Goal: Information Seeking & Learning: Learn about a topic

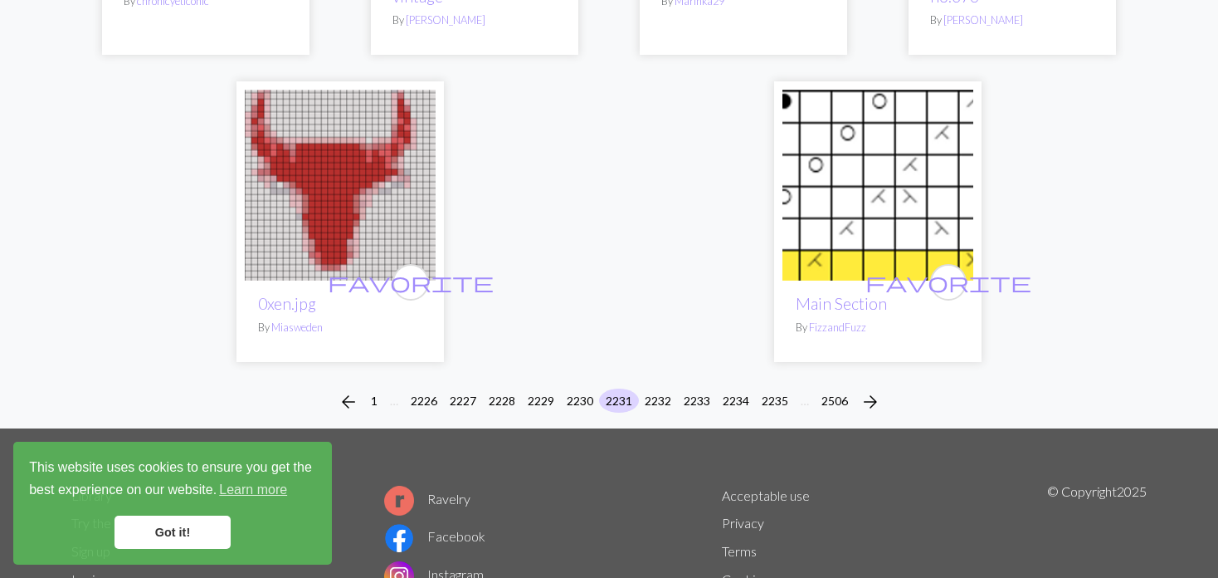
scroll to position [4236, 0]
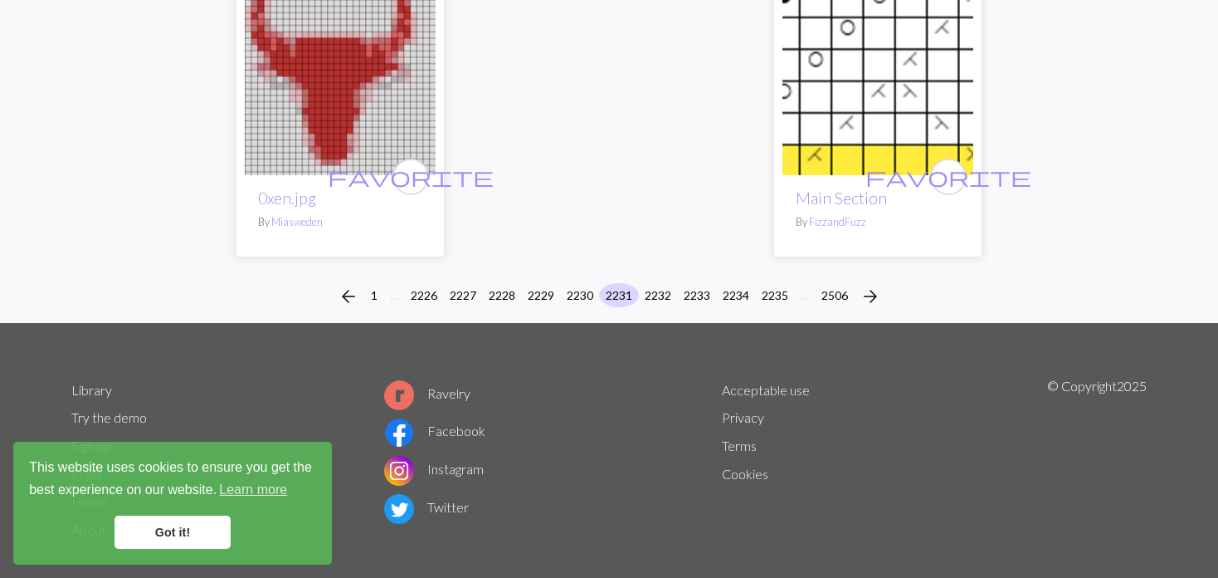
click at [620, 270] on div "arrow_back 1 … [CREDIT_CARD_NUMBER] 2230 2231 2232 2233 2234 2235 … 2506 arrow_…" at bounding box center [609, 296] width 1218 height 53
click at [661, 283] on button "2232" at bounding box center [658, 295] width 40 height 24
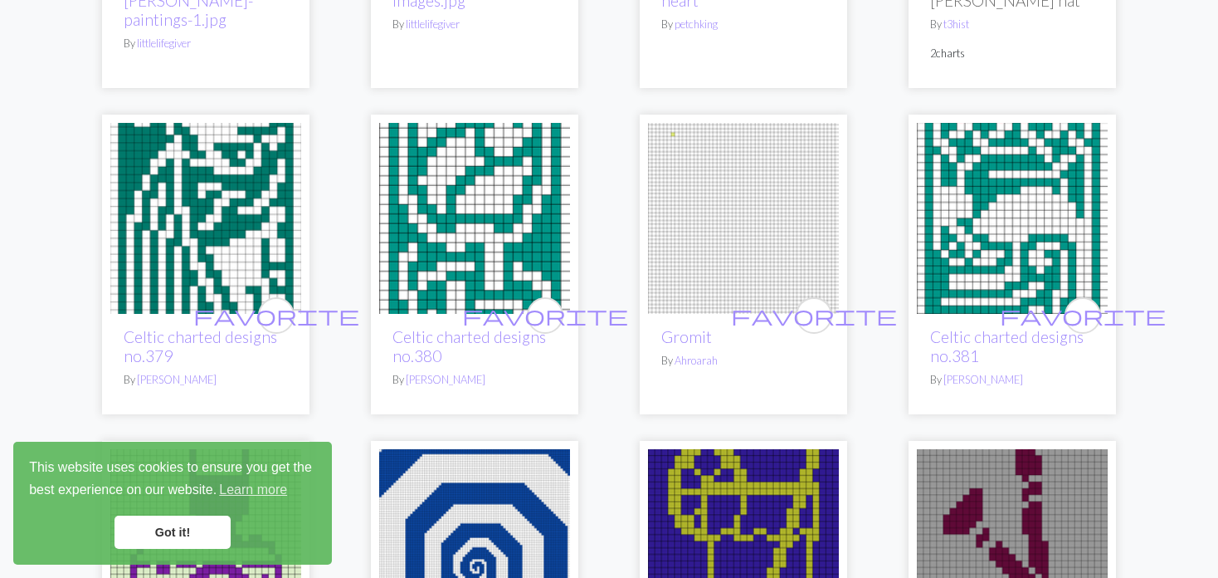
scroll to position [1079, 0]
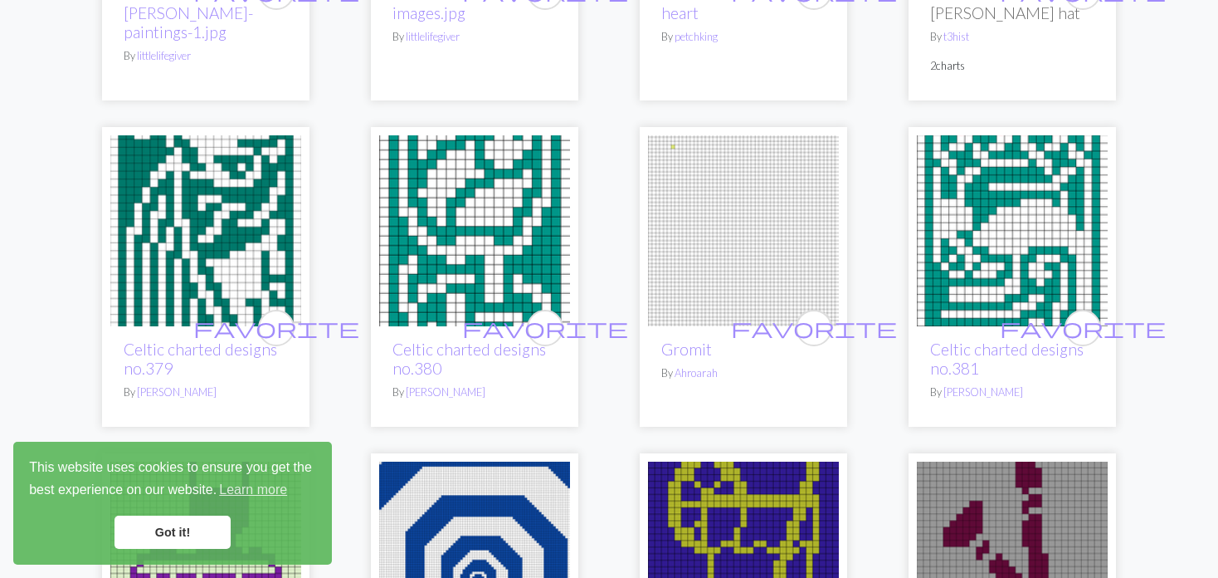
click at [212, 230] on img at bounding box center [205, 230] width 191 height 191
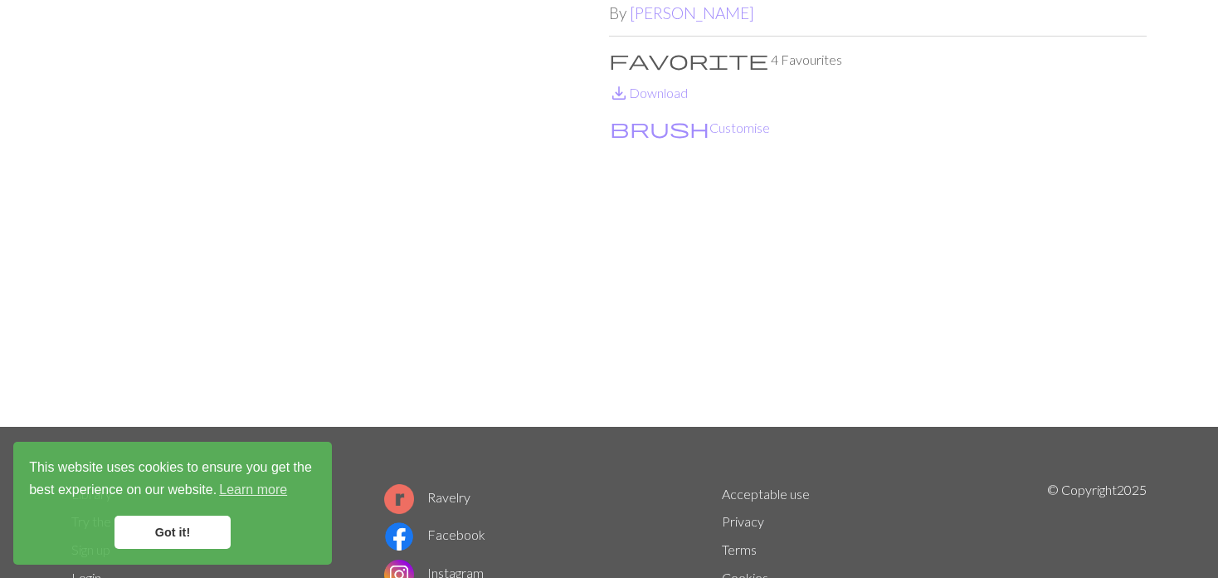
scroll to position [166, 0]
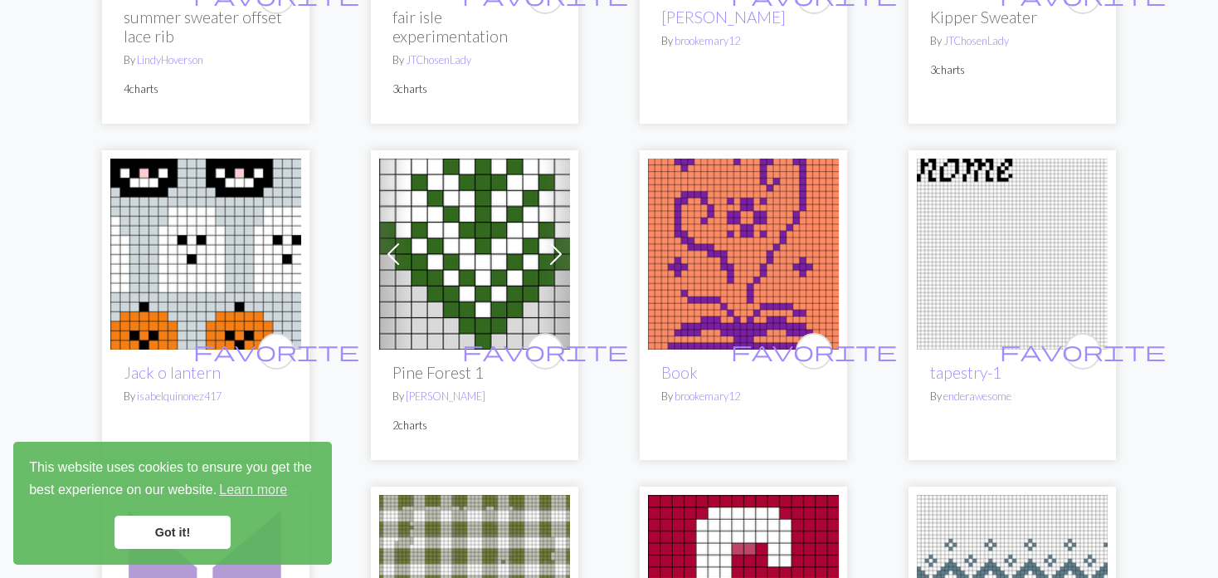
scroll to position [2075, 0]
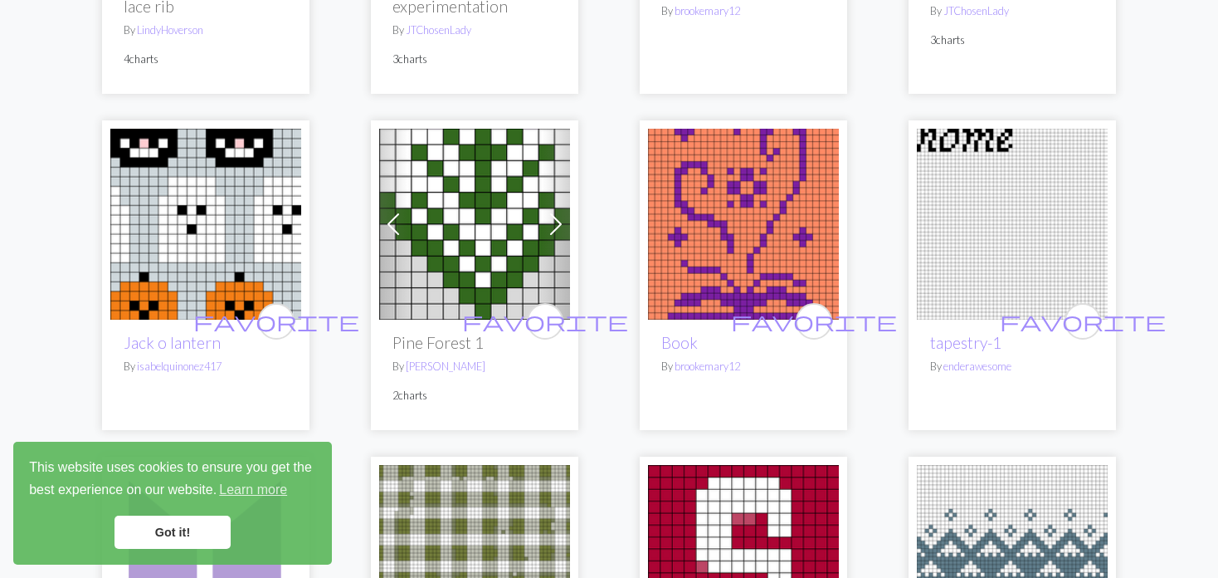
click at [759, 233] on img at bounding box center [743, 224] width 191 height 191
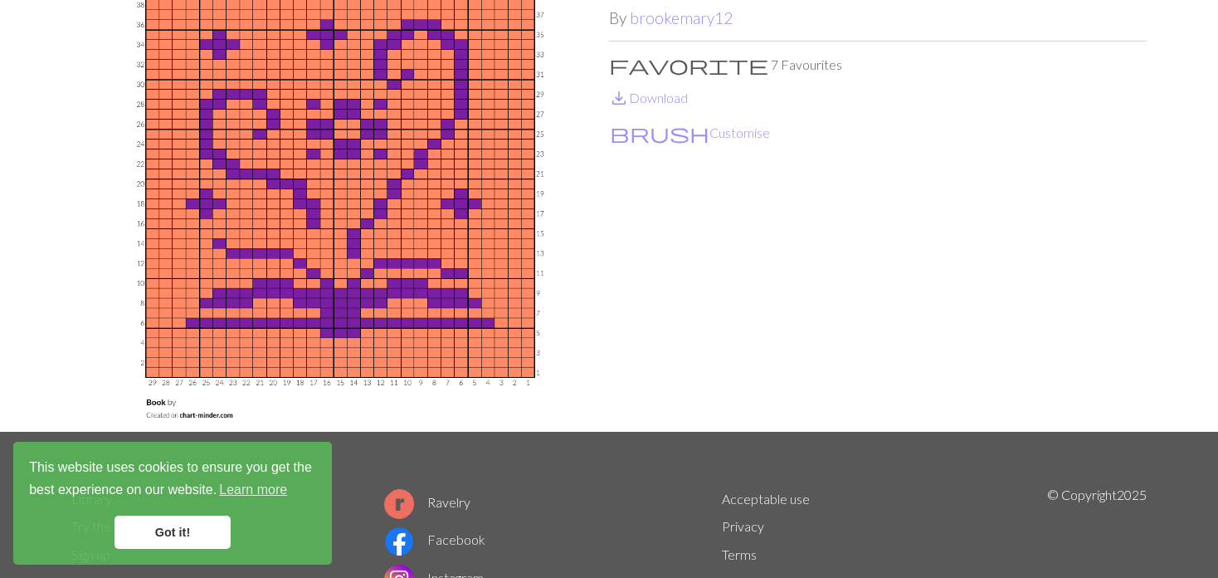
scroll to position [166, 0]
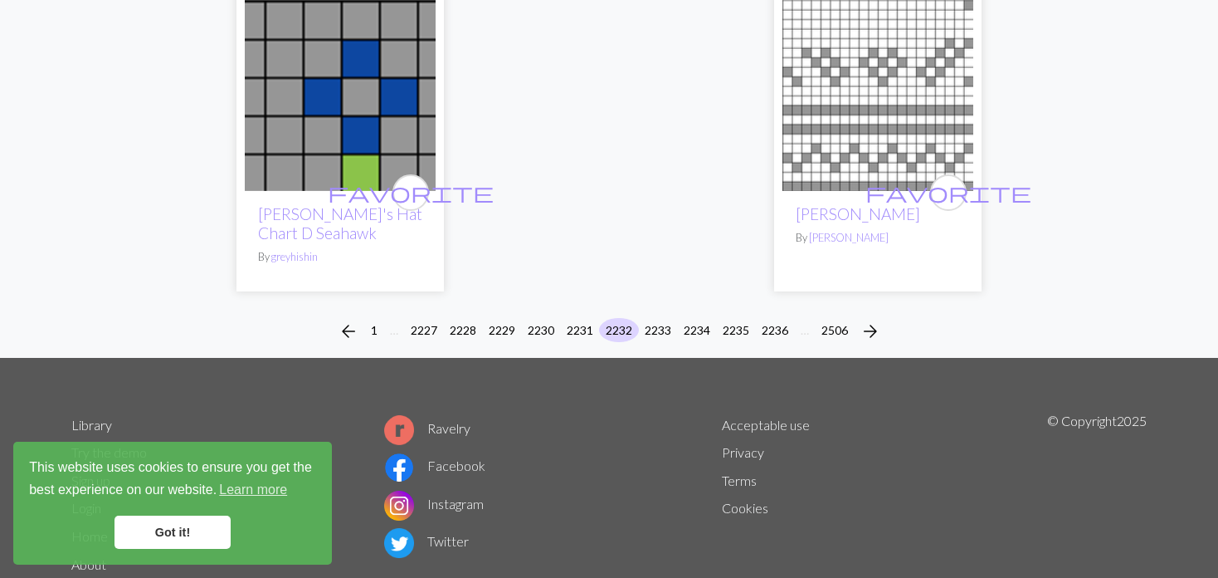
scroll to position [4274, 0]
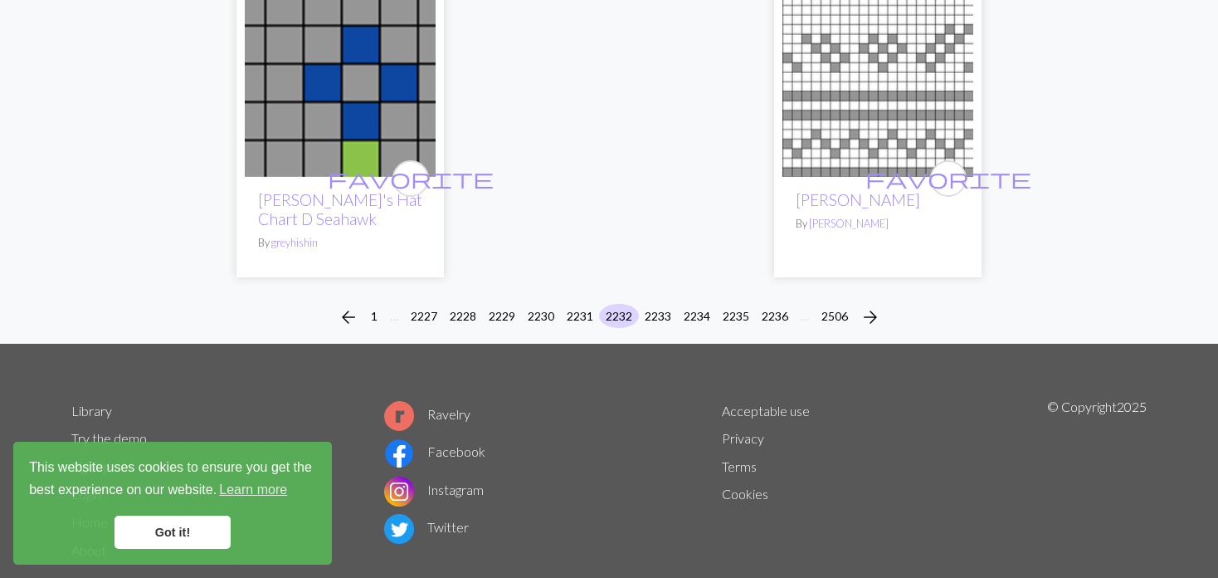
click at [657, 291] on div "arrow_back 1 … 2227 2228 2229 2230 2231 2232 2233 2234 2235 2236 … 2506 arrow_f…" at bounding box center [609, 317] width 1218 height 53
click at [657, 304] on button "2233" at bounding box center [658, 316] width 40 height 24
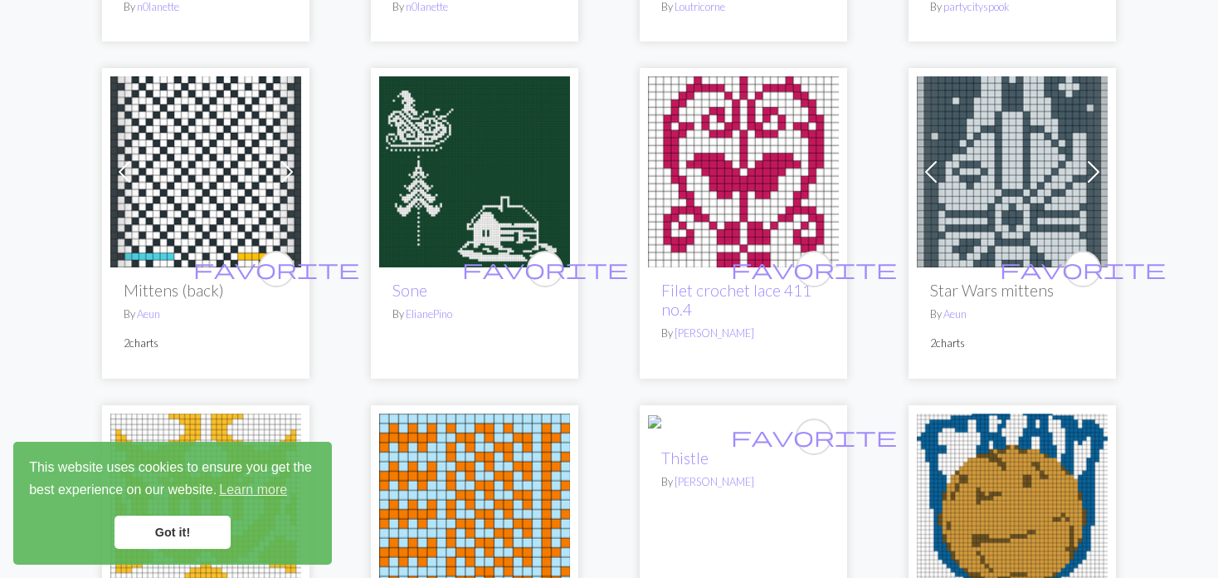
scroll to position [1909, 0]
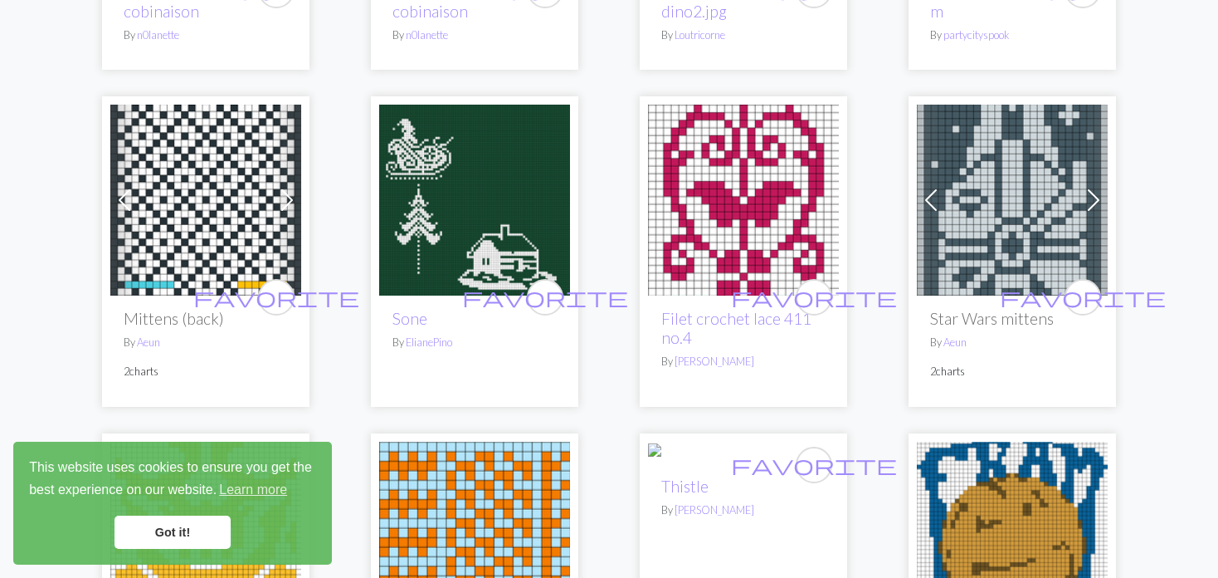
click at [414, 190] on img at bounding box center [474, 200] width 191 height 191
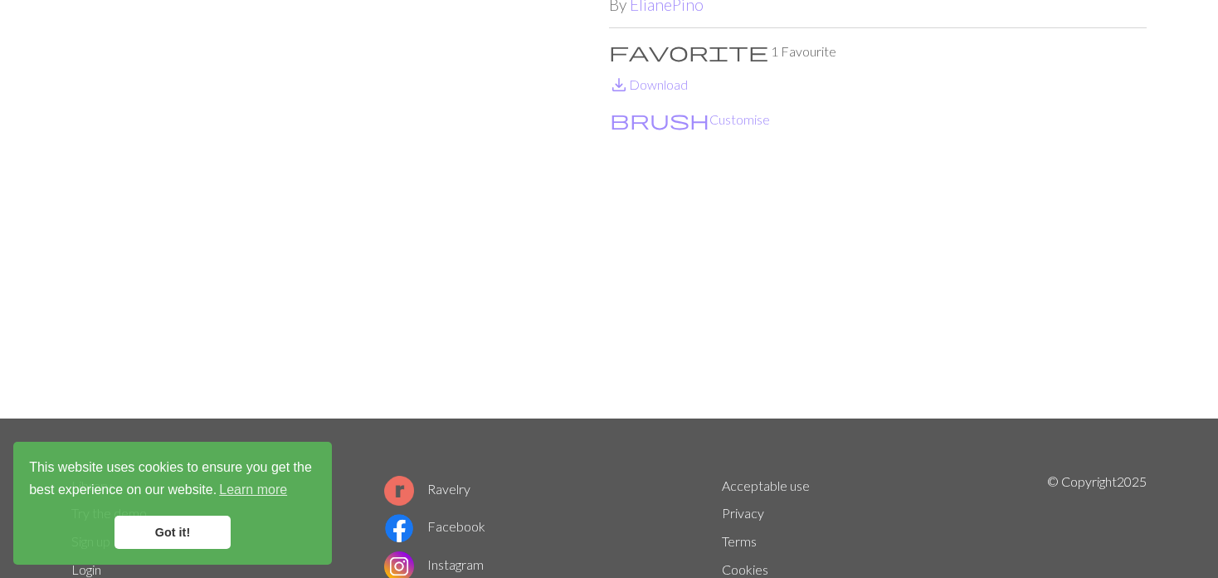
scroll to position [166, 0]
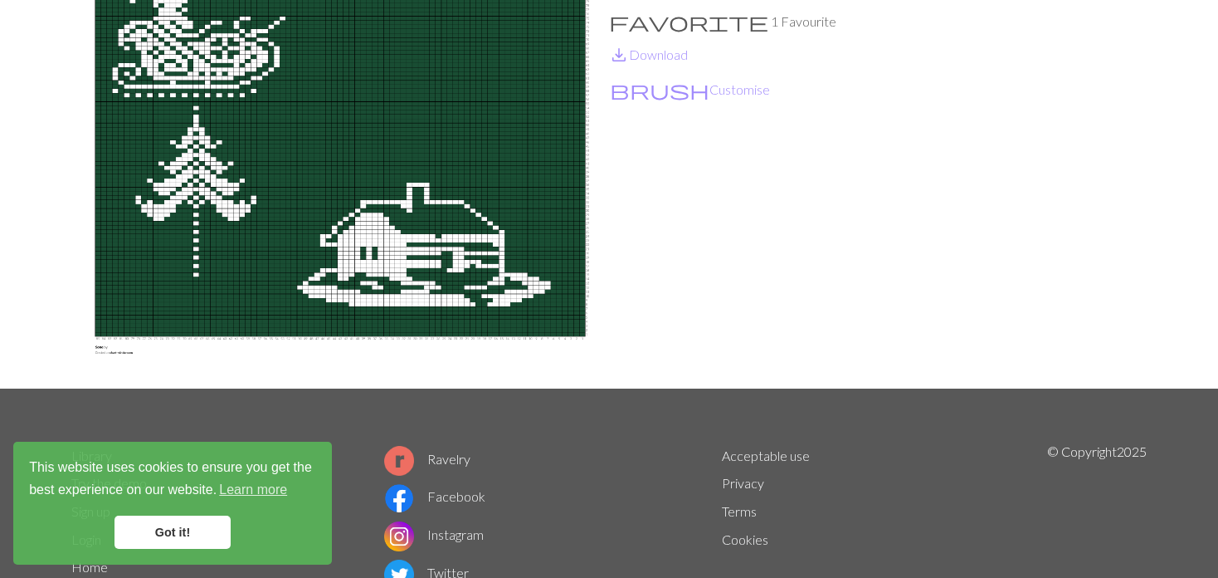
click at [181, 198] on img at bounding box center [340, 157] width 538 height 462
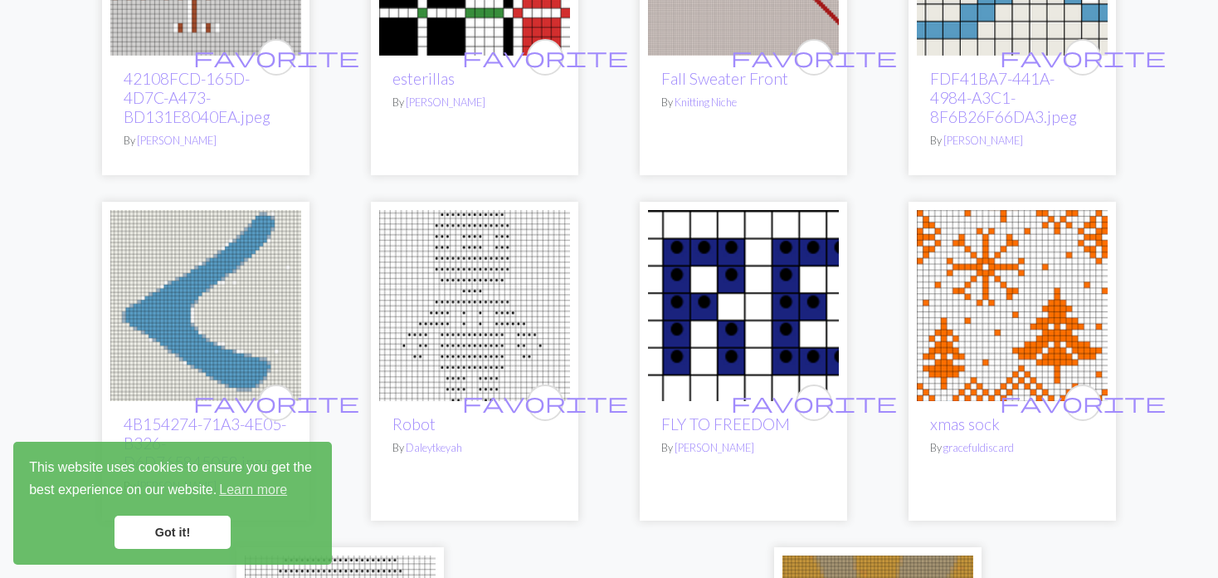
scroll to position [3901, 0]
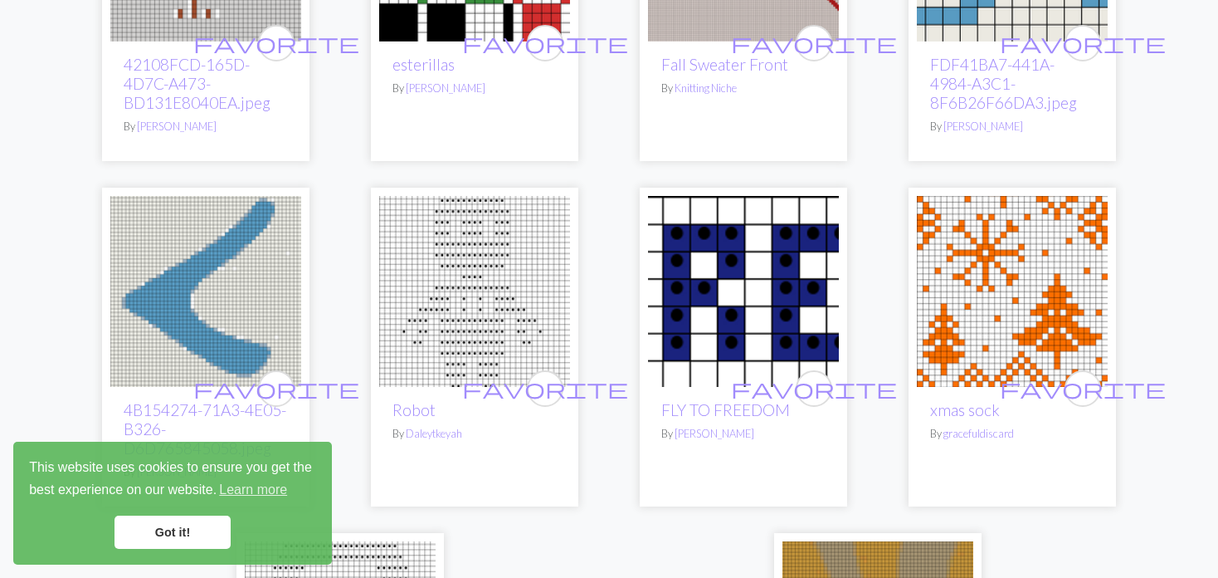
click at [1020, 221] on img at bounding box center [1012, 291] width 191 height 191
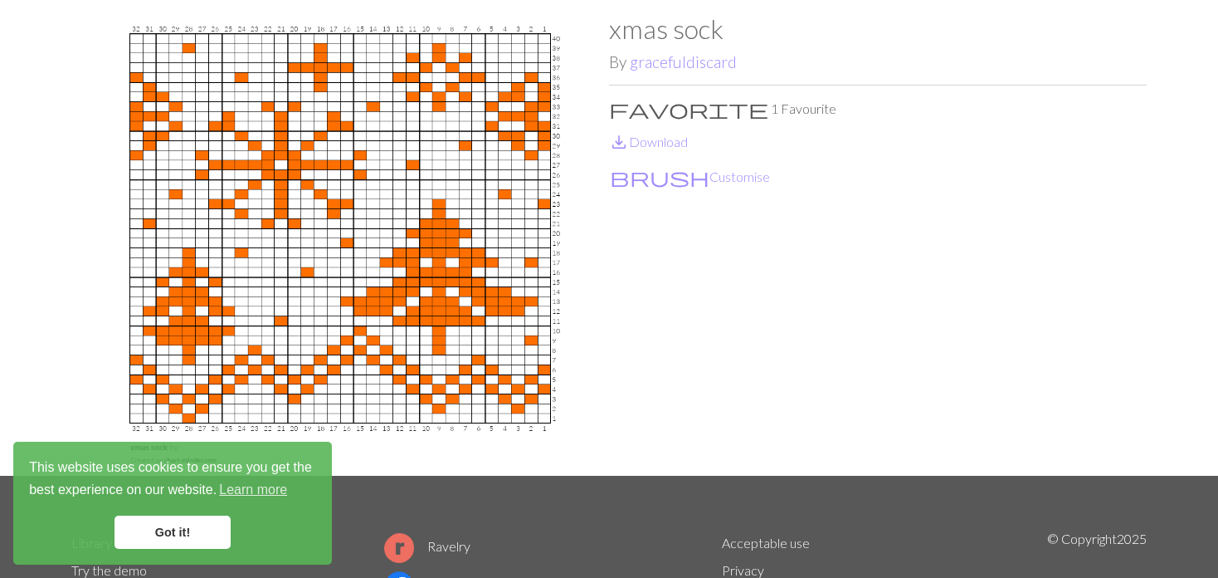
scroll to position [83, 0]
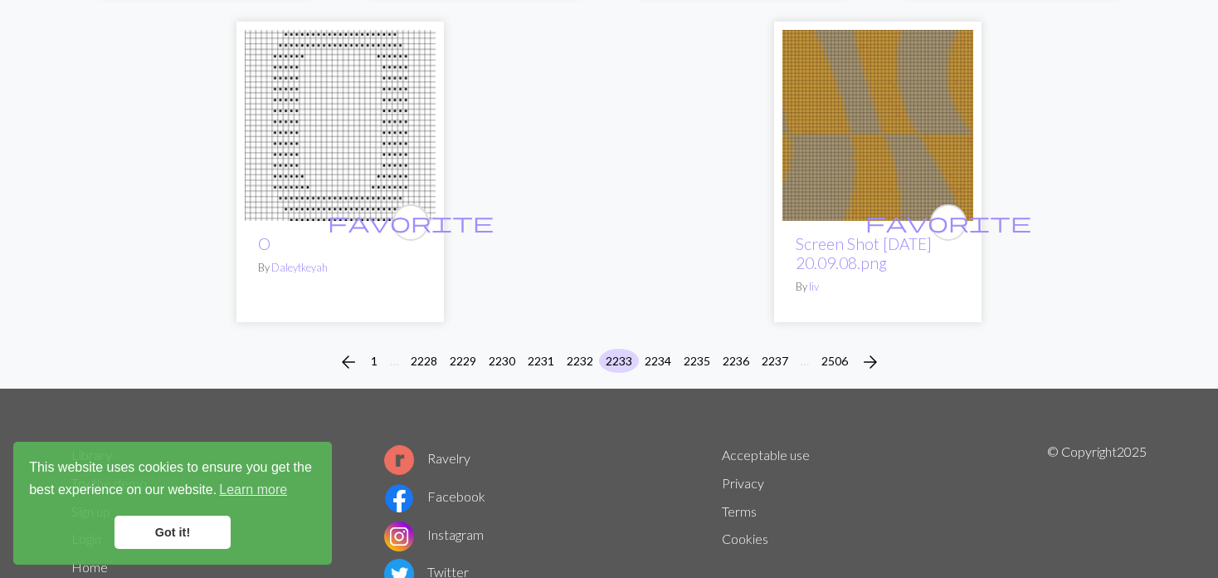
scroll to position [4426, 0]
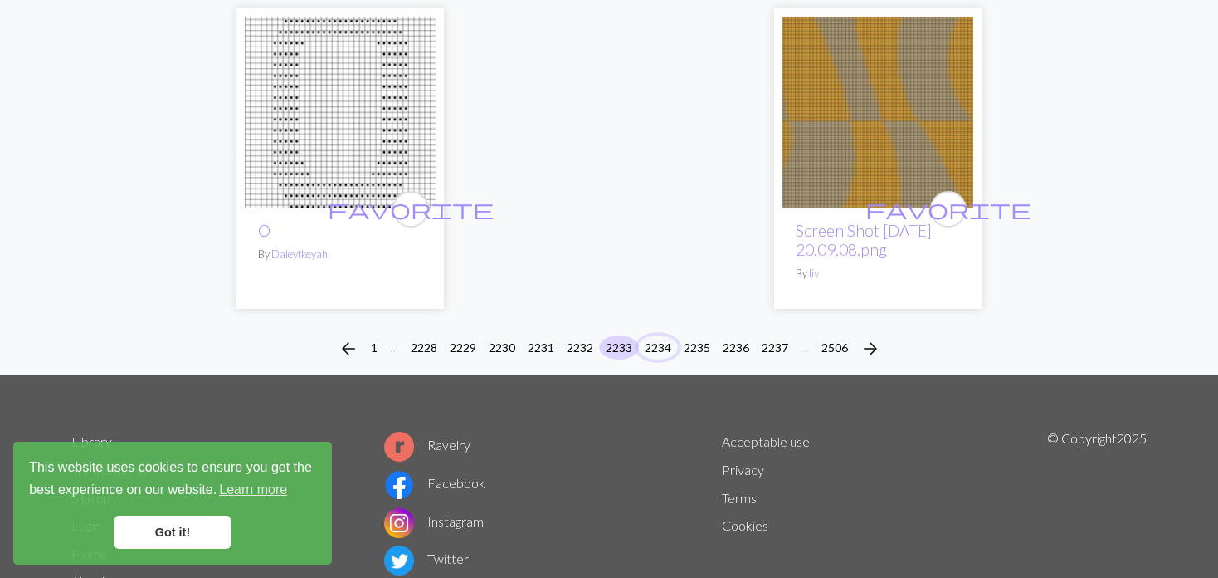
click at [655, 335] on button "2234" at bounding box center [658, 347] width 40 height 24
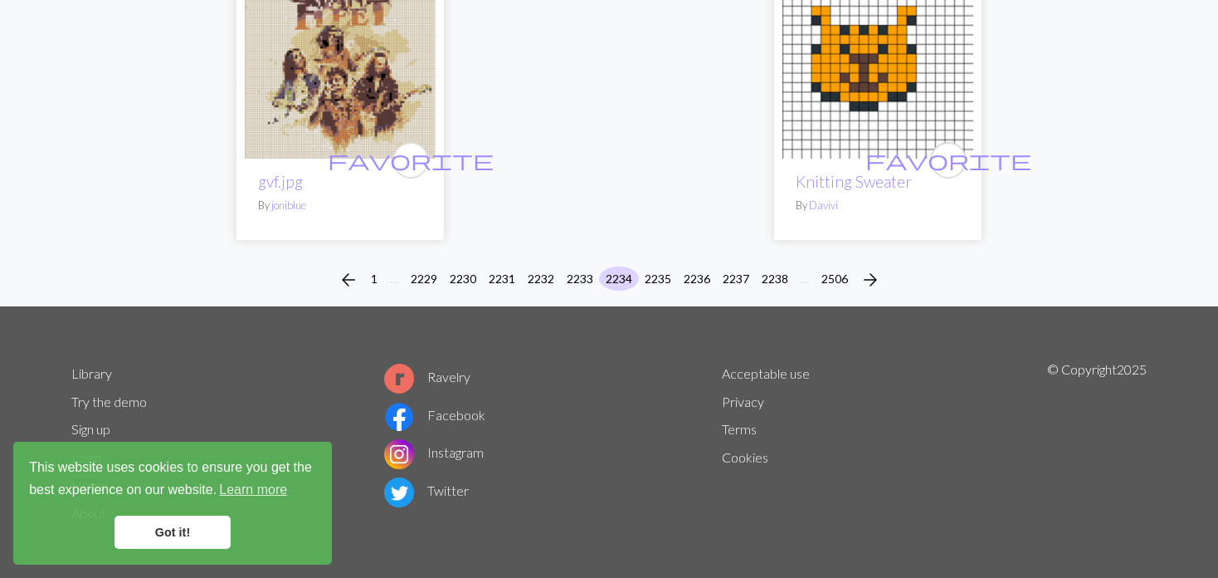
scroll to position [4246, 0]
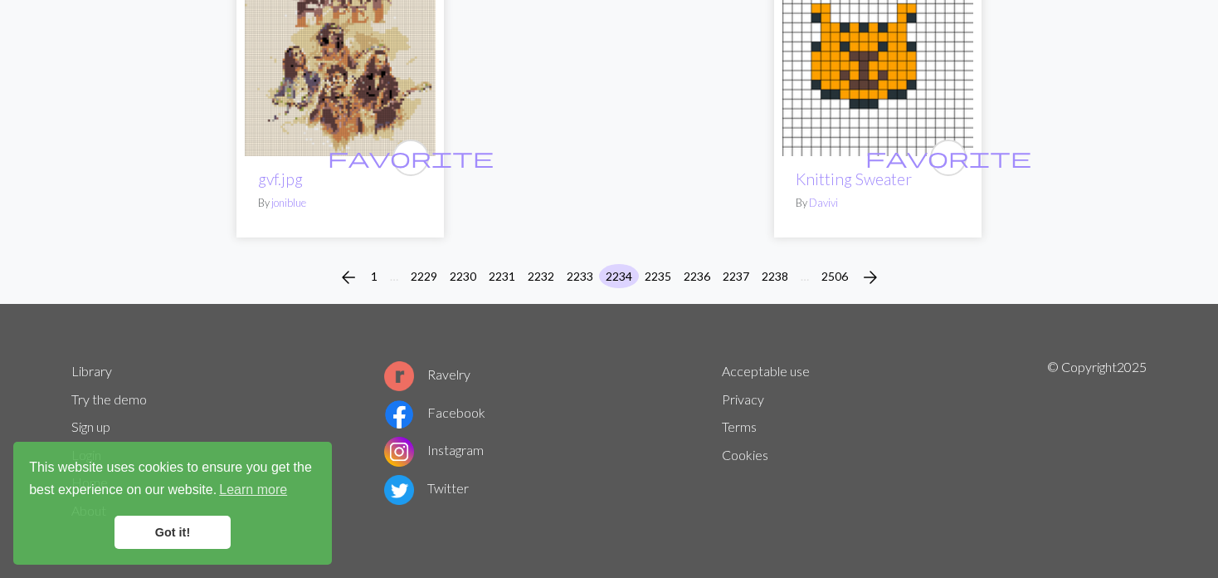
click at [650, 262] on div "arrow_back 1 … 2229 2230 2231 2232 2233 2234 2235 2236 2237 2238 … 2506 arrow_f…" at bounding box center [609, 277] width 1218 height 53
click at [657, 266] on button "2235" at bounding box center [658, 276] width 40 height 24
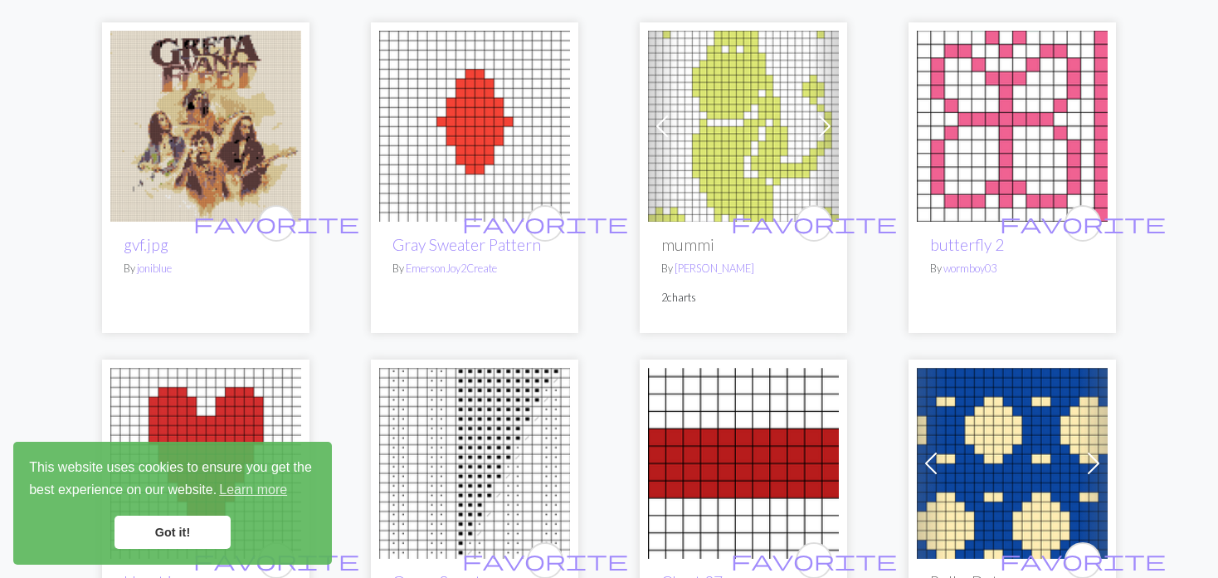
scroll to position [166, 0]
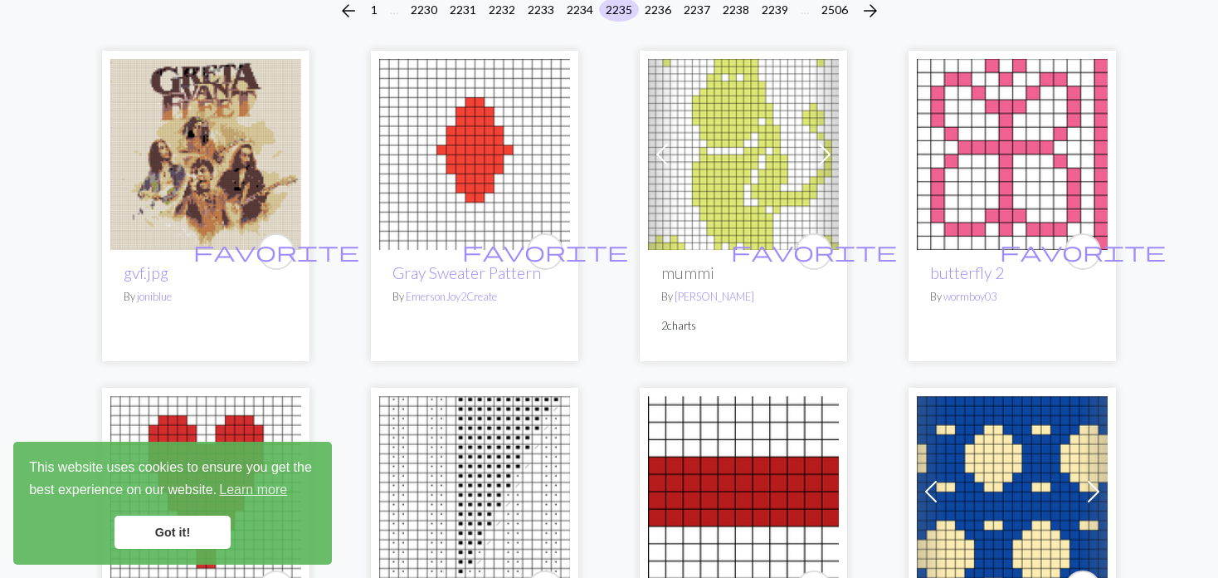
click at [206, 192] on img at bounding box center [205, 154] width 191 height 191
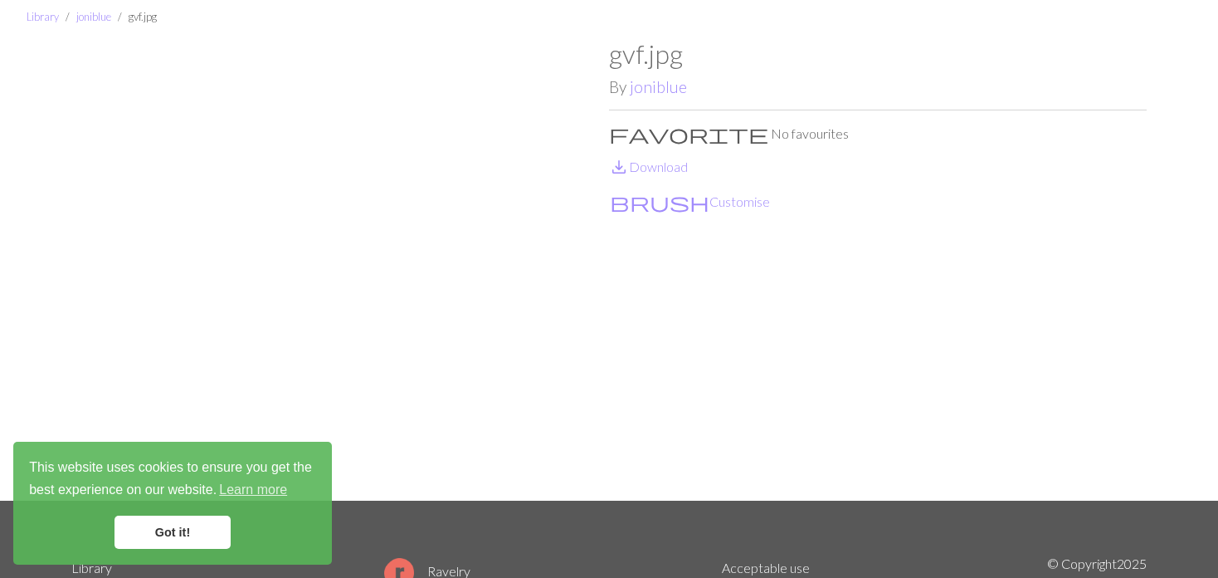
scroll to position [83, 0]
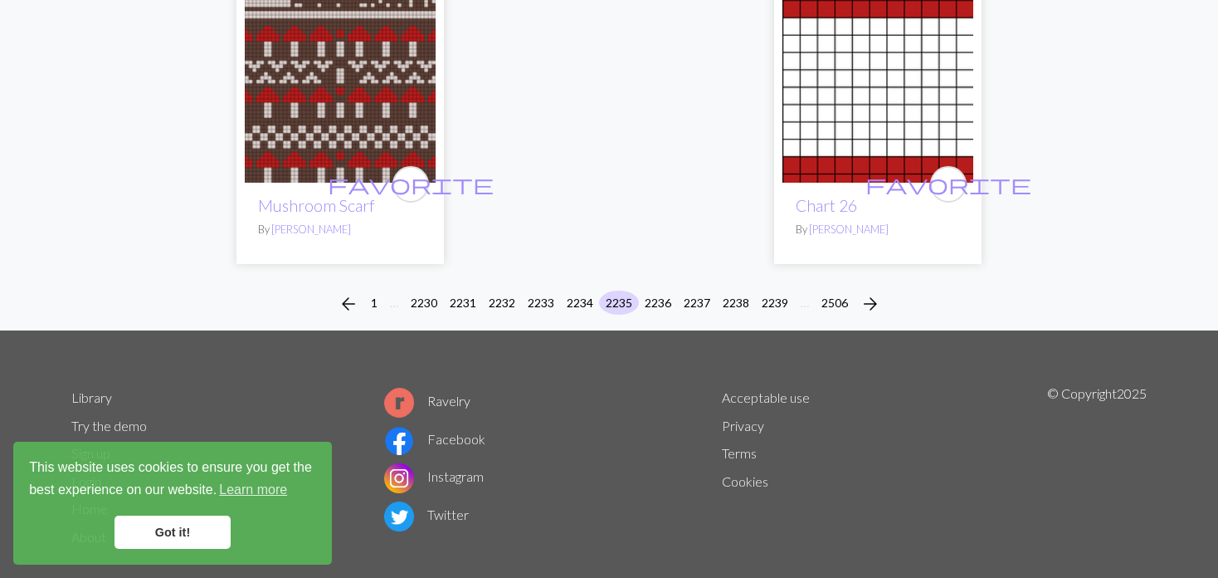
scroll to position [4199, 0]
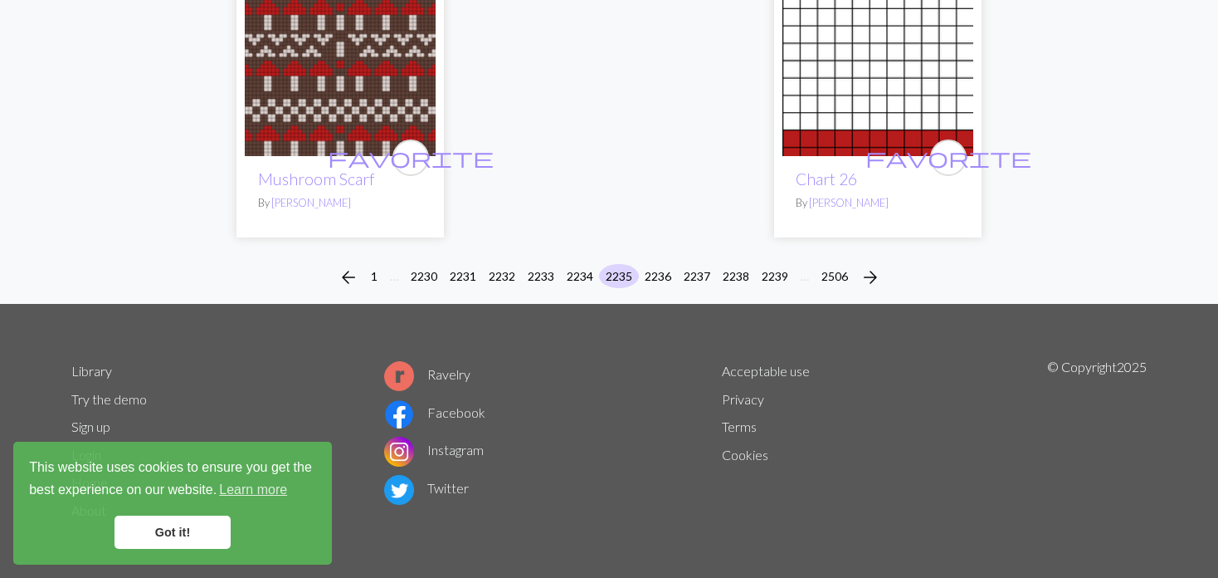
click at [659, 262] on div "arrow_back 1 … 2230 2231 2232 2233 2234 2235 2236 2237 2238 2239 … 2506 arrow_f…" at bounding box center [609, 277] width 1218 height 53
click at [654, 260] on div "arrow_back 1 … 2230 2231 2232 2233 2234 2235 2236 2237 2238 2239 … 2506 arrow_f…" at bounding box center [609, 277] width 1218 height 53
click at [653, 270] on button "2236" at bounding box center [658, 276] width 40 height 24
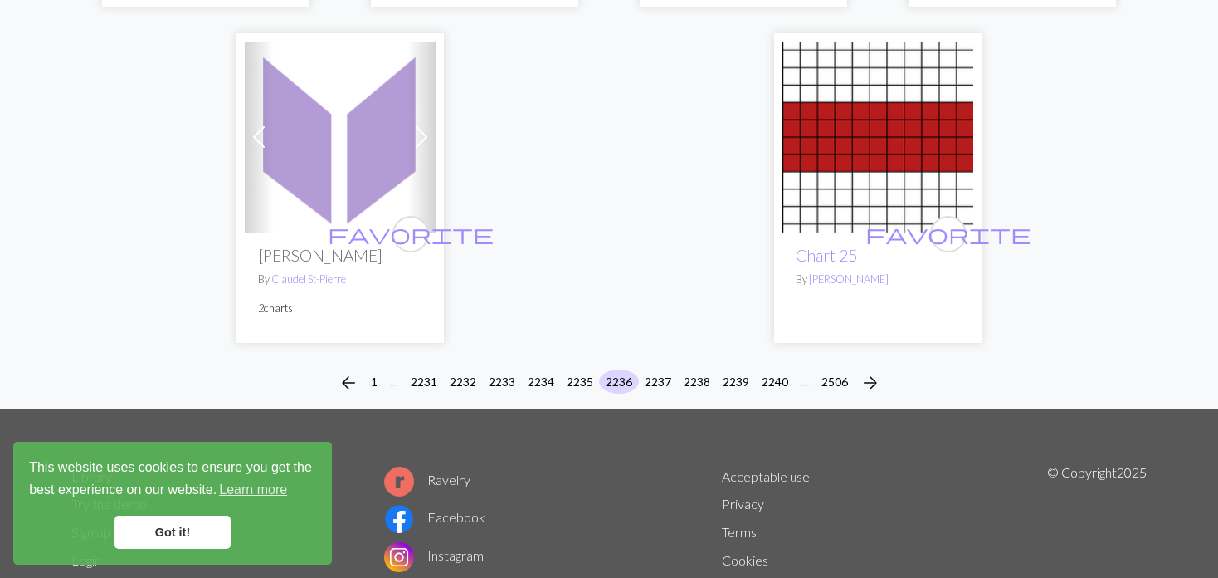
scroll to position [4197, 0]
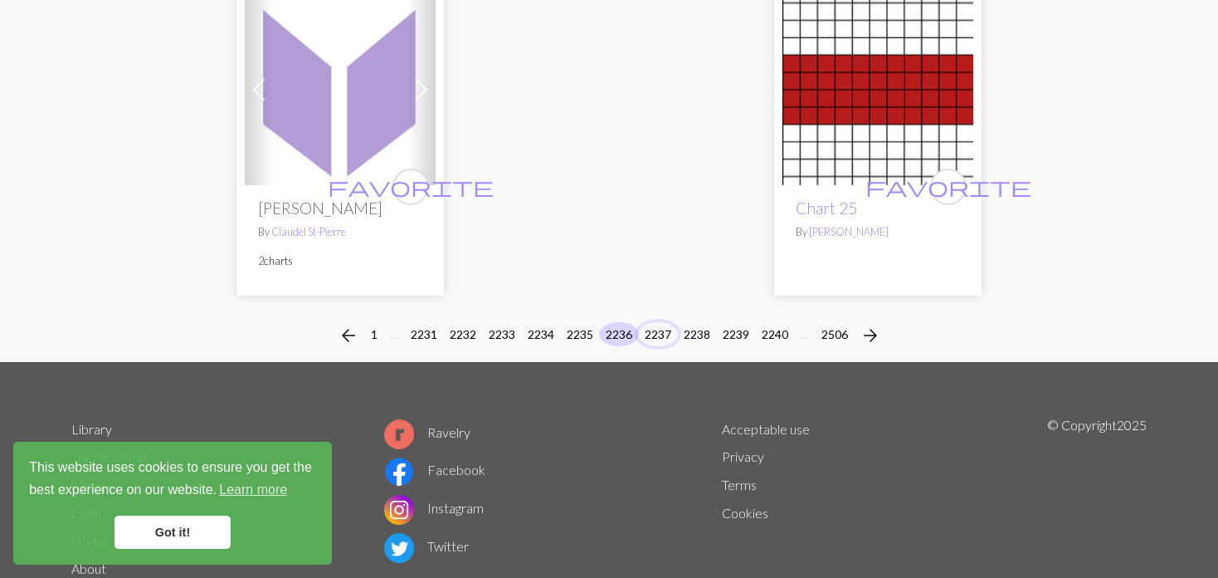
click at [663, 322] on button "2237" at bounding box center [658, 334] width 40 height 24
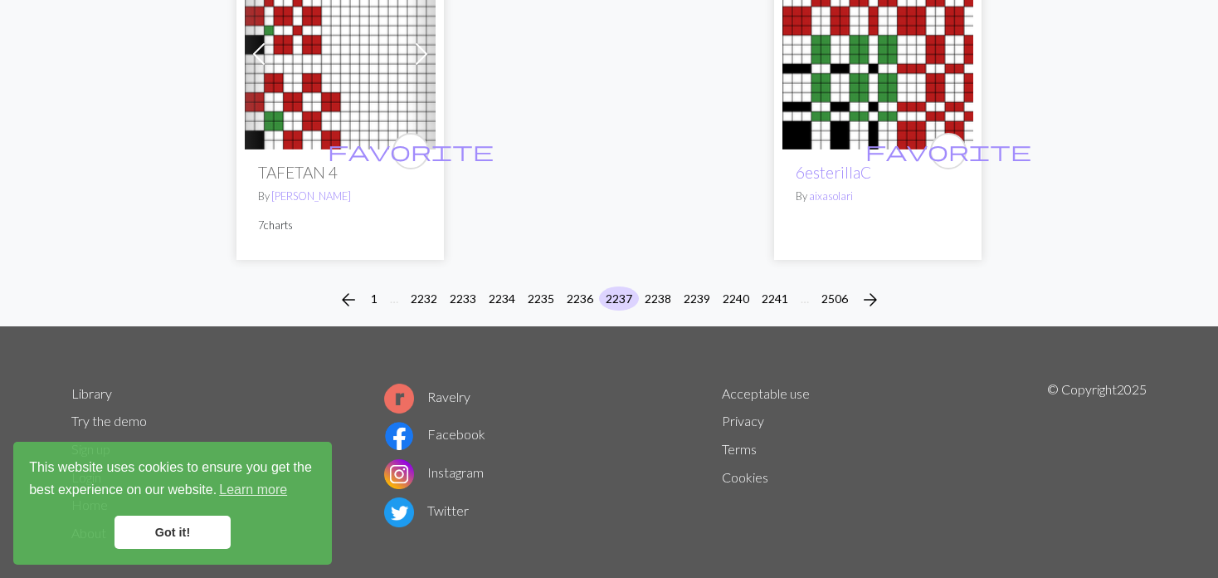
scroll to position [4178, 0]
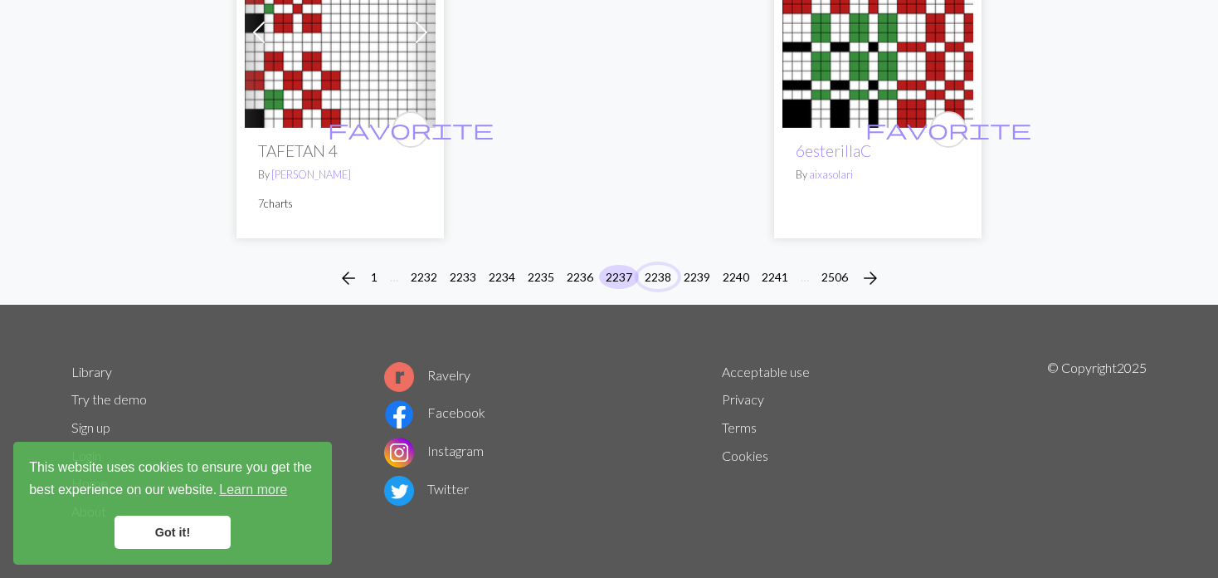
click at [652, 278] on button "2238" at bounding box center [658, 277] width 40 height 24
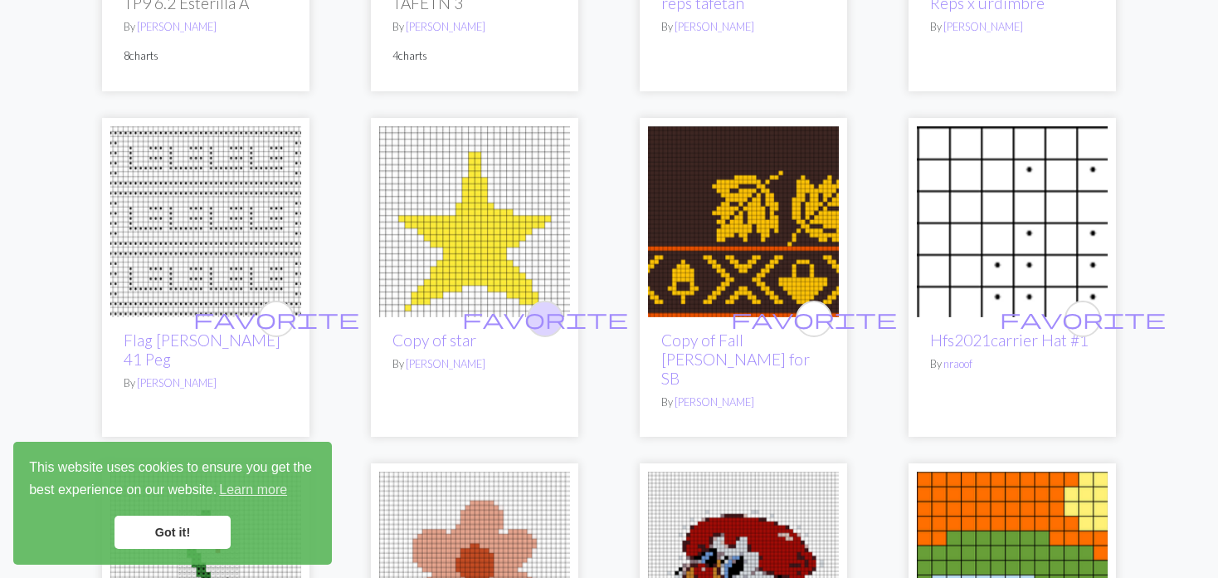
scroll to position [498, 0]
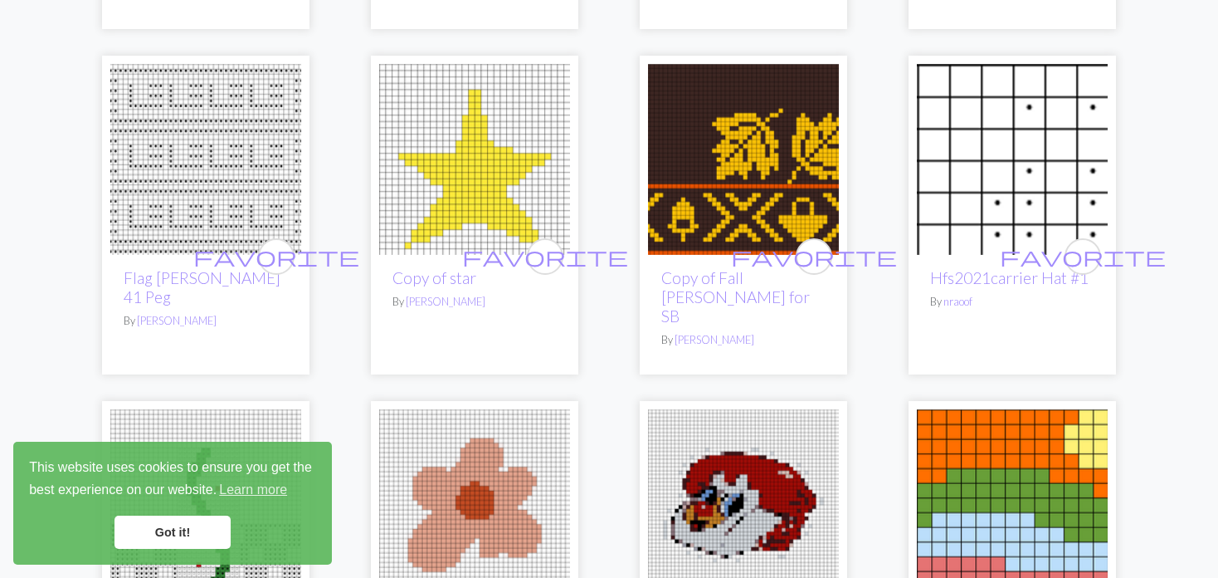
click at [723, 153] on img at bounding box center [743, 159] width 191 height 191
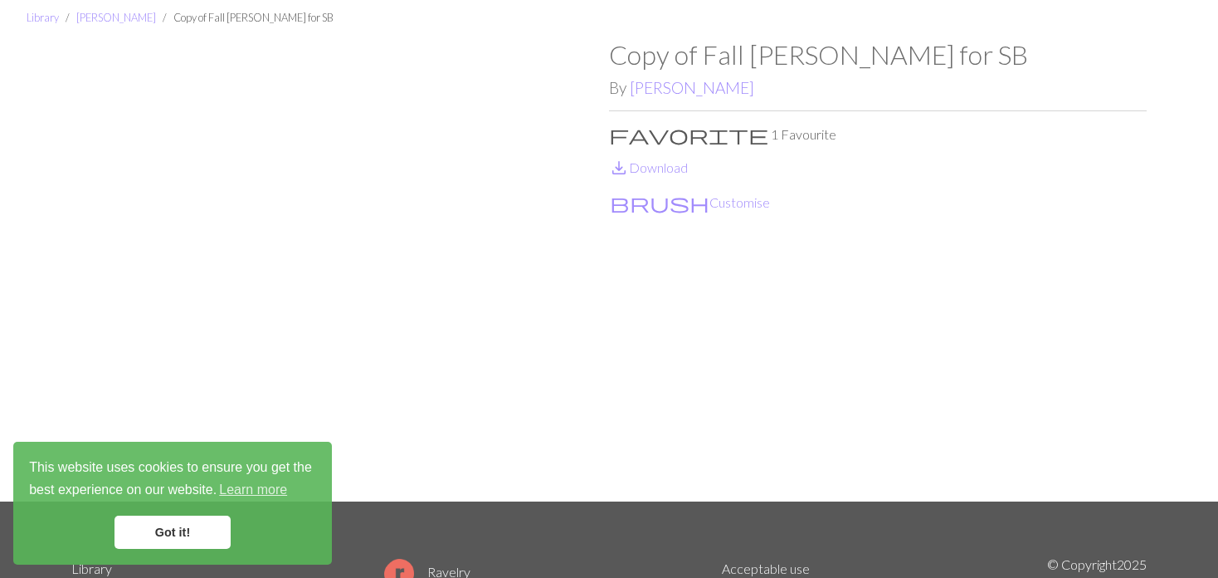
scroll to position [83, 0]
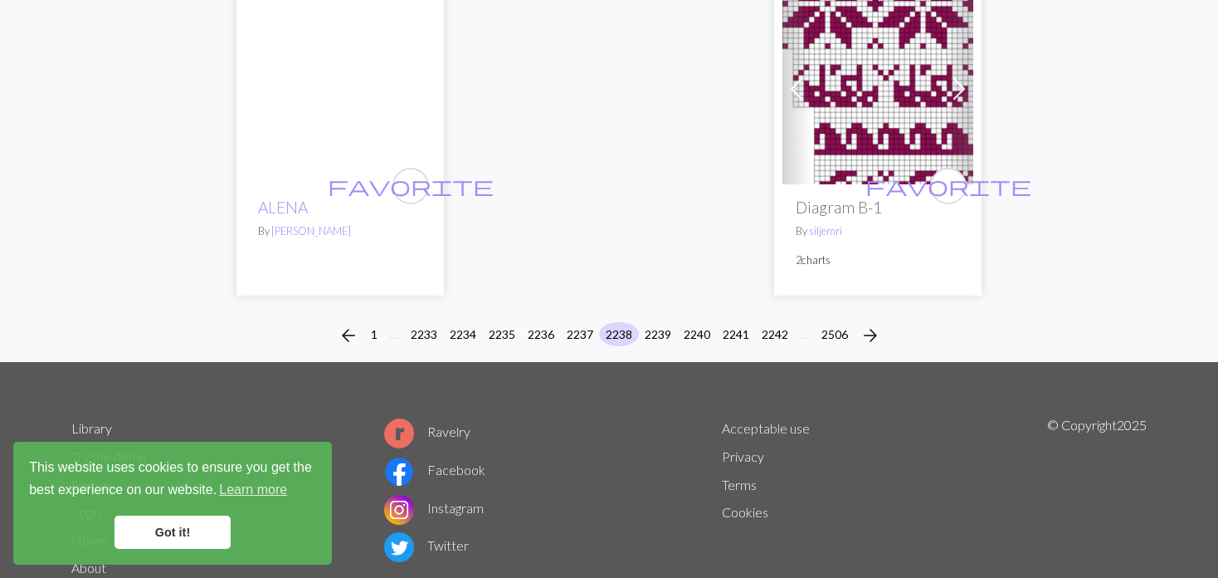
scroll to position [4285, 0]
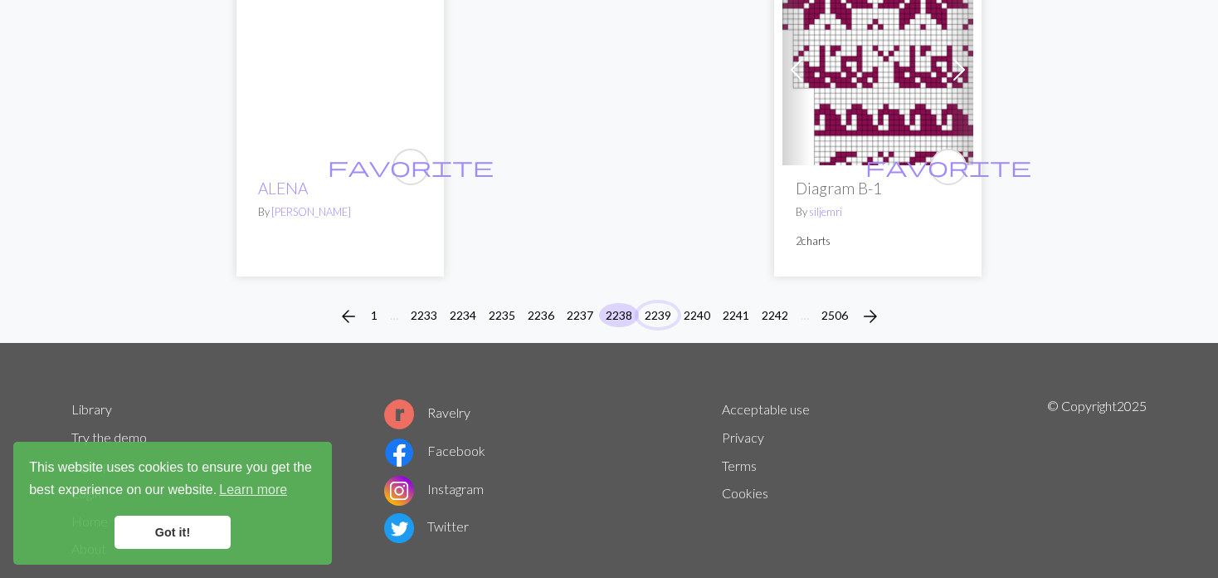
click at [660, 303] on button "2239" at bounding box center [658, 315] width 40 height 24
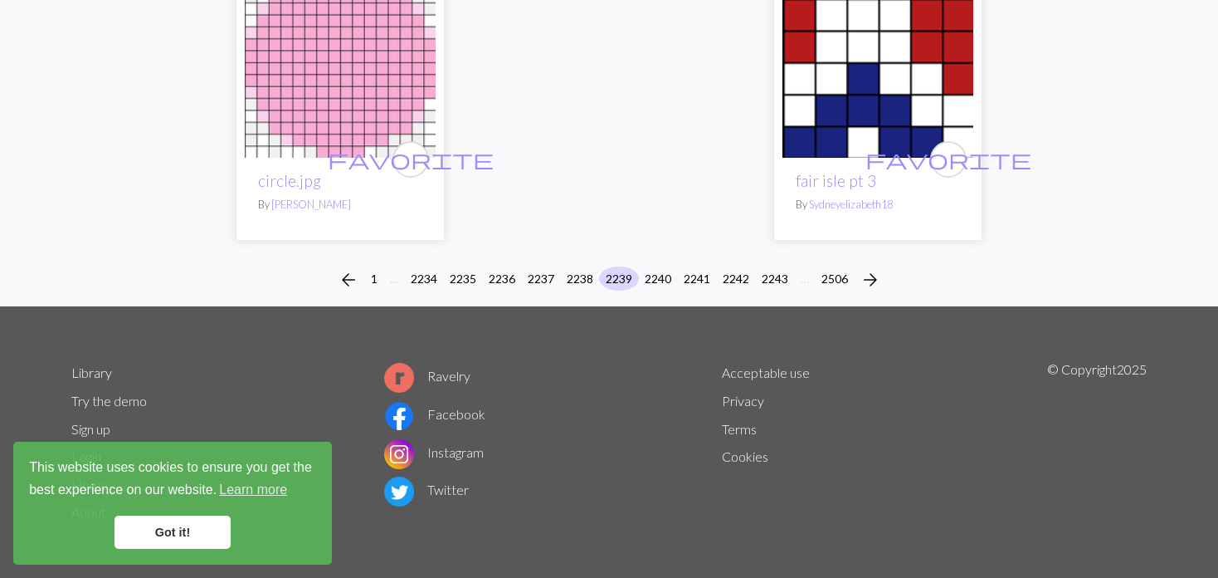
scroll to position [4158, 0]
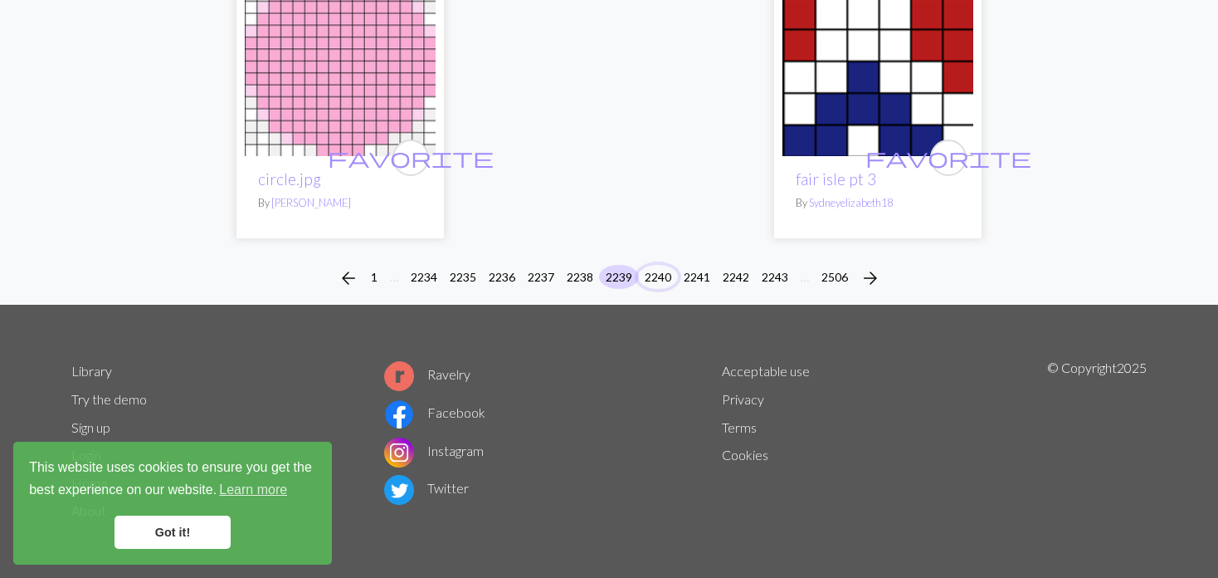
click at [666, 271] on button "2240" at bounding box center [658, 277] width 40 height 24
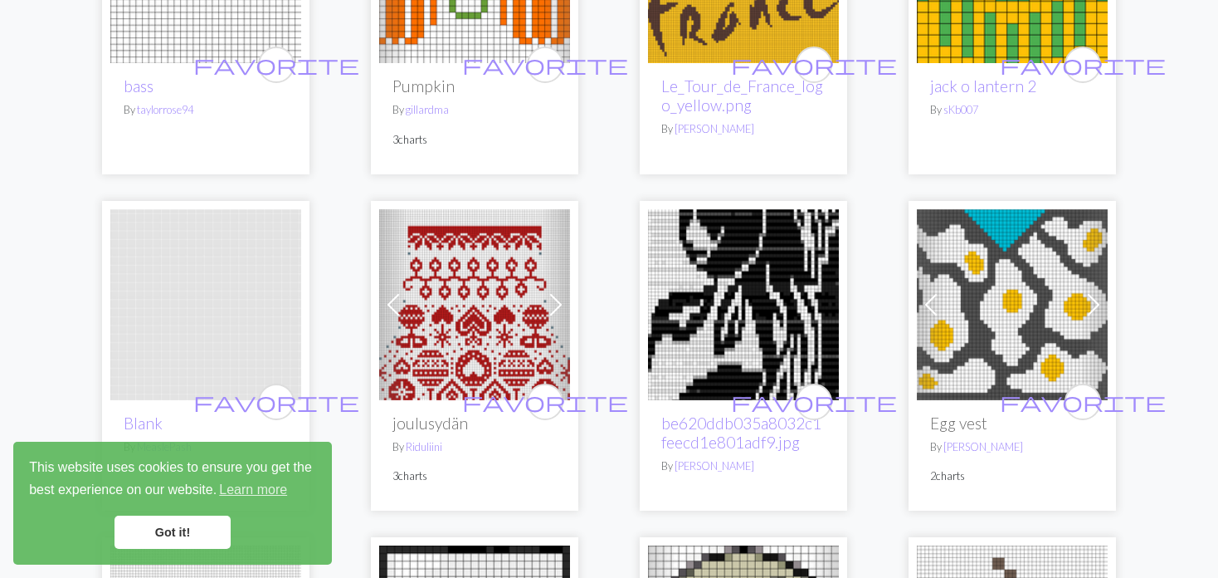
scroll to position [3486, 0]
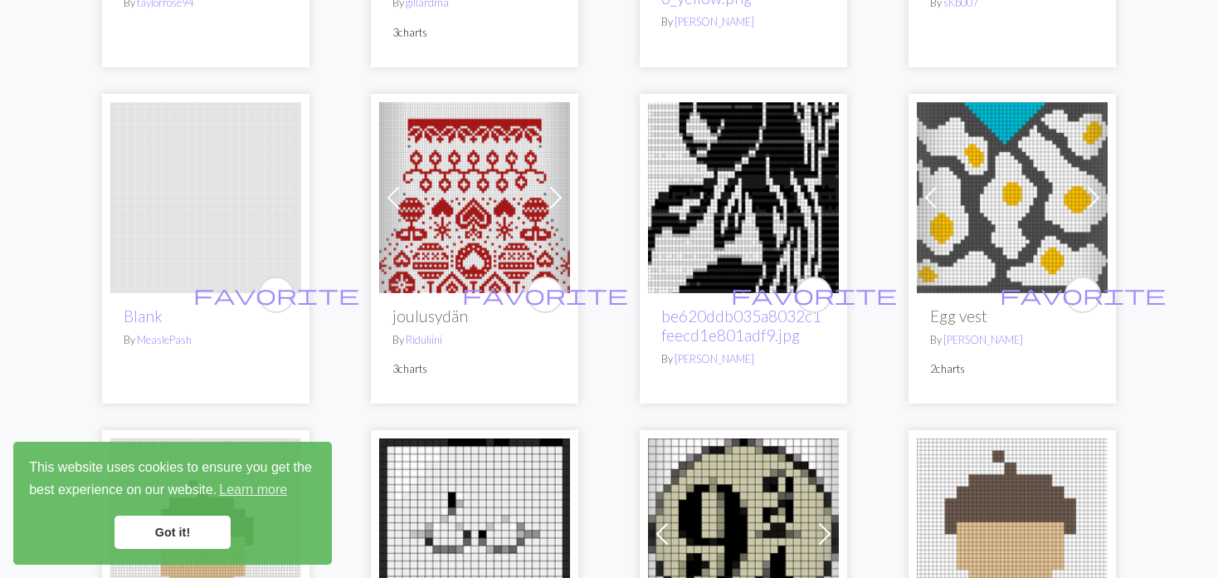
click at [994, 189] on img at bounding box center [1012, 197] width 191 height 191
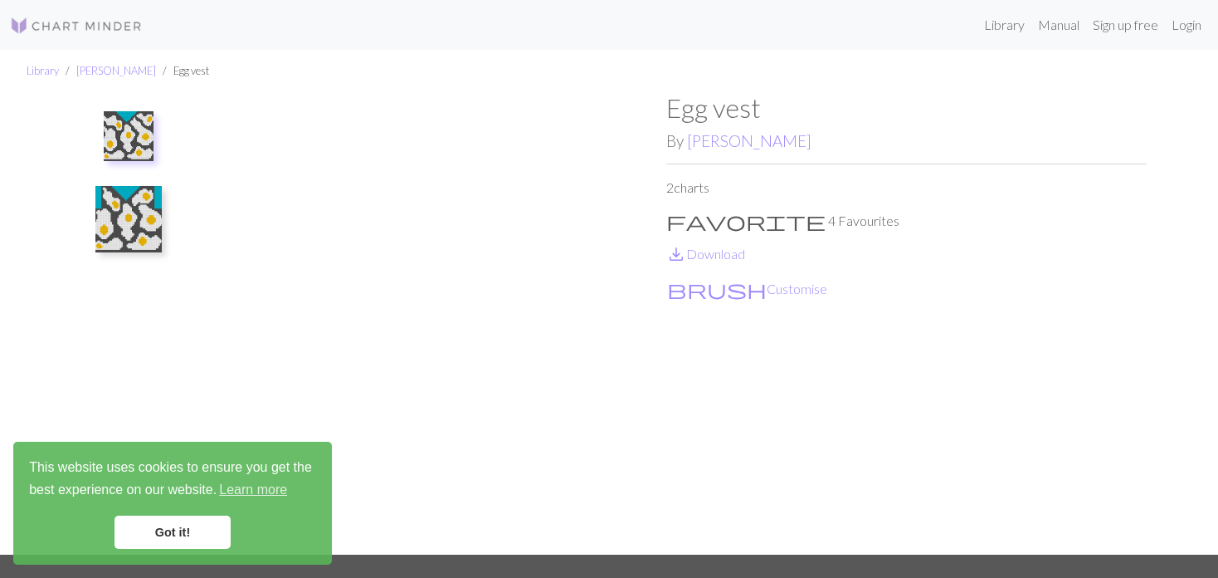
scroll to position [83, 0]
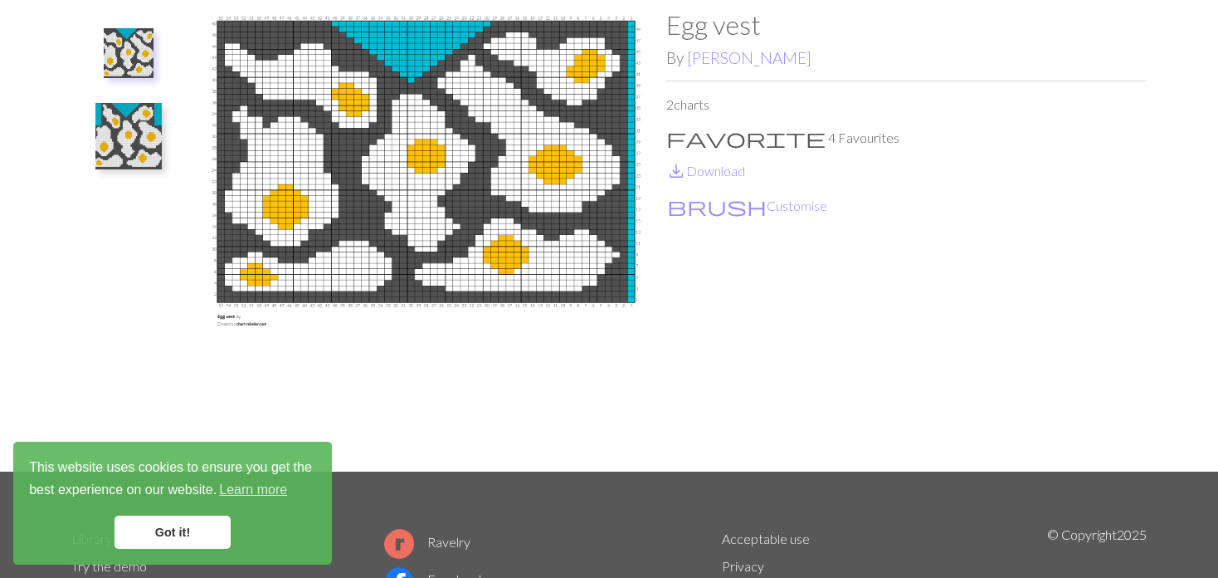
click at [29, 150] on div "Library [PERSON_NAME] Egg vest Egg vest By [PERSON_NAME] 2 charts favorite 4 Fa…" at bounding box center [609, 219] width 1218 height 505
click at [103, 141] on img at bounding box center [128, 136] width 66 height 66
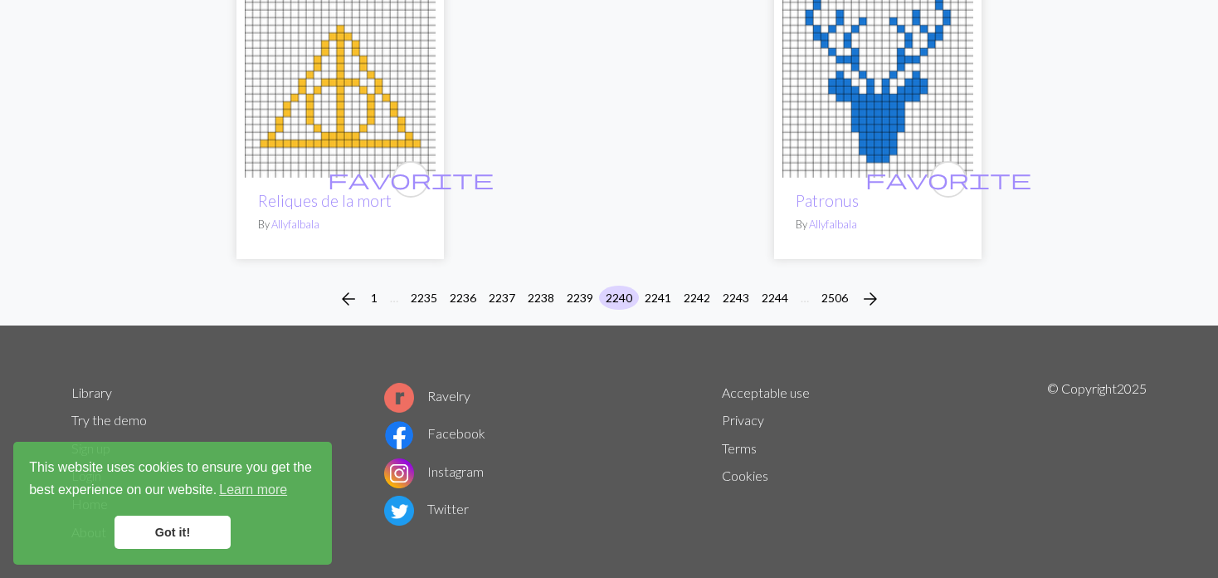
scroll to position [4334, 0]
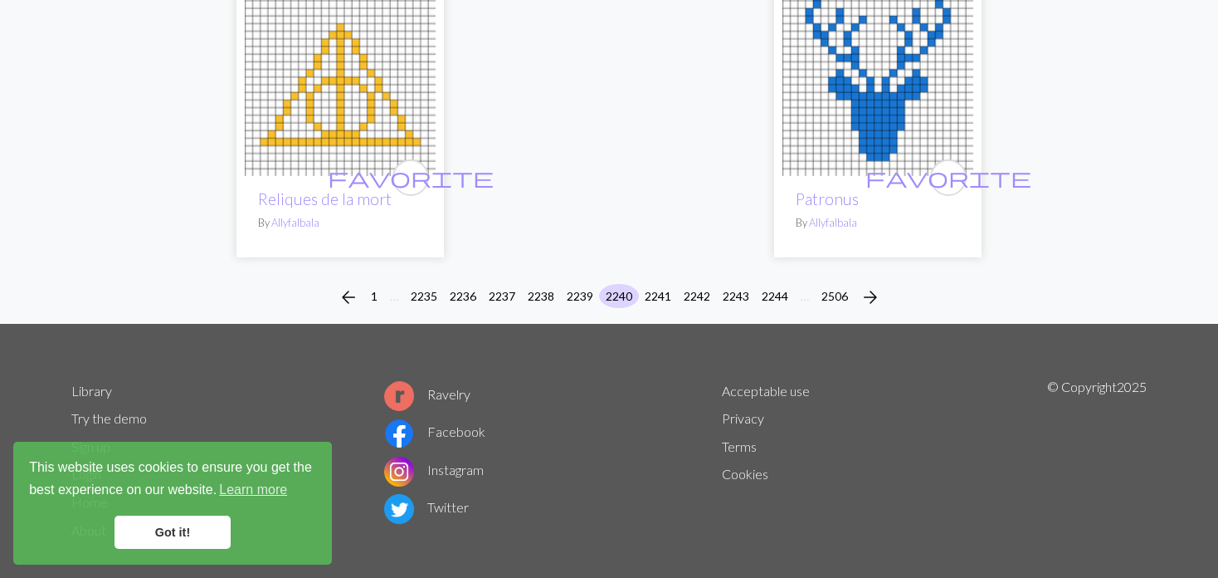
click at [663, 284] on li "2241" at bounding box center [658, 297] width 39 height 27
click at [658, 284] on button "2241" at bounding box center [658, 296] width 40 height 24
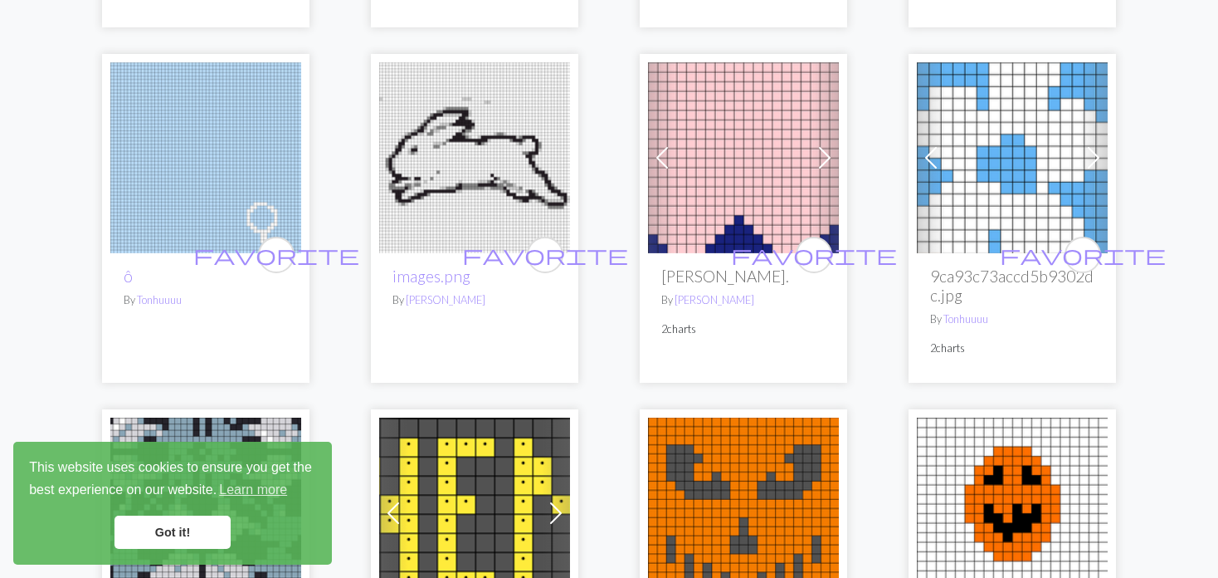
scroll to position [913, 0]
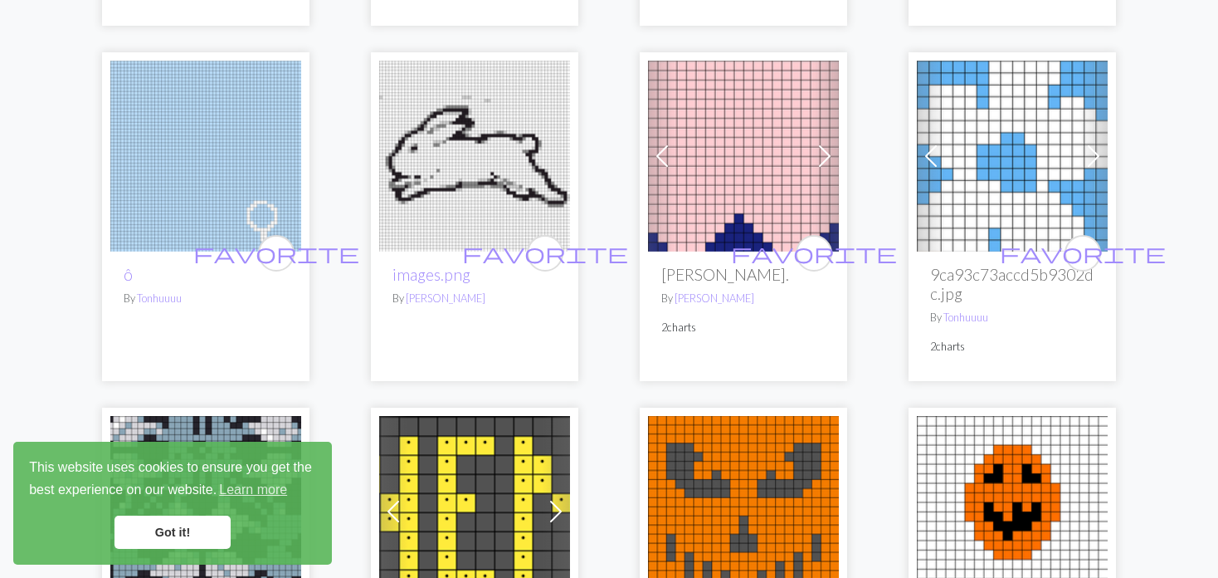
click at [657, 150] on span at bounding box center [662, 156] width 27 height 27
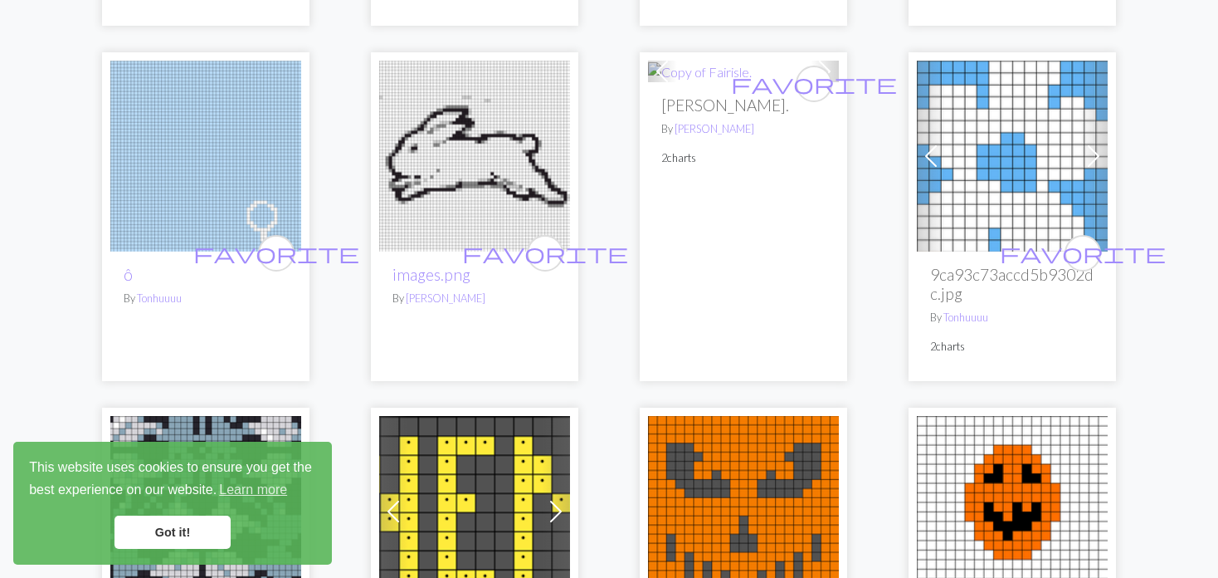
click at [657, 150] on div "favorite [PERSON_NAME]. By [PERSON_NAME] 2 charts" at bounding box center [743, 231] width 191 height 299
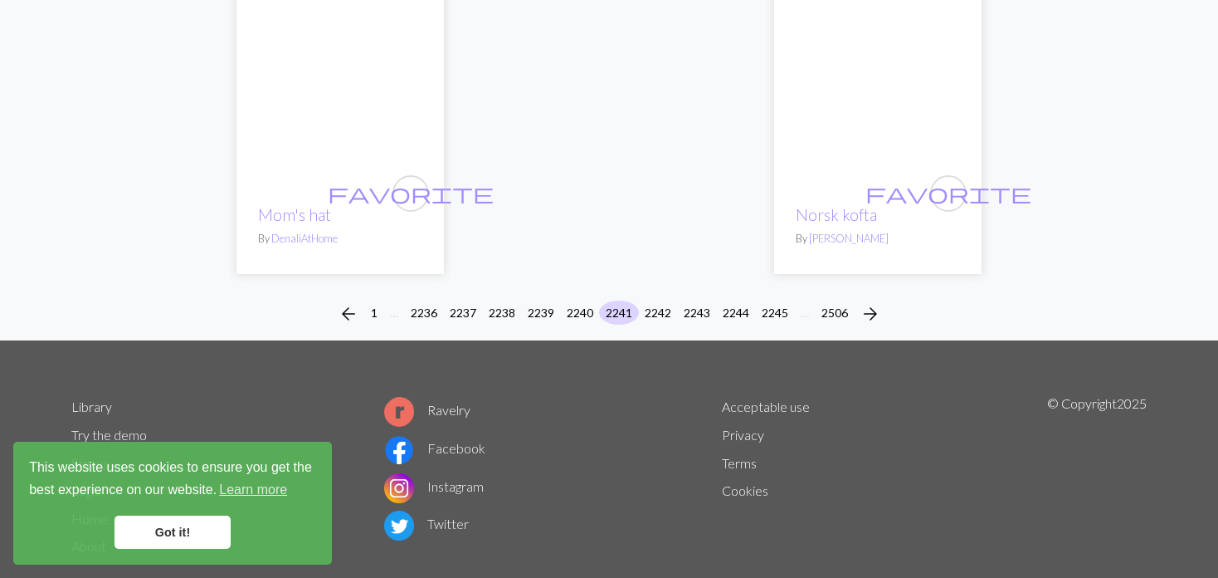
scroll to position [4399, 0]
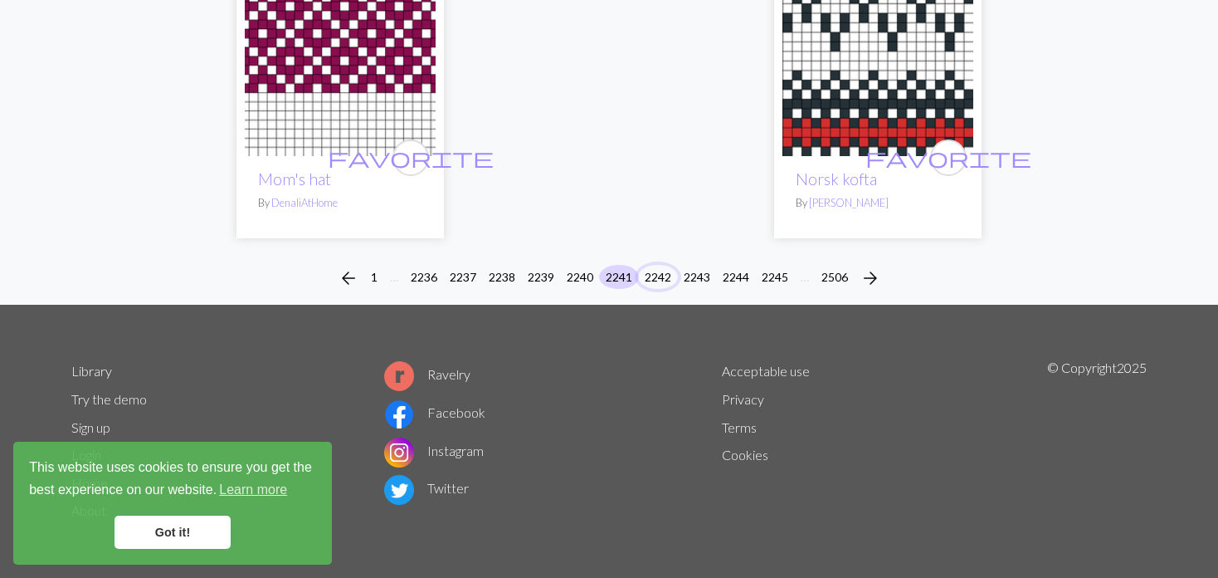
click at [657, 266] on button "2242" at bounding box center [658, 277] width 40 height 24
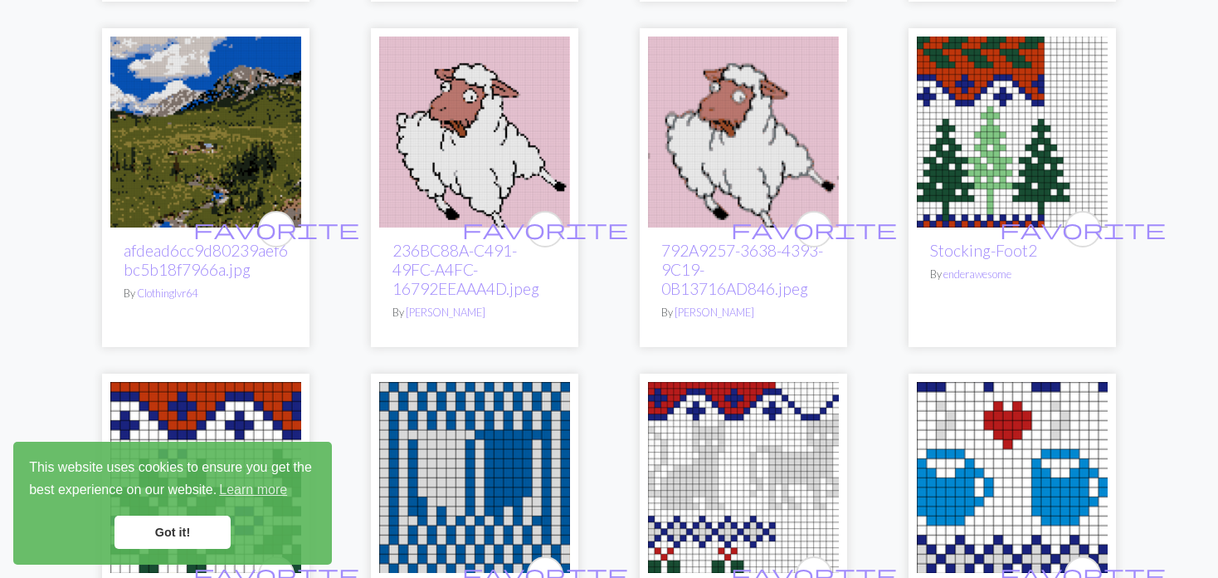
scroll to position [1245, 0]
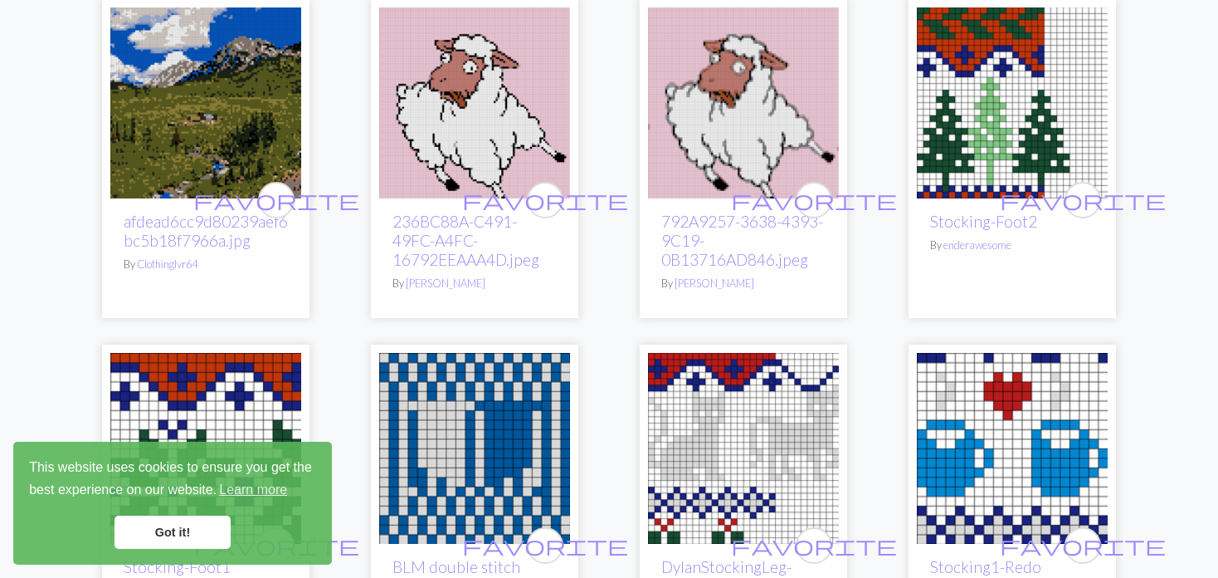
click at [1041, 149] on img at bounding box center [1012, 102] width 191 height 191
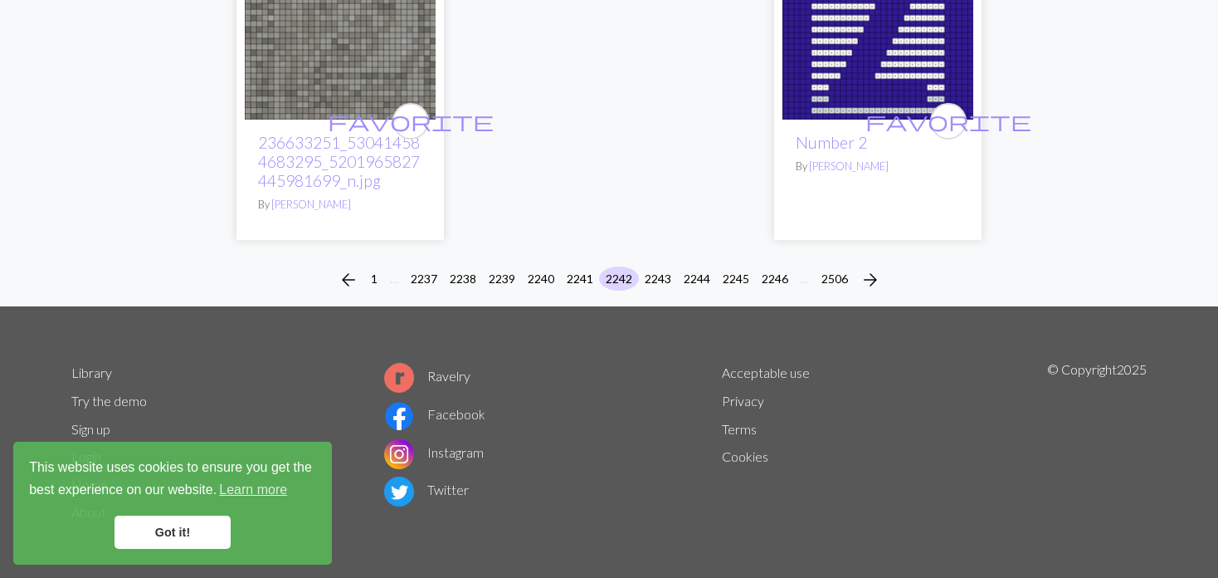
scroll to position [4352, 0]
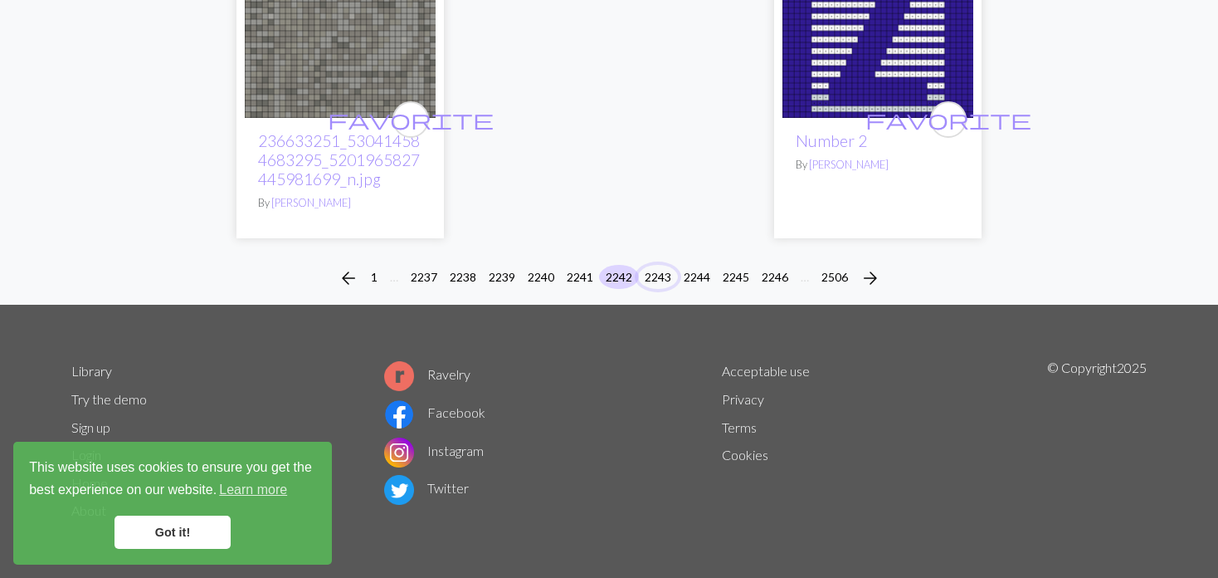
click at [653, 271] on button "2243" at bounding box center [658, 277] width 40 height 24
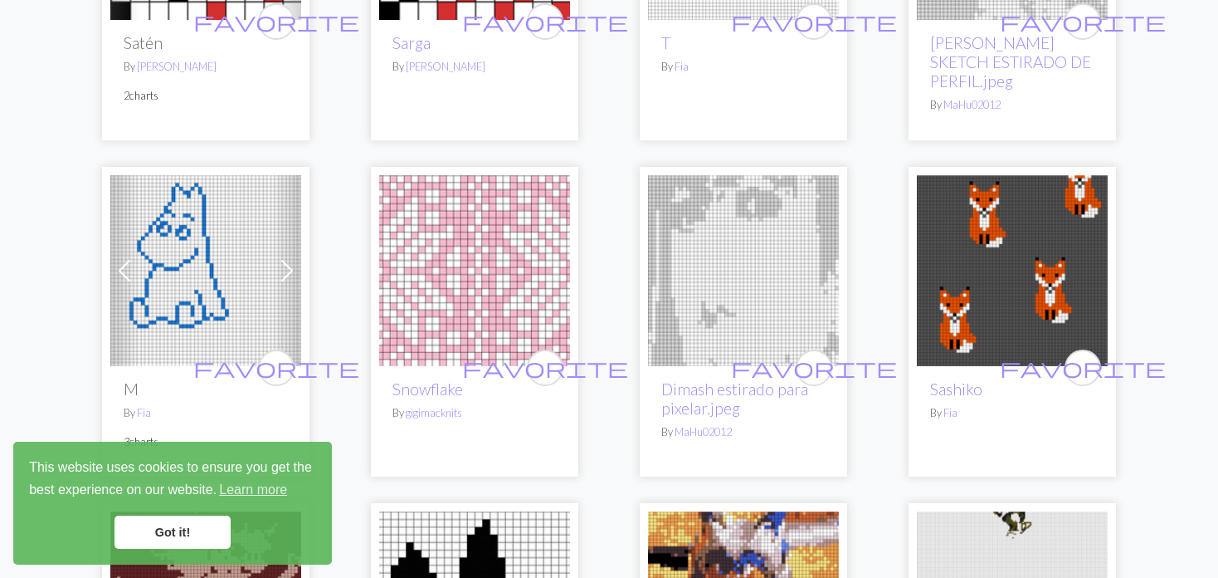
scroll to position [3486, 0]
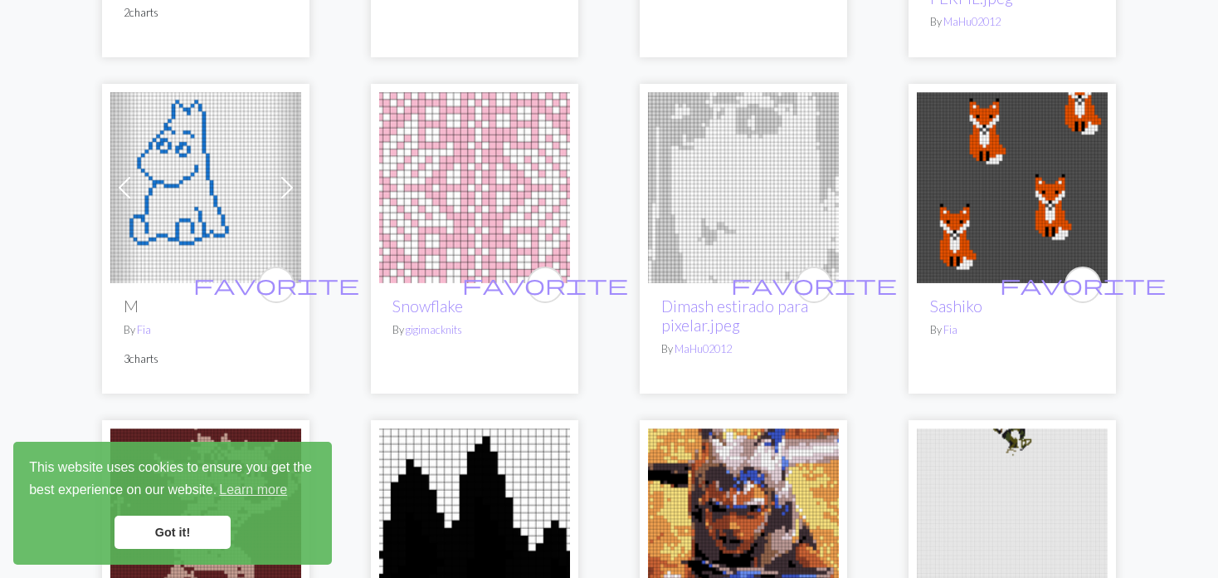
click at [1028, 180] on img at bounding box center [1012, 187] width 191 height 191
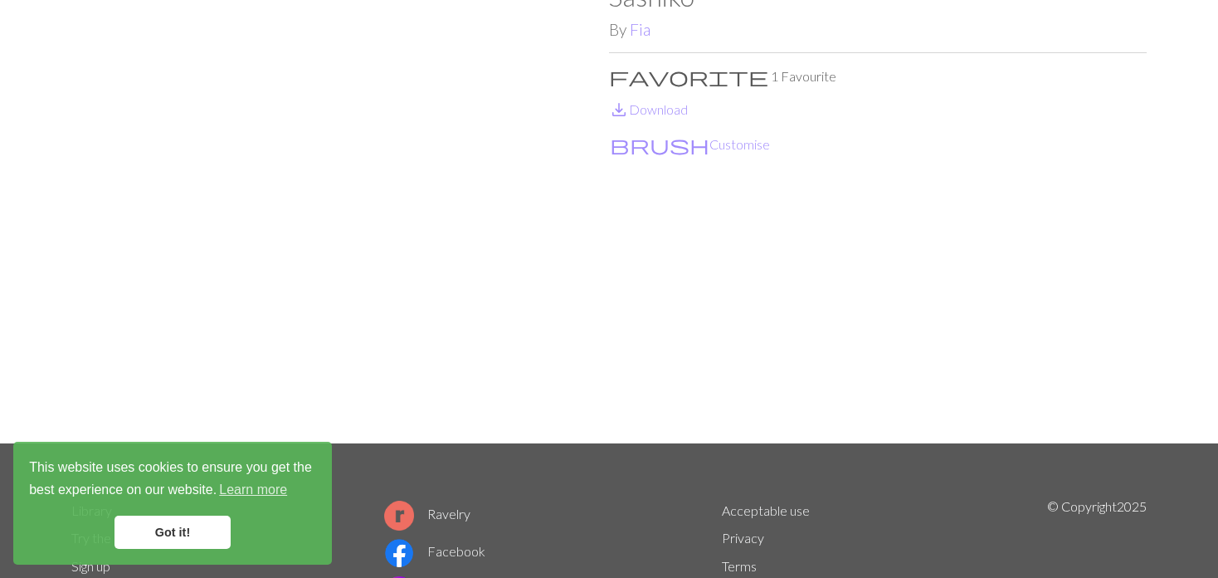
scroll to position [83, 0]
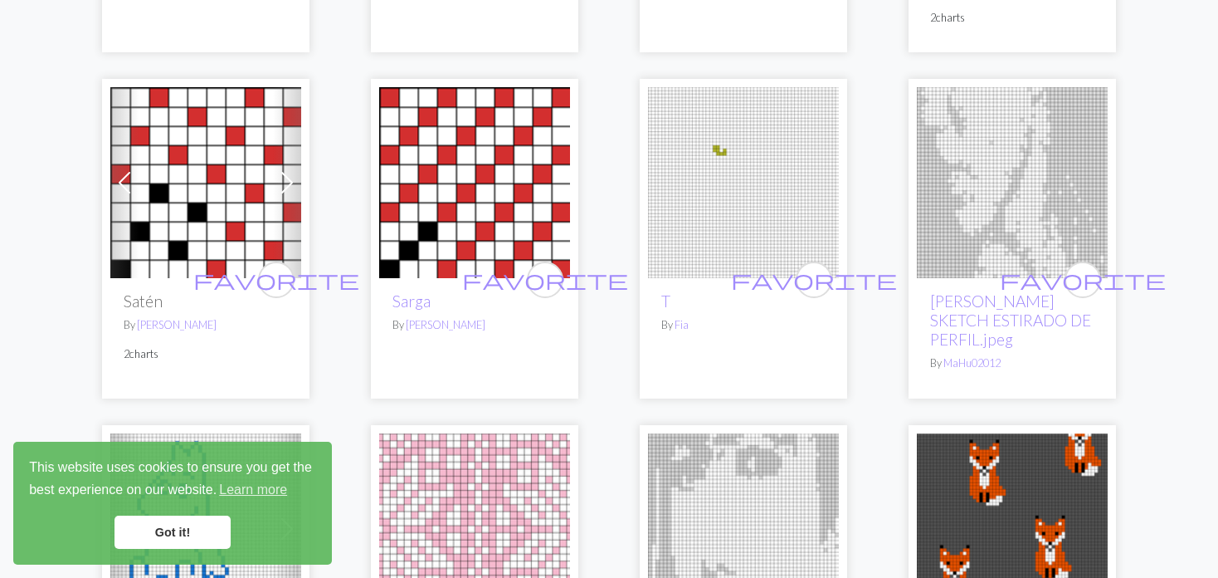
scroll to position [3486, 0]
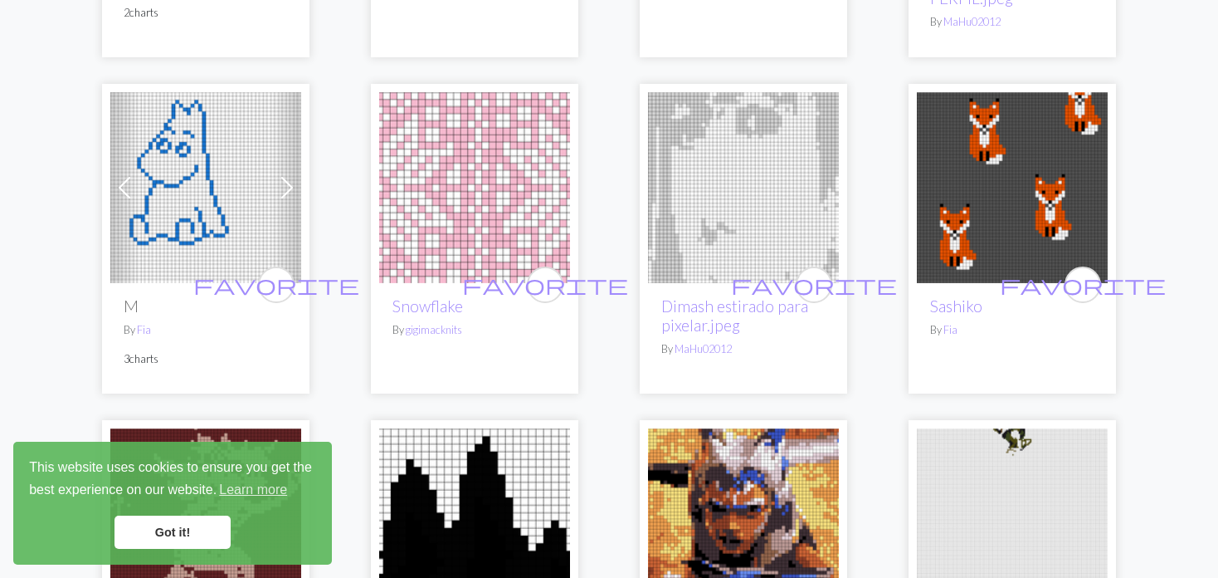
click at [1010, 160] on img at bounding box center [1012, 187] width 191 height 191
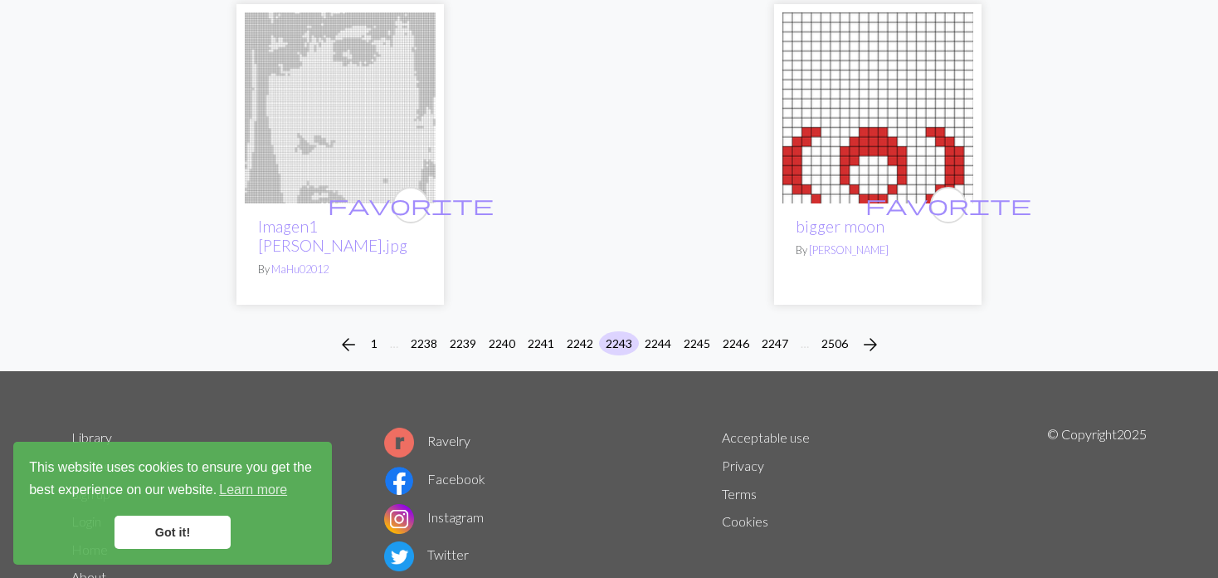
scroll to position [4333, 0]
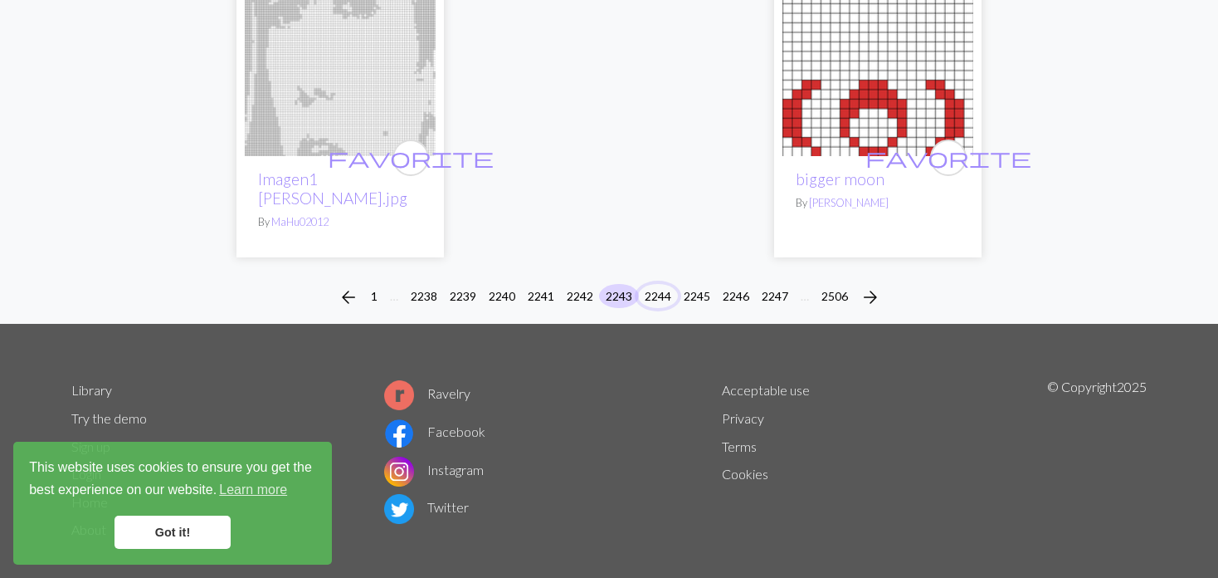
click at [651, 284] on button "2244" at bounding box center [658, 296] width 40 height 24
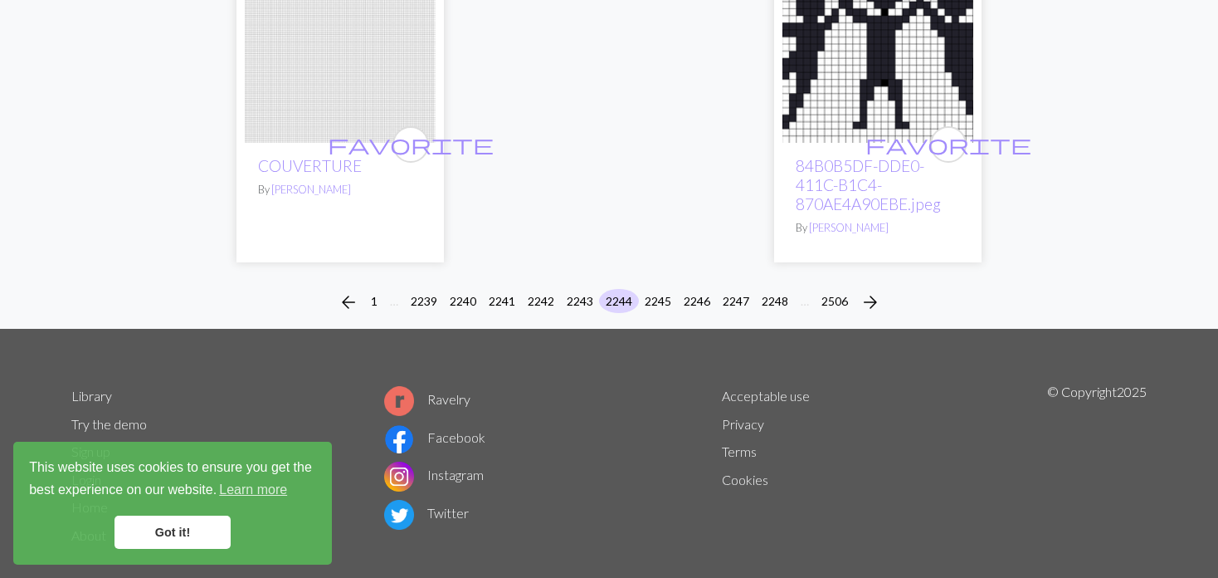
scroll to position [4276, 0]
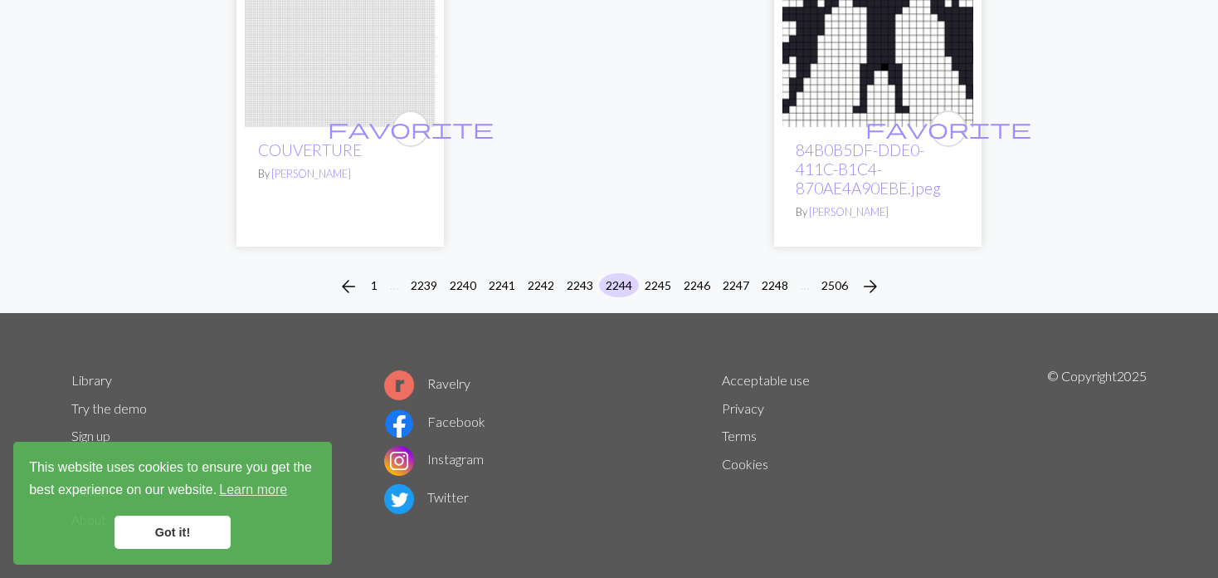
click at [650, 260] on div "arrow_back 1 … 2239 2240 2241 2242 2243 2244 2245 2246 2247 2248 … 2506 arrow_f…" at bounding box center [609, 286] width 1218 height 53
click at [660, 262] on div "arrow_back 1 … 2239 2240 2241 2242 2243 2244 2245 2246 2247 2248 … 2506 arrow_f…" at bounding box center [609, 286] width 1218 height 53
click at [663, 275] on button "2245" at bounding box center [658, 285] width 40 height 24
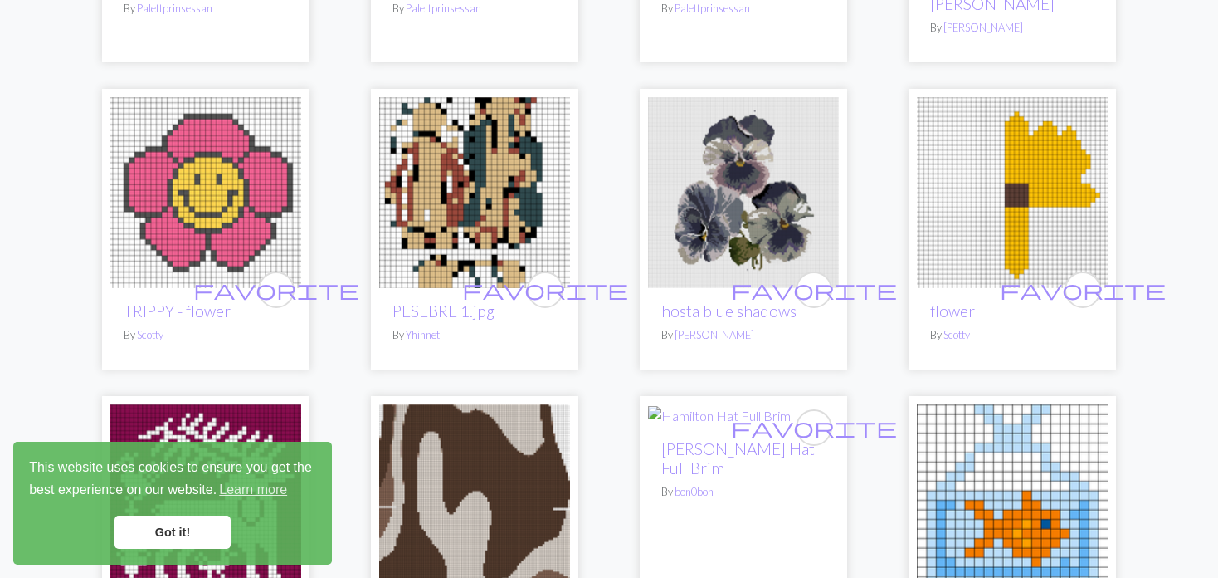
scroll to position [830, 0]
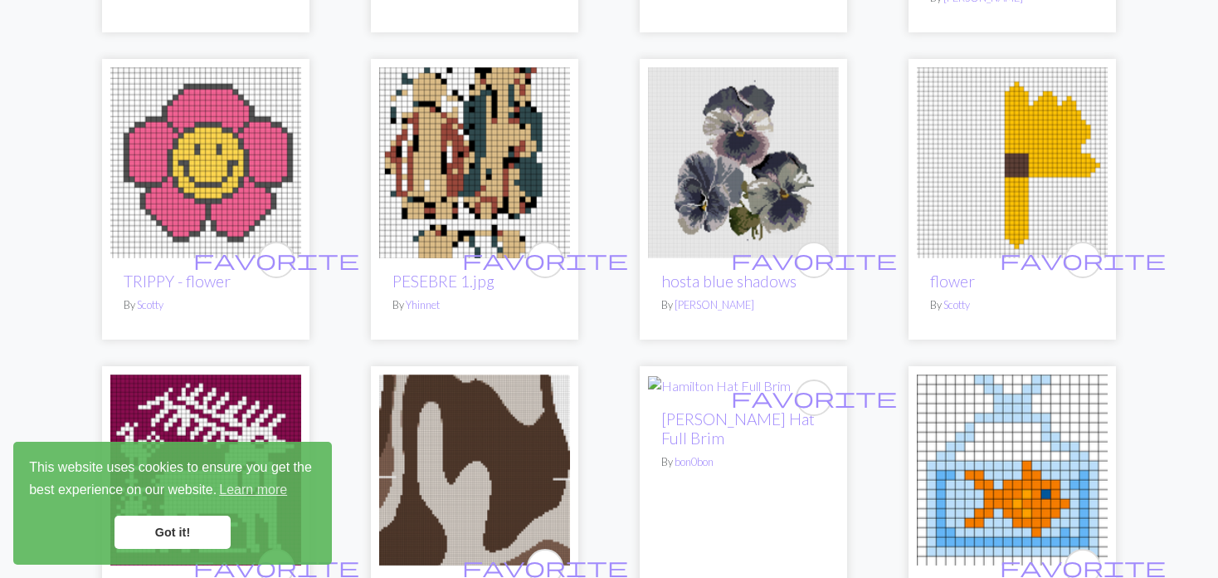
click at [726, 189] on img at bounding box center [743, 162] width 191 height 191
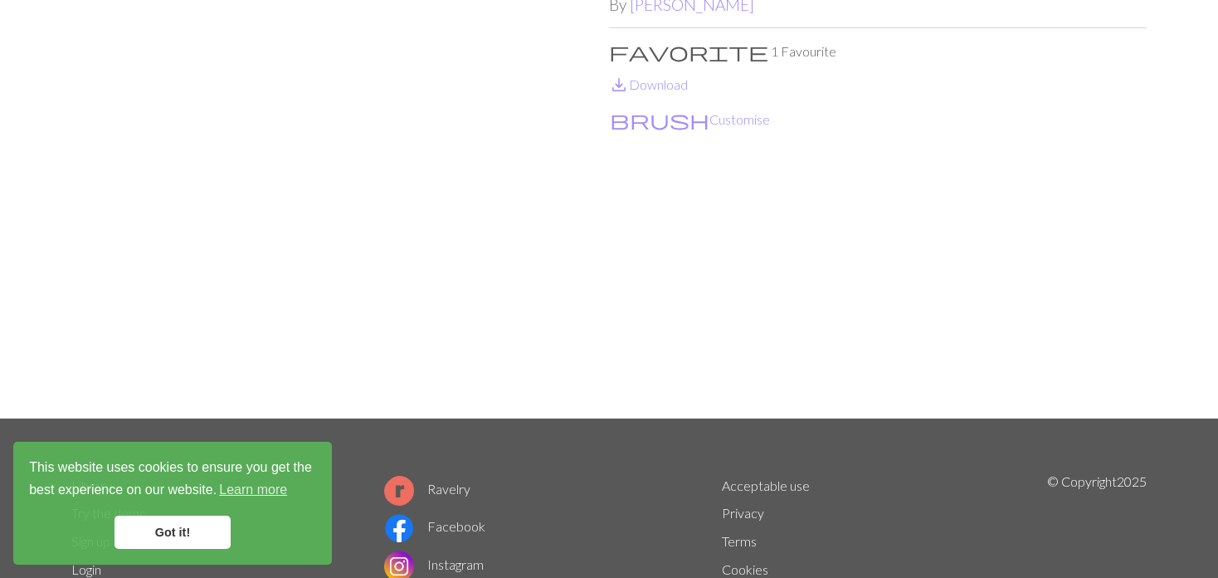
scroll to position [166, 0]
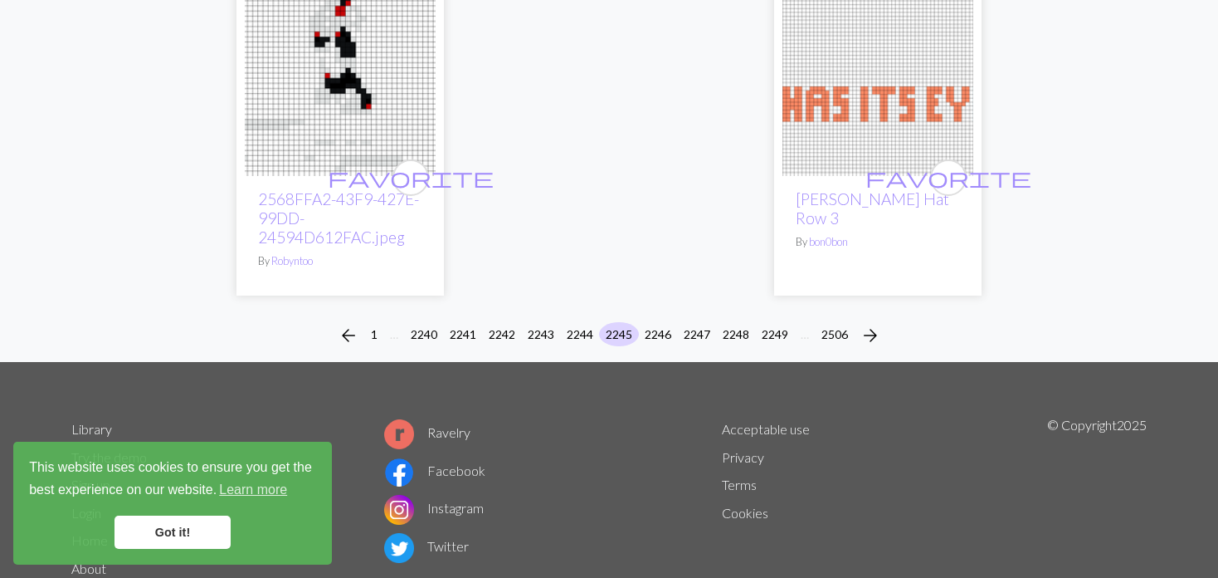
scroll to position [4227, 0]
click at [662, 322] on button "2246" at bounding box center [658, 334] width 40 height 24
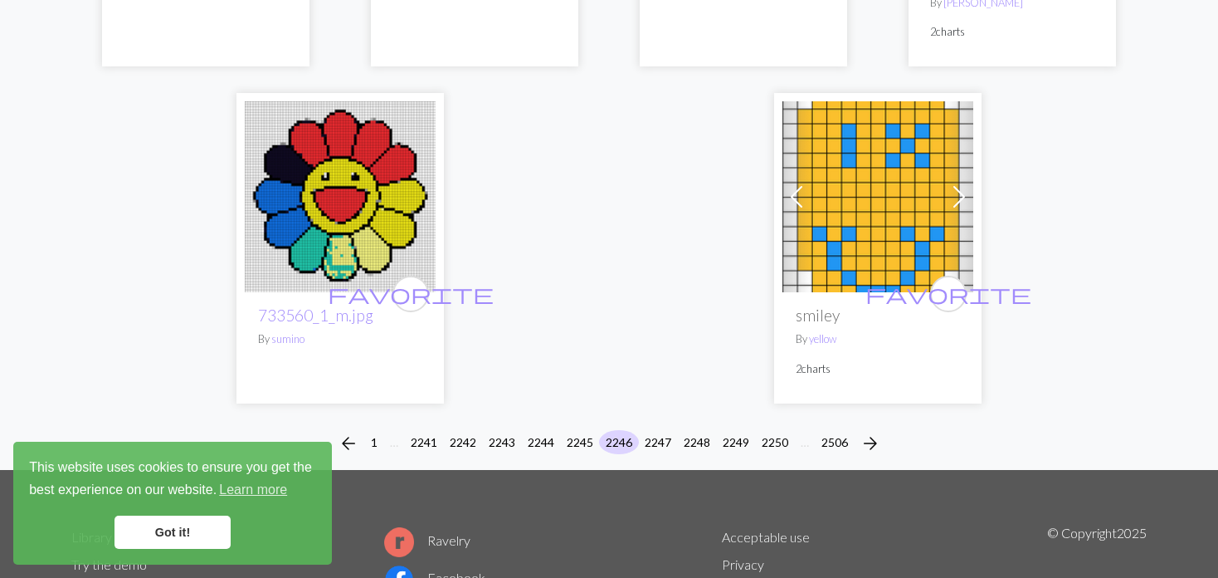
scroll to position [4437, 0]
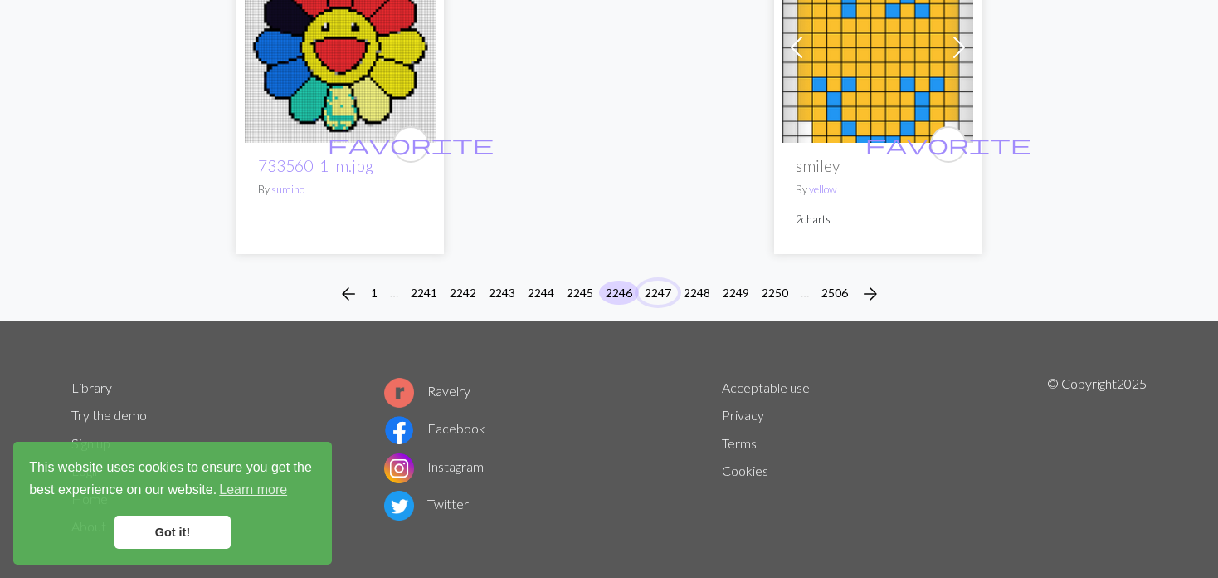
click at [653, 281] on button "2247" at bounding box center [658, 293] width 40 height 24
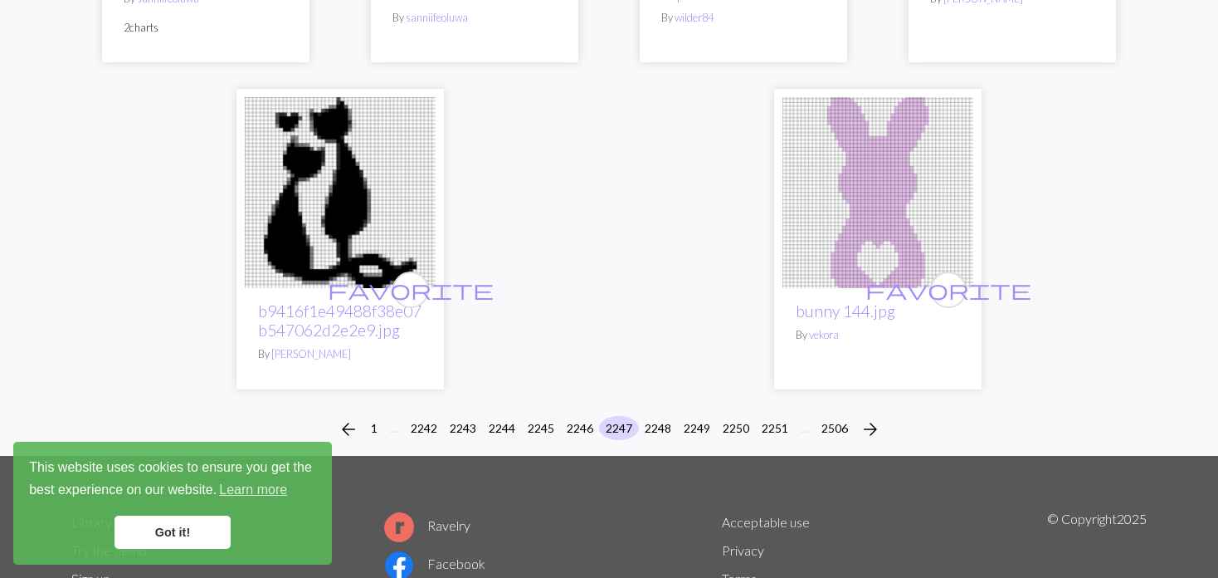
scroll to position [4233, 0]
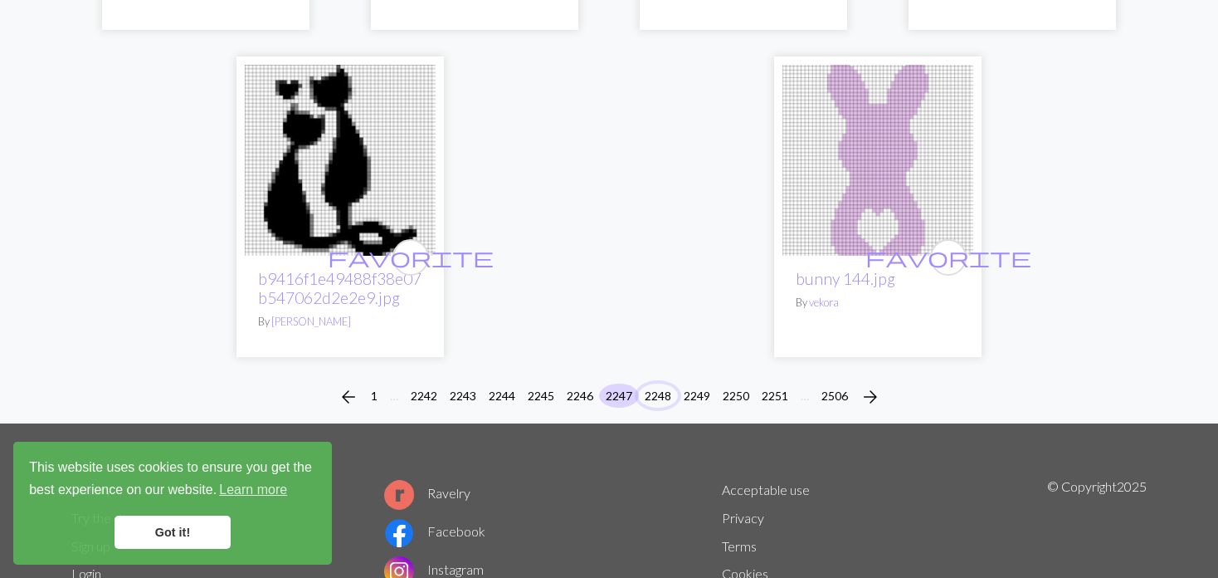
click at [661, 383] on button "2248" at bounding box center [658, 395] width 40 height 24
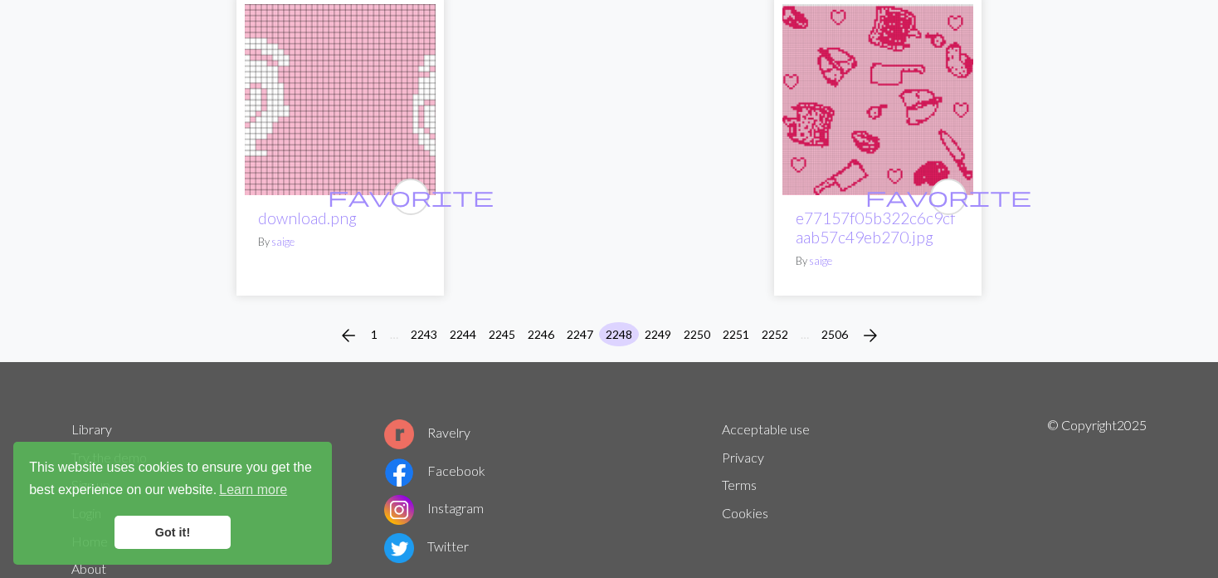
scroll to position [4295, 0]
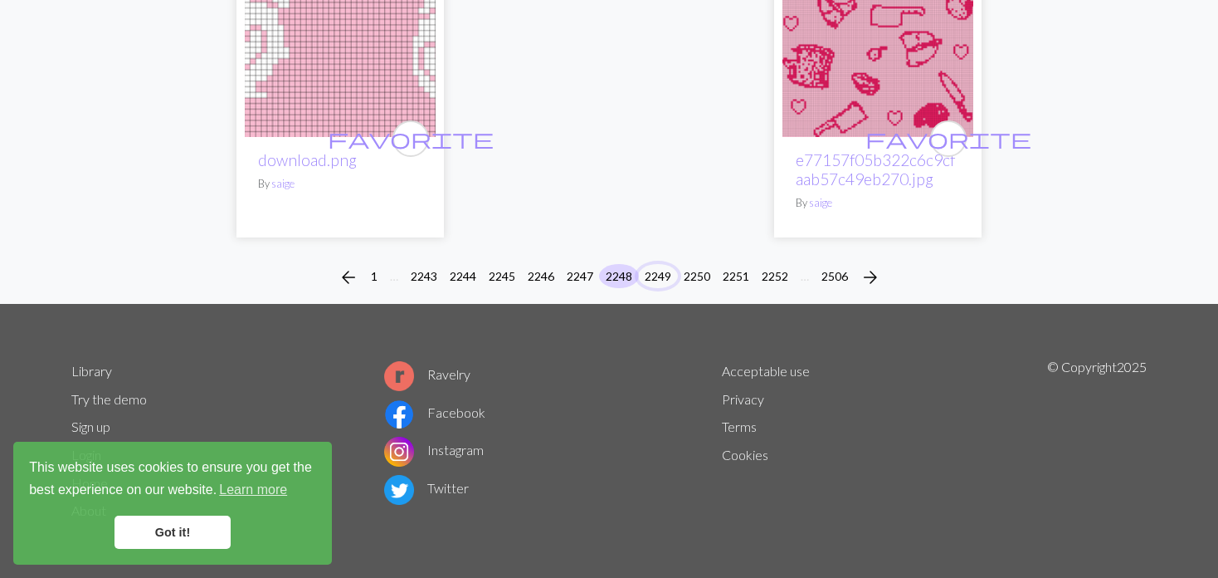
click at [655, 276] on button "2249" at bounding box center [658, 276] width 40 height 24
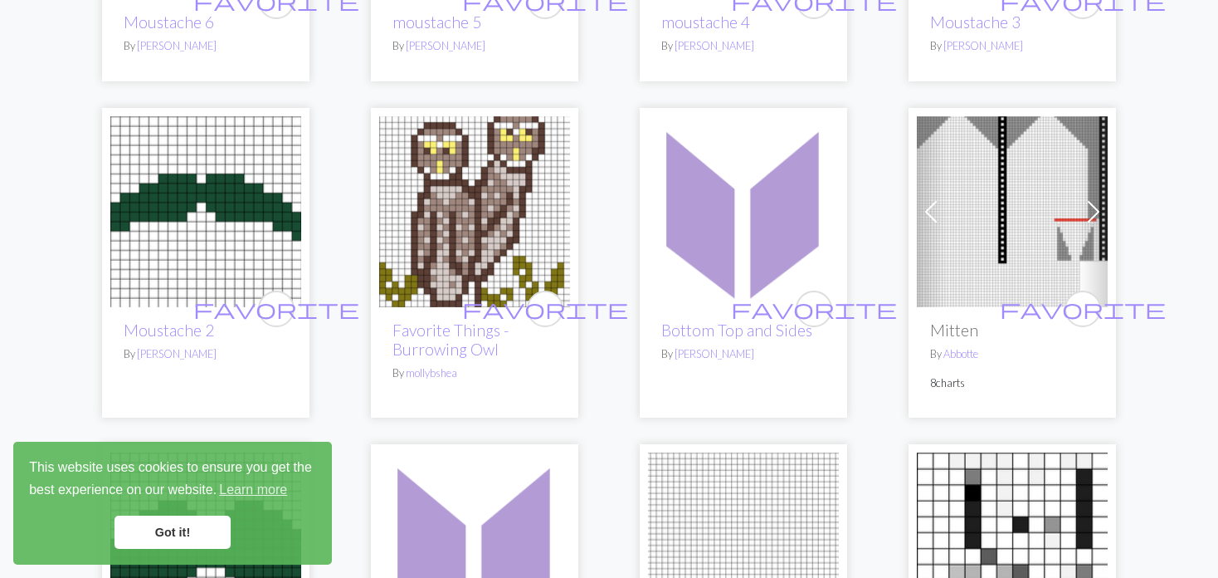
scroll to position [1992, 0]
click at [903, 188] on div "favorite SWIRL By [PERSON_NAME] favorite TESTKNIT4.png By [PERSON_NAME] favorit…" at bounding box center [609, 295] width 1096 height 4168
click at [914, 192] on div "Previous Next favorite Mitten By Abbotte 8 charts" at bounding box center [1013, 262] width 208 height 310
click at [929, 198] on span at bounding box center [931, 211] width 27 height 27
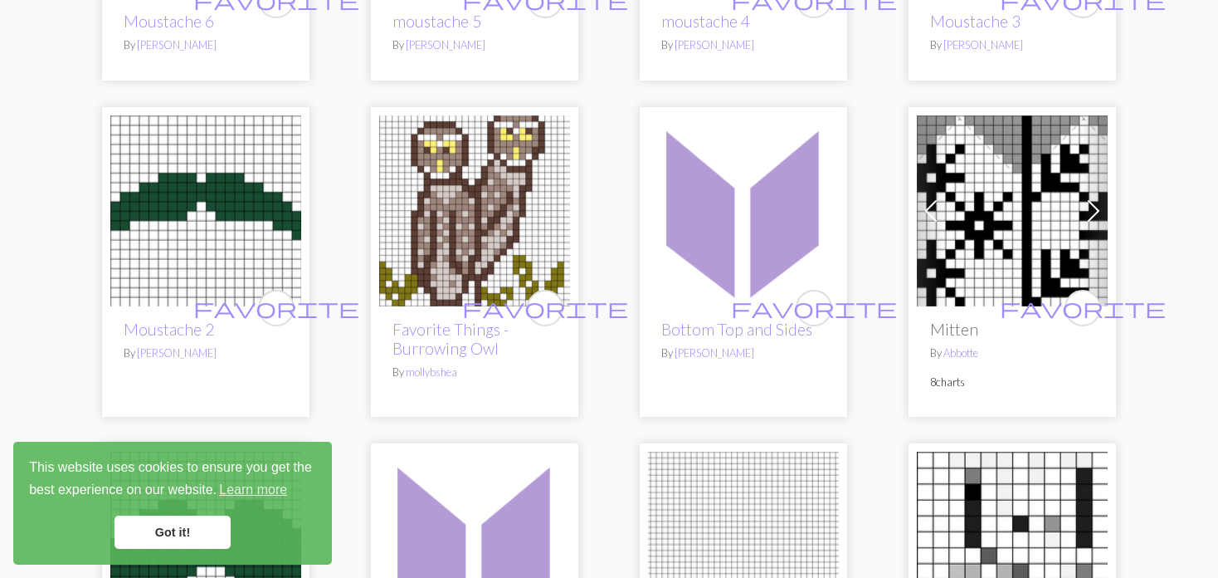
click at [932, 198] on span at bounding box center [931, 211] width 27 height 27
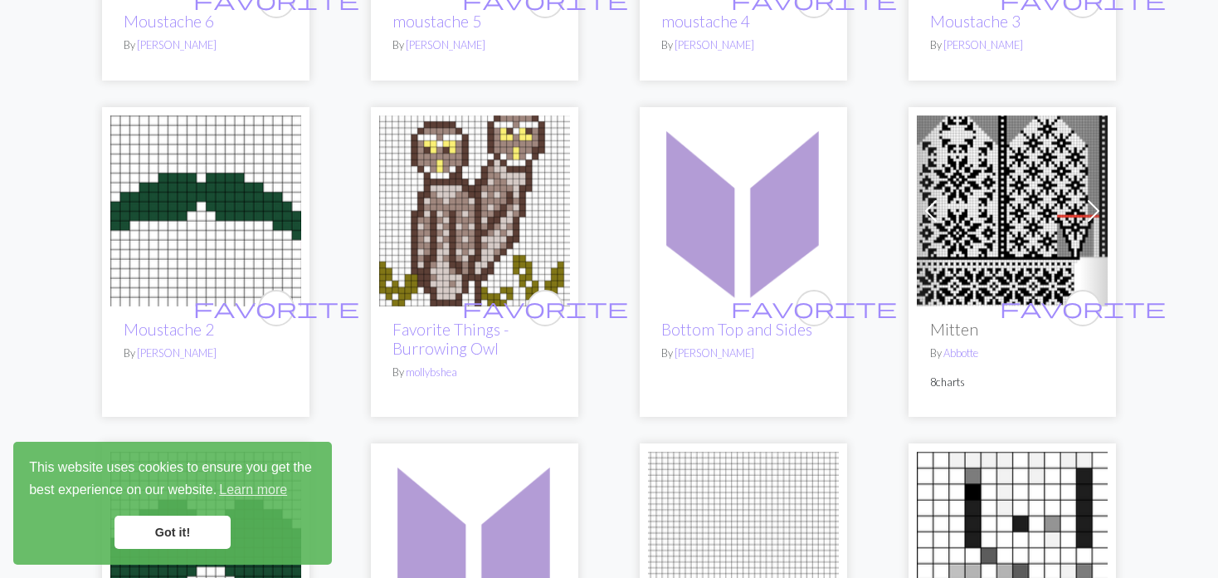
click at [933, 198] on span at bounding box center [931, 211] width 27 height 27
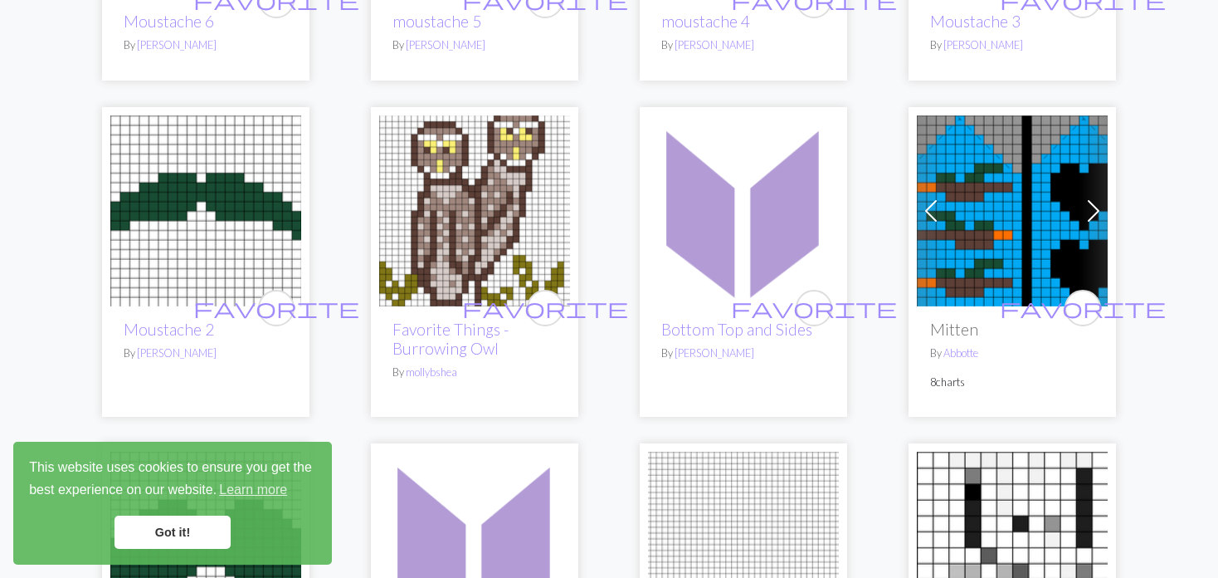
click at [933, 198] on span at bounding box center [931, 211] width 27 height 27
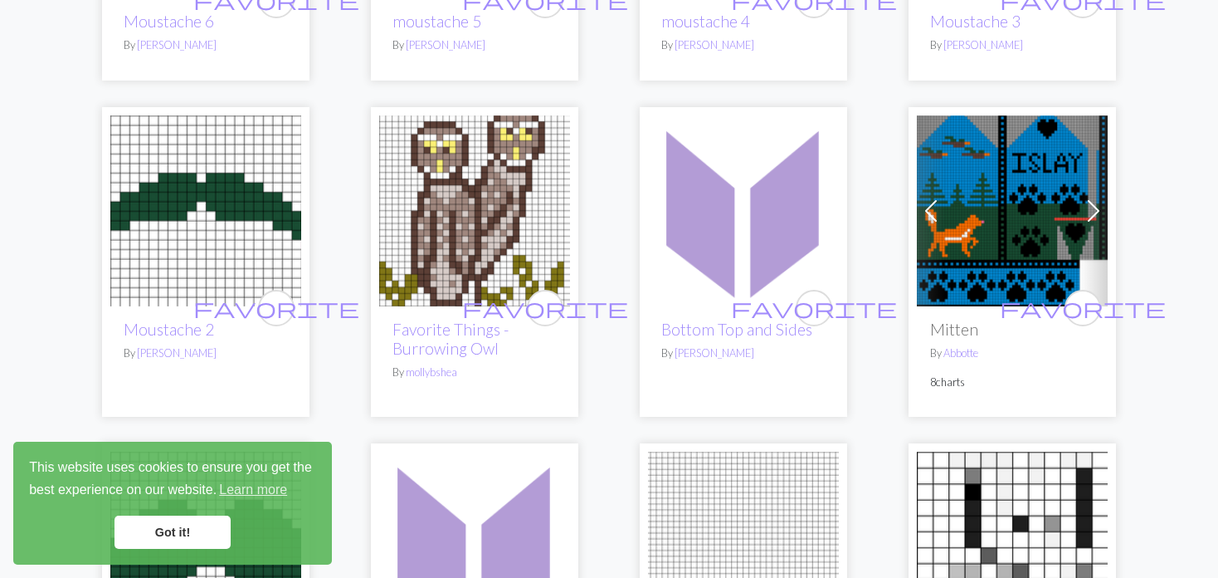
click at [935, 198] on span at bounding box center [931, 211] width 27 height 27
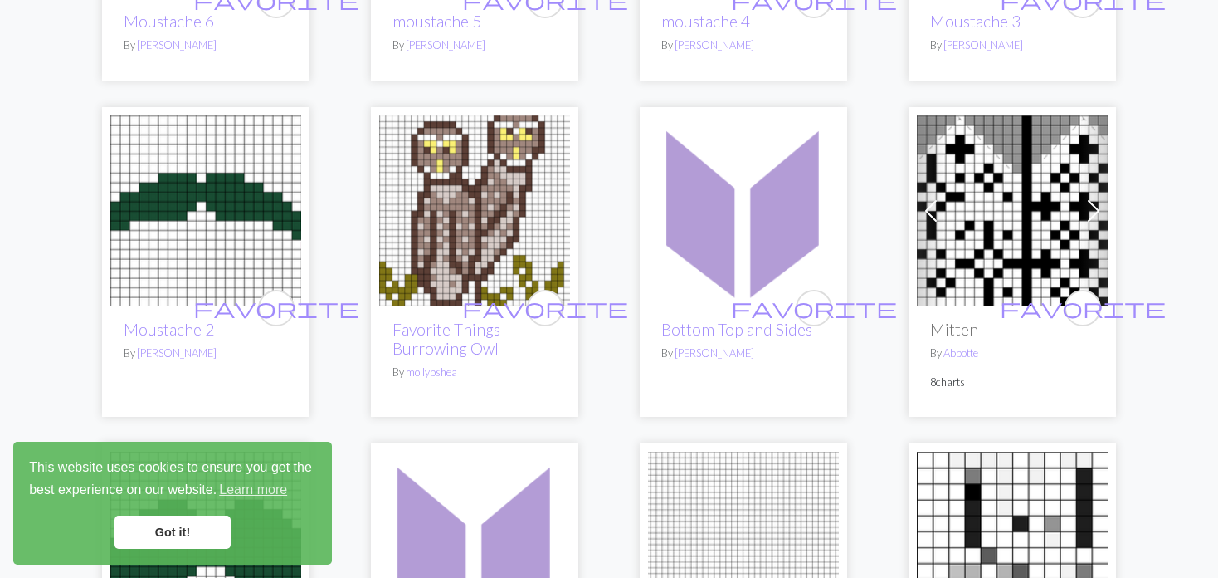
click at [935, 198] on span at bounding box center [931, 211] width 27 height 27
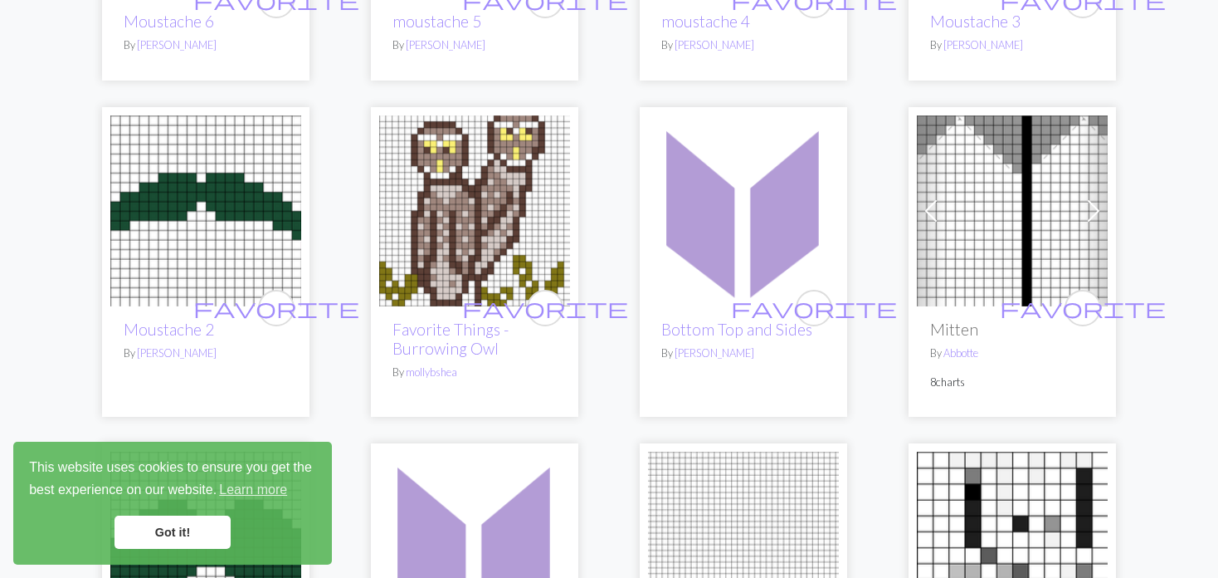
click at [935, 198] on span at bounding box center [931, 211] width 27 height 27
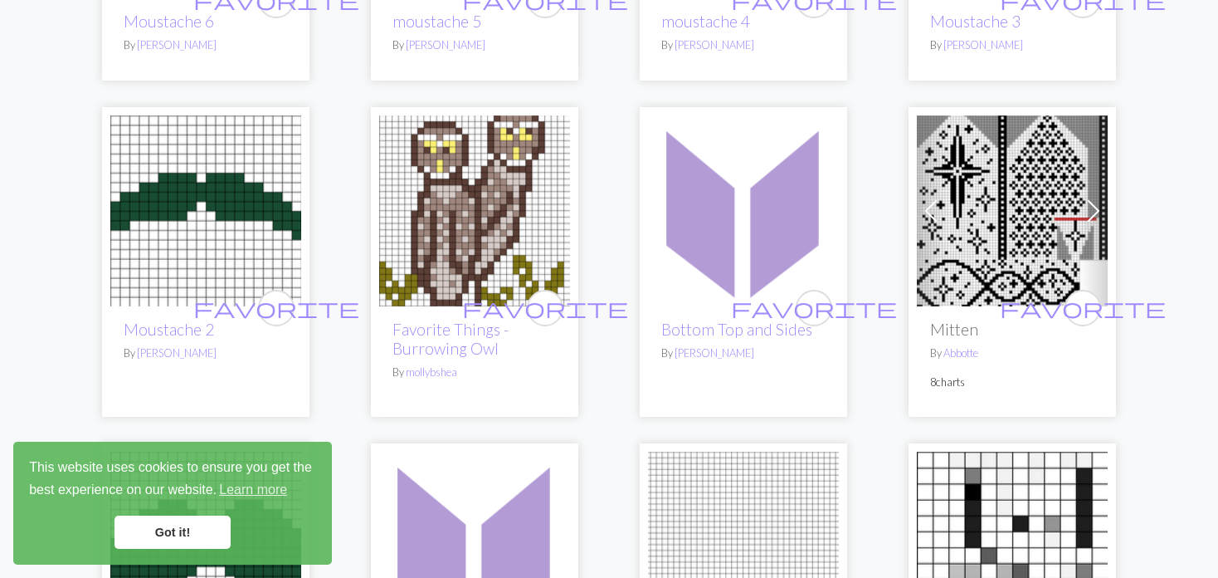
click at [935, 198] on span at bounding box center [931, 211] width 27 height 27
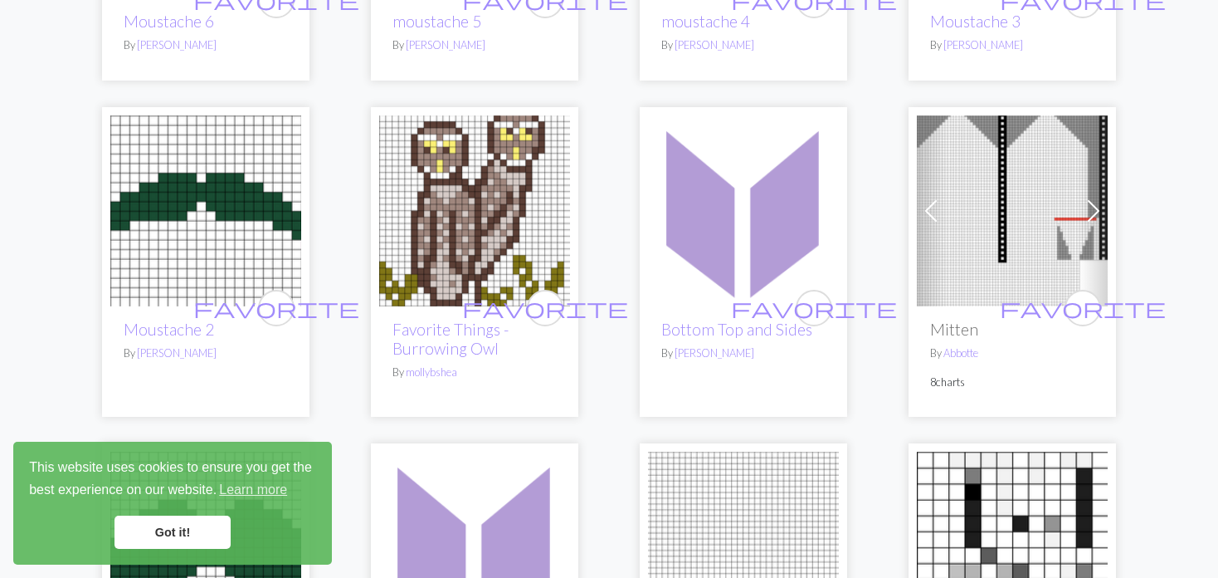
click at [935, 198] on span at bounding box center [931, 211] width 27 height 27
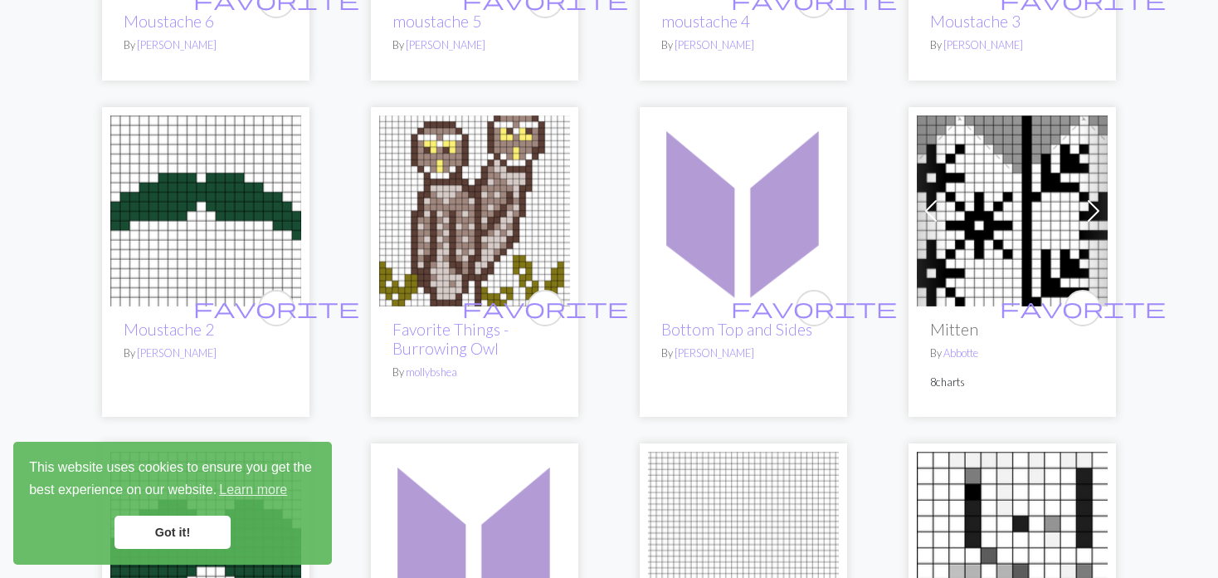
click at [935, 198] on span at bounding box center [931, 211] width 27 height 27
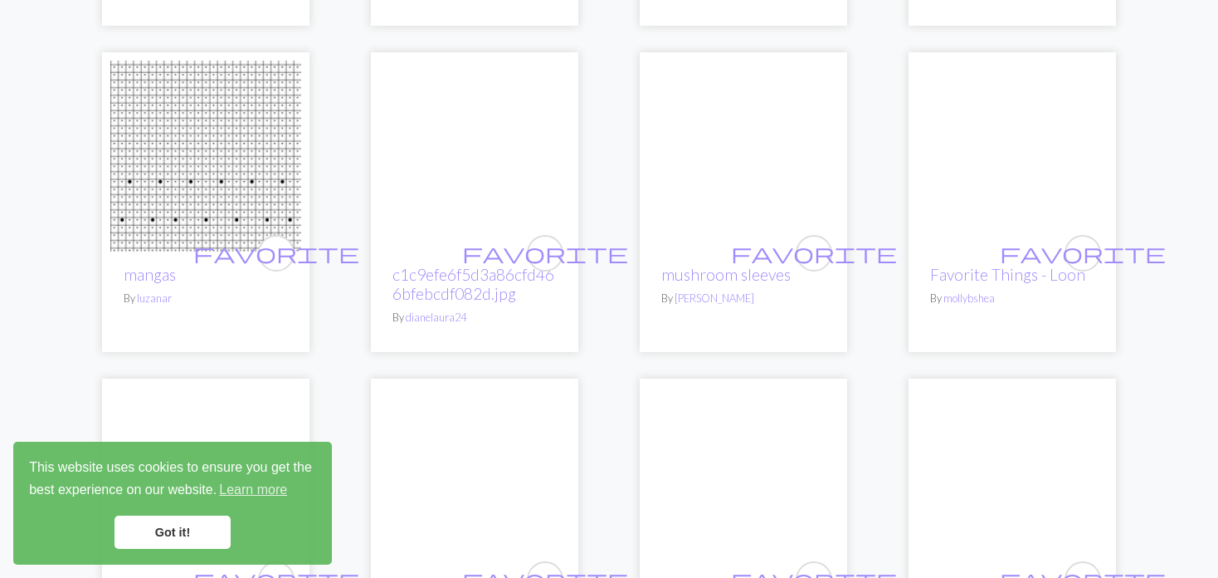
scroll to position [2739, 0]
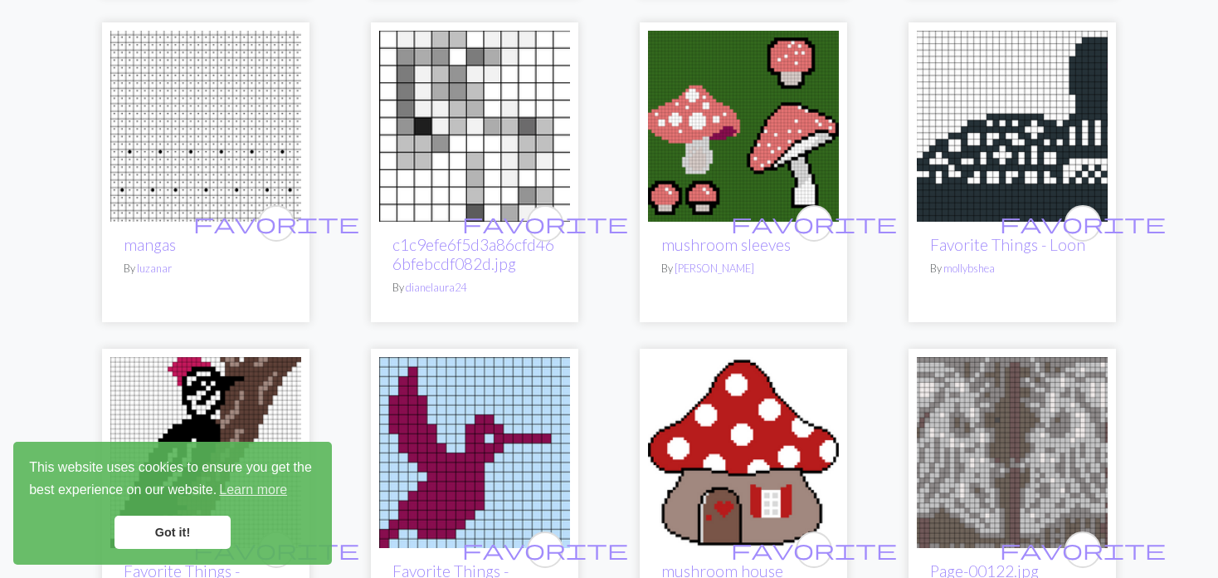
click at [740, 127] on img at bounding box center [743, 126] width 191 height 191
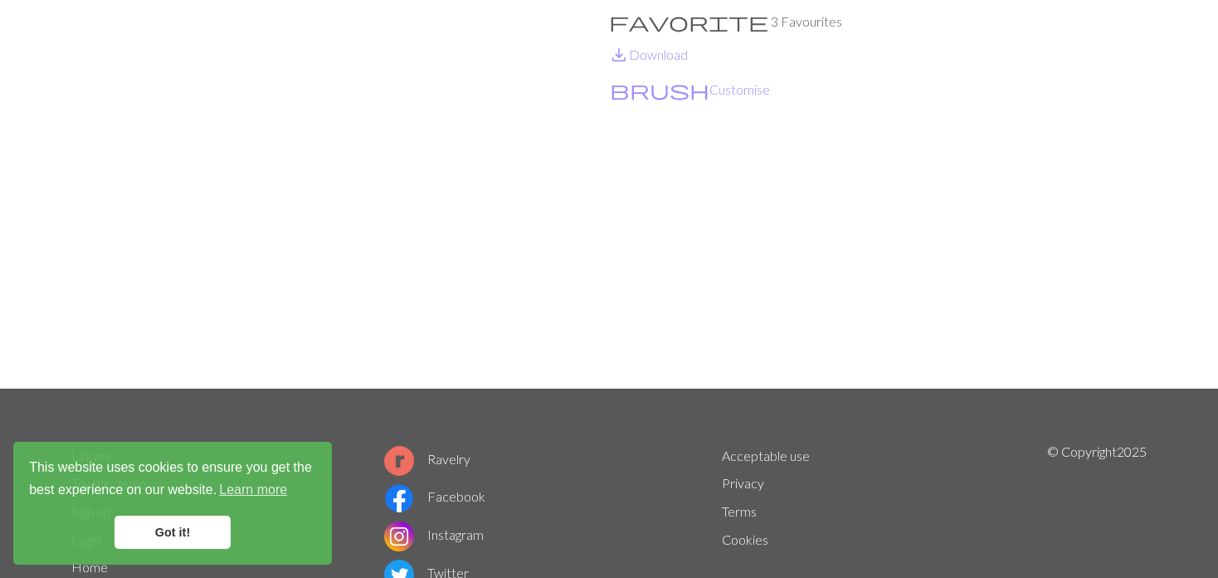
scroll to position [83, 0]
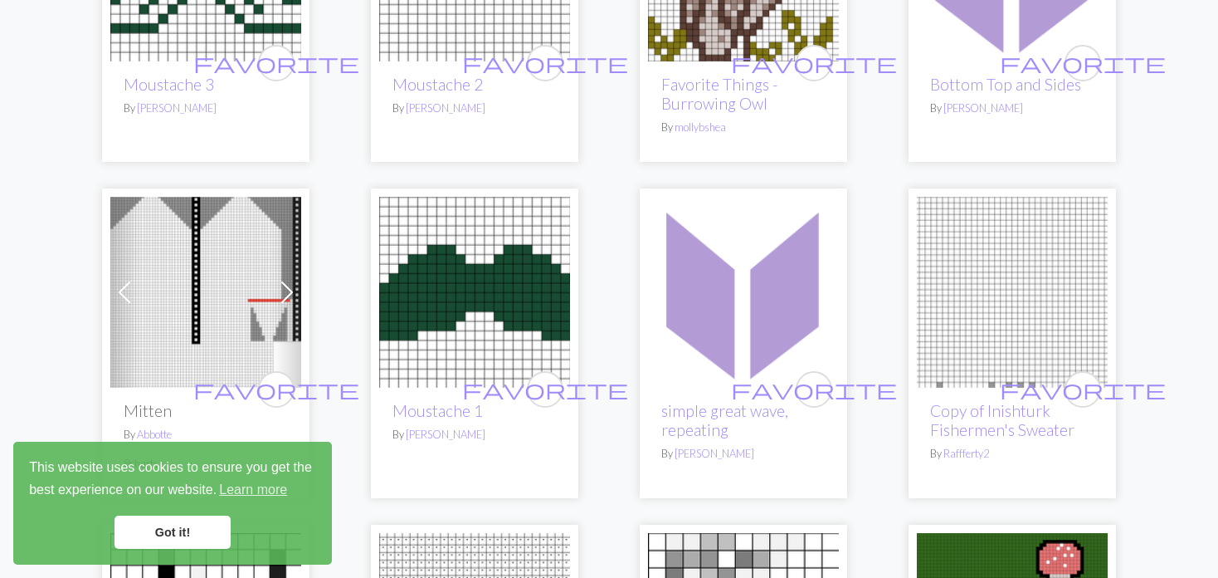
scroll to position [2241, 0]
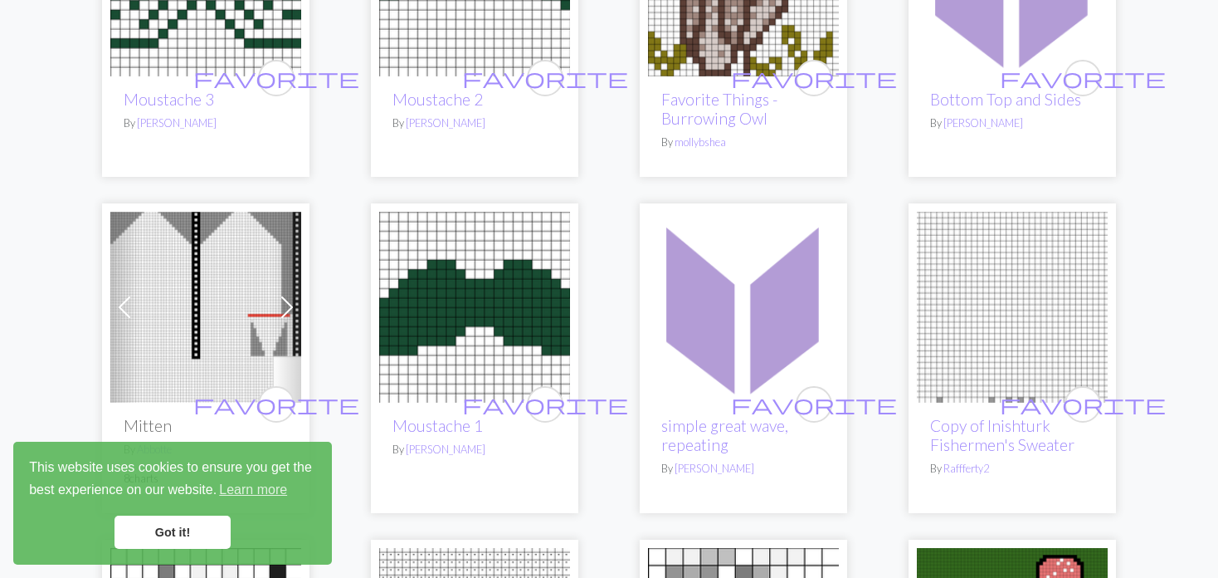
click at [275, 294] on span at bounding box center [287, 307] width 27 height 27
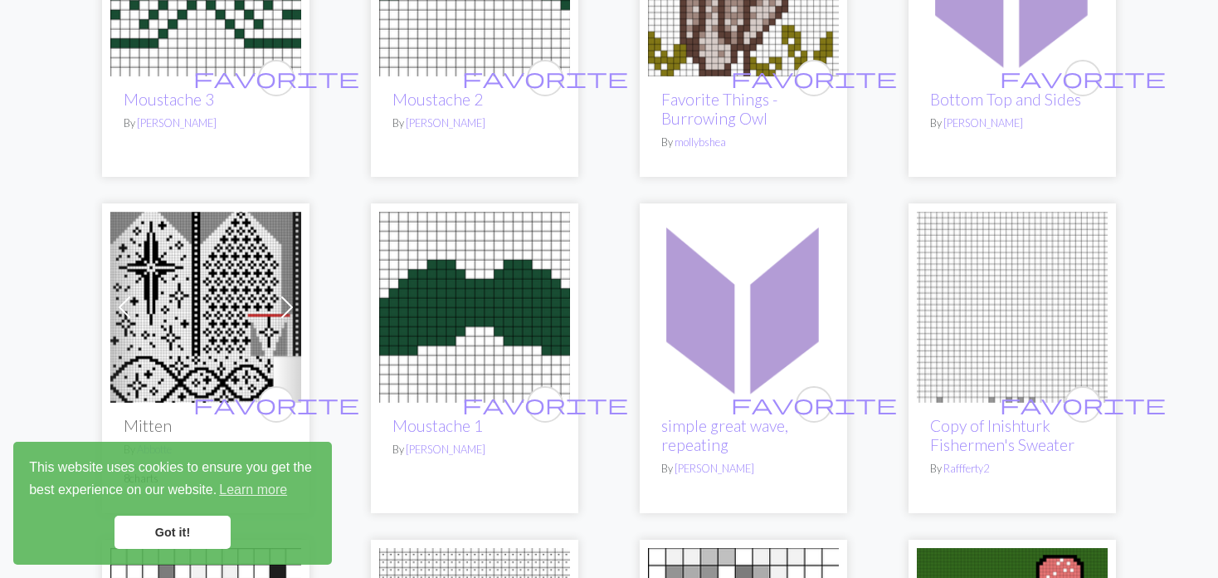
click at [275, 294] on span at bounding box center [287, 307] width 27 height 27
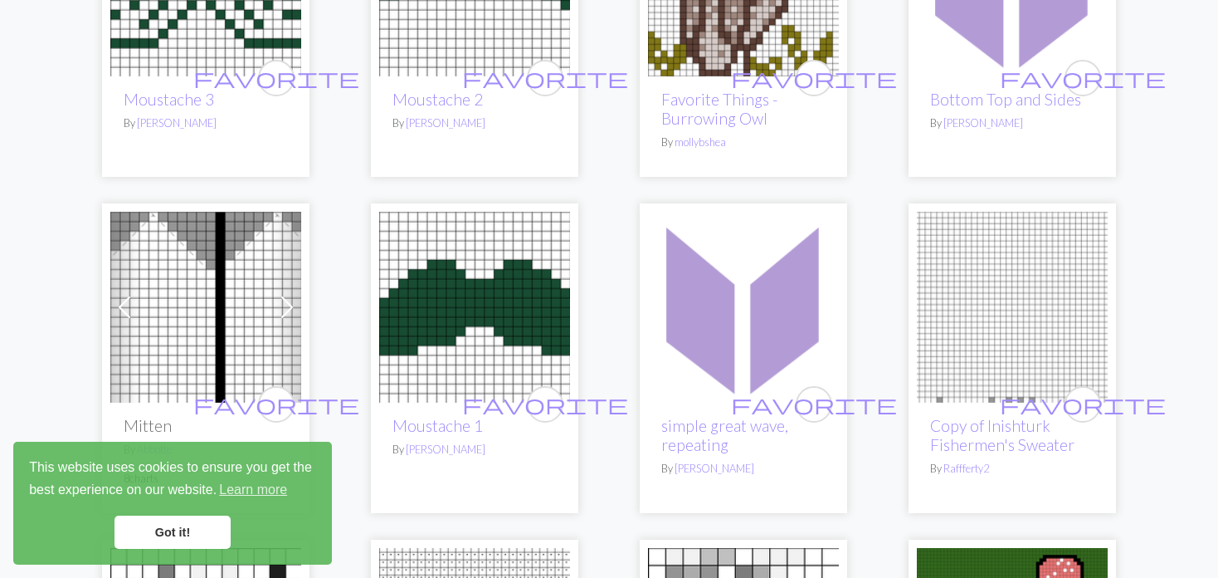
click at [276, 294] on span at bounding box center [287, 307] width 27 height 27
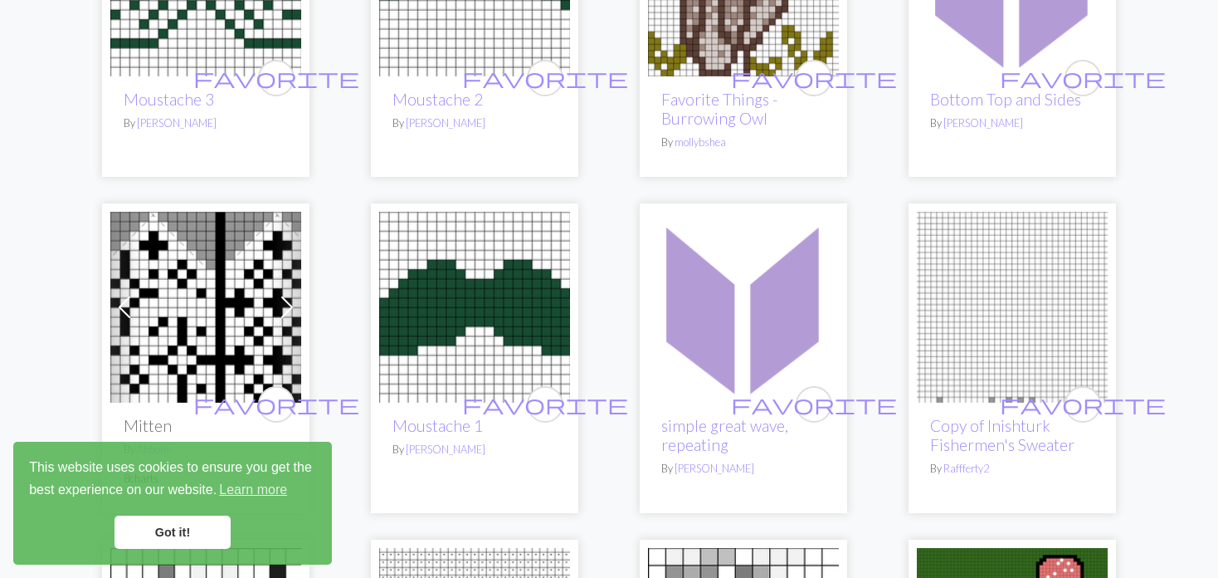
click at [276, 294] on span at bounding box center [287, 307] width 27 height 27
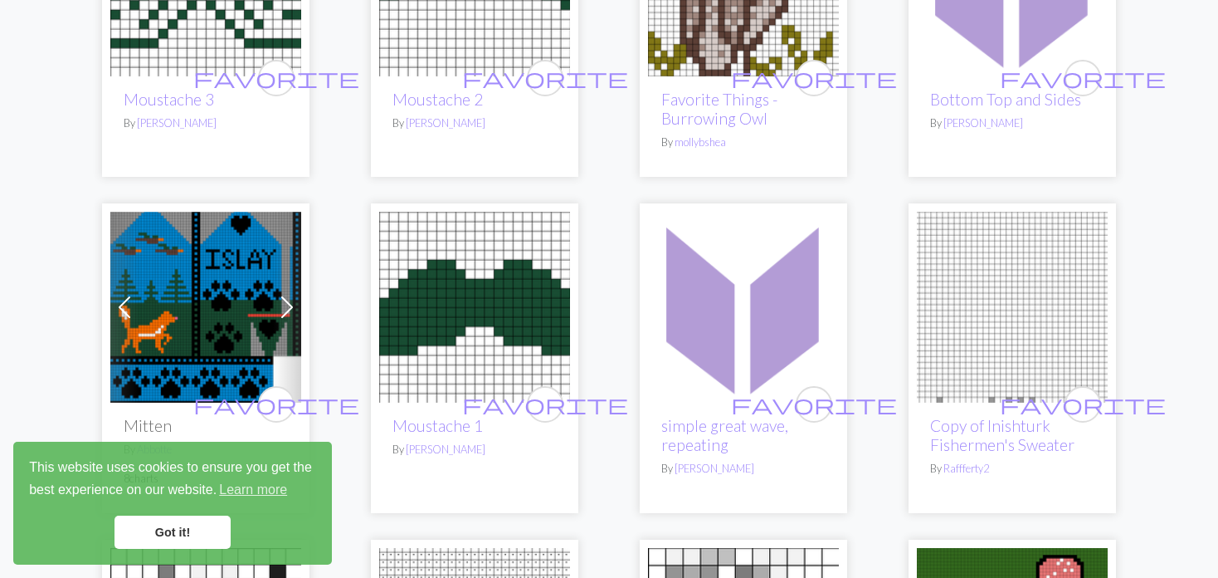
click at [276, 294] on span at bounding box center [287, 307] width 27 height 27
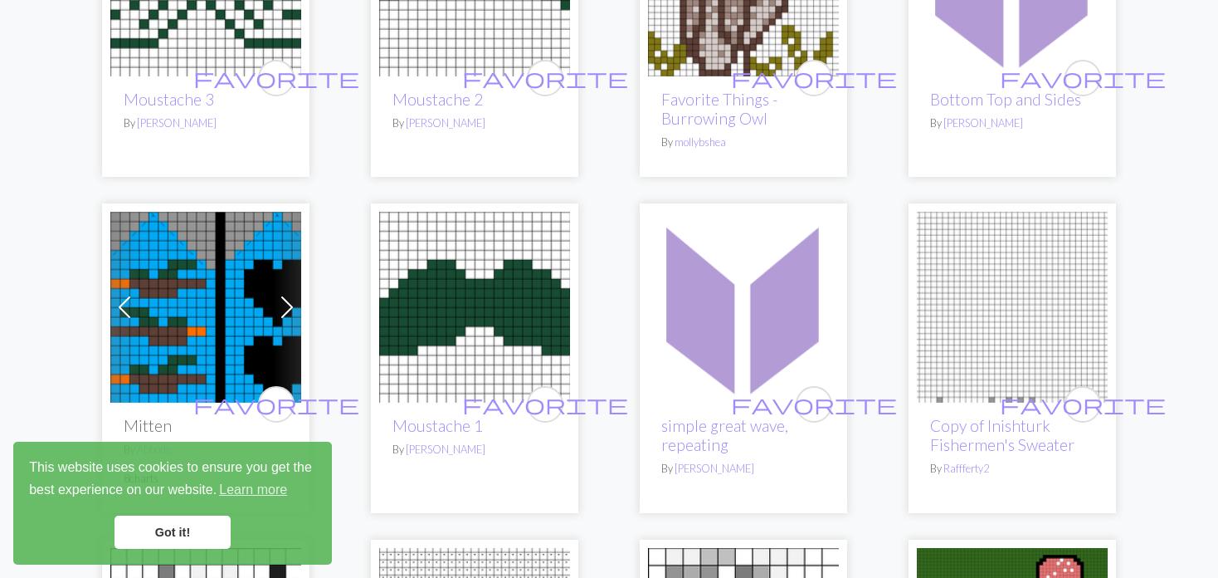
click at [276, 294] on span at bounding box center [287, 307] width 27 height 27
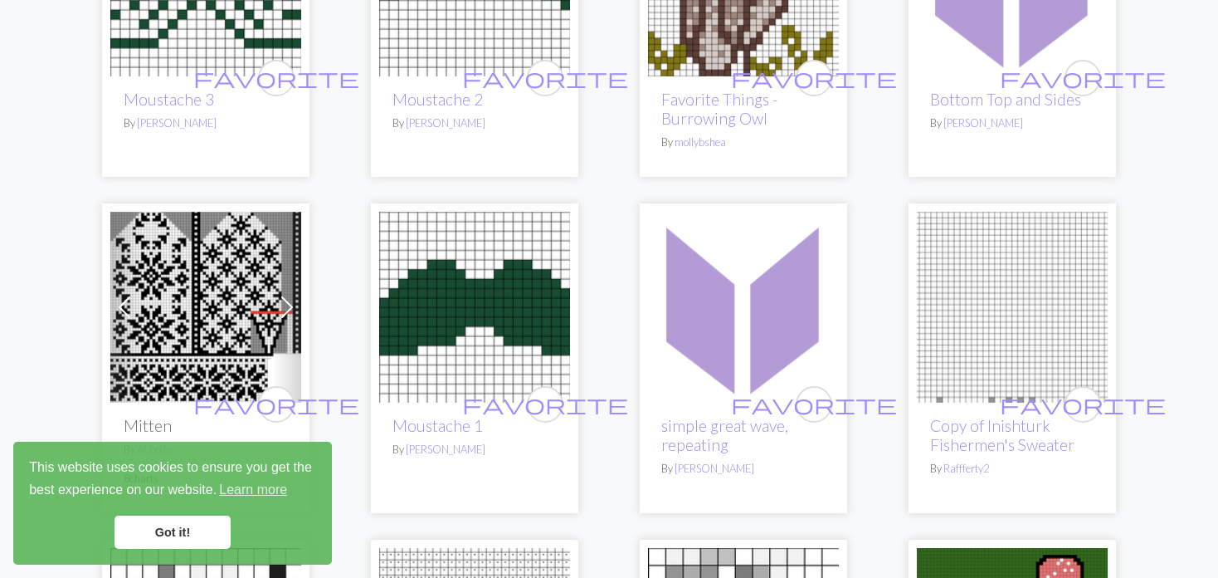
click at [276, 294] on span at bounding box center [287, 307] width 27 height 27
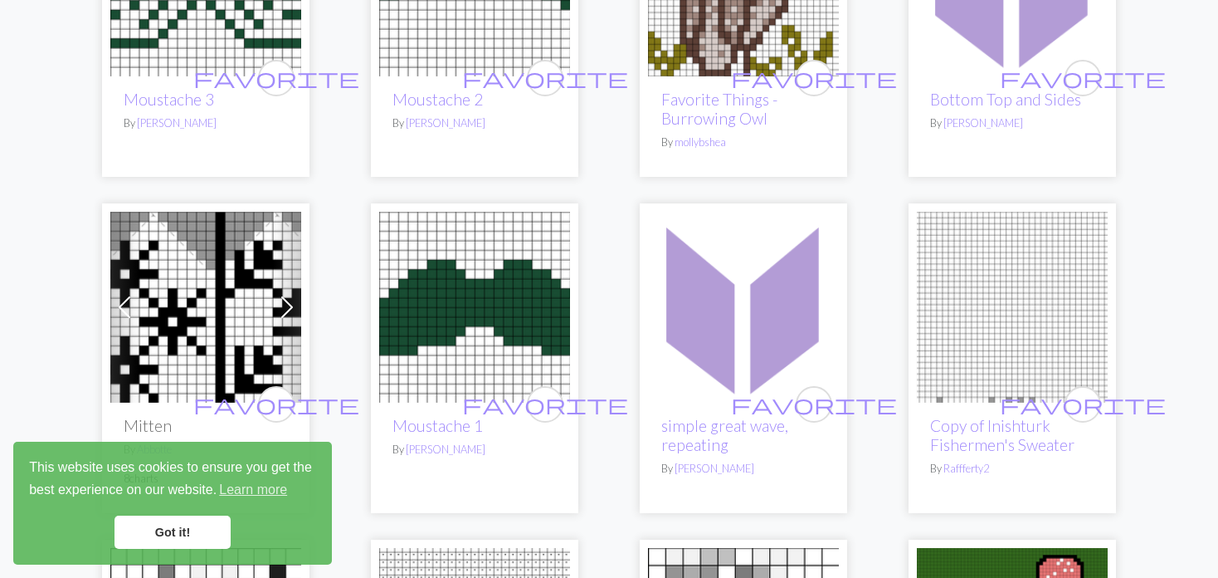
click at [276, 294] on span at bounding box center [287, 307] width 27 height 27
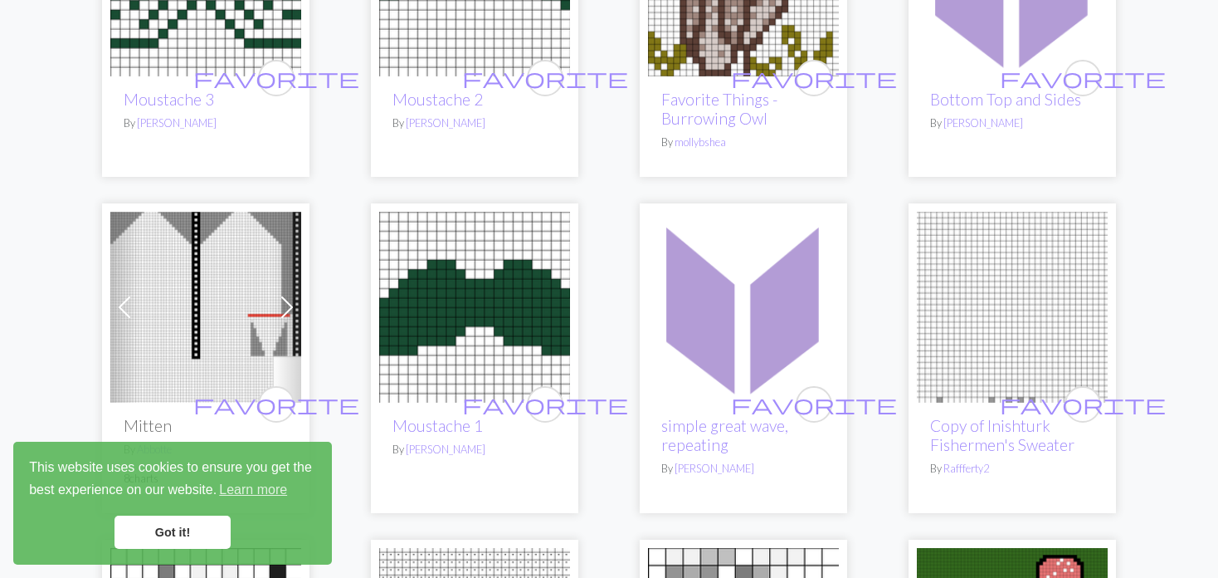
click at [276, 294] on span at bounding box center [287, 307] width 27 height 27
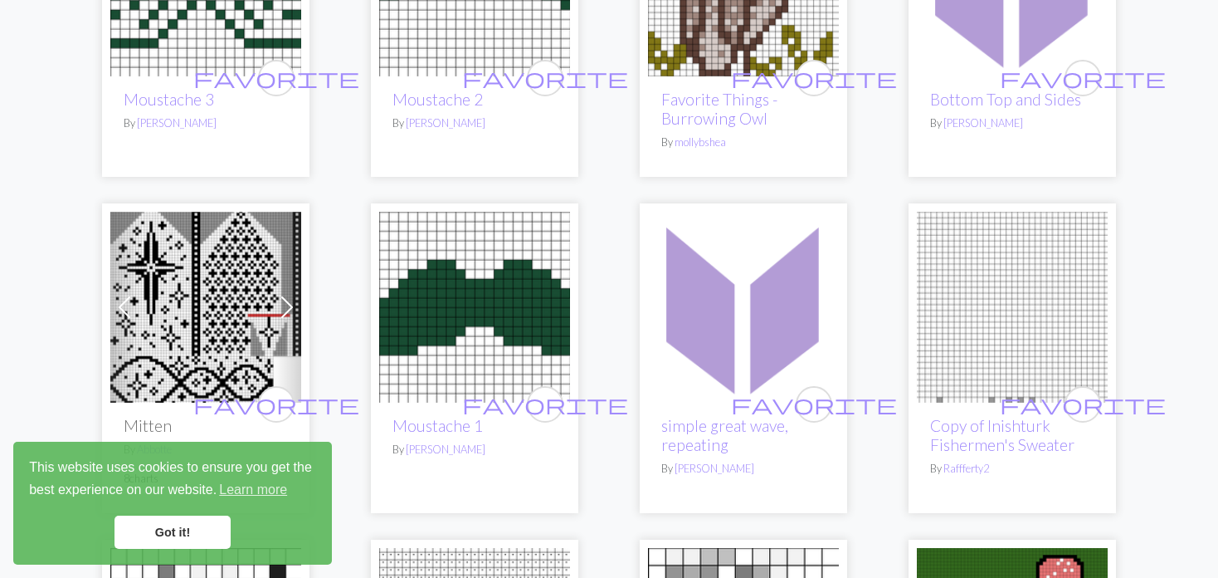
click at [276, 294] on span at bounding box center [287, 307] width 27 height 27
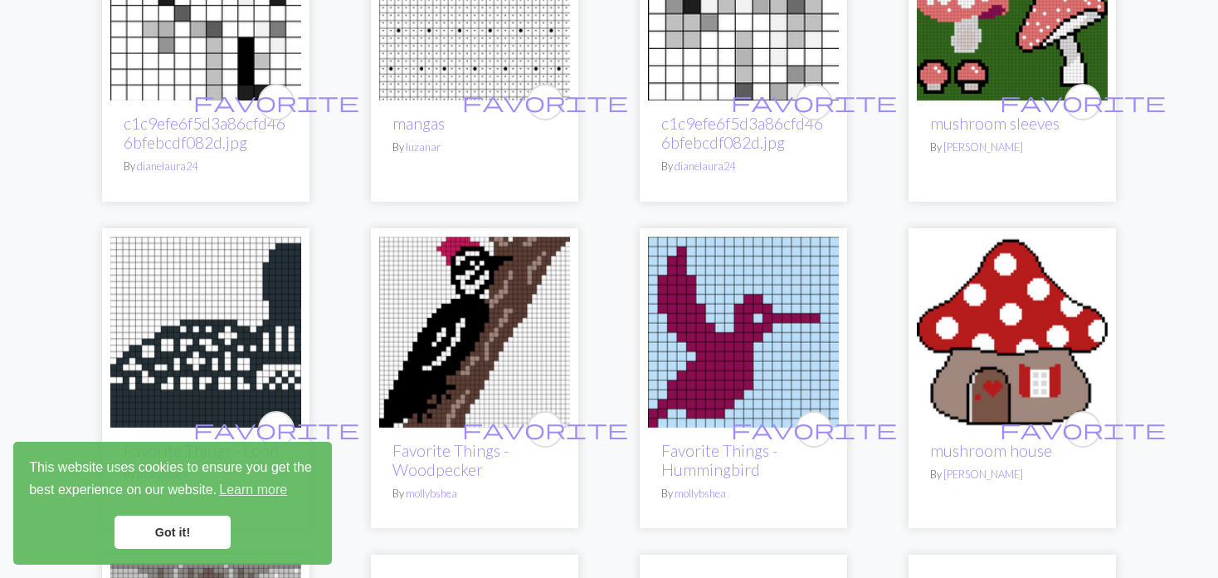
scroll to position [2988, 0]
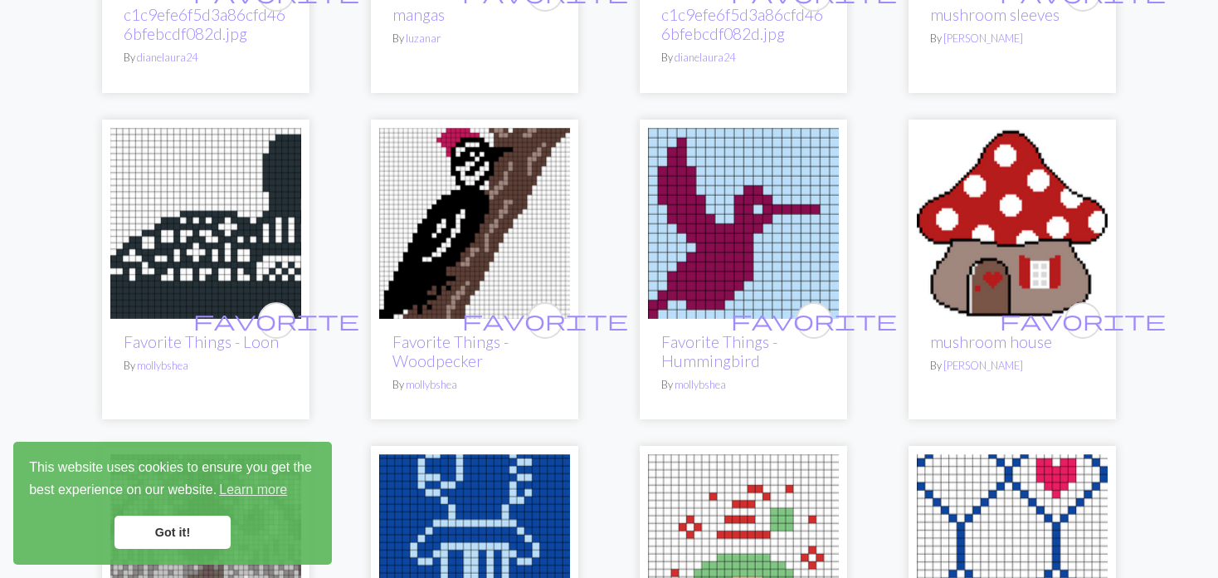
click at [454, 203] on img at bounding box center [474, 223] width 191 height 191
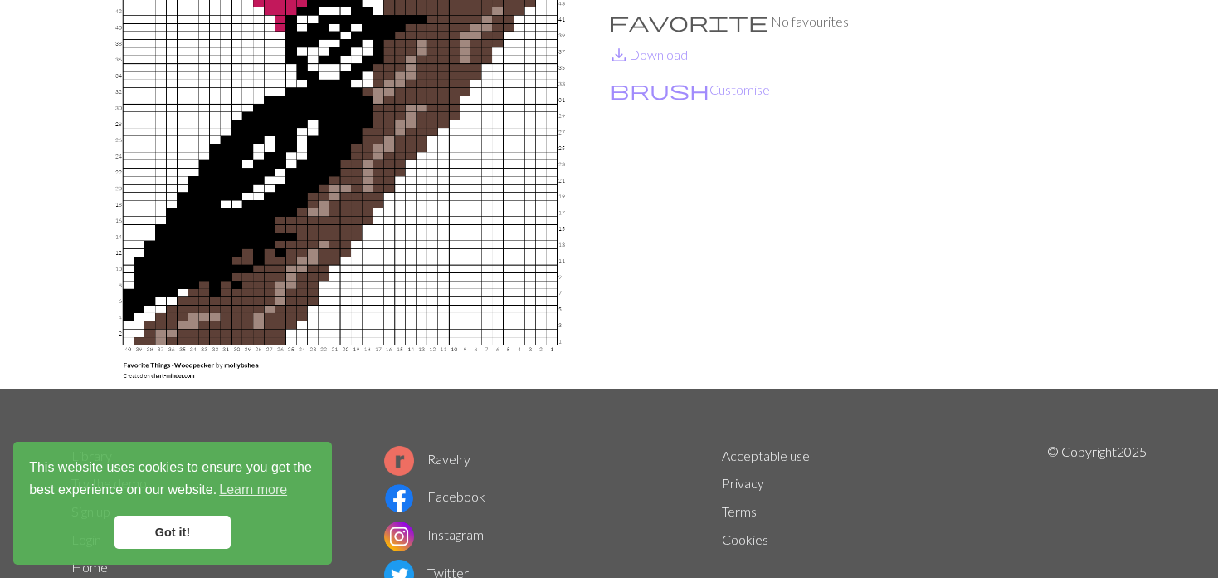
scroll to position [83, 0]
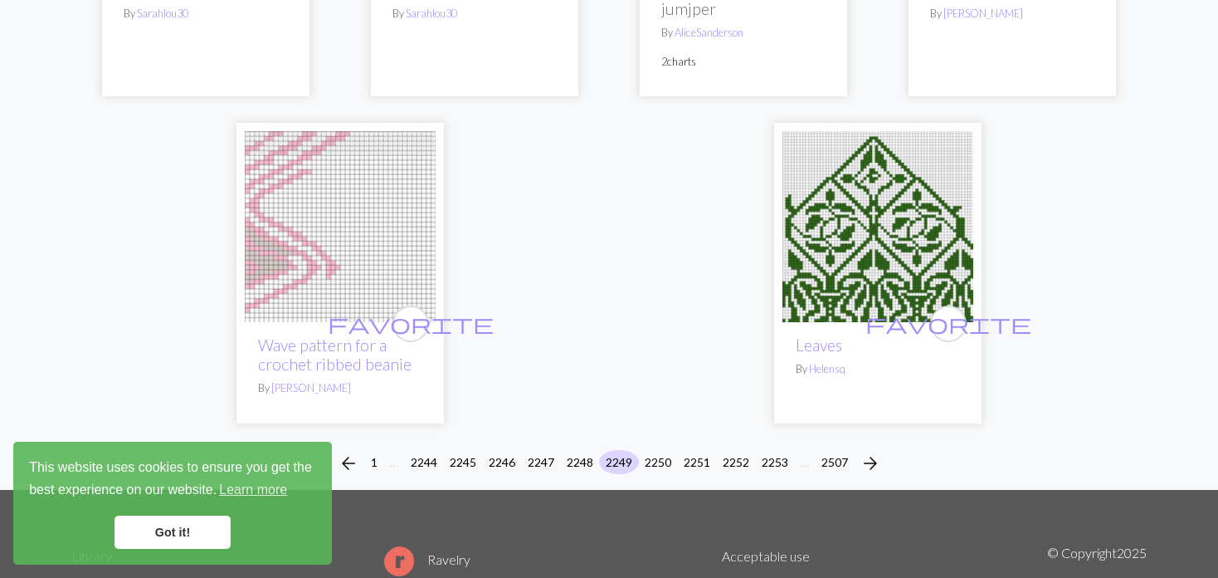
scroll to position [3984, 0]
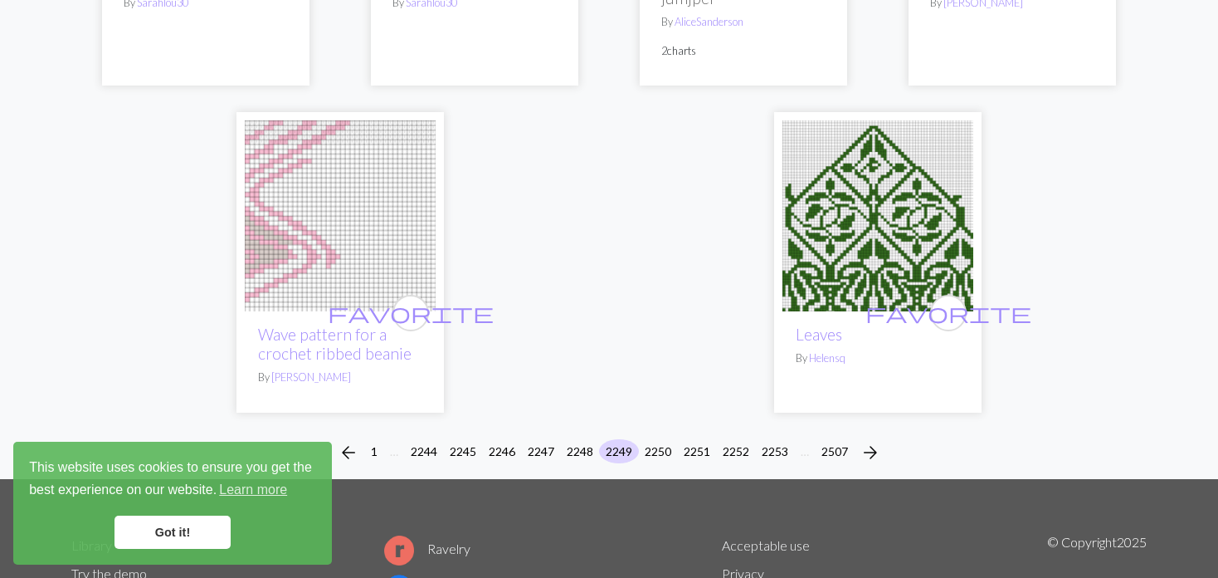
click at [876, 219] on img at bounding box center [878, 215] width 191 height 191
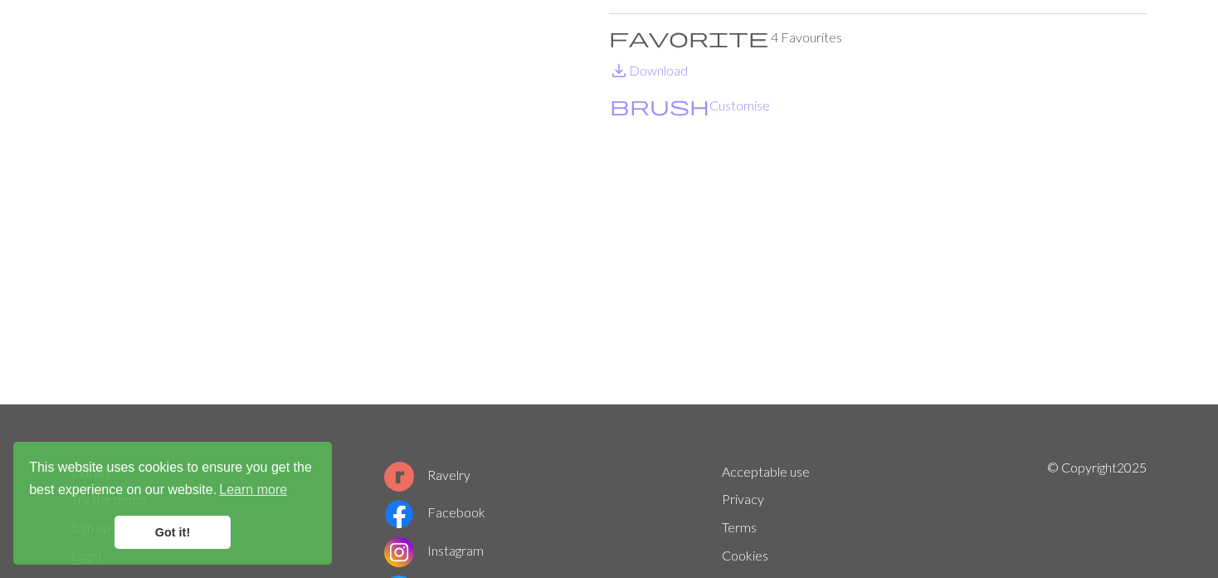
scroll to position [83, 0]
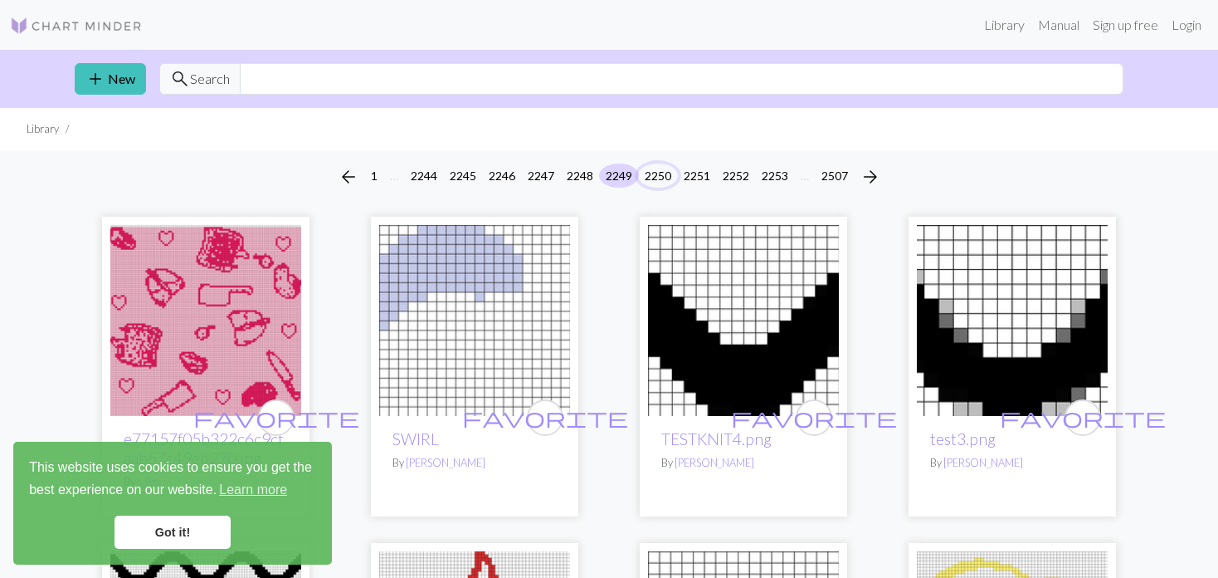
click at [657, 164] on button "2250" at bounding box center [658, 176] width 40 height 24
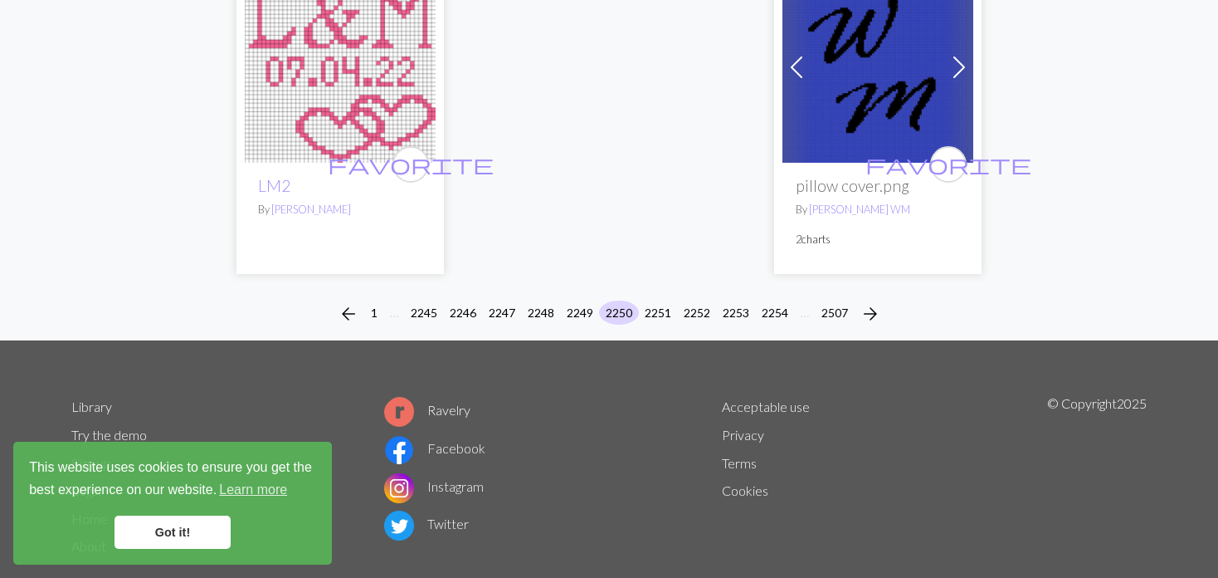
scroll to position [4352, 0]
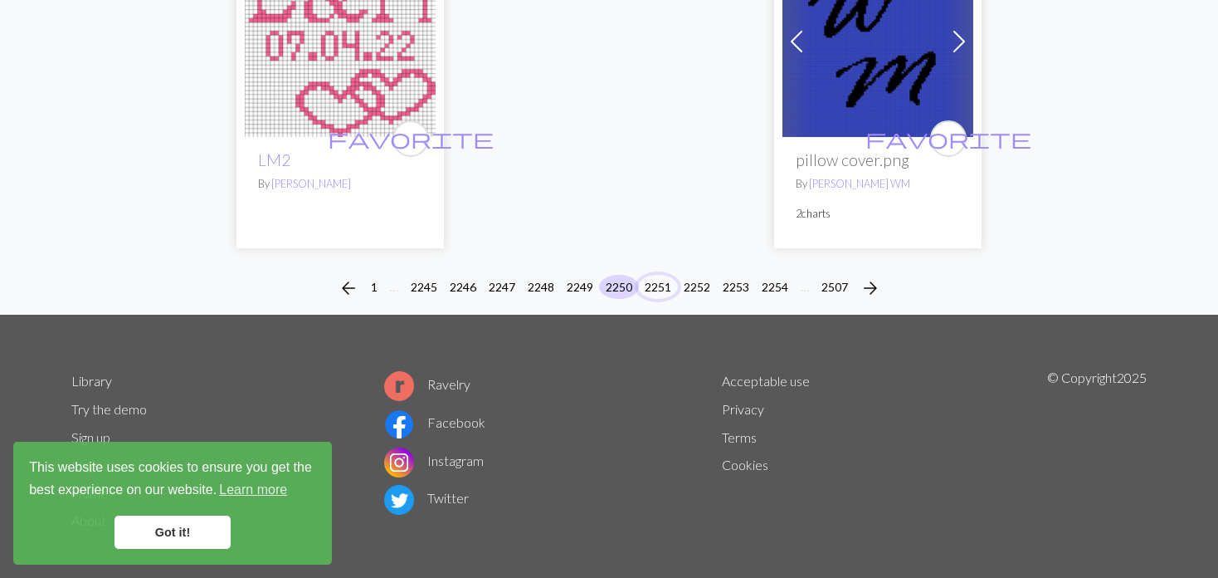
click at [657, 275] on button "2251" at bounding box center [658, 287] width 40 height 24
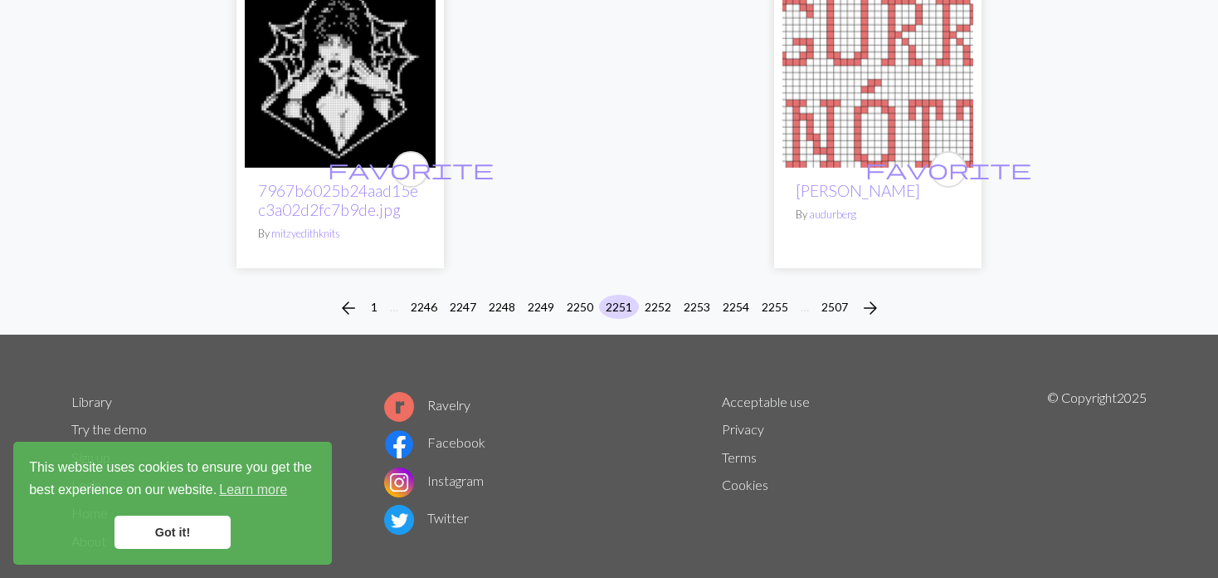
scroll to position [4197, 0]
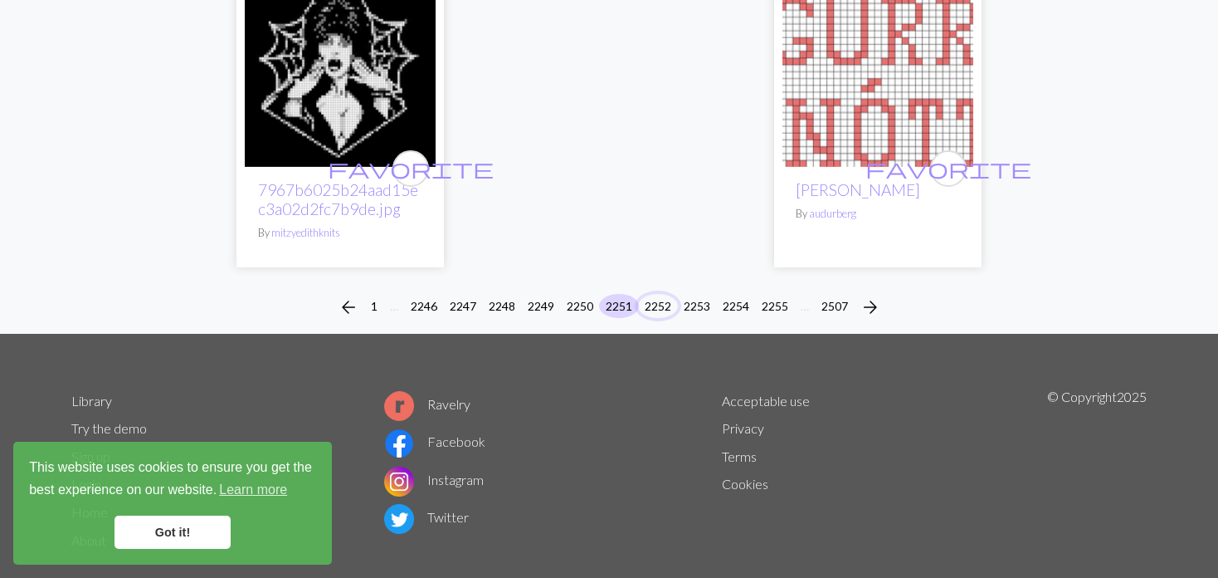
click at [655, 294] on button "2252" at bounding box center [658, 306] width 40 height 24
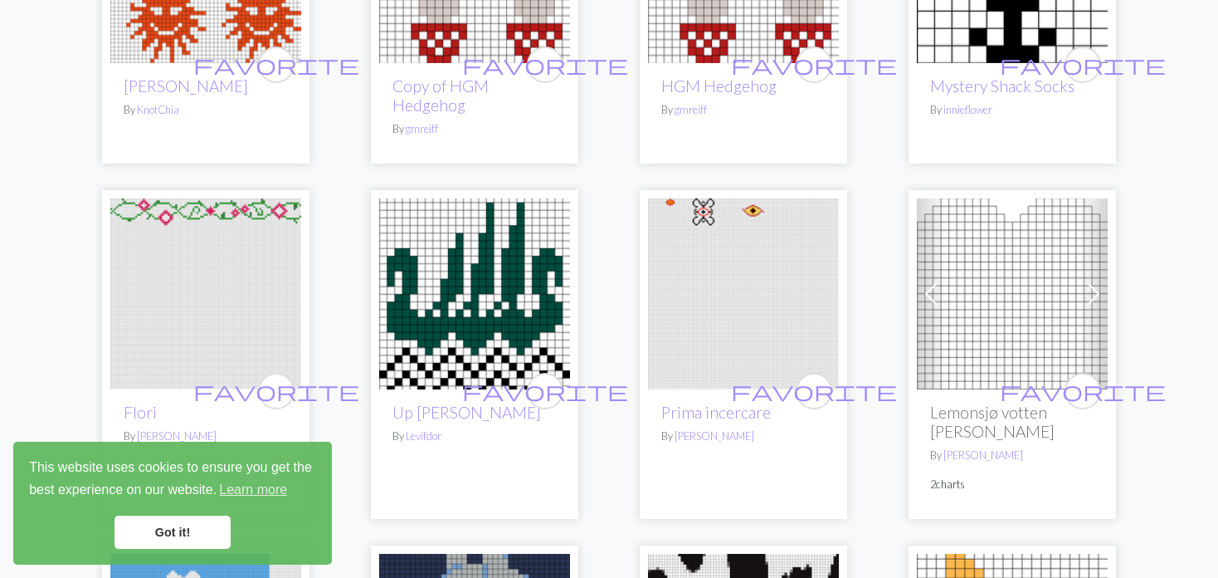
scroll to position [3154, 0]
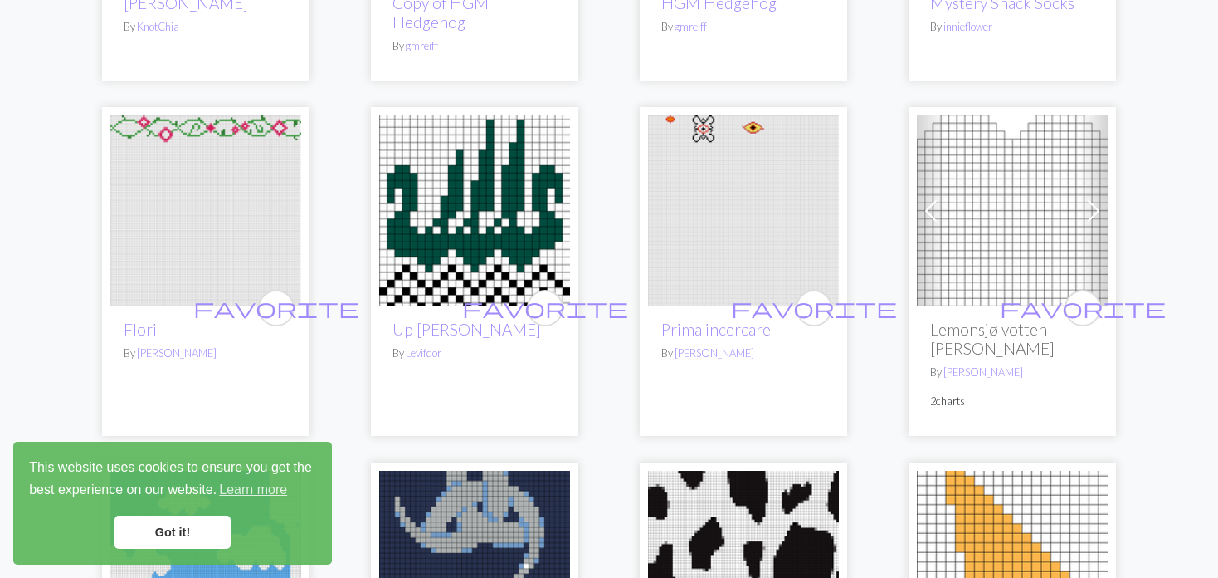
click at [930, 217] on span at bounding box center [931, 211] width 27 height 27
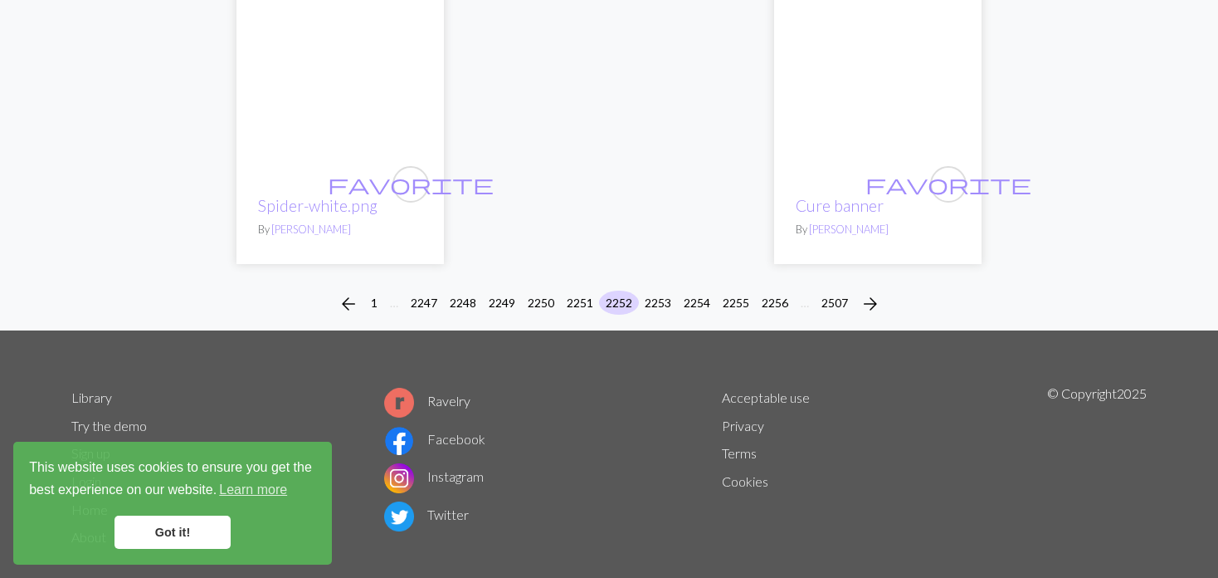
scroll to position [4313, 0]
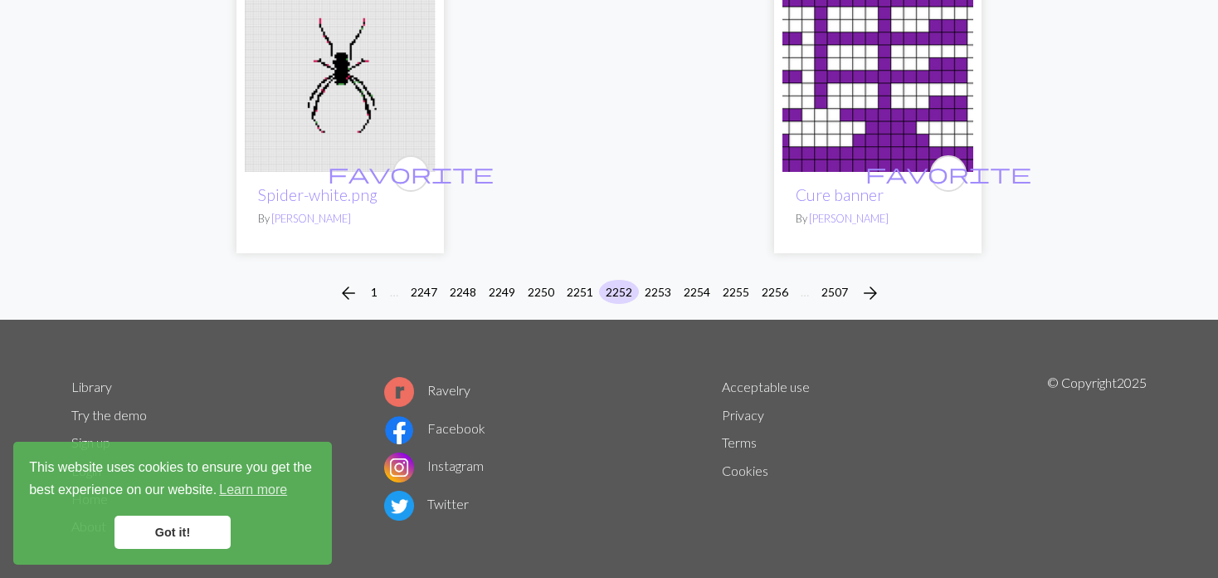
click at [613, 266] on div "arrow_back 1 … 2247 2248 2249 2250 2251 2252 2253 2254 2255 2256 … 2507 arrow_f…" at bounding box center [609, 292] width 1218 height 53
click at [656, 266] on div "arrow_back 1 … 2247 2248 2249 2250 2251 2252 2253 2254 2255 2256 … 2507 arrow_f…" at bounding box center [609, 292] width 1218 height 53
click at [652, 280] on button "2253" at bounding box center [658, 292] width 40 height 24
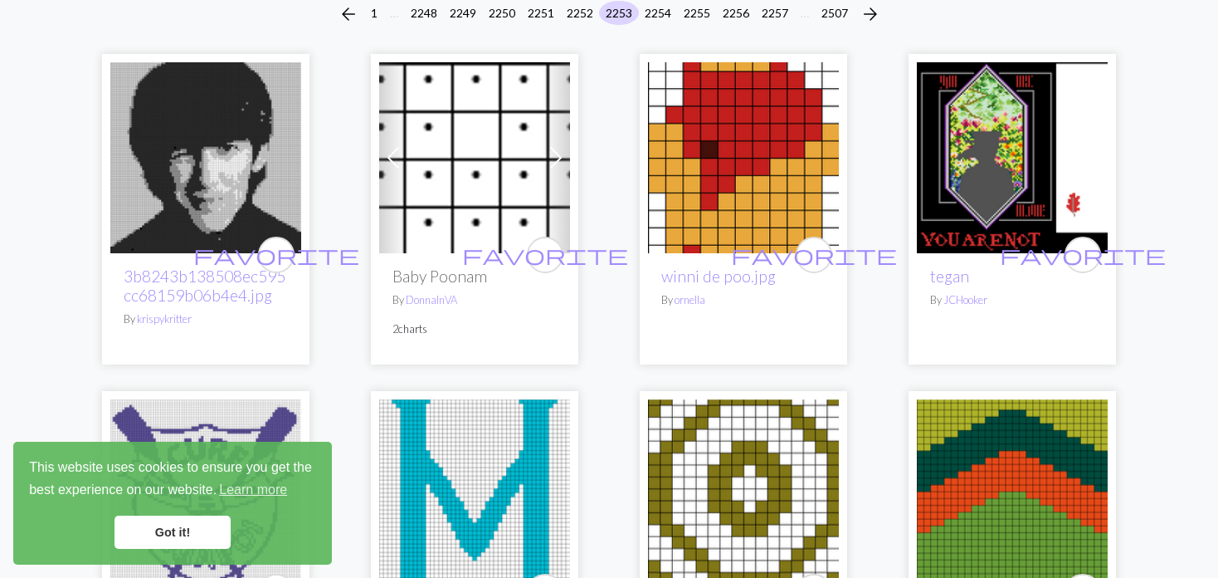
scroll to position [166, 0]
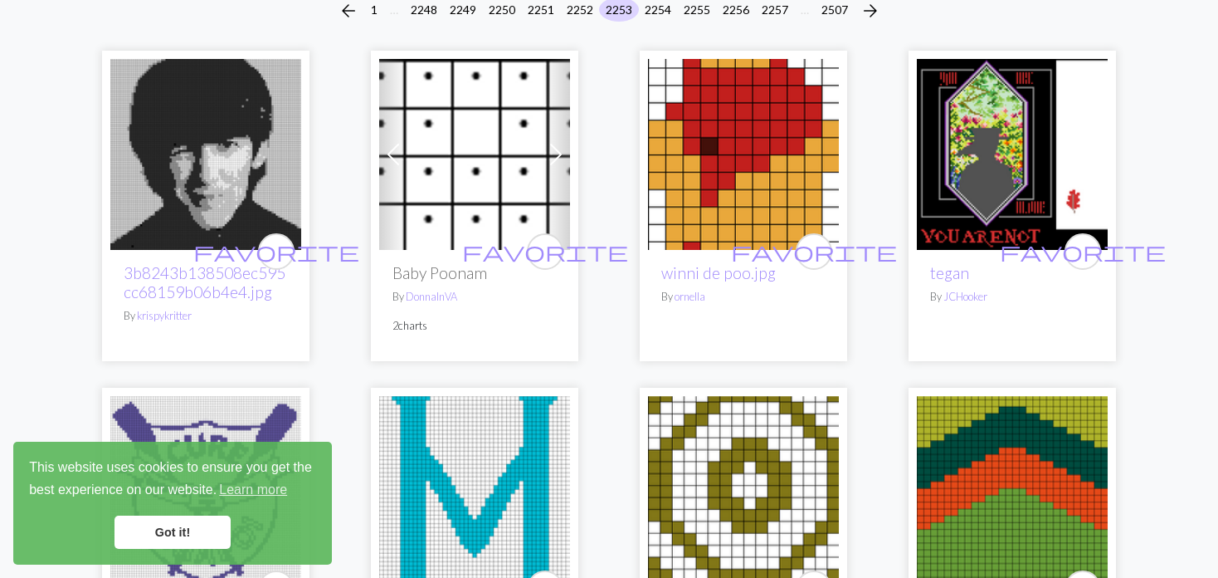
click at [992, 173] on img at bounding box center [1012, 154] width 191 height 191
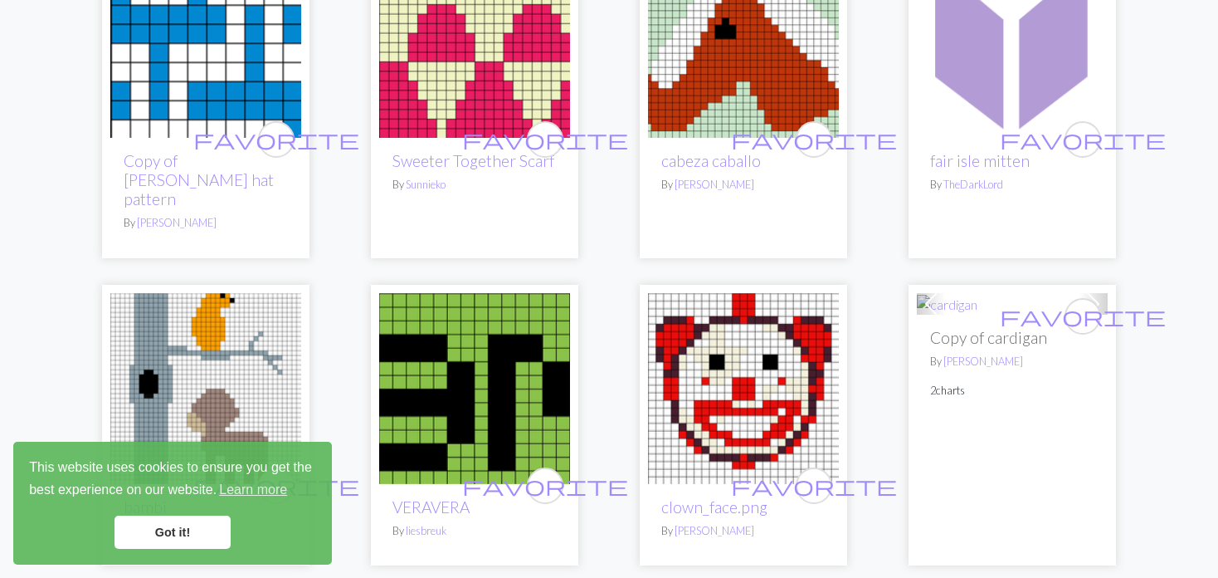
scroll to position [1494, 0]
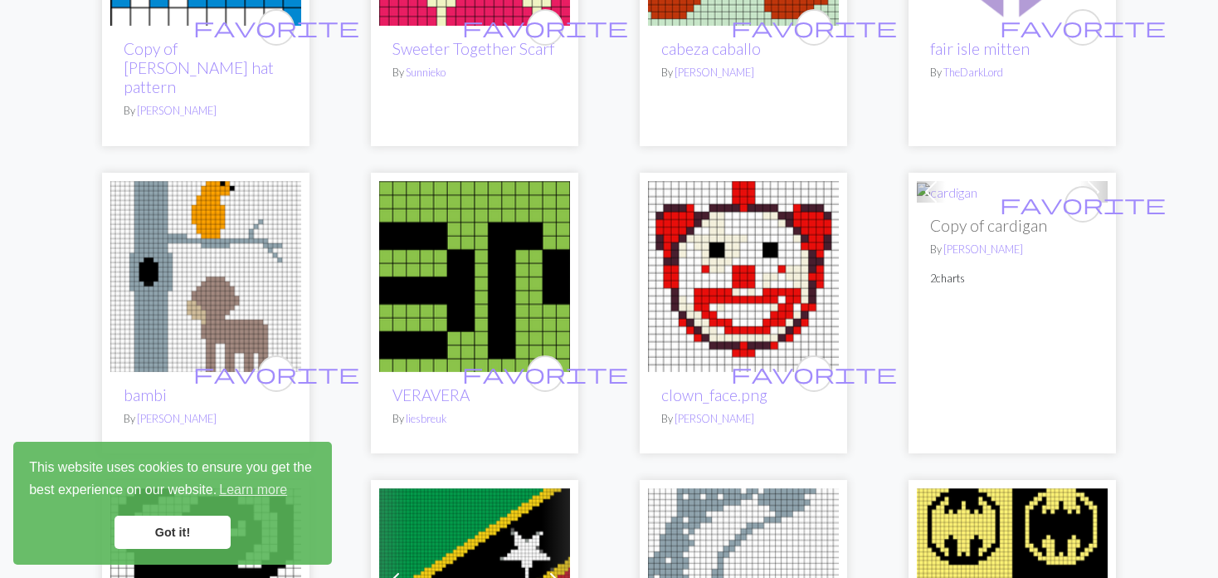
click at [192, 221] on img at bounding box center [205, 276] width 191 height 191
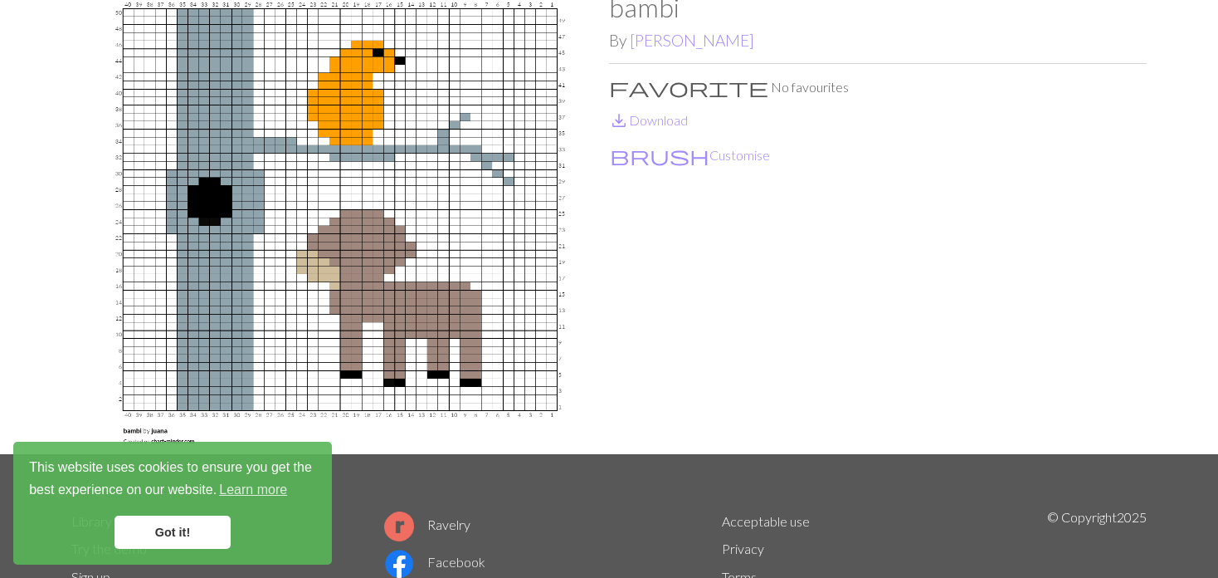
scroll to position [83, 0]
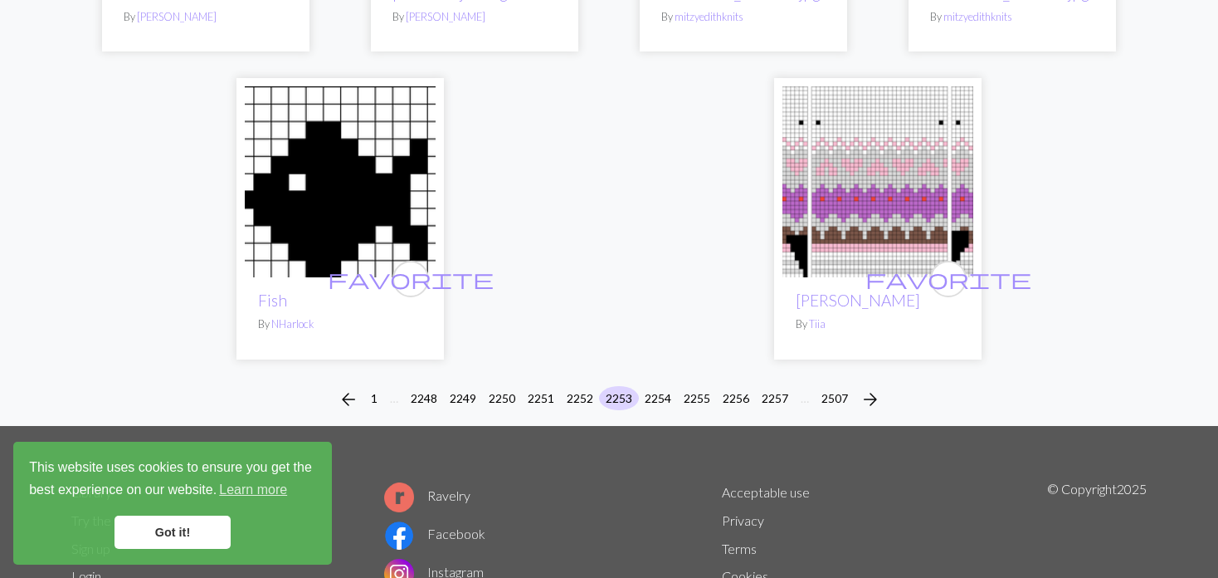
scroll to position [4332, 0]
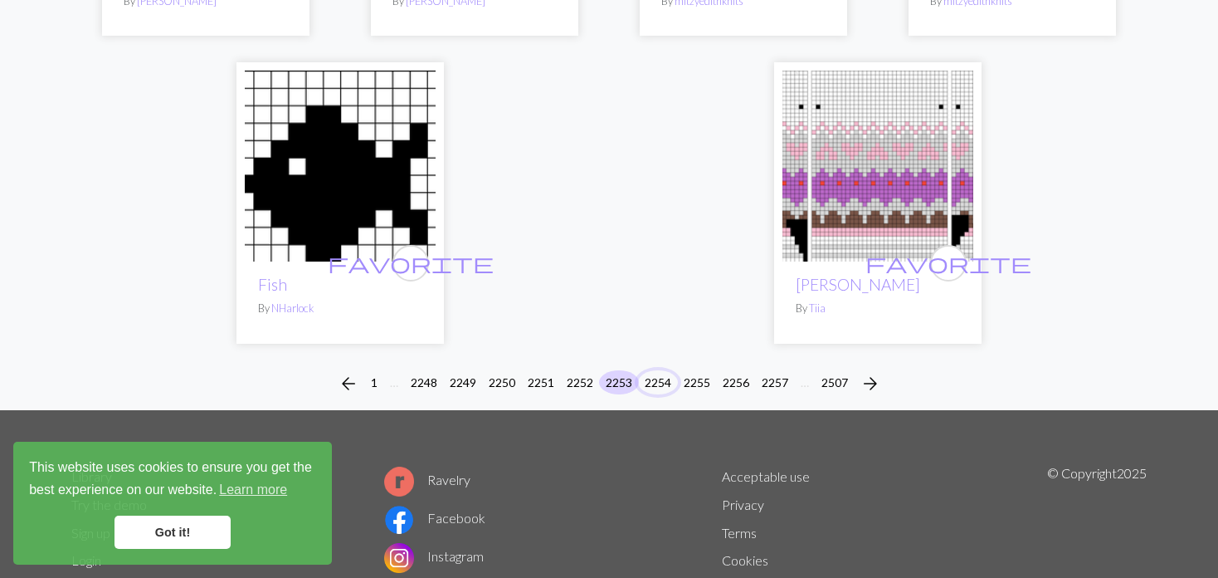
click at [649, 370] on button "2254" at bounding box center [658, 382] width 40 height 24
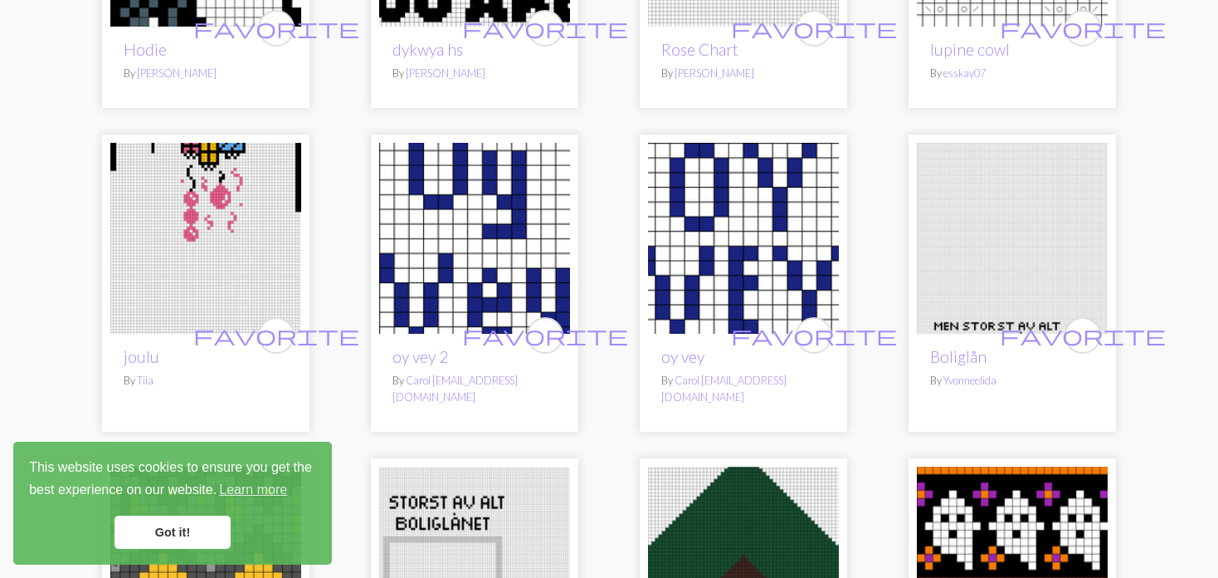
scroll to position [2407, 0]
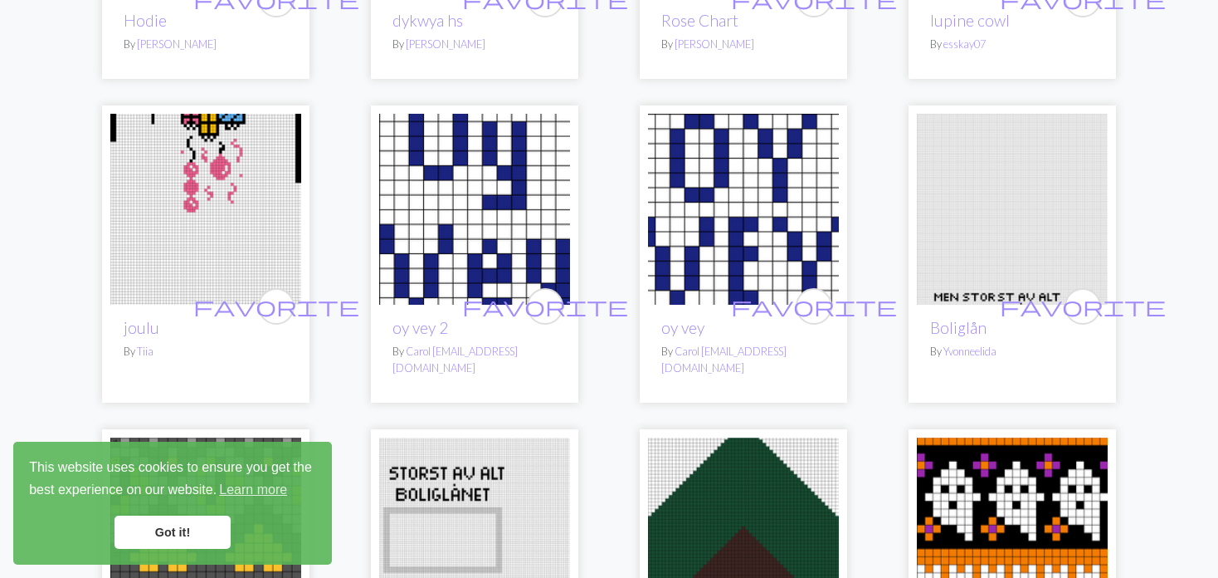
click at [234, 177] on img at bounding box center [205, 209] width 191 height 191
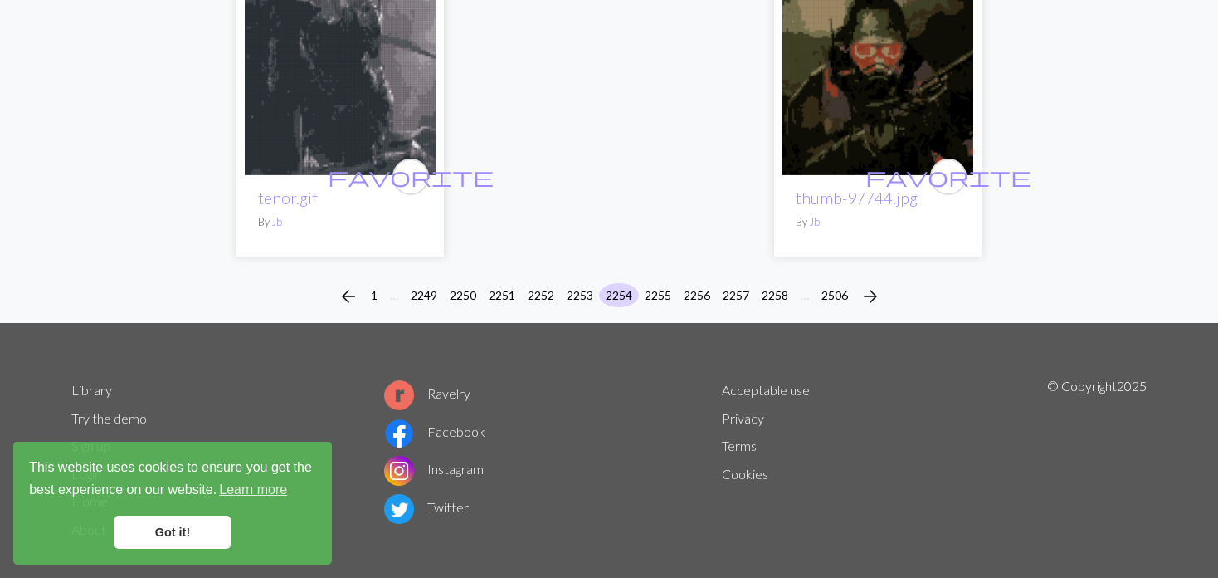
scroll to position [4159, 0]
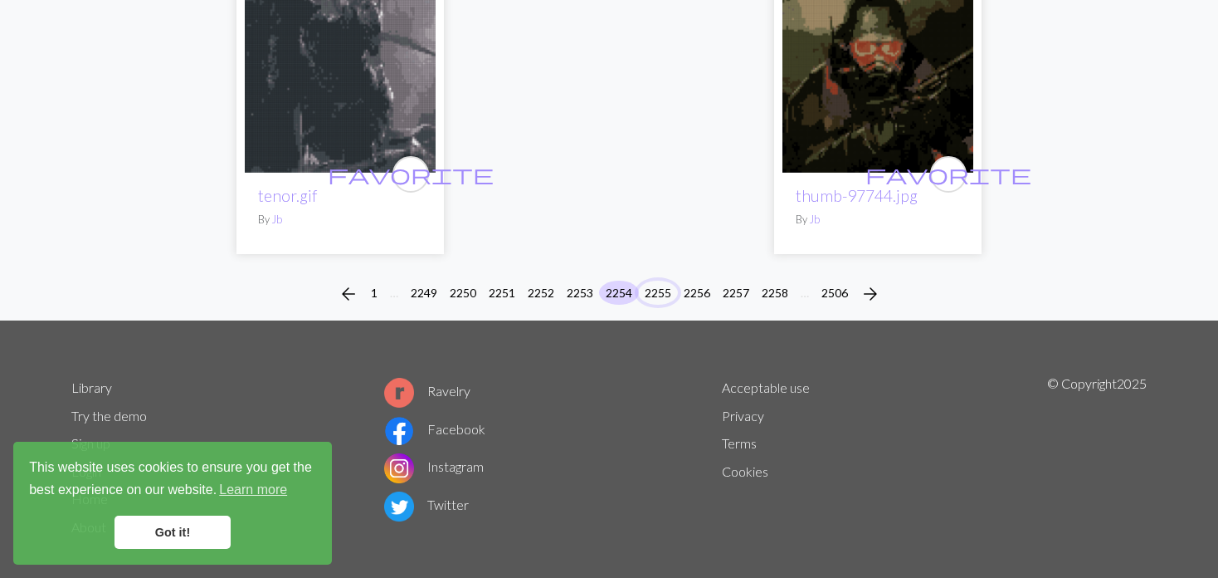
click at [655, 281] on button "2255" at bounding box center [658, 293] width 40 height 24
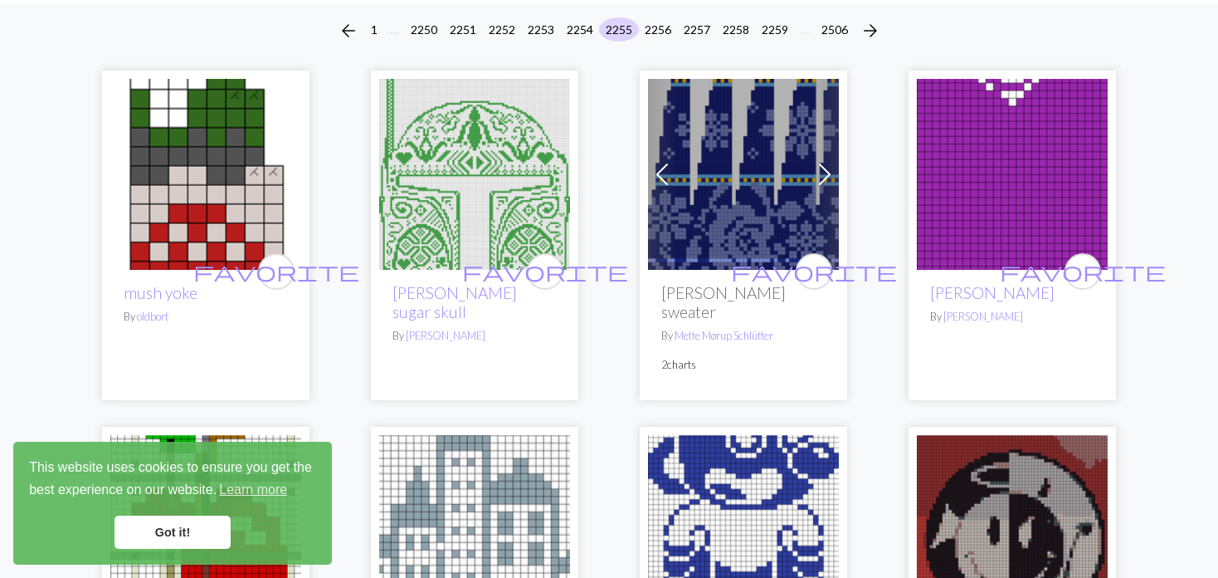
scroll to position [166, 0]
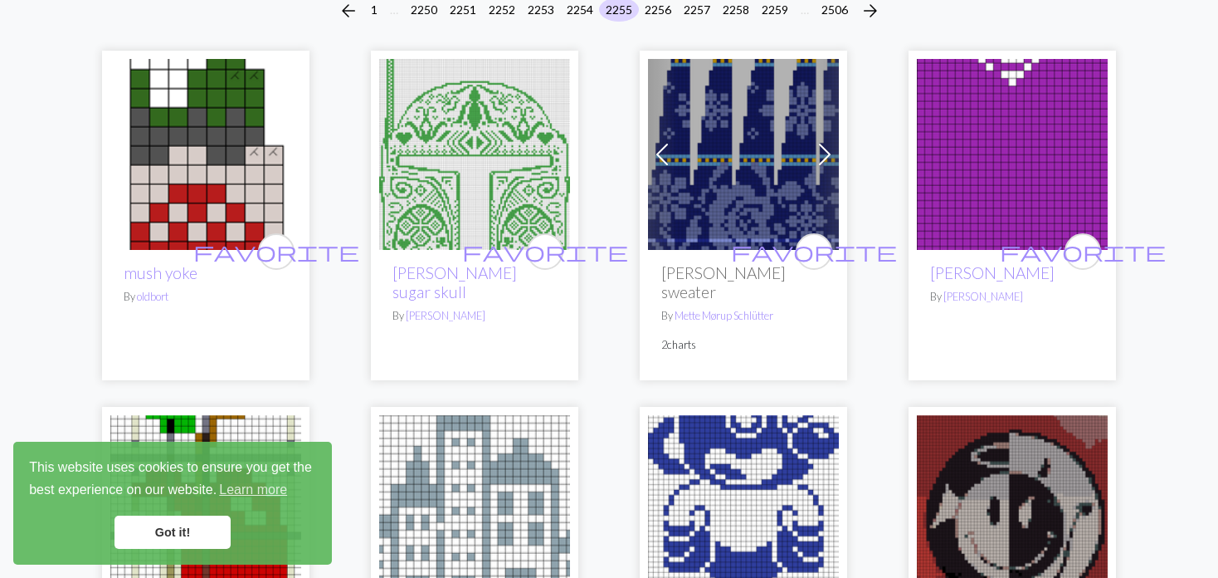
click at [486, 203] on img at bounding box center [474, 154] width 191 height 191
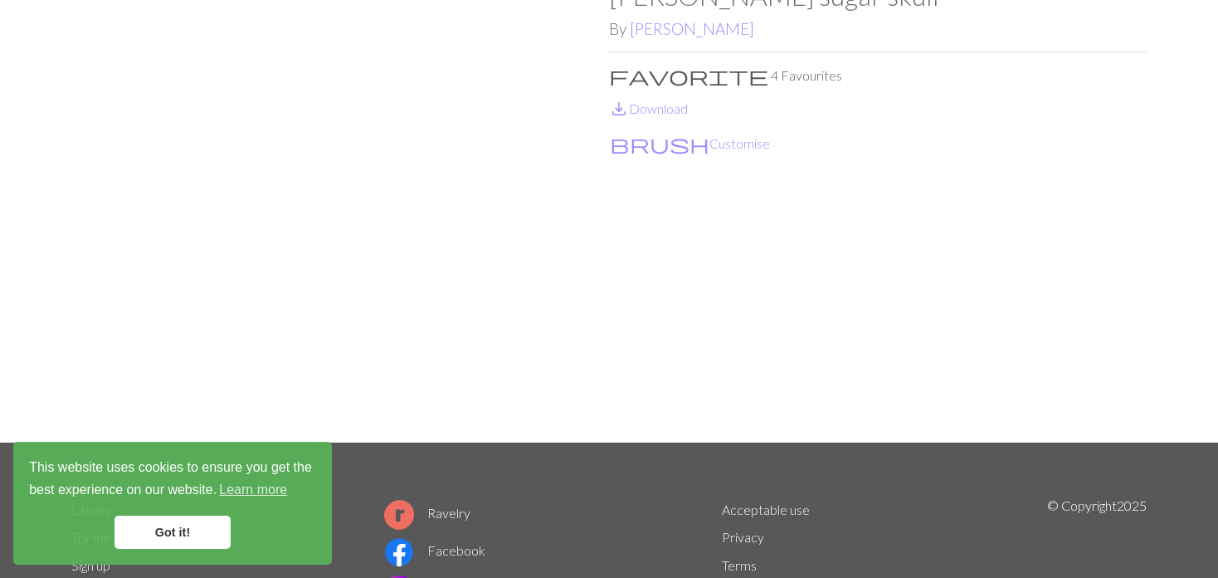
scroll to position [83, 0]
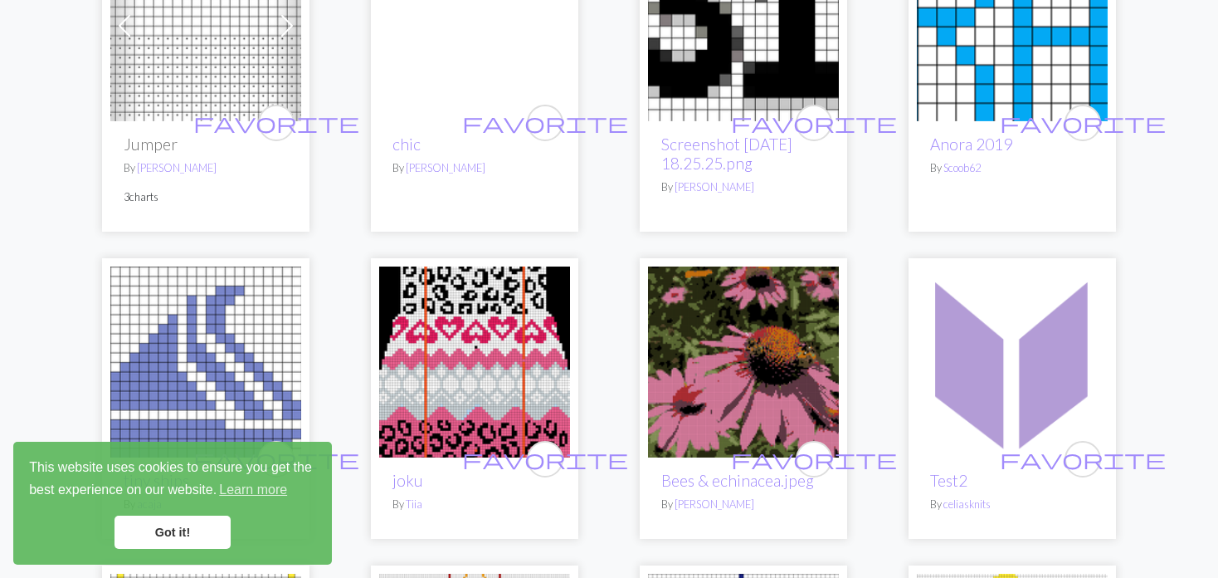
scroll to position [2905, 0]
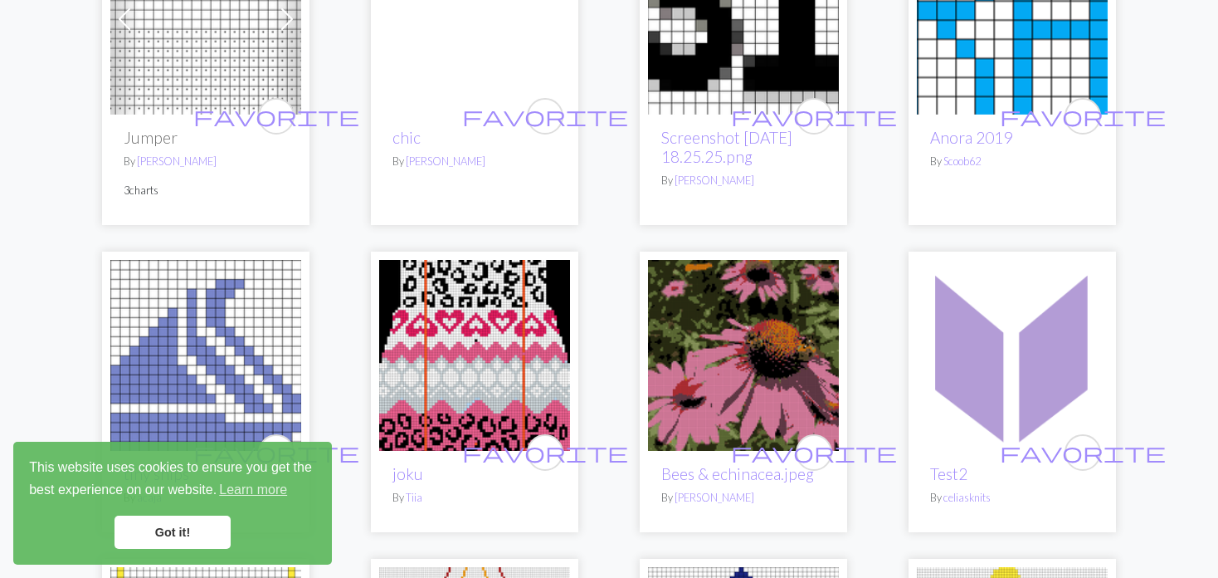
click at [487, 338] on img at bounding box center [474, 355] width 191 height 191
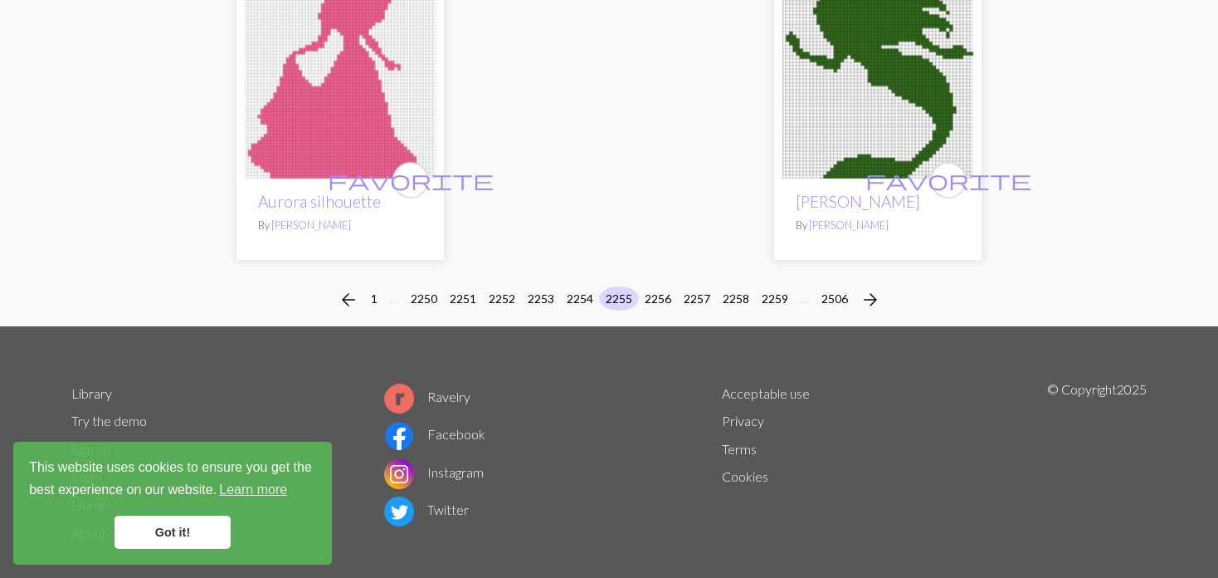
scroll to position [4121, 0]
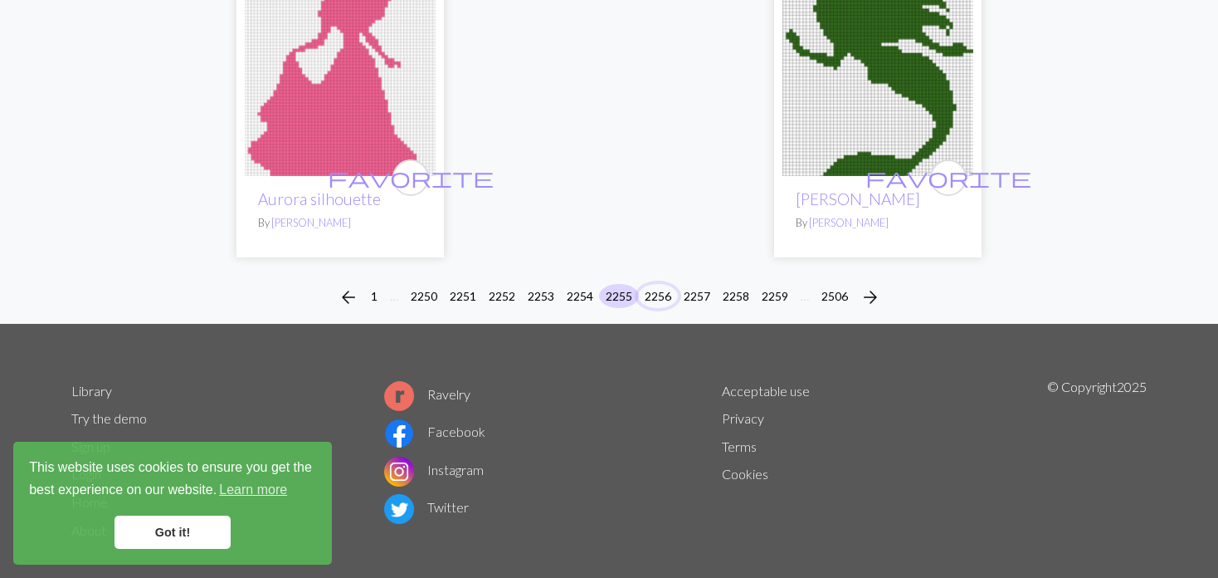
click at [660, 284] on button "2256" at bounding box center [658, 296] width 40 height 24
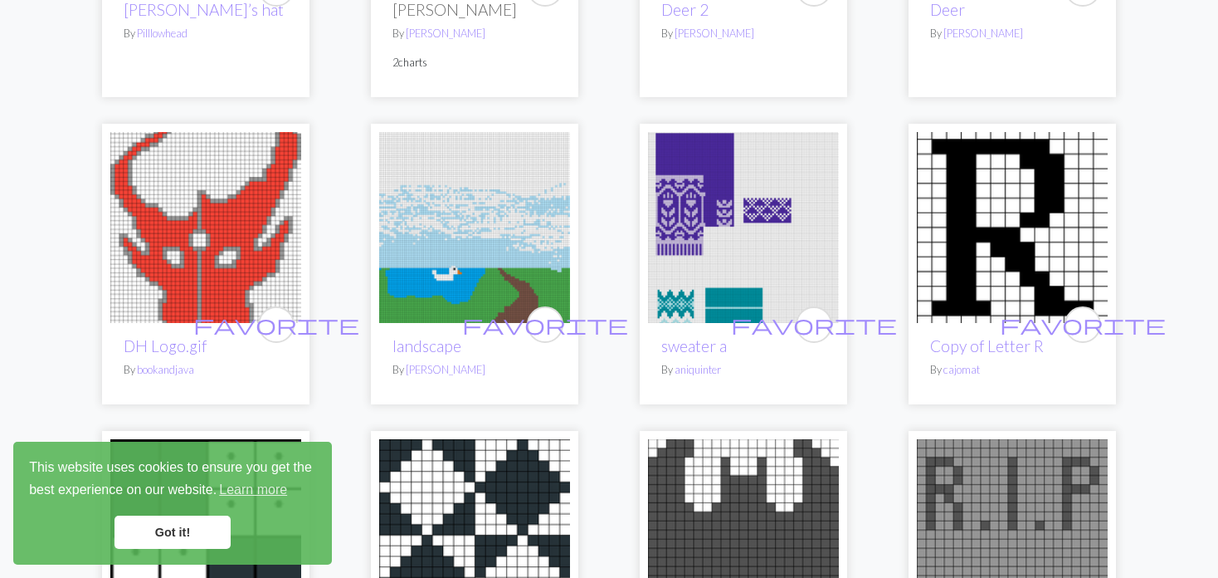
scroll to position [2822, 0]
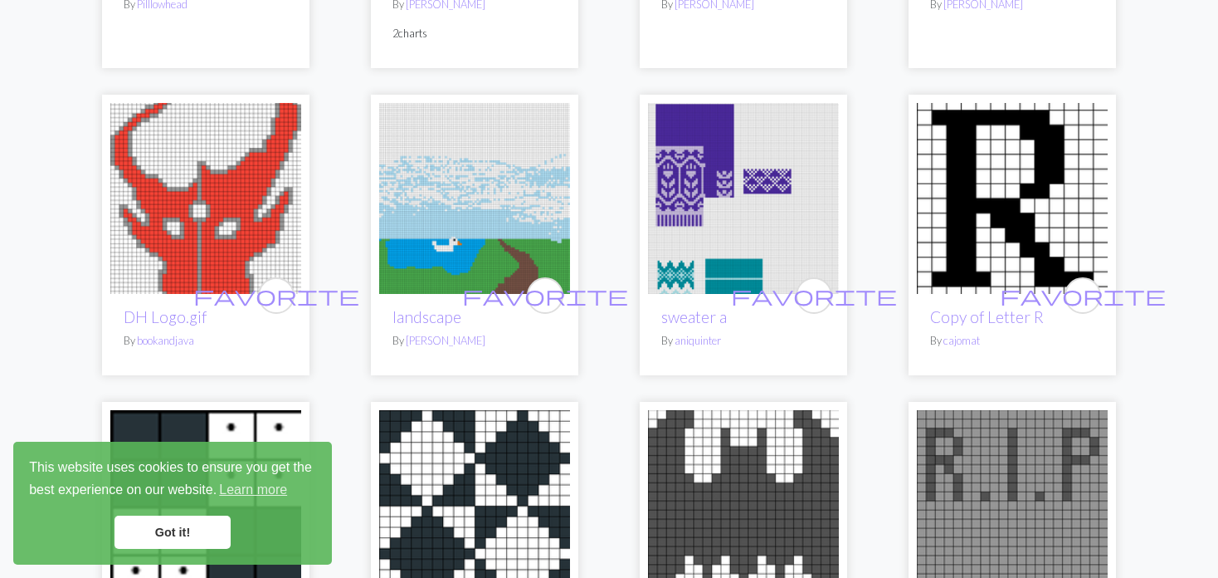
click at [663, 172] on img at bounding box center [743, 198] width 191 height 191
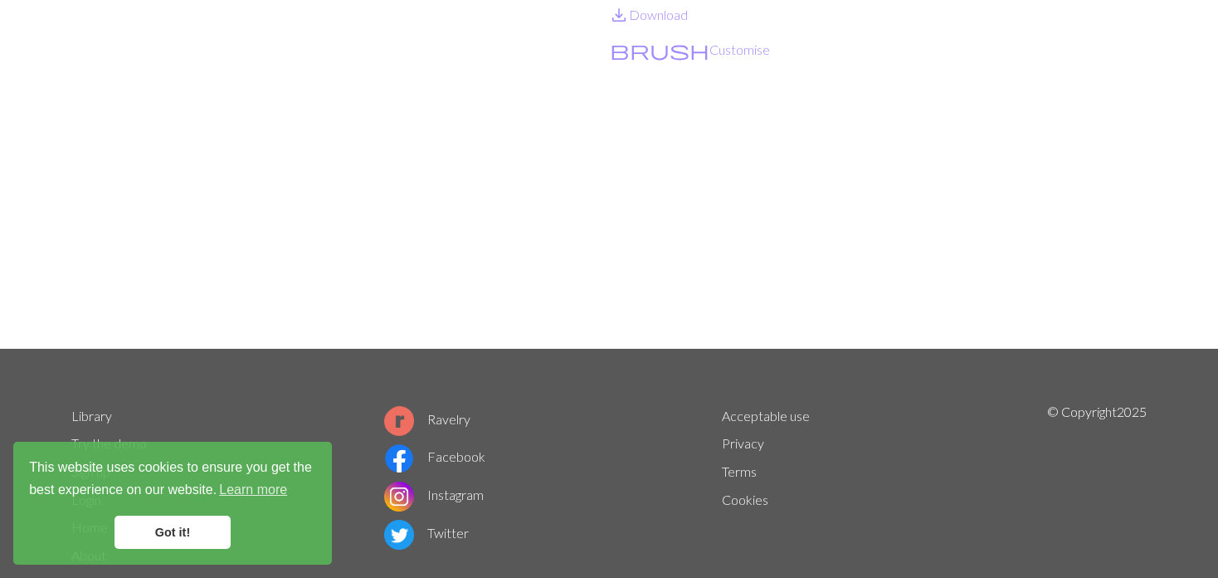
scroll to position [249, 0]
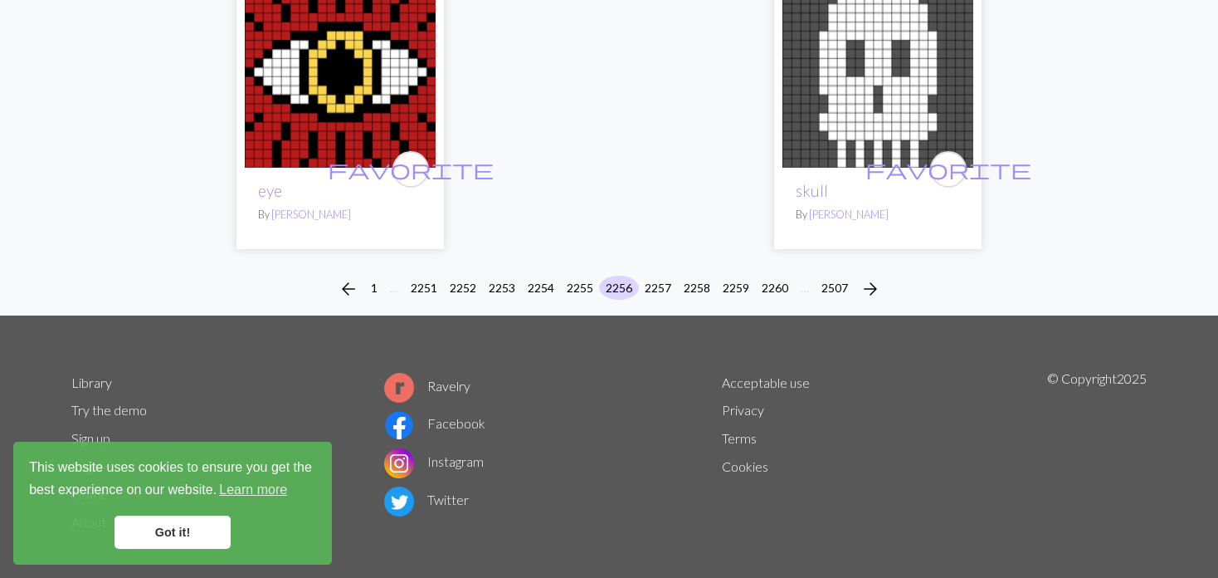
scroll to position [4188, 0]
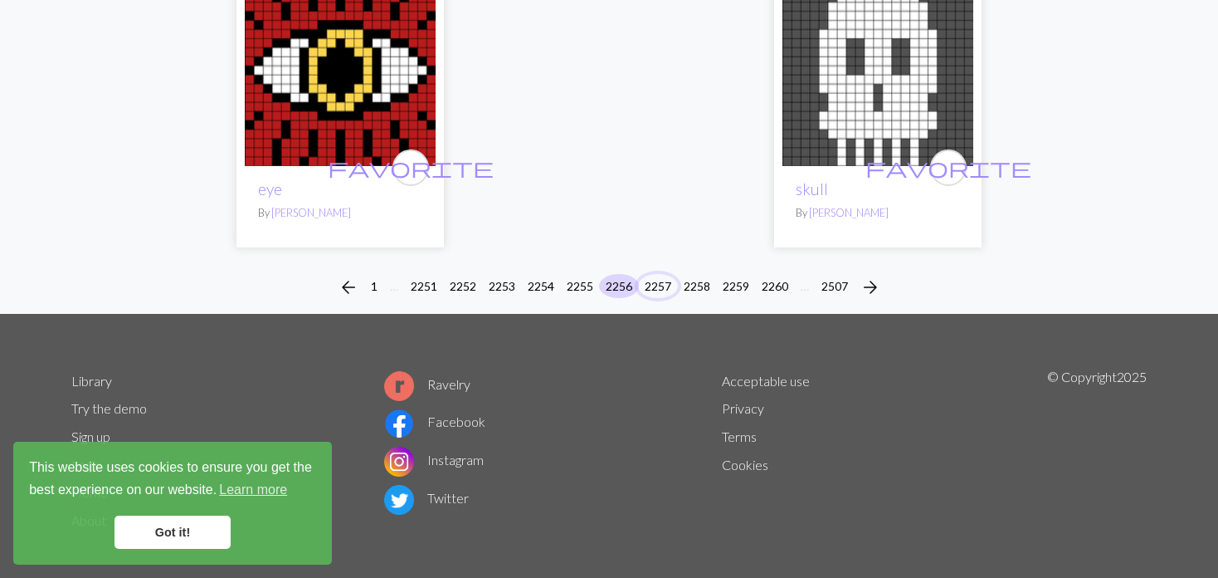
click at [667, 274] on button "2257" at bounding box center [658, 286] width 40 height 24
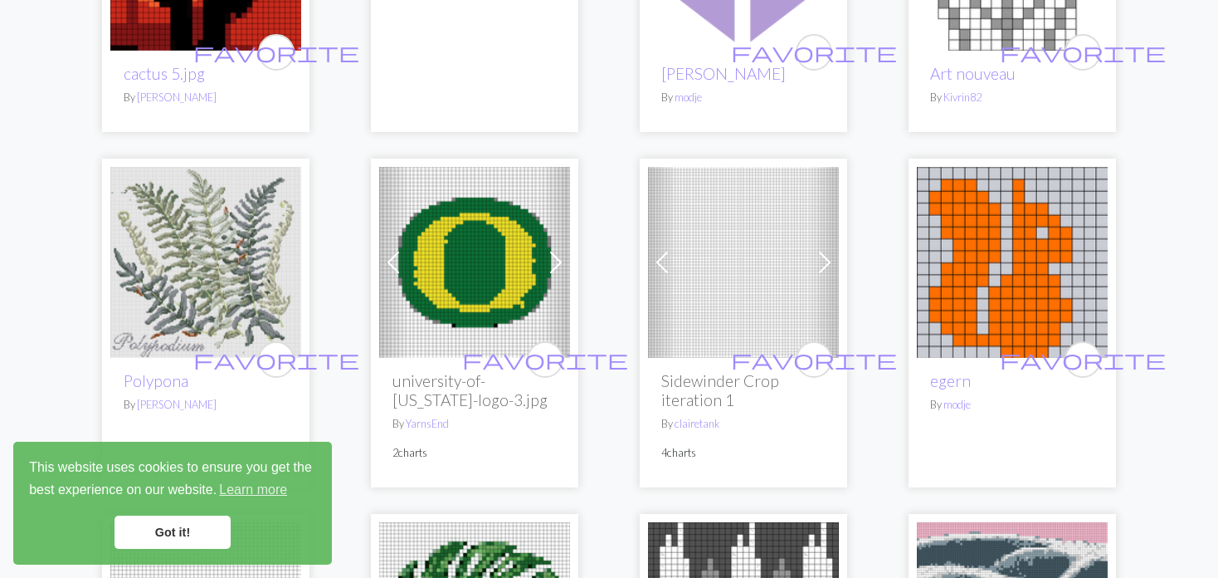
scroll to position [3071, 0]
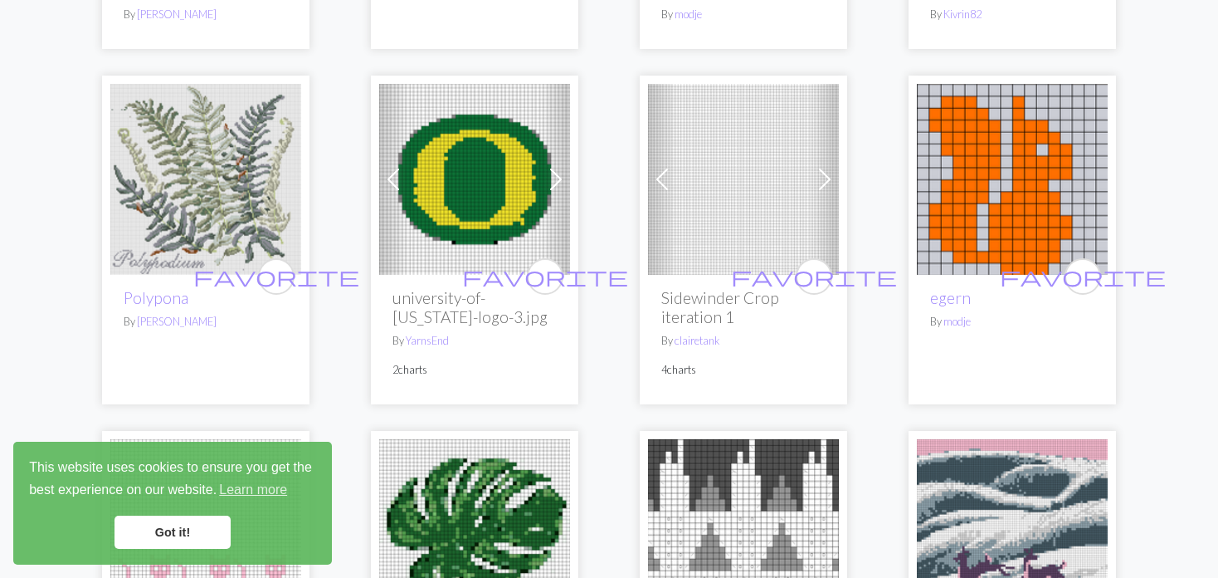
click at [664, 177] on span at bounding box center [662, 179] width 27 height 27
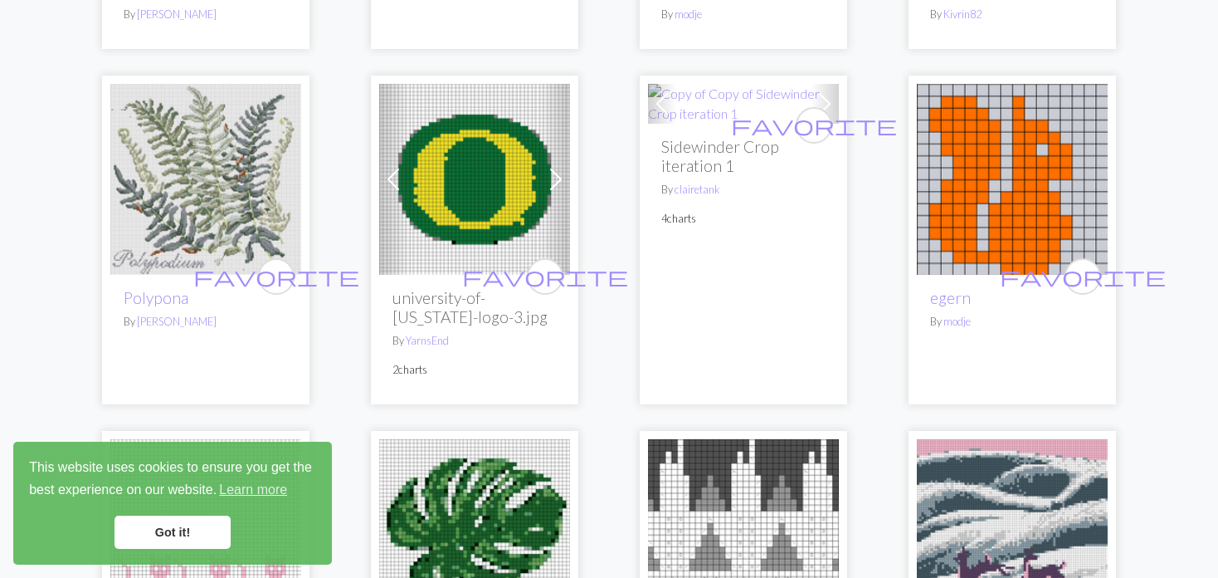
click at [664, 177] on div "favorite Sidewinder Crop iteration 1 By [PERSON_NAME] 4 charts" at bounding box center [743, 264] width 191 height 281
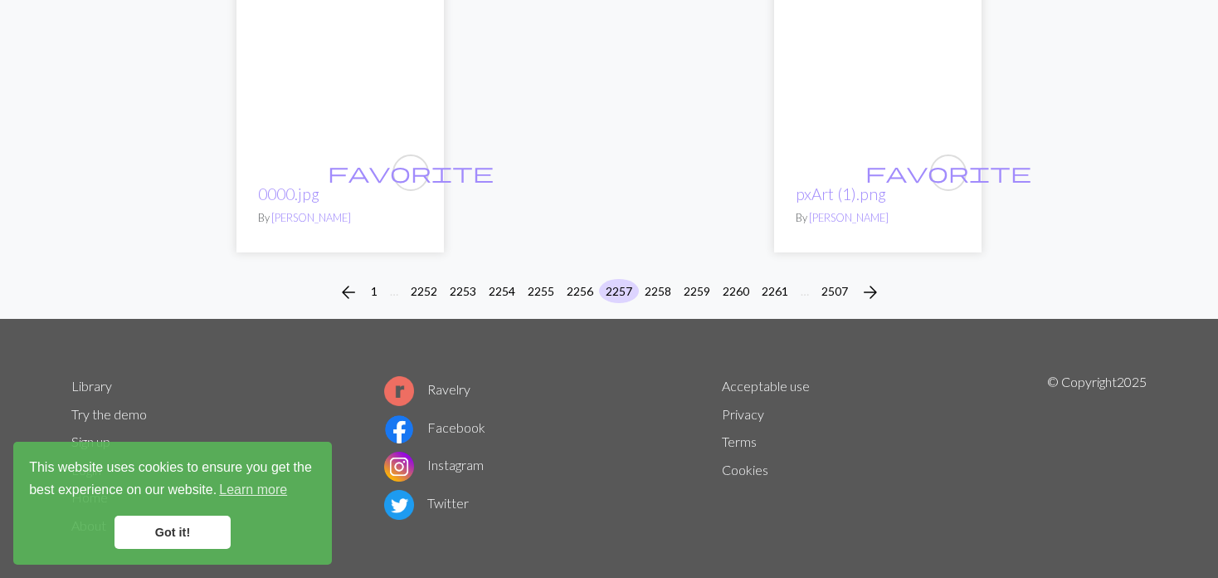
scroll to position [4188, 0]
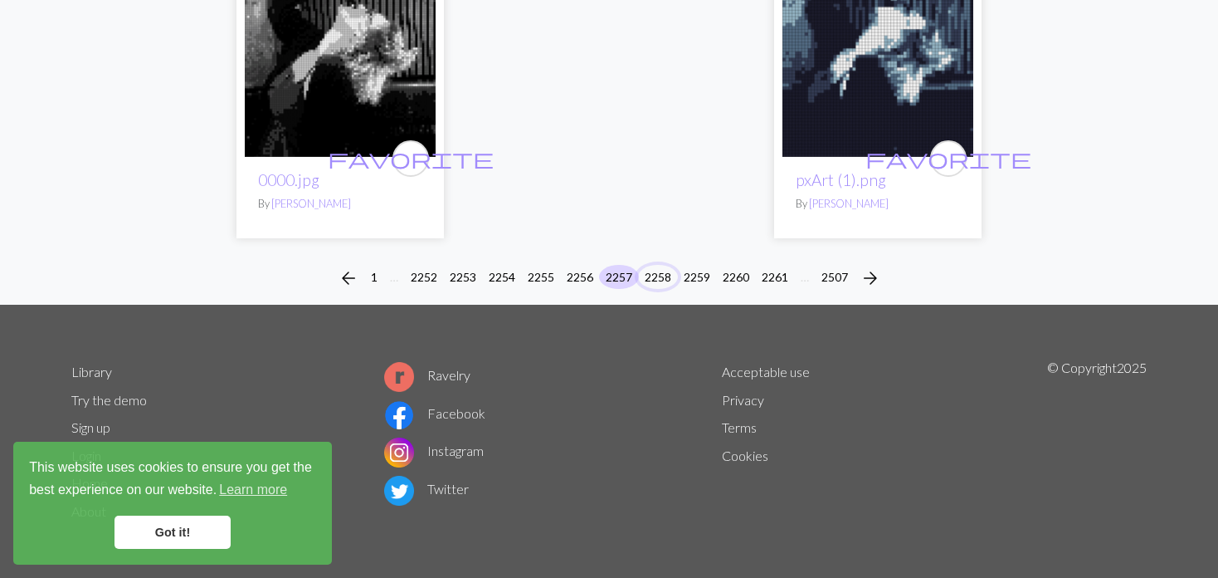
click at [652, 270] on button "2258" at bounding box center [658, 277] width 40 height 24
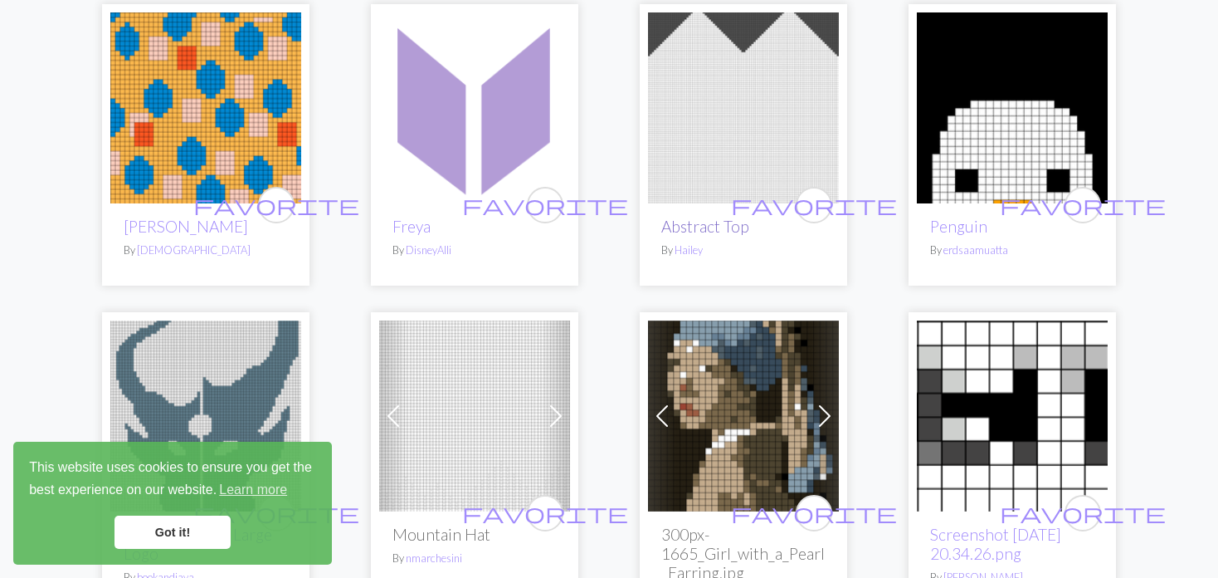
scroll to position [1577, 0]
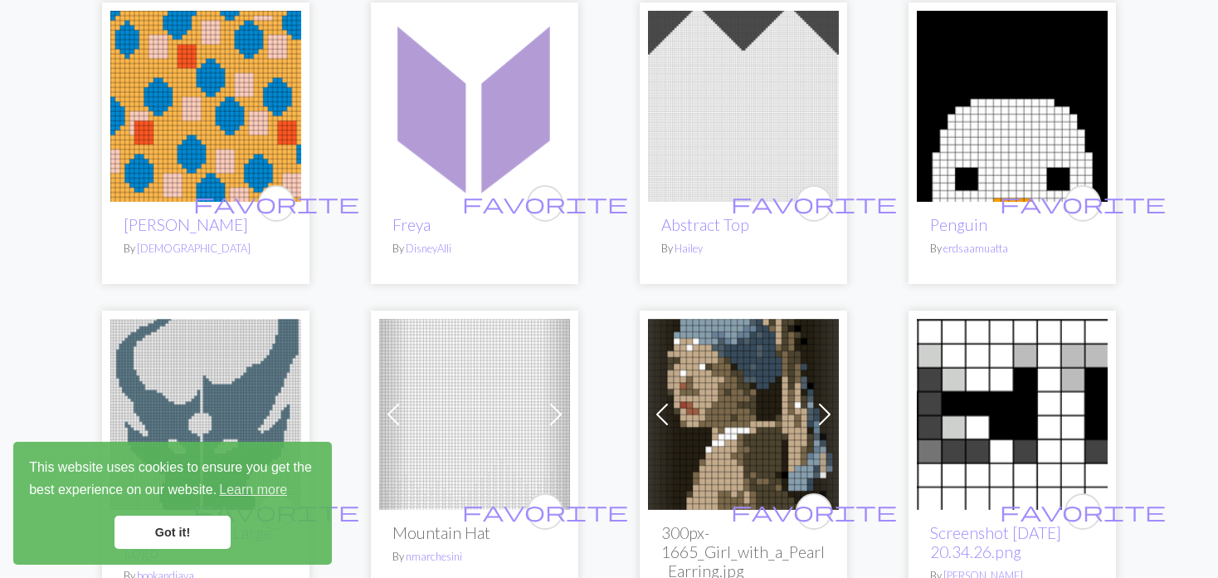
click at [789, 135] on img at bounding box center [743, 106] width 191 height 191
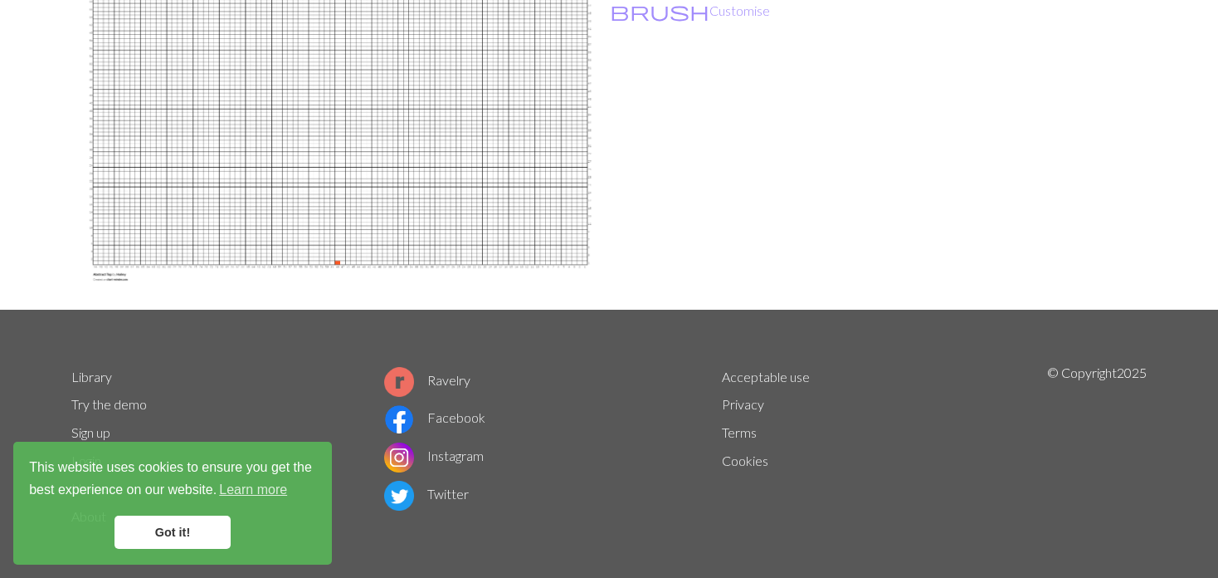
scroll to position [249, 0]
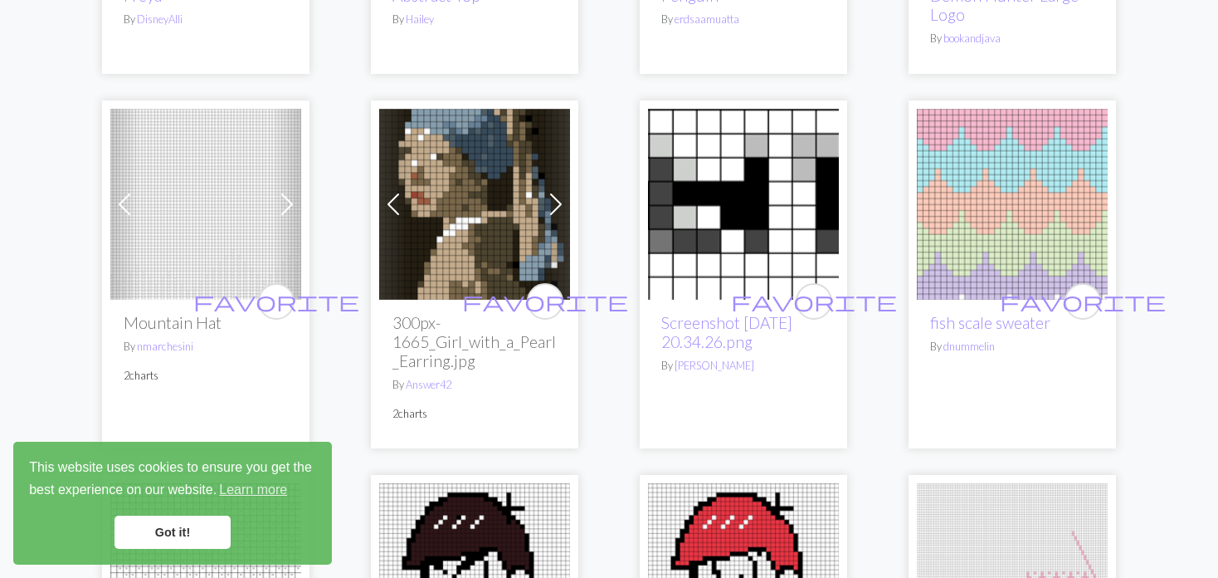
scroll to position [1826, 0]
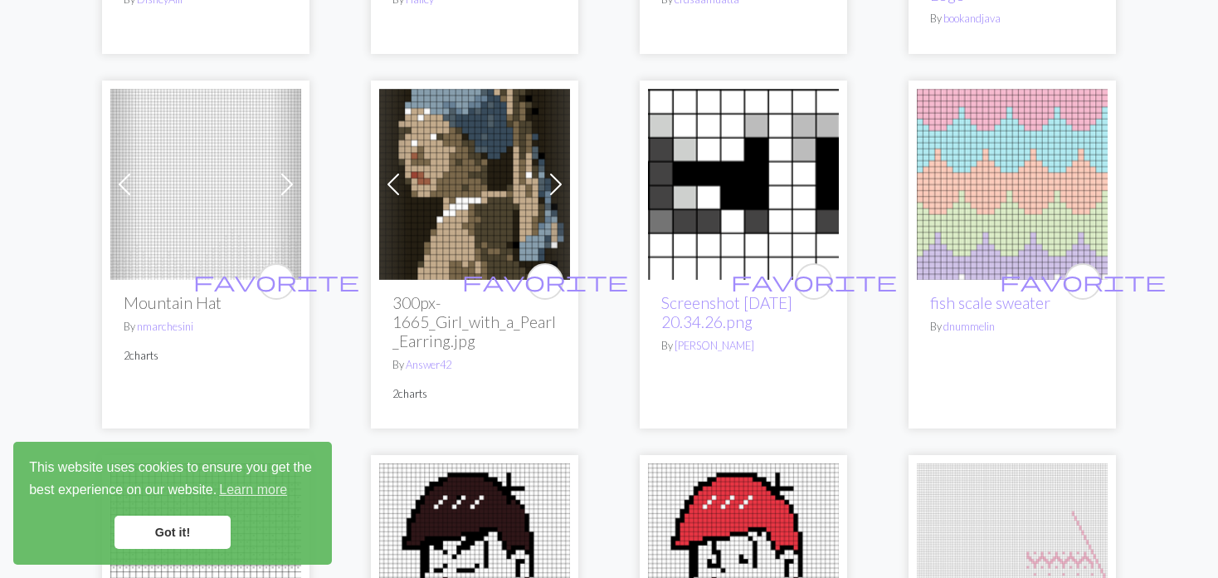
click at [281, 182] on span at bounding box center [287, 184] width 27 height 27
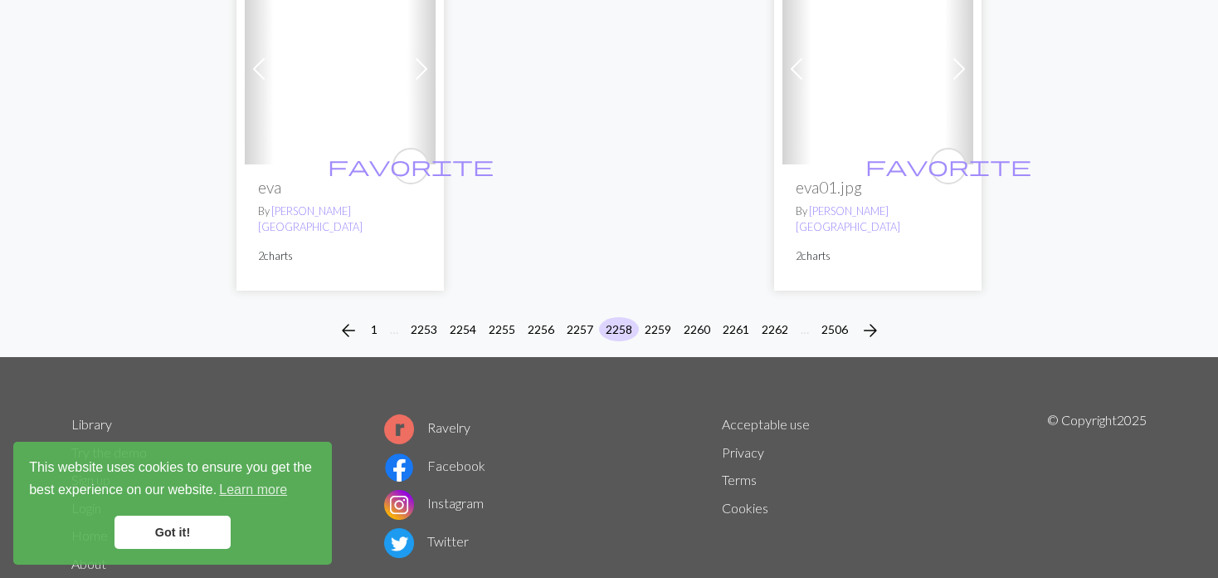
scroll to position [4321, 0]
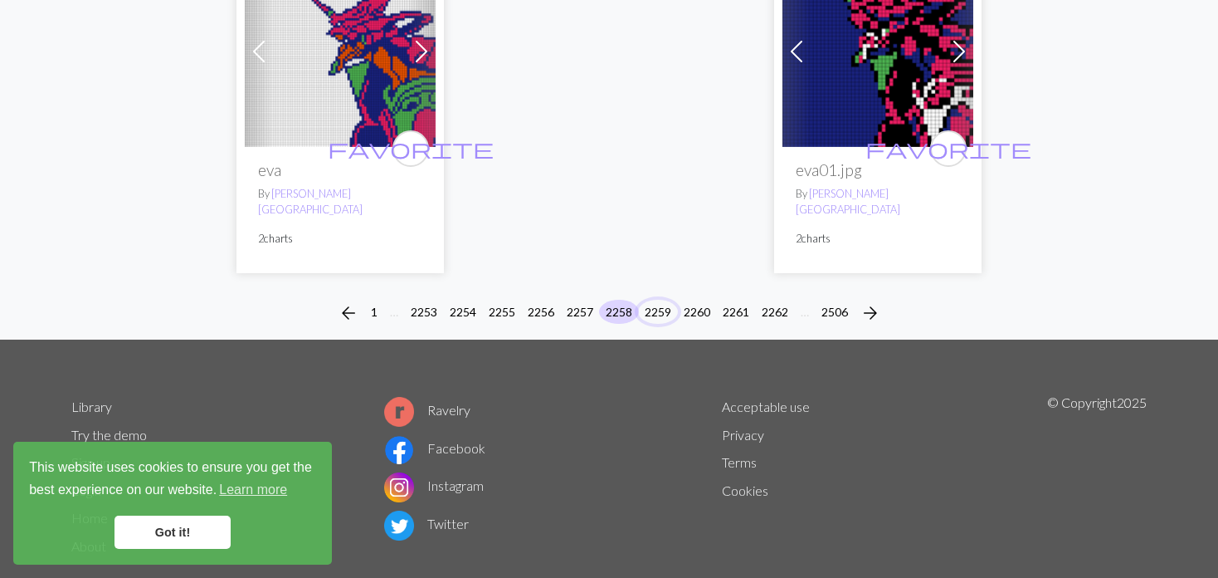
click at [652, 300] on button "2259" at bounding box center [658, 312] width 40 height 24
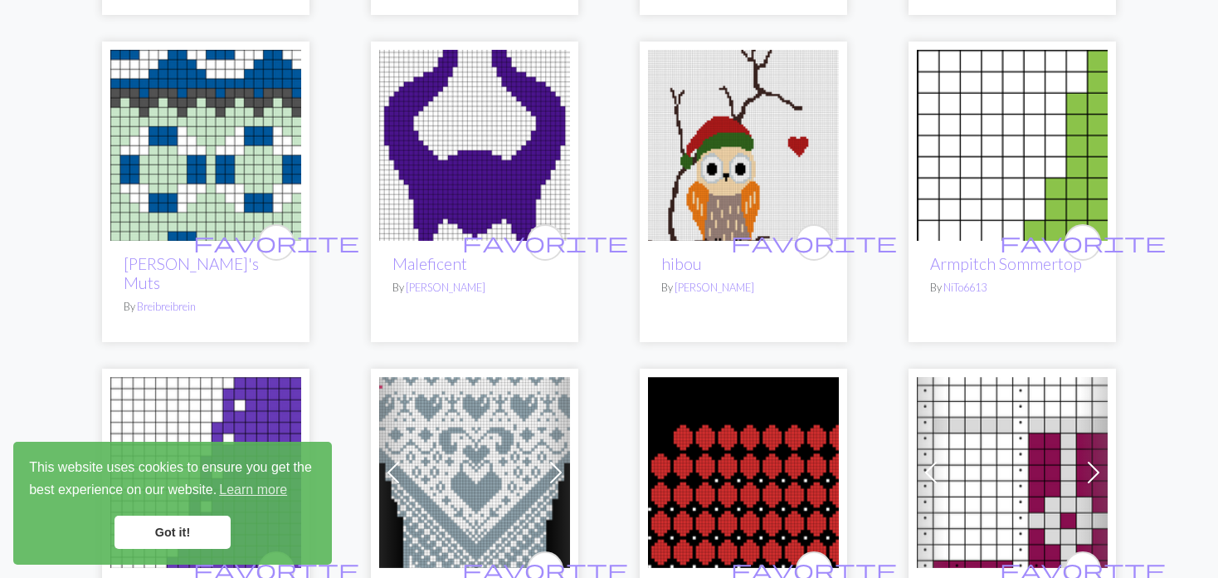
scroll to position [1494, 0]
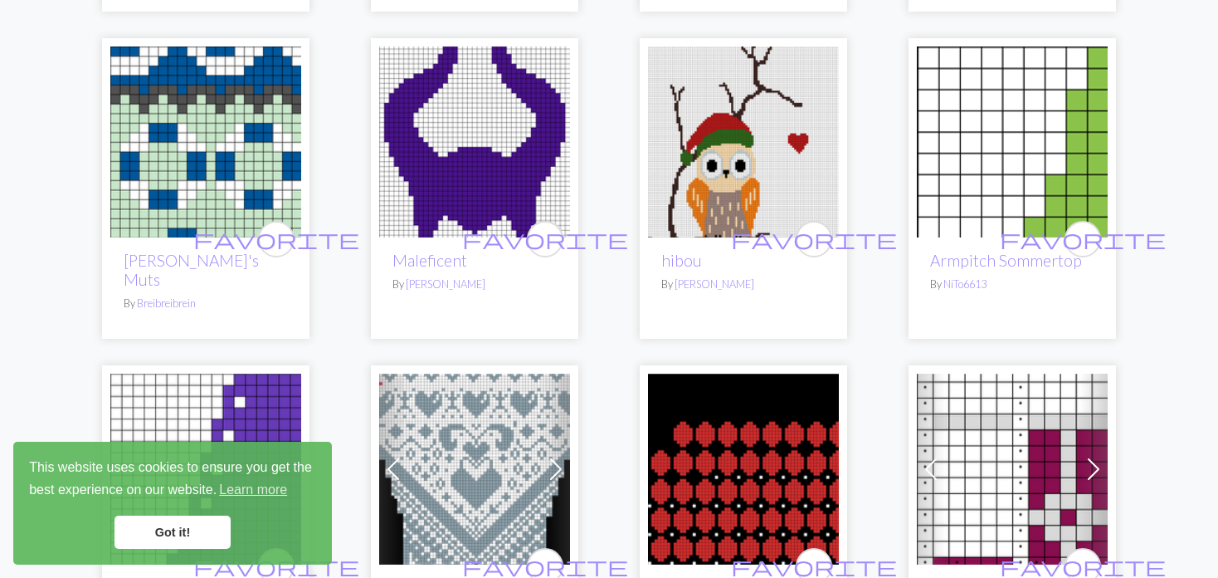
click at [695, 213] on img at bounding box center [743, 141] width 191 height 191
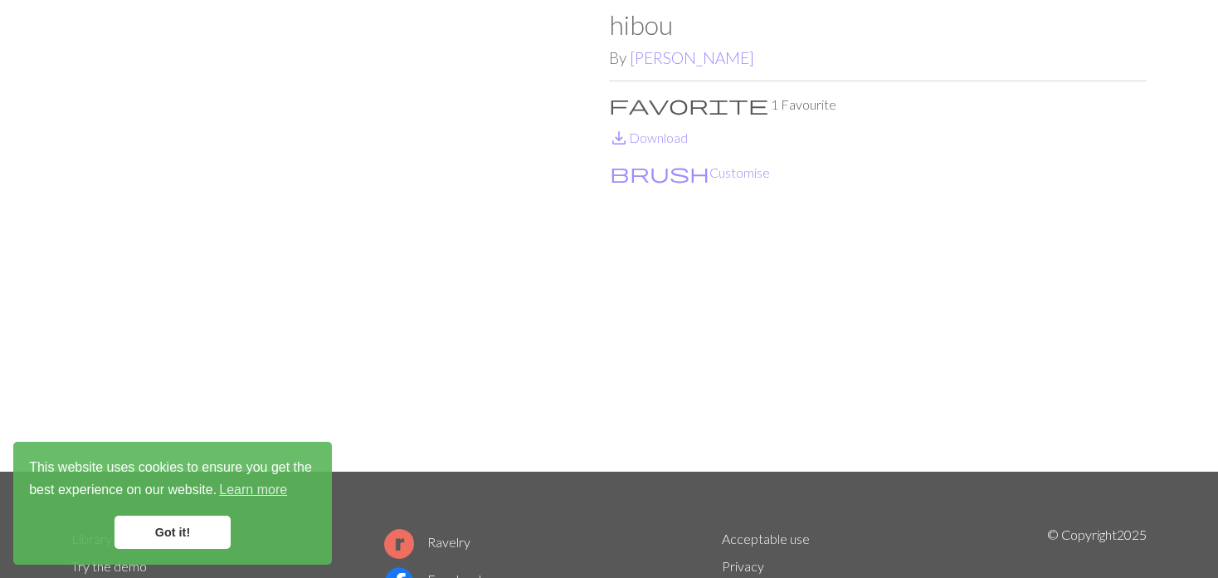
scroll to position [166, 0]
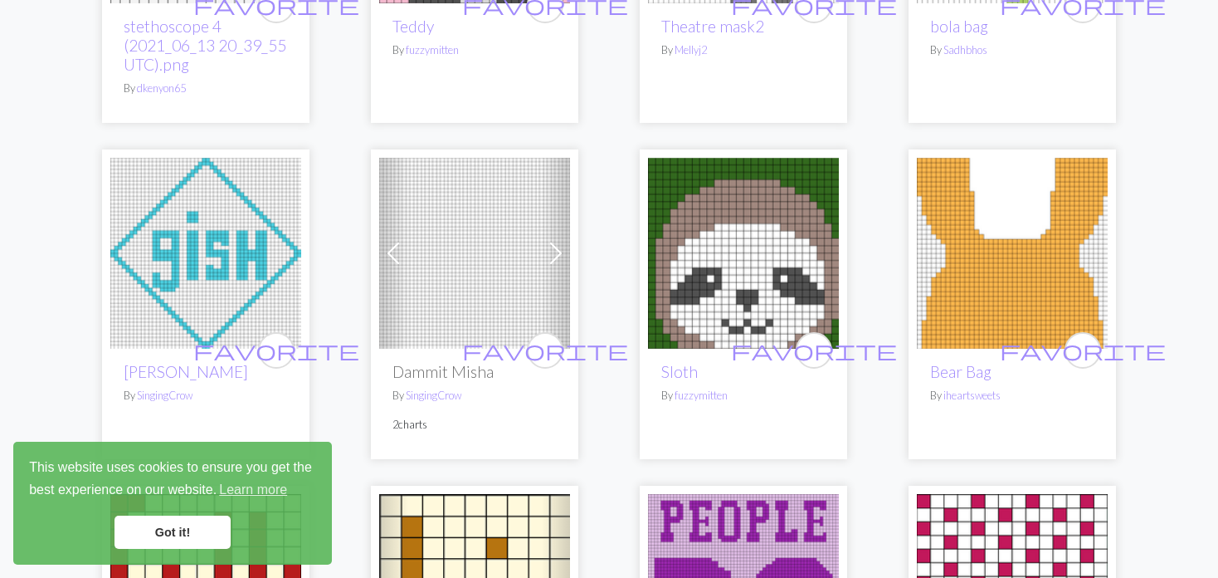
scroll to position [3071, 0]
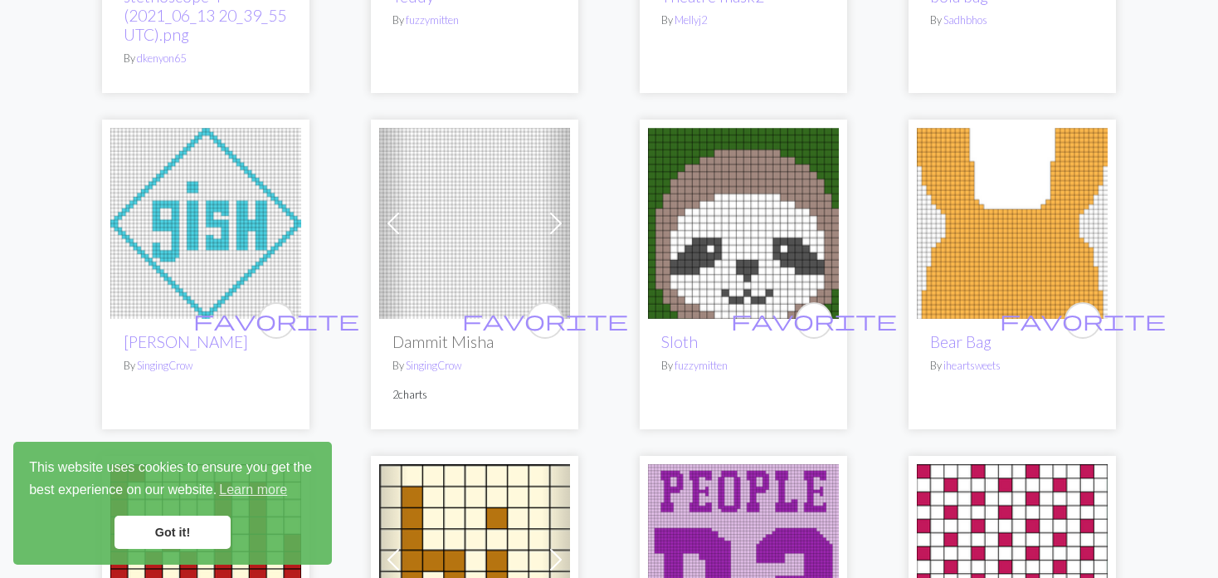
click at [551, 210] on span at bounding box center [556, 223] width 27 height 27
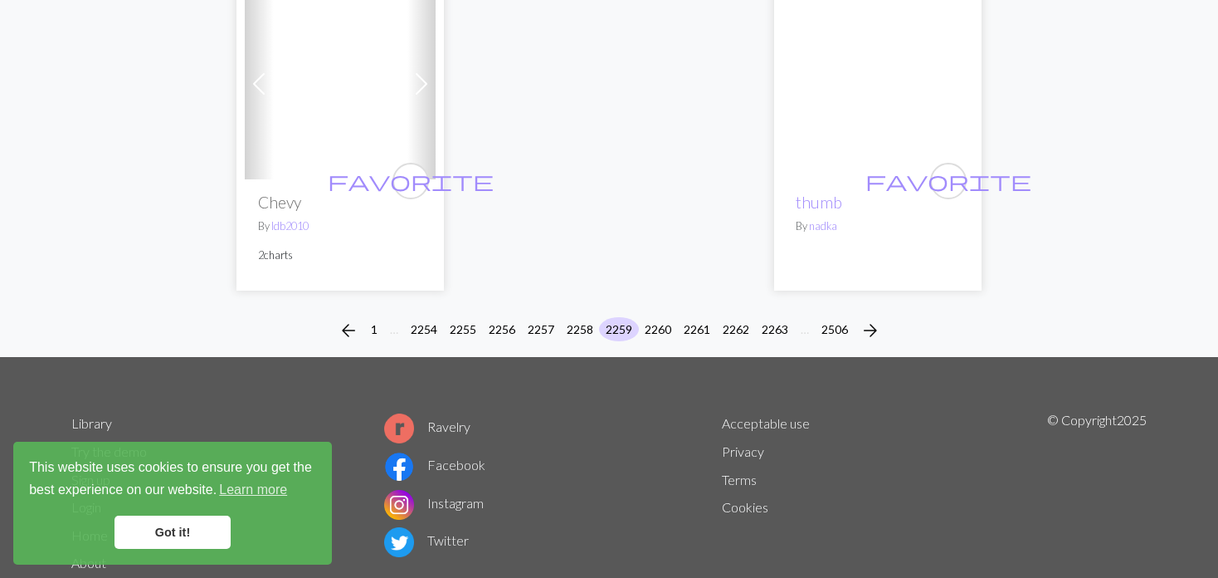
scroll to position [4207, 0]
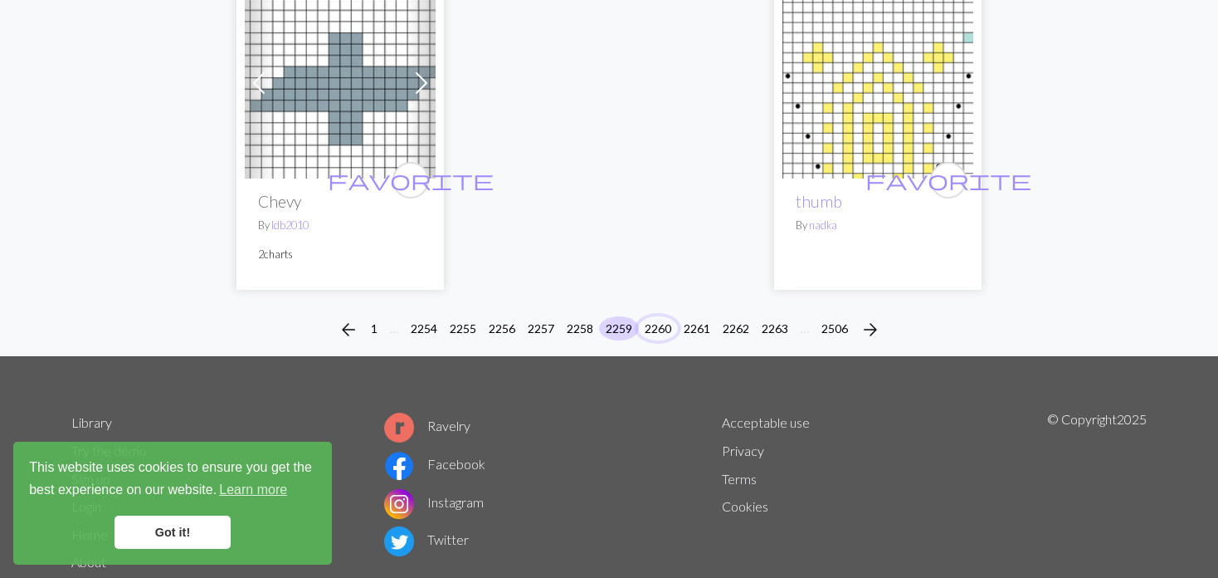
click at [654, 316] on button "2260" at bounding box center [658, 328] width 40 height 24
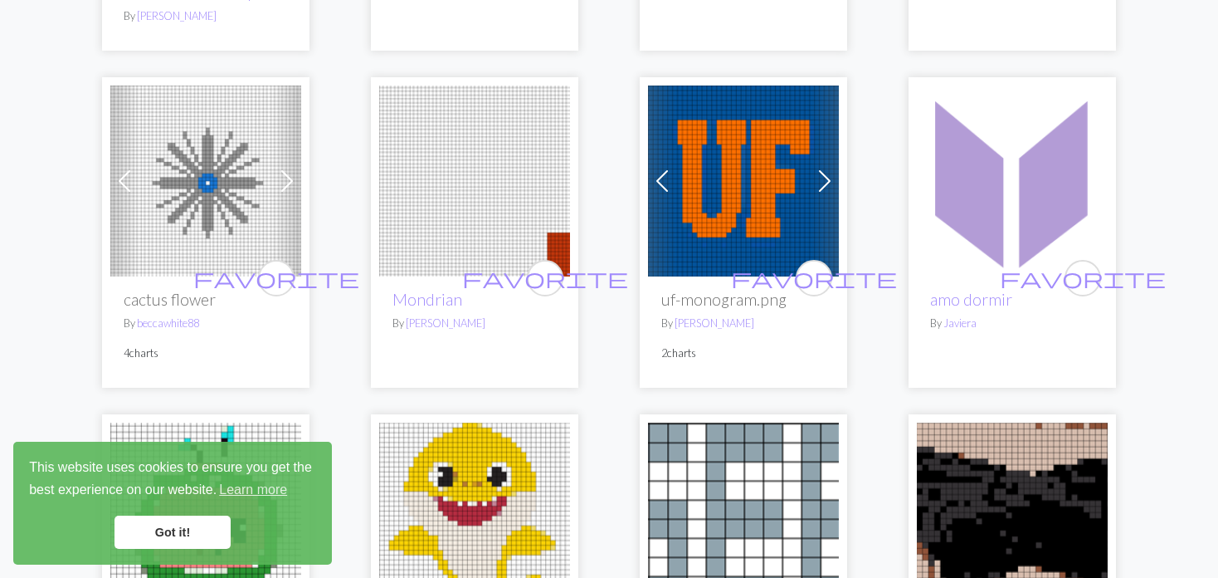
scroll to position [1577, 0]
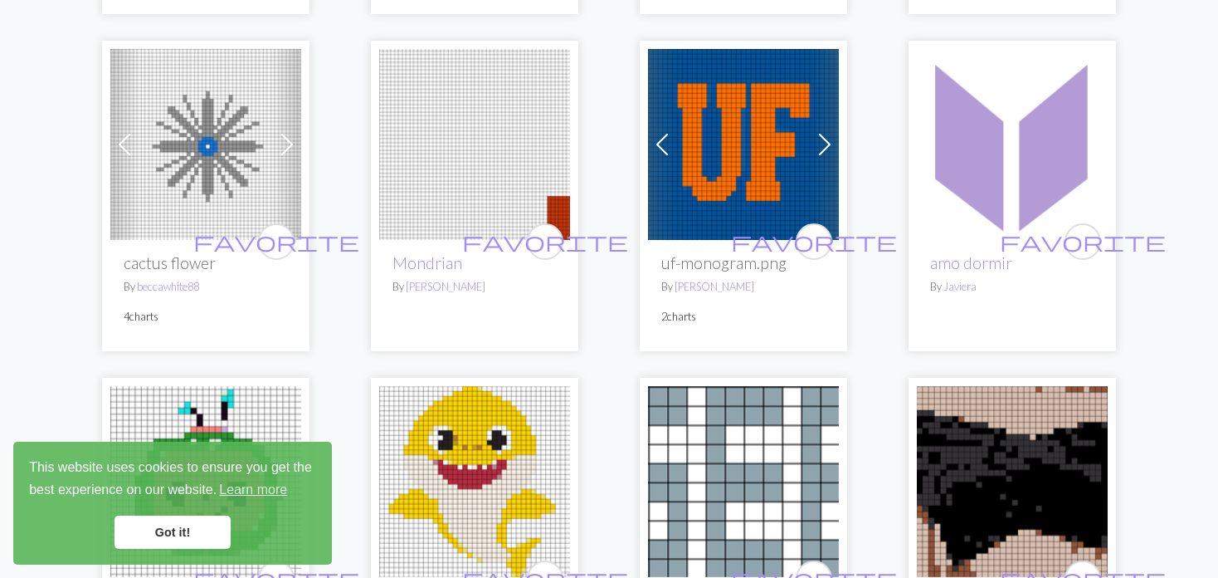
click at [548, 129] on img at bounding box center [474, 144] width 191 height 191
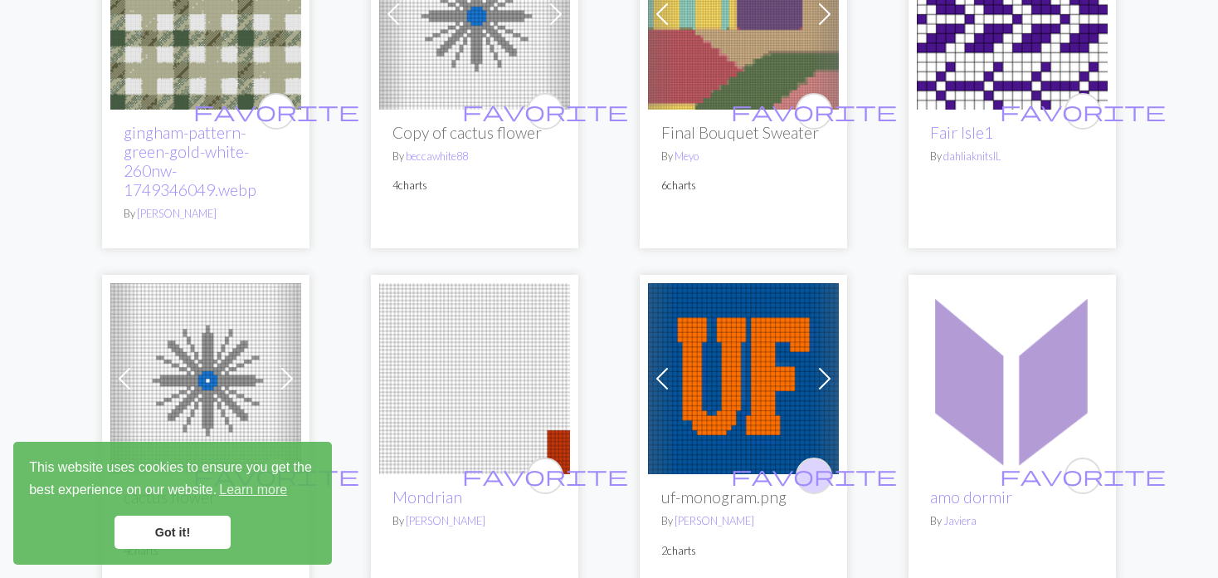
scroll to position [1494, 0]
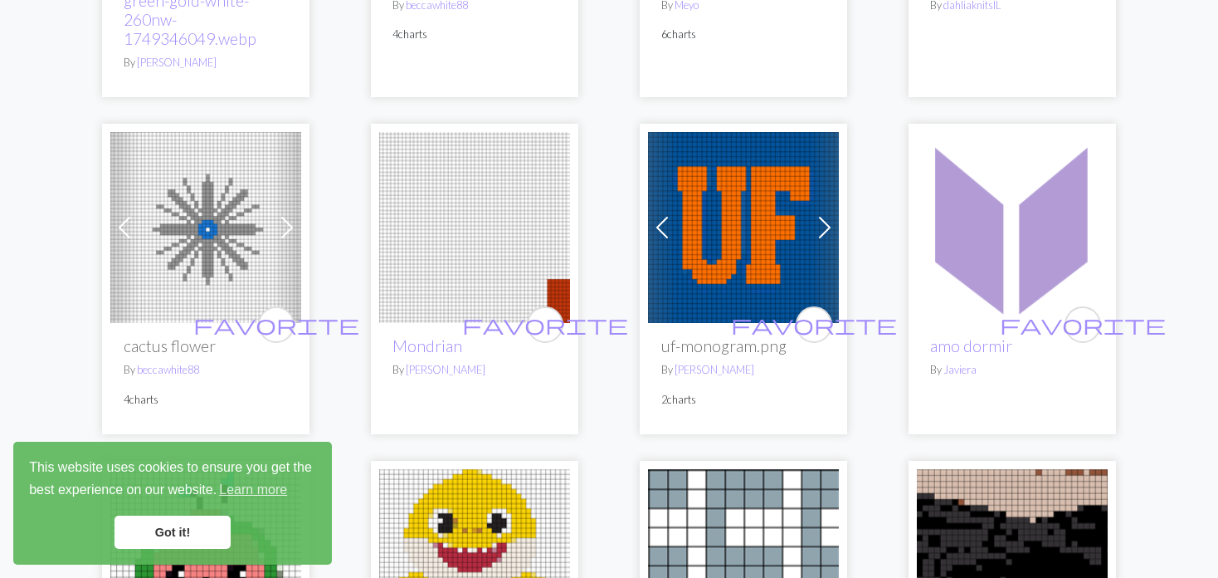
click at [398, 199] on img at bounding box center [474, 227] width 191 height 191
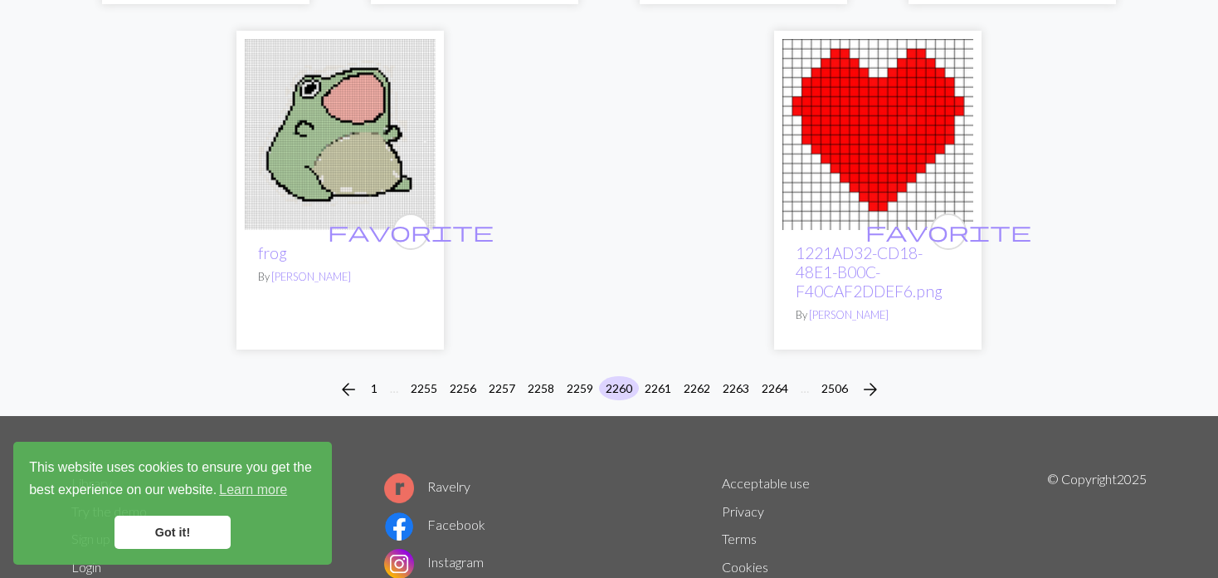
scroll to position [4389, 0]
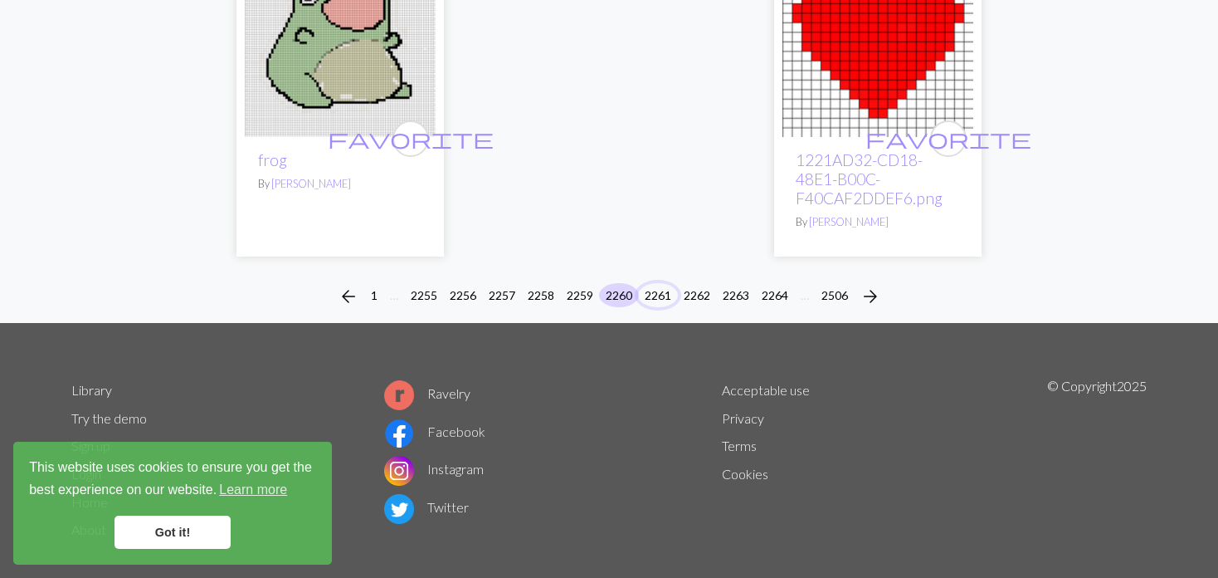
click at [653, 283] on button "2261" at bounding box center [658, 295] width 40 height 24
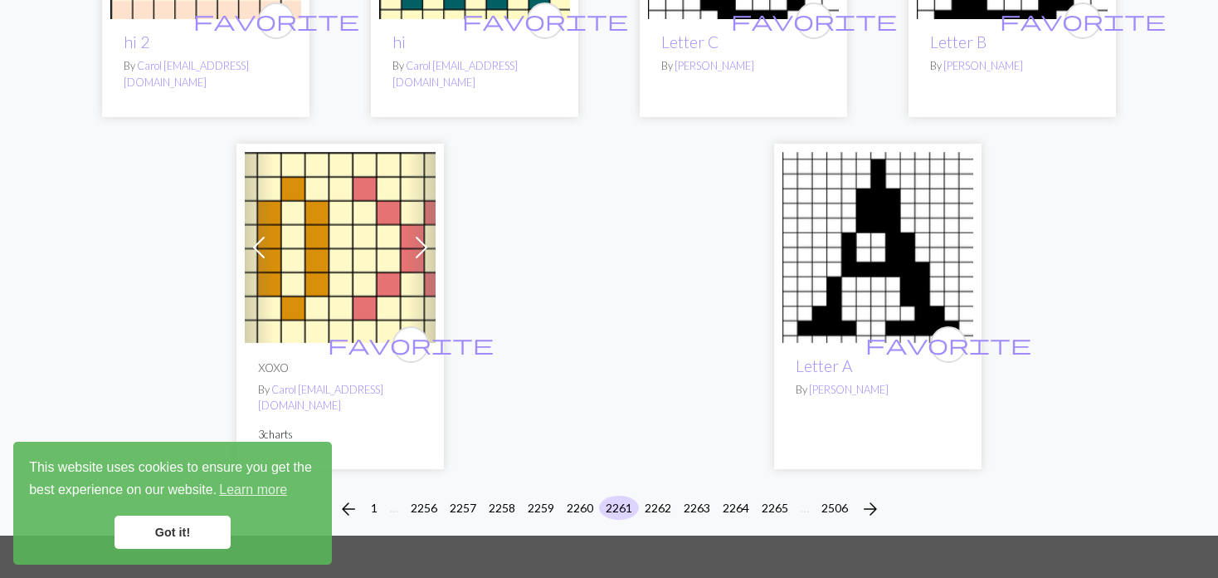
scroll to position [4197, 0]
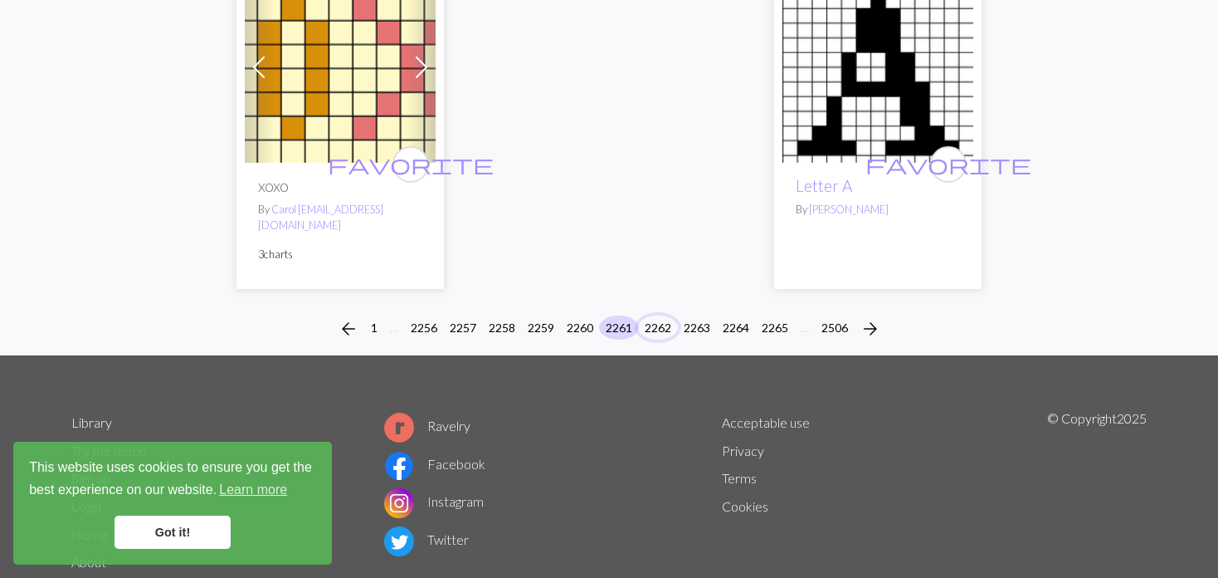
click at [653, 315] on button "2262" at bounding box center [658, 327] width 40 height 24
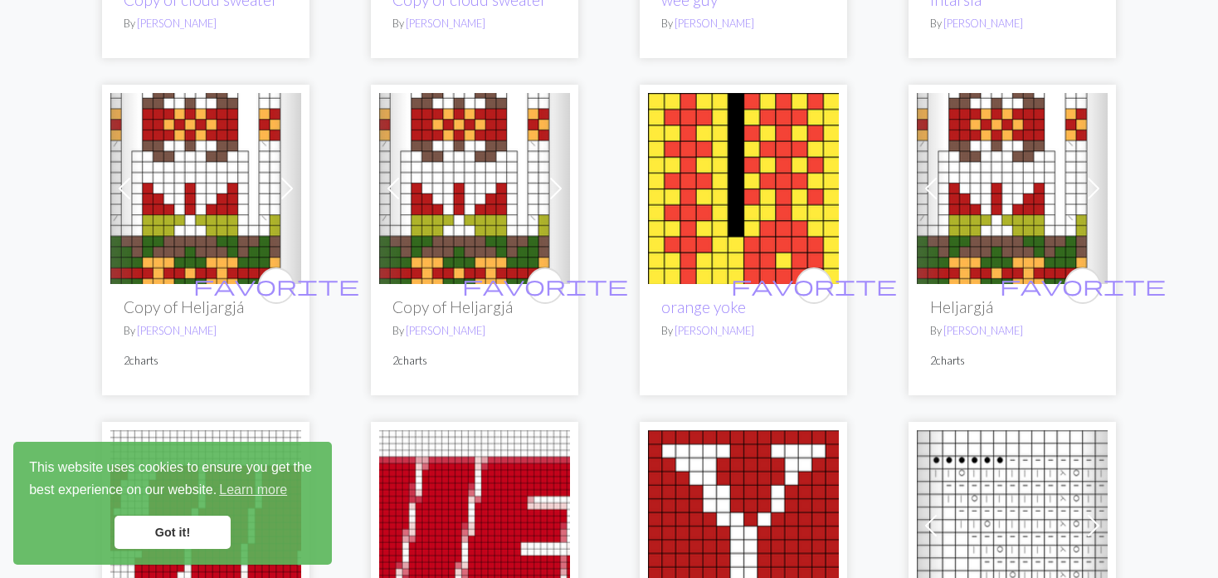
scroll to position [3237, 0]
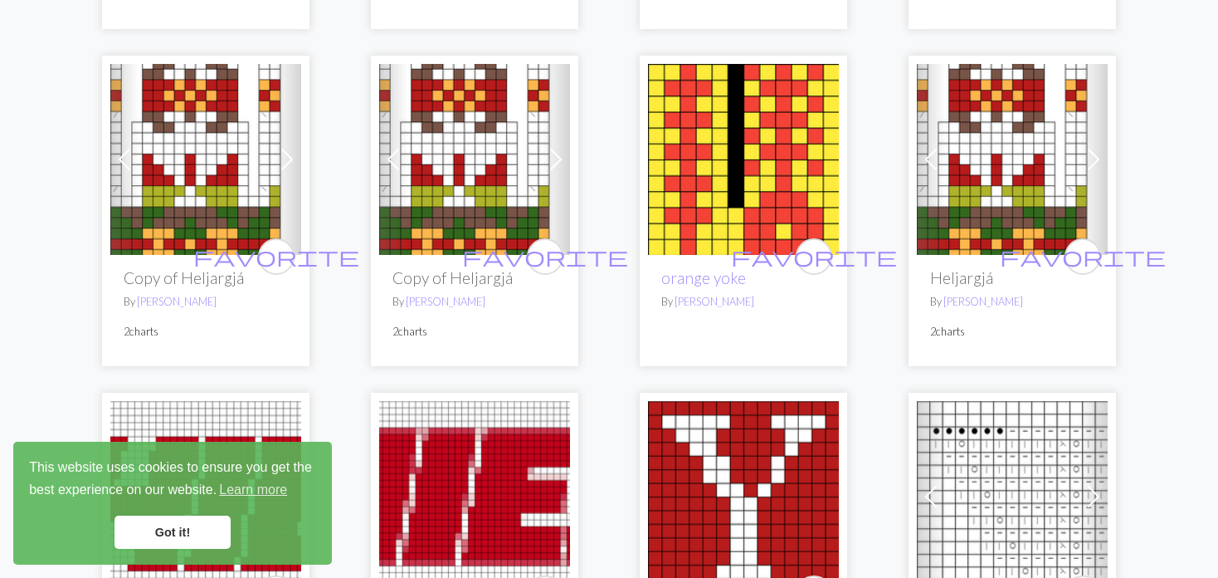
click at [447, 144] on img at bounding box center [474, 159] width 191 height 191
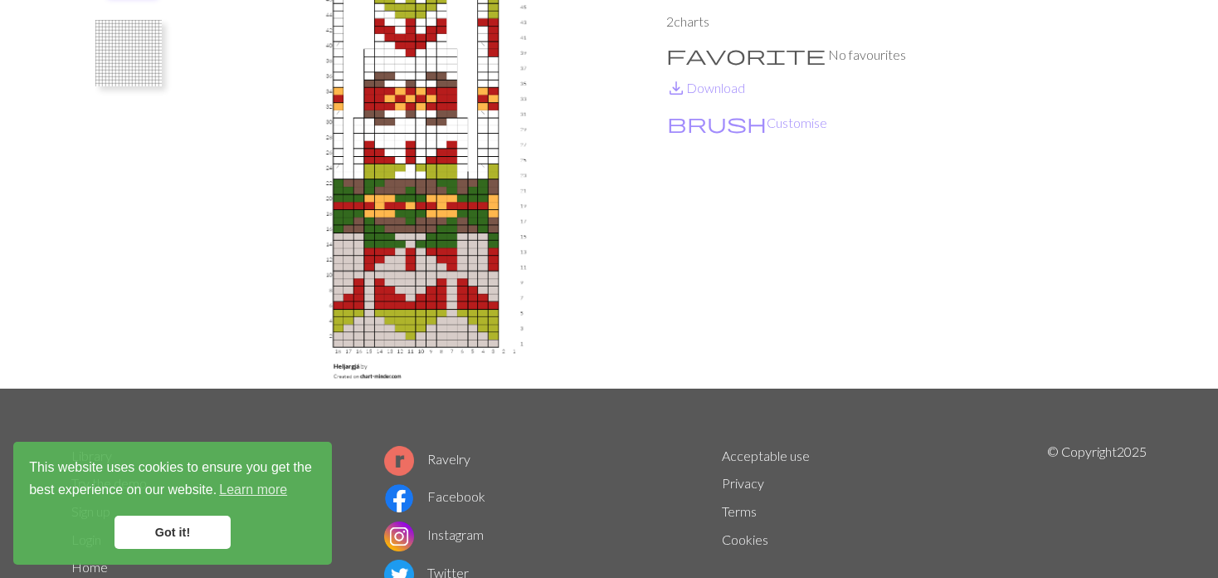
scroll to position [249, 0]
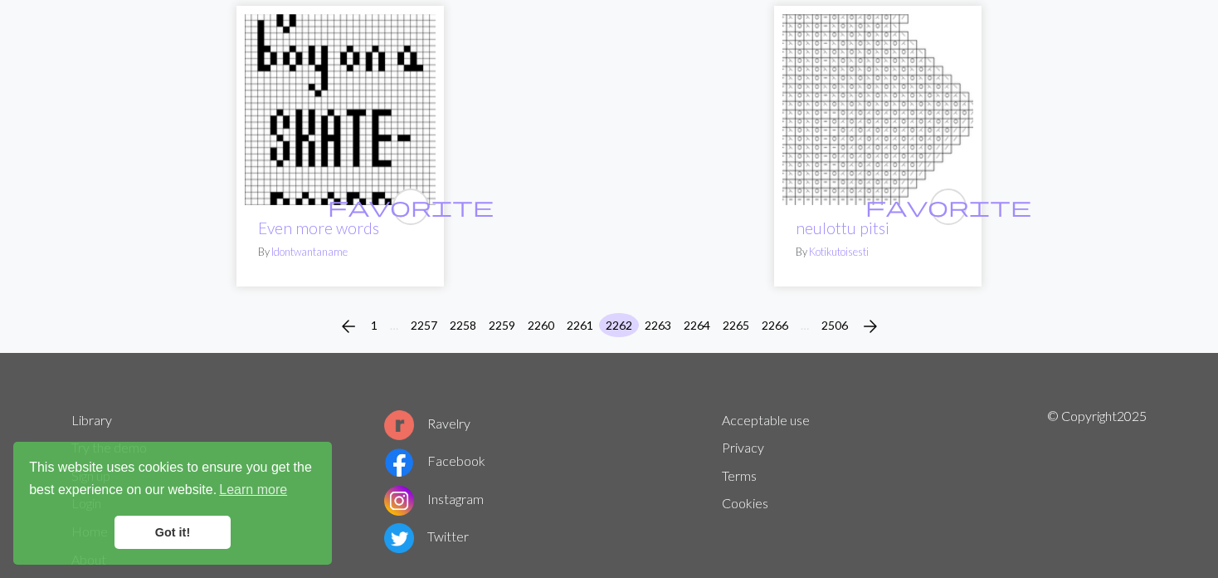
scroll to position [4333, 0]
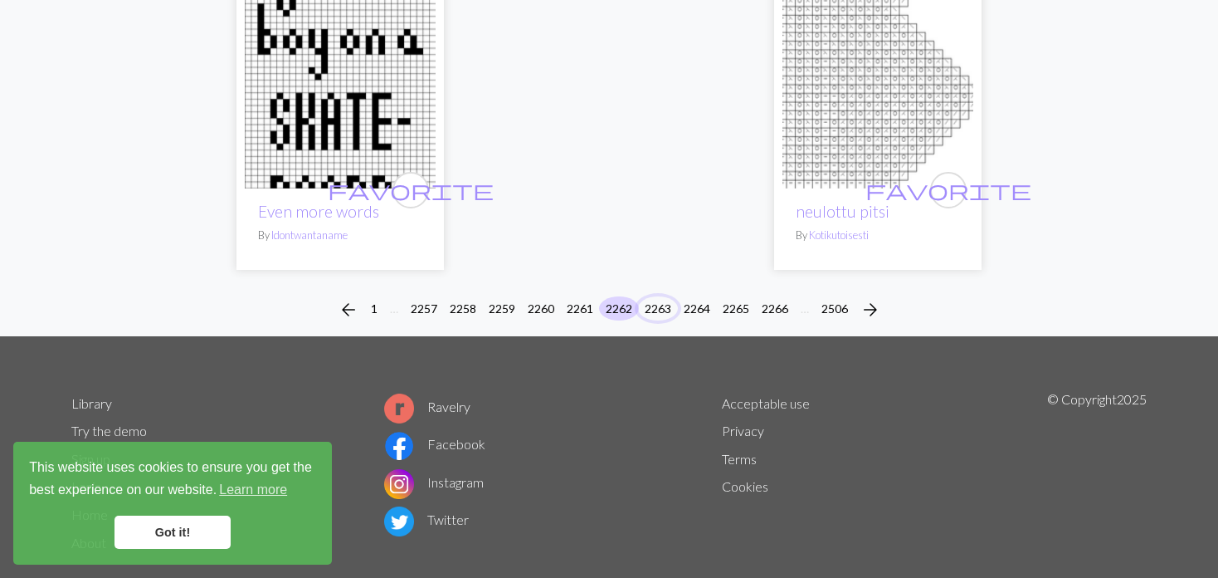
click at [657, 296] on button "2263" at bounding box center [658, 308] width 40 height 24
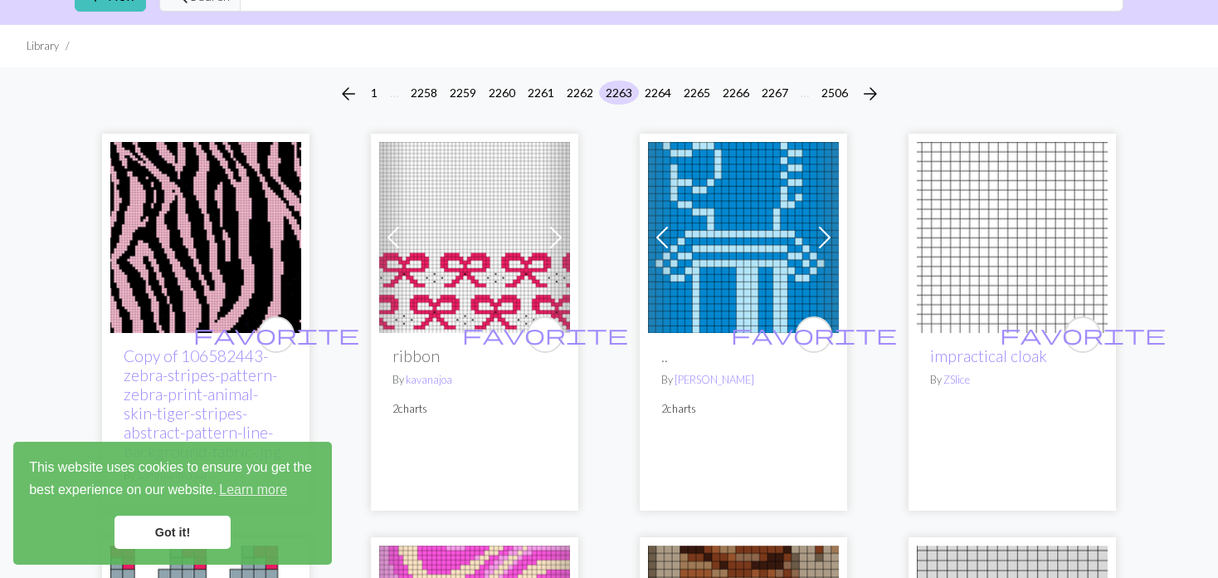
scroll to position [166, 0]
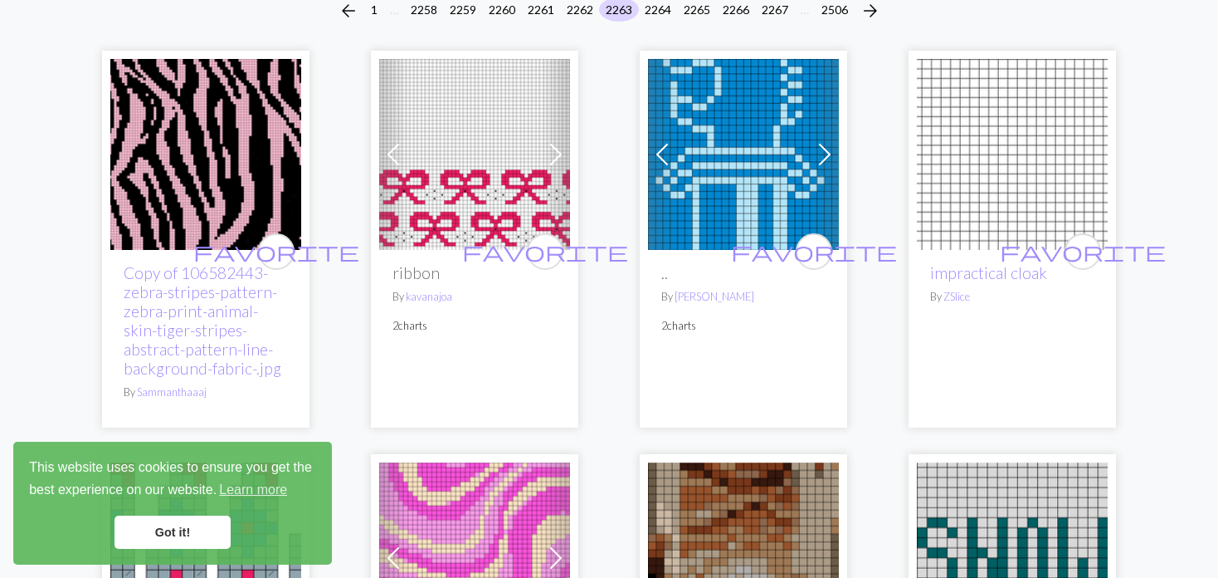
click at [542, 143] on link "Next" at bounding box center [556, 154] width 29 height 191
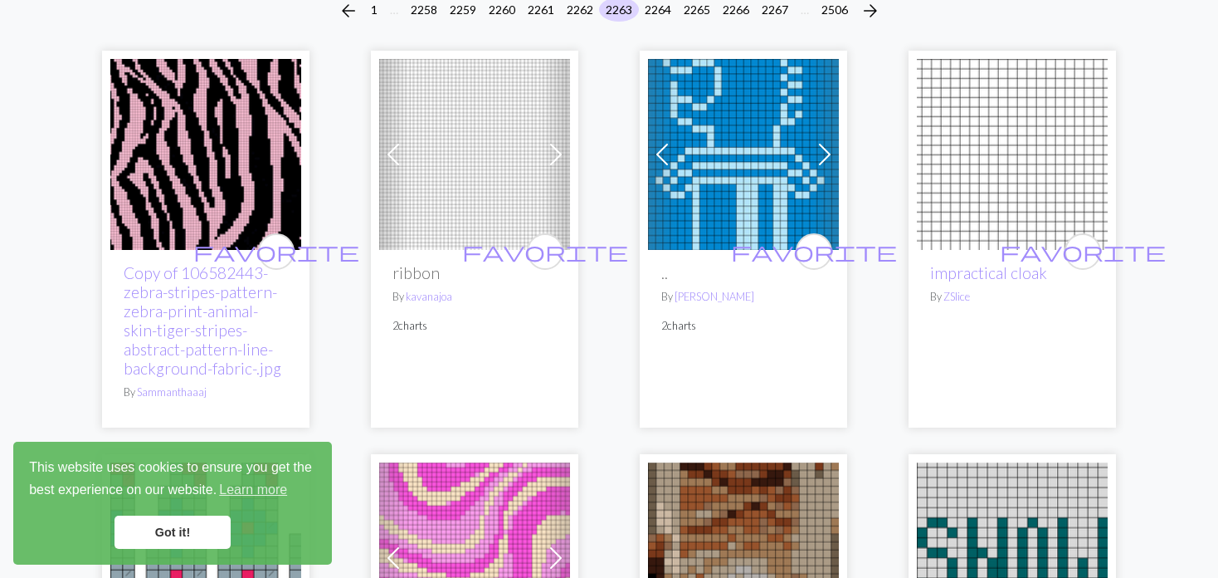
click at [542, 142] on link "Next" at bounding box center [556, 154] width 29 height 191
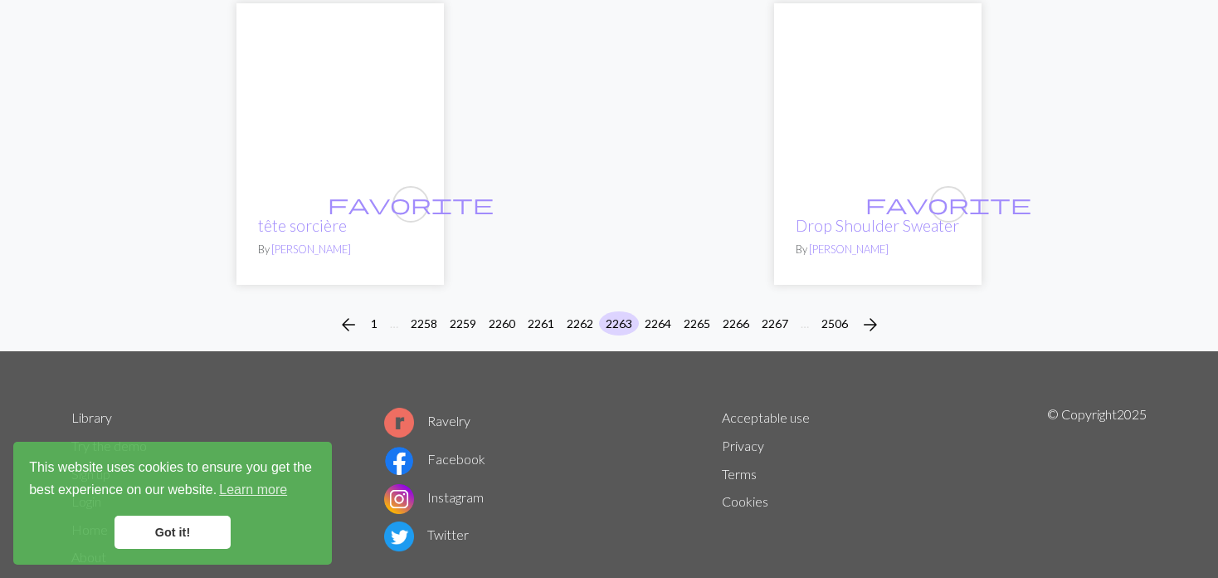
scroll to position [4446, 0]
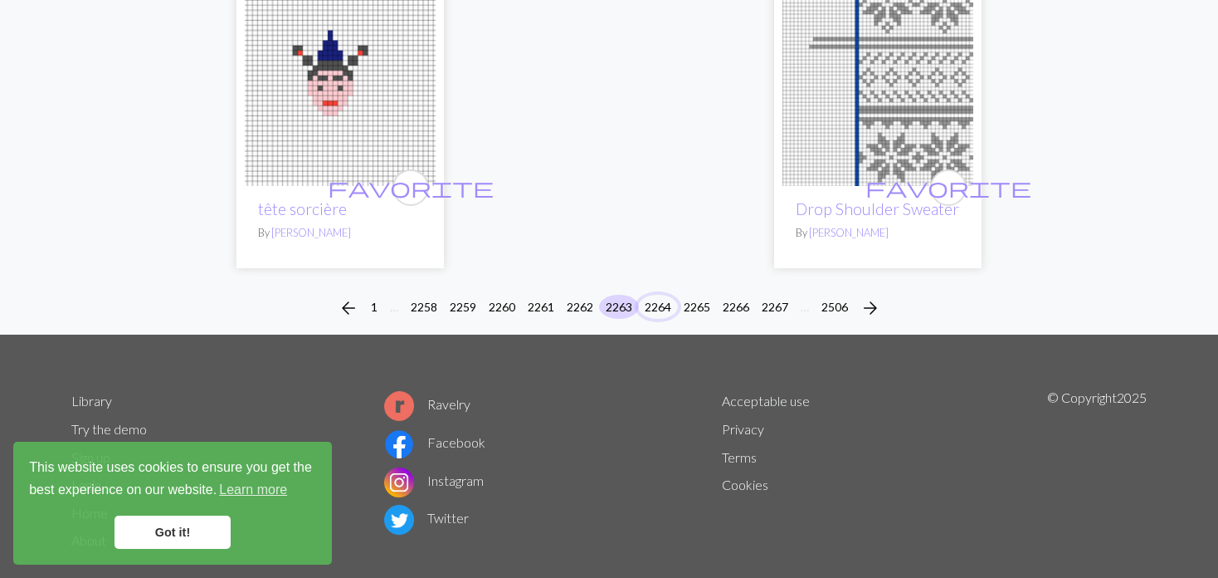
click at [649, 295] on button "2264" at bounding box center [658, 307] width 40 height 24
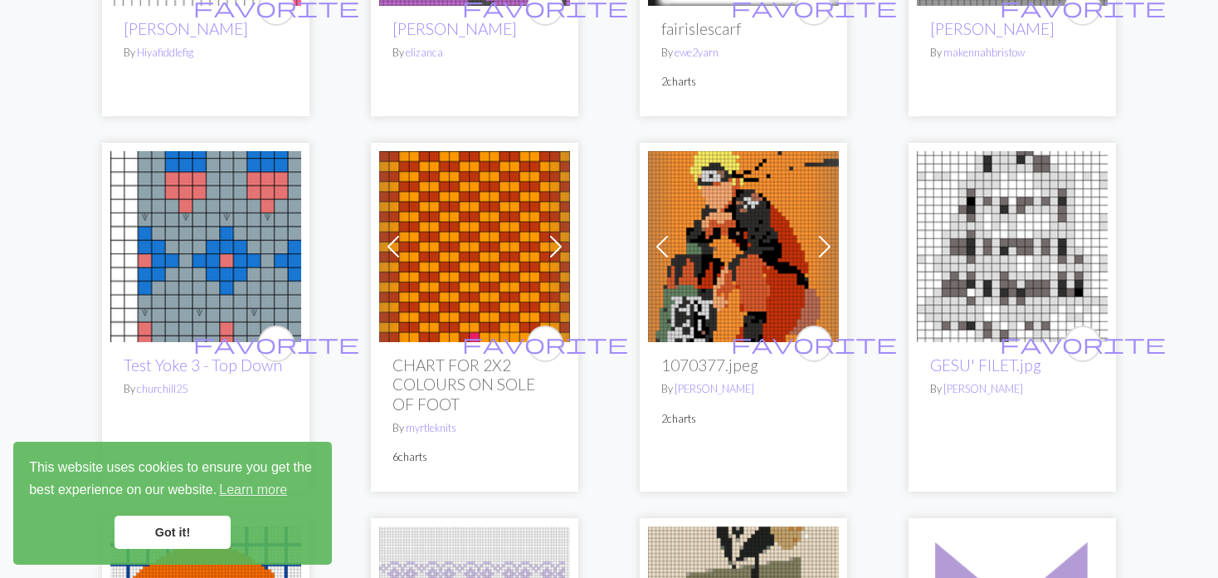
scroll to position [1079, 0]
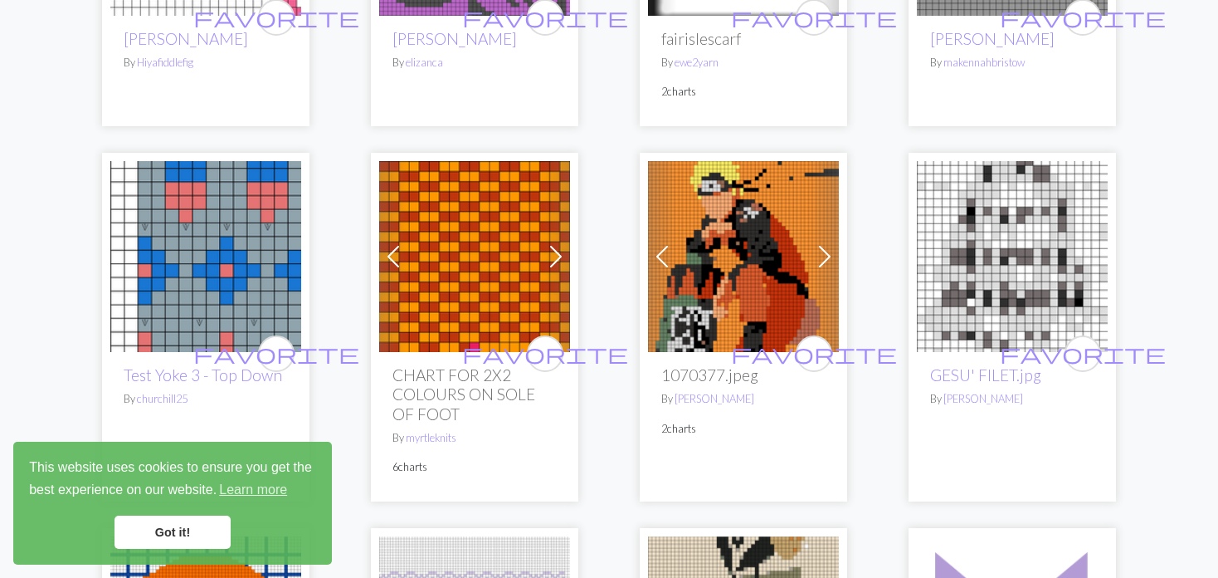
click at [649, 243] on span at bounding box center [662, 256] width 27 height 27
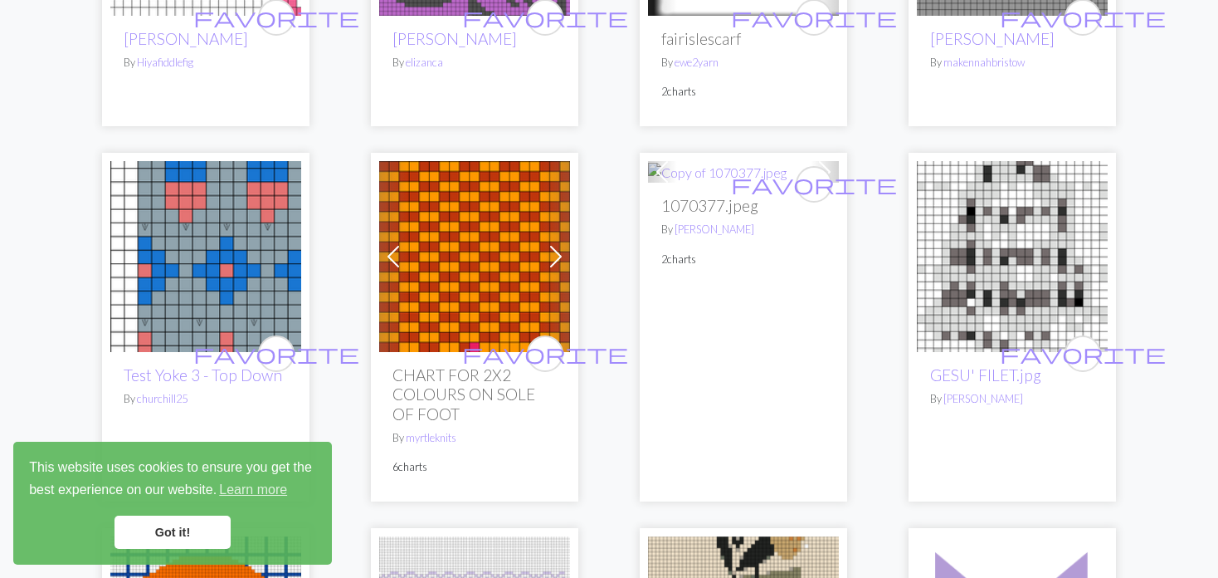
click at [650, 242] on div "favorite 1070377.jpeg By [PERSON_NAME] 2 charts" at bounding box center [743, 342] width 191 height 318
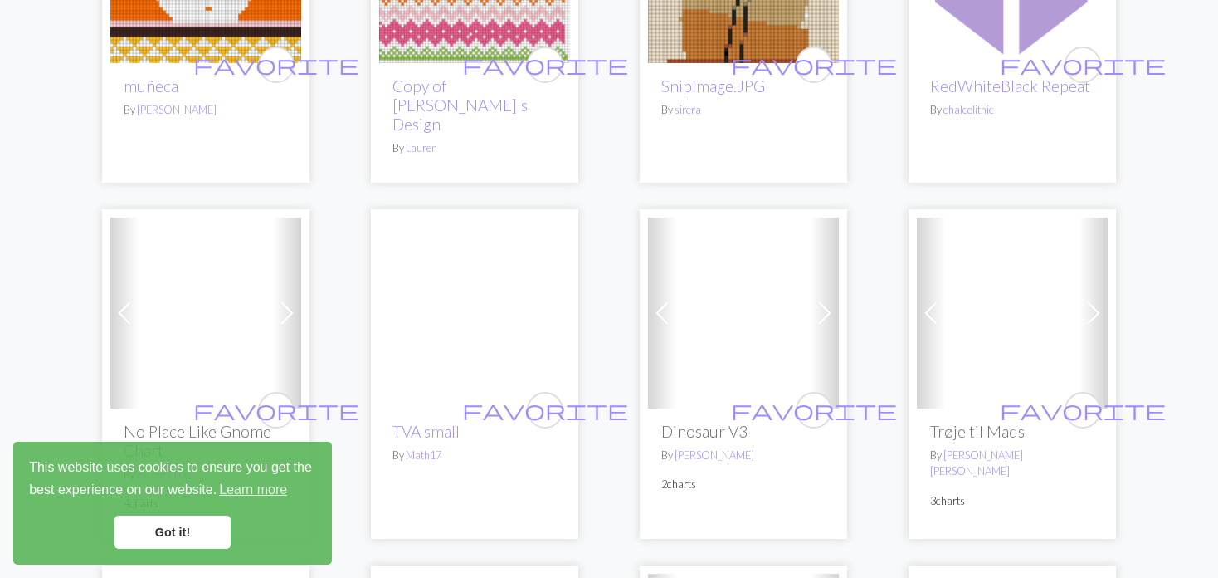
scroll to position [1909, 0]
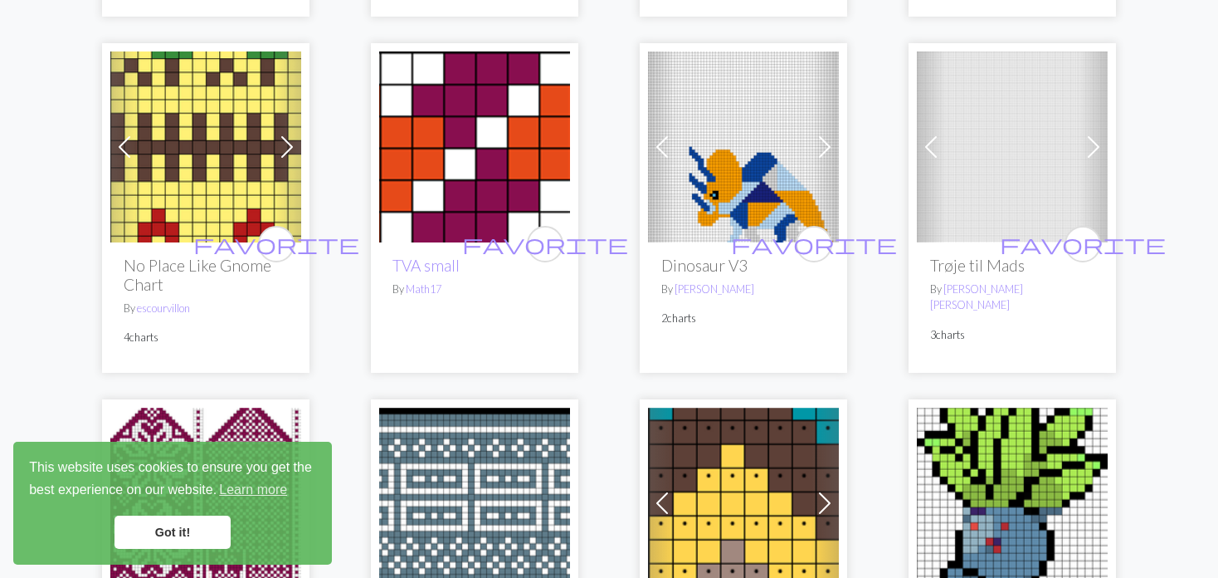
click at [935, 134] on span at bounding box center [931, 147] width 27 height 27
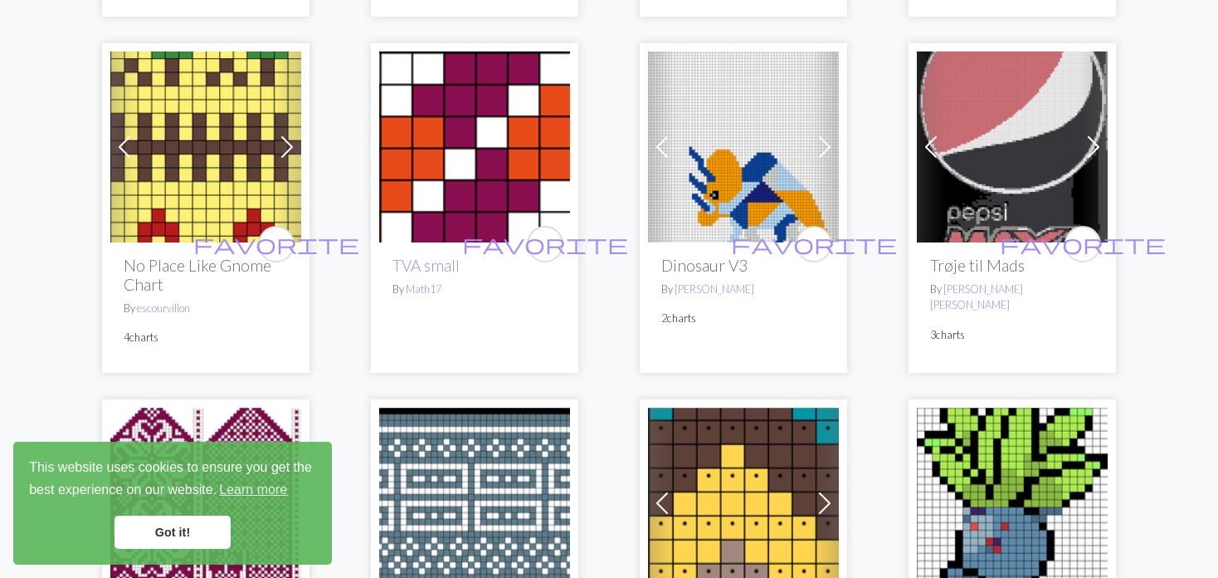
click at [682, 109] on img at bounding box center [743, 146] width 191 height 191
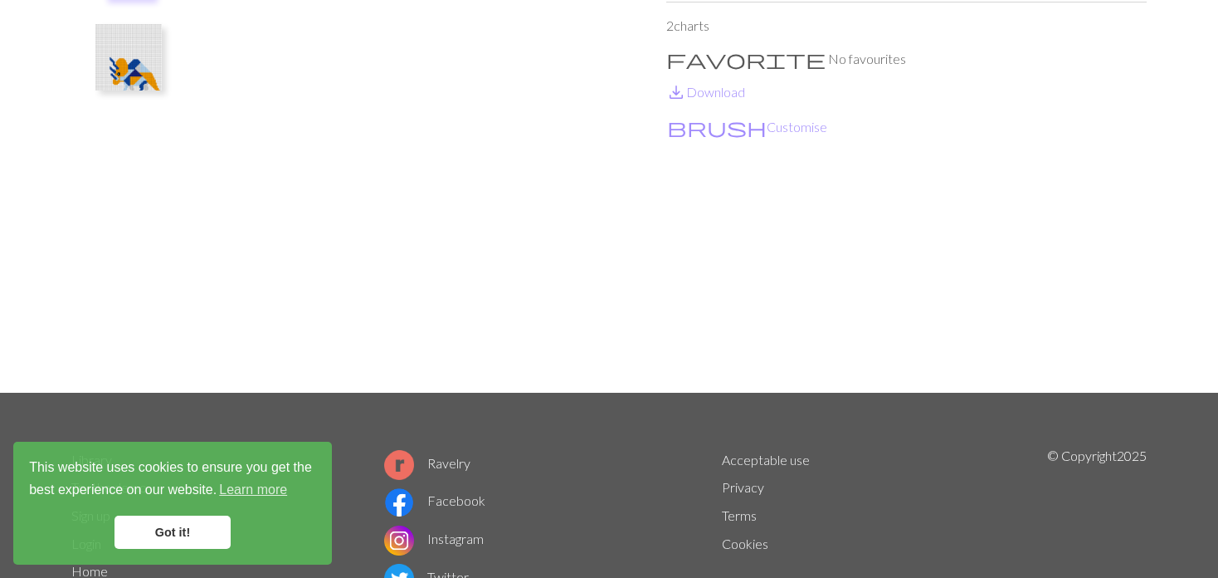
scroll to position [166, 0]
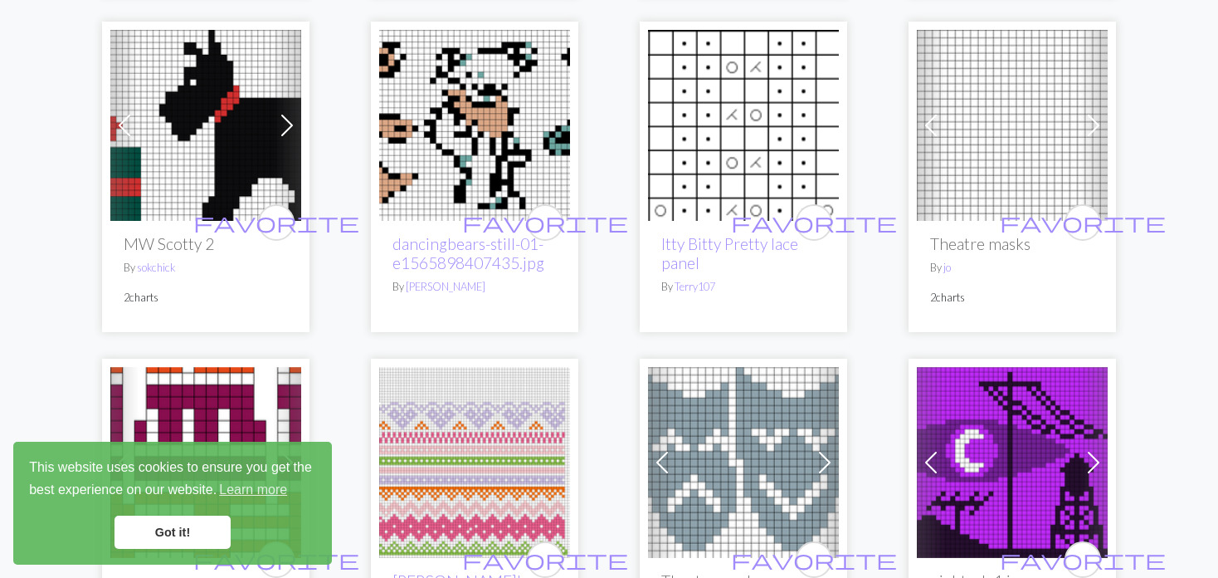
scroll to position [3735, 0]
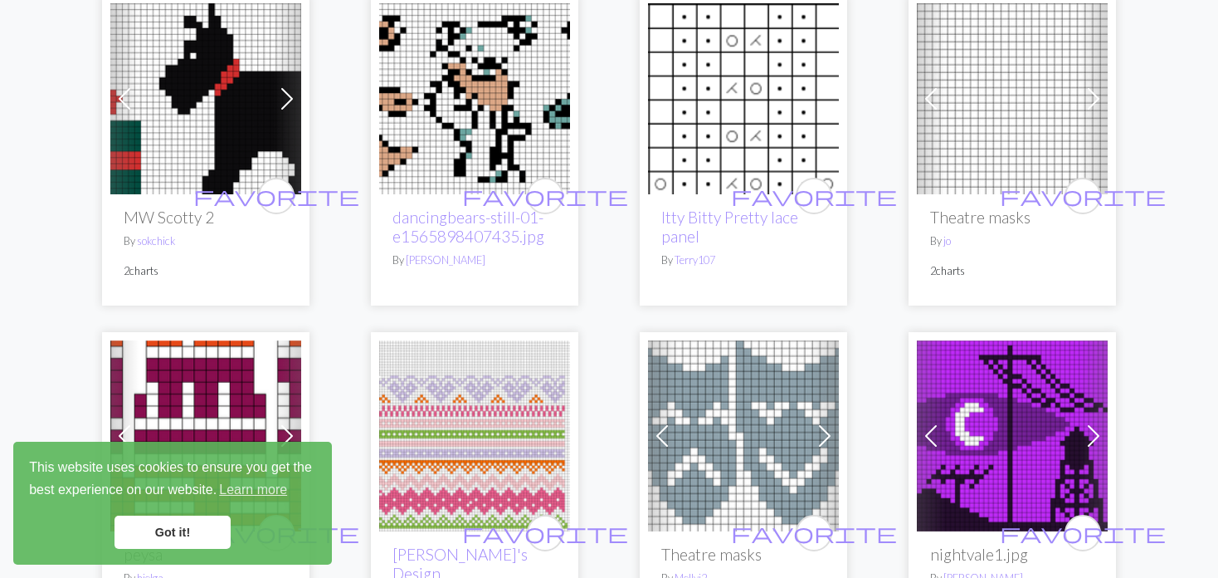
click at [929, 79] on link "Previous" at bounding box center [931, 98] width 29 height 191
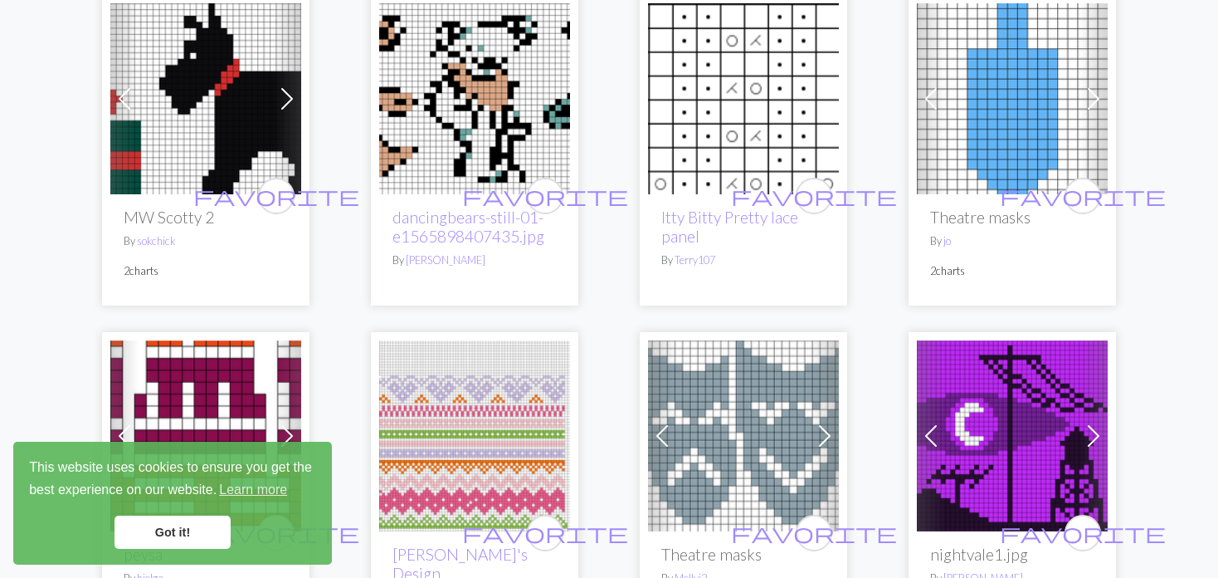
click at [929, 79] on link "Previous" at bounding box center [931, 98] width 29 height 191
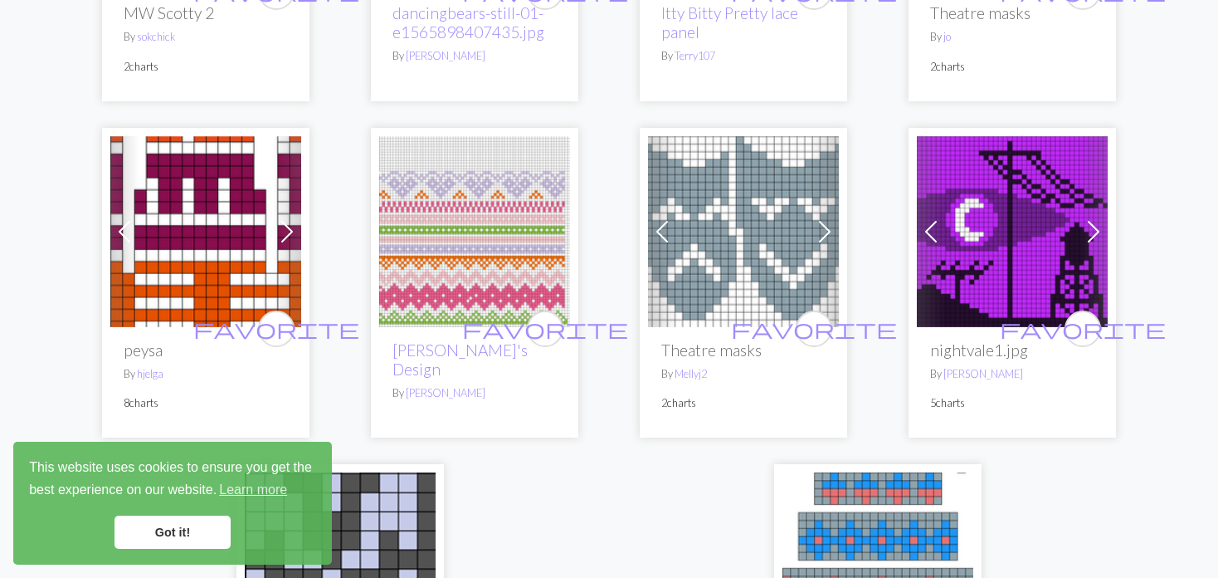
scroll to position [3984, 0]
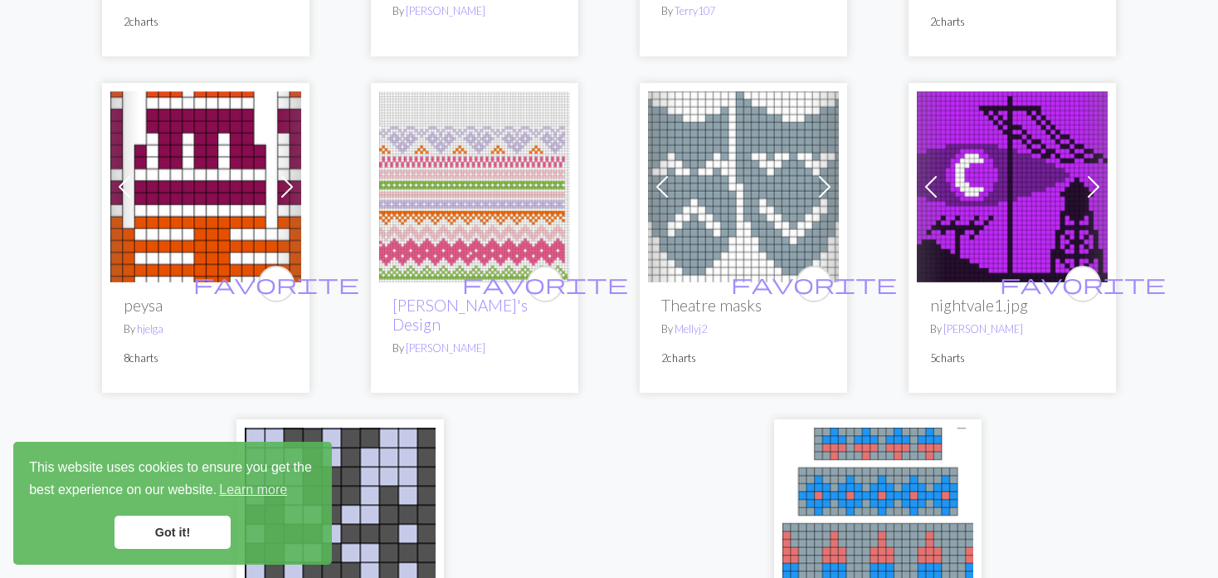
click at [935, 173] on span at bounding box center [931, 186] width 27 height 27
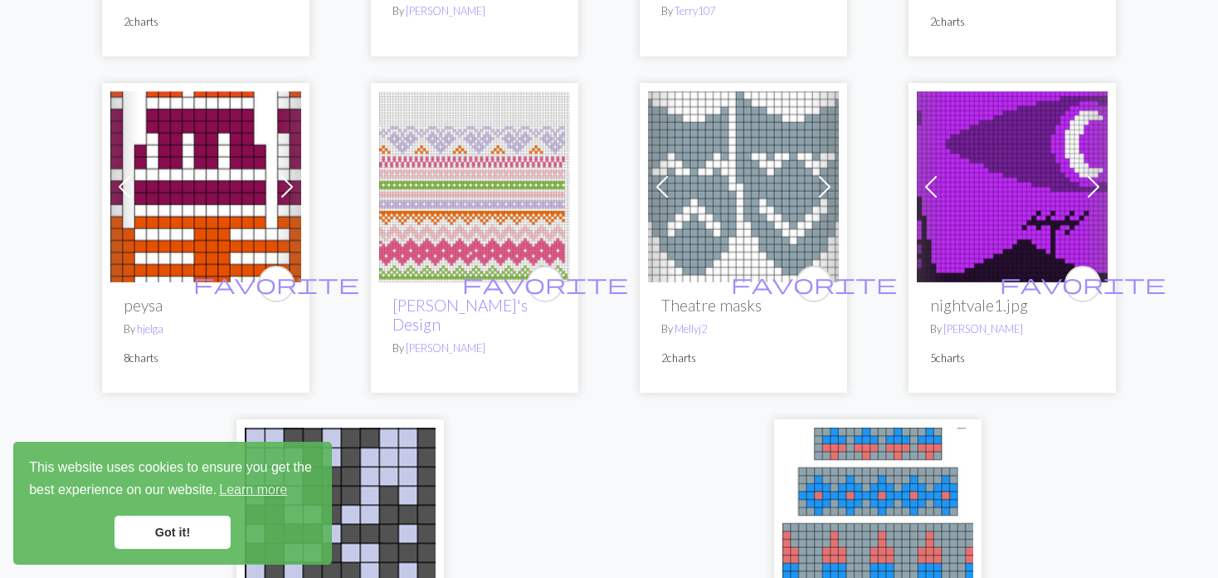
click at [935, 173] on span at bounding box center [931, 186] width 27 height 27
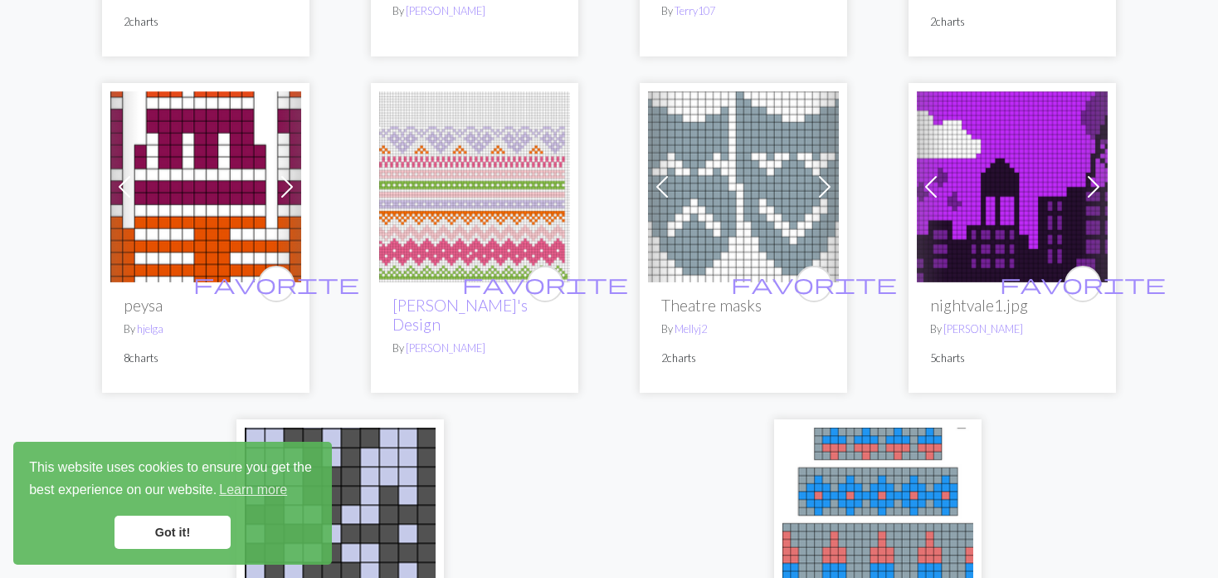
click at [935, 173] on span at bounding box center [931, 186] width 27 height 27
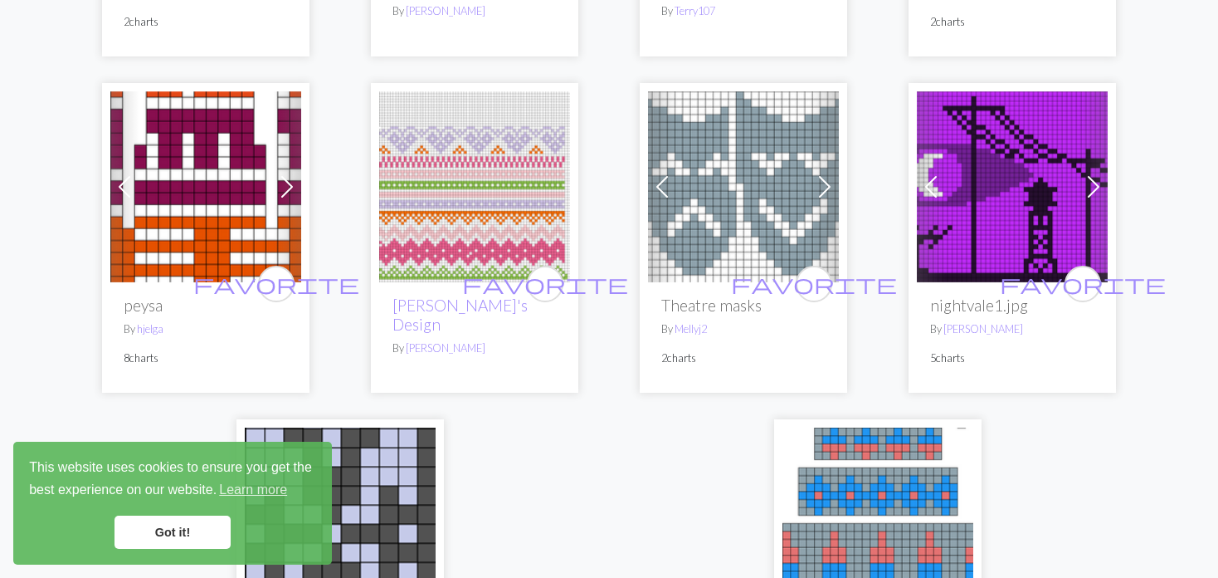
click at [935, 173] on span at bounding box center [931, 186] width 27 height 27
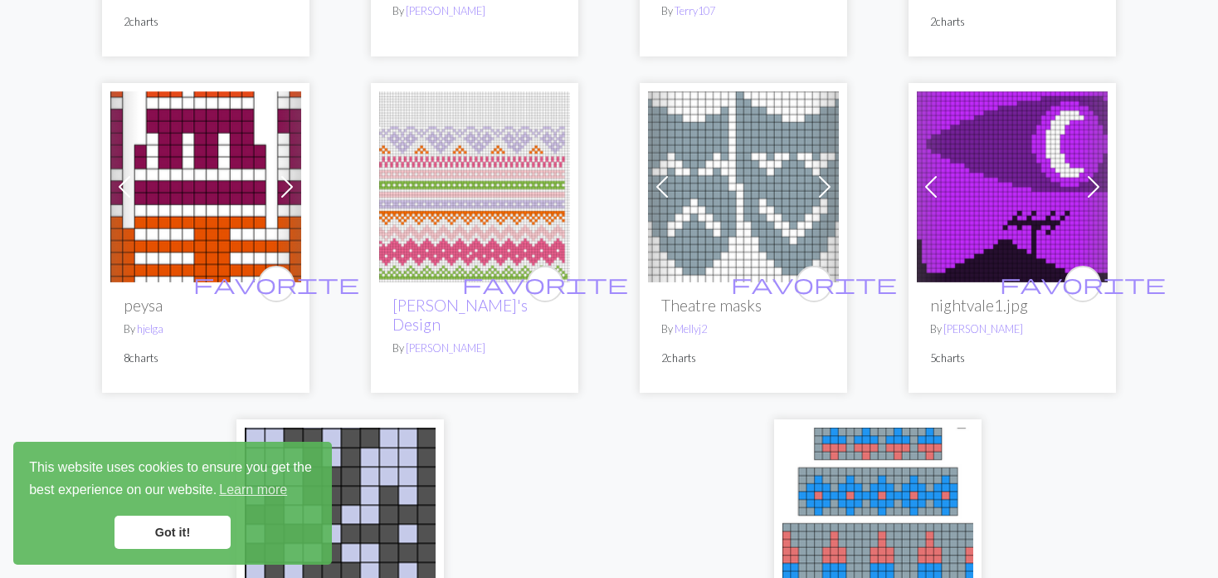
click at [935, 173] on span at bounding box center [931, 186] width 27 height 27
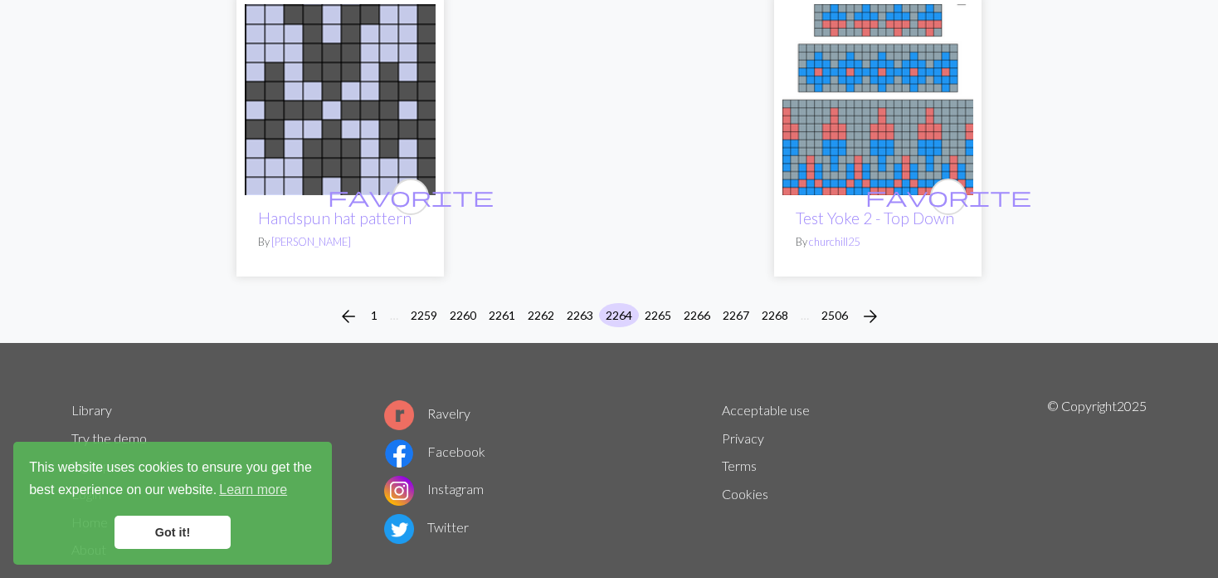
scroll to position [4412, 0]
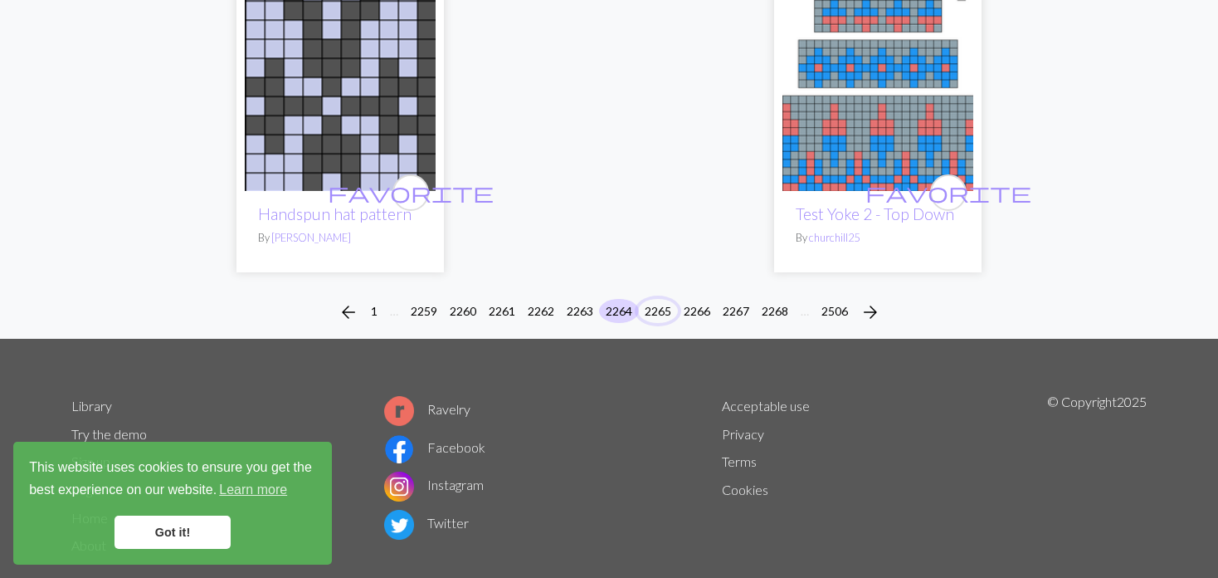
click at [657, 299] on button "2265" at bounding box center [658, 311] width 40 height 24
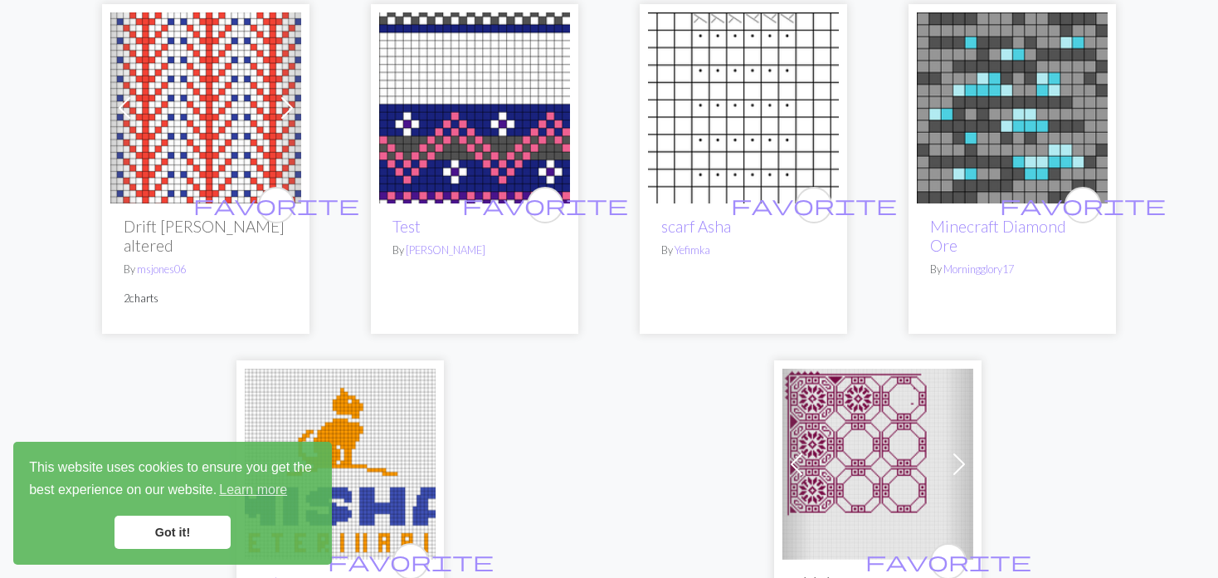
scroll to position [3984, 0]
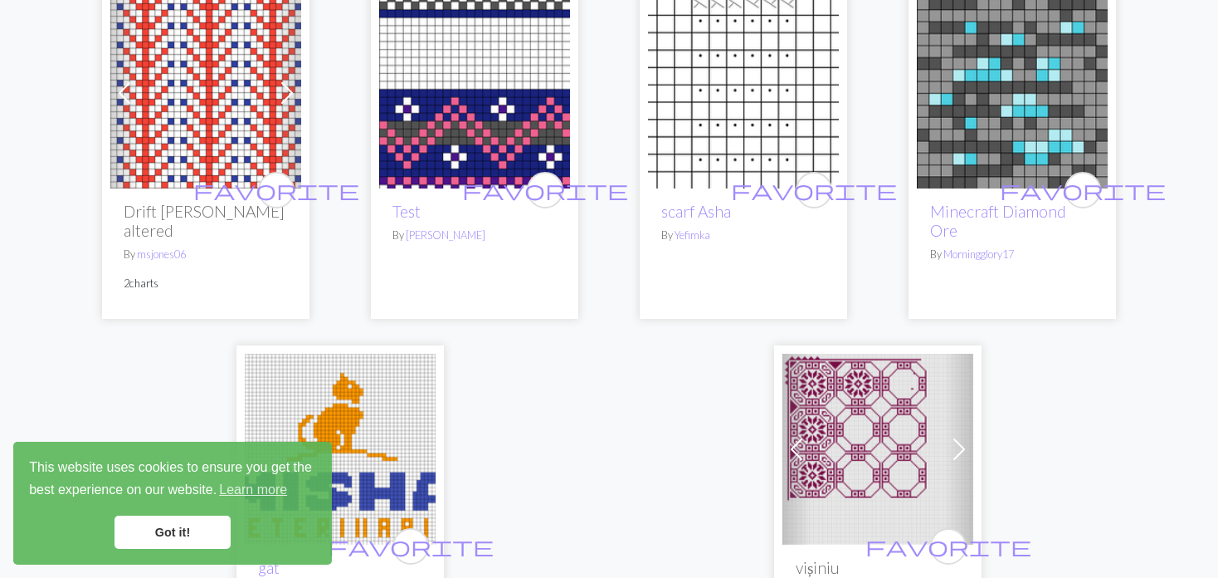
click at [235, 69] on img at bounding box center [205, 93] width 191 height 191
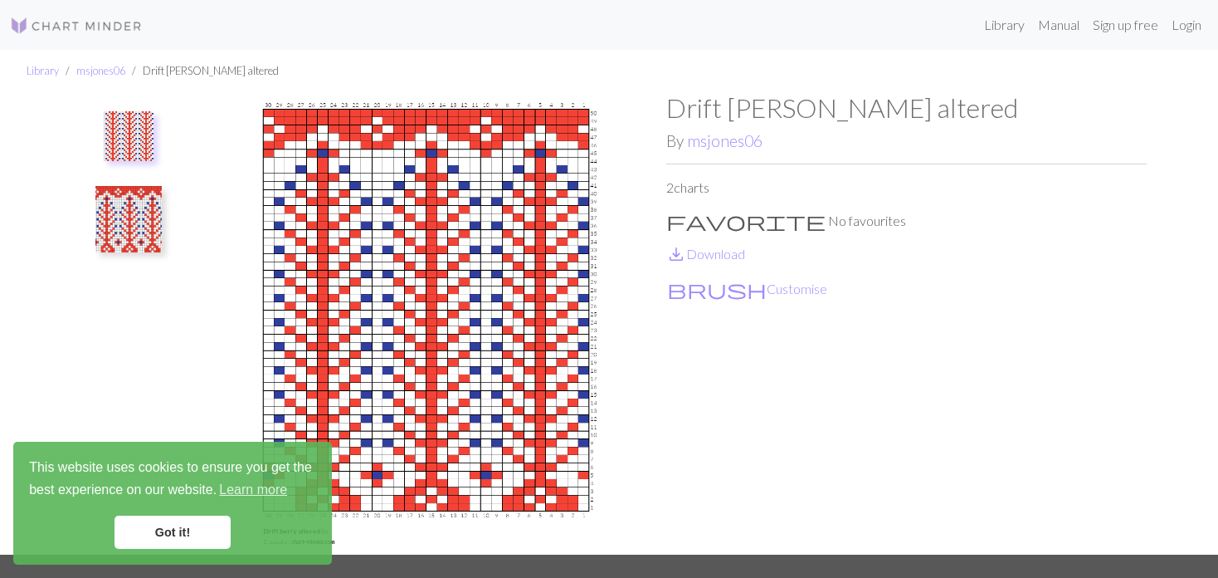
click at [106, 217] on img at bounding box center [128, 219] width 66 height 66
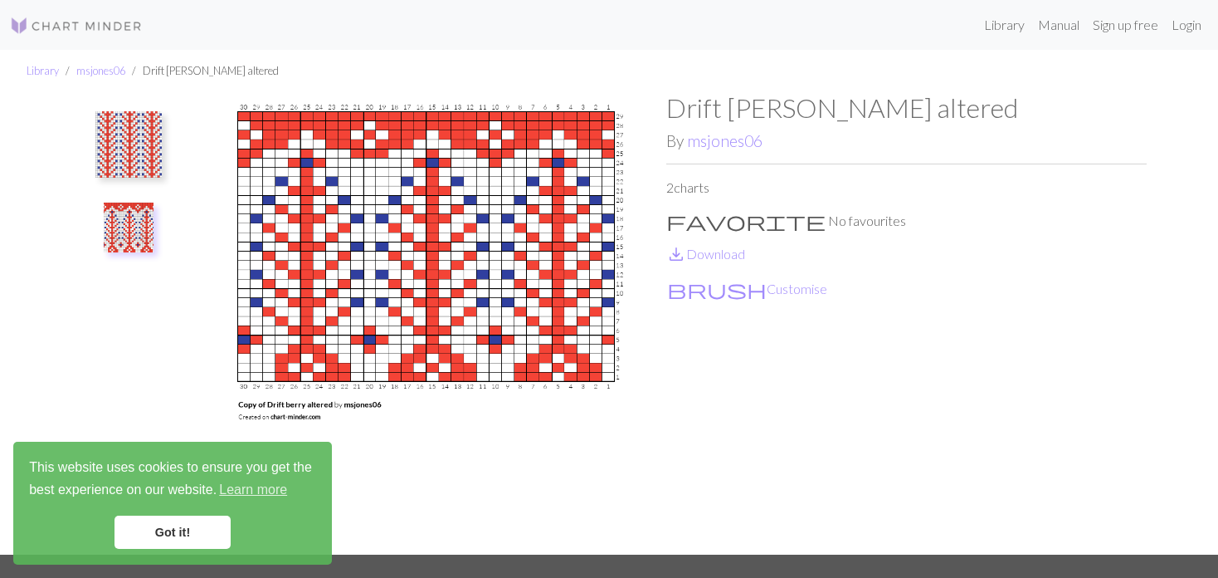
click at [120, 144] on img at bounding box center [128, 144] width 66 height 66
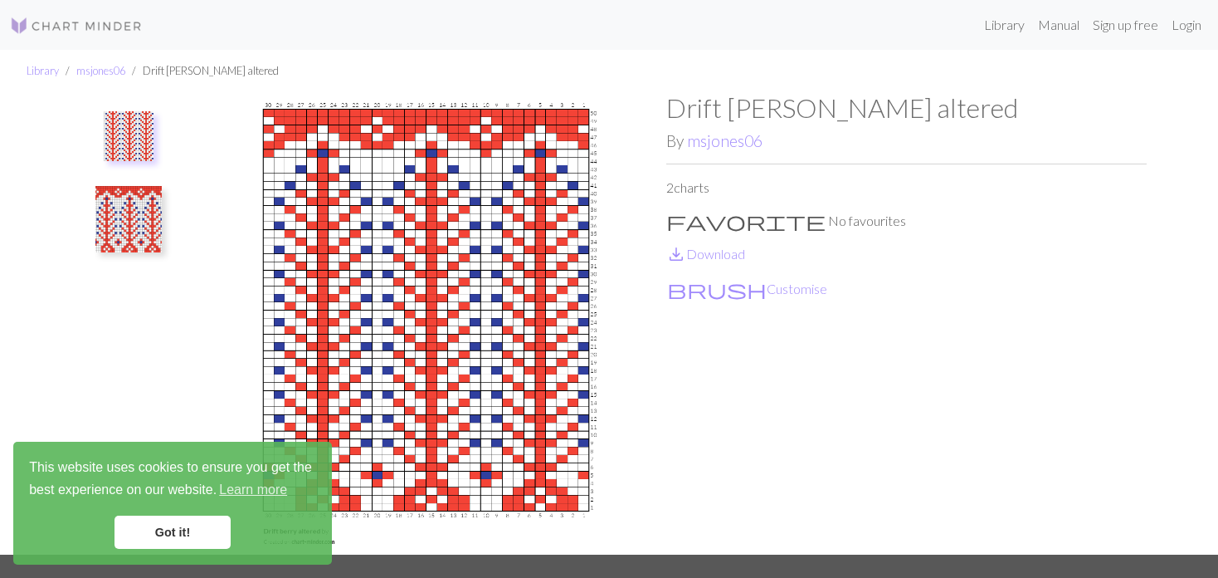
click at [144, 219] on img at bounding box center [128, 219] width 66 height 66
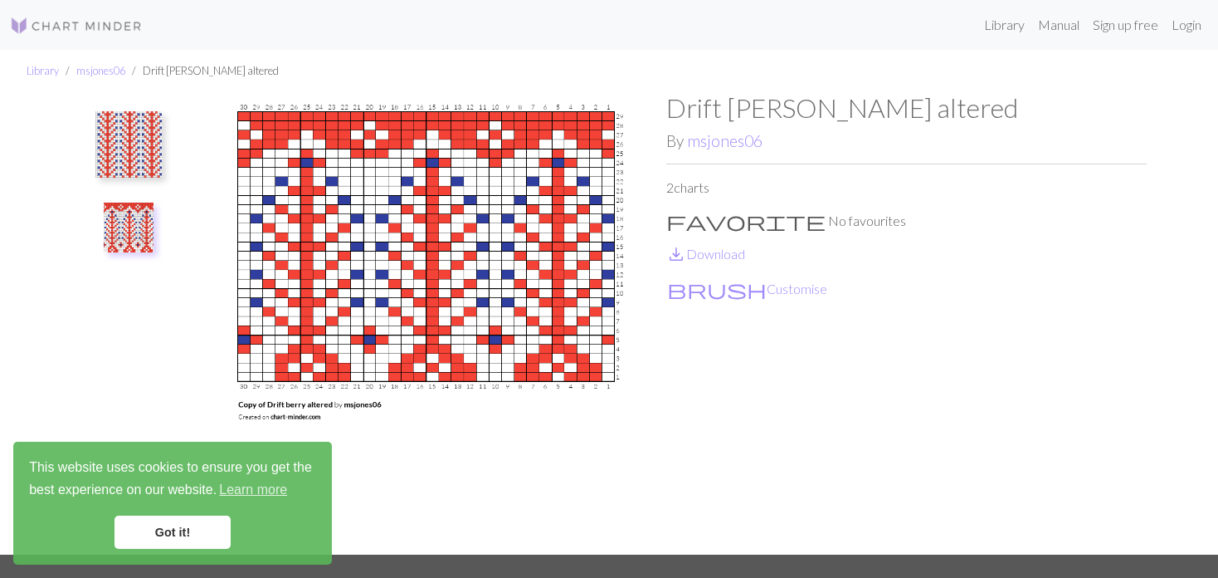
click at [134, 129] on img at bounding box center [128, 144] width 66 height 66
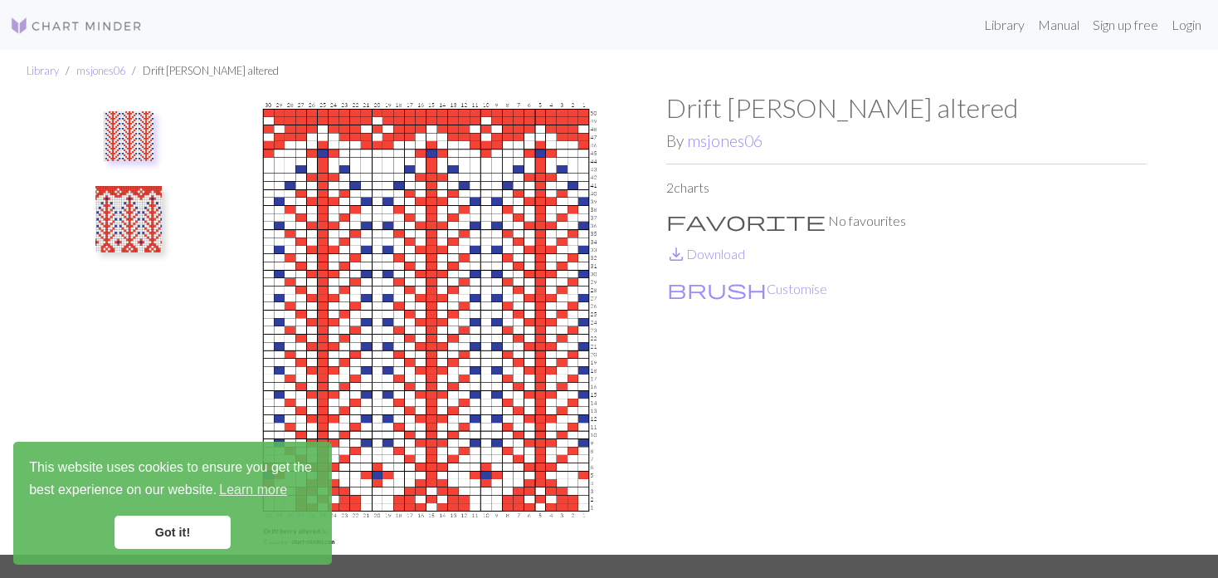
scroll to position [83, 0]
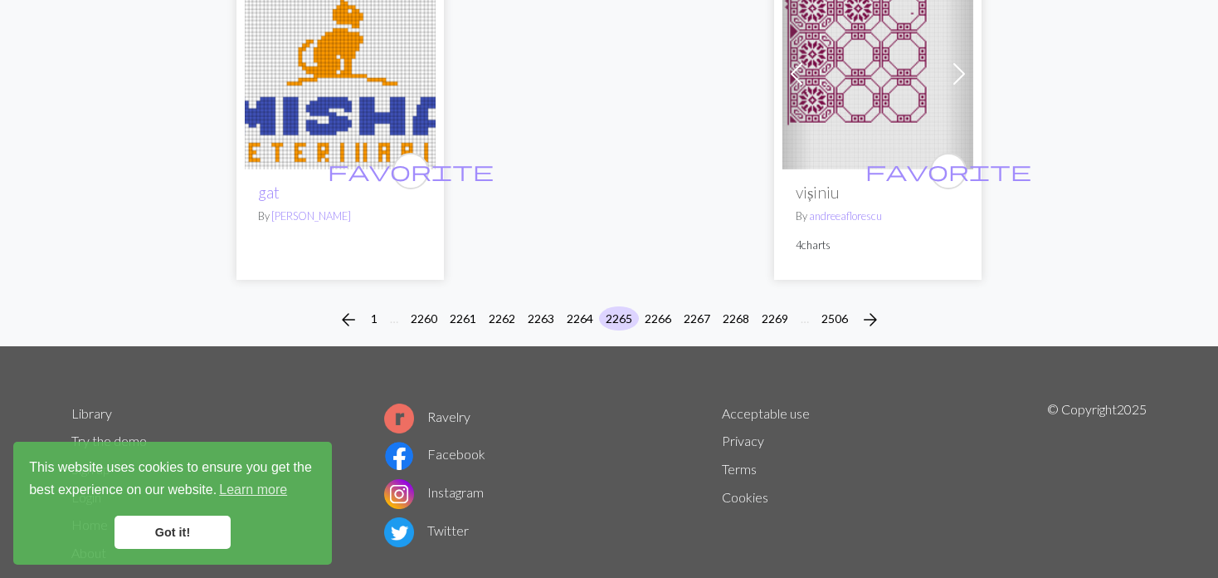
scroll to position [4383, 0]
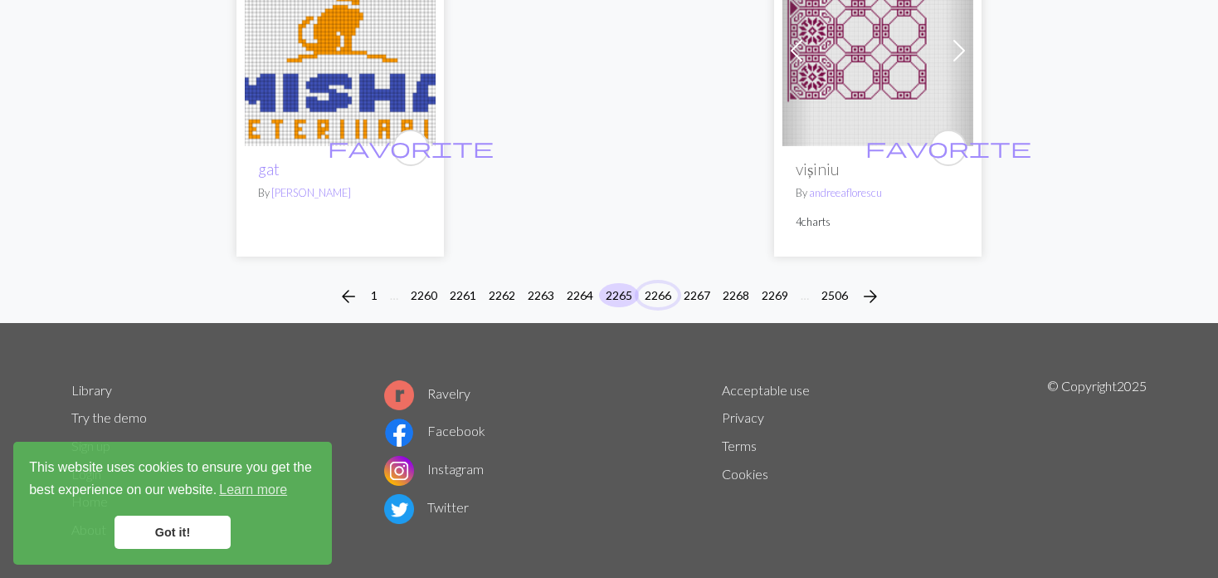
click at [657, 283] on button "2266" at bounding box center [658, 295] width 40 height 24
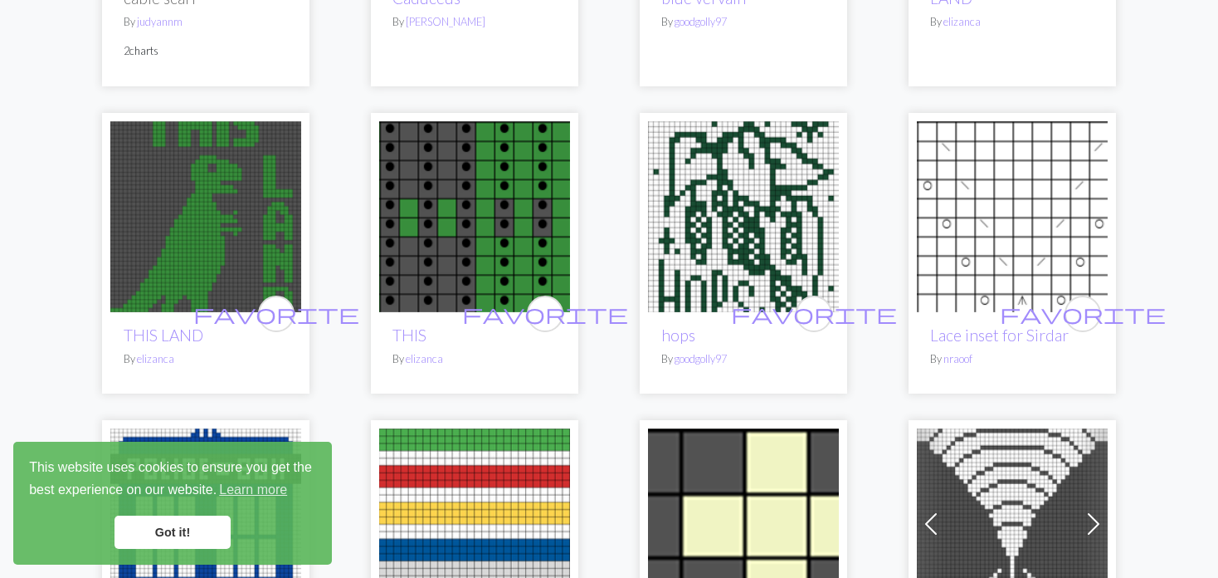
scroll to position [3486, 0]
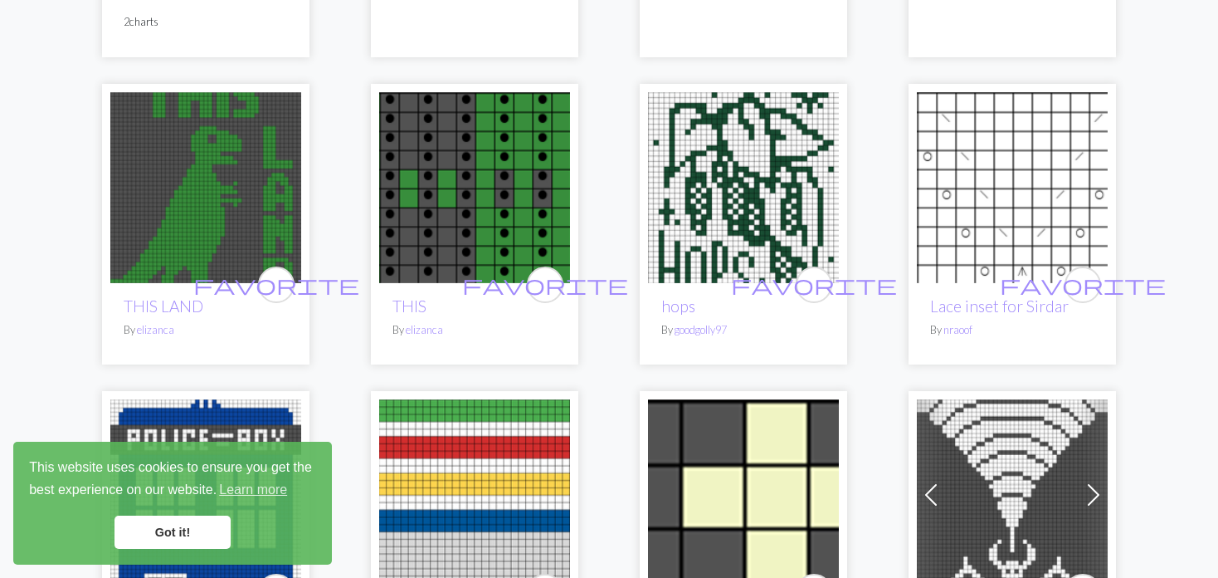
click at [751, 170] on img at bounding box center [743, 187] width 191 height 191
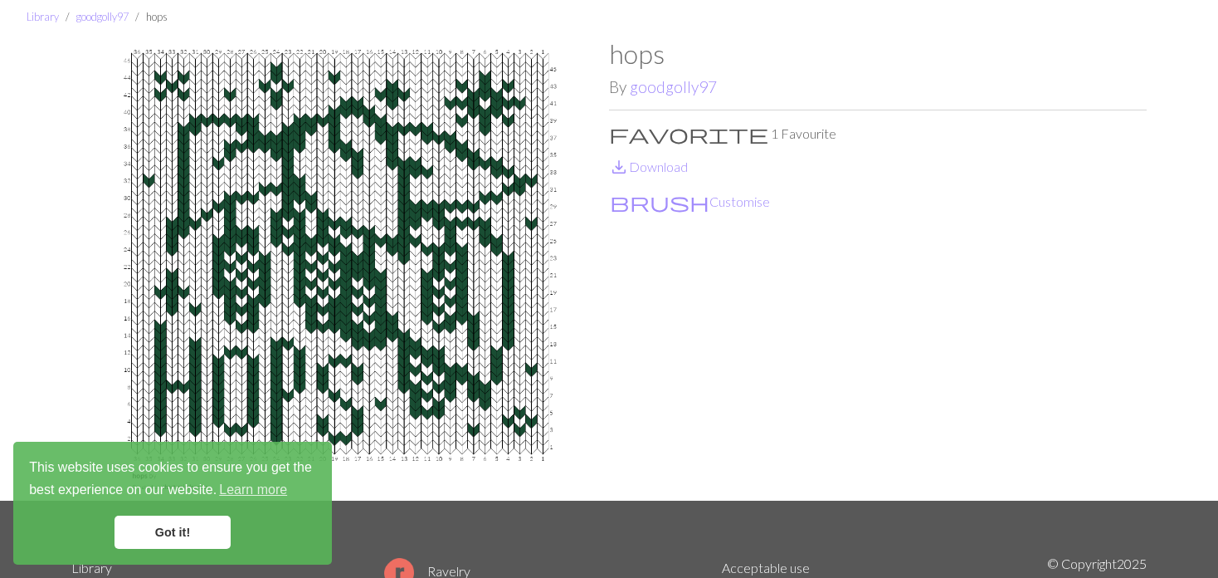
scroll to position [83, 0]
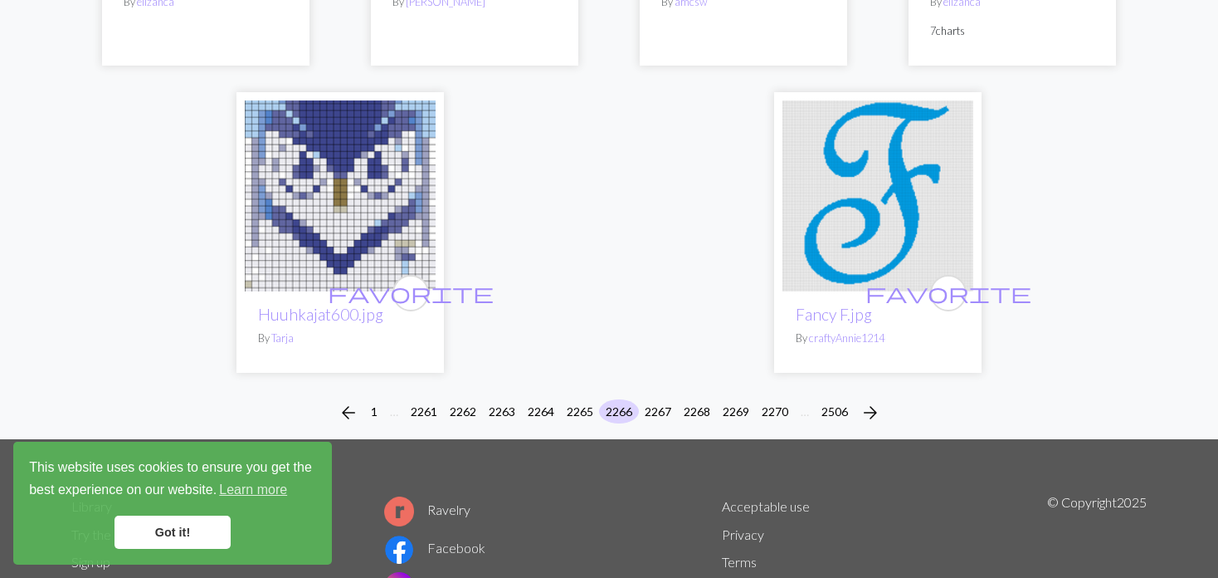
scroll to position [4150, 0]
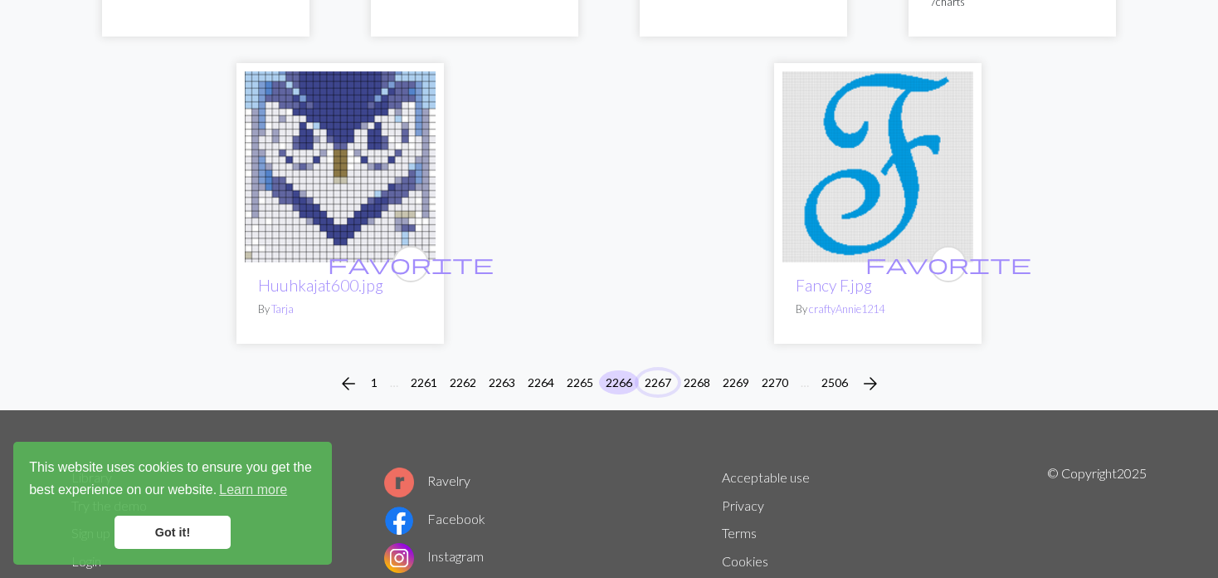
click at [654, 370] on button "2267" at bounding box center [658, 382] width 40 height 24
click at [642, 370] on button "2267" at bounding box center [658, 382] width 40 height 24
click at [661, 370] on button "2267" at bounding box center [658, 382] width 40 height 24
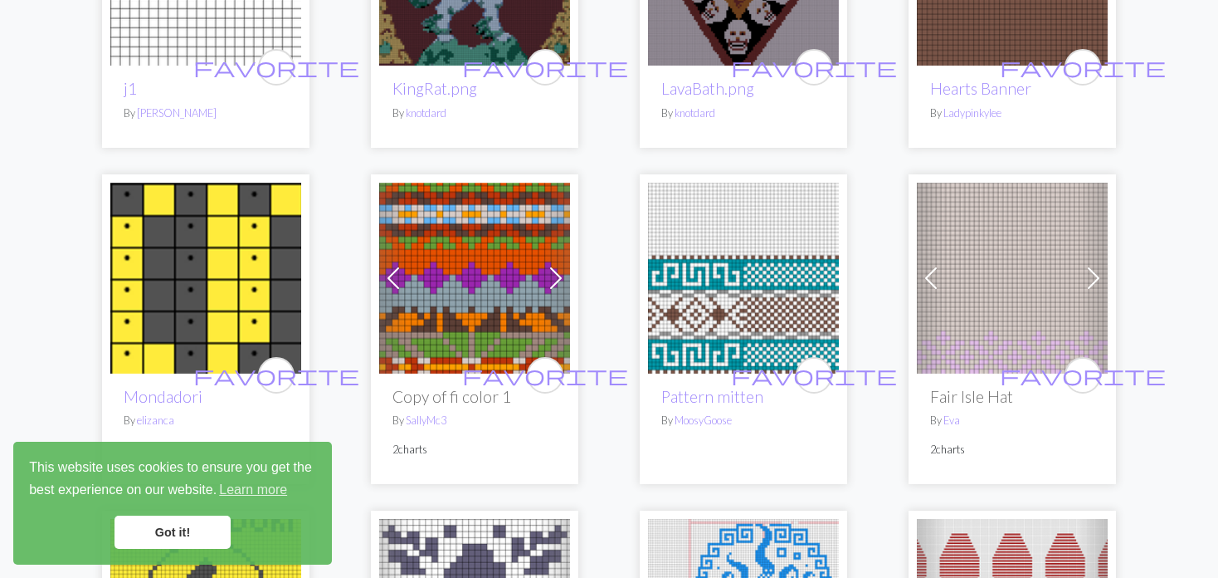
scroll to position [747, 0]
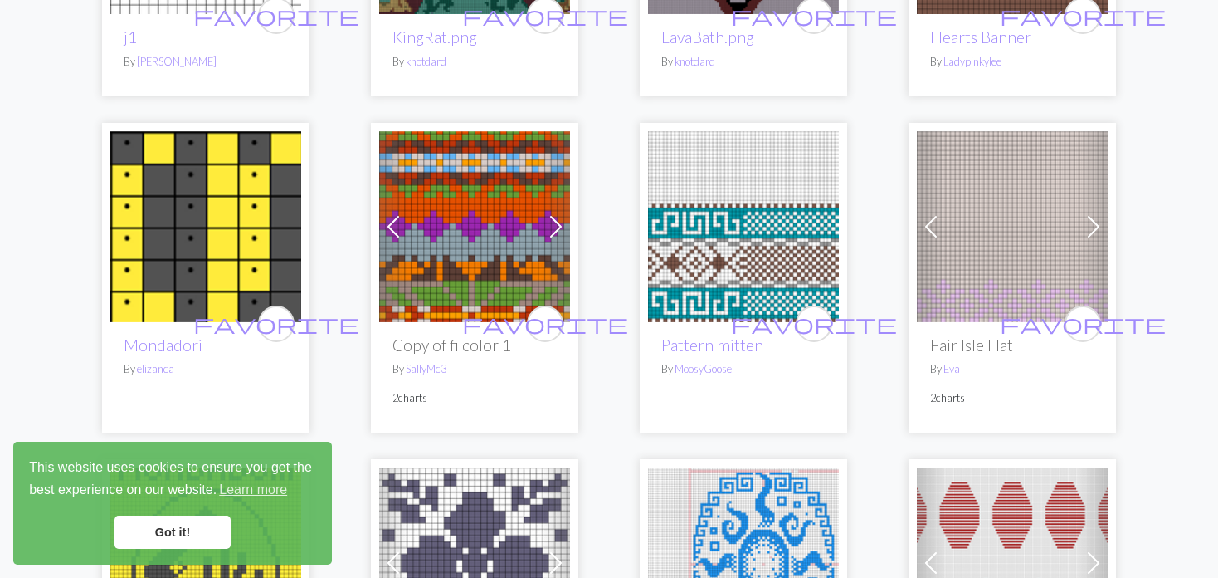
click at [935, 227] on span at bounding box center [931, 226] width 27 height 27
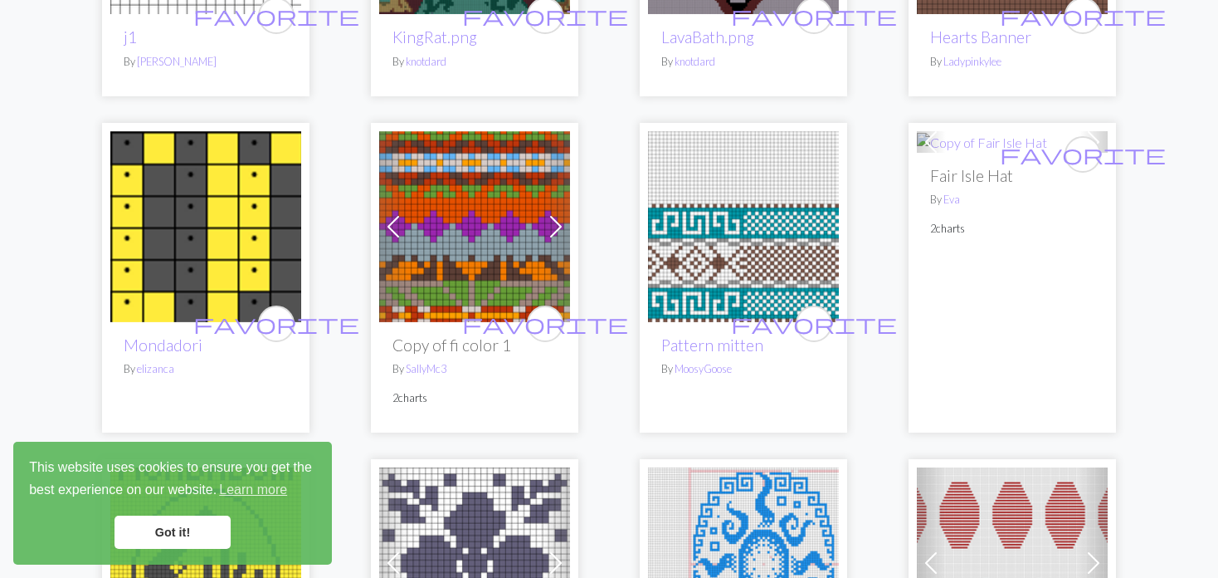
click at [935, 227] on p "2 charts" at bounding box center [1012, 229] width 164 height 16
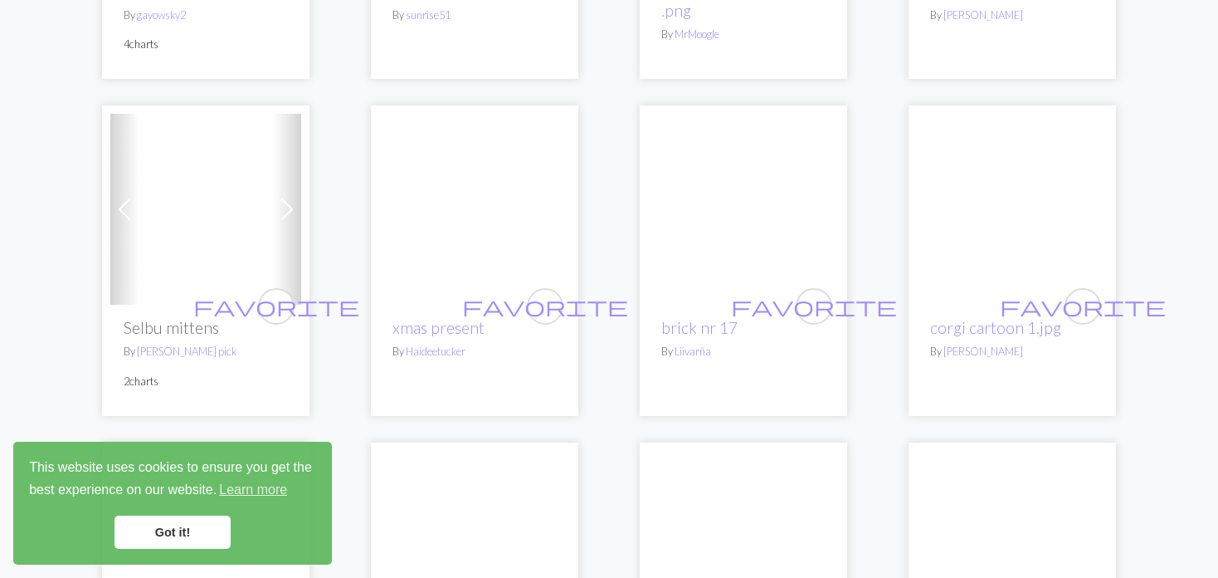
scroll to position [2158, 0]
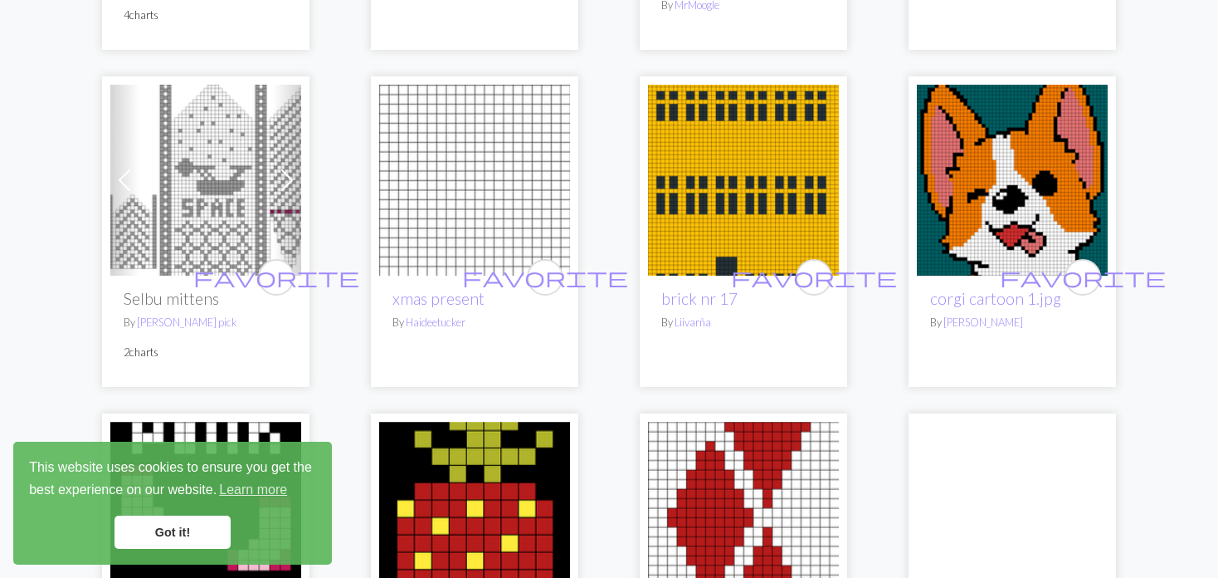
click at [191, 198] on img at bounding box center [205, 180] width 191 height 191
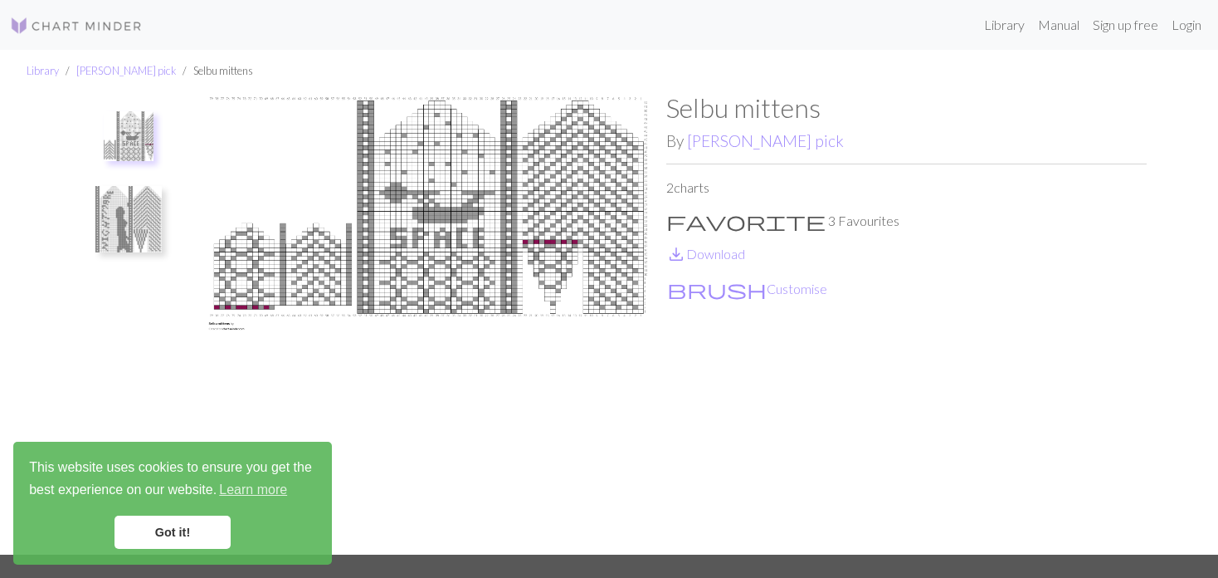
click at [72, 207] on ul at bounding box center [128, 316] width 115 height 449
click at [122, 220] on img at bounding box center [128, 219] width 66 height 66
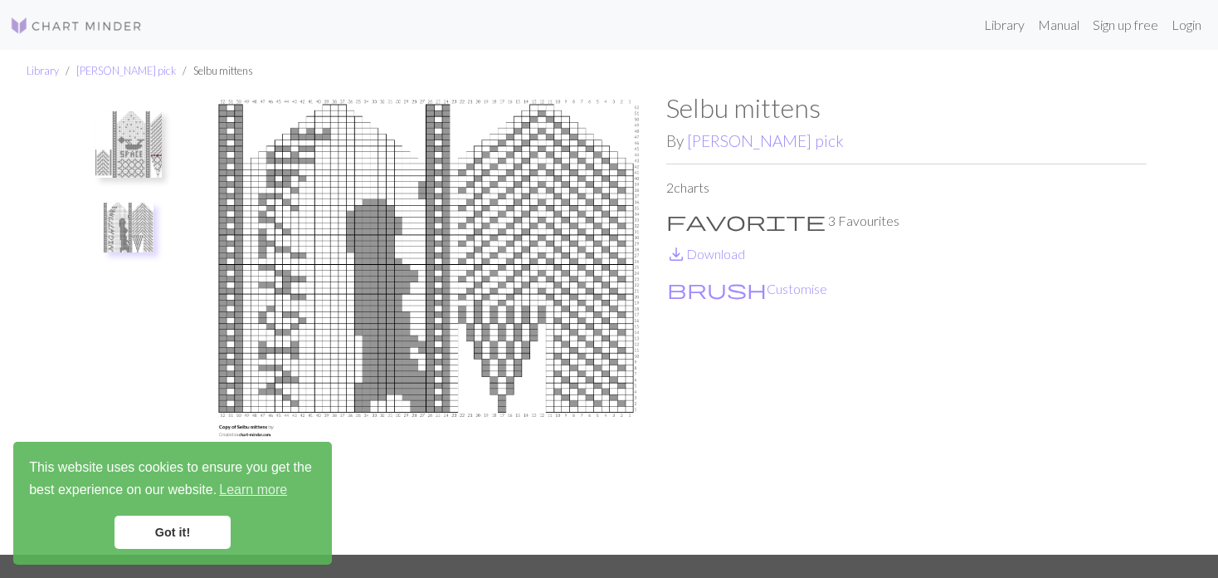
click at [139, 144] on img at bounding box center [128, 144] width 66 height 66
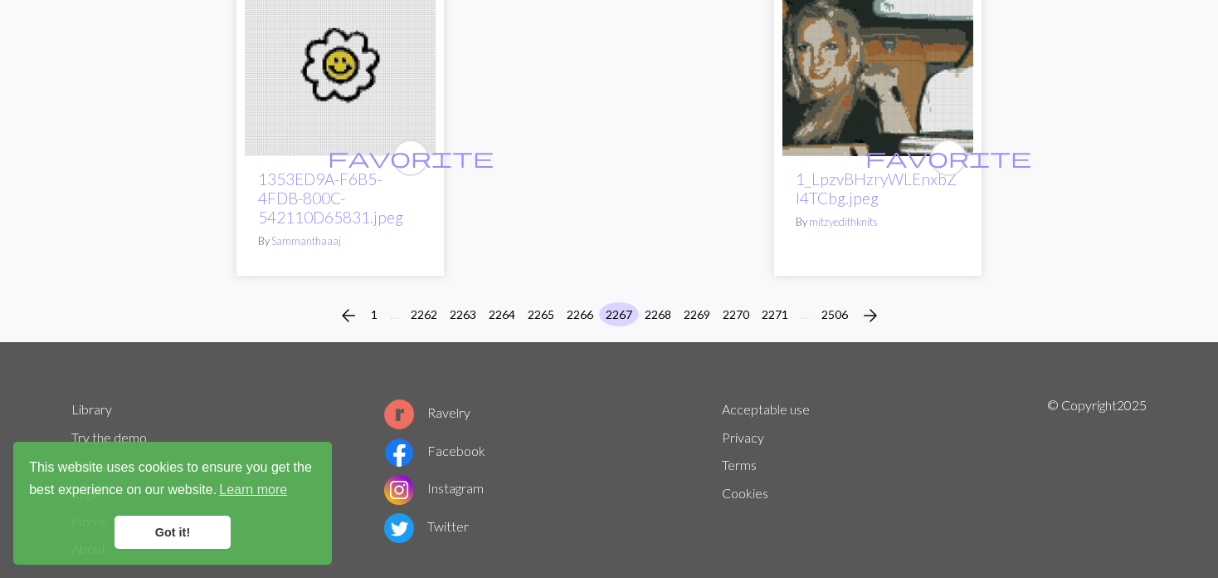
scroll to position [4295, 0]
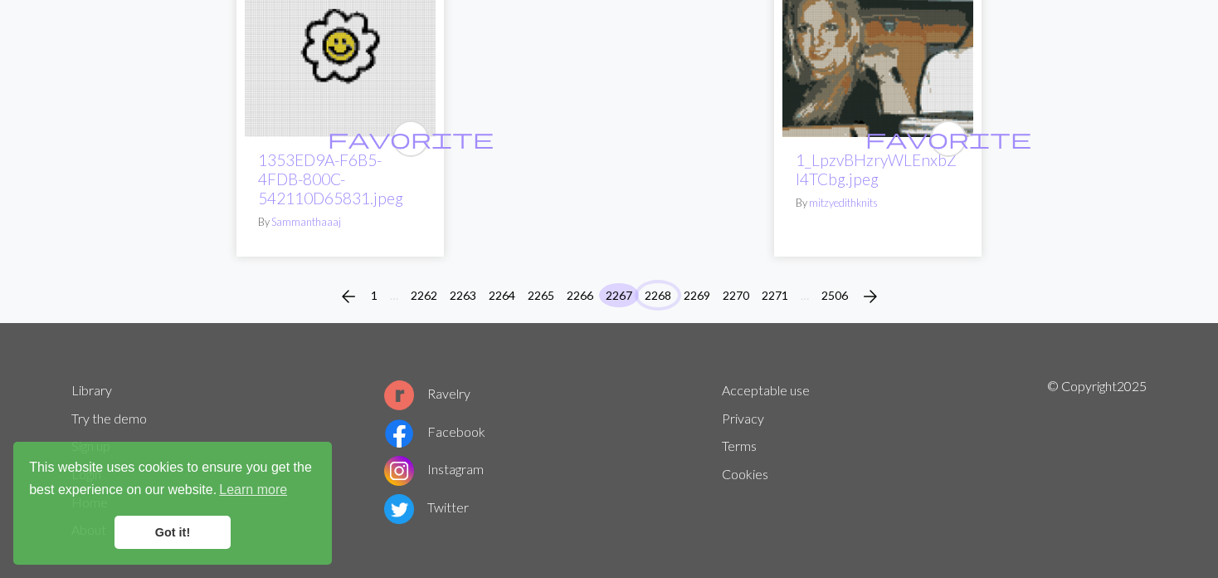
click at [651, 283] on button "2268" at bounding box center [658, 295] width 40 height 24
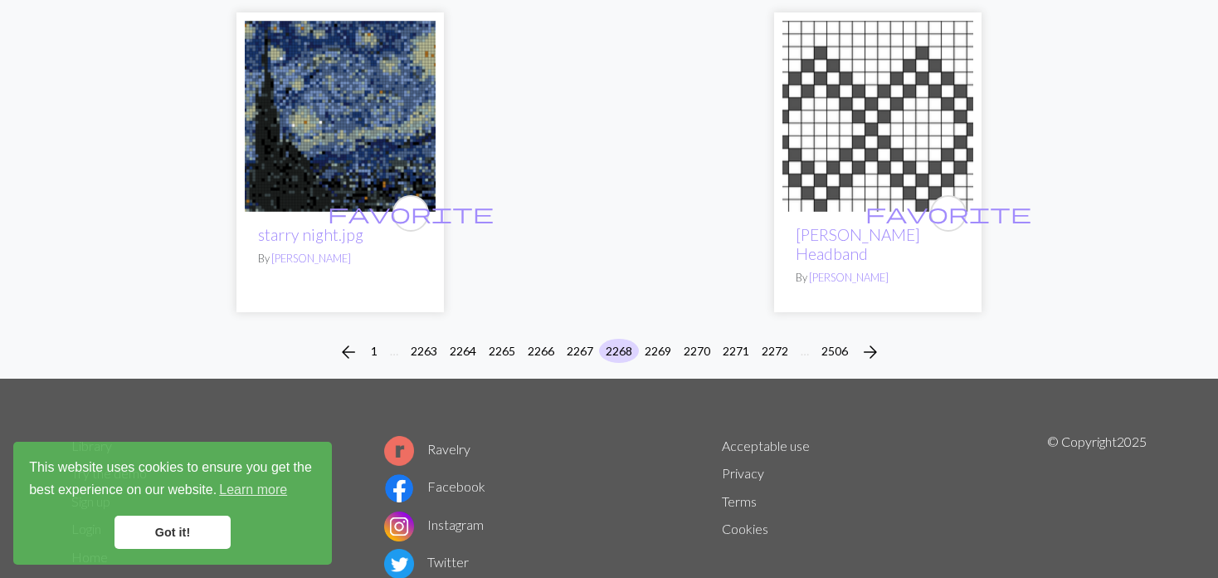
scroll to position [4257, 0]
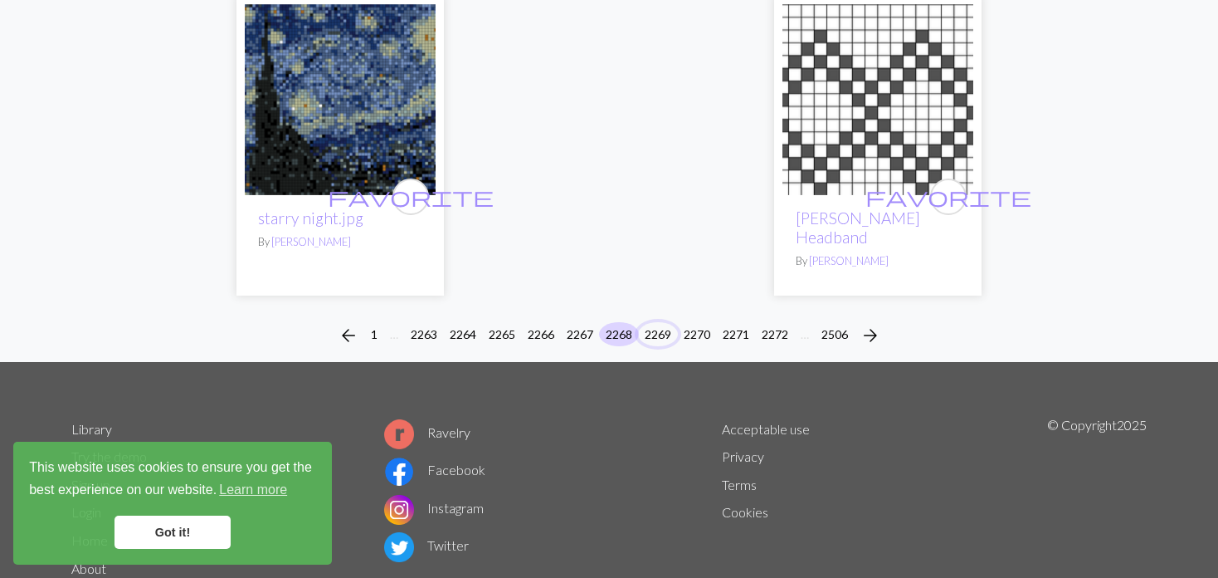
click at [650, 322] on button "2269" at bounding box center [658, 334] width 40 height 24
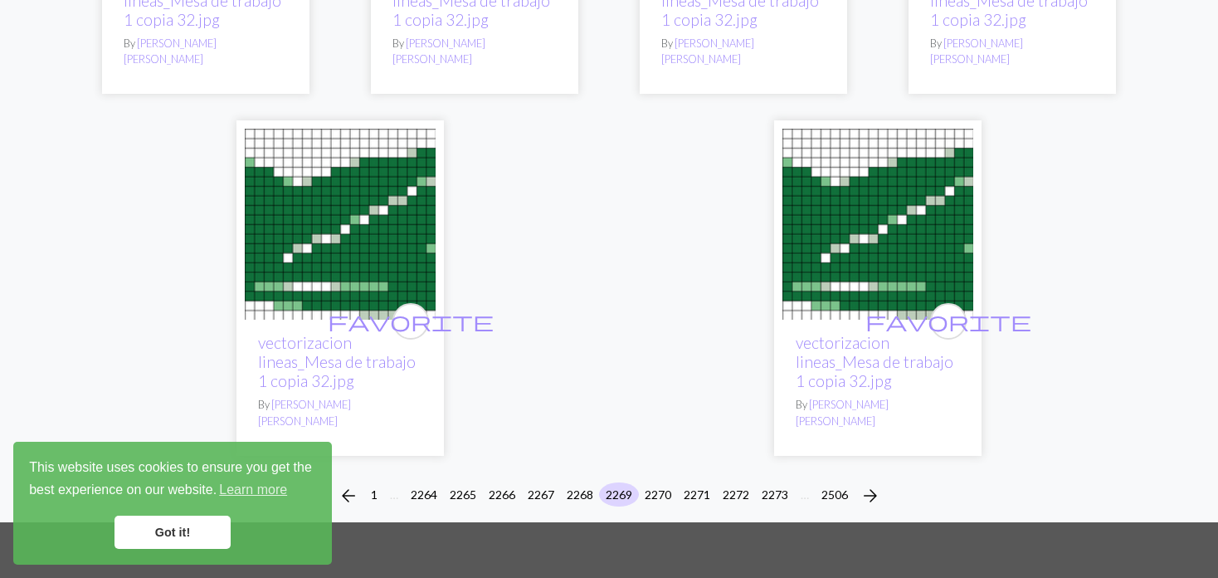
scroll to position [4329, 0]
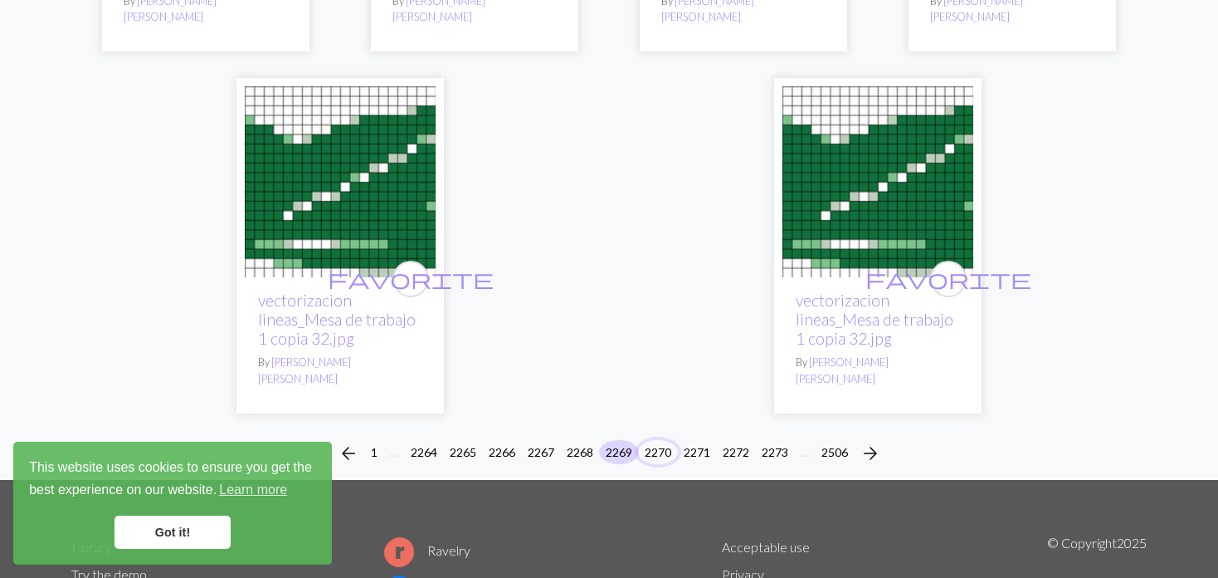
click at [656, 440] on button "2270" at bounding box center [658, 452] width 40 height 24
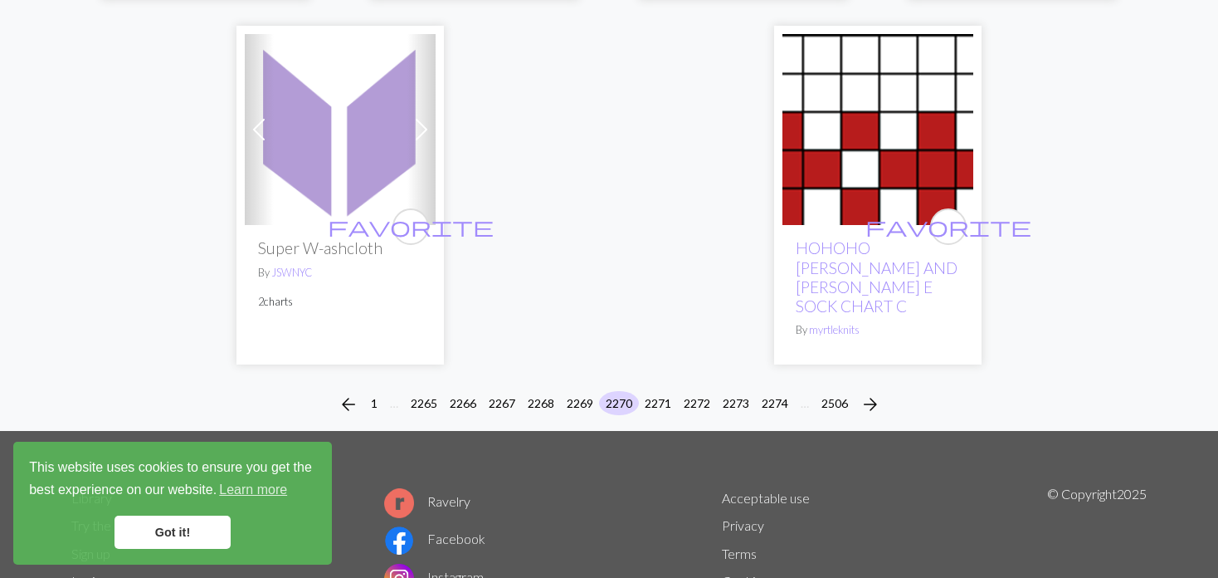
scroll to position [4274, 0]
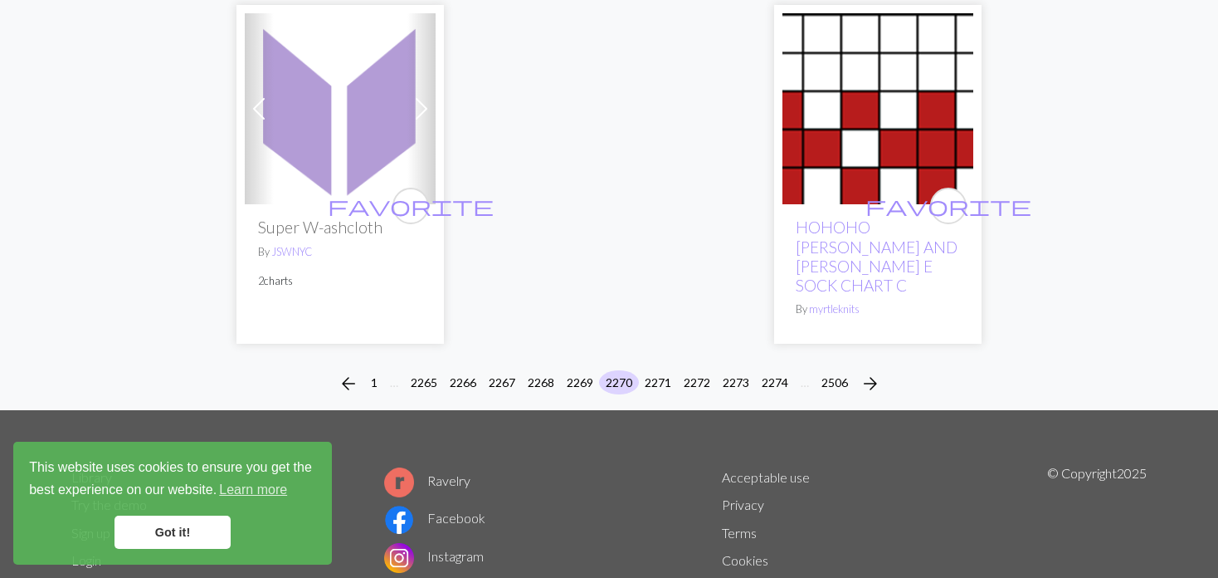
click at [646, 357] on div "arrow_back 1 … 2265 2266 2267 2268 2269 2270 2271 2272 2273 2274 … 2506 arrow_f…" at bounding box center [609, 383] width 1218 height 53
click at [652, 370] on button "2271" at bounding box center [658, 382] width 40 height 24
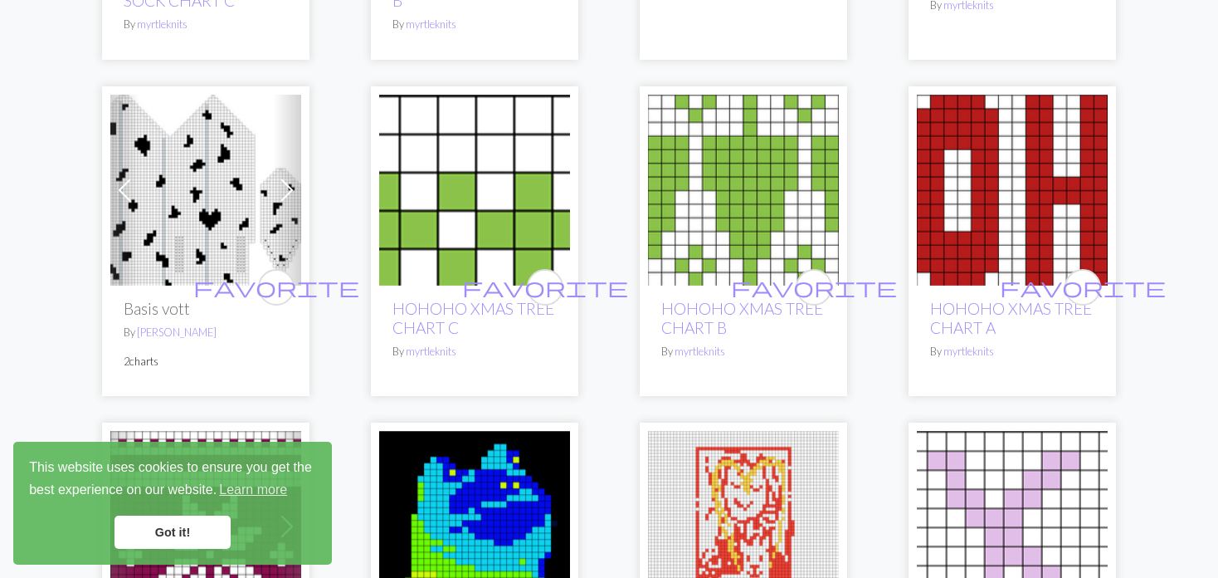
scroll to position [415, 0]
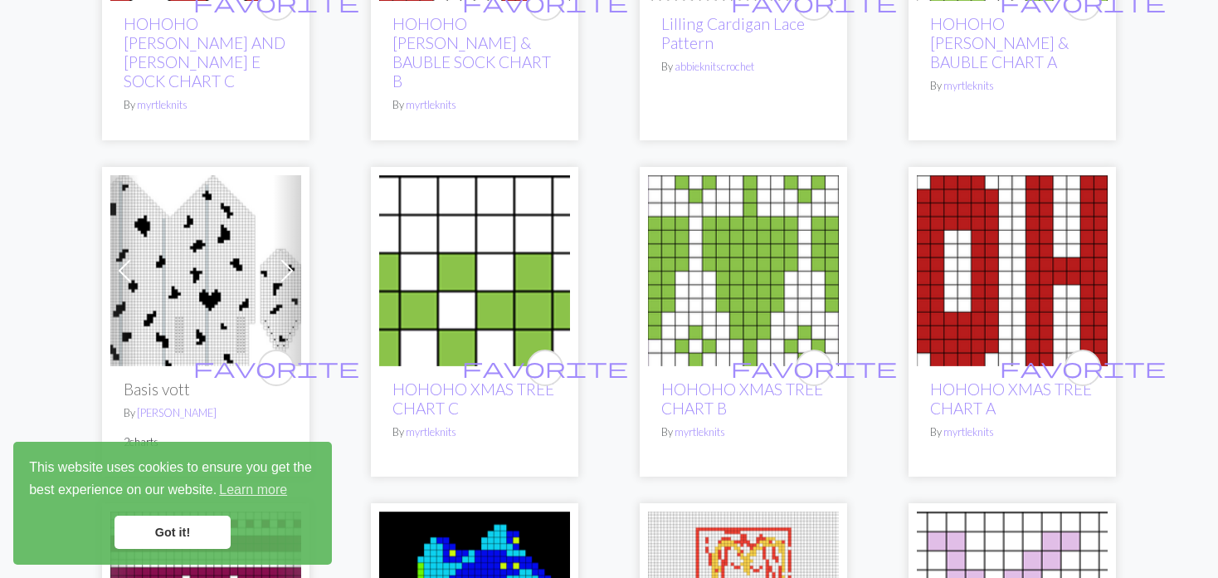
click at [151, 310] on img at bounding box center [205, 270] width 191 height 191
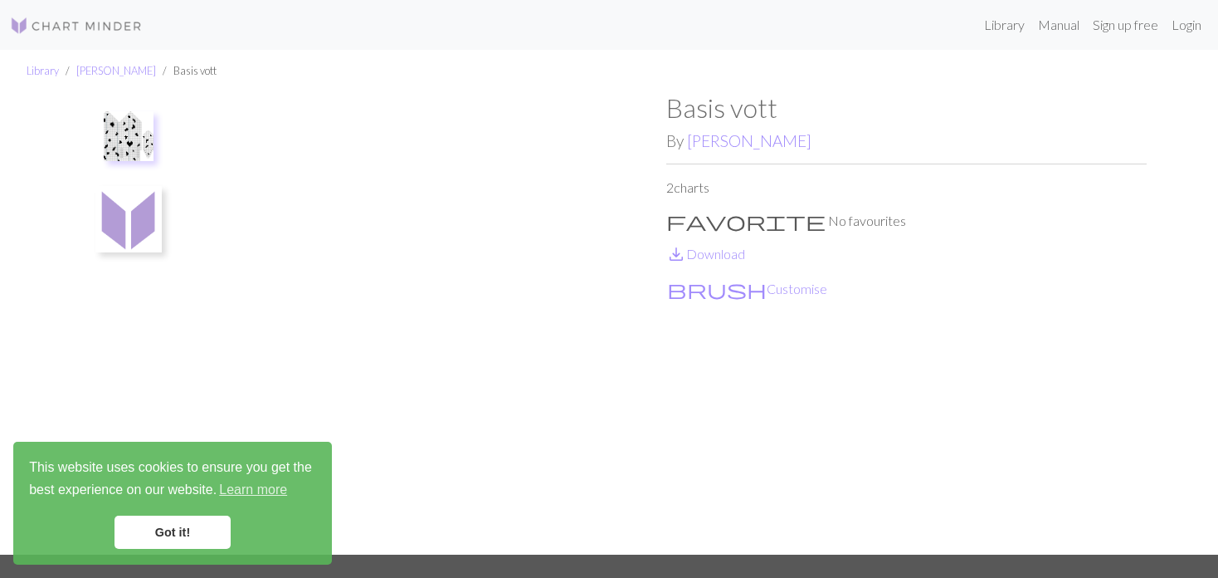
scroll to position [83, 0]
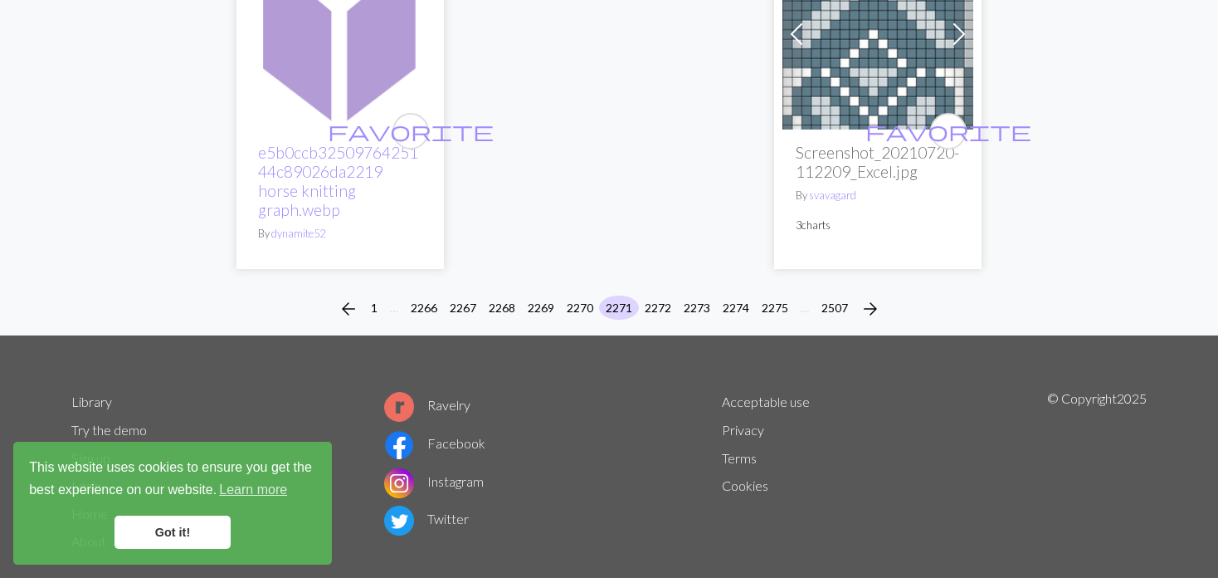
scroll to position [4342, 0]
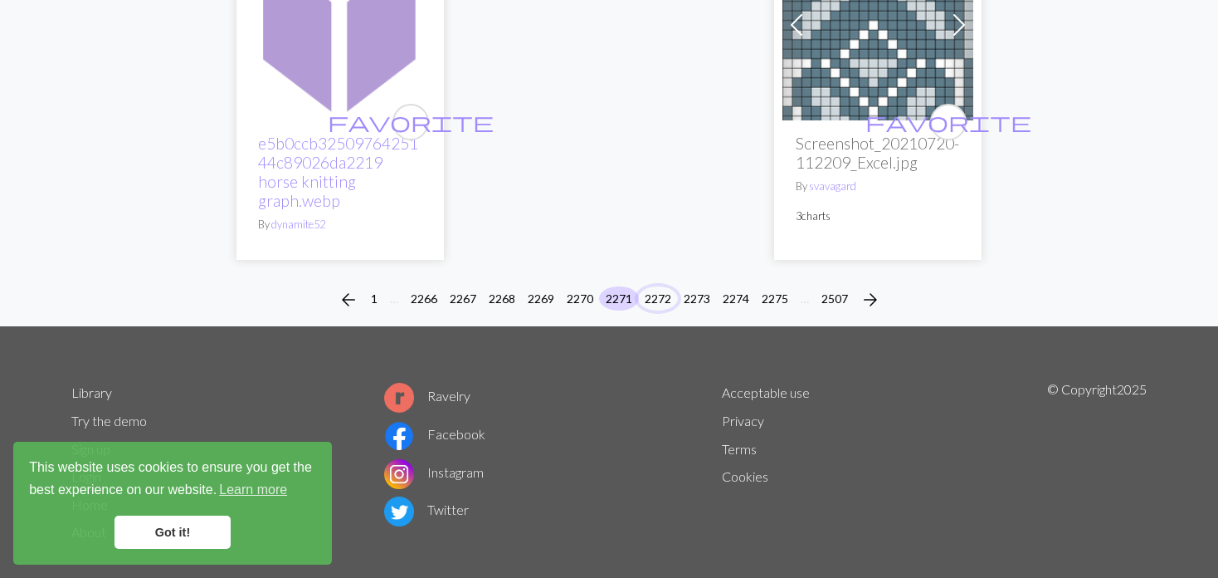
click at [655, 286] on button "2272" at bounding box center [658, 298] width 40 height 24
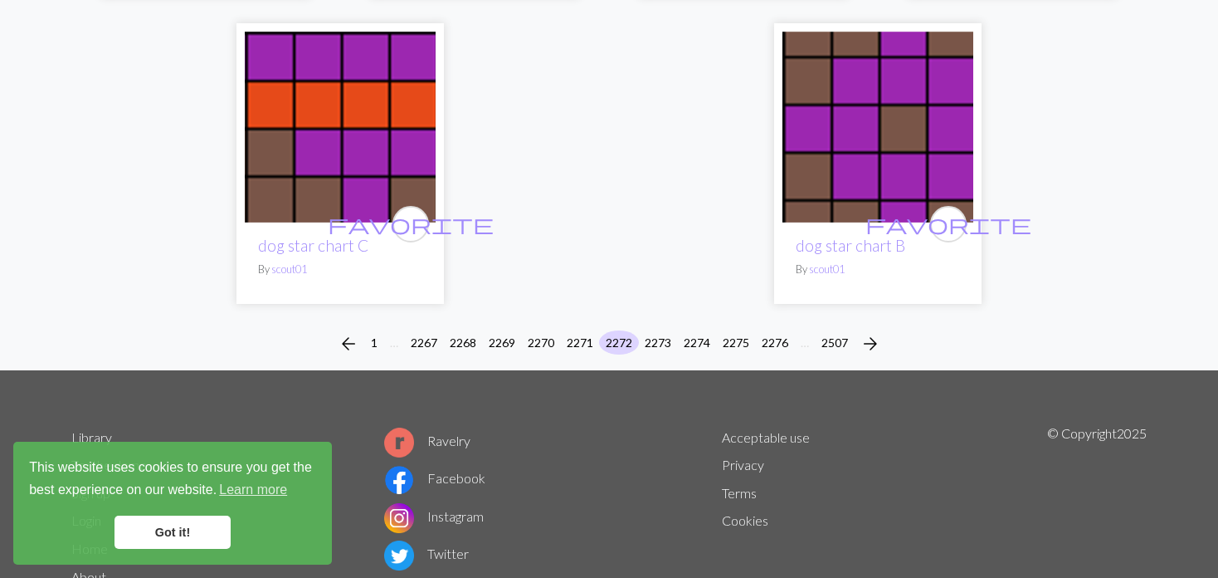
scroll to position [4285, 0]
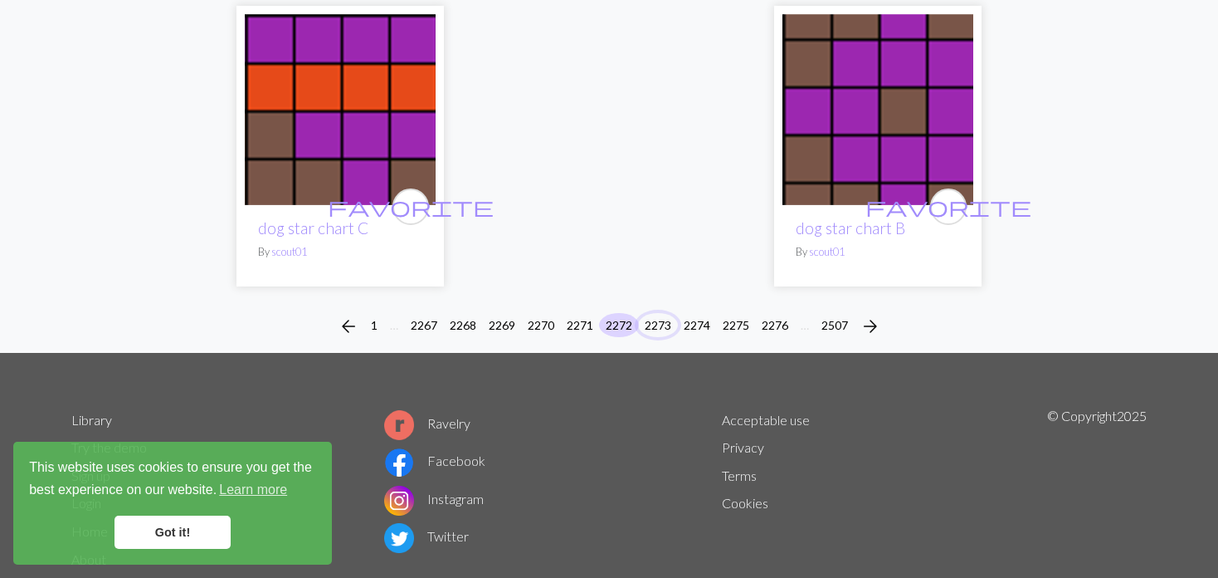
click at [653, 313] on button "2273" at bounding box center [658, 325] width 40 height 24
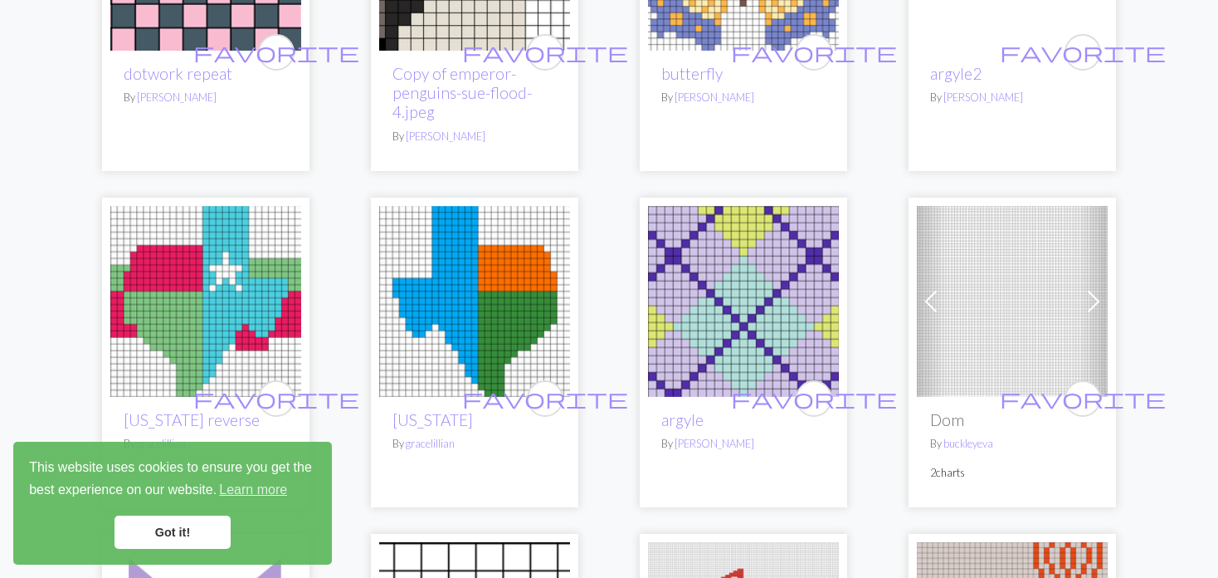
scroll to position [1411, 0]
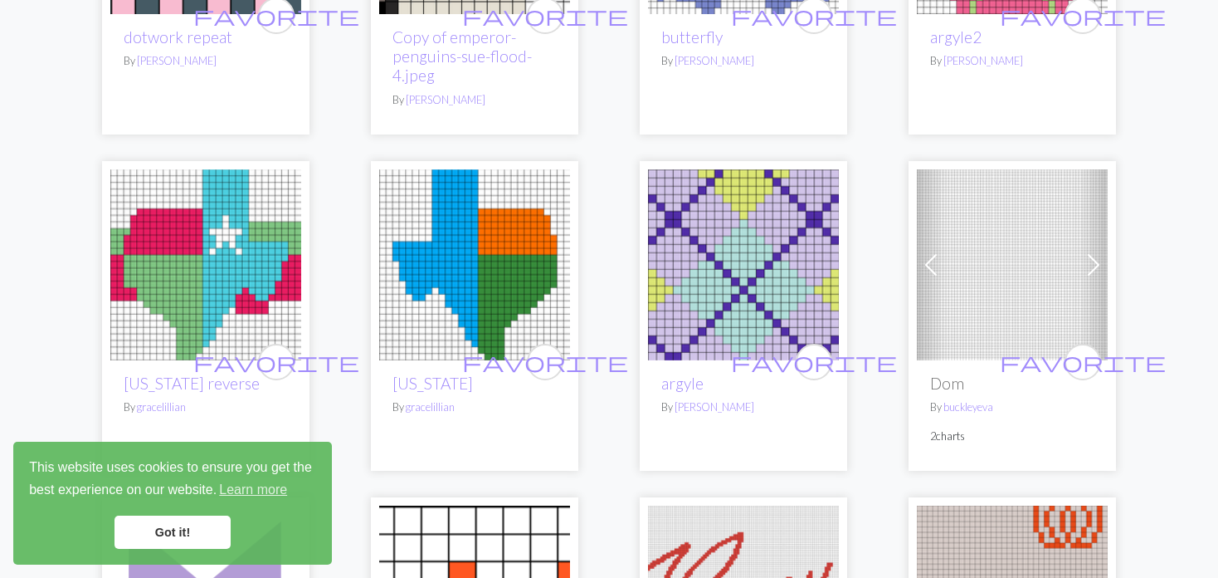
click at [919, 264] on span at bounding box center [931, 265] width 27 height 27
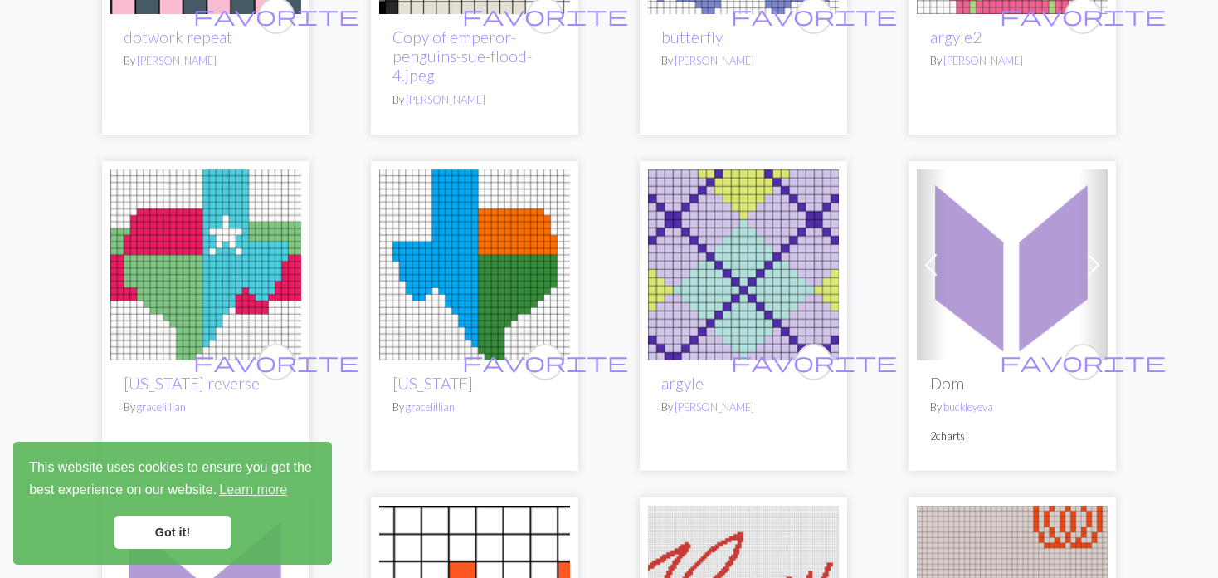
drag, startPoint x: 919, startPoint y: 264, endPoint x: 905, endPoint y: 255, distance: 16.8
click at [920, 264] on span at bounding box center [931, 265] width 27 height 27
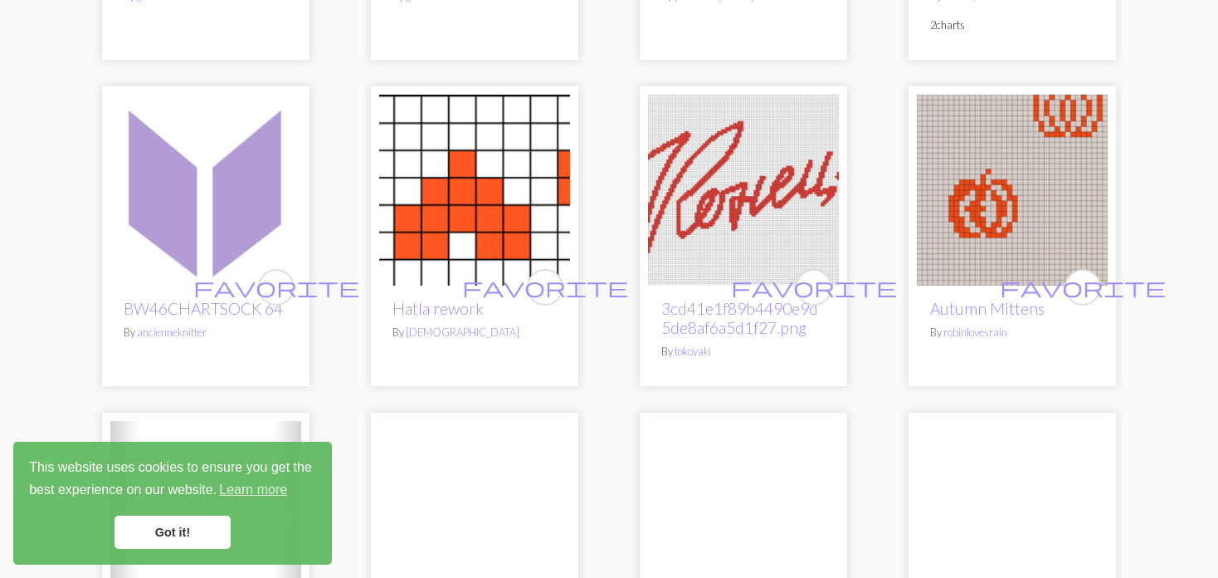
scroll to position [1826, 0]
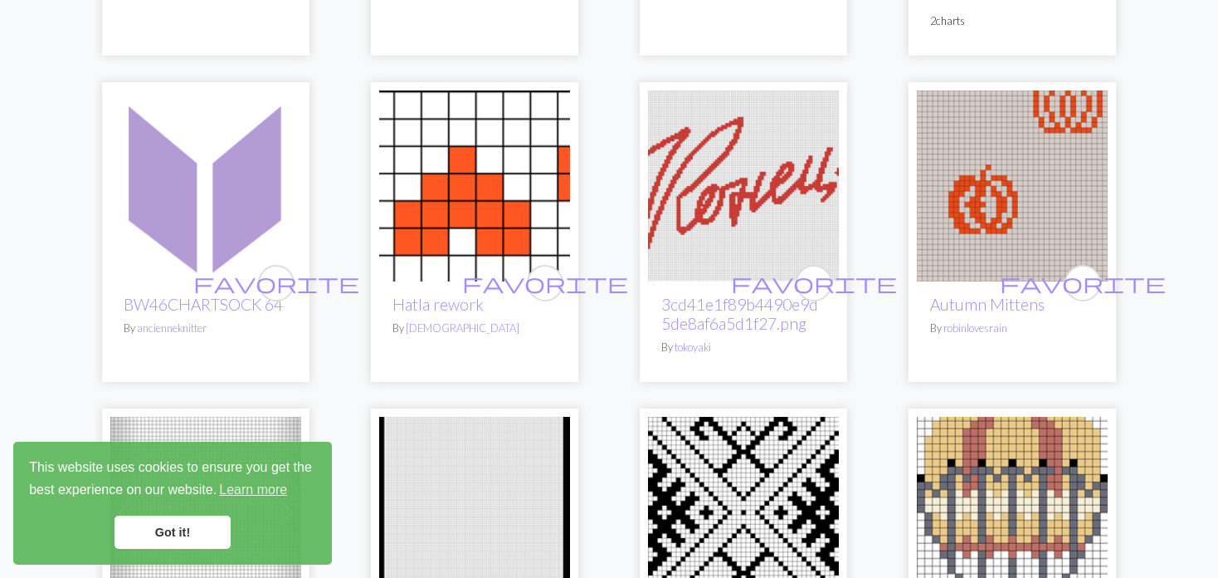
click at [1080, 198] on img at bounding box center [1012, 185] width 191 height 191
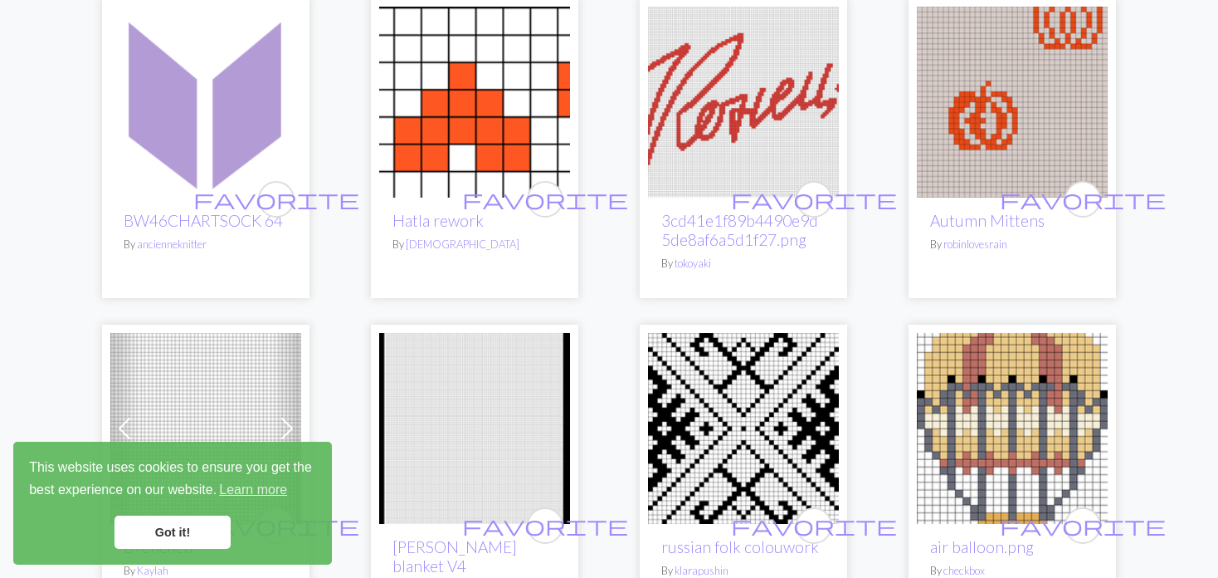
scroll to position [2075, 0]
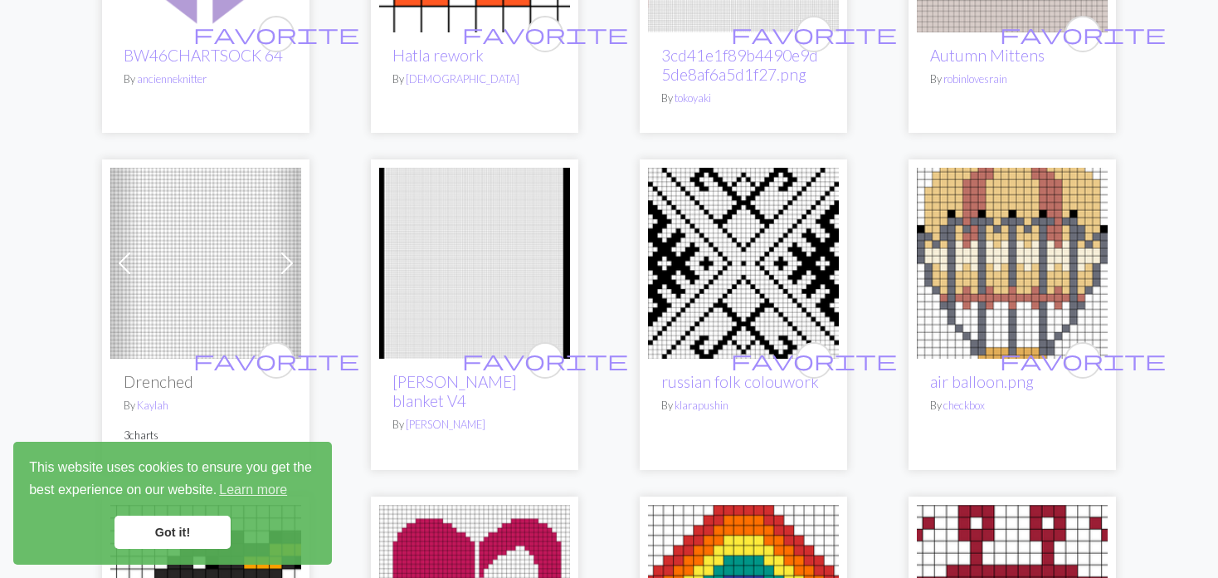
click at [259, 268] on img at bounding box center [205, 263] width 191 height 191
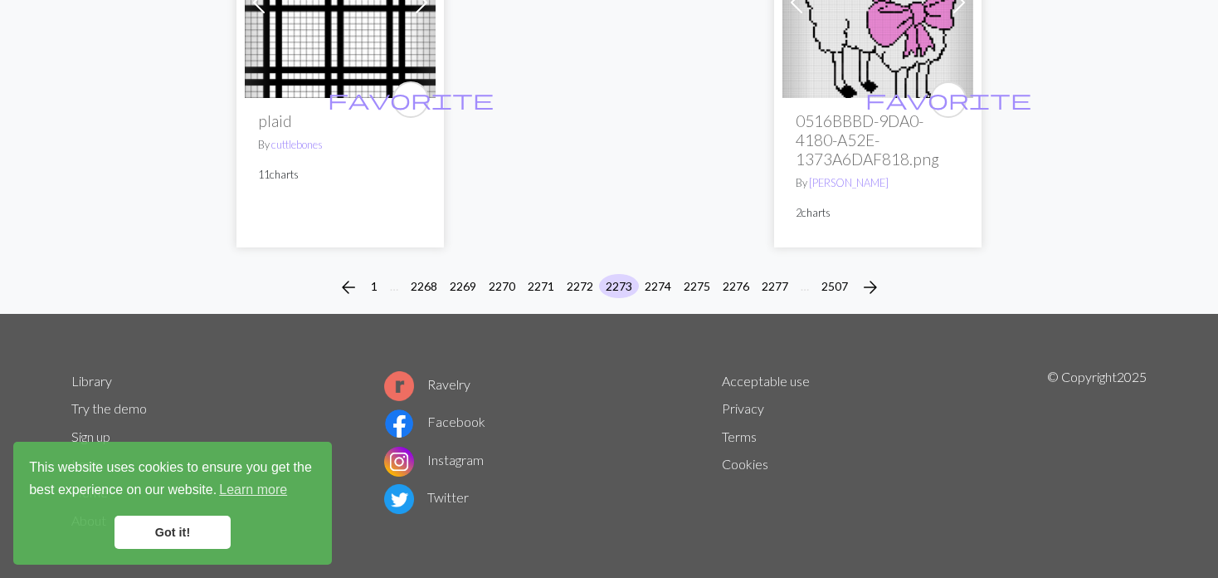
scroll to position [4372, 0]
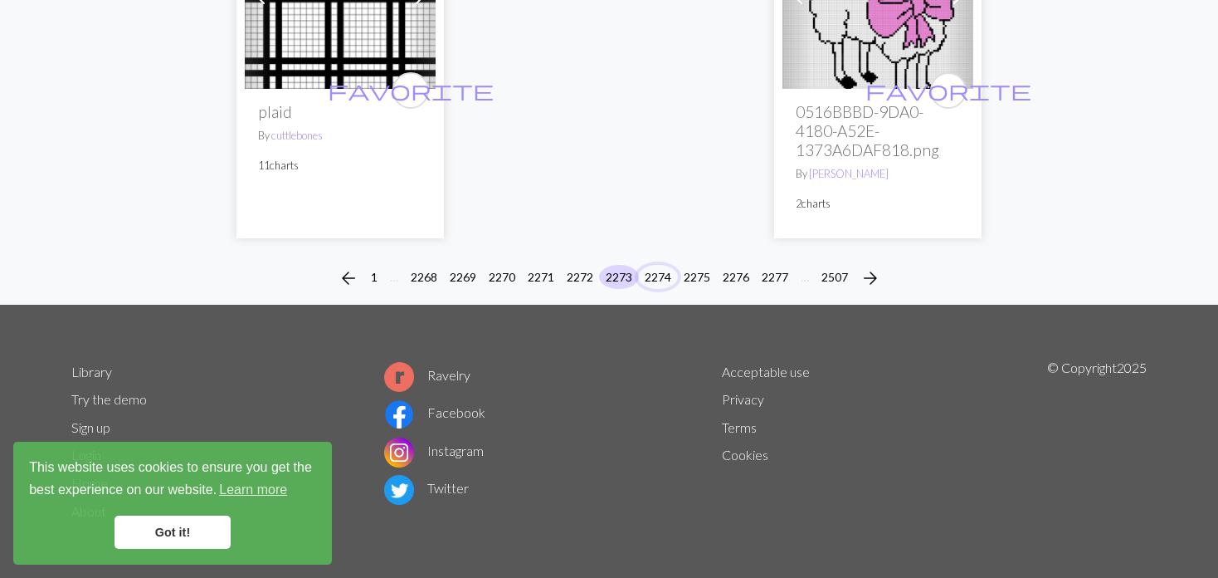
click at [664, 271] on button "2274" at bounding box center [658, 277] width 40 height 24
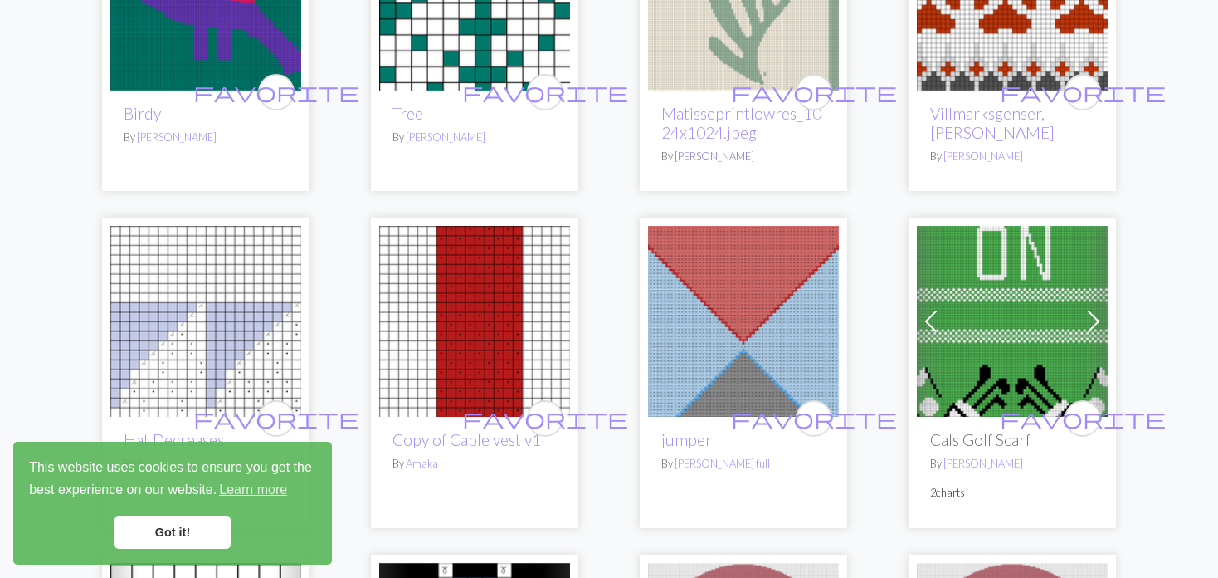
scroll to position [1909, 0]
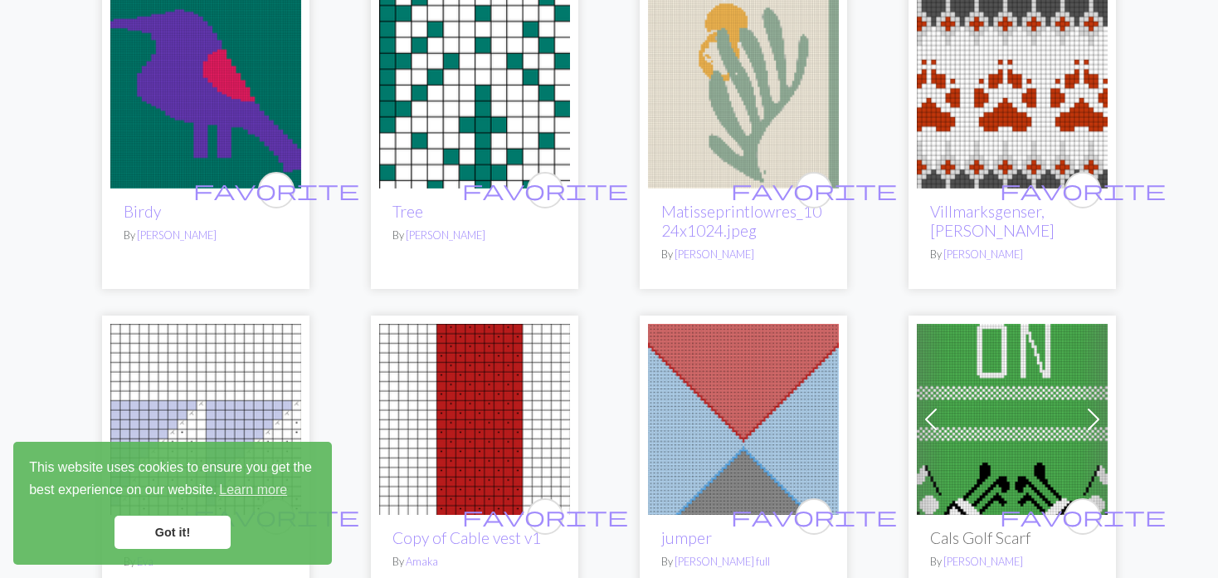
click at [1176, 41] on div "arrow_back 1 … 2269 2270 2271 2272 2273 2274 2275 2276 2277 2278 … 2507 arrow_f…" at bounding box center [609, 518] width 1218 height 4555
click at [1017, 75] on img at bounding box center [1012, 93] width 191 height 191
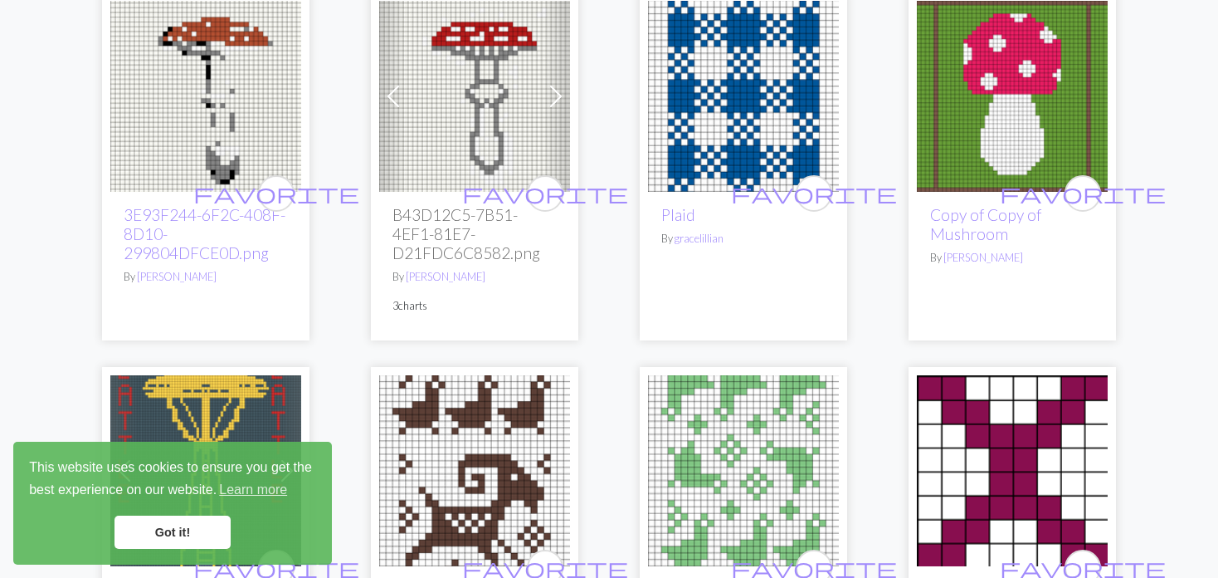
scroll to position [2822, 0]
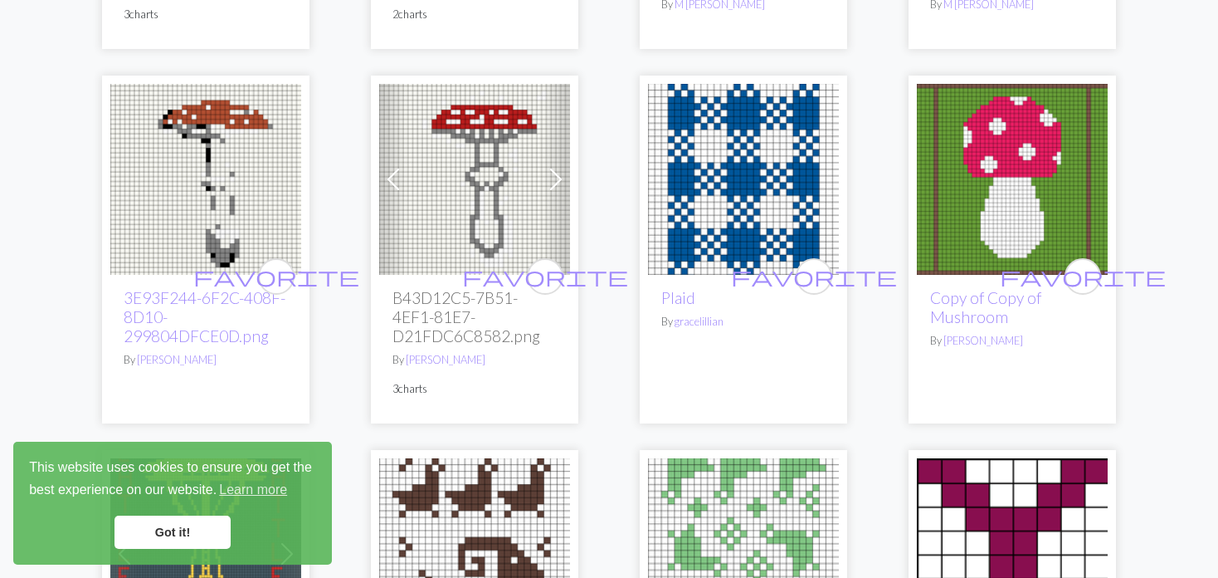
click at [564, 183] on span at bounding box center [556, 179] width 27 height 27
click at [564, 193] on link "Next" at bounding box center [556, 179] width 29 height 191
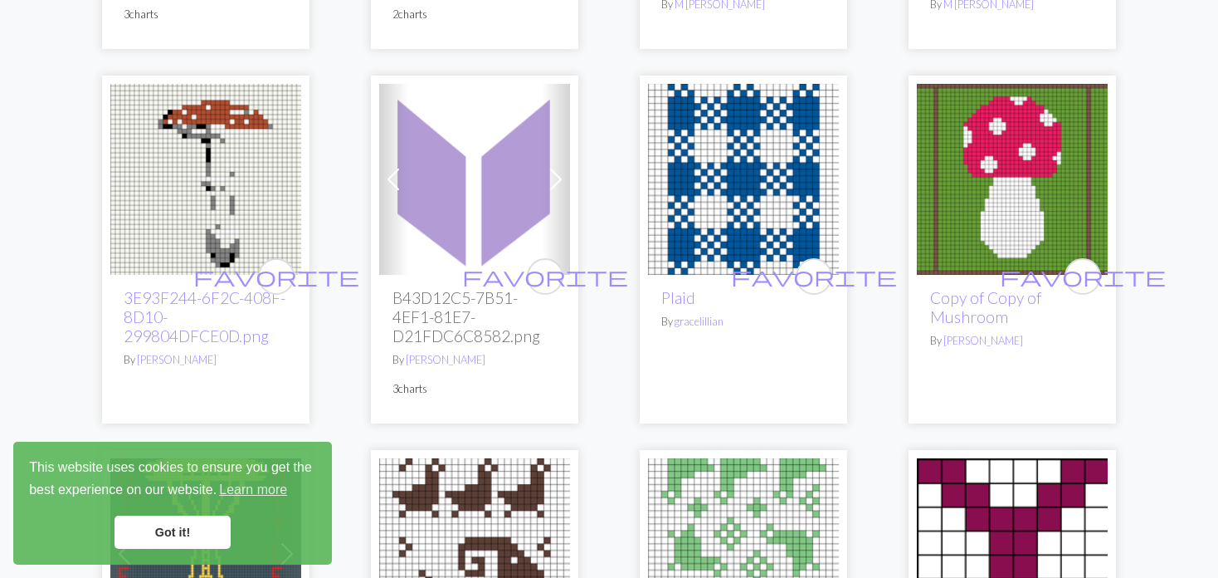
click at [564, 193] on link "Next" at bounding box center [556, 179] width 29 height 191
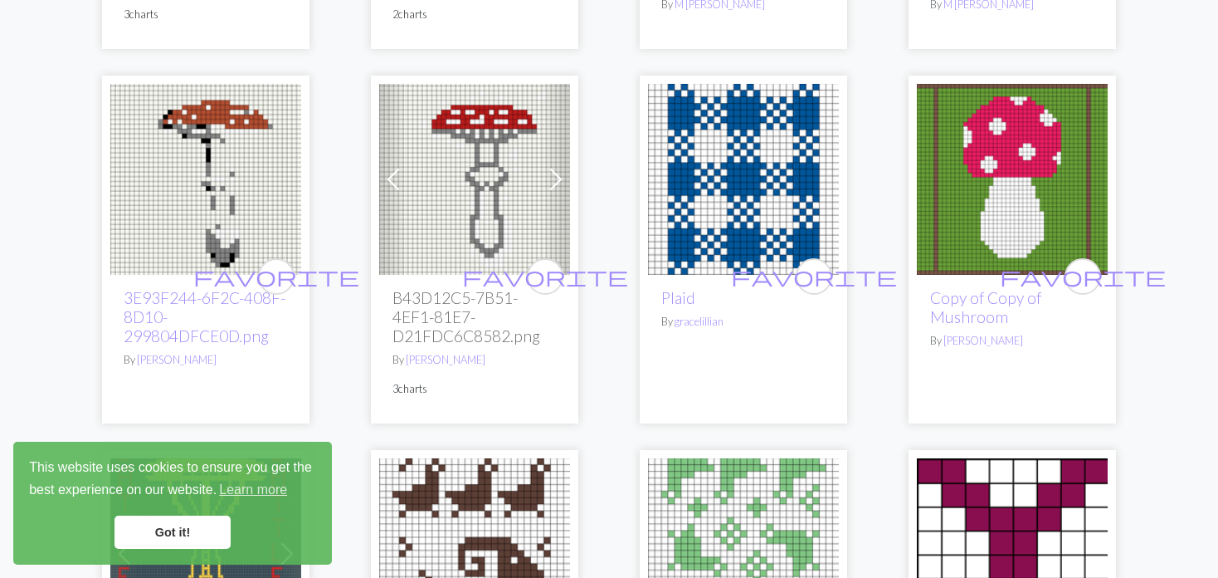
click at [564, 193] on link "Next" at bounding box center [556, 179] width 29 height 191
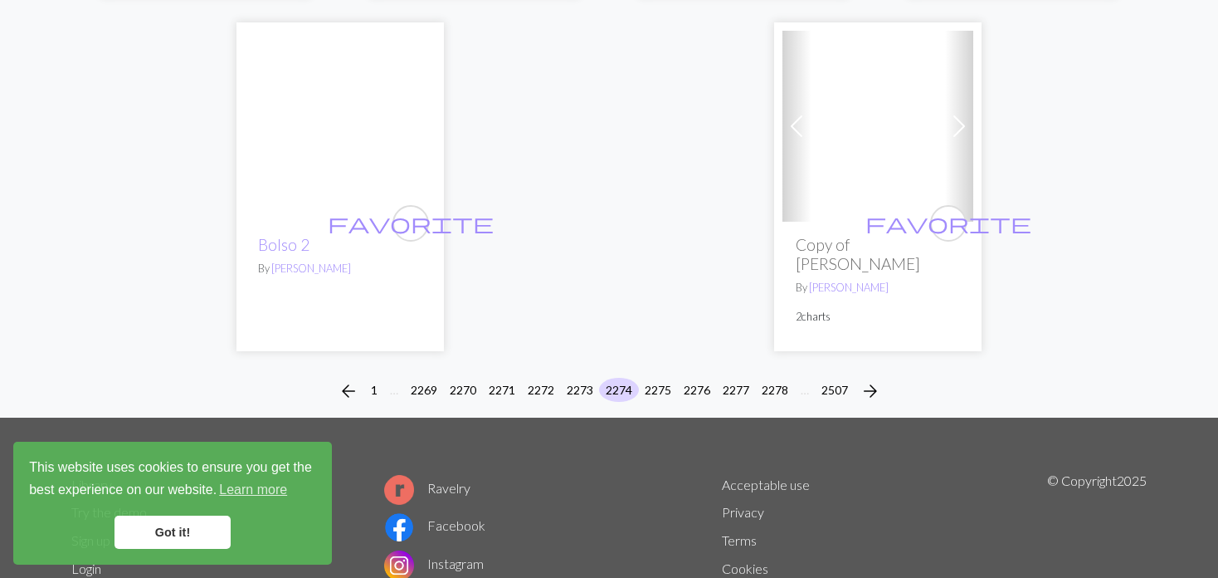
scroll to position [4383, 0]
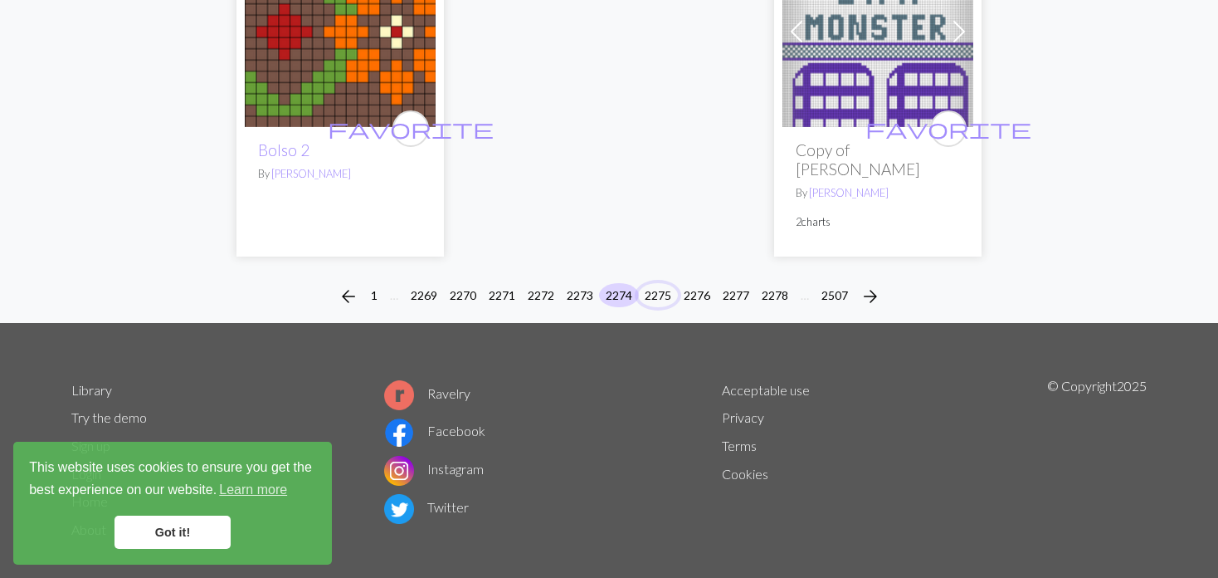
click at [656, 283] on button "2275" at bounding box center [658, 295] width 40 height 24
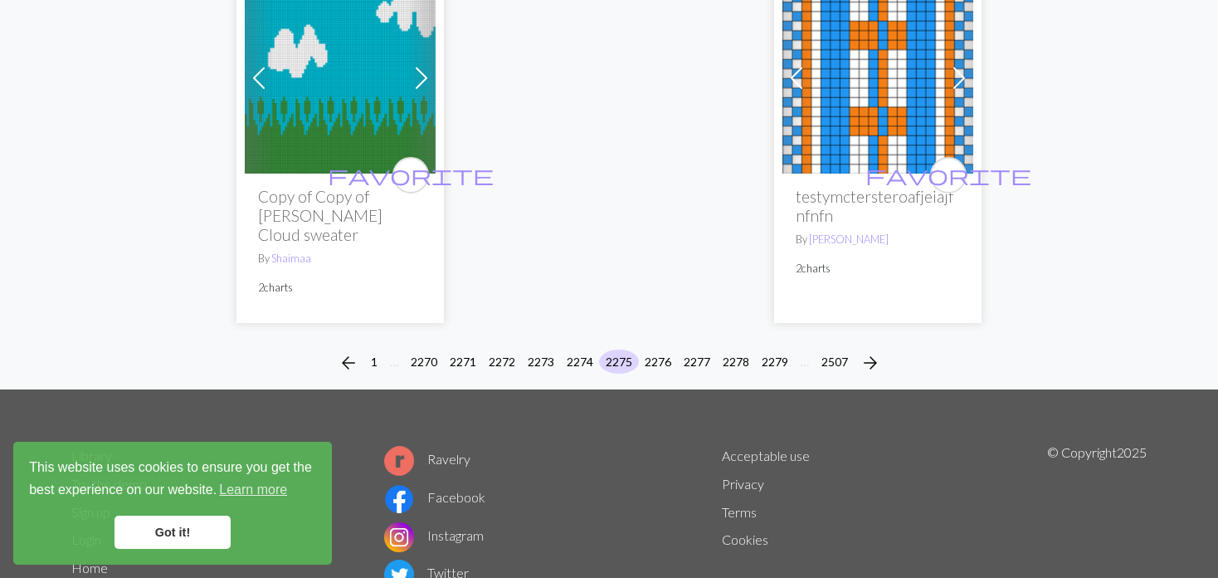
scroll to position [4295, 0]
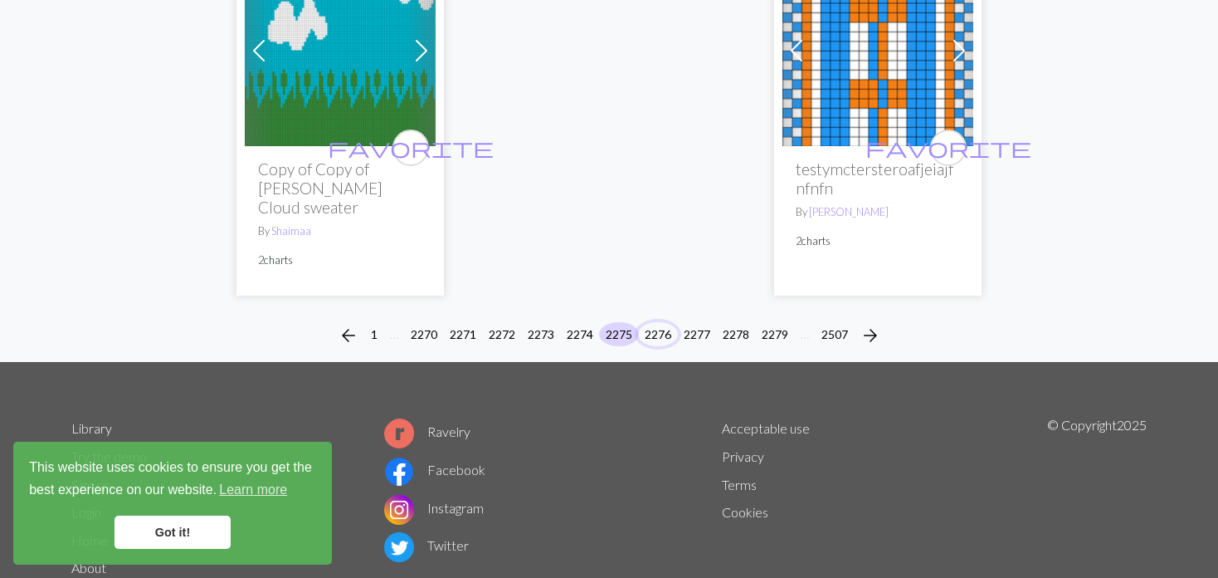
click at [655, 322] on button "2276" at bounding box center [658, 334] width 40 height 24
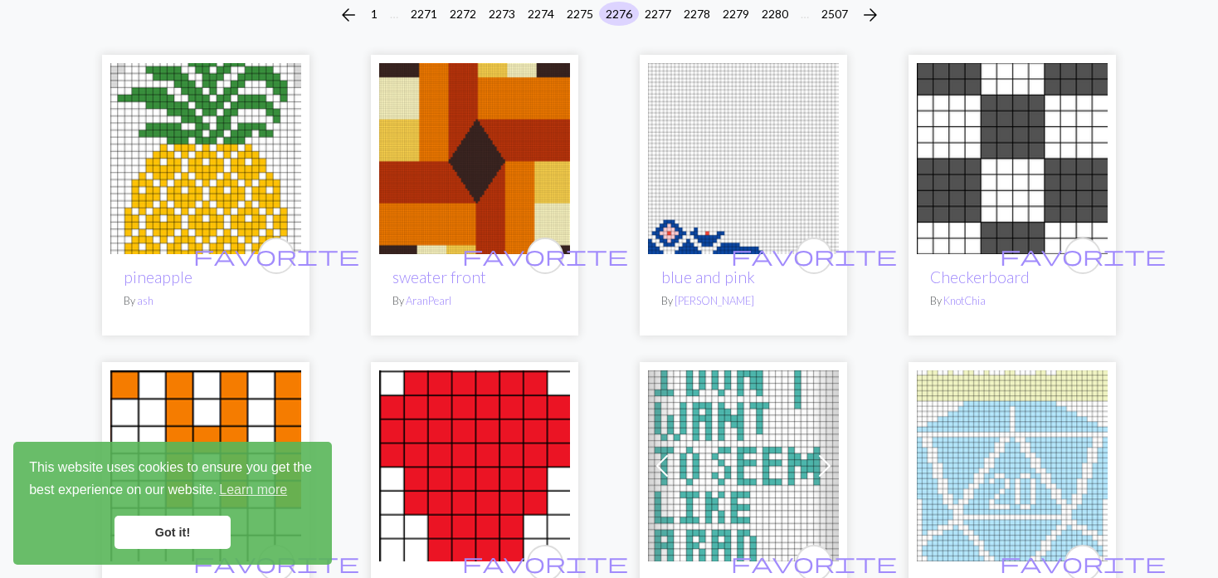
scroll to position [166, 0]
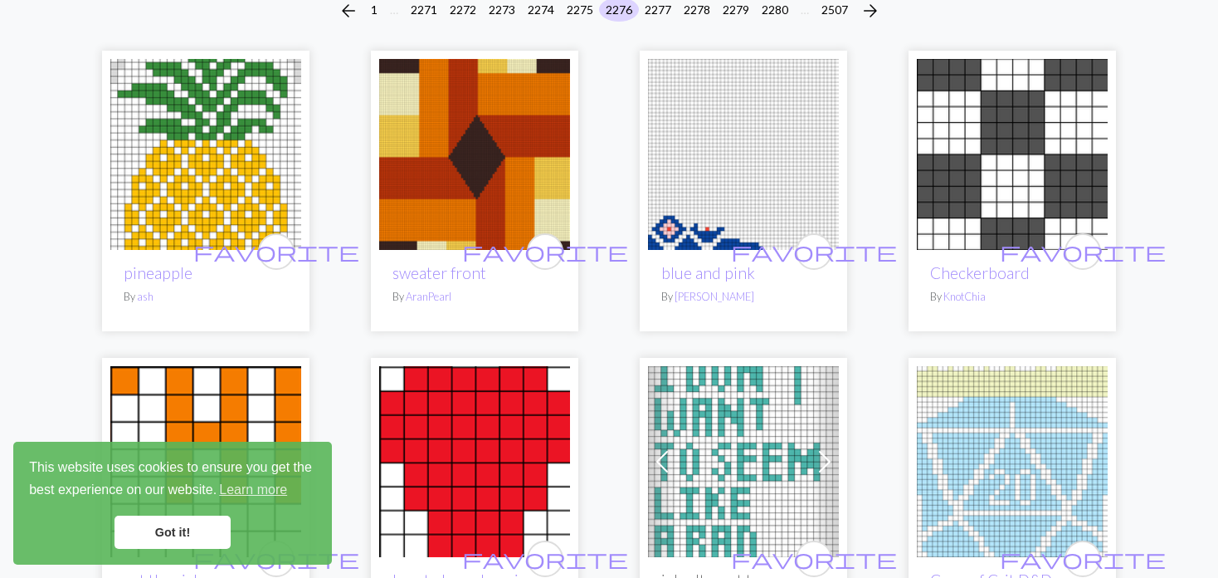
click at [238, 139] on img at bounding box center [205, 154] width 191 height 191
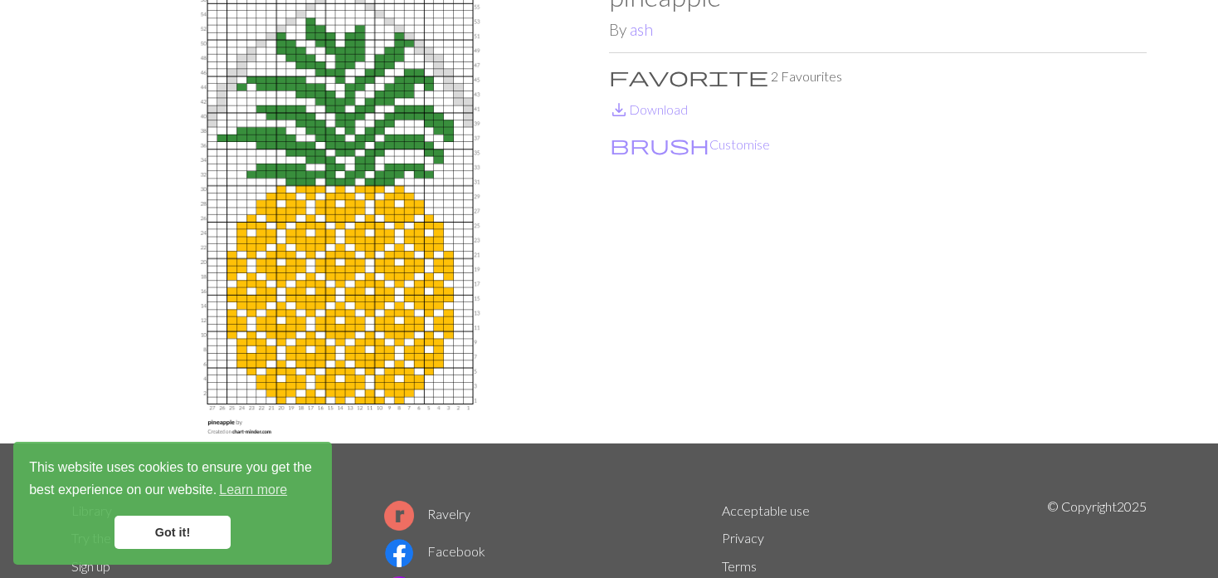
scroll to position [83, 0]
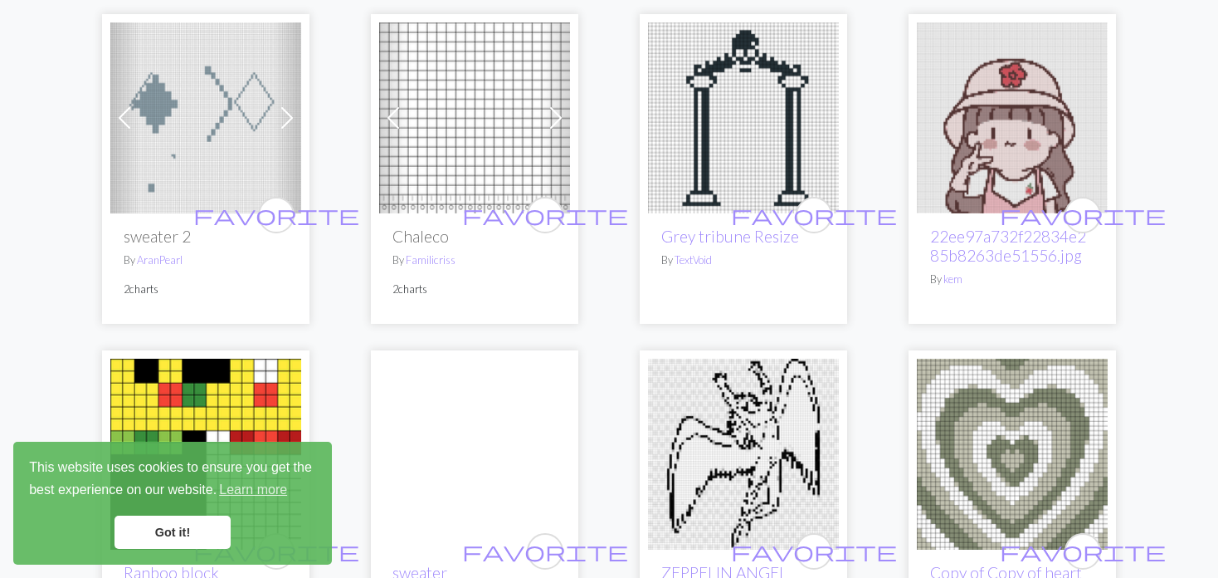
scroll to position [913, 0]
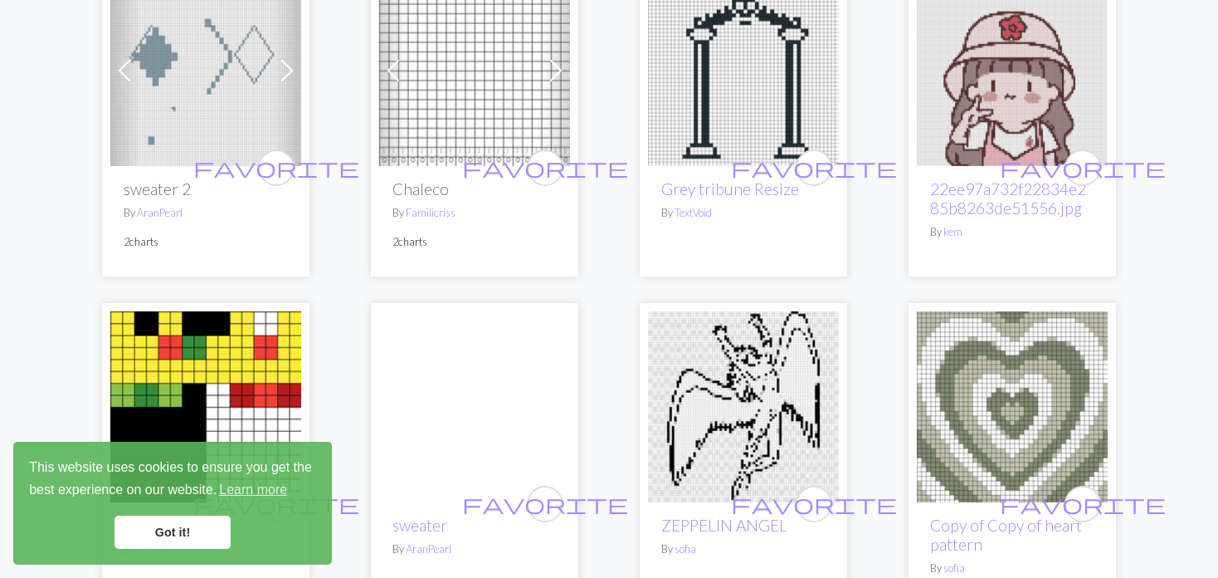
click at [548, 66] on span at bounding box center [556, 70] width 27 height 27
click at [399, 71] on span at bounding box center [393, 70] width 27 height 27
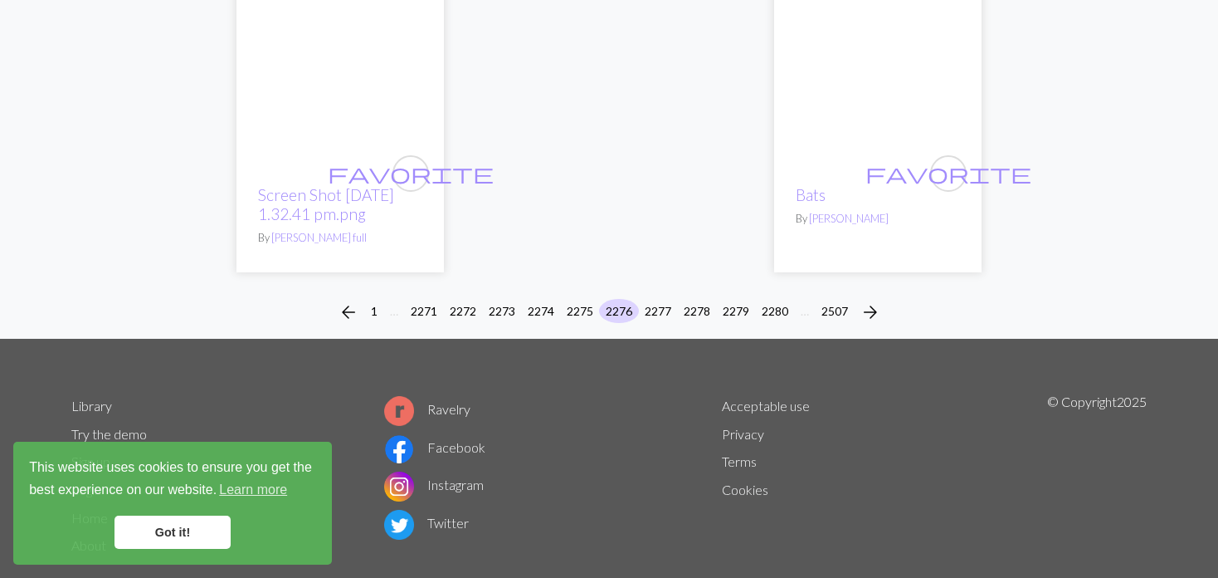
scroll to position [4303, 0]
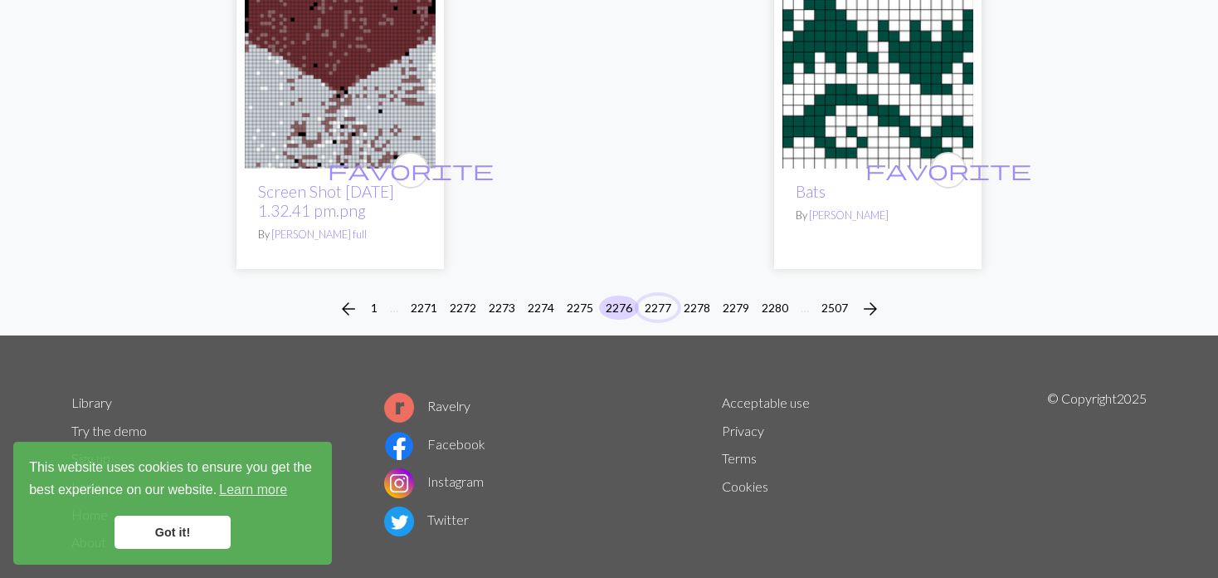
click at [668, 295] on button "2277" at bounding box center [658, 307] width 40 height 24
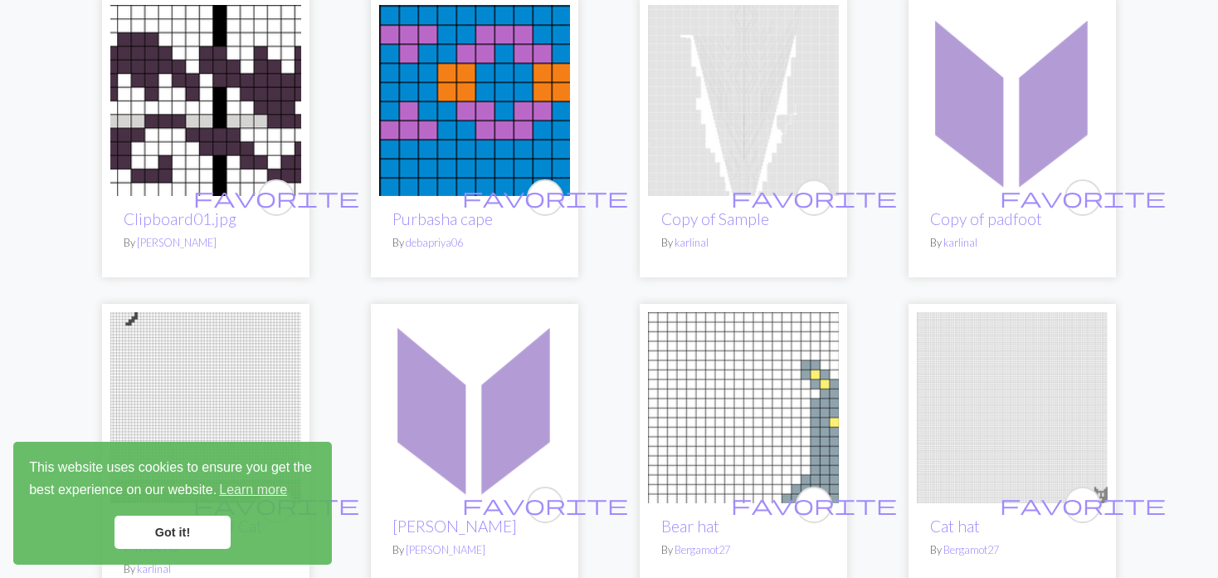
scroll to position [249, 0]
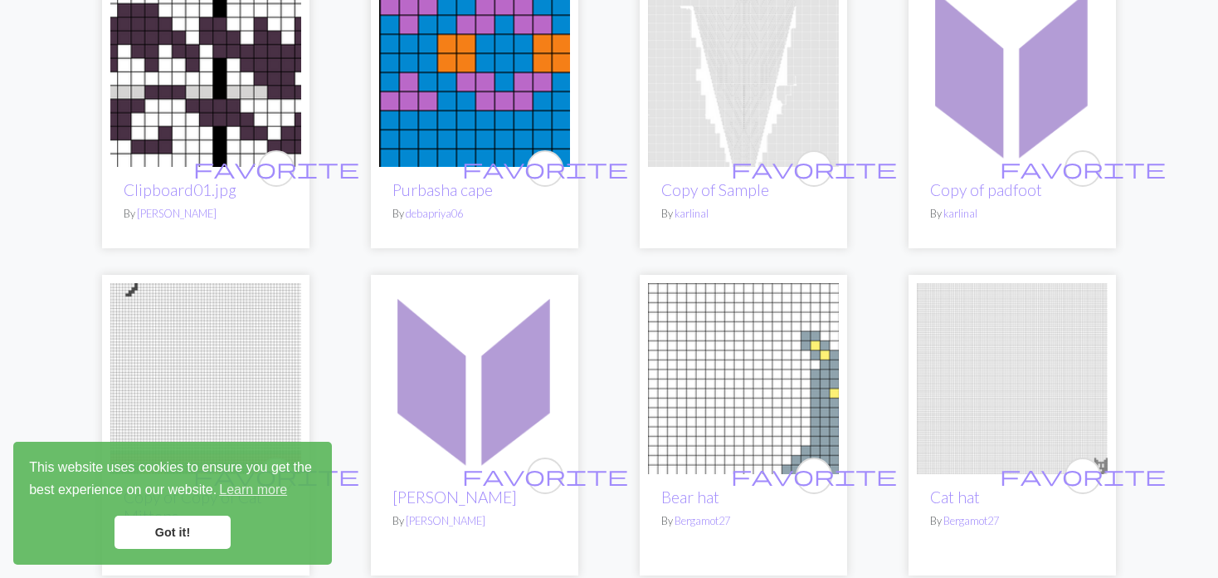
click at [232, 94] on img at bounding box center [205, 71] width 191 height 191
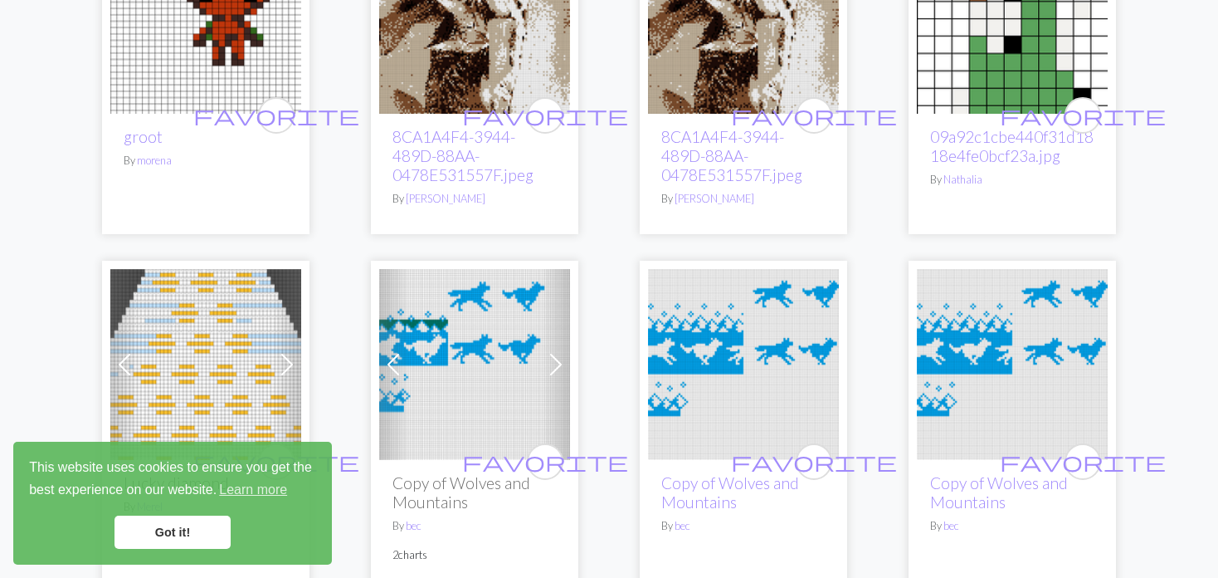
scroll to position [3735, 0]
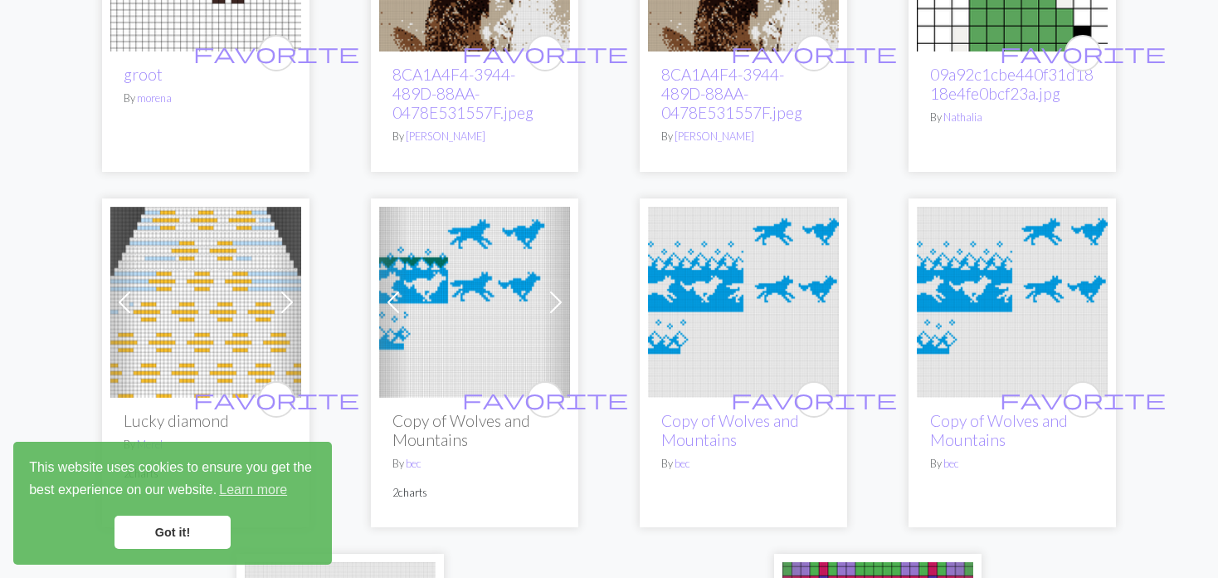
click at [696, 270] on img at bounding box center [743, 302] width 191 height 191
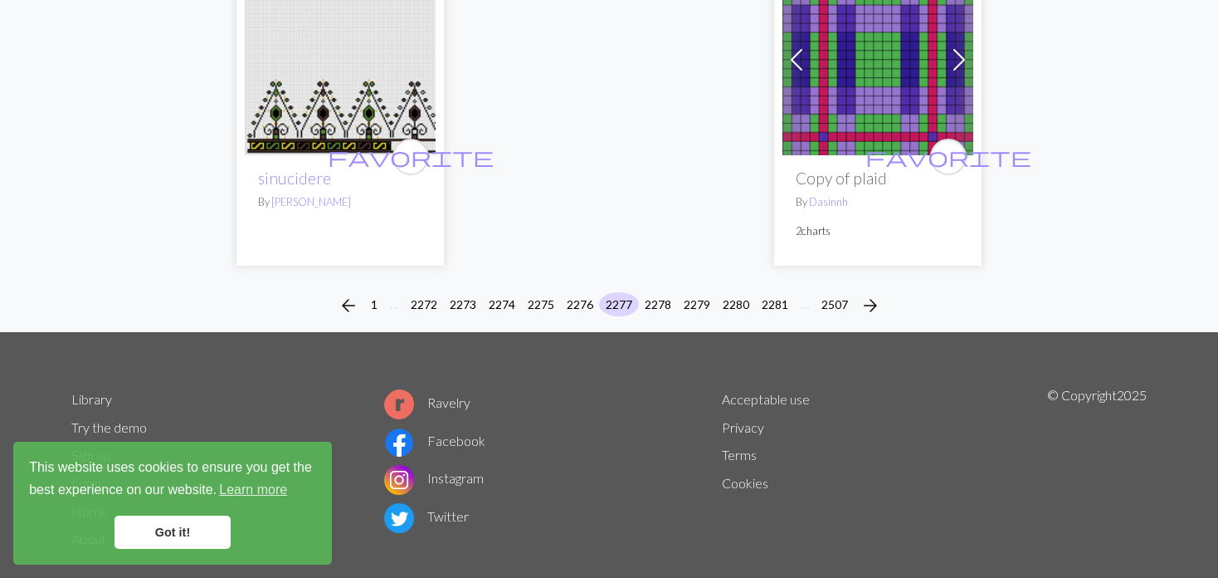
scroll to position [4342, 0]
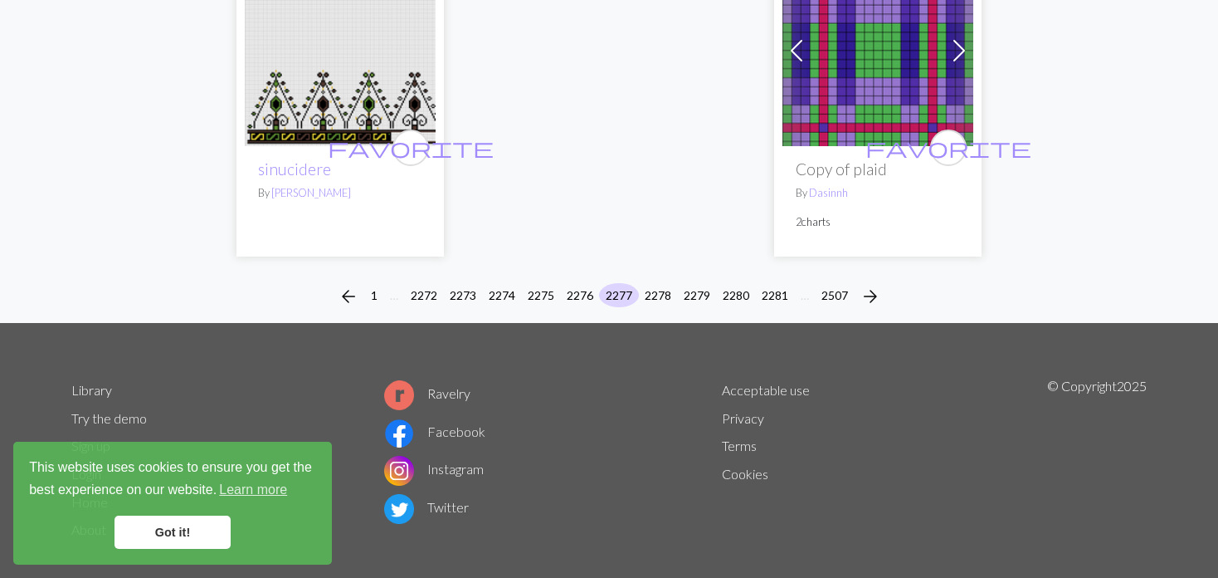
click at [650, 270] on div "arrow_back 1 … 2272 2273 2274 2275 2276 2277 2278 2279 2280 2281 … 2507 arrow_f…" at bounding box center [609, 296] width 1218 height 53
click at [653, 270] on div "arrow_back 1 … 2272 2273 2274 2275 2276 2277 2278 2279 2280 2281 … 2507 arrow_f…" at bounding box center [609, 296] width 1218 height 53
click at [657, 283] on button "2278" at bounding box center [658, 295] width 40 height 24
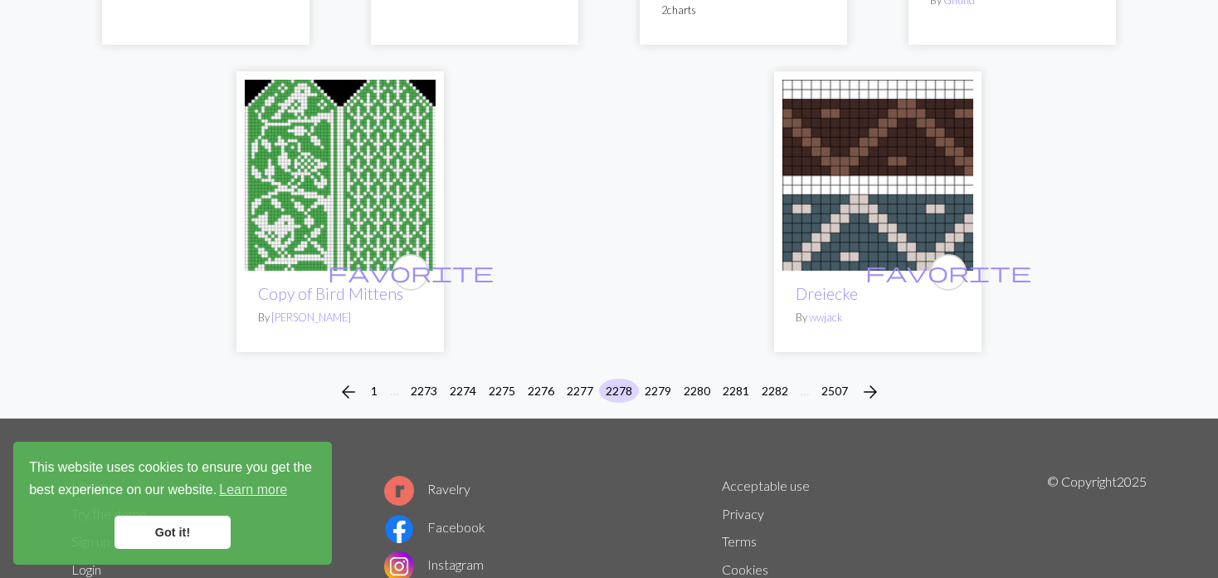
scroll to position [4227, 0]
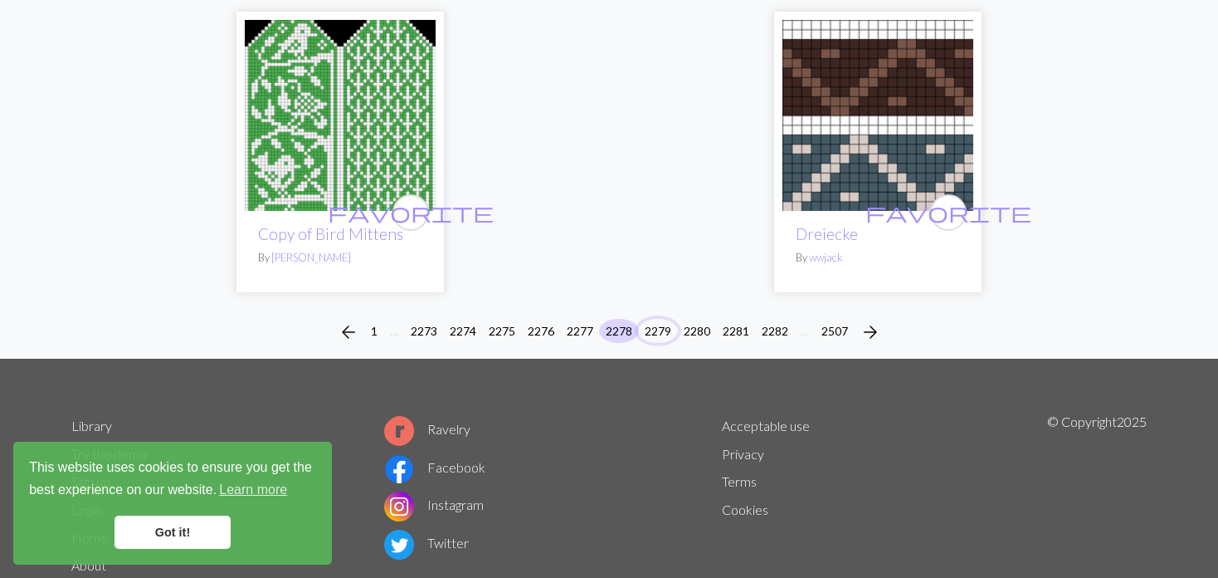
click at [657, 319] on button "2279" at bounding box center [658, 331] width 40 height 24
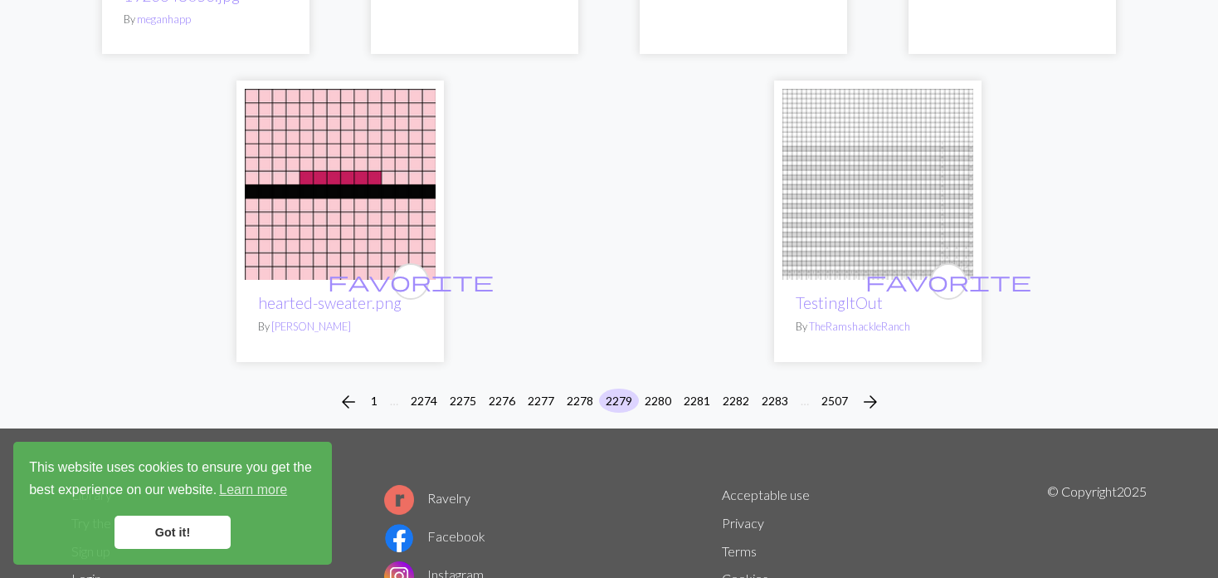
scroll to position [4371, 0]
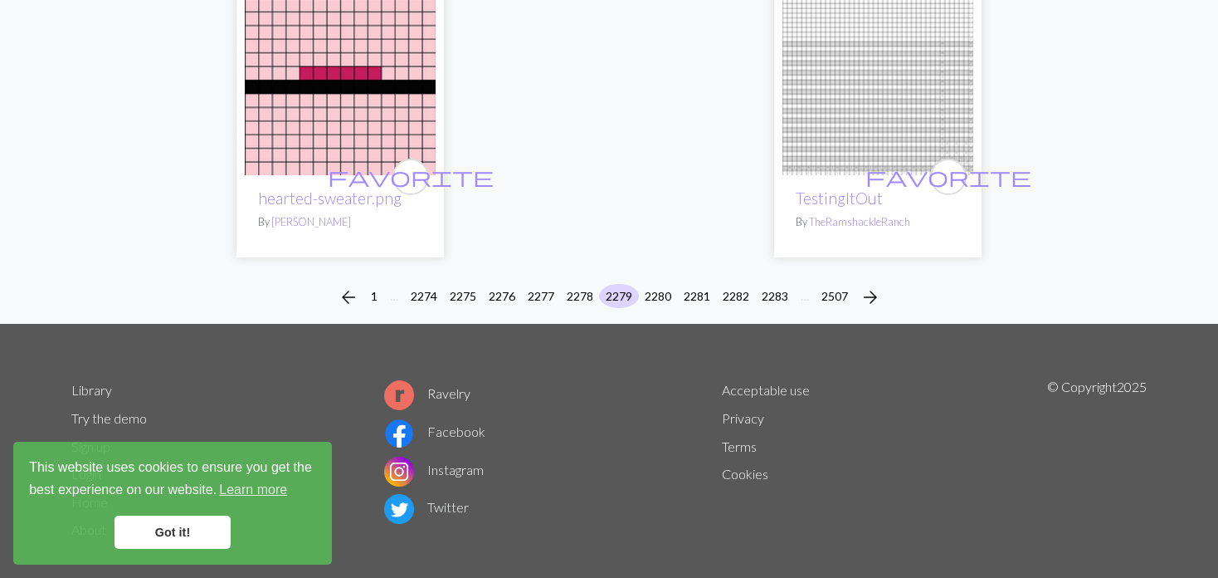
click at [618, 292] on div "arrow_back 1 … 2274 2275 2276 2277 2278 2279 2280 2281 2282 2283 … 2507 arrow_f…" at bounding box center [609, 297] width 1218 height 53
click at [647, 284] on button "2280" at bounding box center [658, 296] width 40 height 24
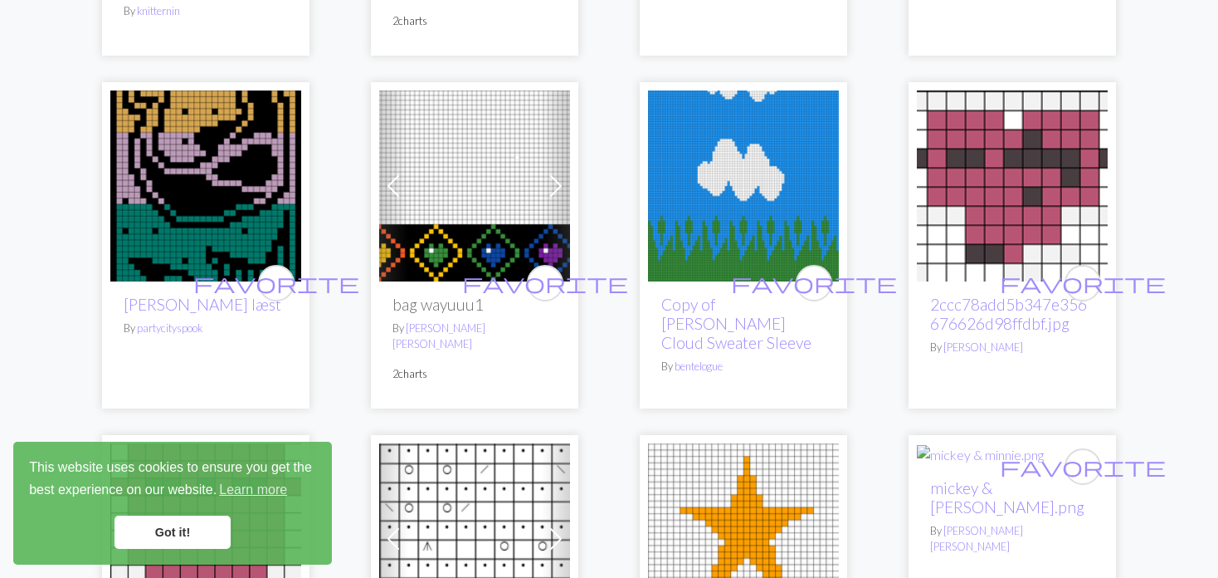
scroll to position [1162, 0]
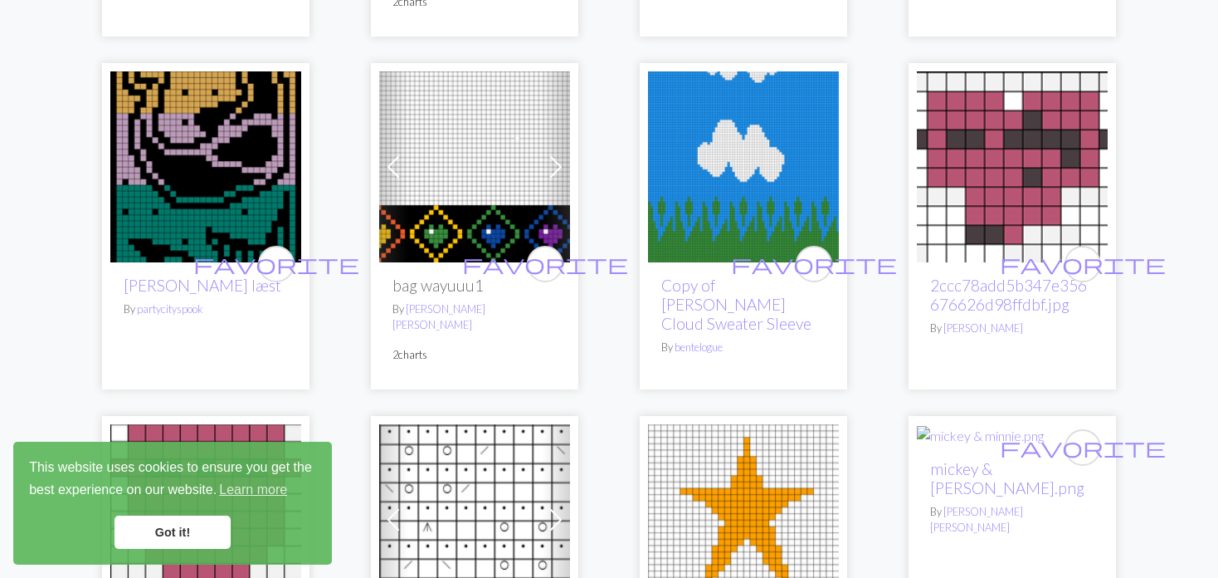
click at [187, 183] on img at bounding box center [205, 166] width 191 height 191
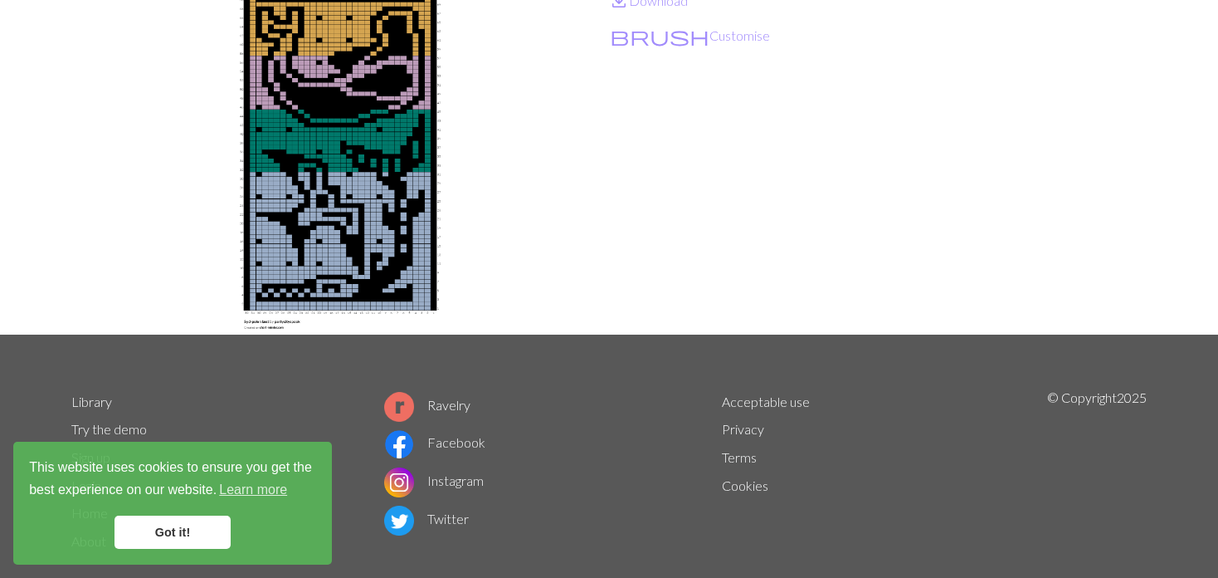
scroll to position [249, 0]
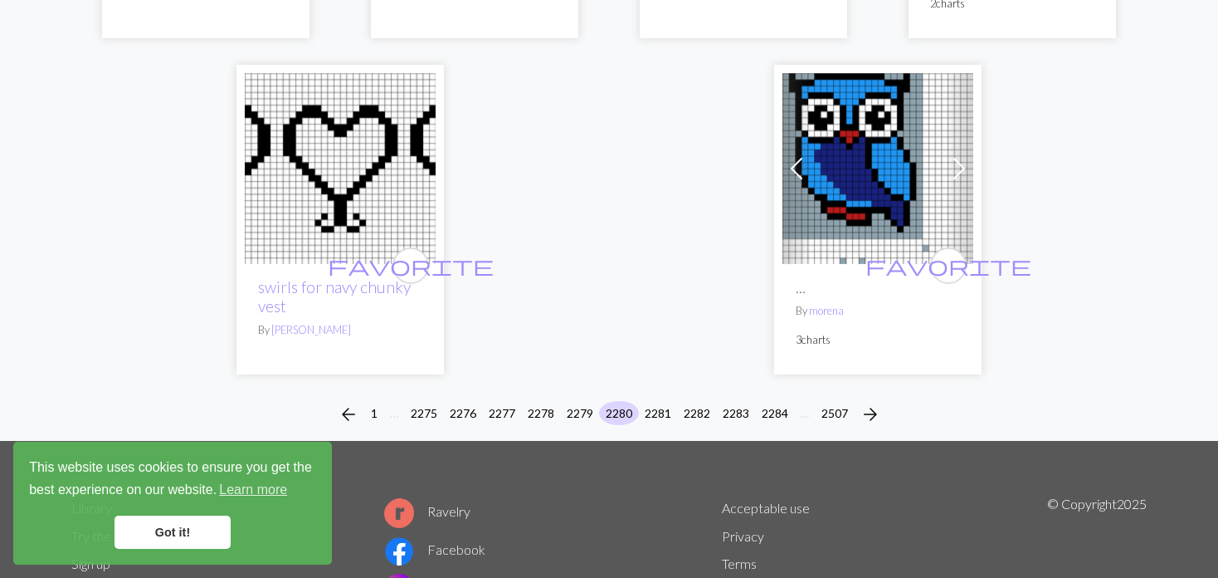
scroll to position [4316, 0]
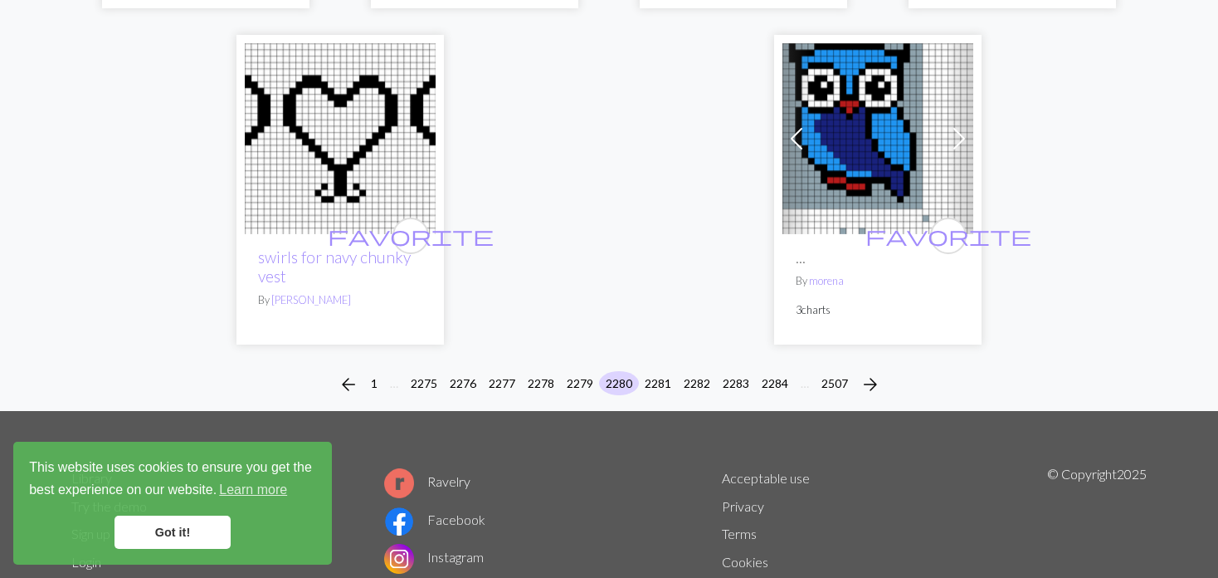
click at [786, 125] on span at bounding box center [797, 138] width 27 height 27
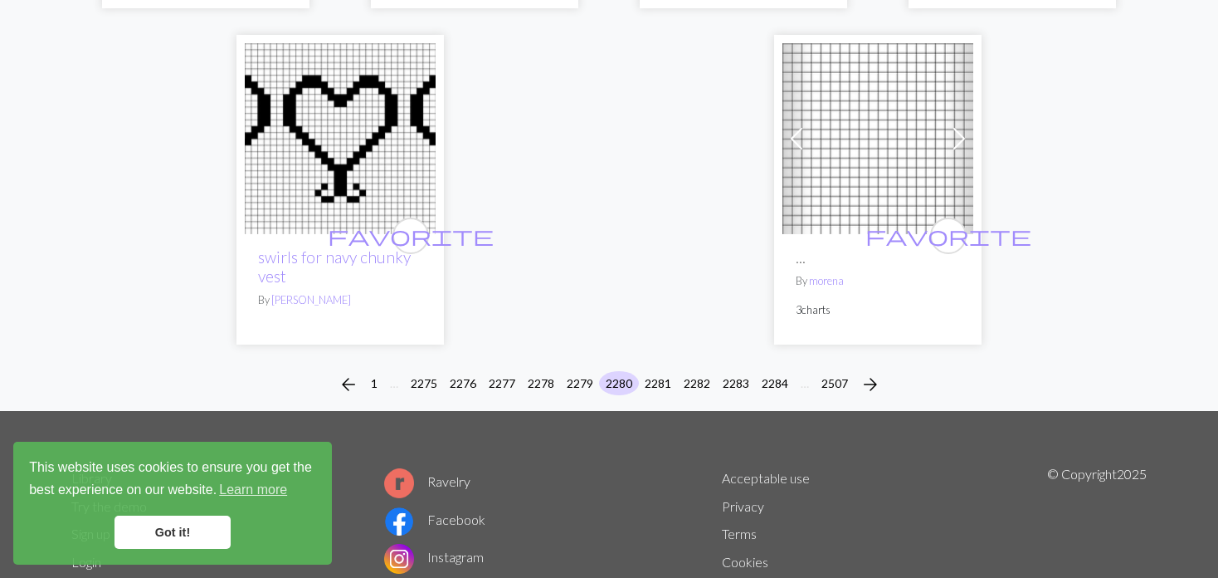
click at [786, 125] on span at bounding box center [797, 138] width 27 height 27
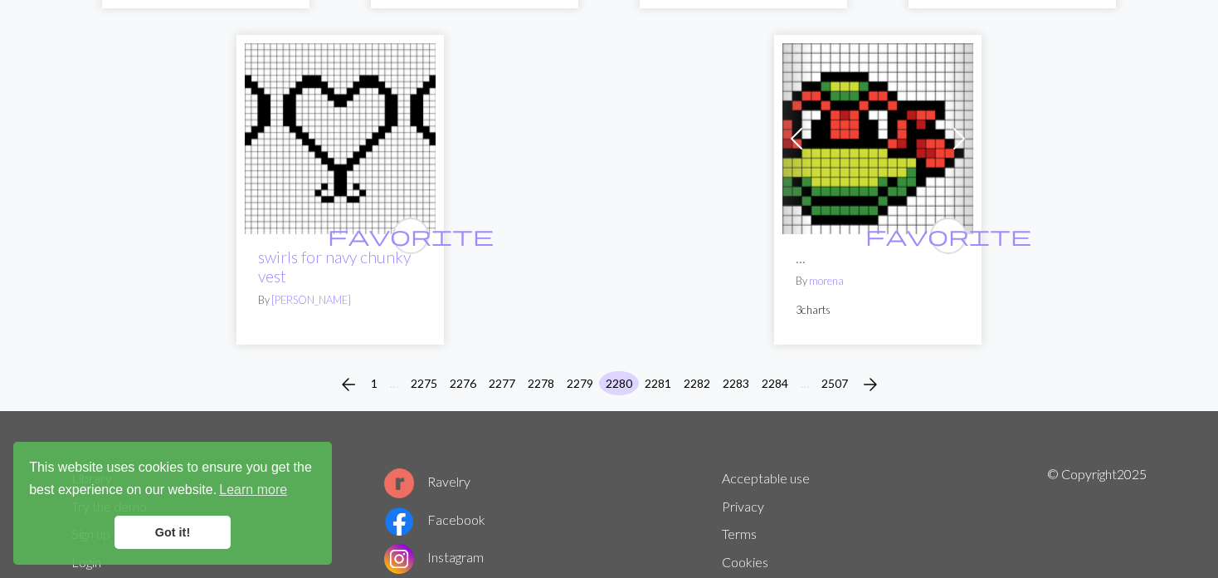
click at [786, 125] on span at bounding box center [797, 138] width 27 height 27
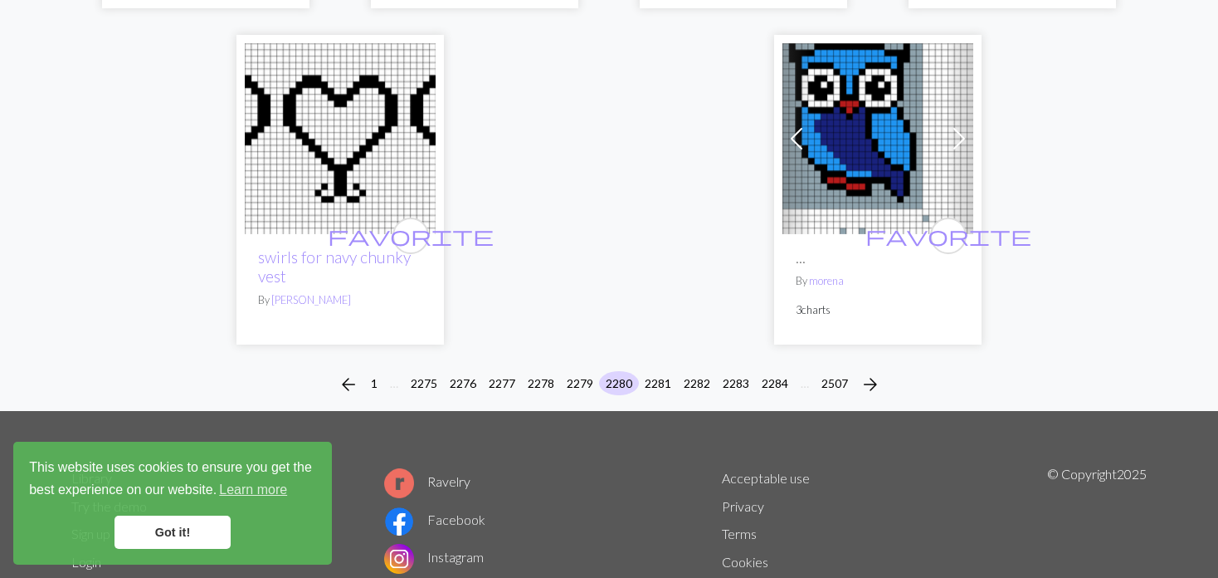
click at [786, 125] on span at bounding box center [797, 138] width 27 height 27
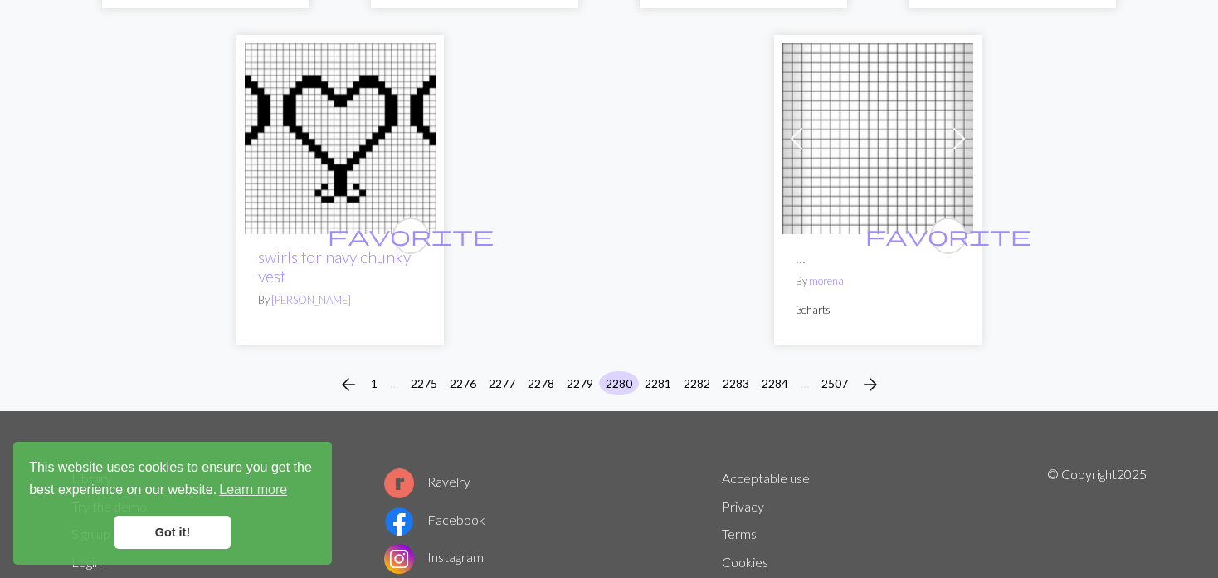
click at [786, 125] on span at bounding box center [797, 138] width 27 height 27
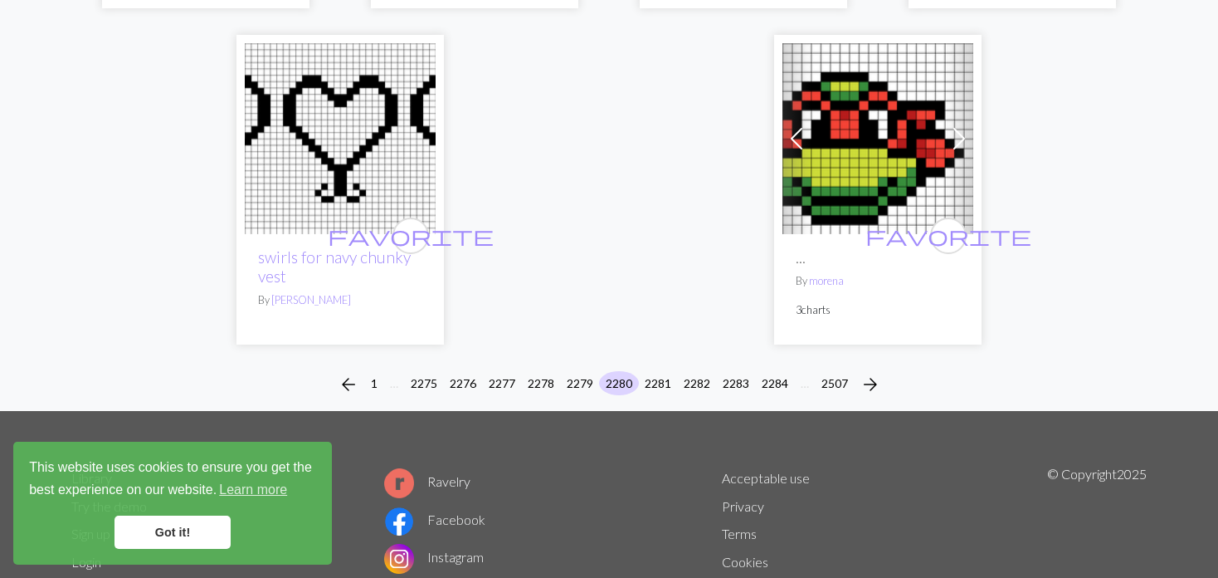
click at [786, 125] on span at bounding box center [797, 138] width 27 height 27
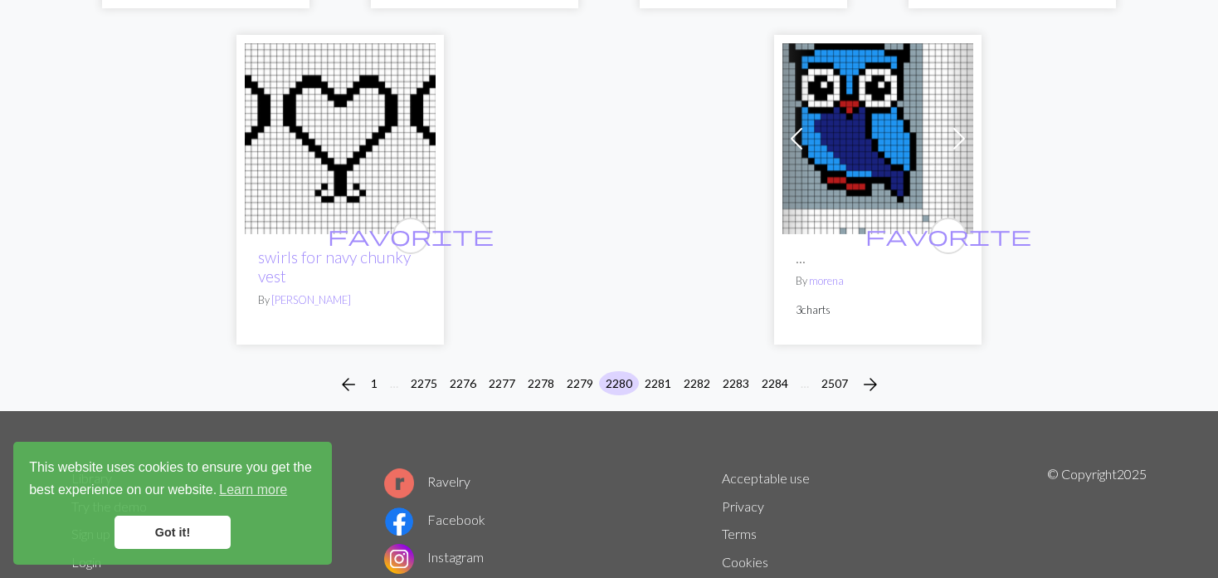
click at [645, 358] on div "arrow_back 1 … [CREDIT_CARD_NUMBER] 2279 2280 2281 2282 2283 2284 … 2507 arrow_…" at bounding box center [609, 384] width 1218 height 53
click at [664, 358] on div "arrow_back 1 … [CREDIT_CARD_NUMBER] 2279 2280 2281 2282 2283 2284 … 2507 arrow_…" at bounding box center [609, 384] width 1218 height 53
click at [659, 371] on button "2281" at bounding box center [658, 383] width 40 height 24
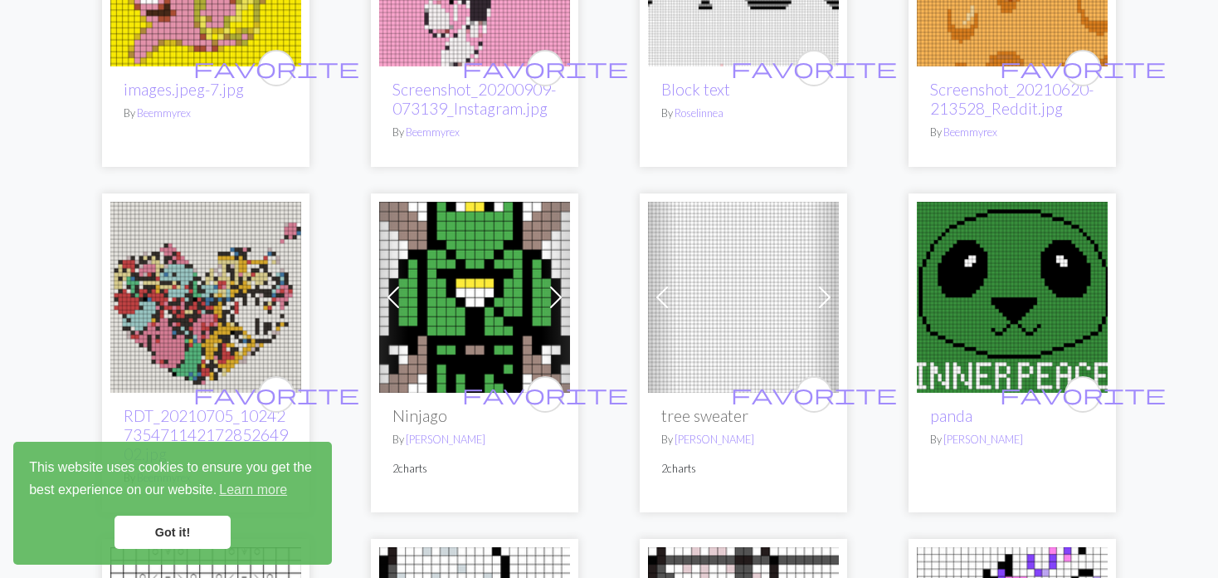
scroll to position [2573, 0]
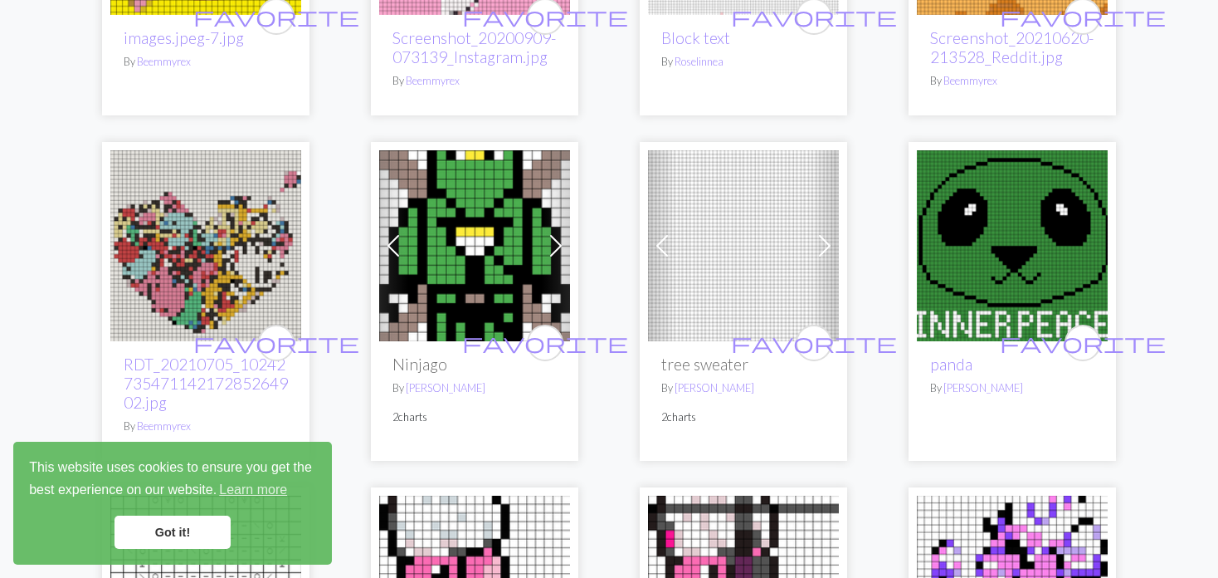
click at [667, 232] on span at bounding box center [662, 245] width 27 height 27
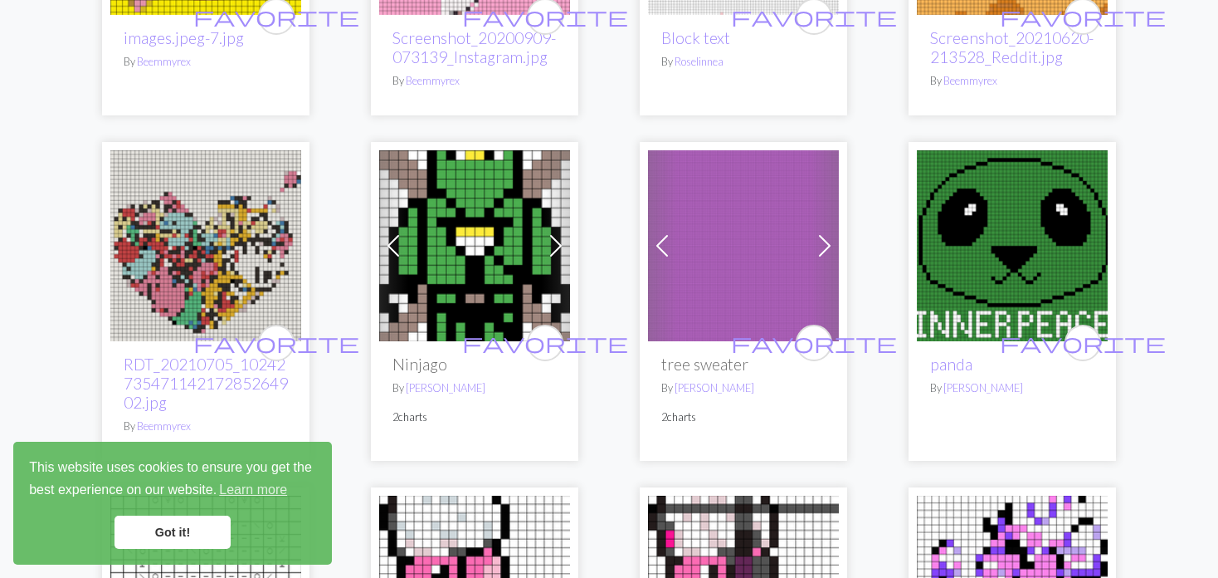
click at [662, 232] on span at bounding box center [662, 245] width 27 height 27
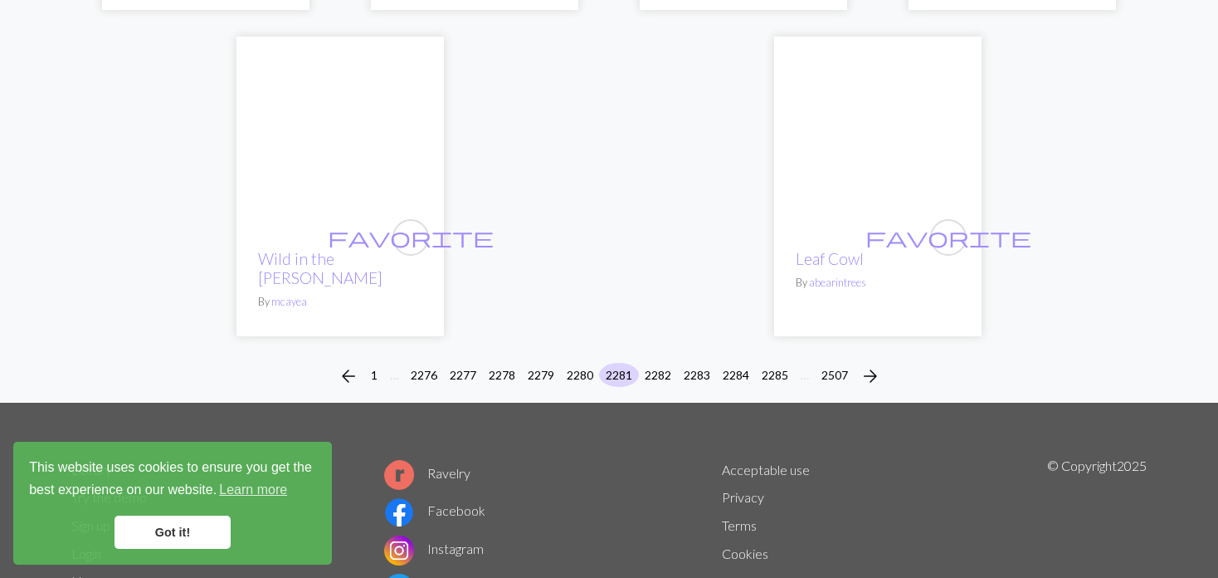
scroll to position [4372, 0]
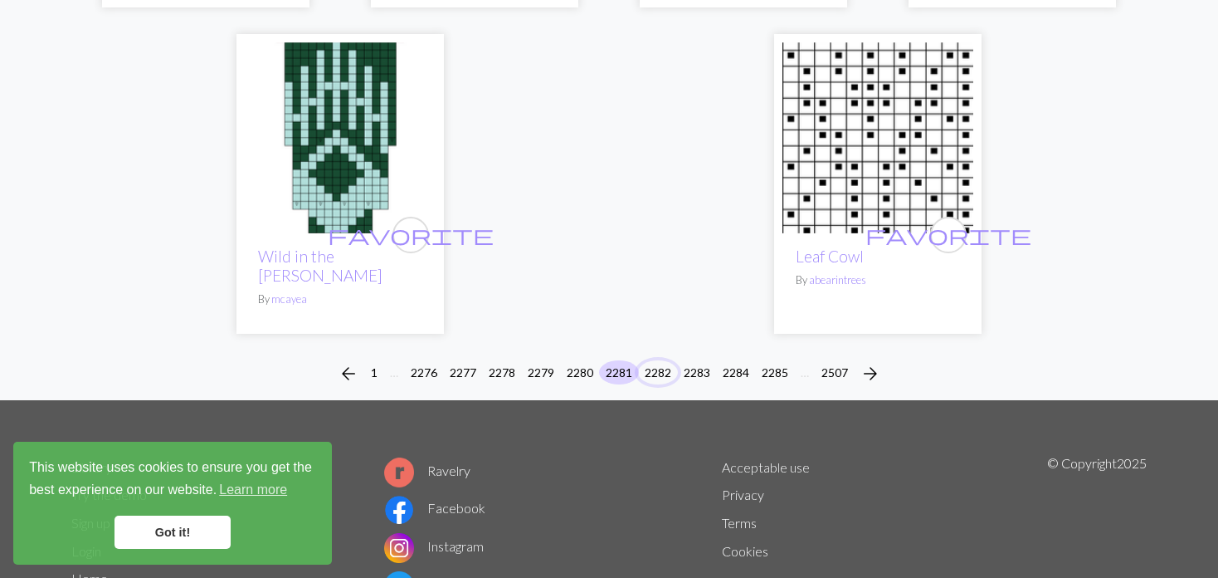
click at [661, 360] on button "2282" at bounding box center [658, 372] width 40 height 24
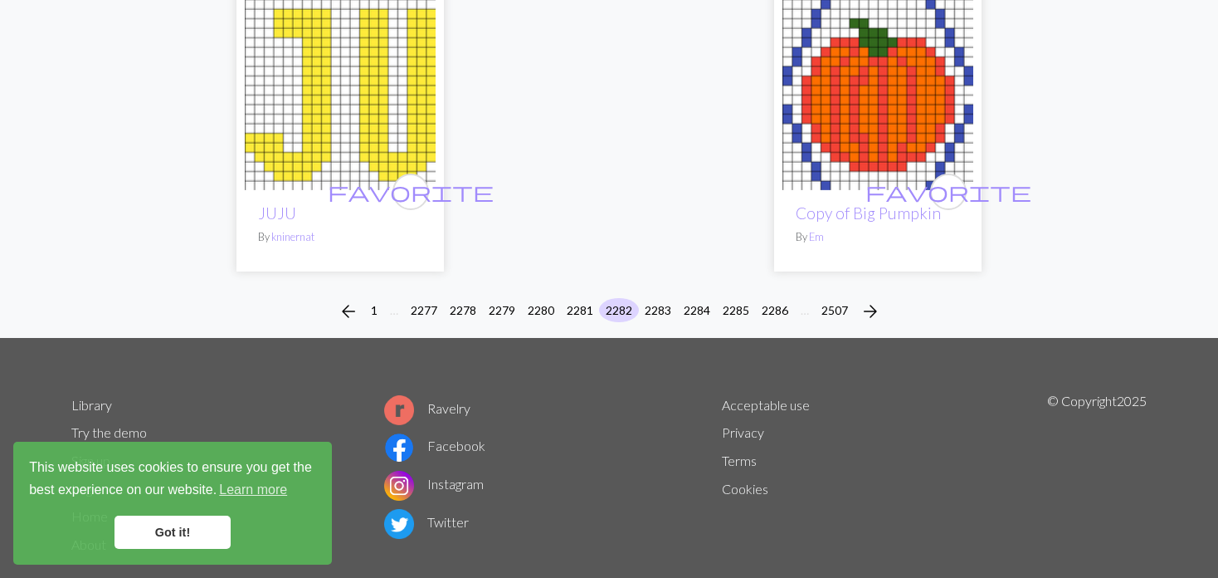
scroll to position [4399, 0]
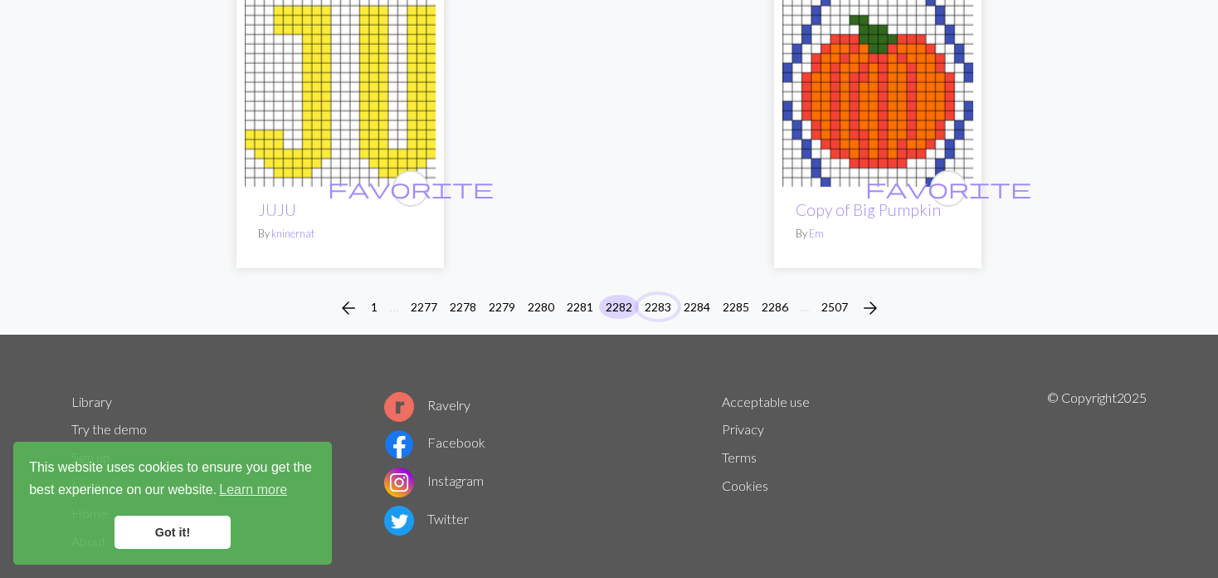
click at [653, 295] on button "2283" at bounding box center [658, 307] width 40 height 24
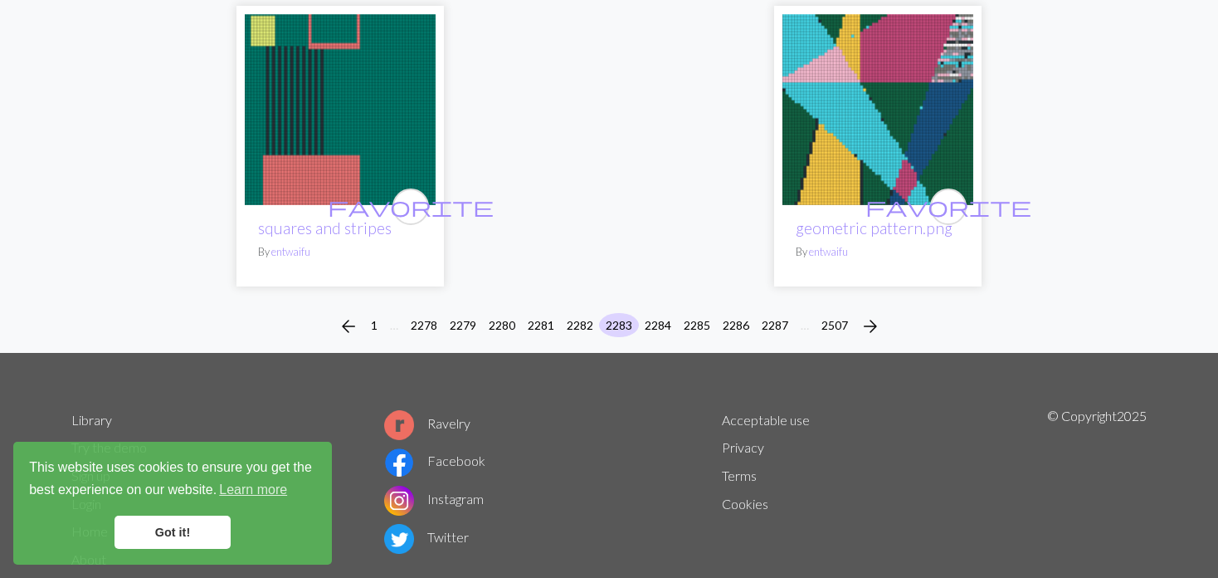
scroll to position [4178, 0]
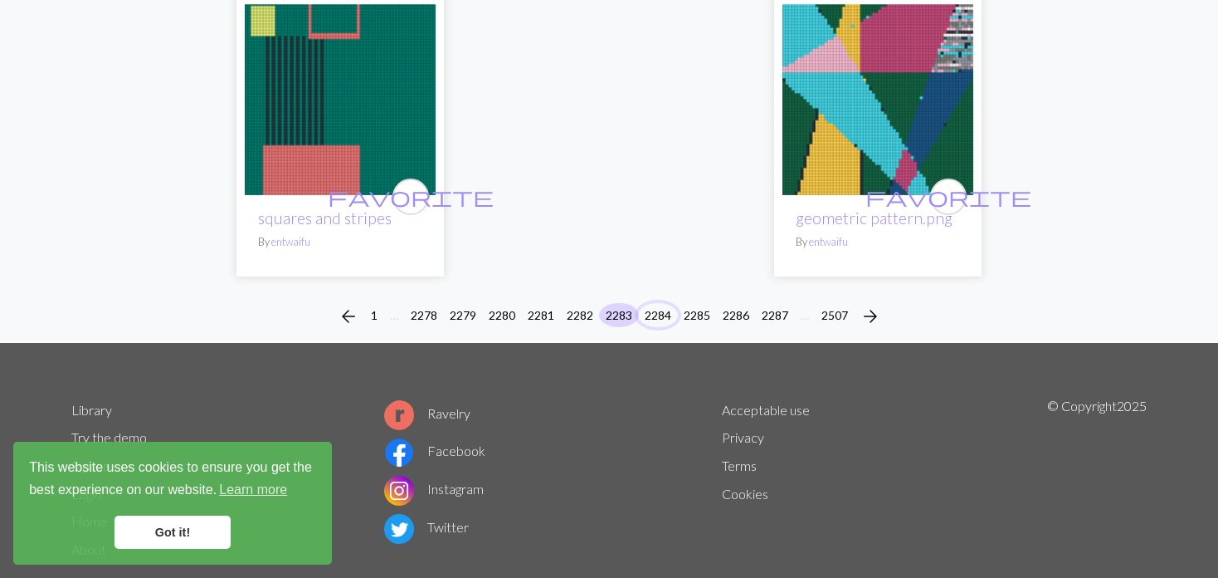
click at [653, 303] on button "2284" at bounding box center [658, 315] width 40 height 24
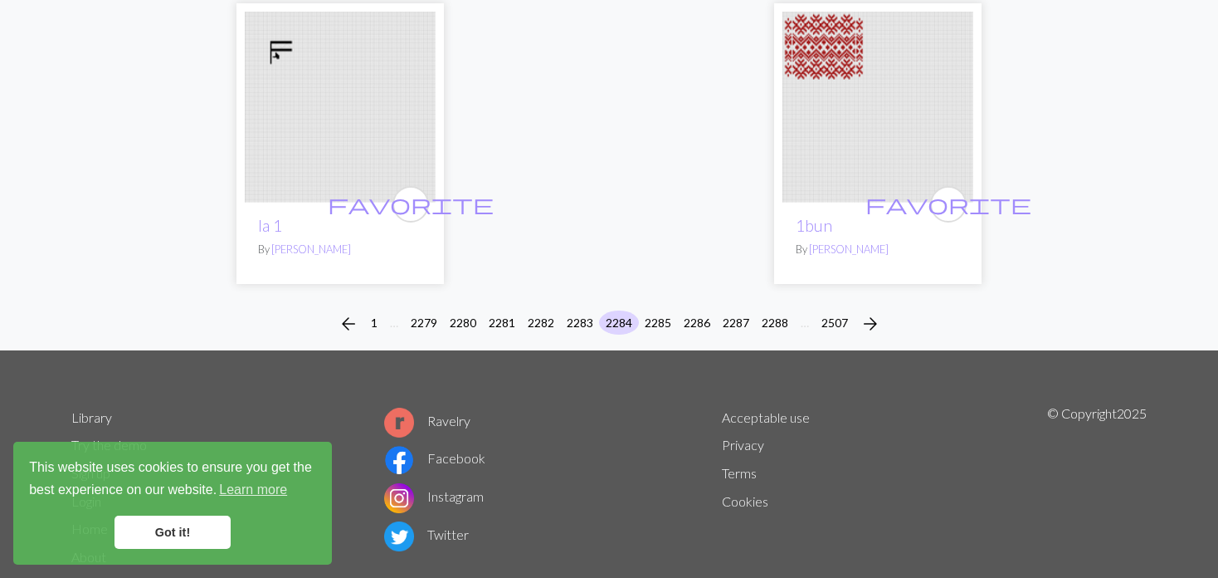
scroll to position [4217, 0]
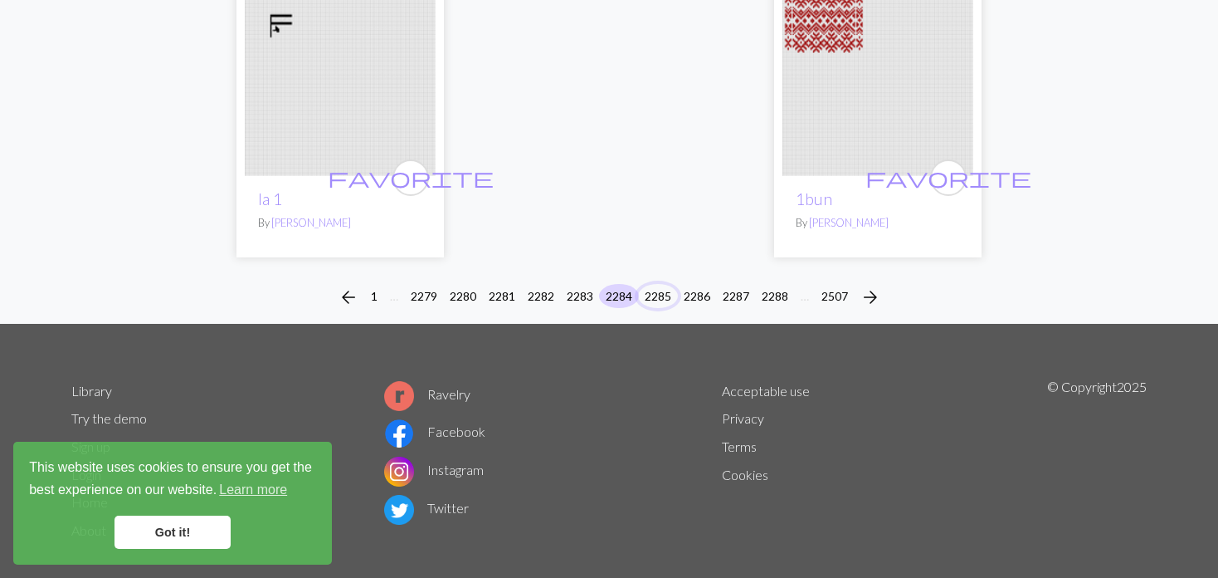
click at [654, 284] on button "2285" at bounding box center [658, 296] width 40 height 24
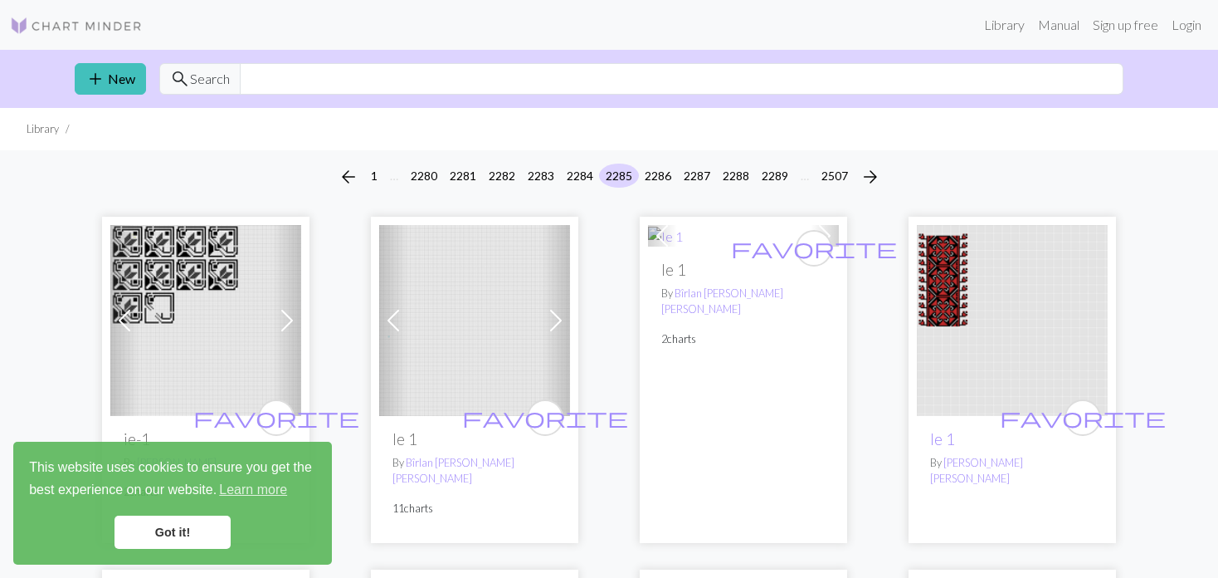
click at [546, 320] on span at bounding box center [556, 320] width 27 height 27
click at [545, 321] on span at bounding box center [556, 320] width 27 height 27
click at [545, 322] on span at bounding box center [556, 320] width 27 height 27
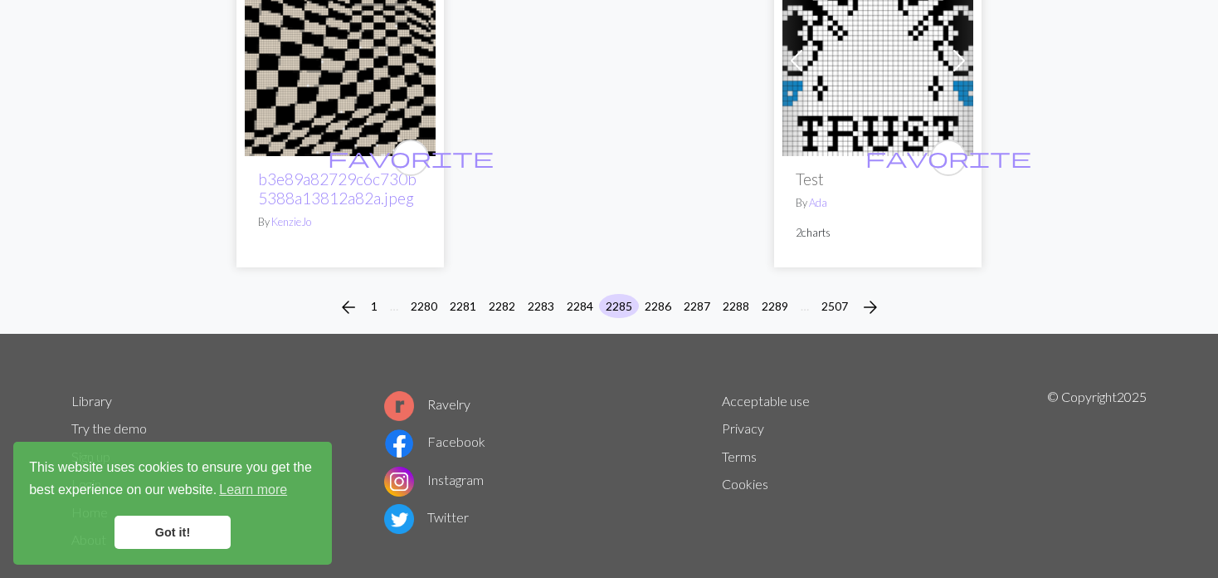
scroll to position [4266, 0]
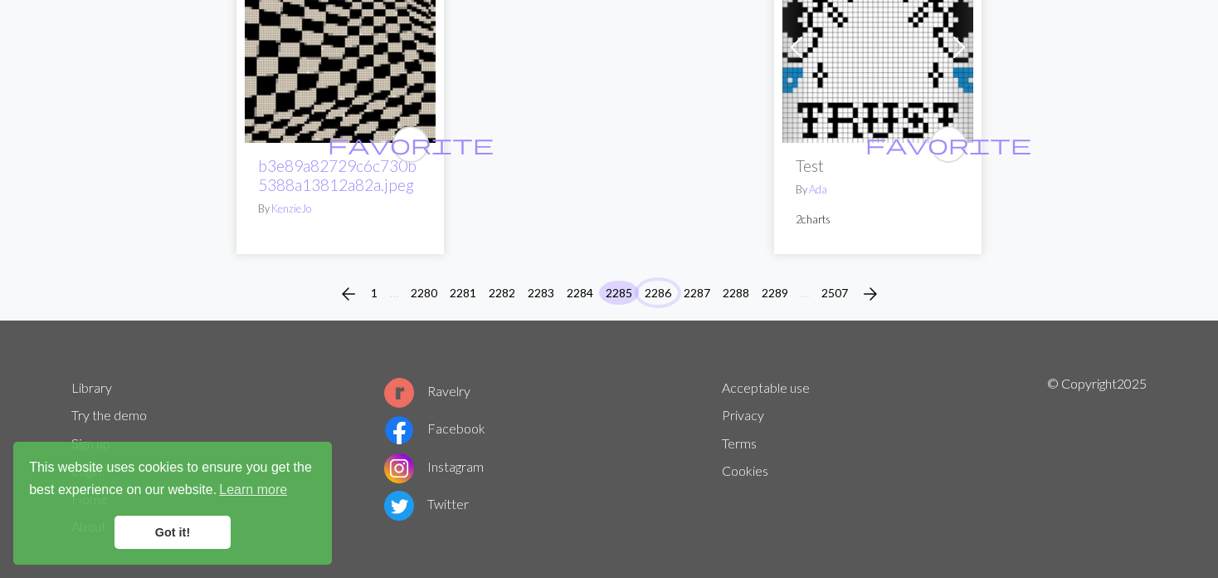
click at [656, 281] on button "2286" at bounding box center [658, 293] width 40 height 24
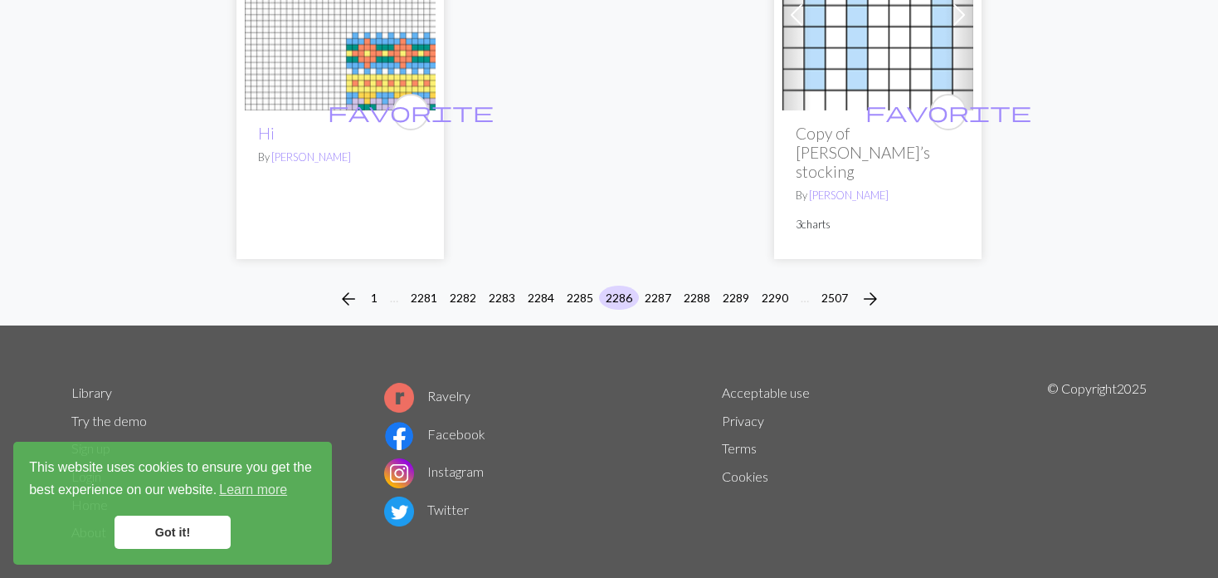
scroll to position [4303, 0]
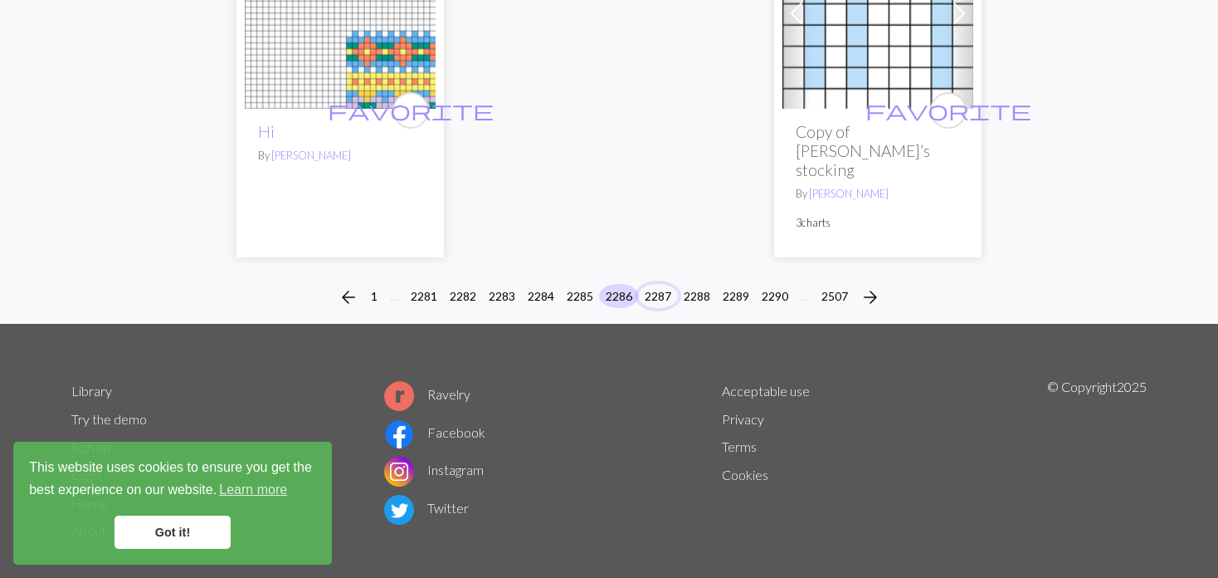
click at [657, 284] on button "2287" at bounding box center [658, 296] width 40 height 24
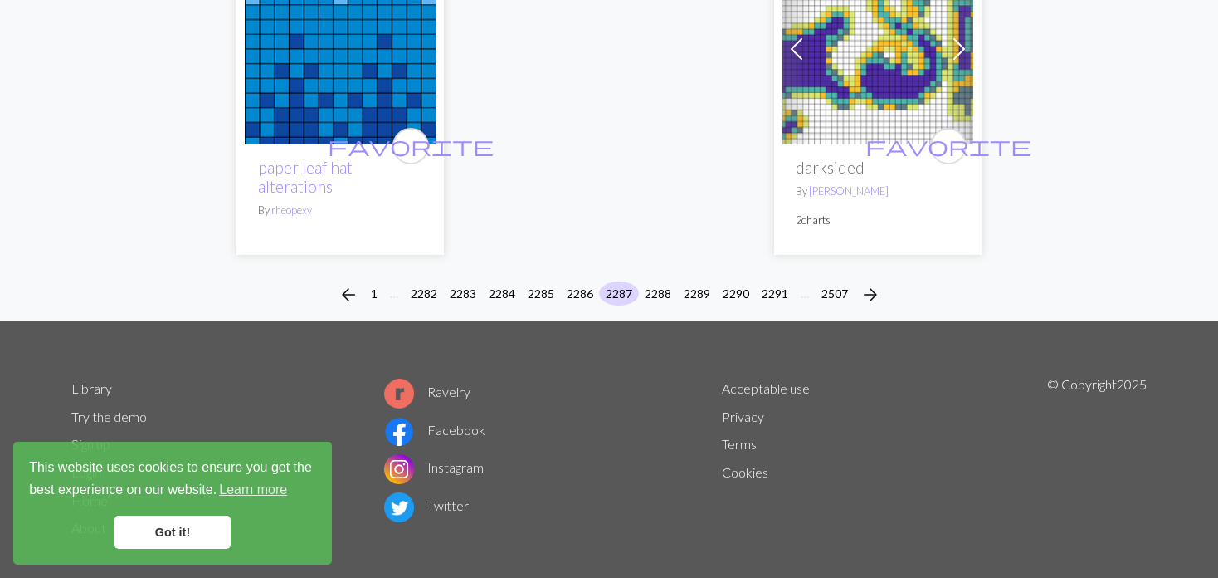
scroll to position [4284, 0]
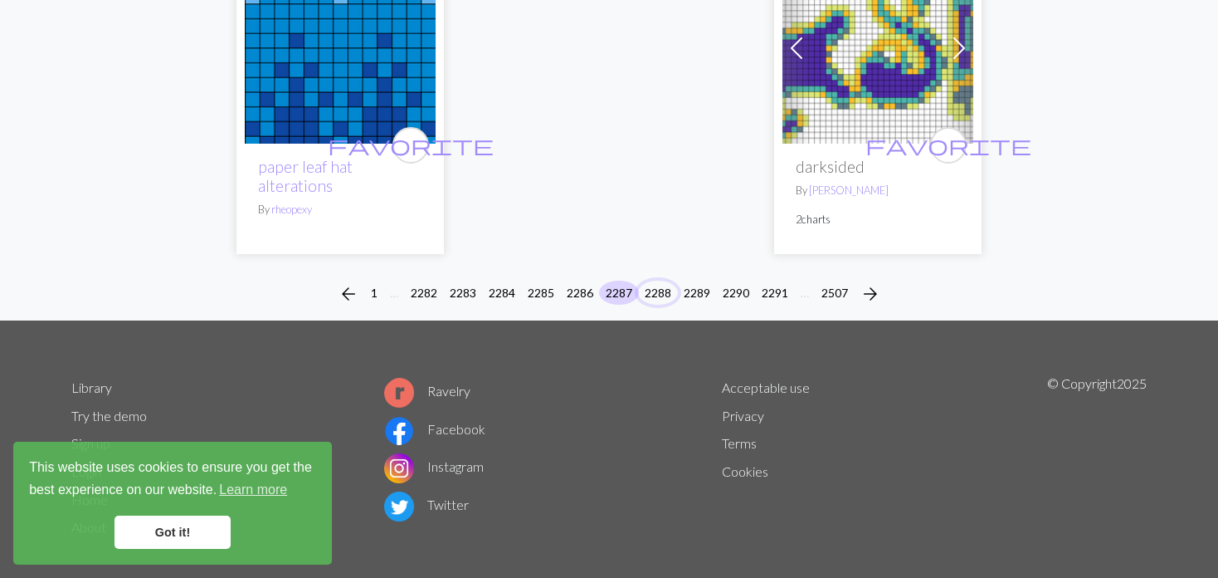
click at [657, 281] on button "2288" at bounding box center [658, 293] width 40 height 24
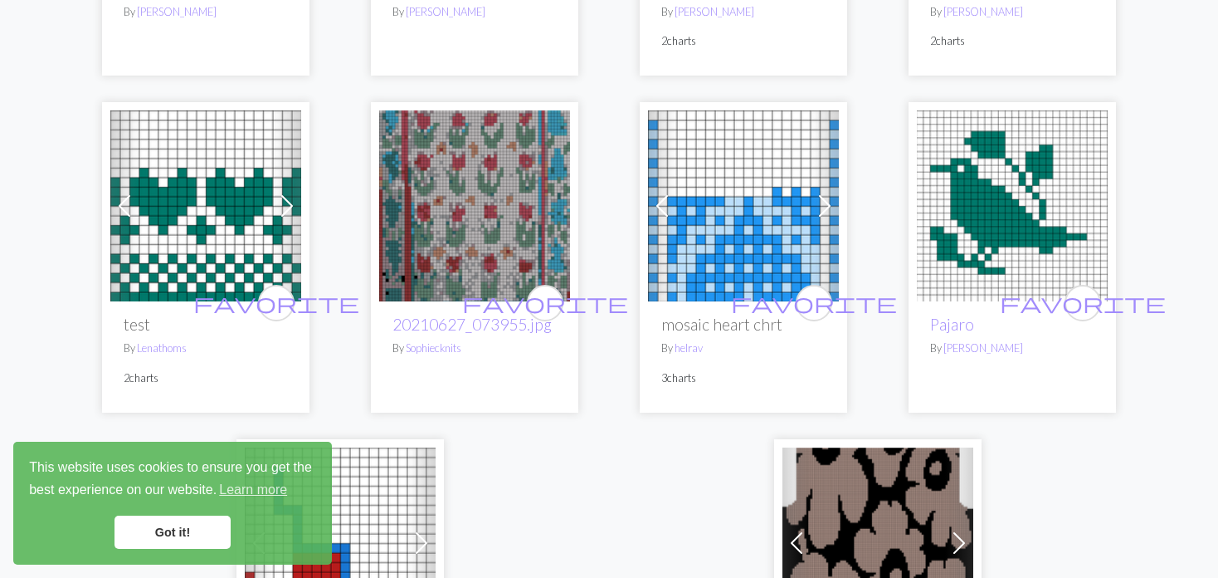
scroll to position [3901, 0]
click at [524, 197] on img at bounding box center [474, 205] width 191 height 191
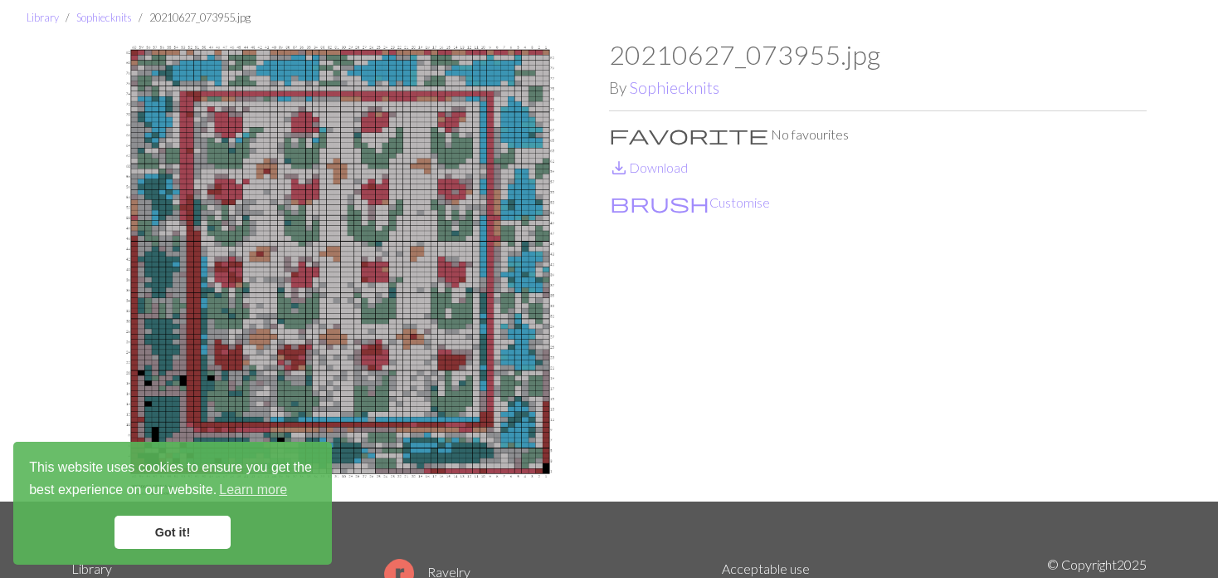
scroll to position [83, 0]
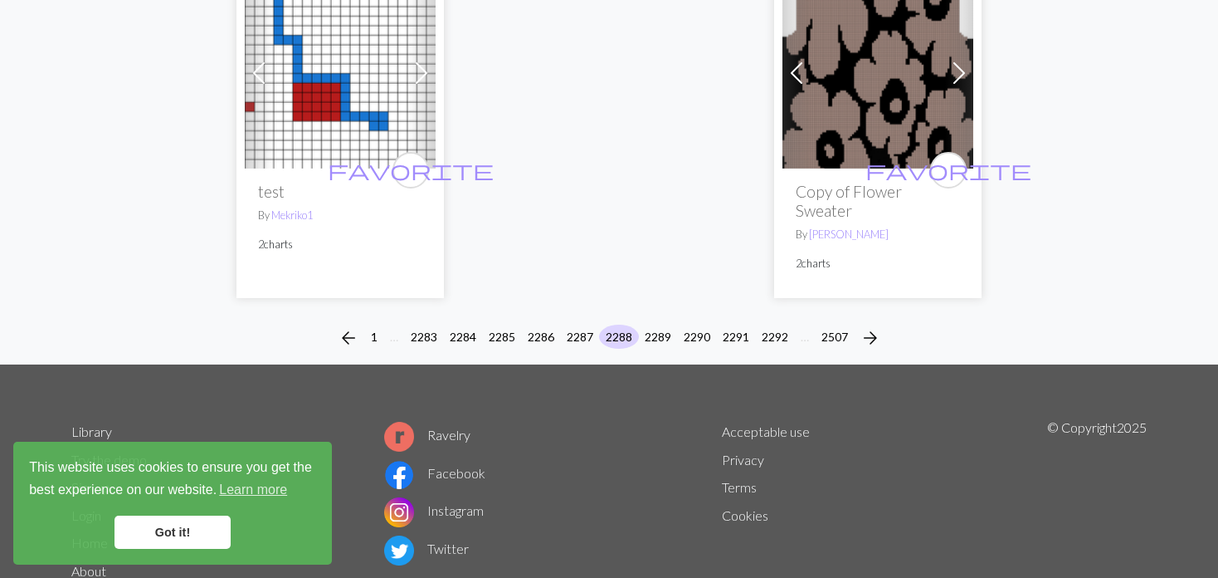
scroll to position [4393, 0]
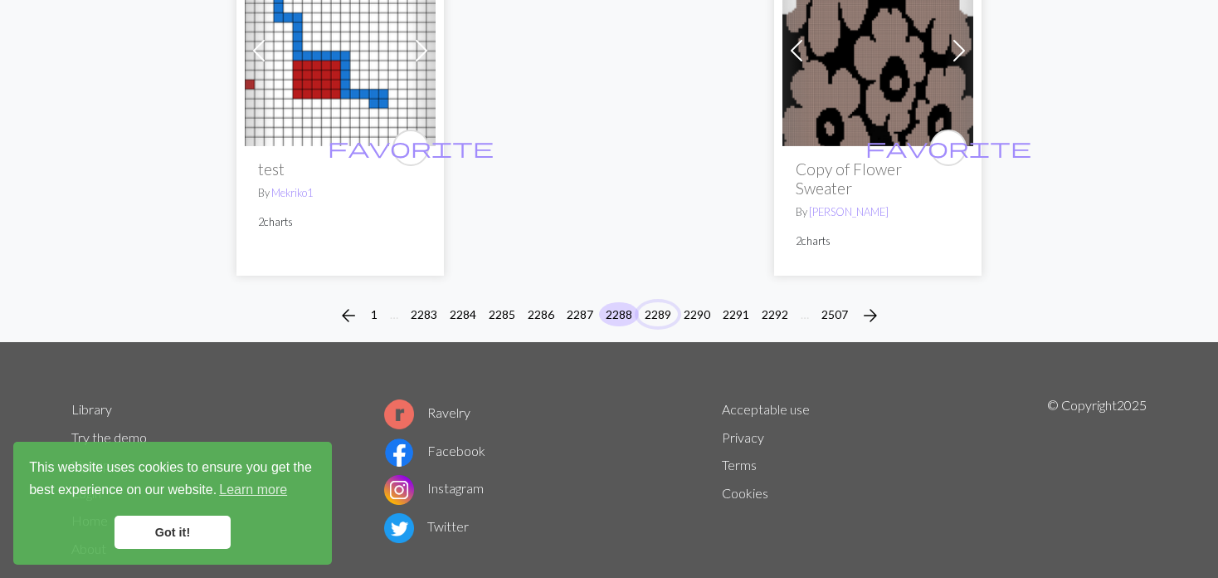
click at [663, 302] on button "2289" at bounding box center [658, 314] width 40 height 24
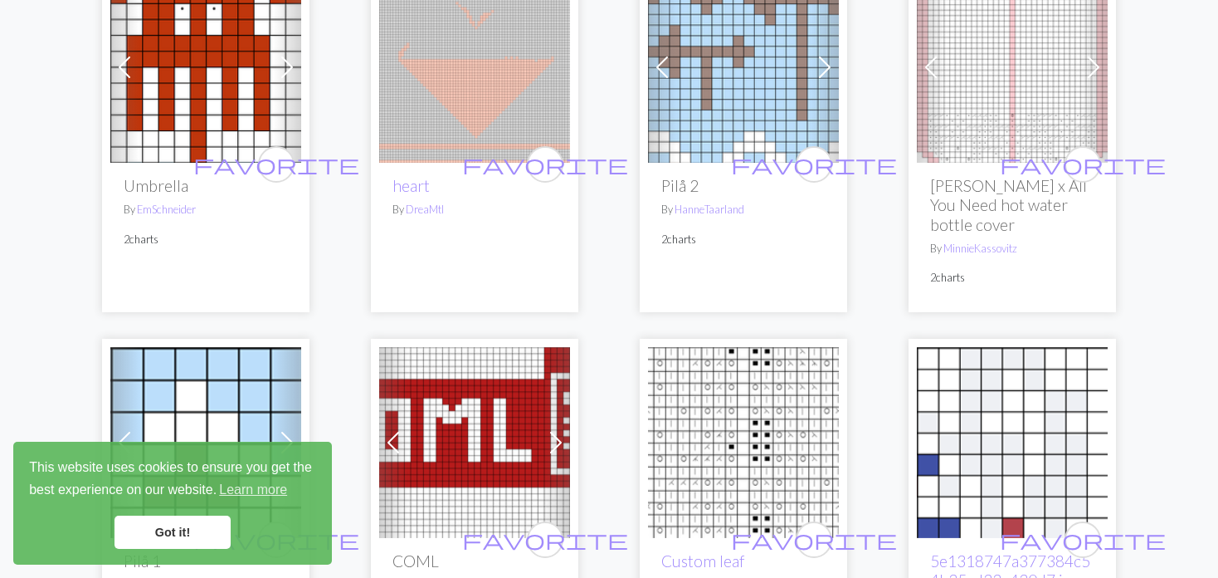
scroll to position [581, 0]
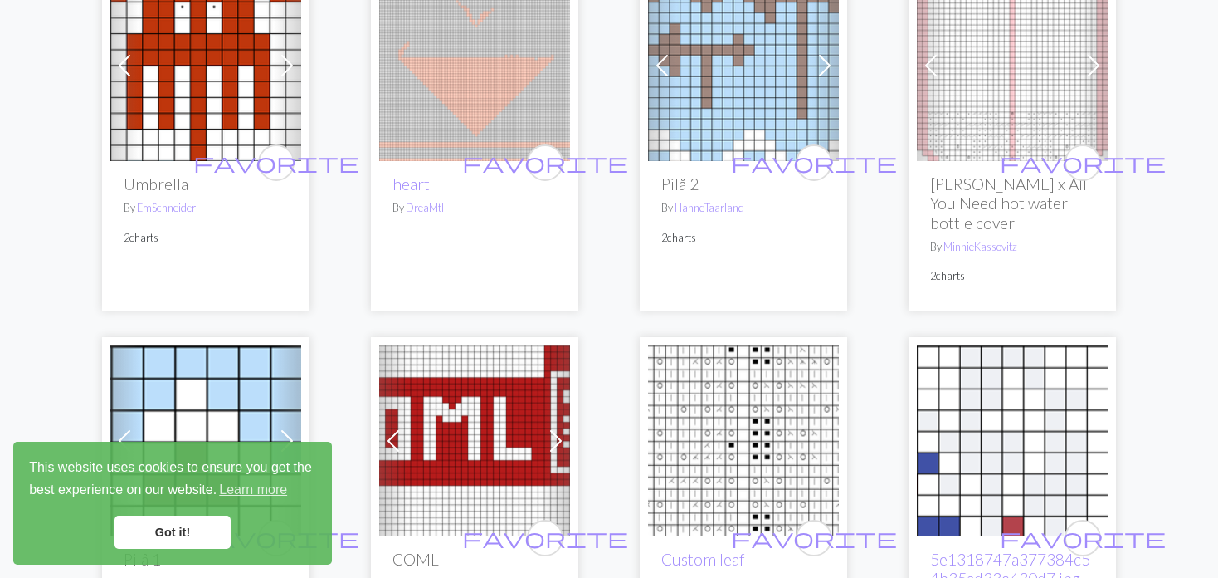
click at [909, 58] on div "Previous Next favorite [PERSON_NAME] x All You Need hot water bottle cover By […" at bounding box center [1013, 136] width 208 height 348
click at [930, 73] on span at bounding box center [931, 65] width 27 height 27
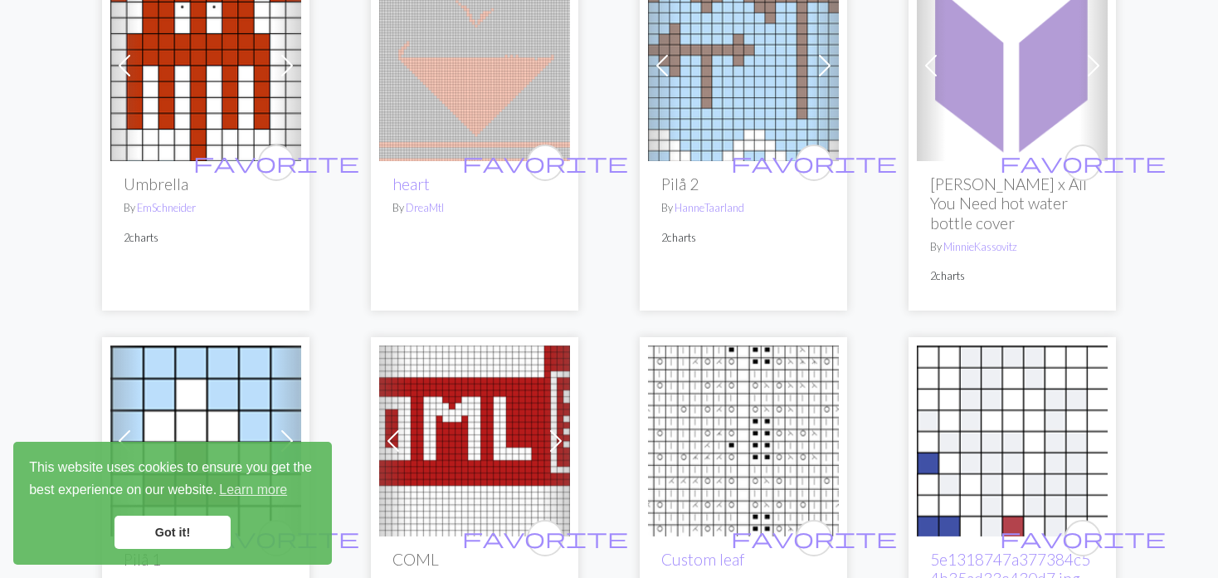
click at [930, 73] on span at bounding box center [931, 65] width 27 height 27
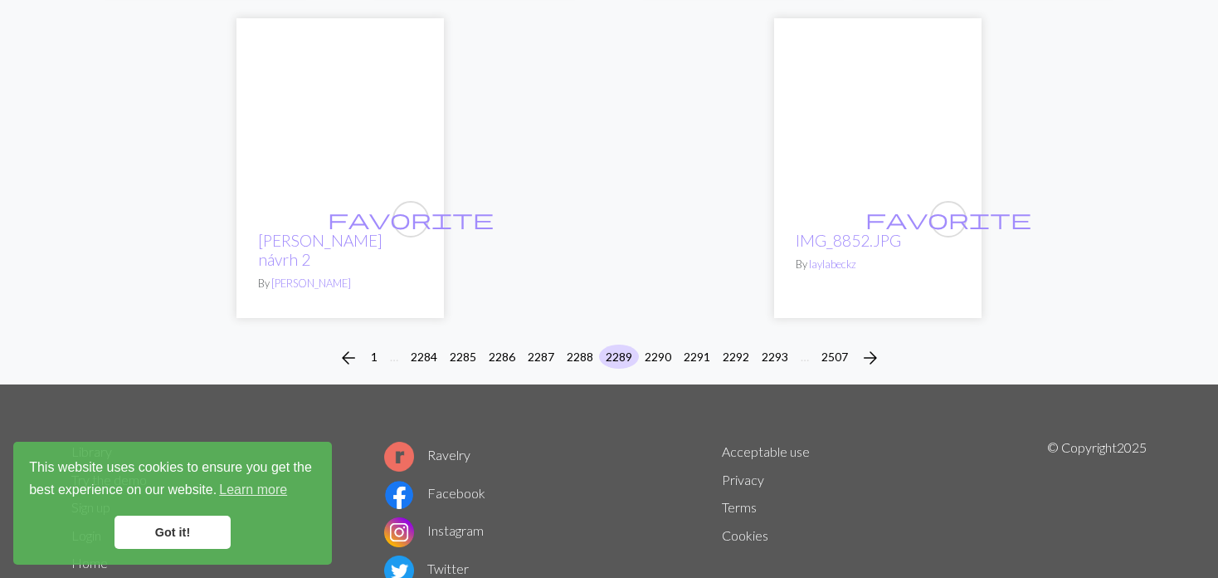
scroll to position [4362, 0]
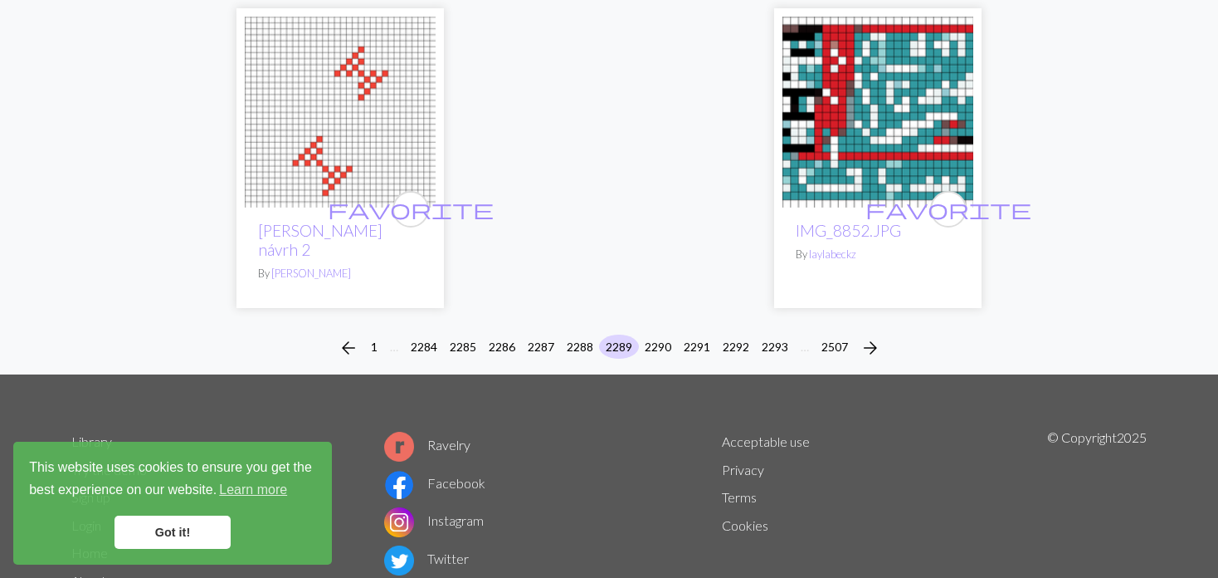
click at [653, 335] on button "2290" at bounding box center [658, 347] width 40 height 24
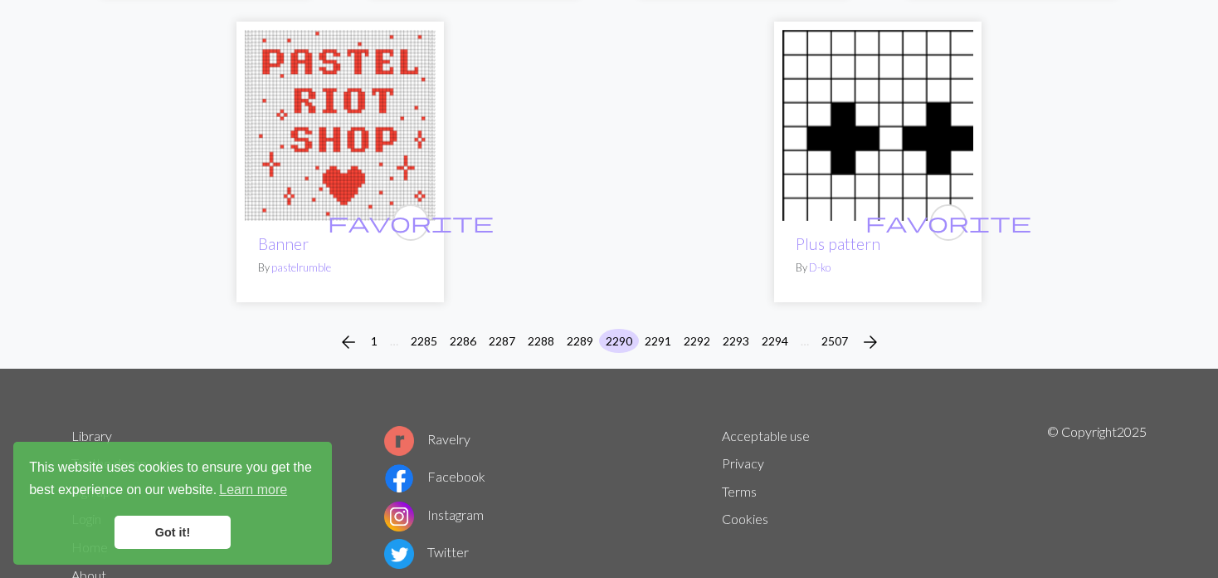
scroll to position [4120, 0]
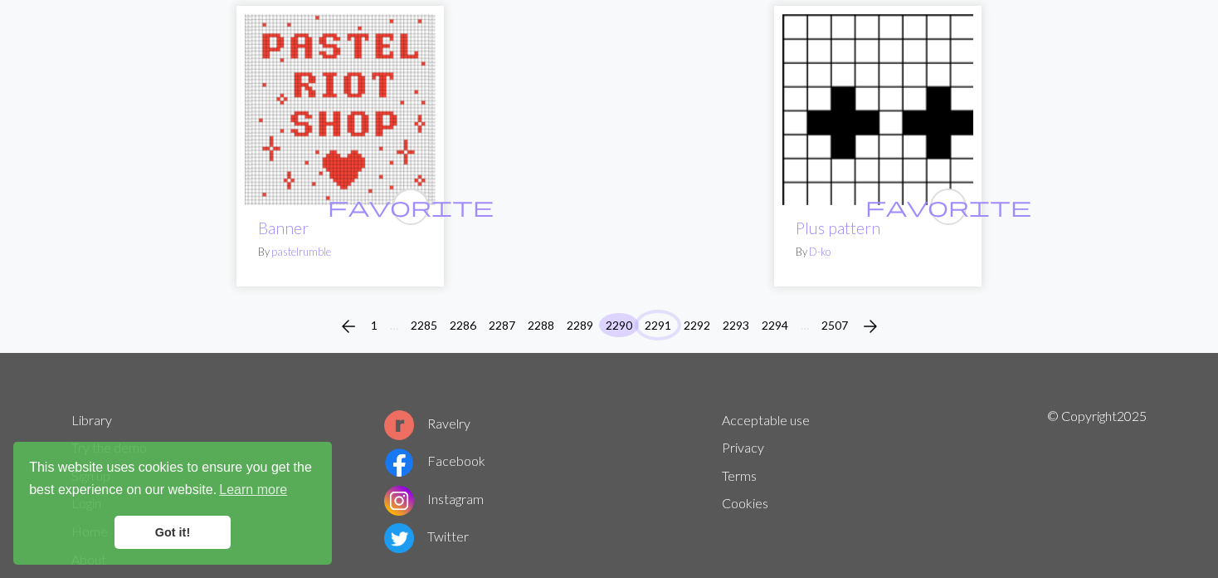
click at [652, 313] on button "2291" at bounding box center [658, 325] width 40 height 24
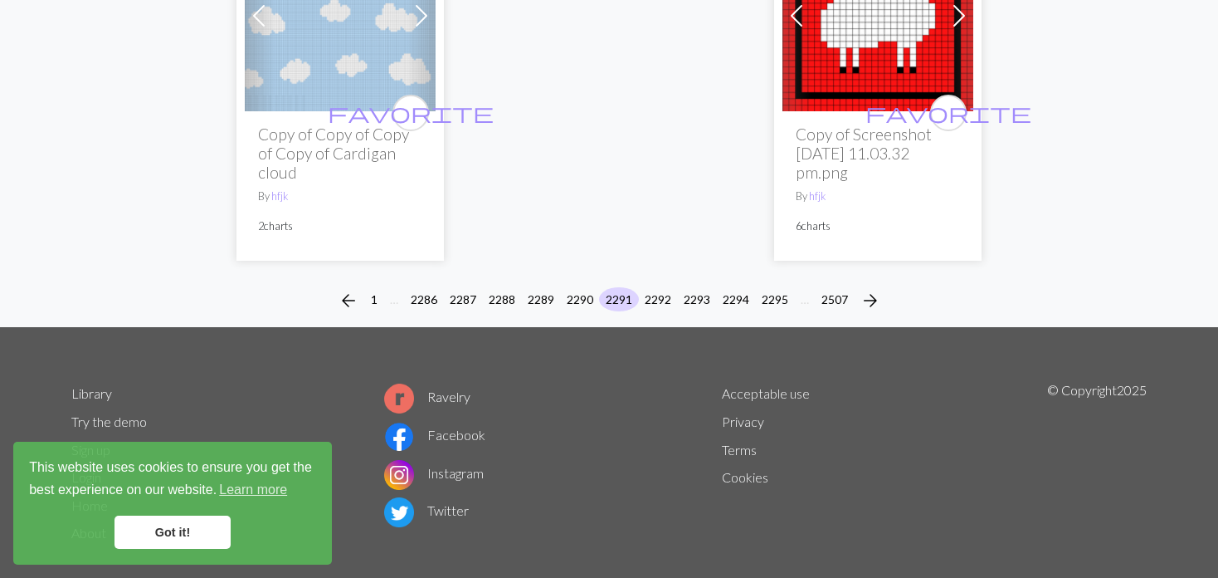
scroll to position [4343, 0]
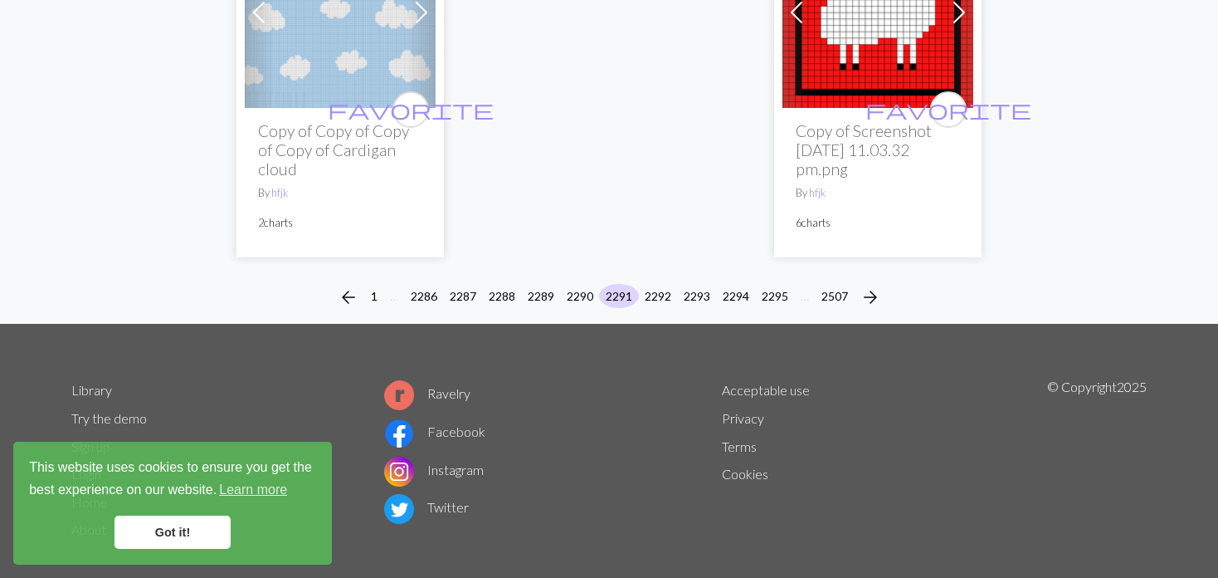
click at [662, 271] on div "arrow_back 1 … 2286 2287 2288 2289 2290 2291 2292 2293 2294 2295 … 2507 arrow_f…" at bounding box center [609, 297] width 1218 height 53
click at [657, 284] on button "2292" at bounding box center [658, 296] width 40 height 24
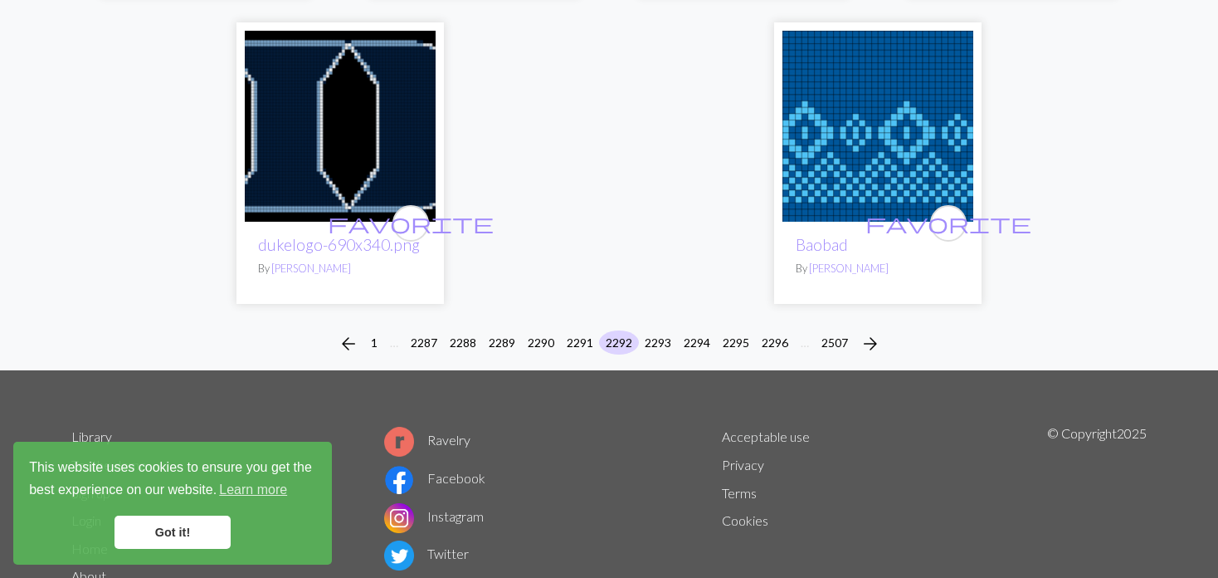
scroll to position [4266, 0]
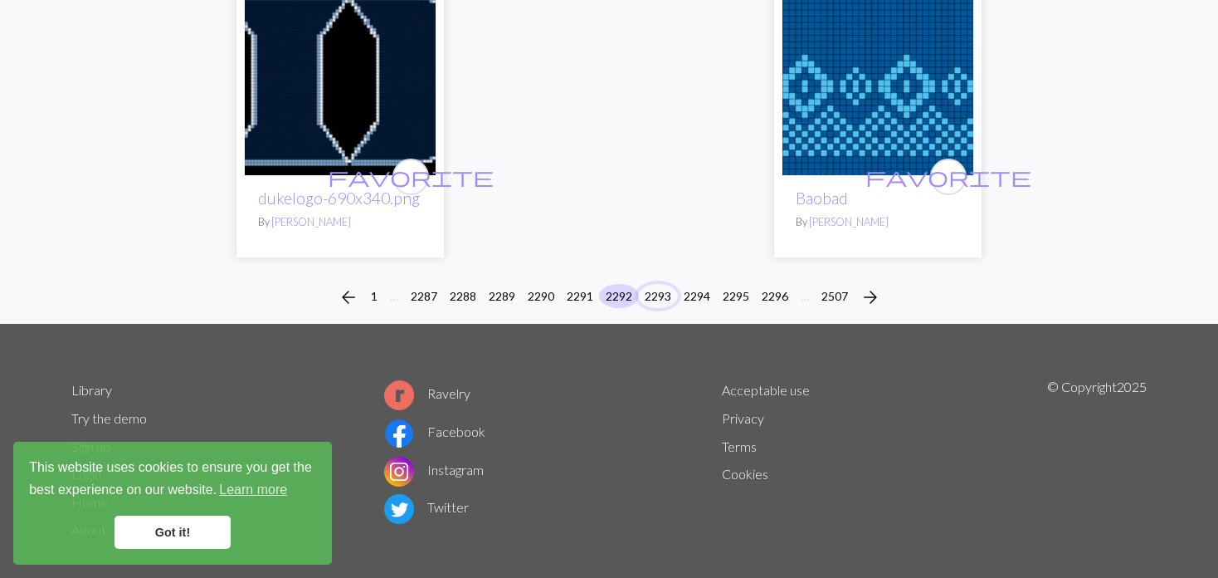
click at [648, 284] on button "2293" at bounding box center [658, 296] width 40 height 24
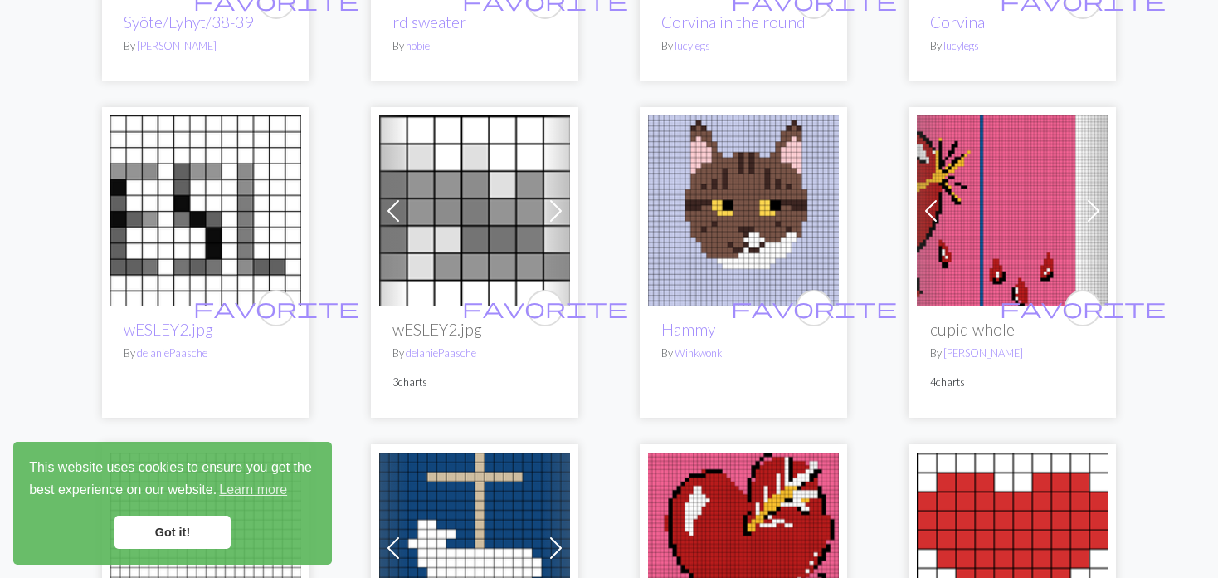
scroll to position [1411, 0]
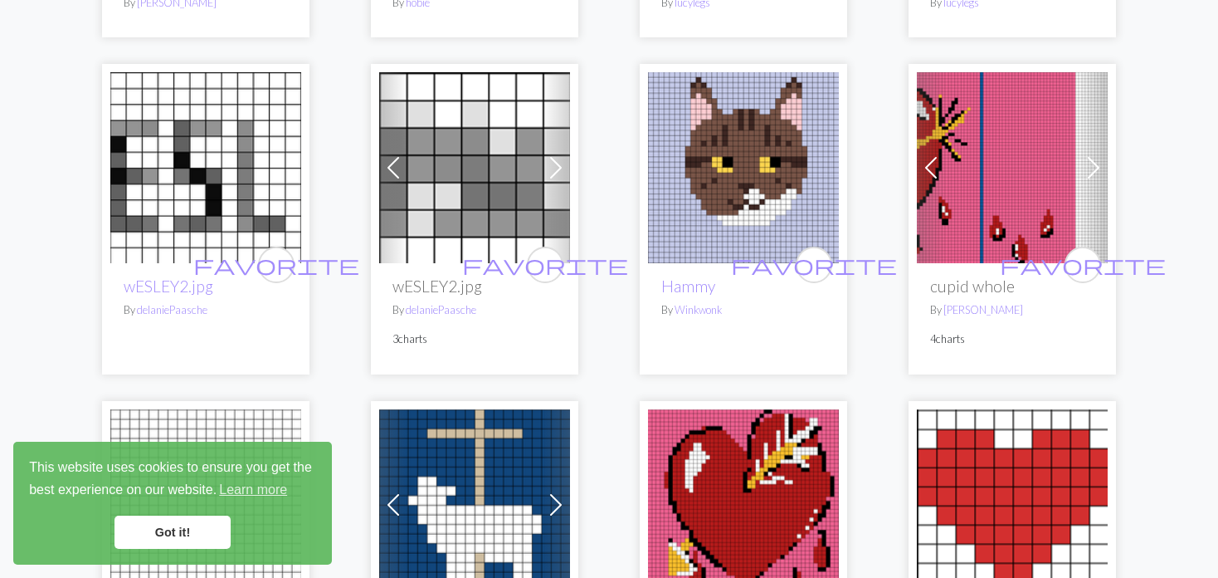
click at [1065, 145] on img at bounding box center [1012, 167] width 191 height 191
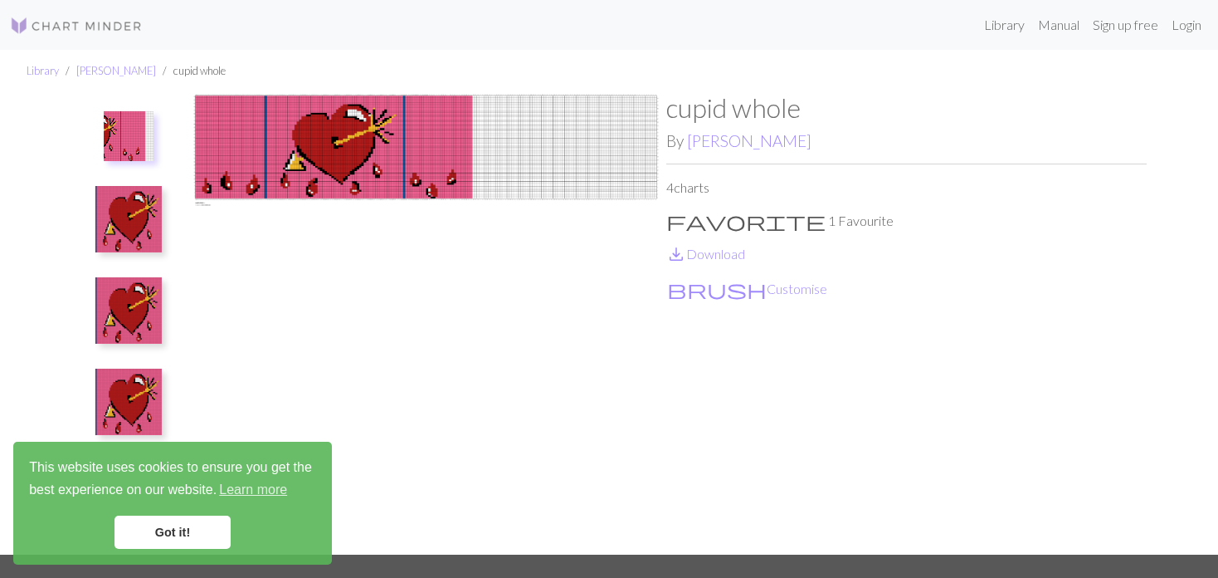
click at [305, 189] on img at bounding box center [426, 323] width 481 height 462
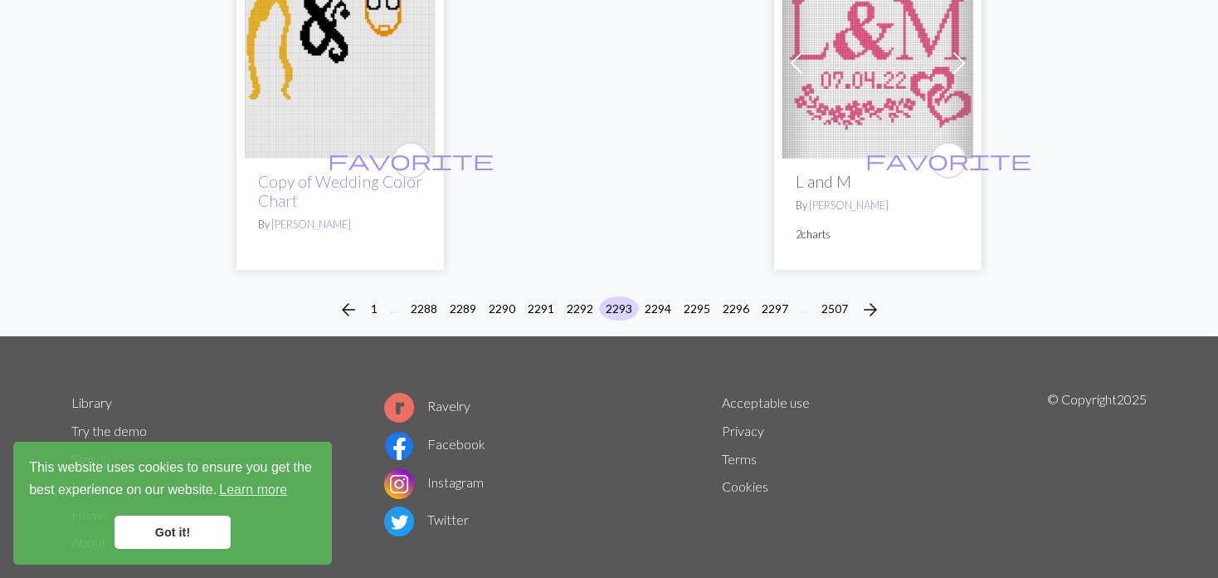
scroll to position [4246, 0]
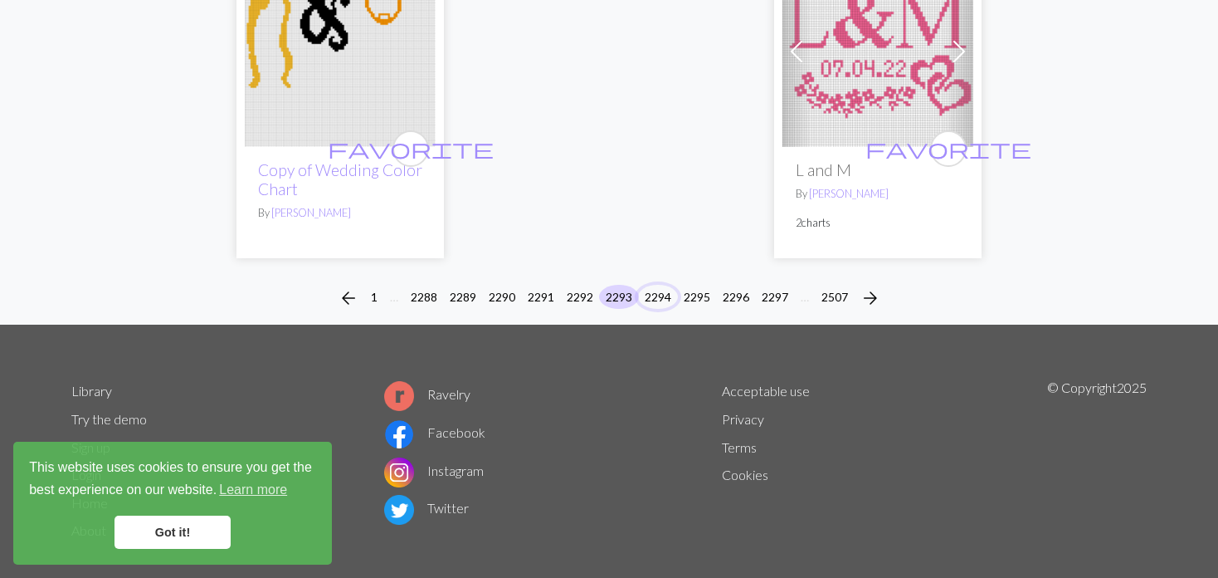
click at [662, 285] on button "2294" at bounding box center [658, 297] width 40 height 24
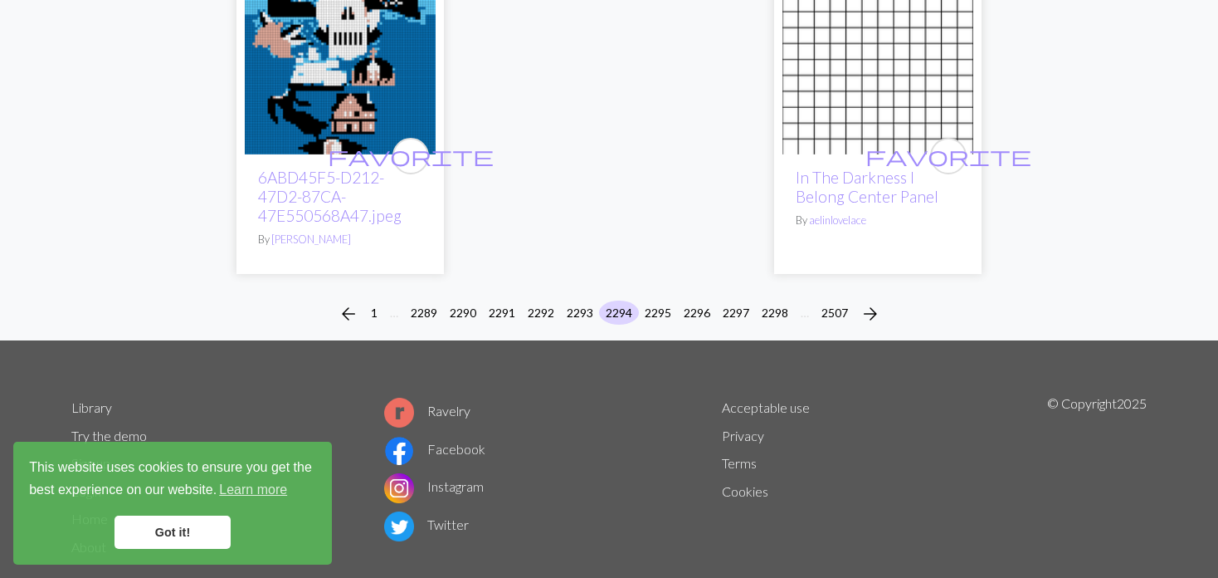
scroll to position [4340, 0]
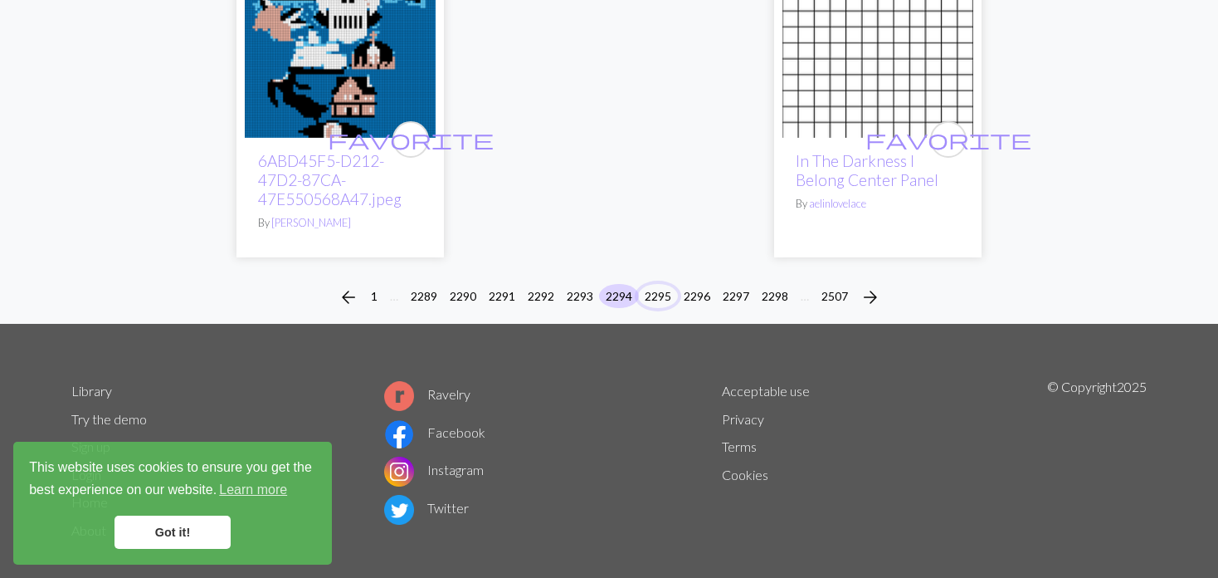
click at [650, 284] on button "2295" at bounding box center [658, 296] width 40 height 24
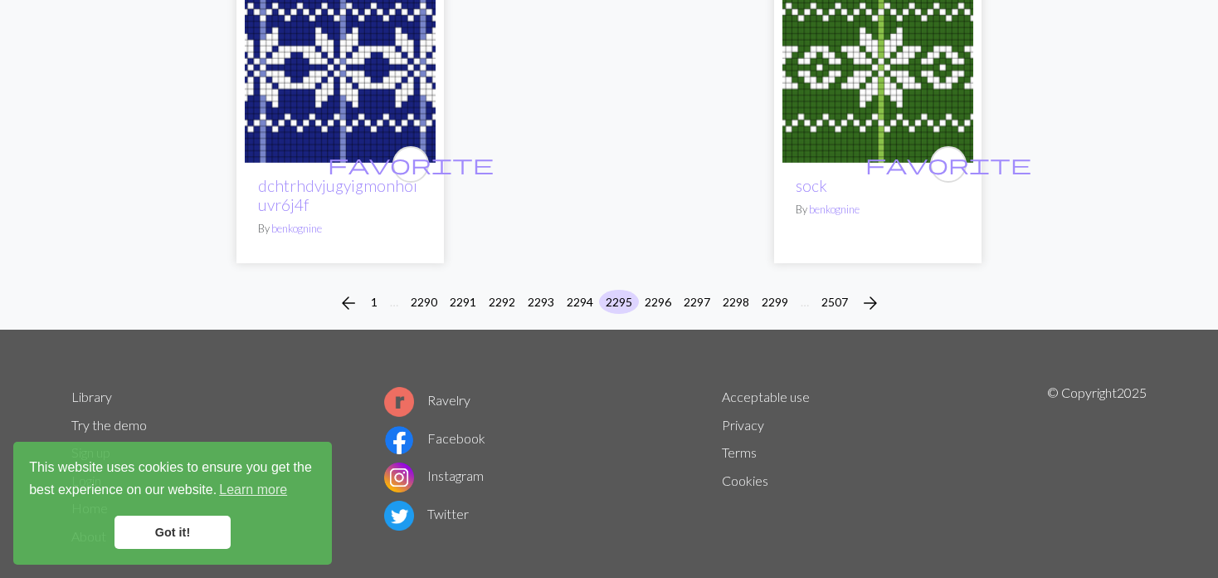
scroll to position [4236, 0]
click at [647, 289] on button "2296" at bounding box center [658, 301] width 40 height 24
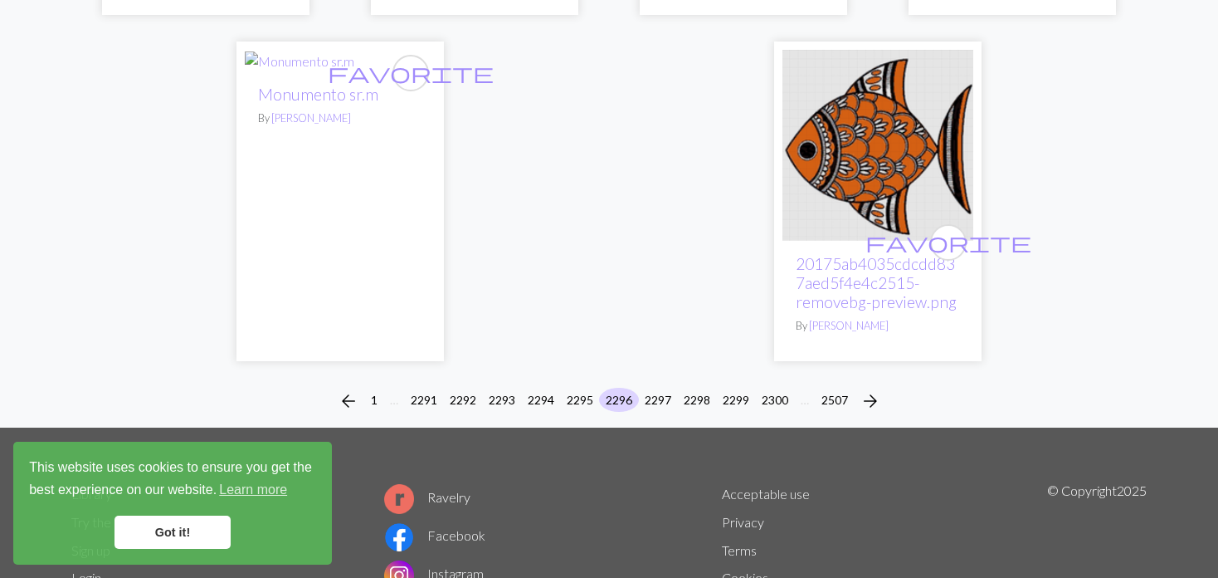
scroll to position [4390, 0]
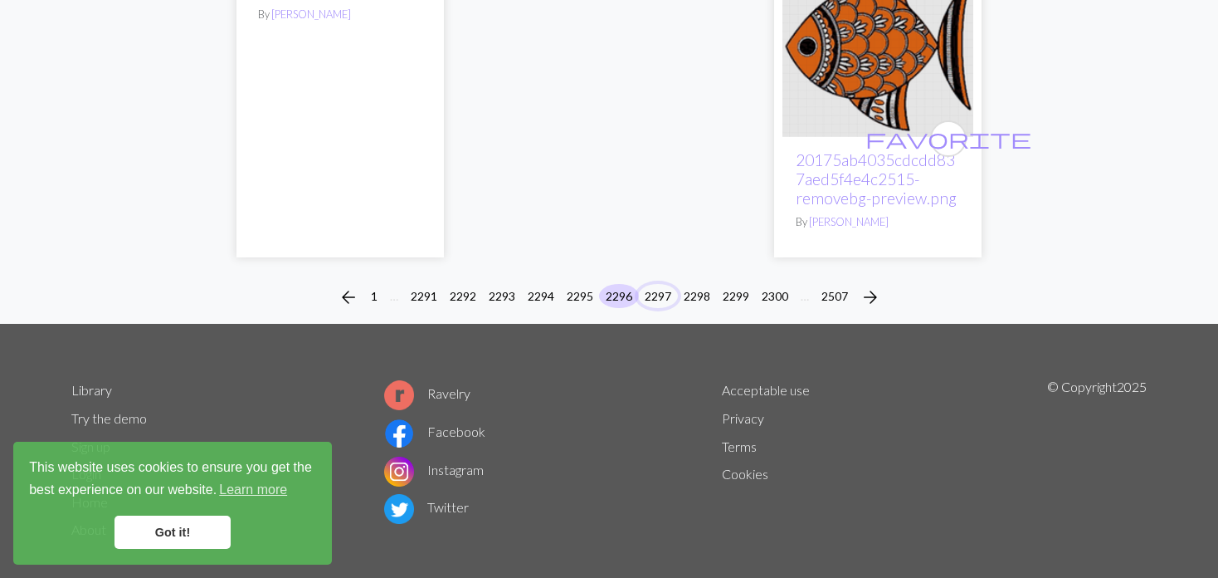
click at [652, 284] on button "2297" at bounding box center [658, 296] width 40 height 24
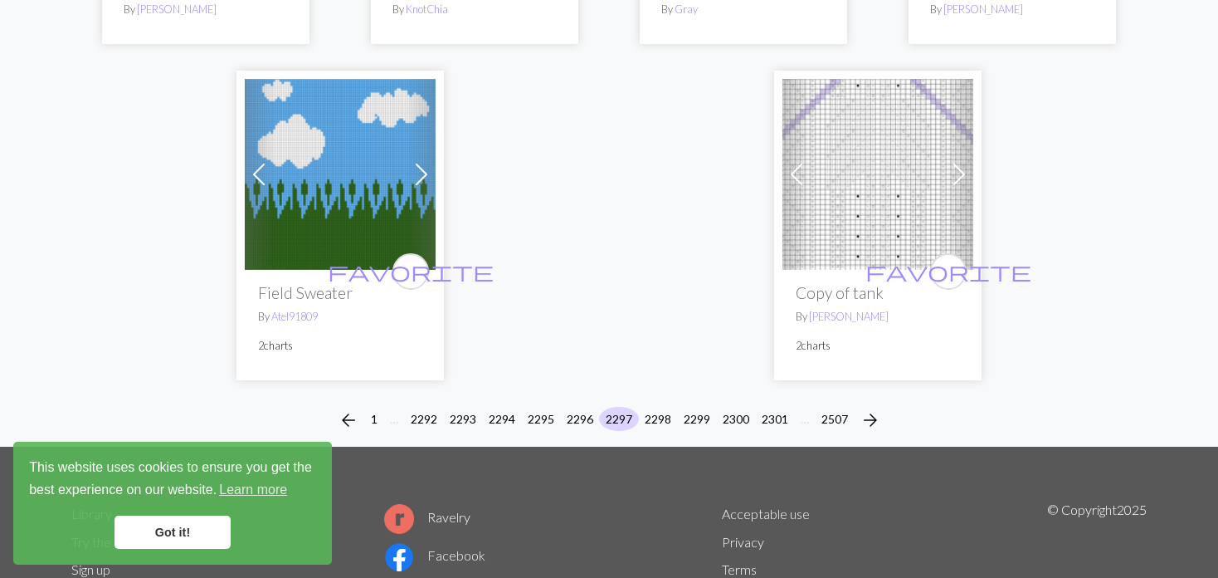
scroll to position [4246, 0]
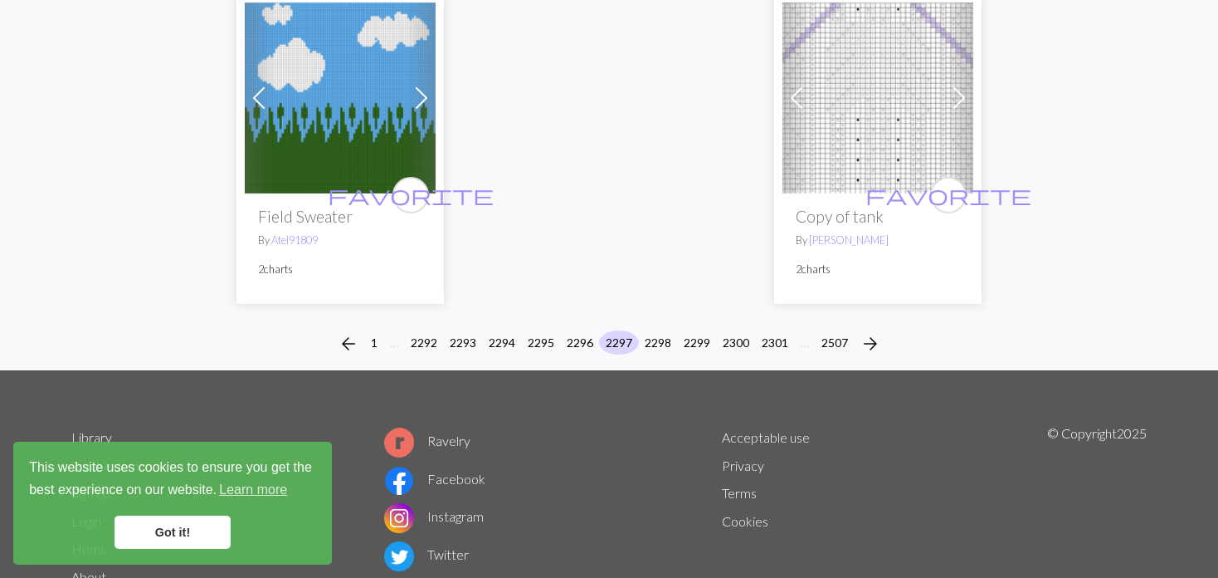
click at [803, 85] on span at bounding box center [797, 98] width 27 height 27
click at [665, 330] on button "2298" at bounding box center [658, 342] width 40 height 24
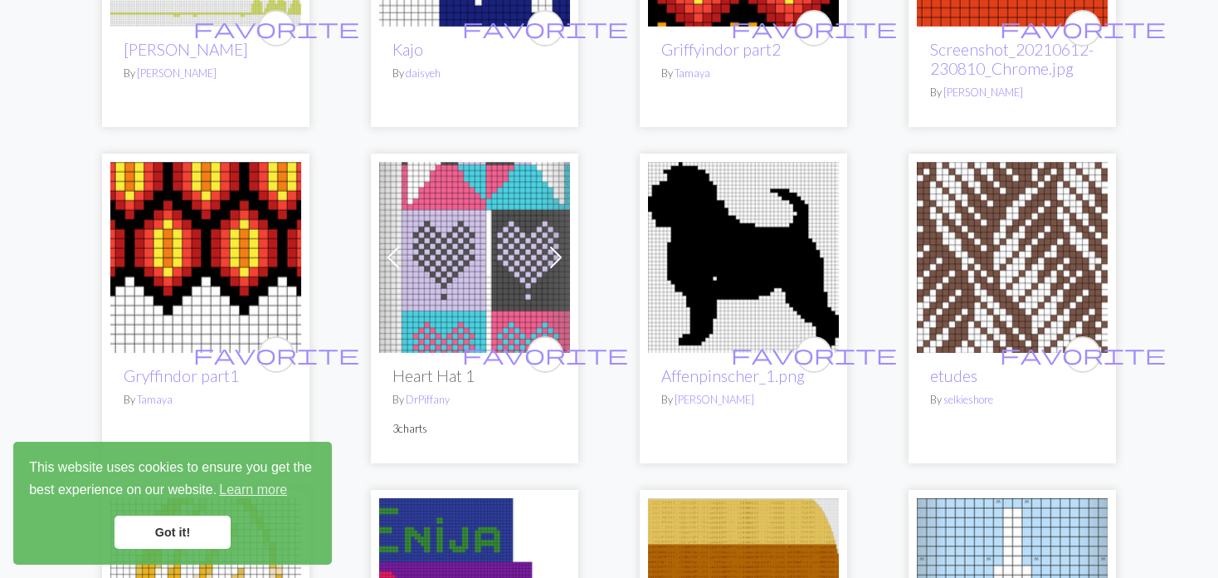
scroll to position [1079, 0]
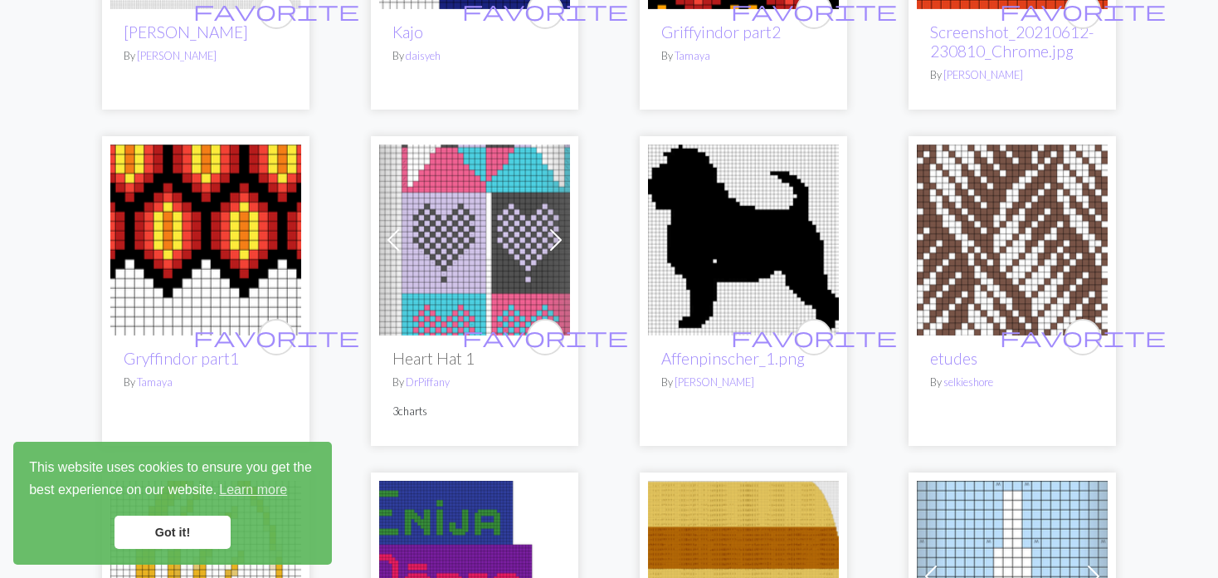
click at [470, 273] on img at bounding box center [474, 239] width 191 height 191
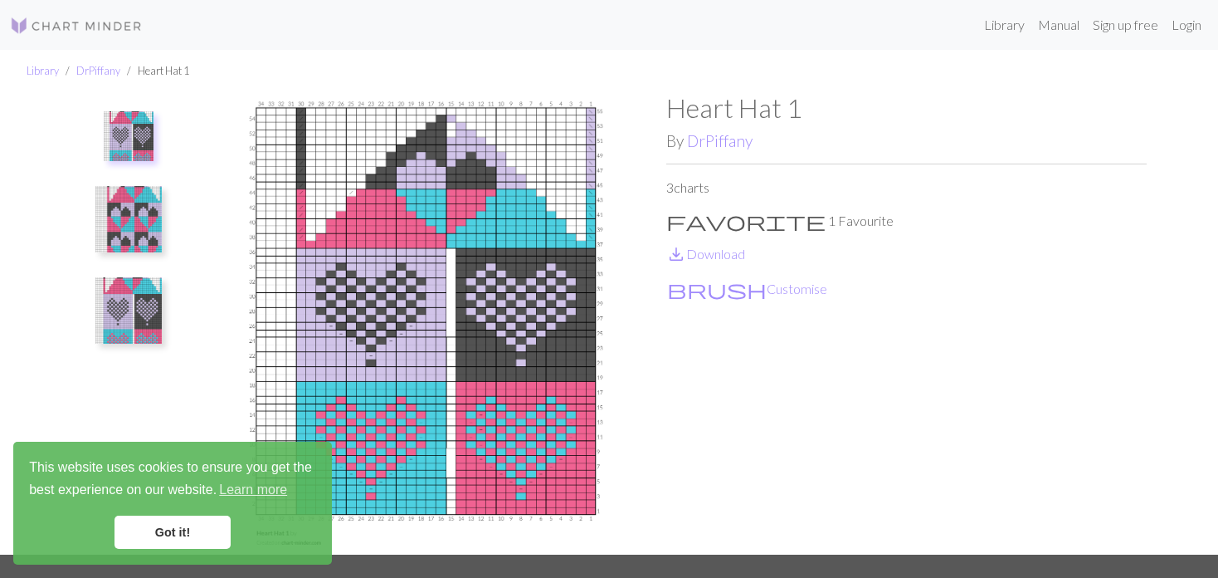
click at [159, 210] on img at bounding box center [128, 219] width 66 height 66
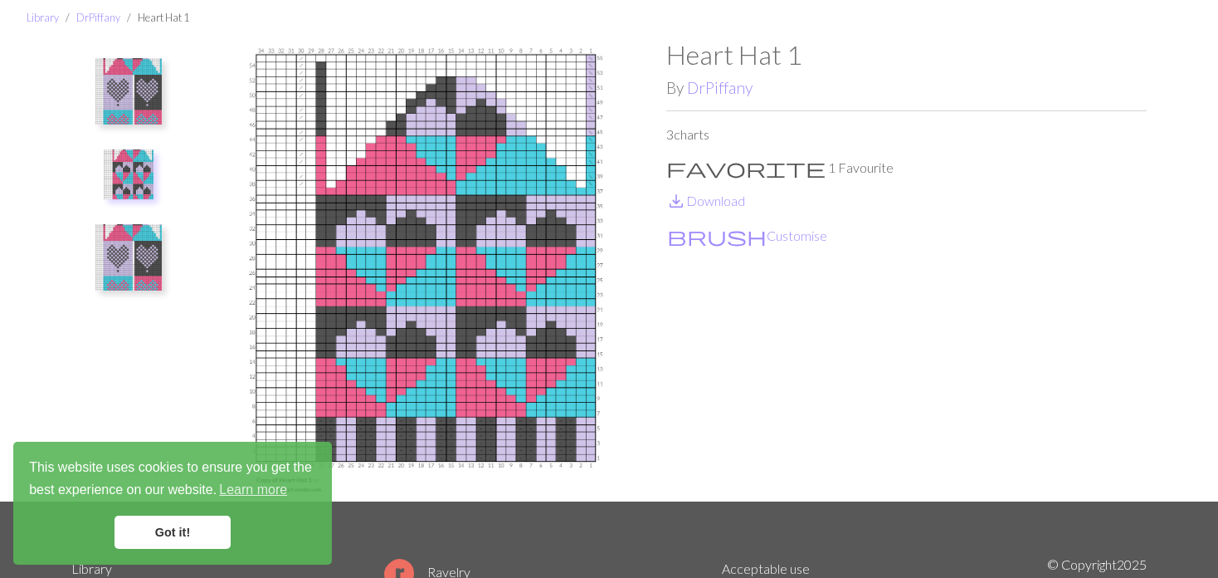
scroll to position [83, 0]
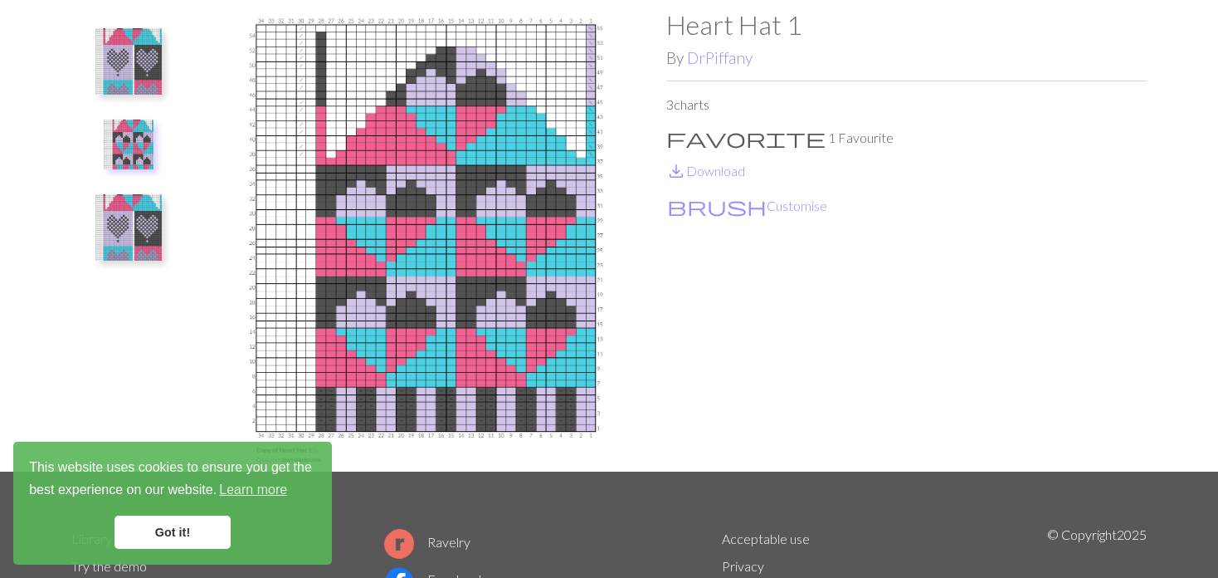
click at [165, 237] on button at bounding box center [129, 227] width 88 height 78
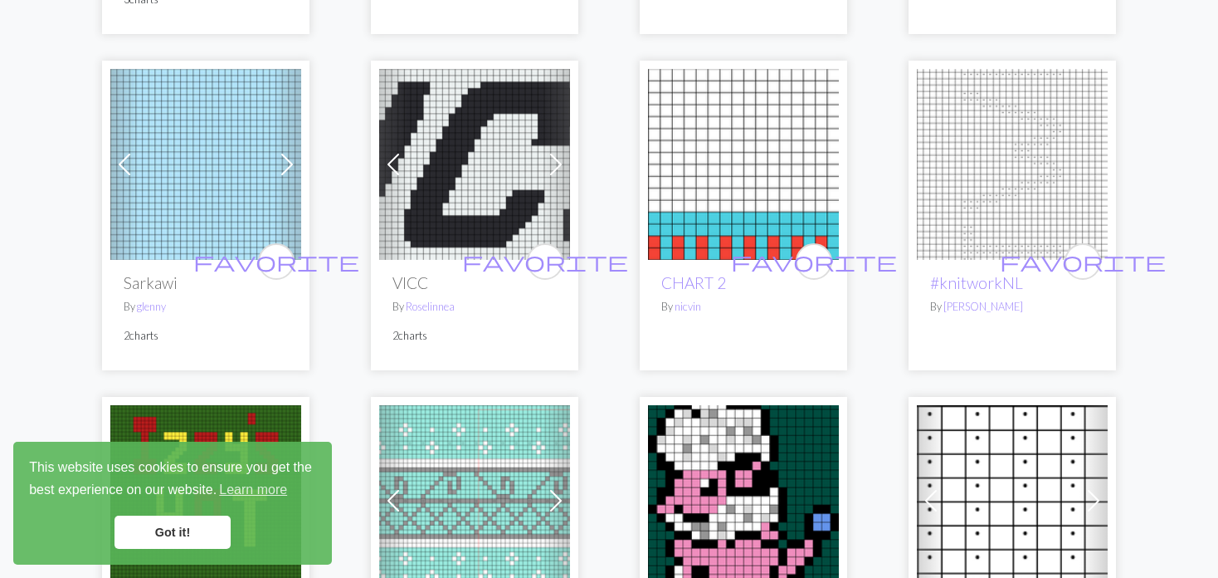
scroll to position [2905, 0]
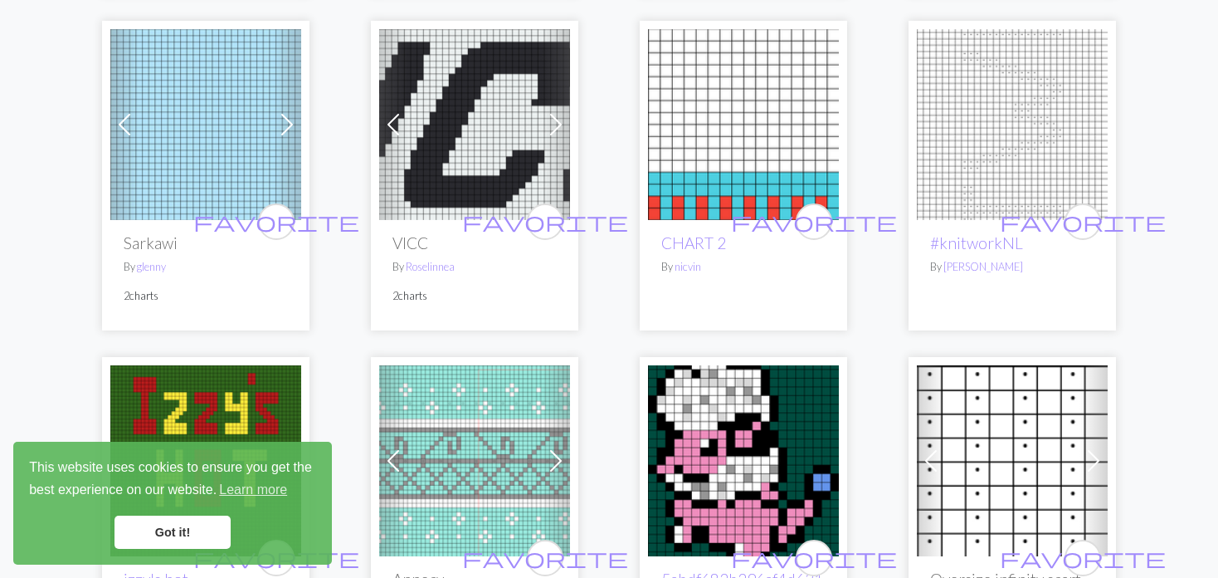
click at [289, 135] on span at bounding box center [287, 124] width 27 height 27
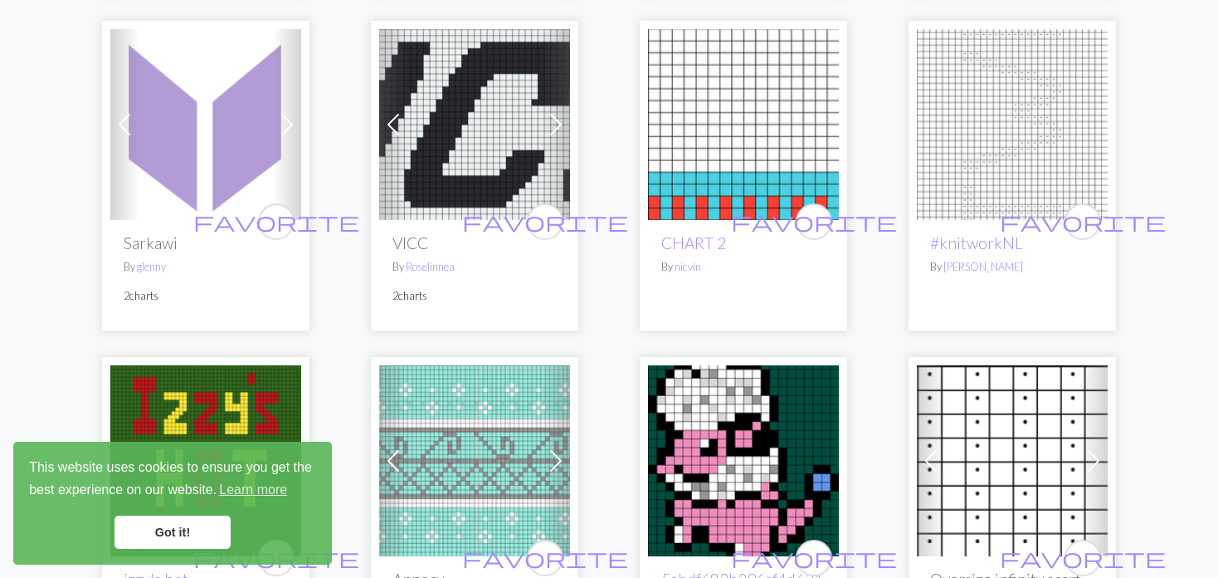
click at [289, 135] on span at bounding box center [287, 124] width 27 height 27
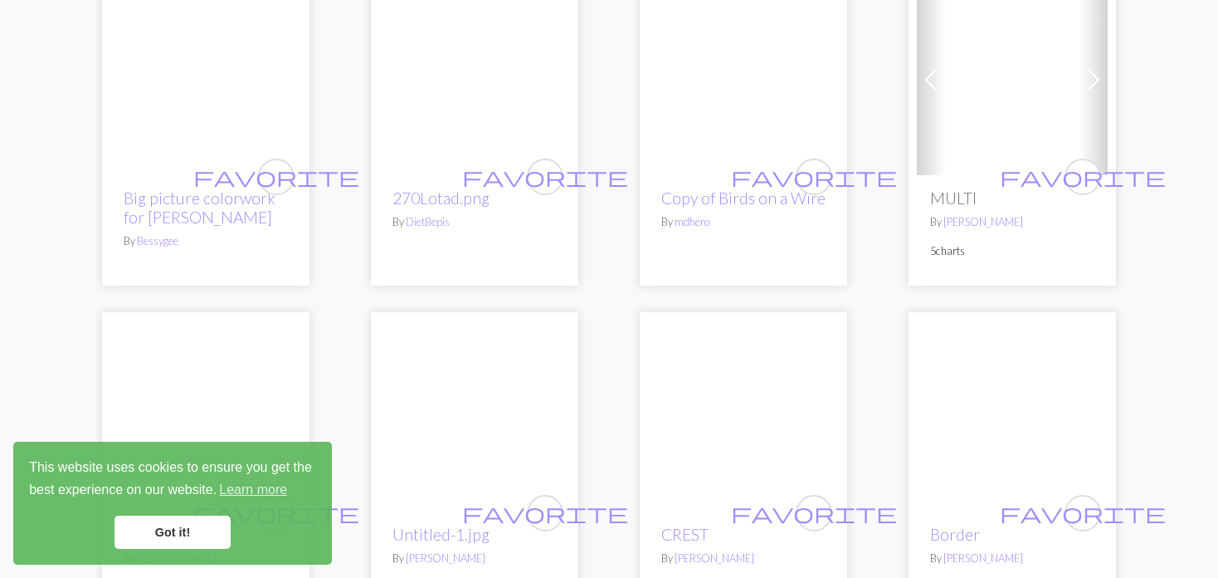
scroll to position [3652, 0]
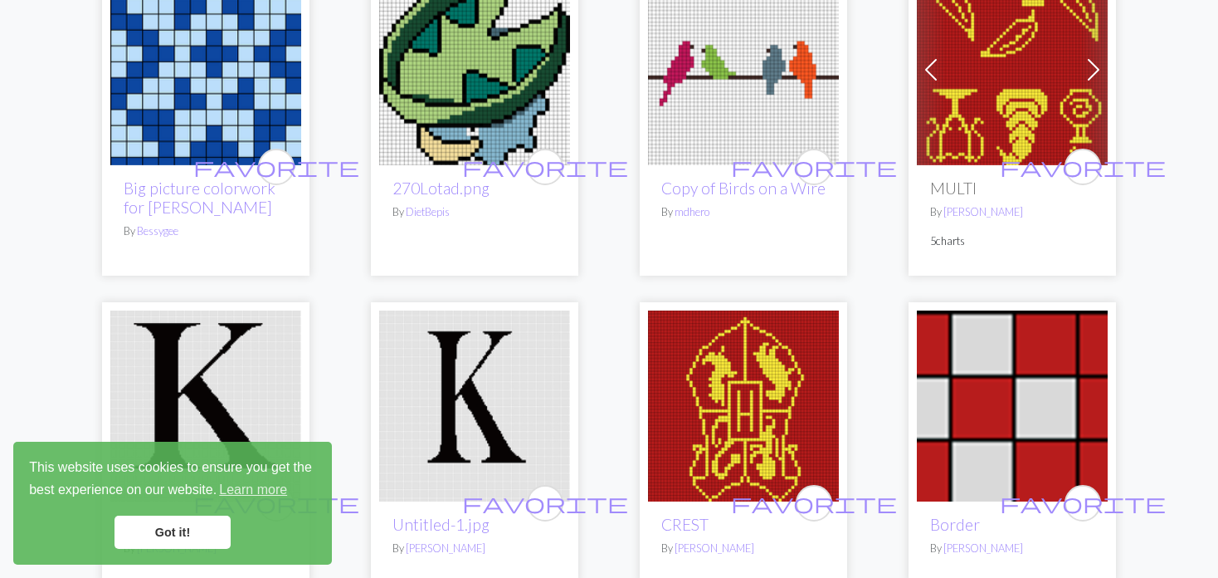
click at [929, 67] on span at bounding box center [931, 69] width 27 height 27
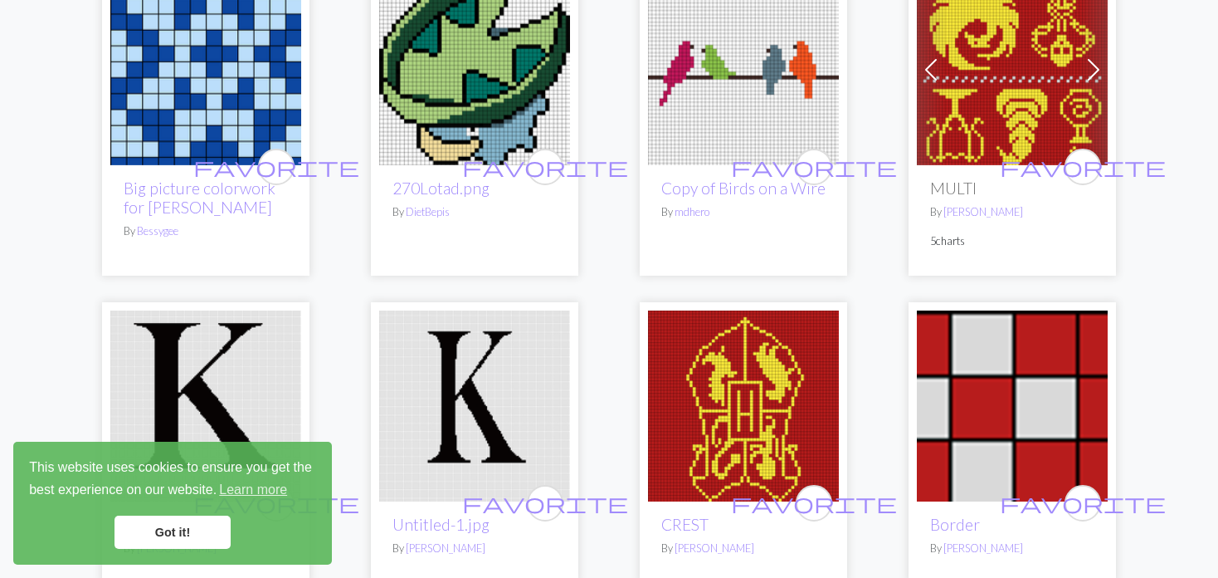
click at [929, 67] on span at bounding box center [931, 69] width 27 height 27
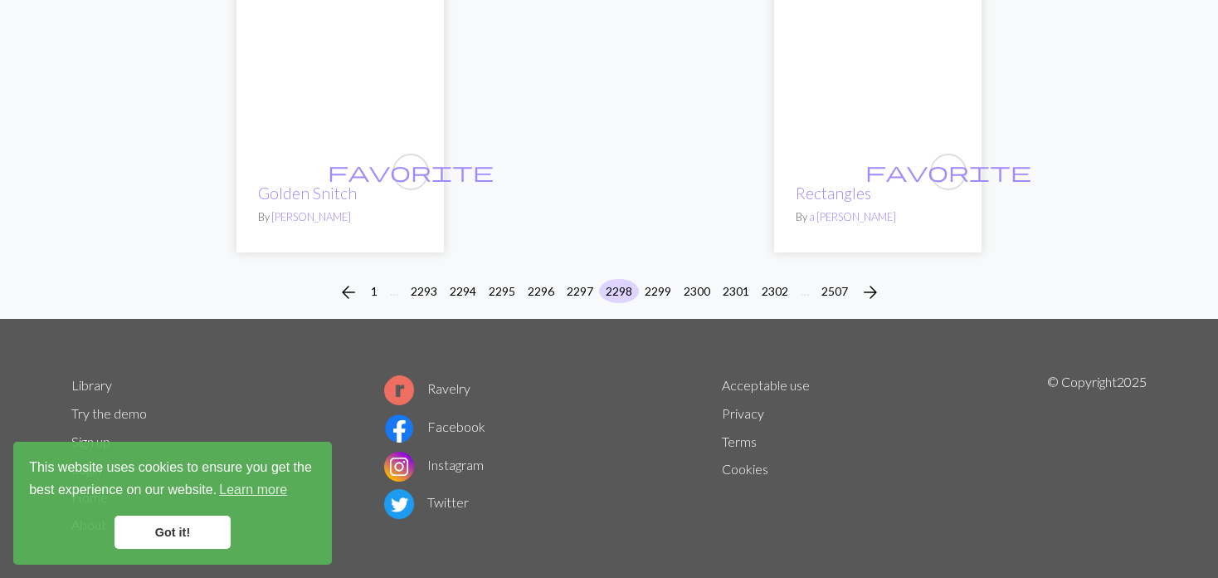
scroll to position [4305, 0]
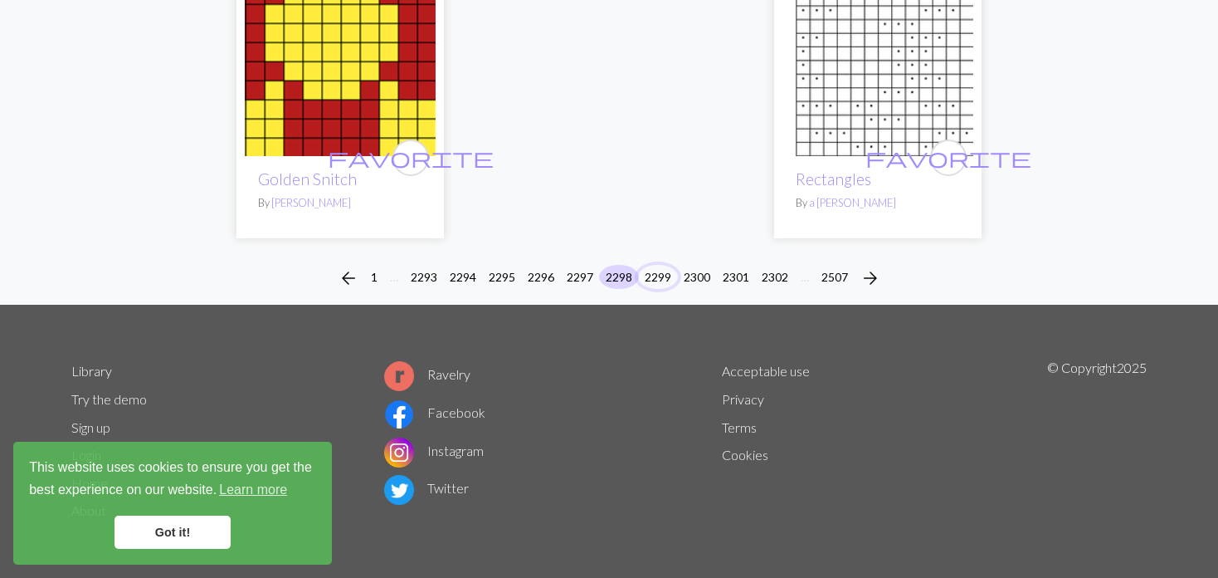
click at [657, 272] on button "2299" at bounding box center [658, 277] width 40 height 24
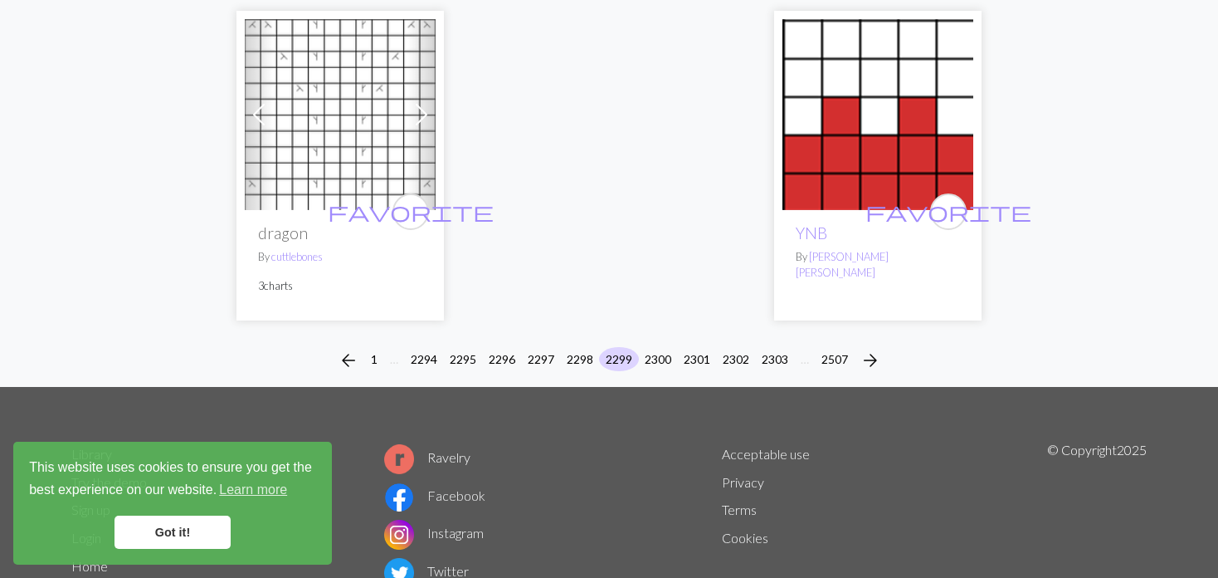
scroll to position [4359, 0]
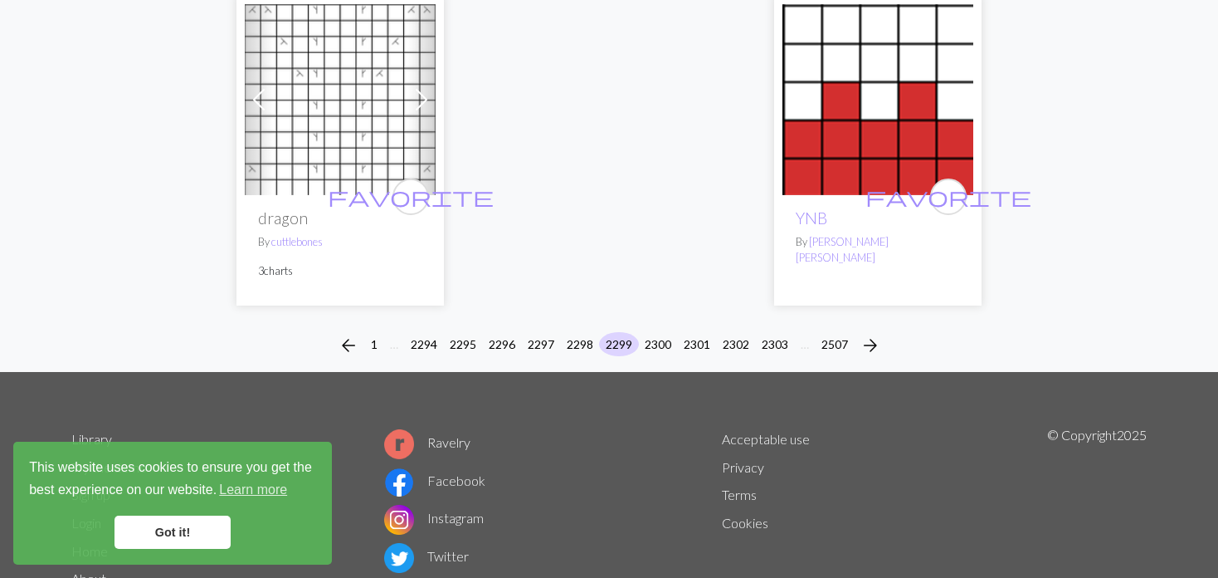
click at [657, 319] on div "arrow_back 1 … 2294 2295 2296 2297 2298 2299 2300 2301 2302 2303 … 2507 arrow_f…" at bounding box center [609, 345] width 1218 height 53
click at [674, 332] on button "2300" at bounding box center [658, 344] width 40 height 24
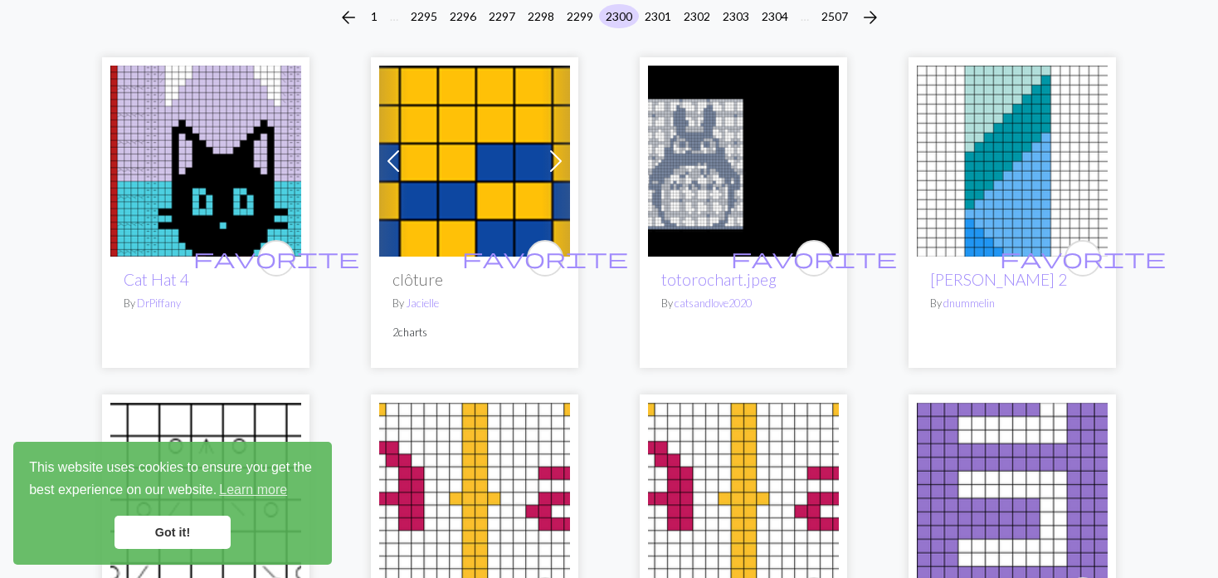
scroll to position [166, 0]
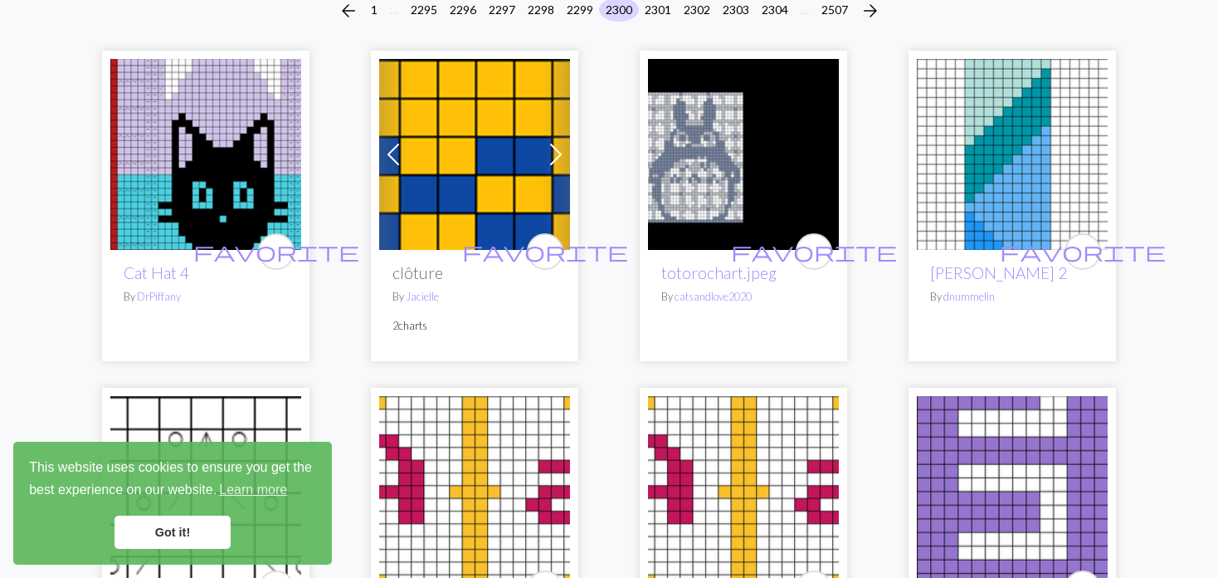
click at [222, 180] on img at bounding box center [205, 154] width 191 height 191
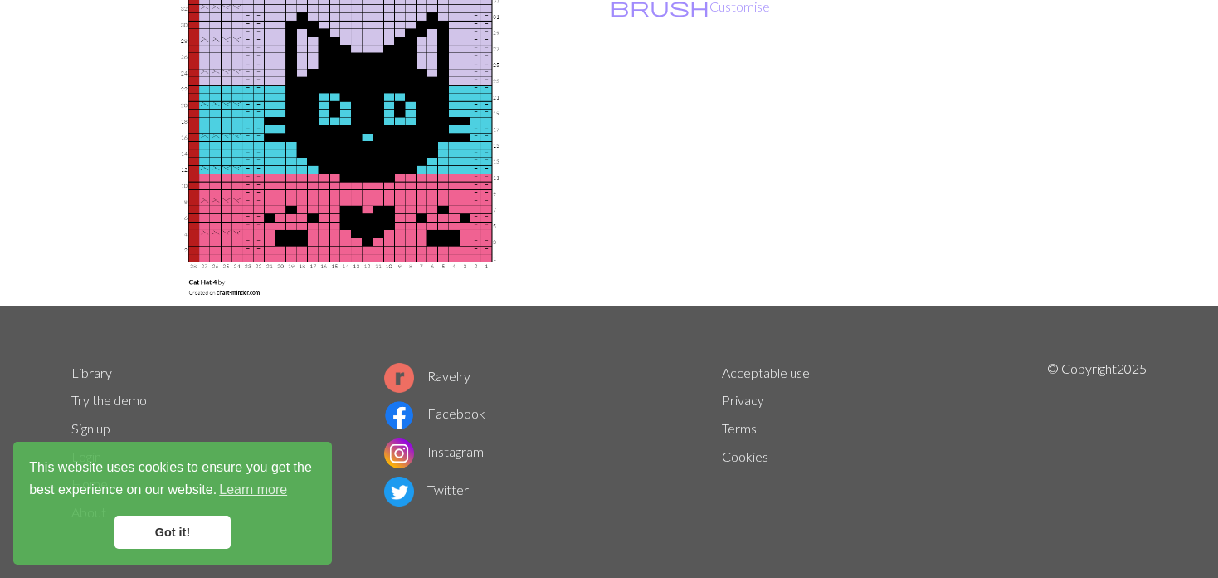
scroll to position [166, 0]
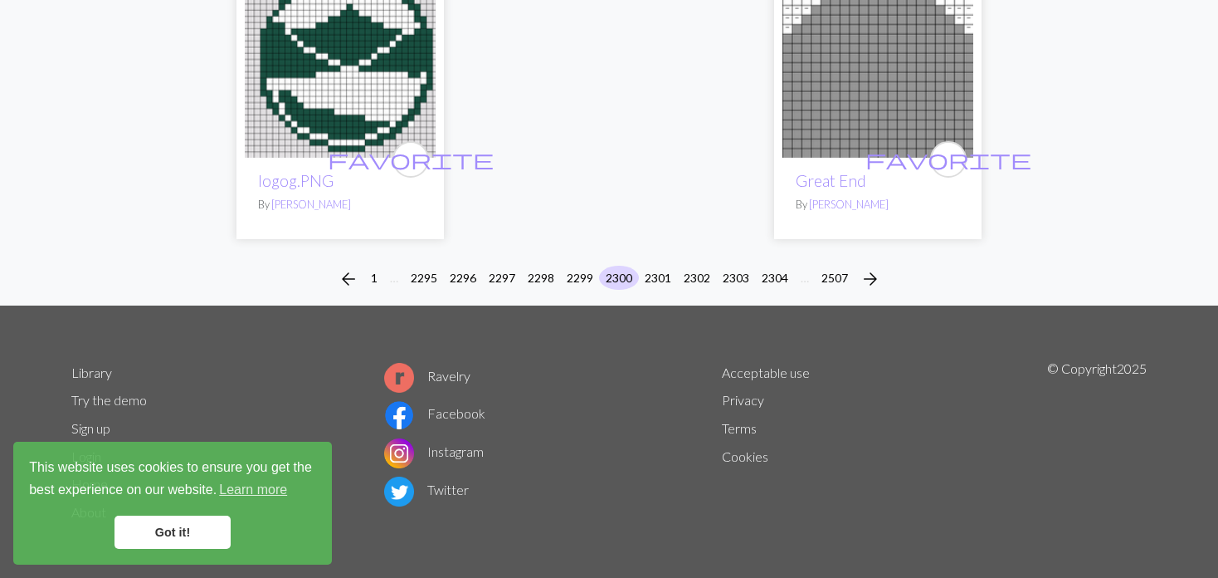
scroll to position [4255, 0]
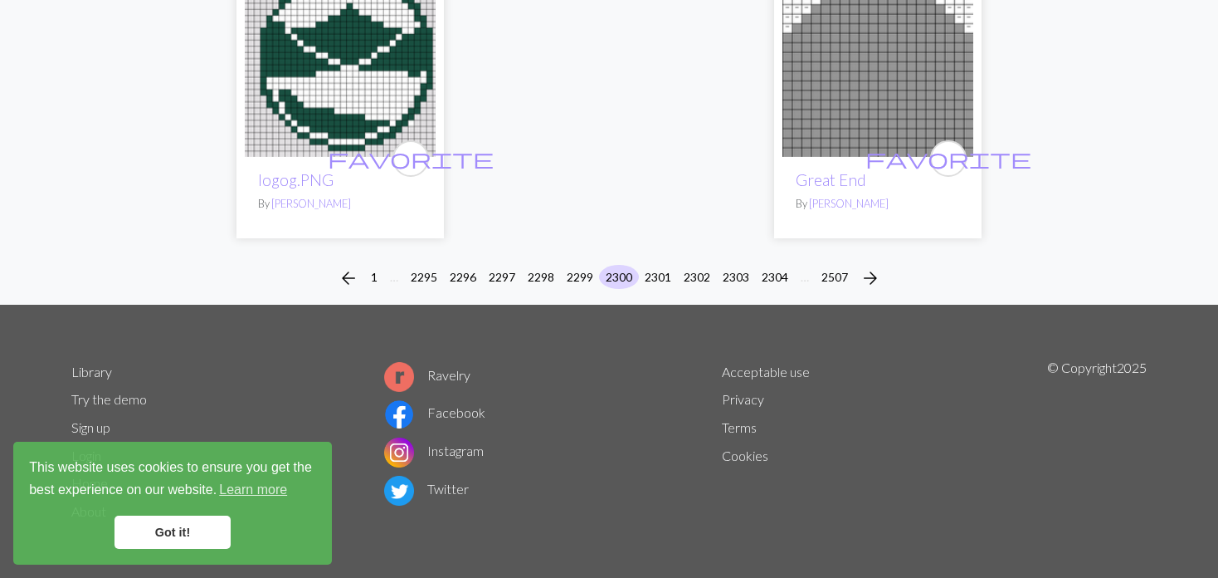
click at [652, 260] on div "arrow_back 1 … 2295 2296 2297 2298 2299 2300 2301 2302 2303 2304 … 2507 arrow_f…" at bounding box center [609, 278] width 1218 height 53
click at [657, 273] on button "2301" at bounding box center [658, 277] width 40 height 24
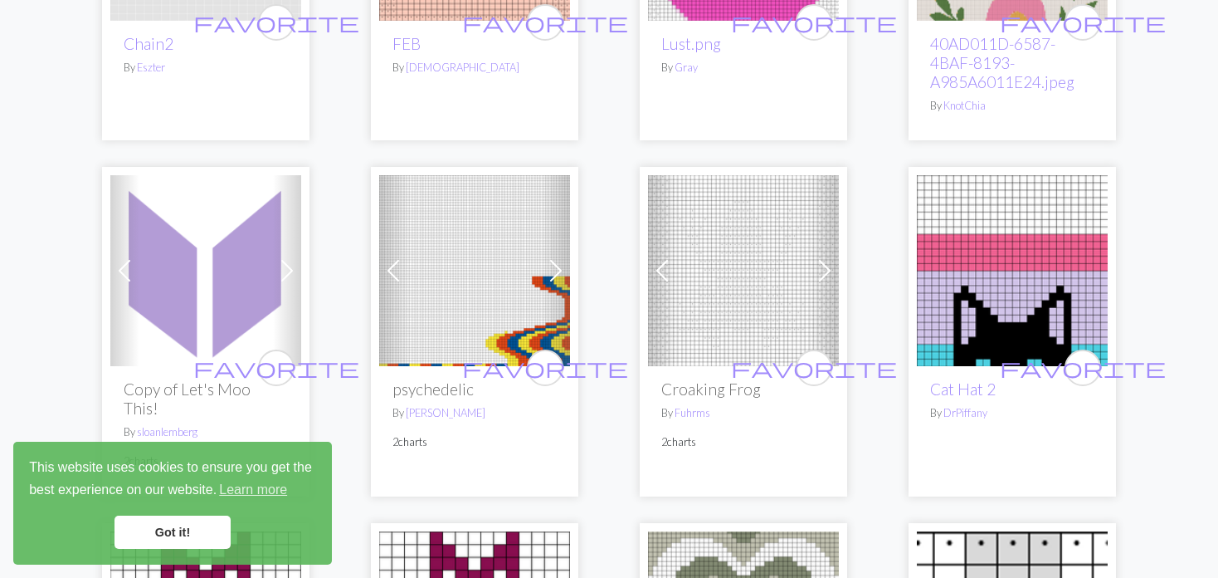
scroll to position [3320, 0]
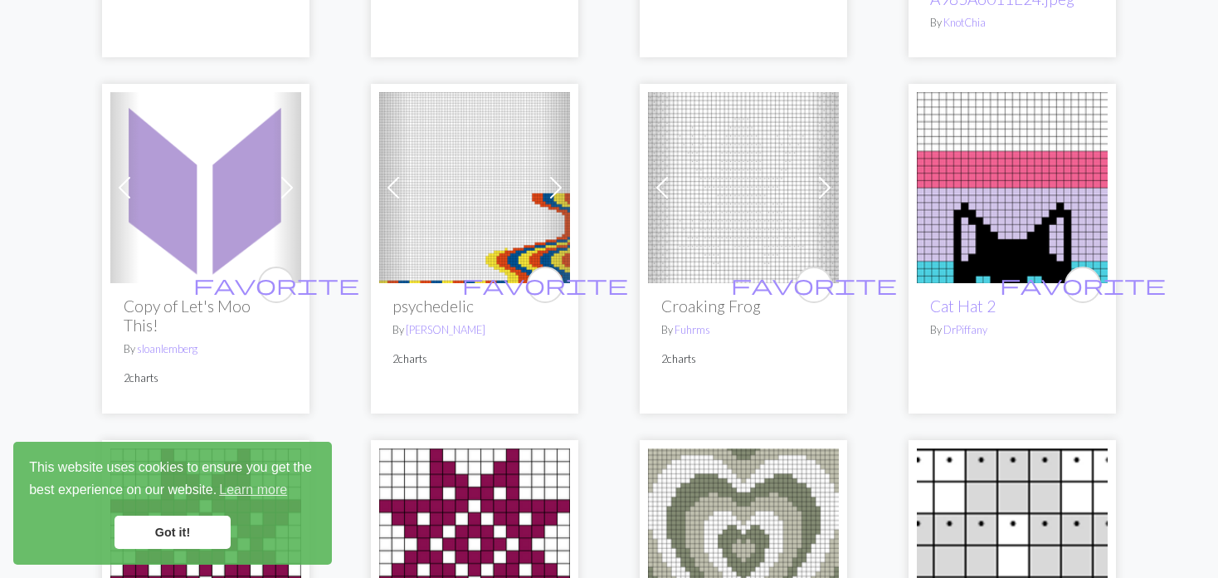
click at [398, 174] on span at bounding box center [393, 187] width 27 height 27
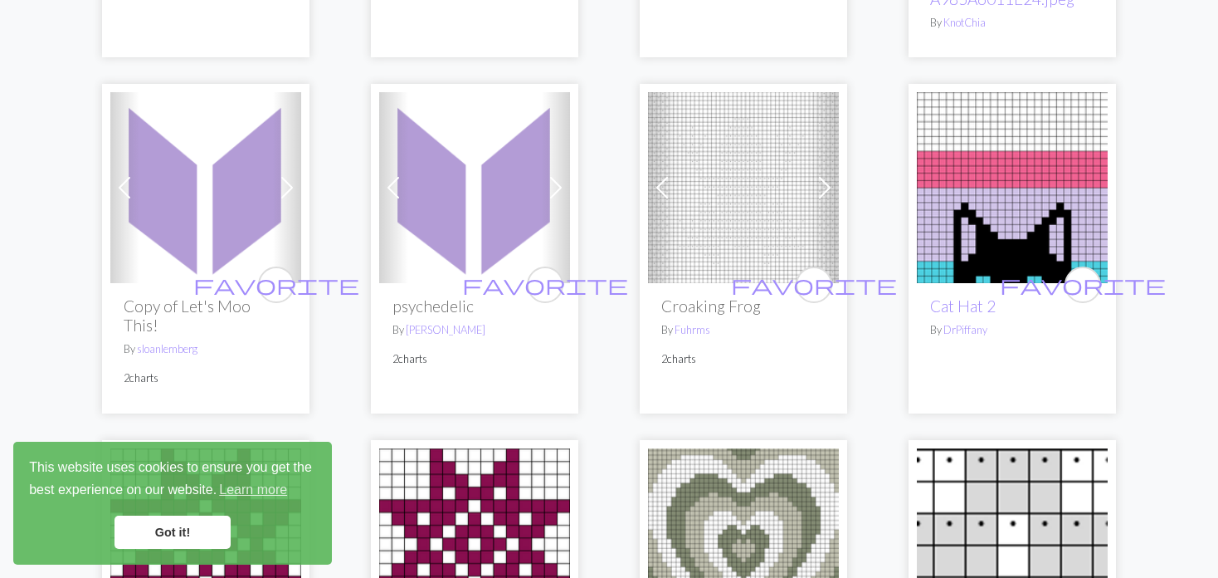
click at [391, 174] on span at bounding box center [393, 187] width 27 height 27
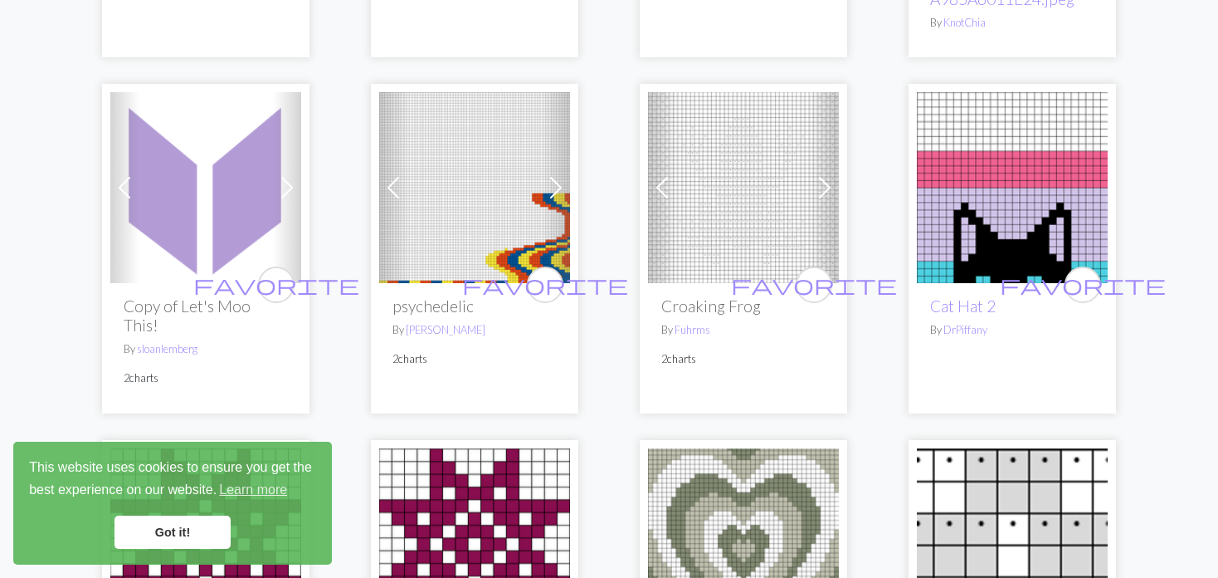
click at [659, 174] on span at bounding box center [662, 187] width 27 height 27
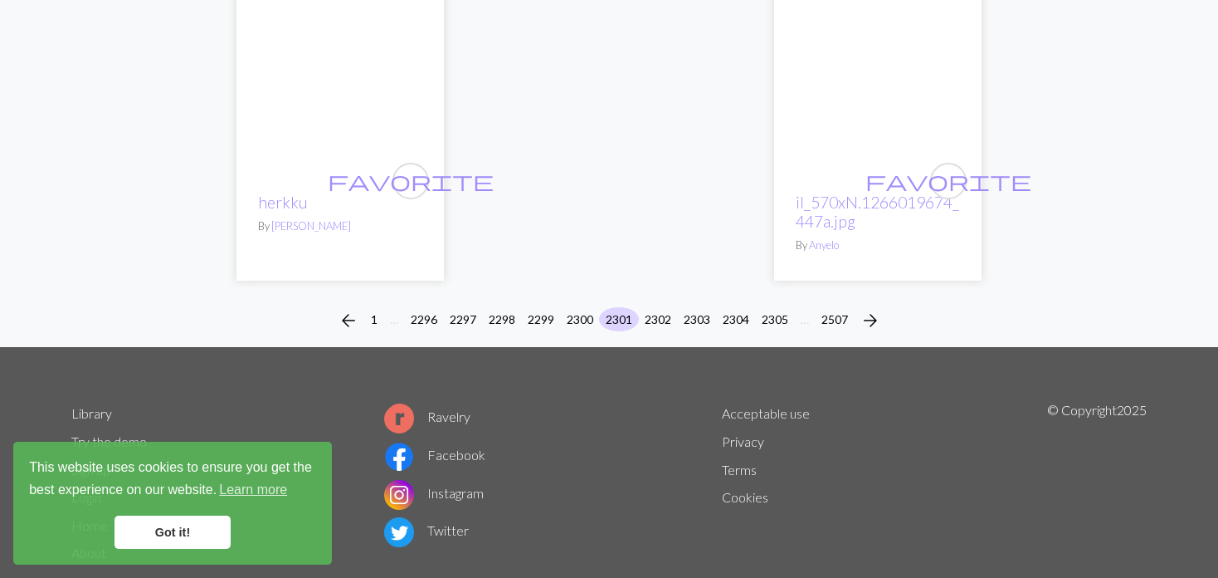
scroll to position [4485, 0]
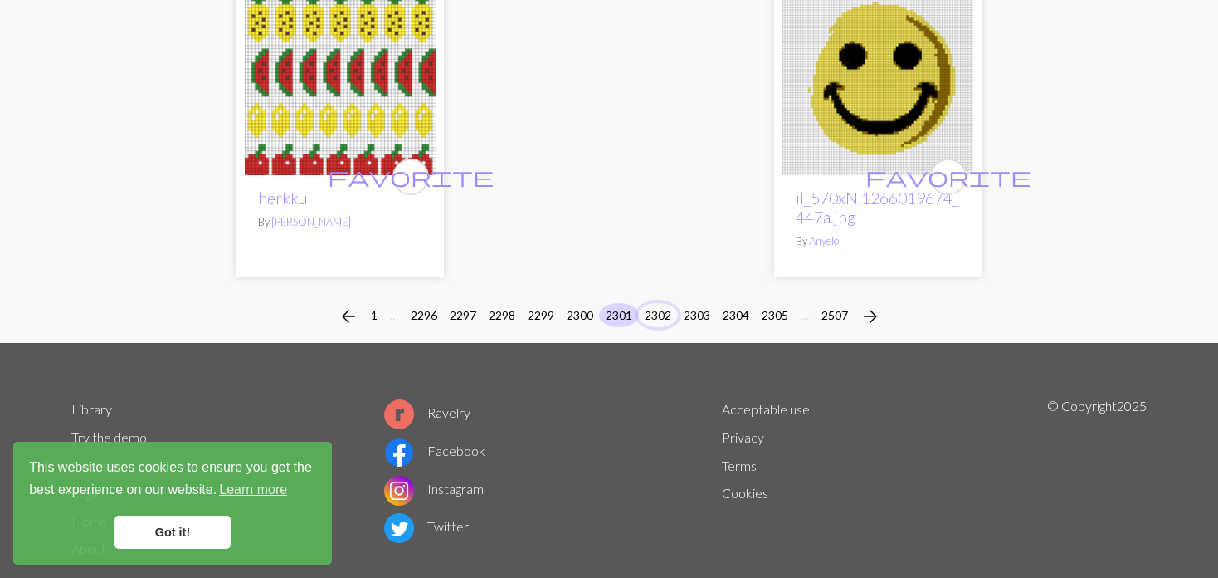
click at [663, 303] on button "2302" at bounding box center [658, 315] width 40 height 24
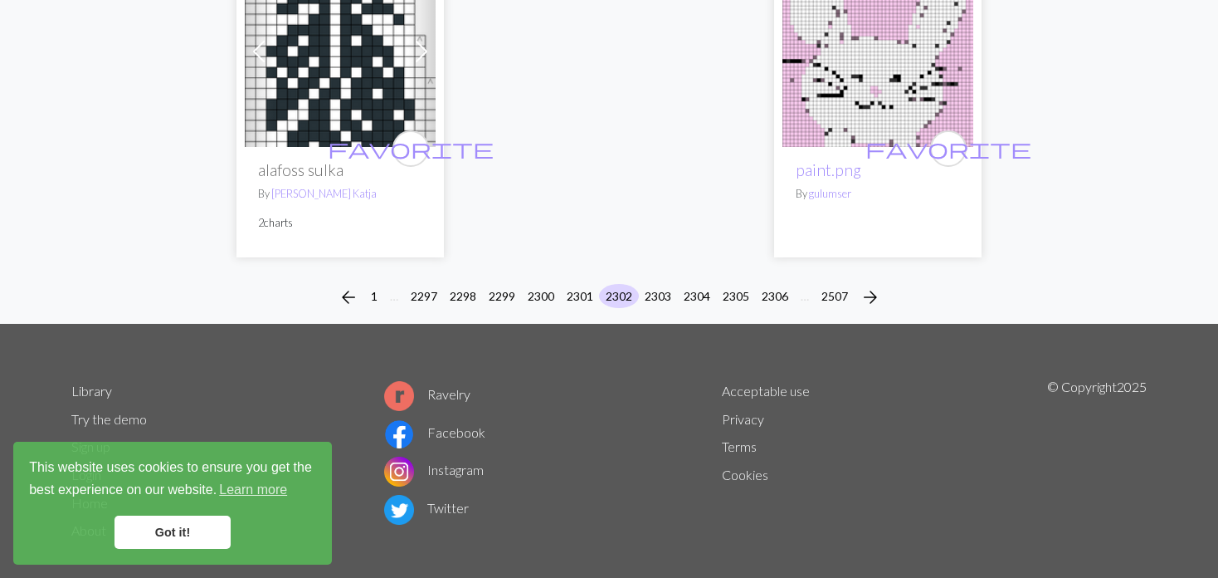
scroll to position [4295, 0]
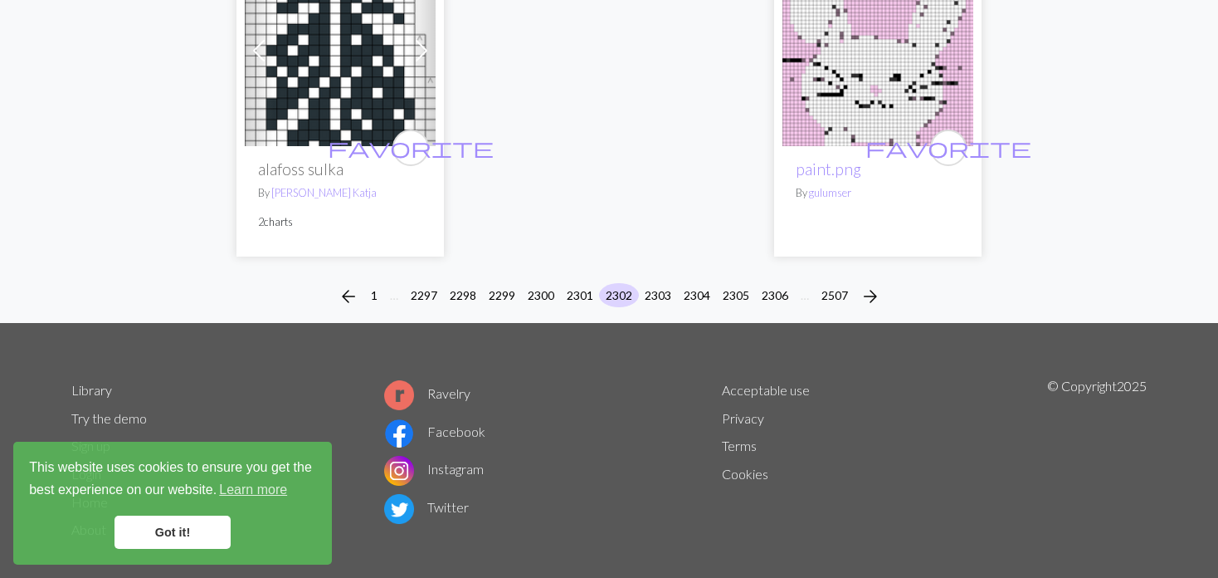
click at [641, 285] on li "2303" at bounding box center [658, 296] width 39 height 27
click at [653, 283] on button "2303" at bounding box center [658, 295] width 40 height 24
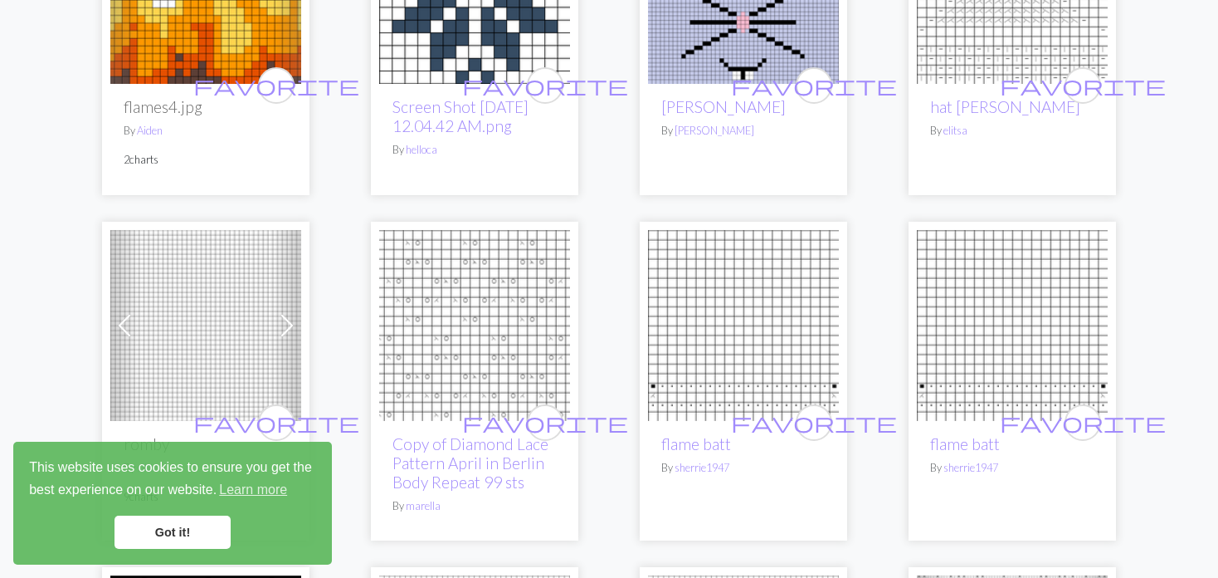
scroll to position [415, 0]
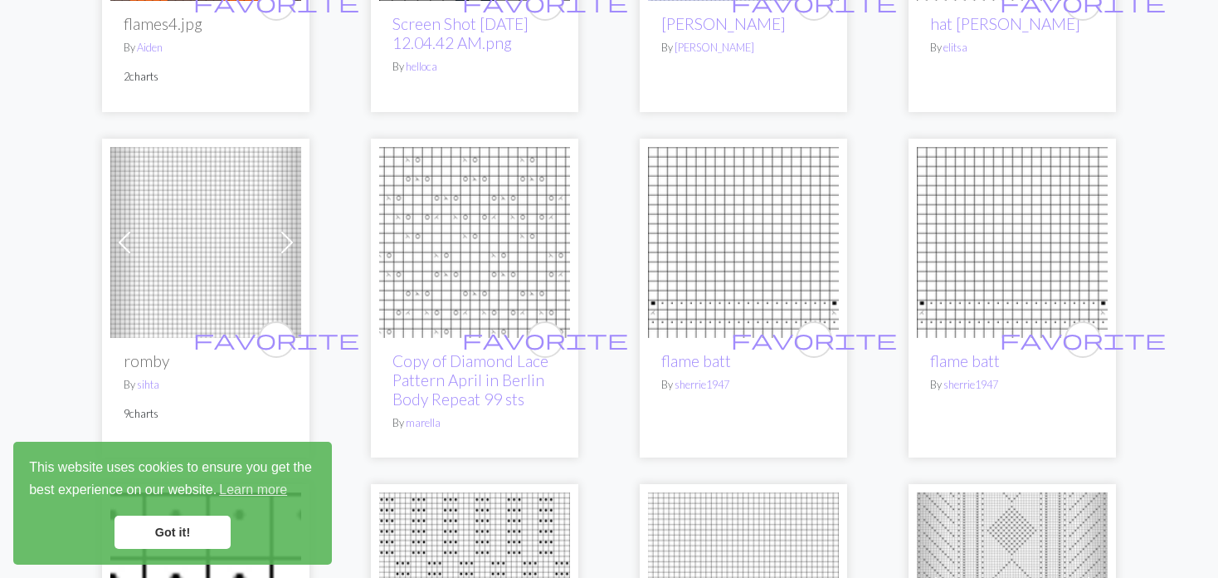
click at [149, 247] on img at bounding box center [205, 242] width 191 height 191
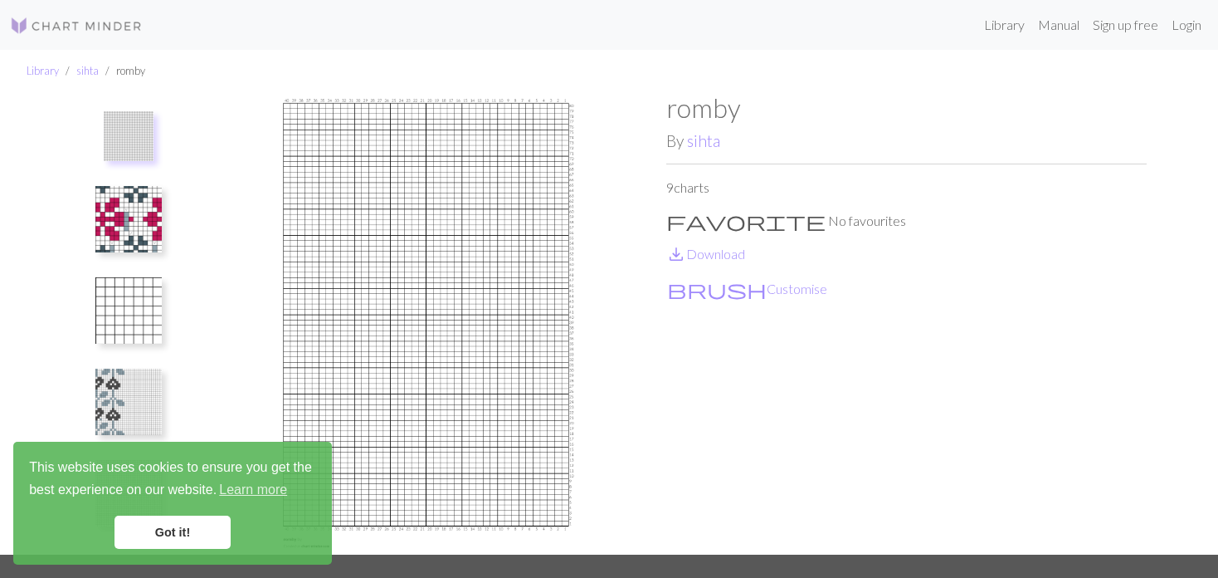
click at [142, 253] on button at bounding box center [129, 219] width 88 height 78
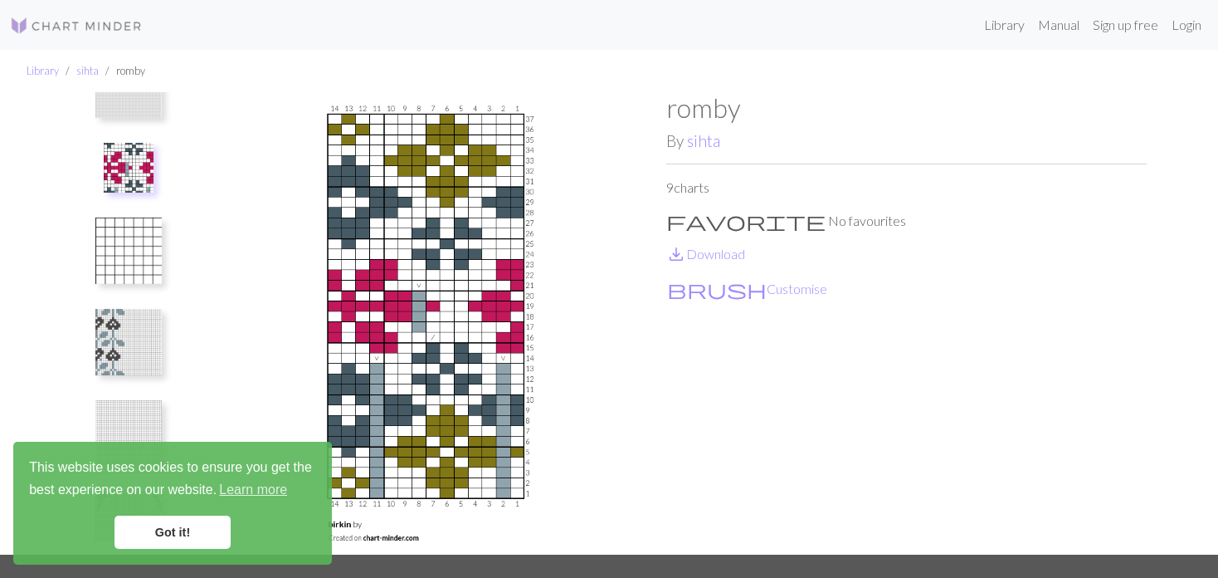
scroll to position [166, 0]
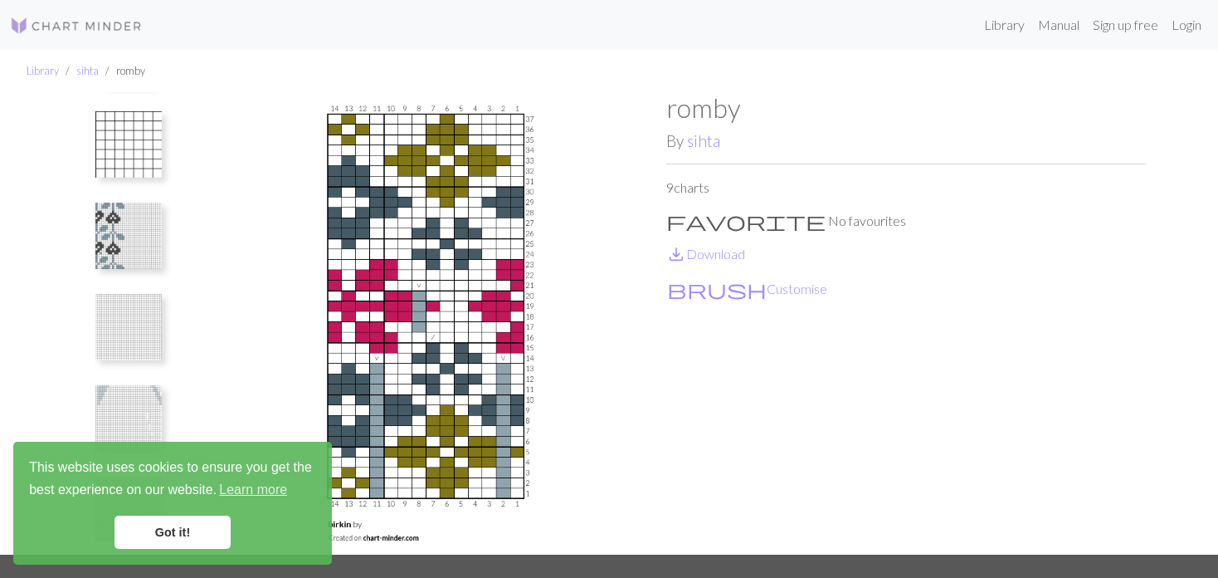
click at [118, 237] on img at bounding box center [128, 236] width 66 height 66
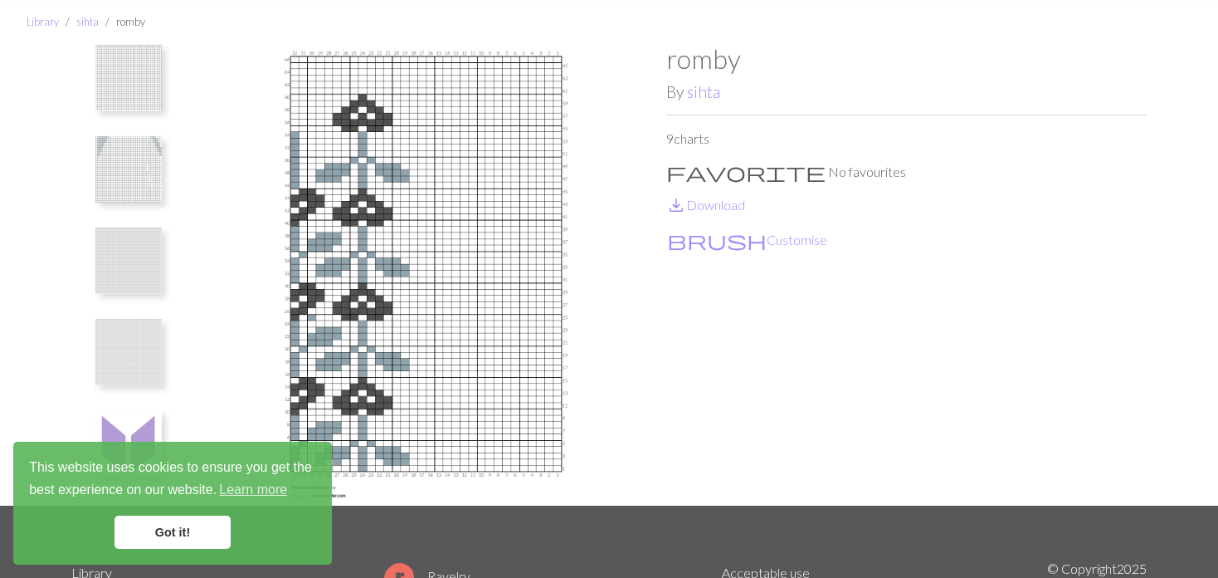
scroll to position [1, 0]
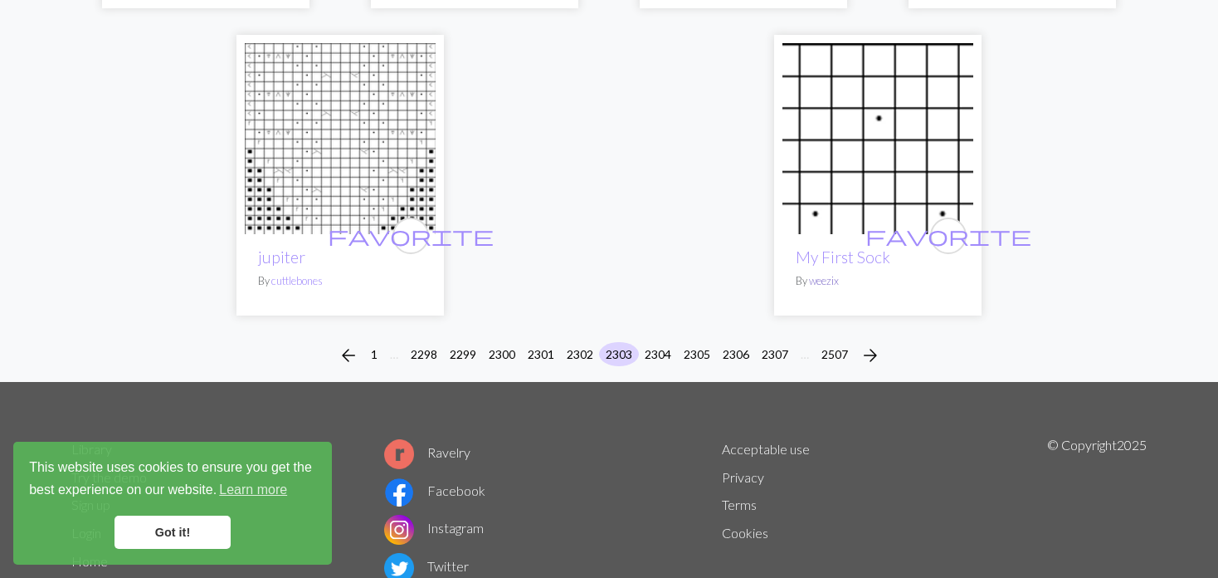
scroll to position [4276, 0]
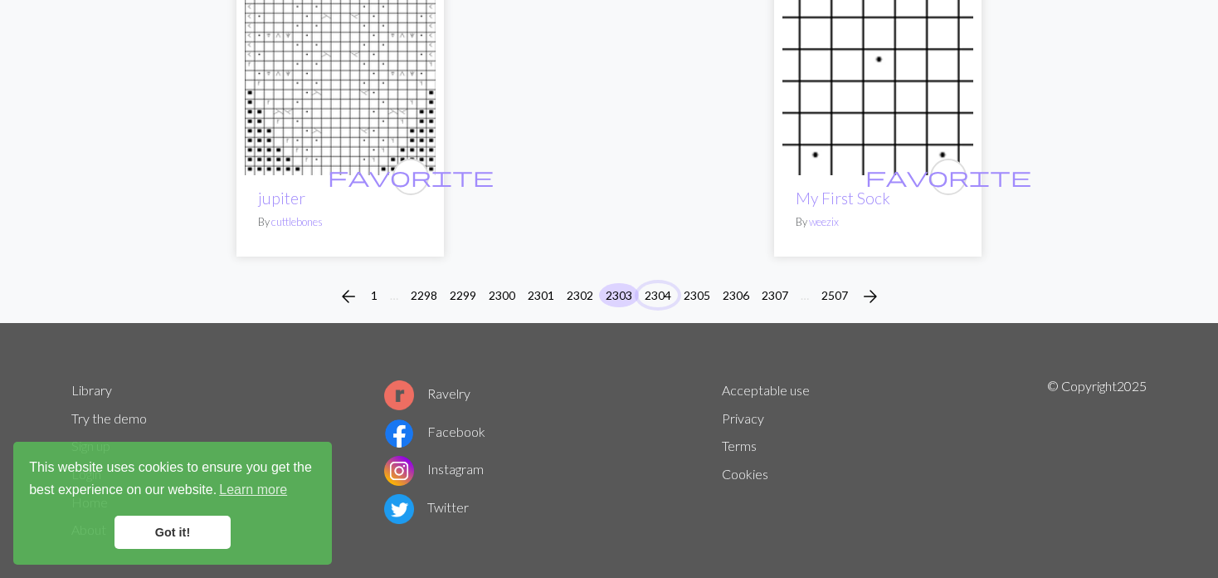
click at [653, 283] on button "2304" at bounding box center [658, 295] width 40 height 24
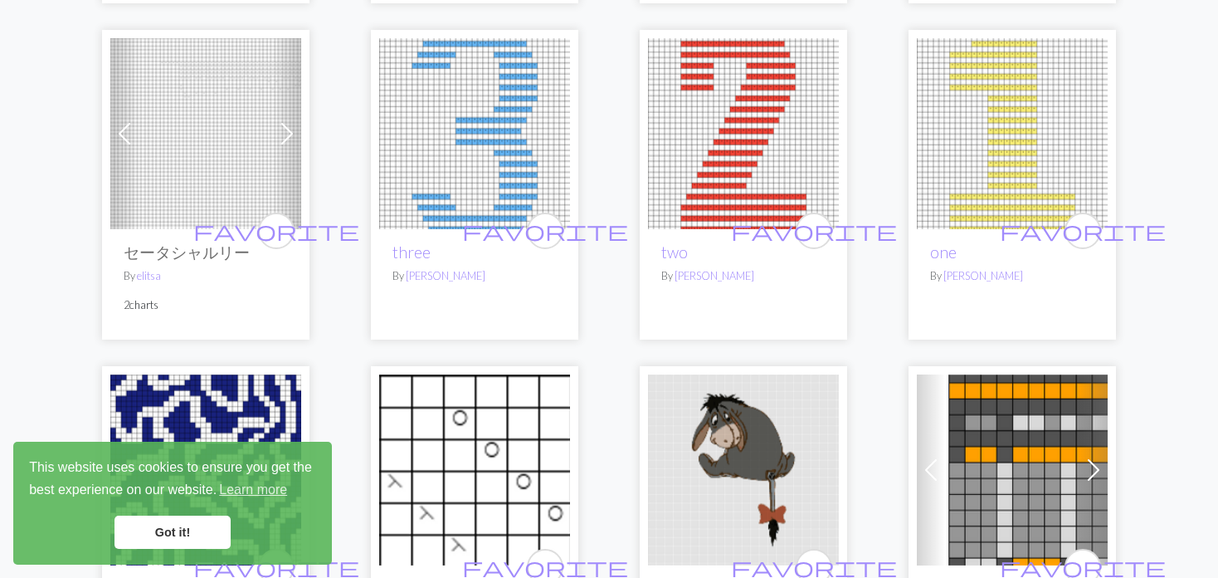
scroll to position [3569, 0]
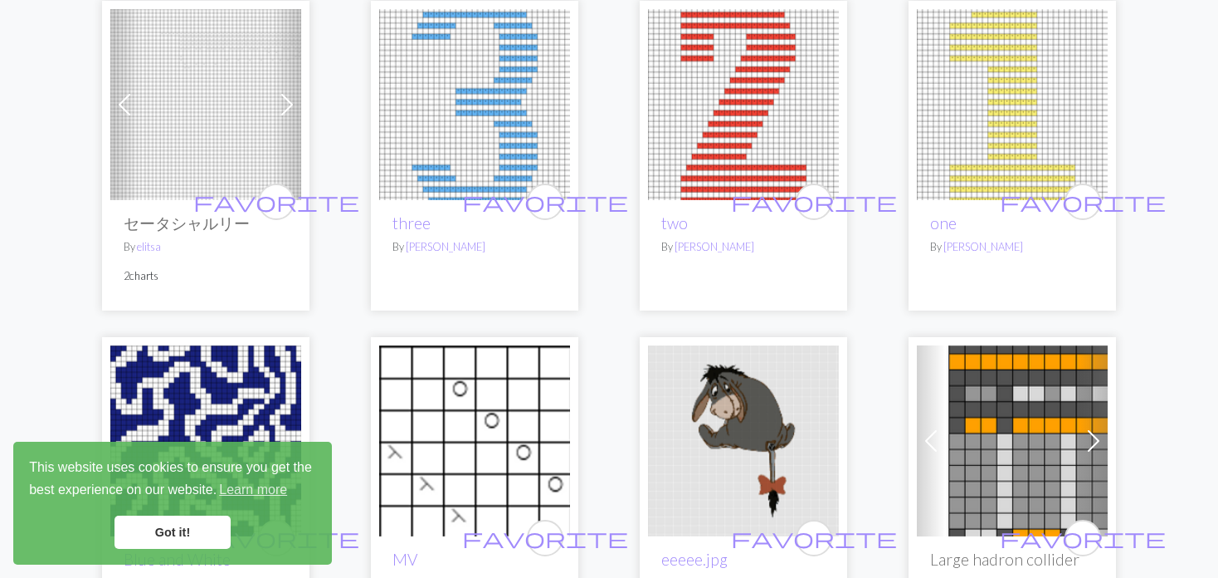
click at [118, 91] on span at bounding box center [124, 104] width 27 height 27
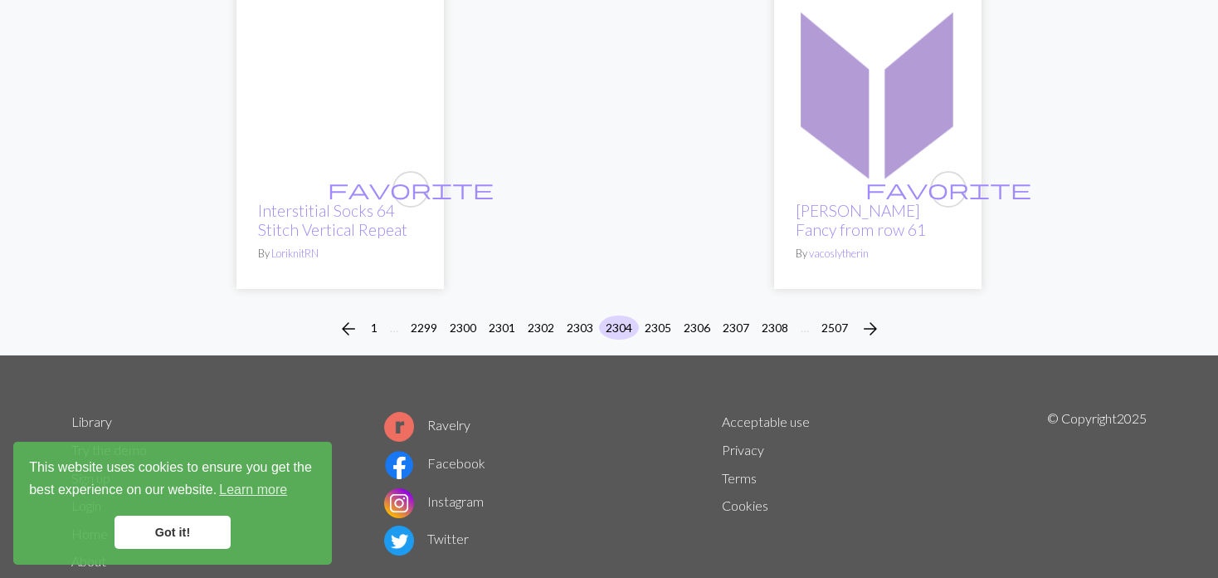
scroll to position [4256, 0]
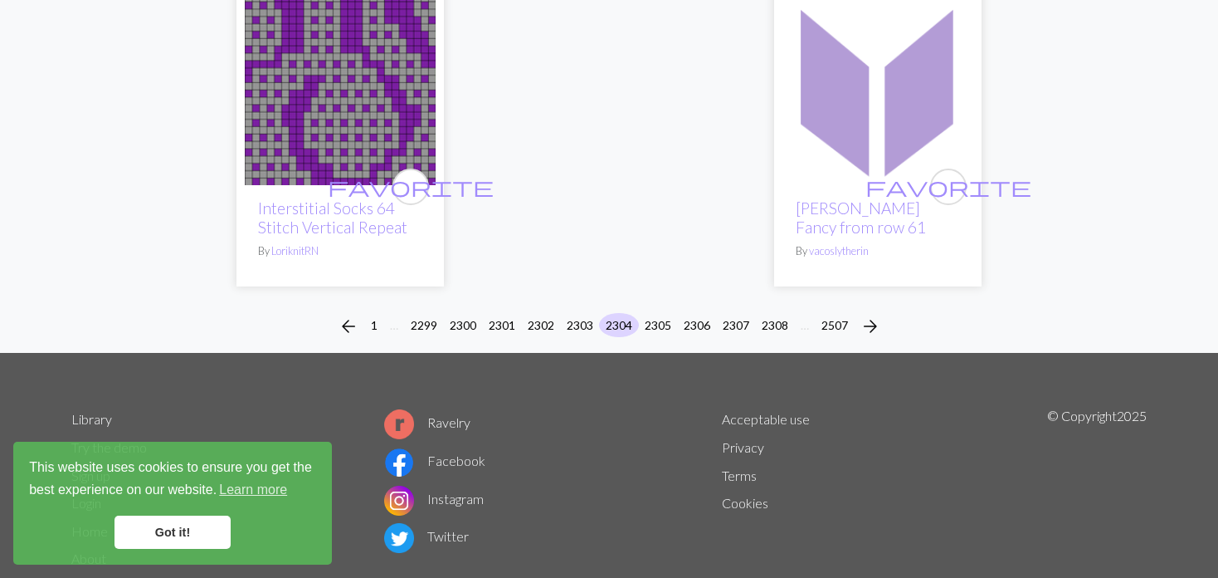
click at [656, 300] on div "arrow_back 1 … 2299 2300 2301 2302 2303 2304 2305 2306 2307 2308 … 2507 arrow_f…" at bounding box center [609, 326] width 1218 height 53
click at [644, 300] on div "arrow_back 1 … 2299 2300 2301 2302 2303 2304 2305 2306 2307 2308 … 2507 arrow_f…" at bounding box center [609, 326] width 1218 height 53
click at [653, 313] on button "2305" at bounding box center [658, 325] width 40 height 24
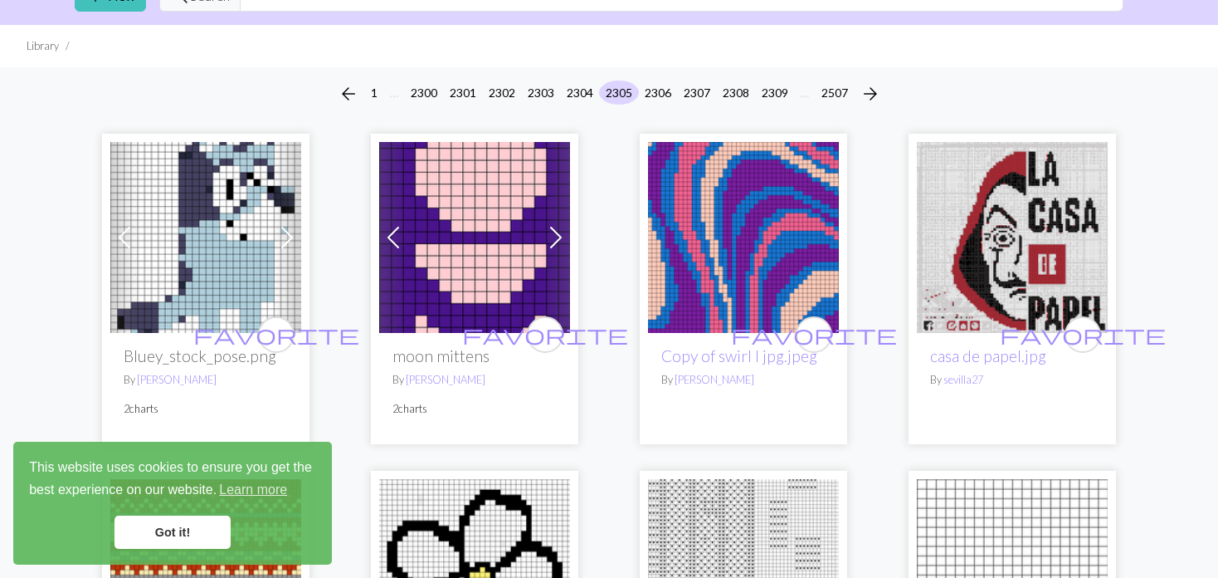
scroll to position [166, 0]
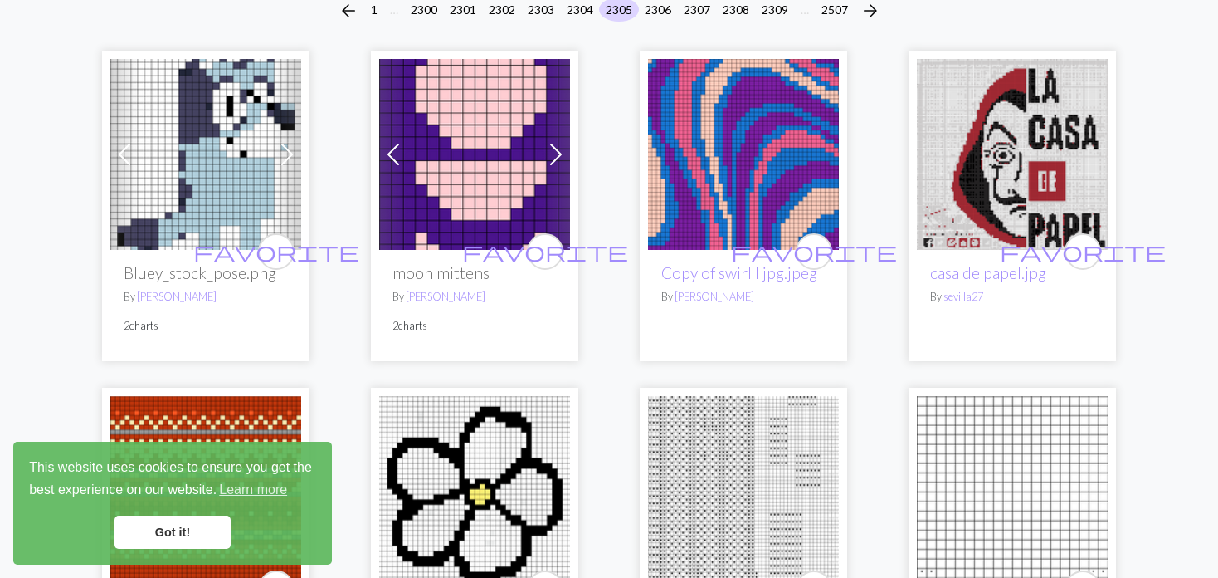
click at [554, 137] on link "Next" at bounding box center [556, 154] width 29 height 191
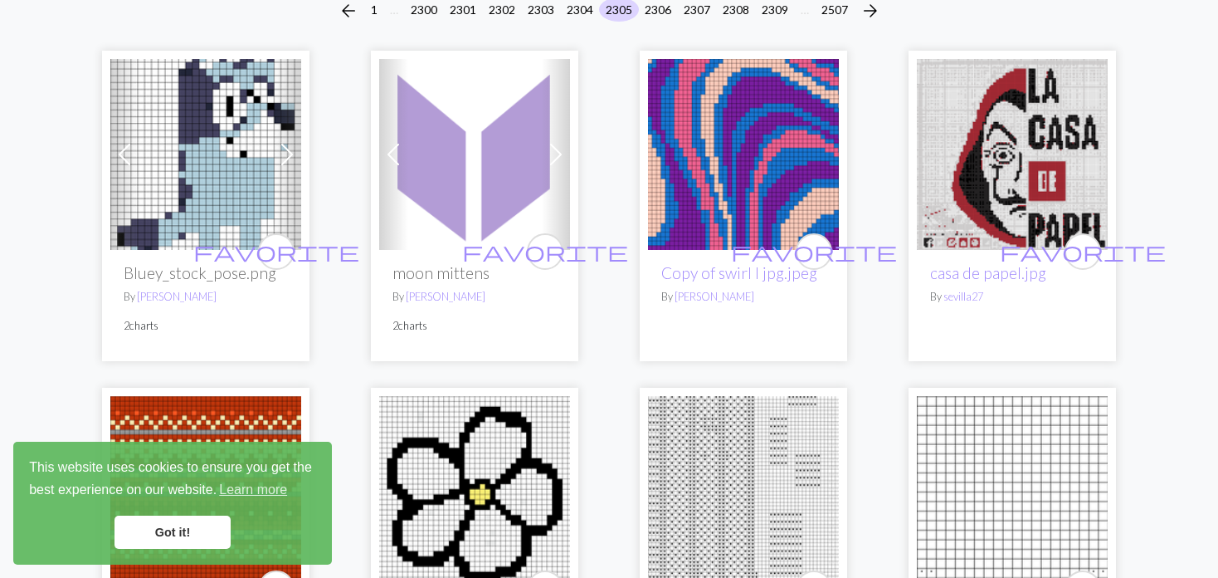
click at [554, 137] on link "Next" at bounding box center [556, 154] width 29 height 191
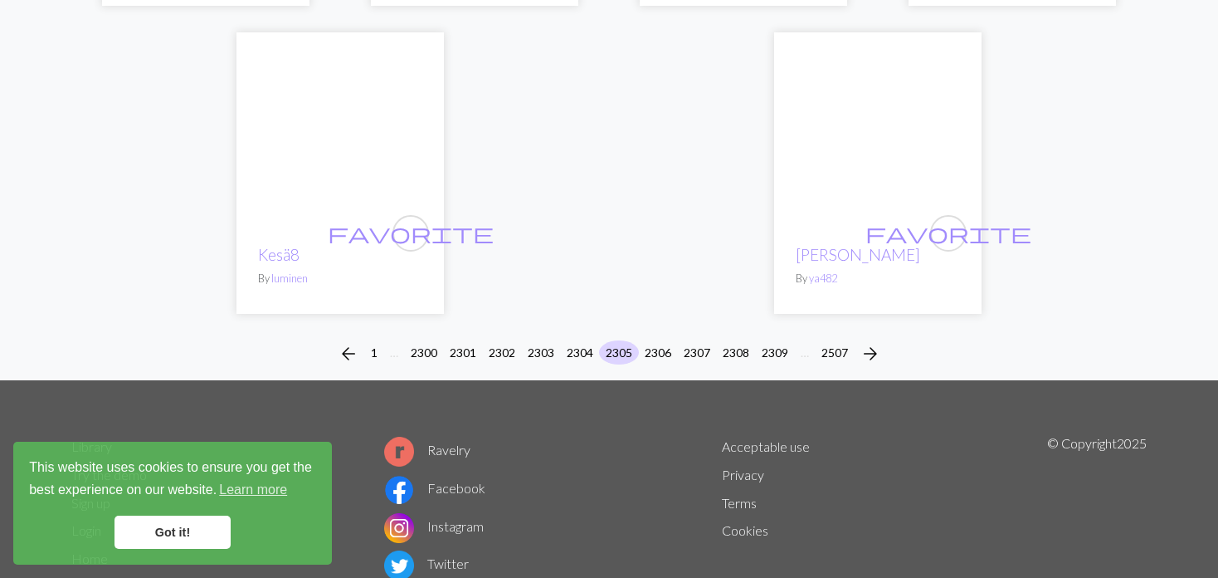
scroll to position [4305, 0]
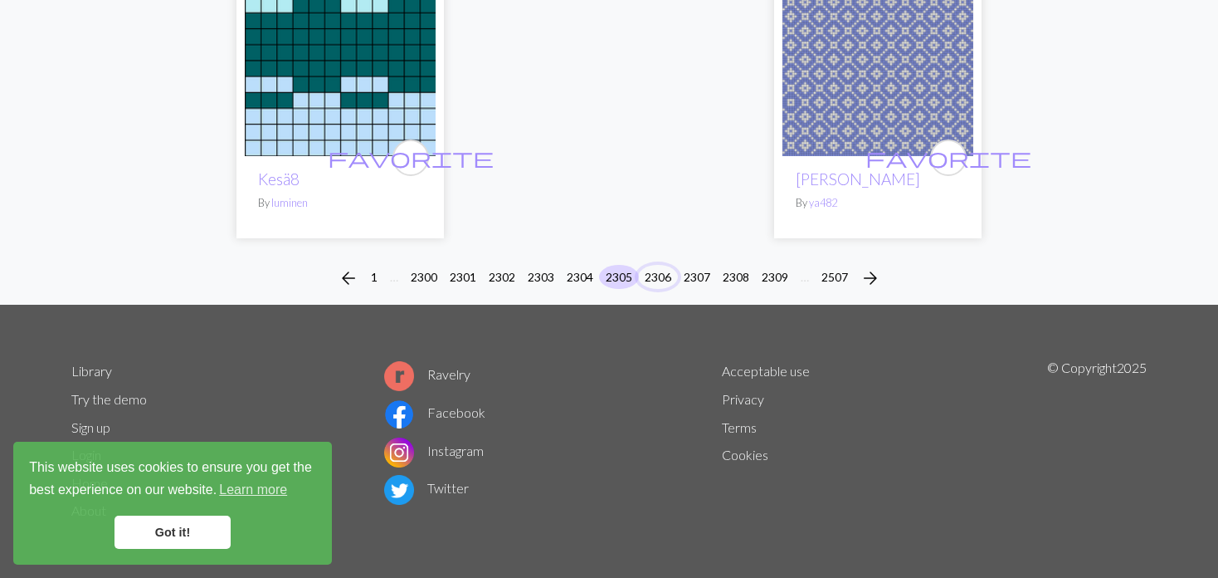
click at [650, 272] on button "2306" at bounding box center [658, 277] width 40 height 24
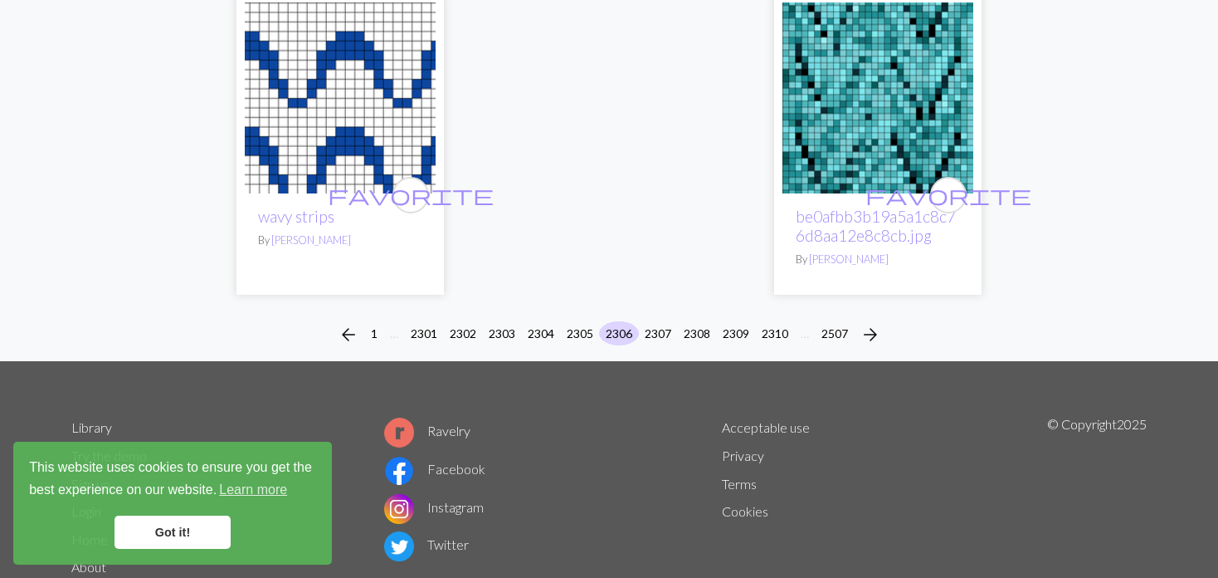
scroll to position [4570, 0]
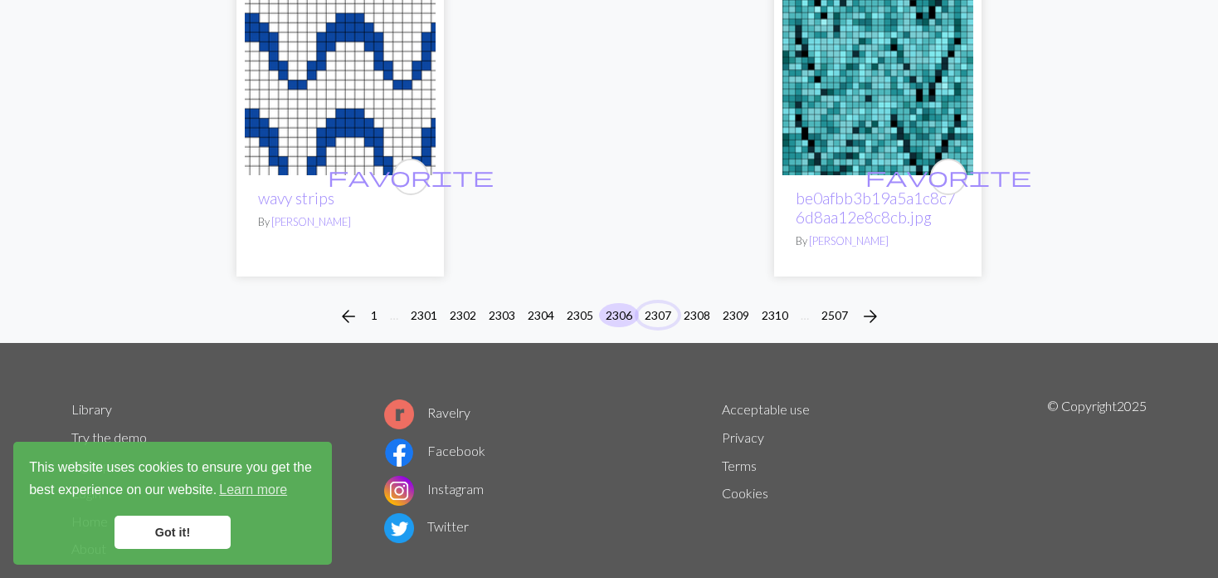
click at [655, 303] on button "2307" at bounding box center [658, 315] width 40 height 24
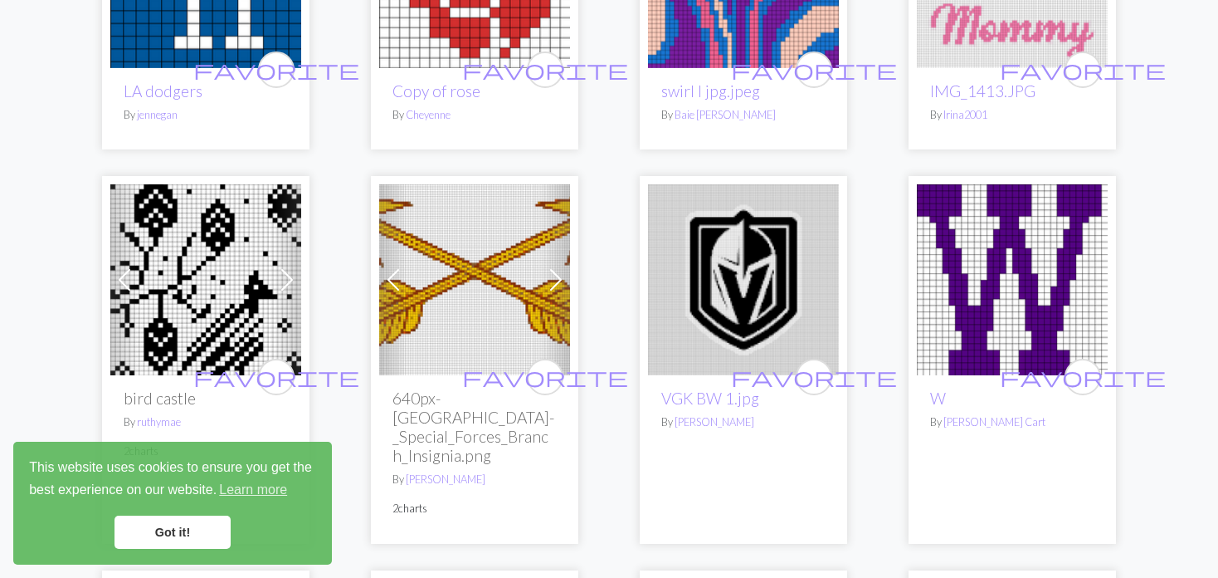
scroll to position [3237, 0]
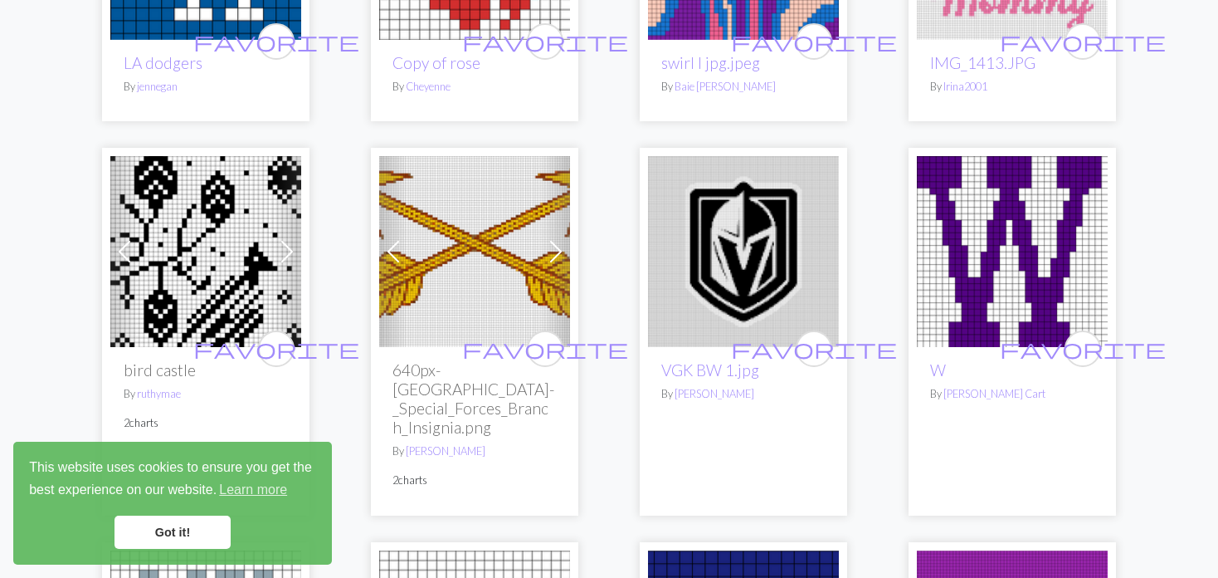
click at [163, 188] on img at bounding box center [205, 251] width 191 height 191
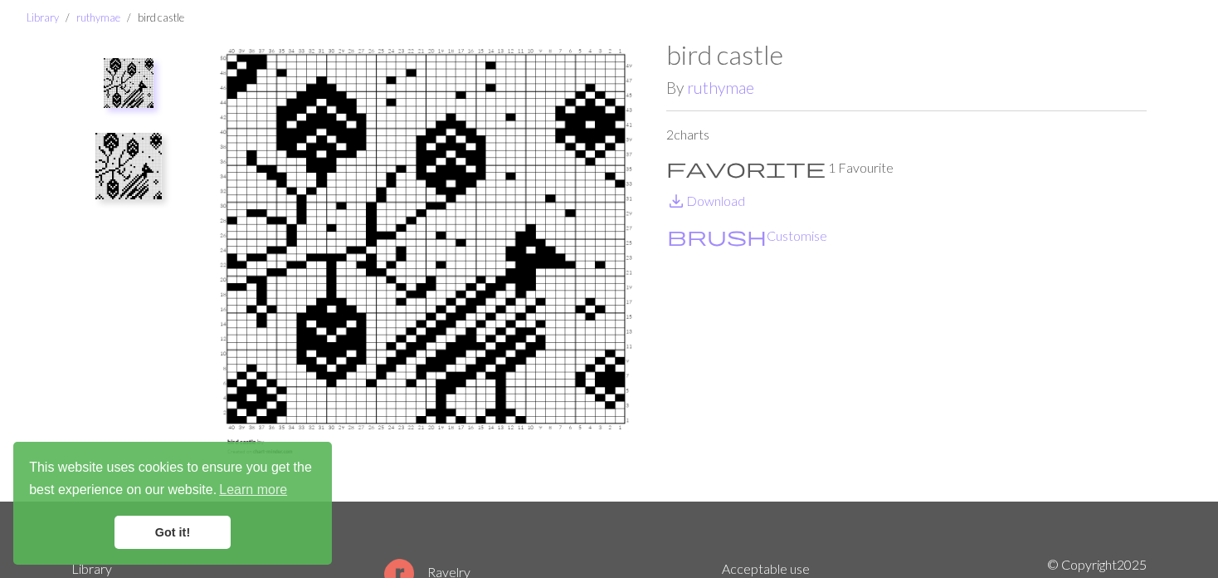
scroll to position [83, 0]
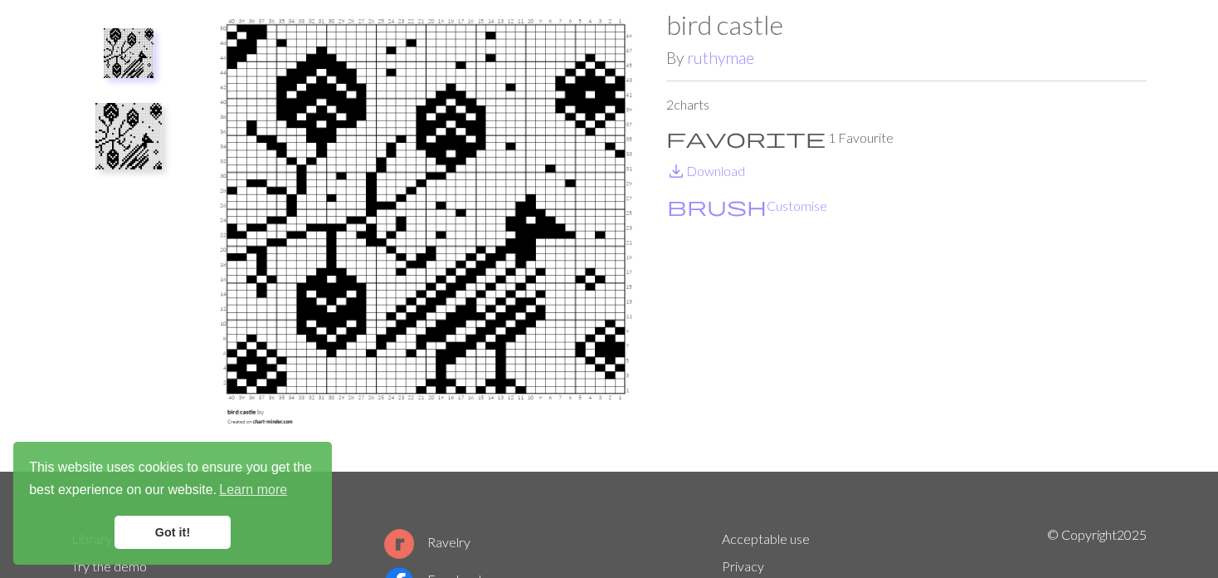
click at [122, 139] on img at bounding box center [128, 136] width 66 height 66
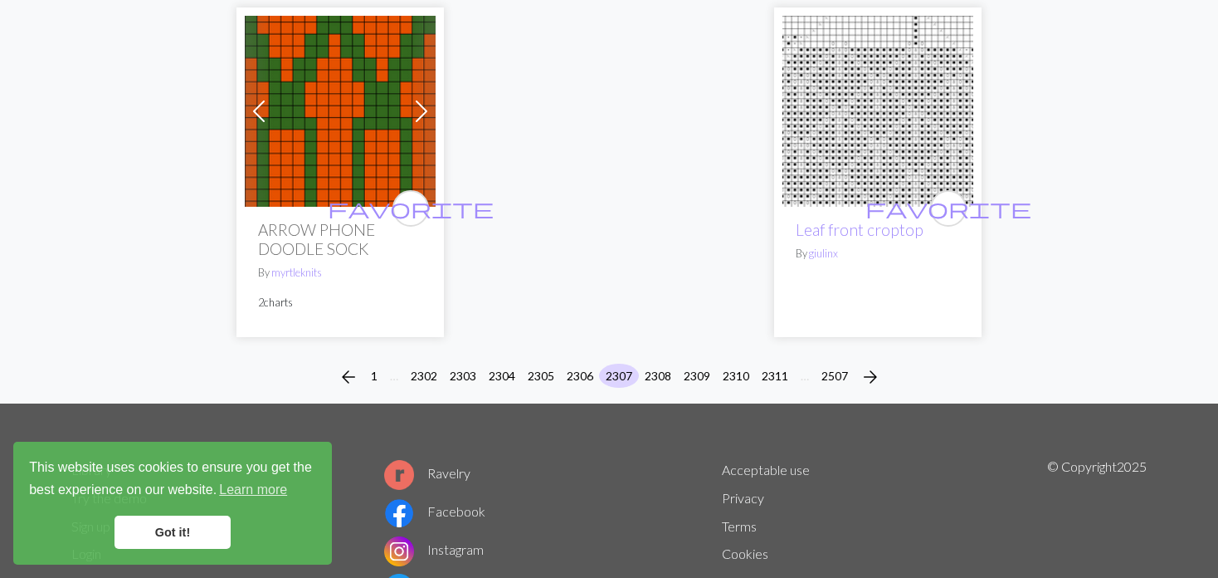
scroll to position [4437, 0]
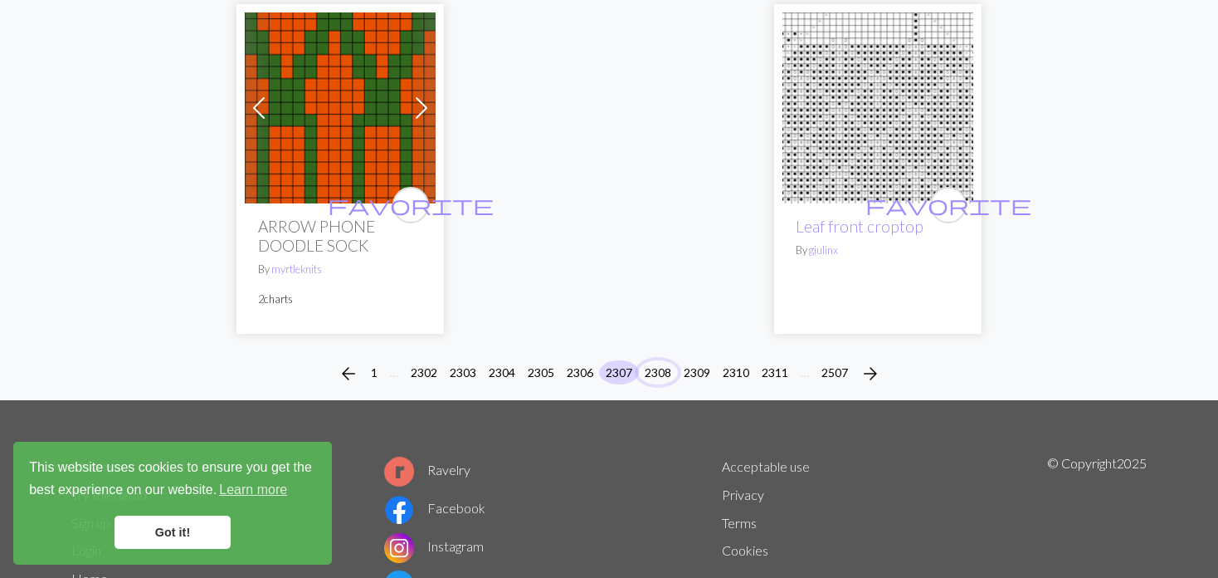
click at [657, 360] on button "2308" at bounding box center [658, 372] width 40 height 24
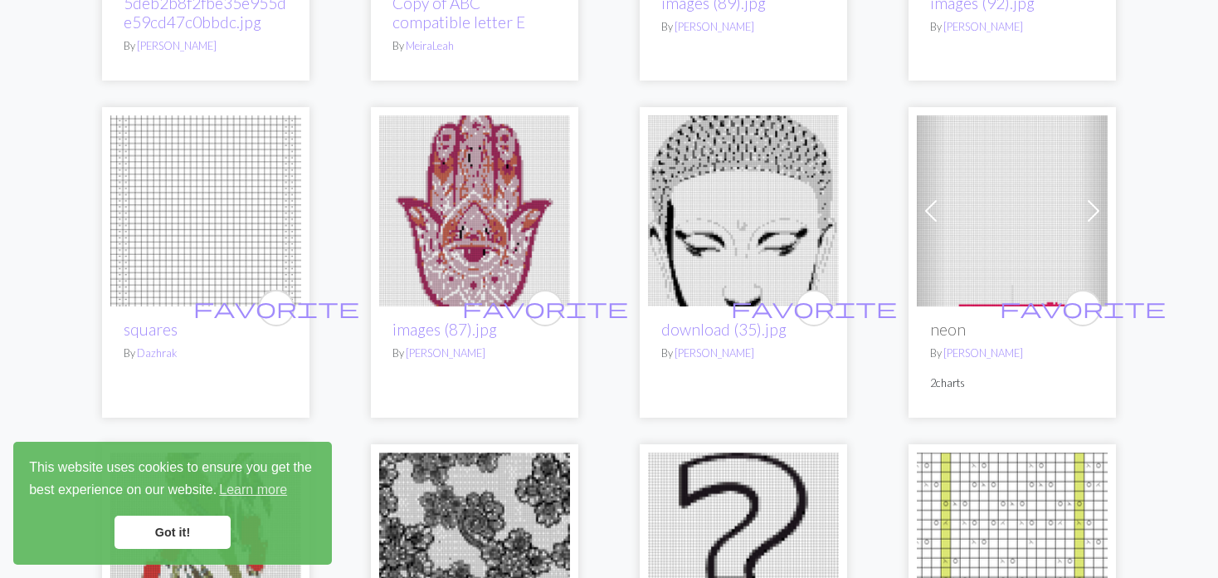
scroll to position [3569, 0]
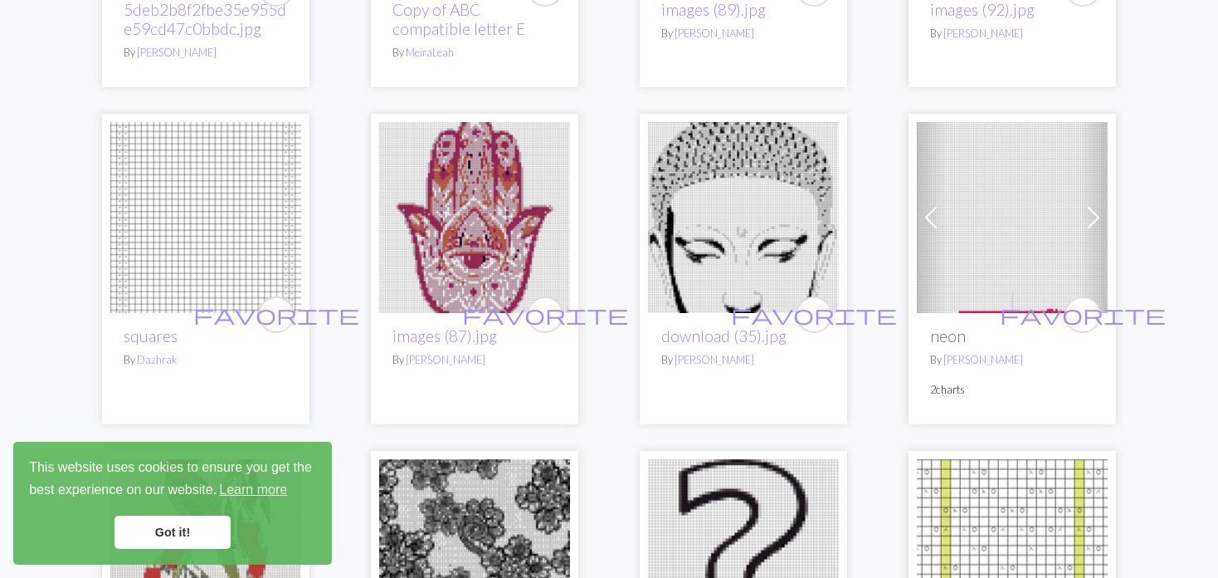
click at [928, 204] on span at bounding box center [931, 217] width 27 height 27
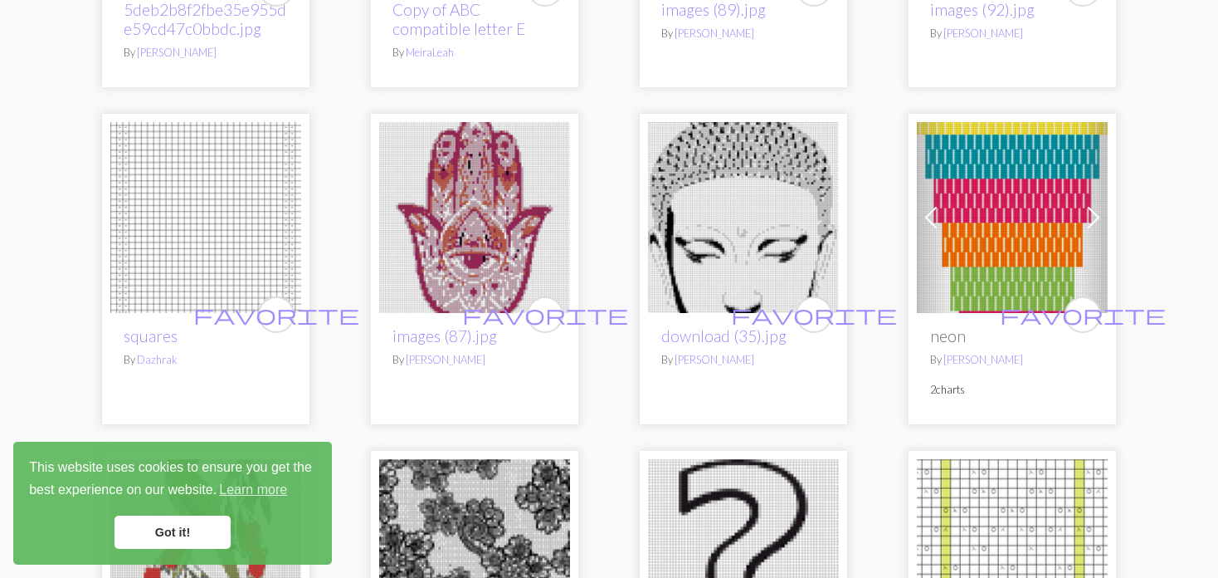
click at [925, 204] on span at bounding box center [931, 217] width 27 height 27
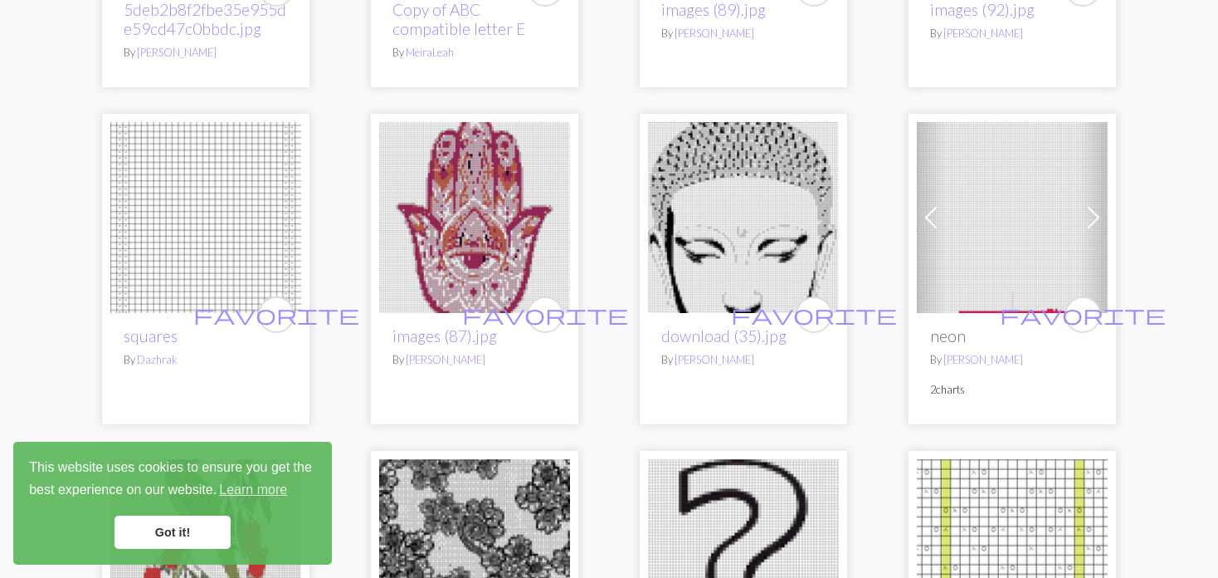
click at [925, 204] on span at bounding box center [931, 217] width 27 height 27
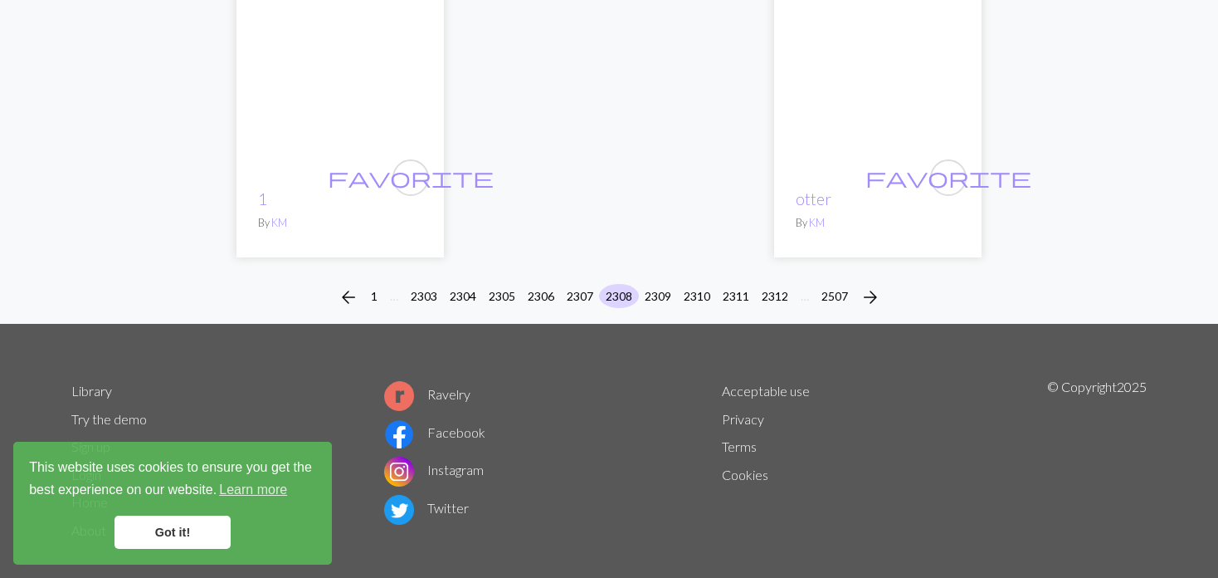
scroll to position [4369, 0]
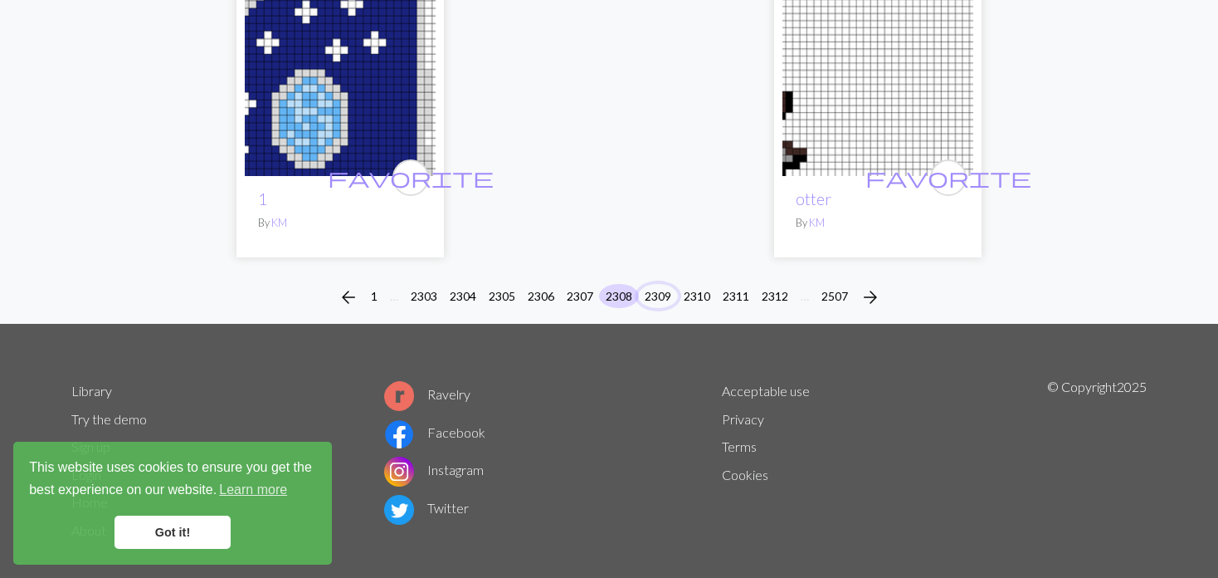
click at [657, 284] on button "2309" at bounding box center [658, 296] width 40 height 24
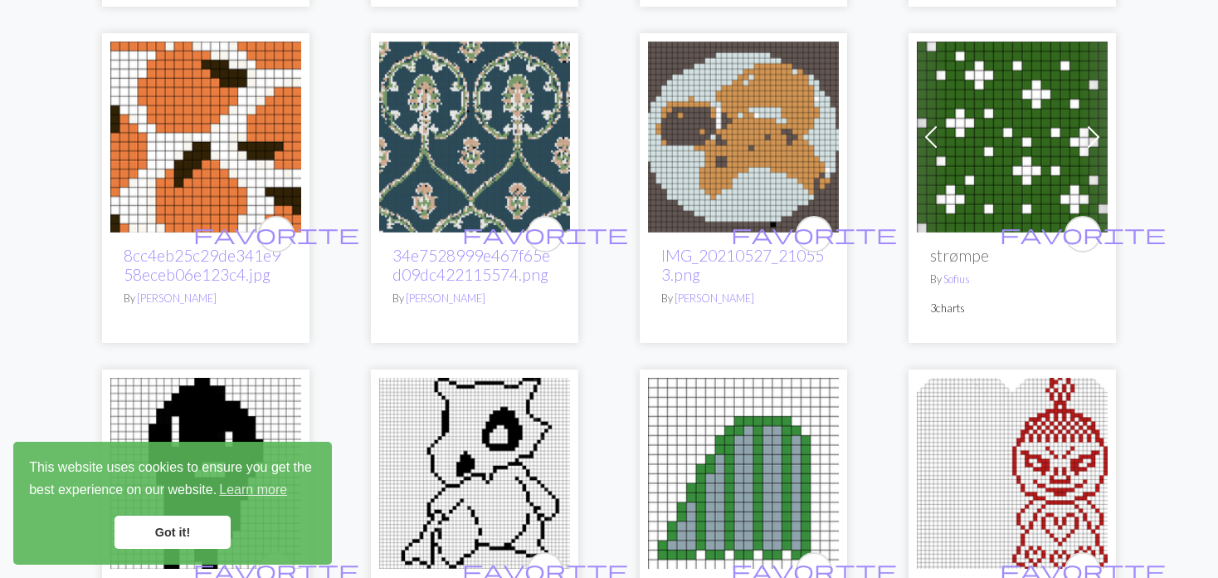
scroll to position [2075, 0]
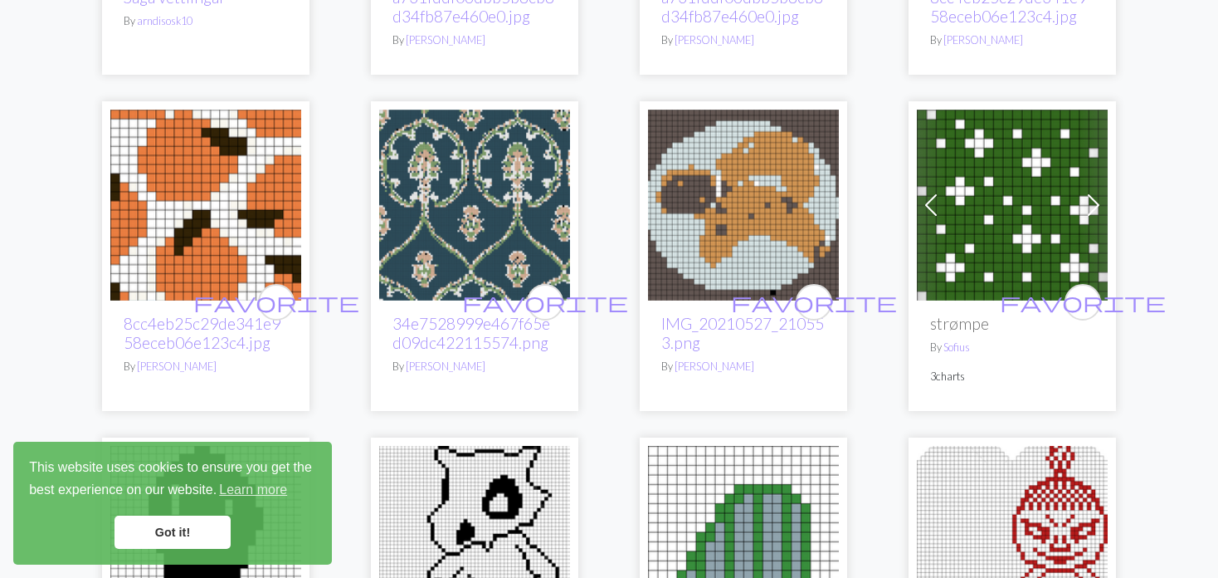
click at [919, 192] on span at bounding box center [931, 205] width 27 height 27
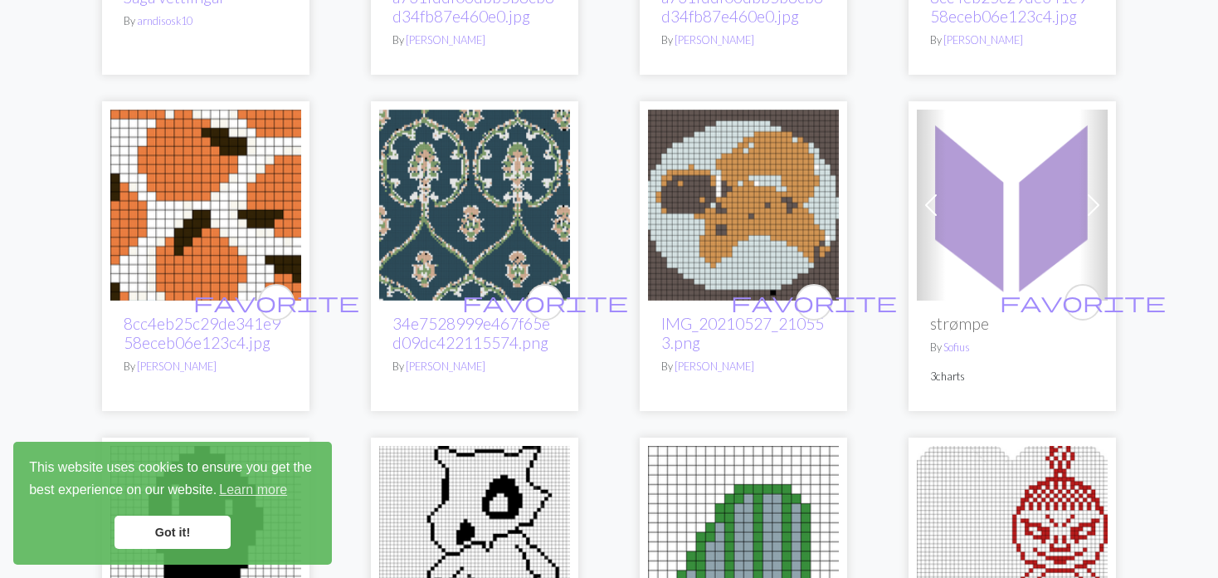
click at [919, 192] on span at bounding box center [931, 205] width 27 height 27
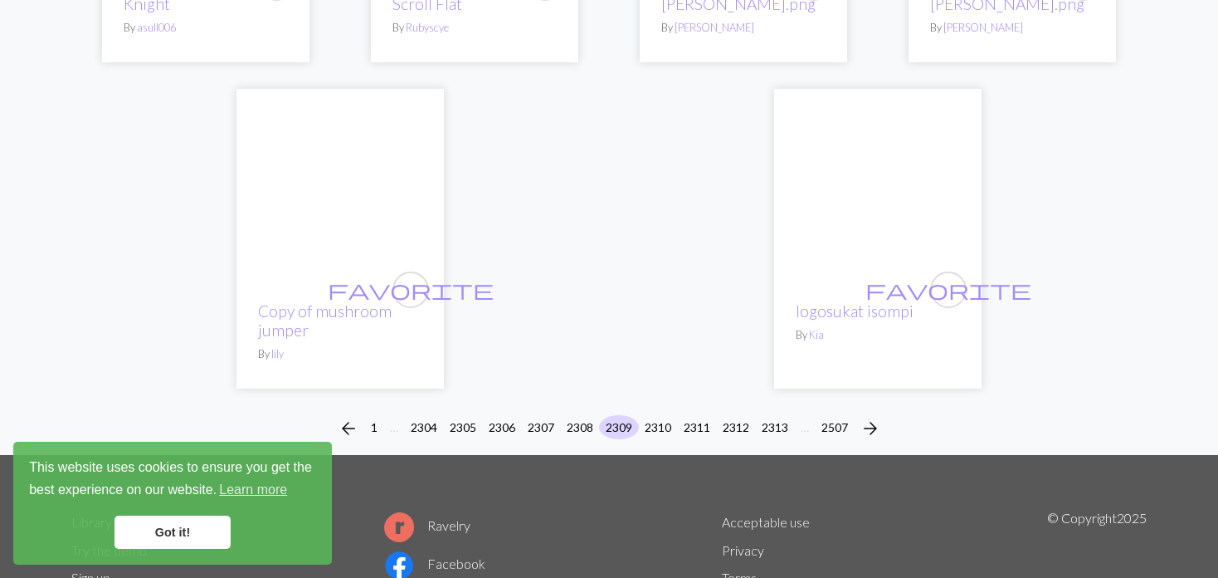
scroll to position [4067, 0]
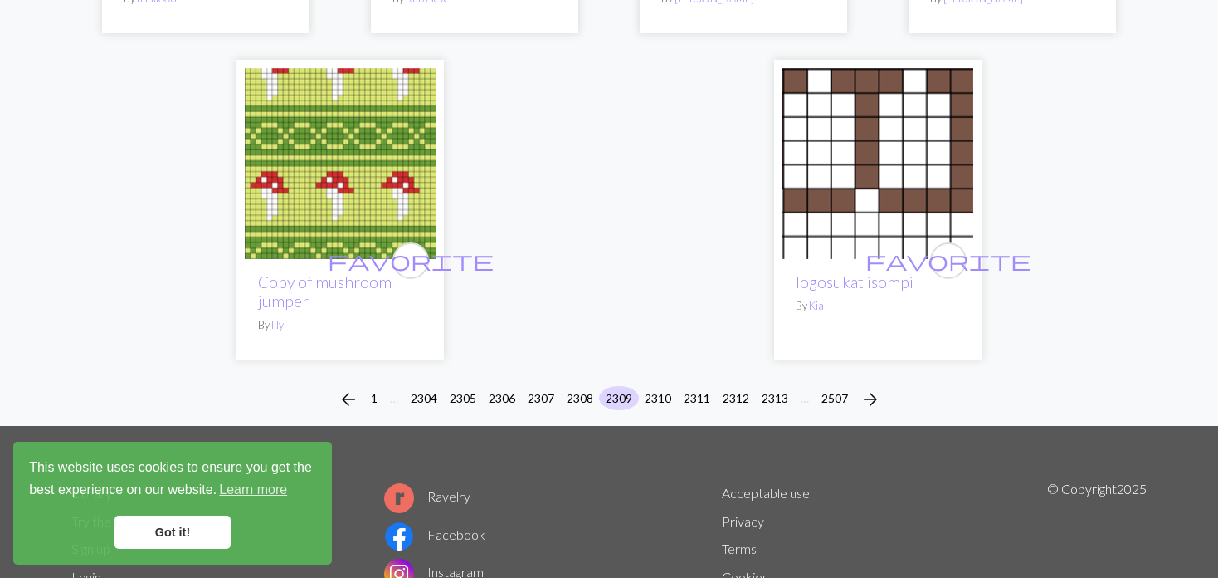
click at [378, 173] on img at bounding box center [340, 163] width 191 height 191
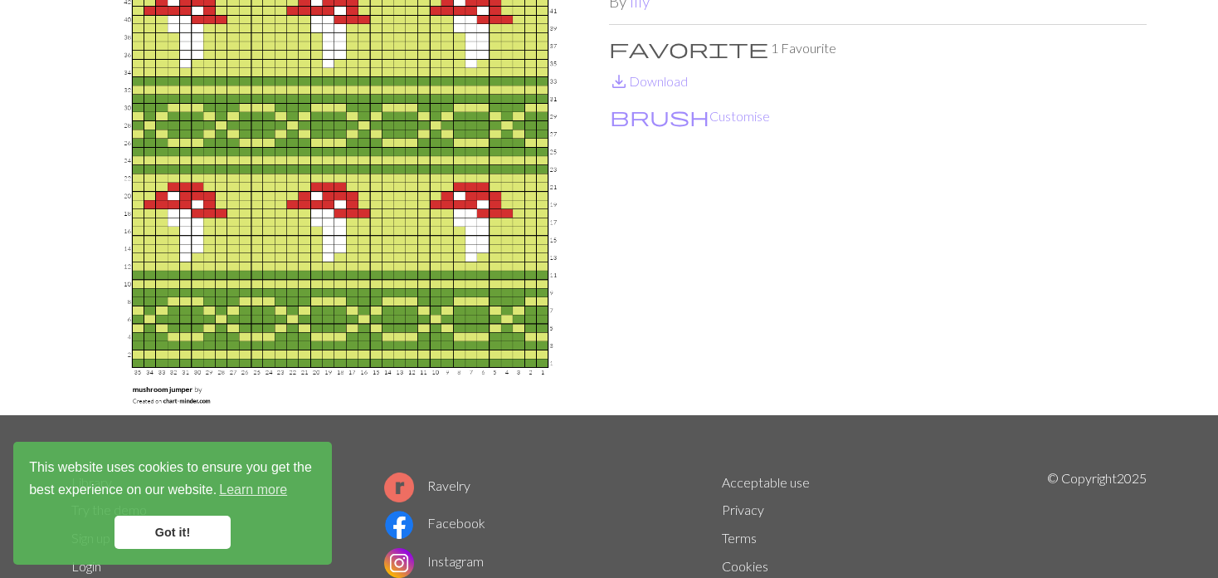
scroll to position [166, 0]
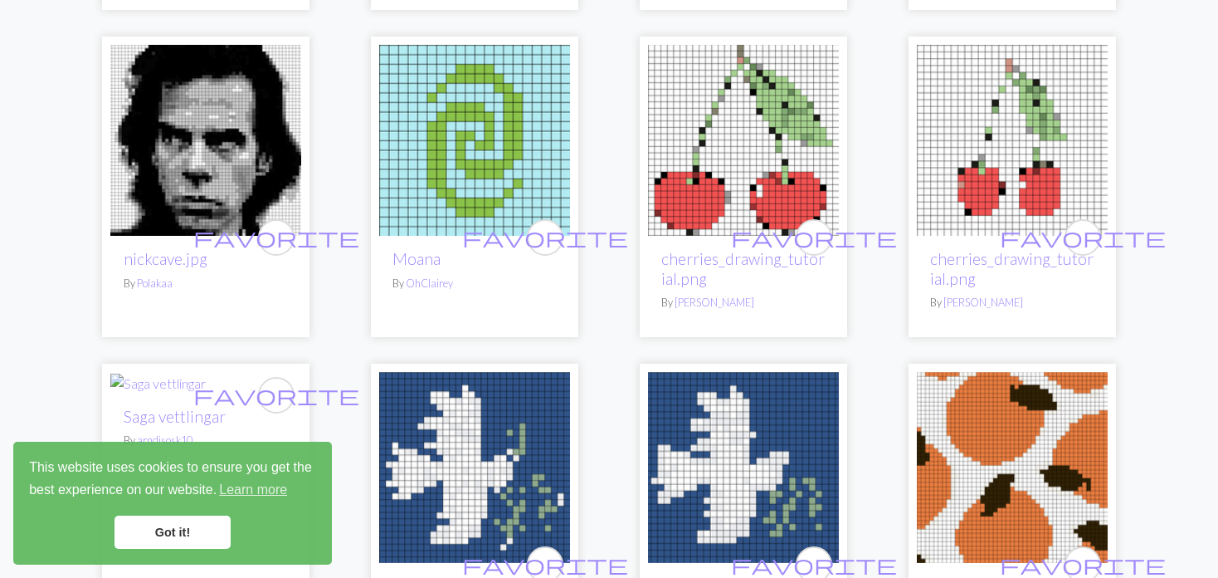
scroll to position [1494, 0]
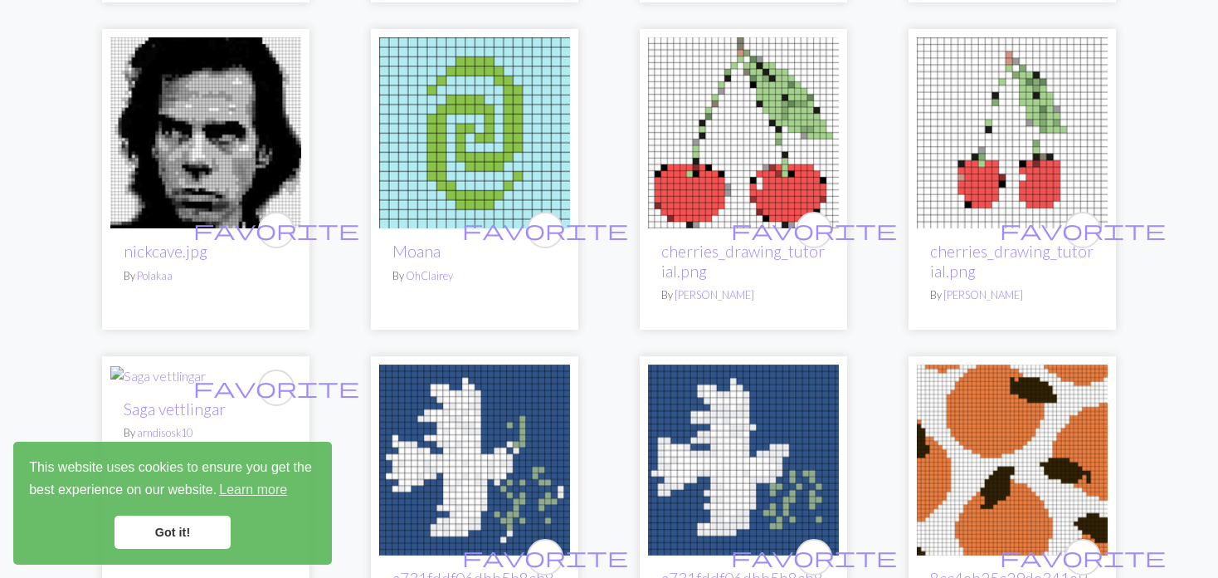
click at [710, 144] on img at bounding box center [743, 132] width 191 height 191
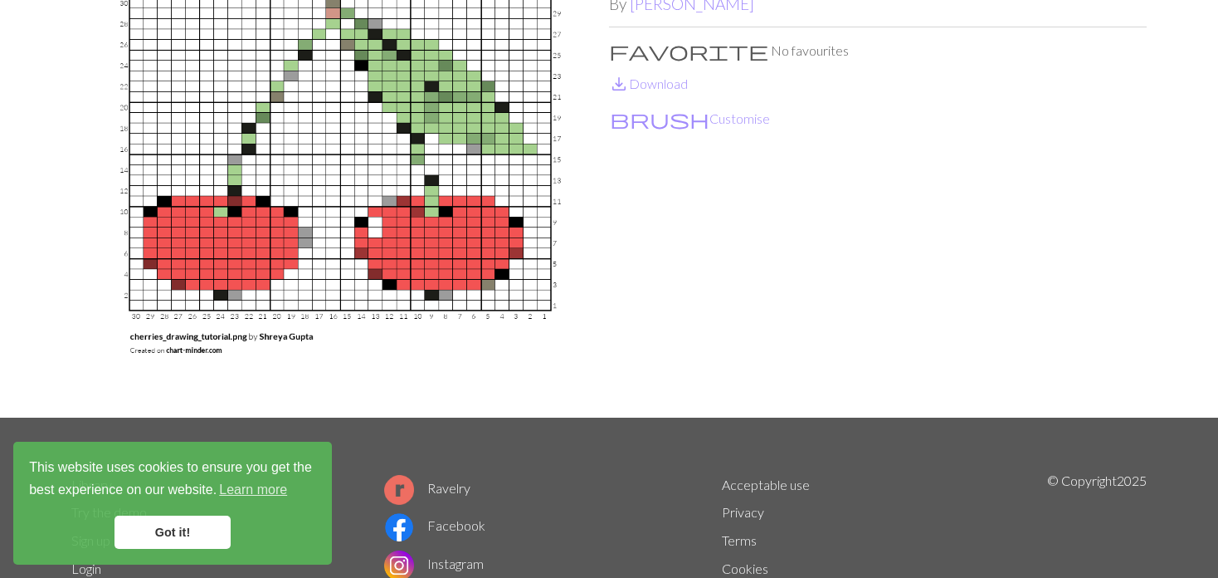
scroll to position [166, 0]
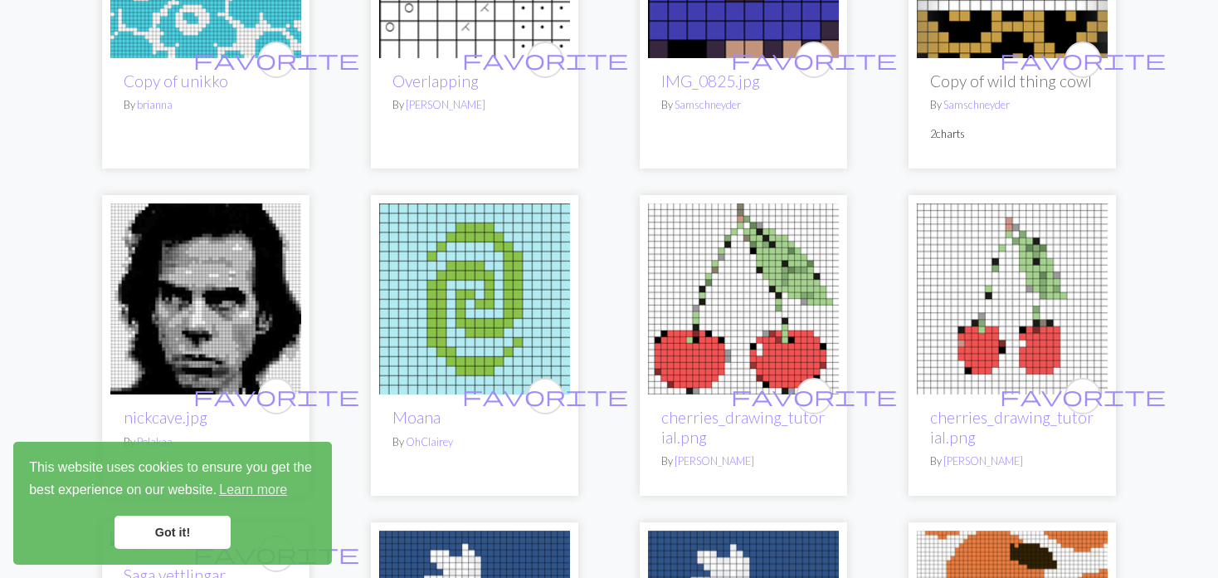
scroll to position [1411, 0]
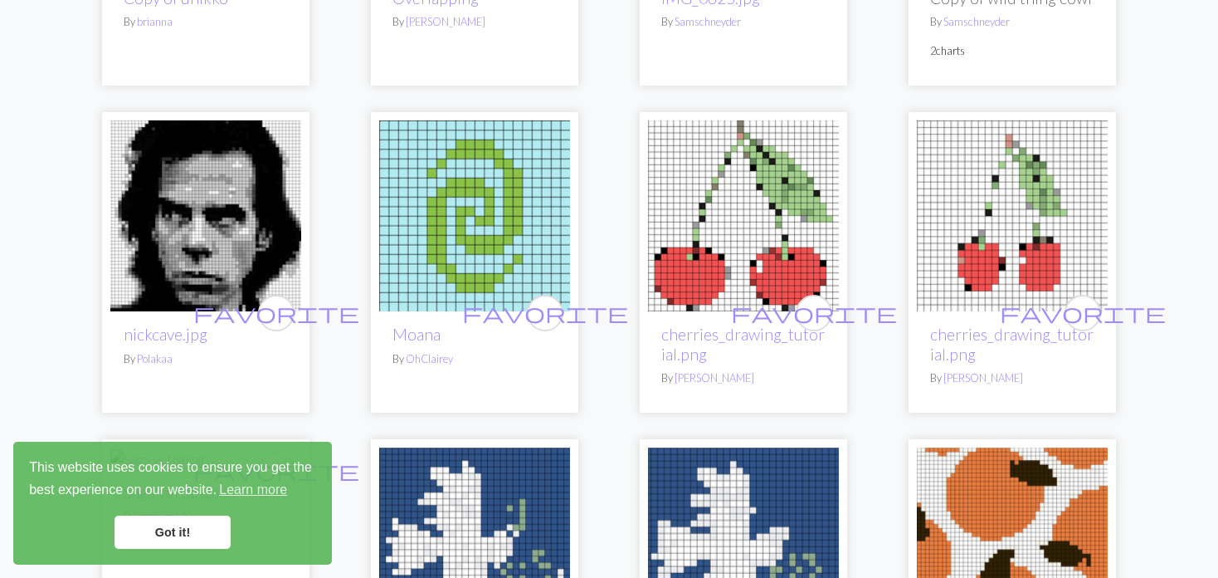
click at [1024, 226] on img at bounding box center [1012, 215] width 191 height 191
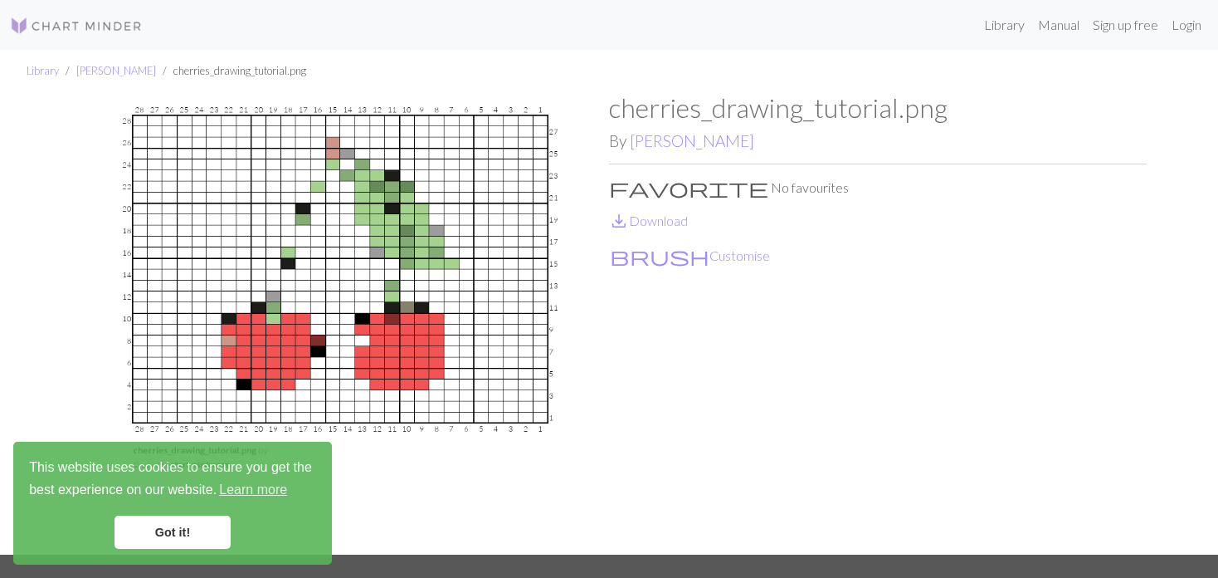
scroll to position [83, 0]
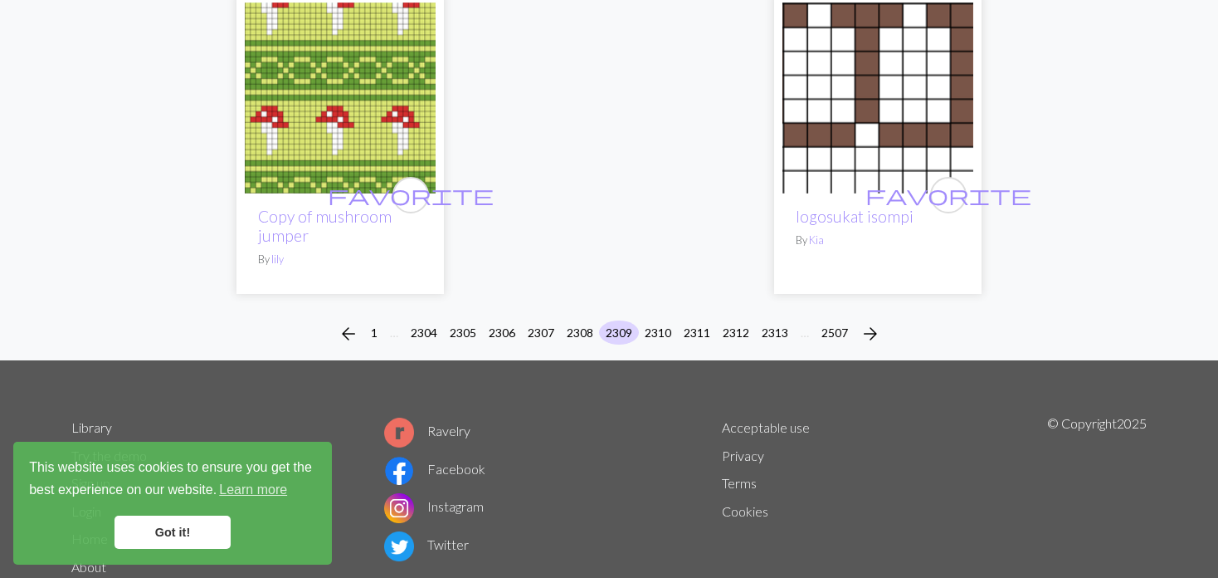
scroll to position [4170, 0]
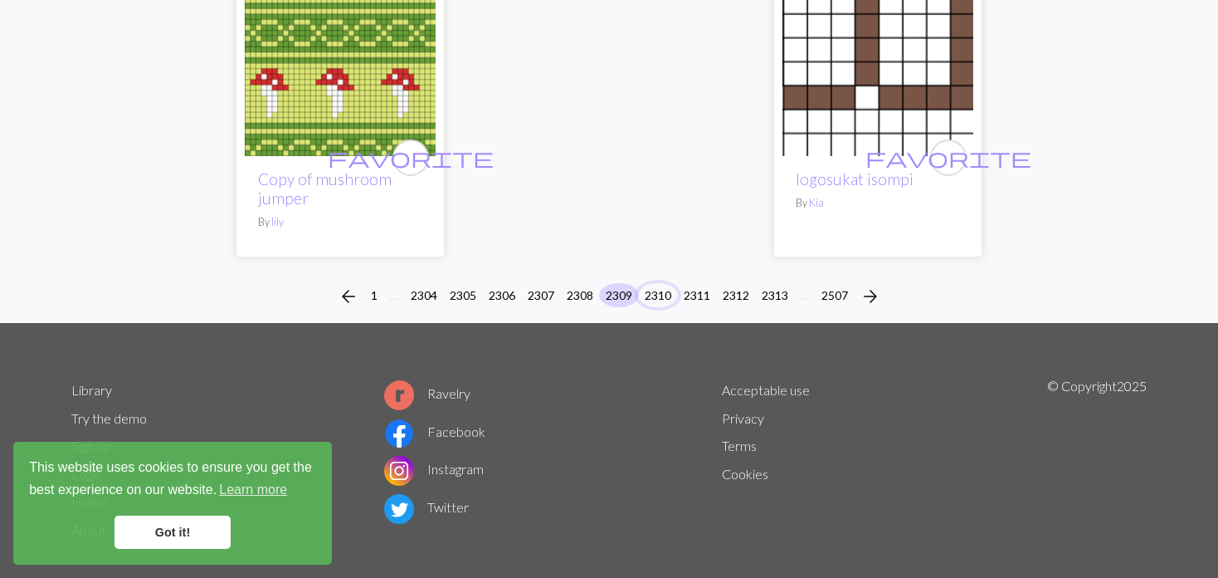
click at [666, 283] on button "2310" at bounding box center [658, 295] width 40 height 24
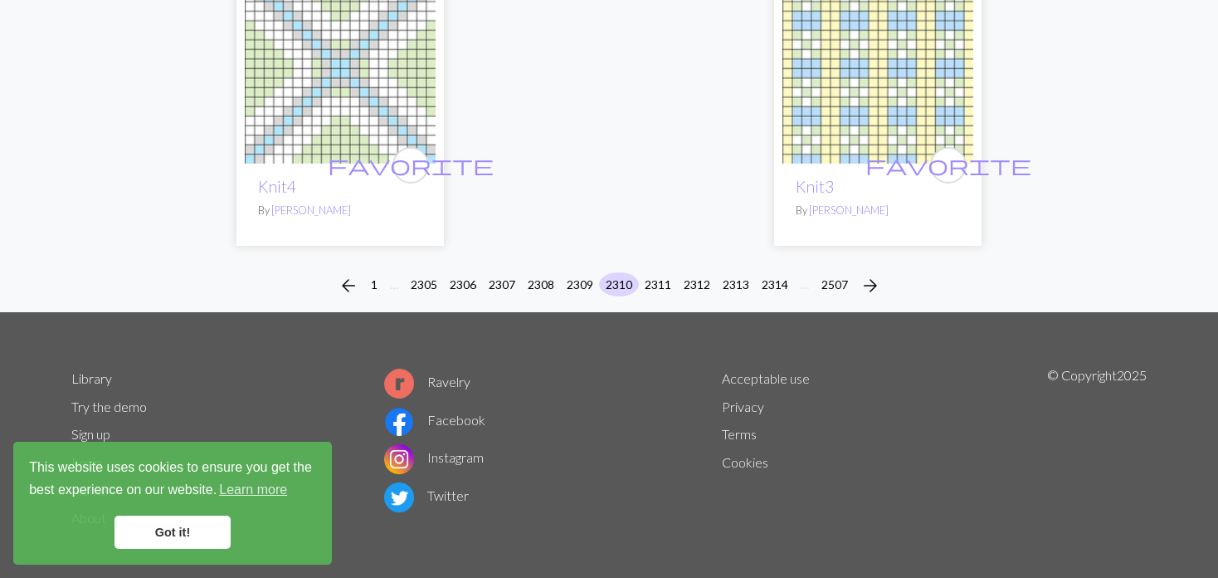
scroll to position [4246, 0]
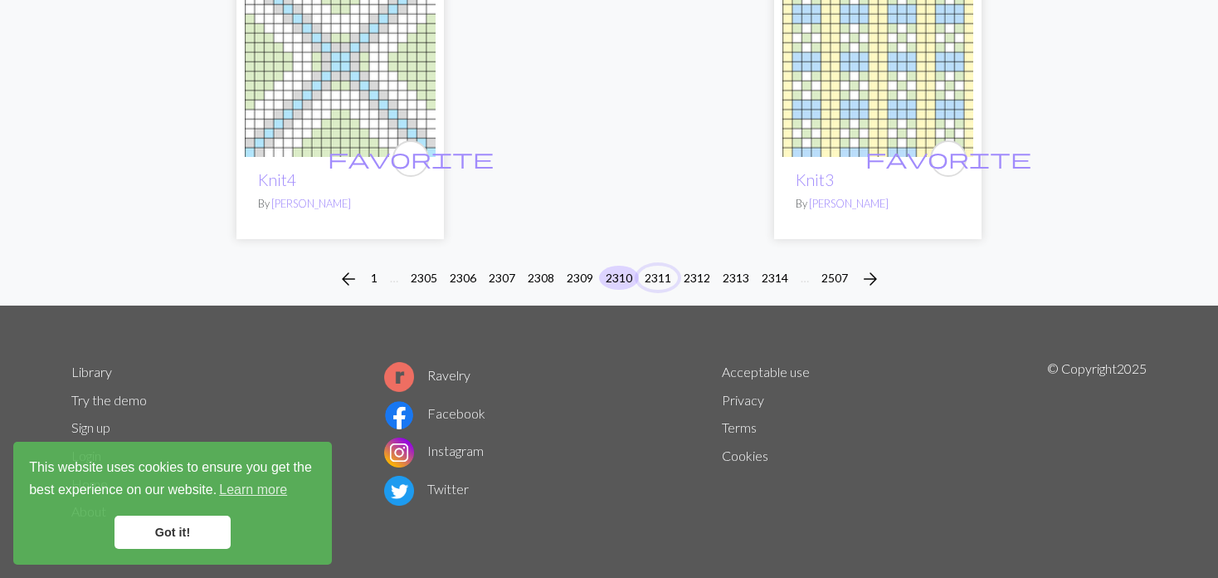
click at [661, 268] on button "2311" at bounding box center [658, 278] width 40 height 24
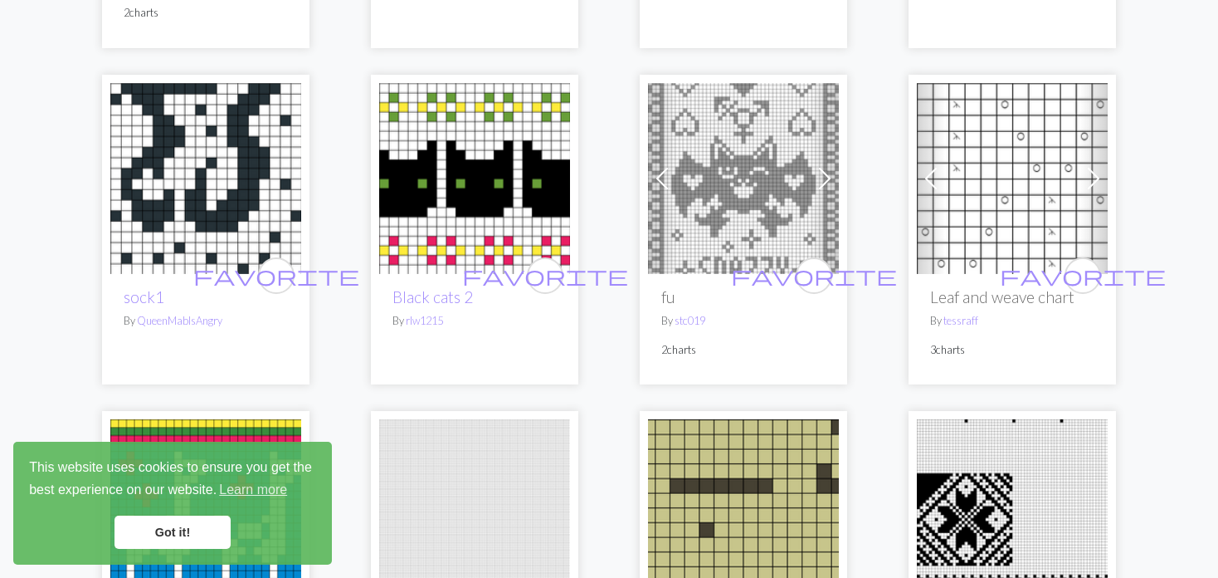
scroll to position [498, 0]
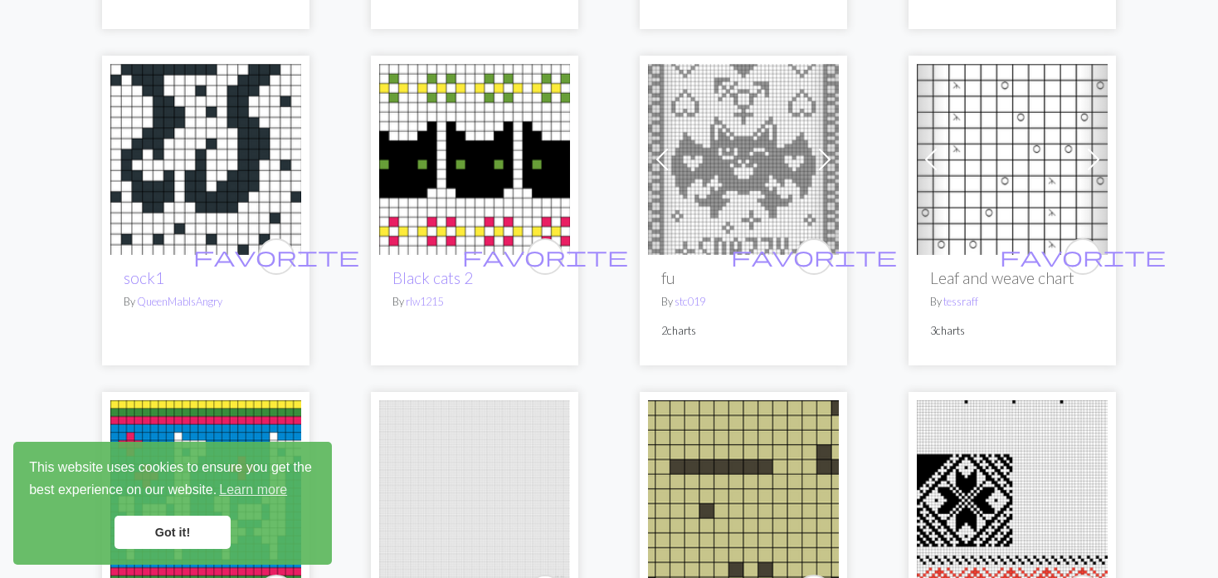
click at [730, 165] on img at bounding box center [743, 159] width 191 height 191
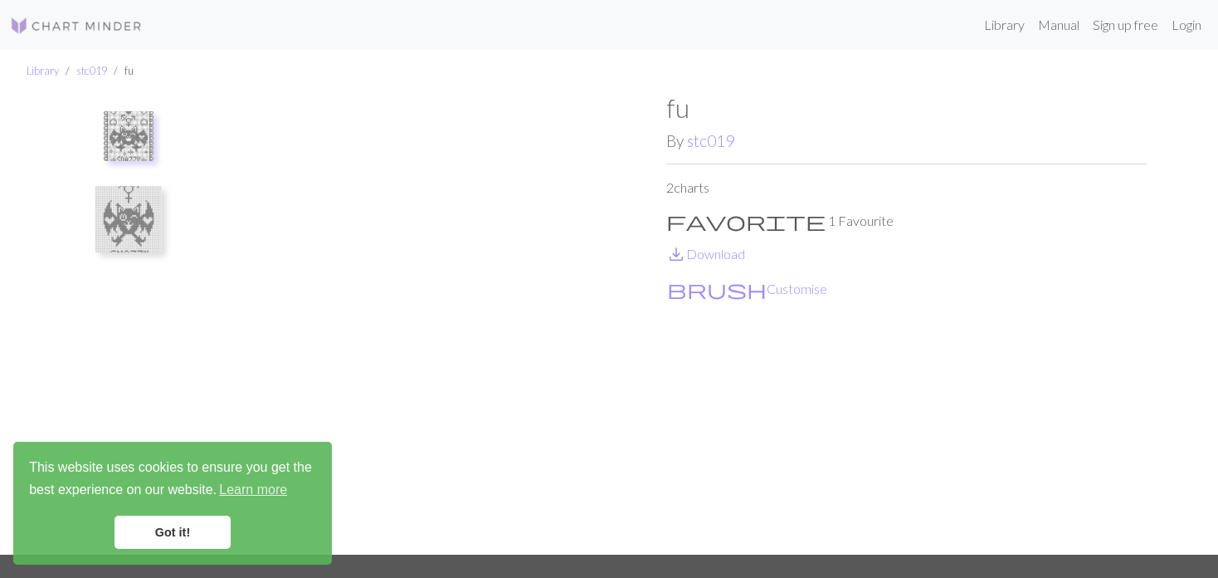
scroll to position [83, 0]
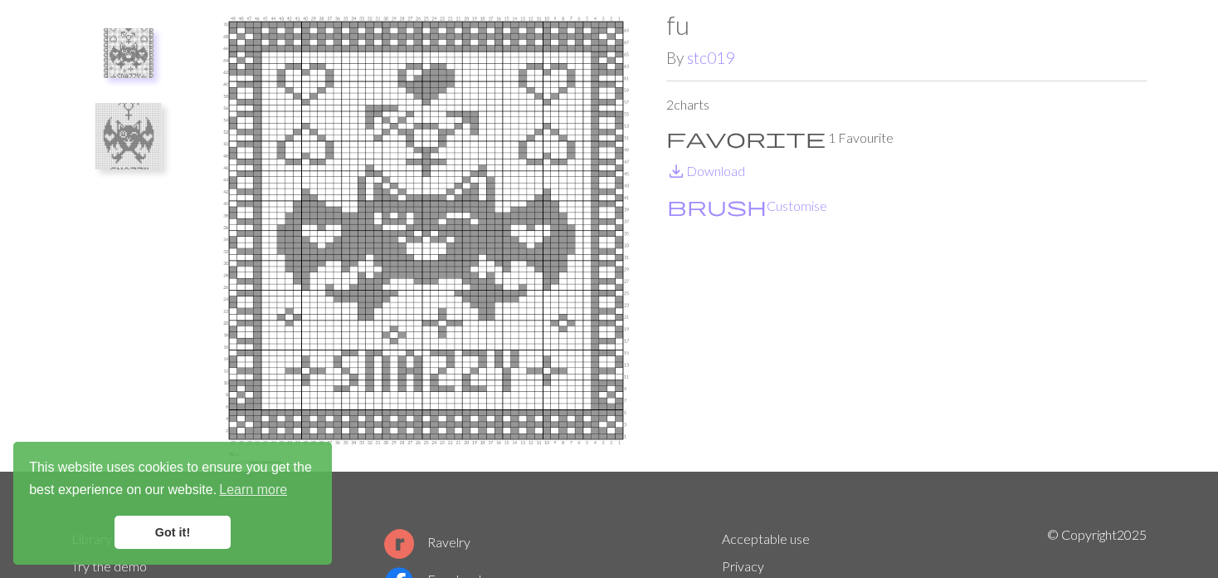
click at [149, 141] on img at bounding box center [128, 136] width 66 height 66
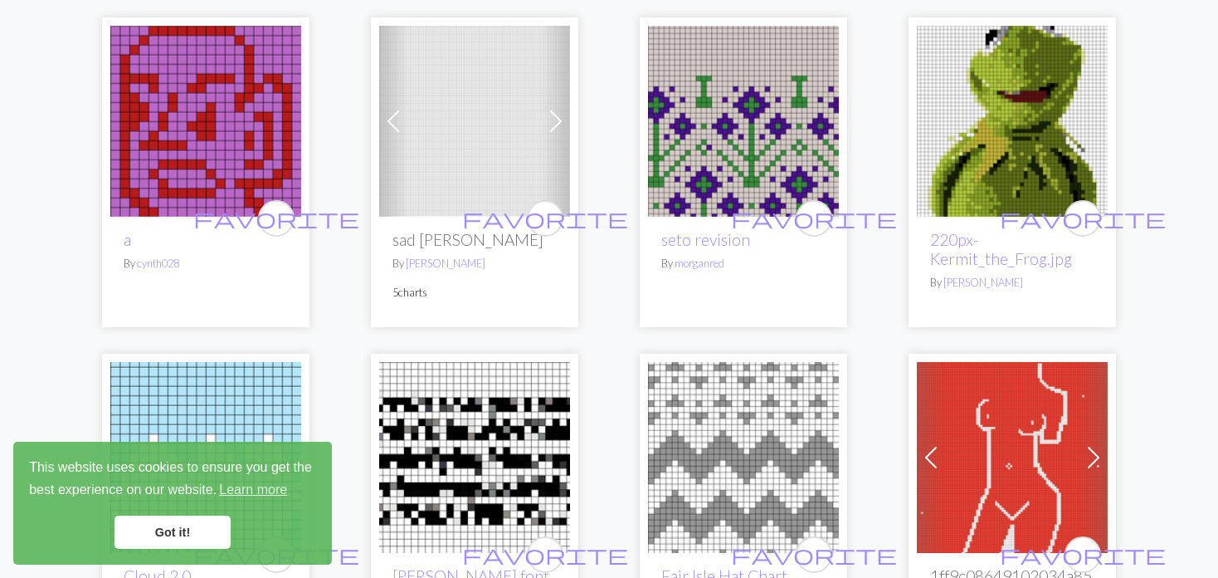
scroll to position [2573, 0]
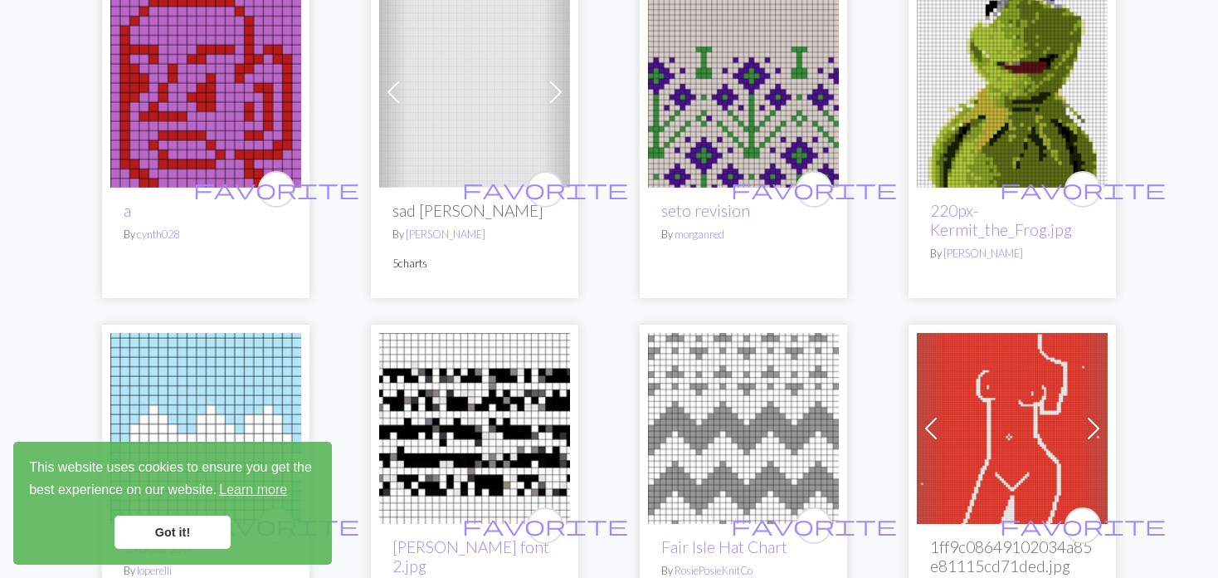
click at [554, 83] on span at bounding box center [556, 92] width 27 height 27
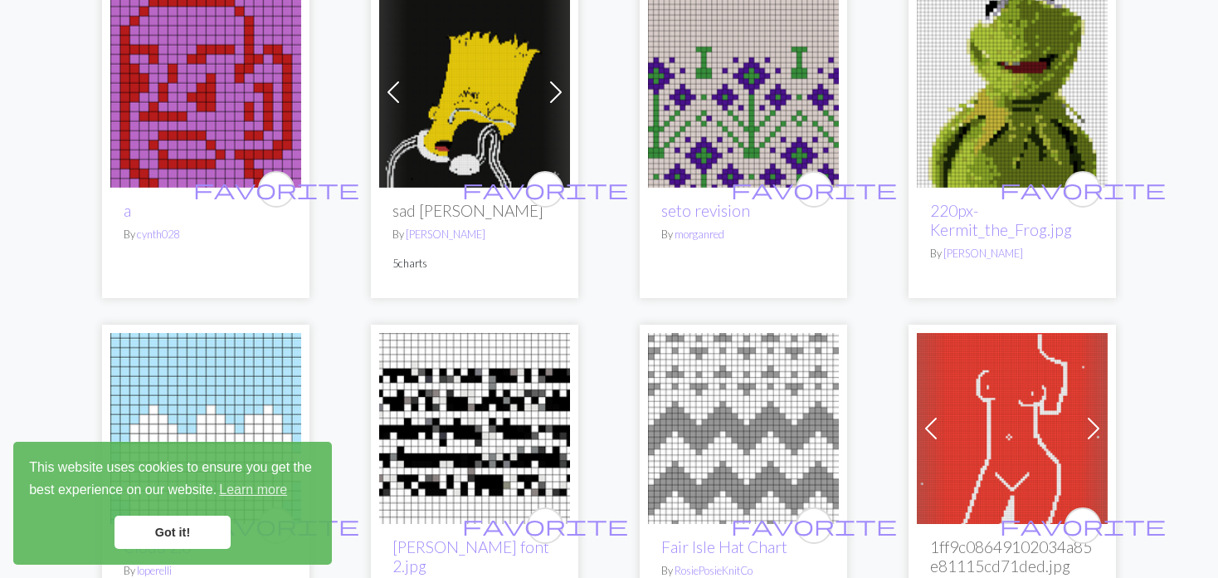
click at [557, 87] on link "Next" at bounding box center [556, 92] width 29 height 191
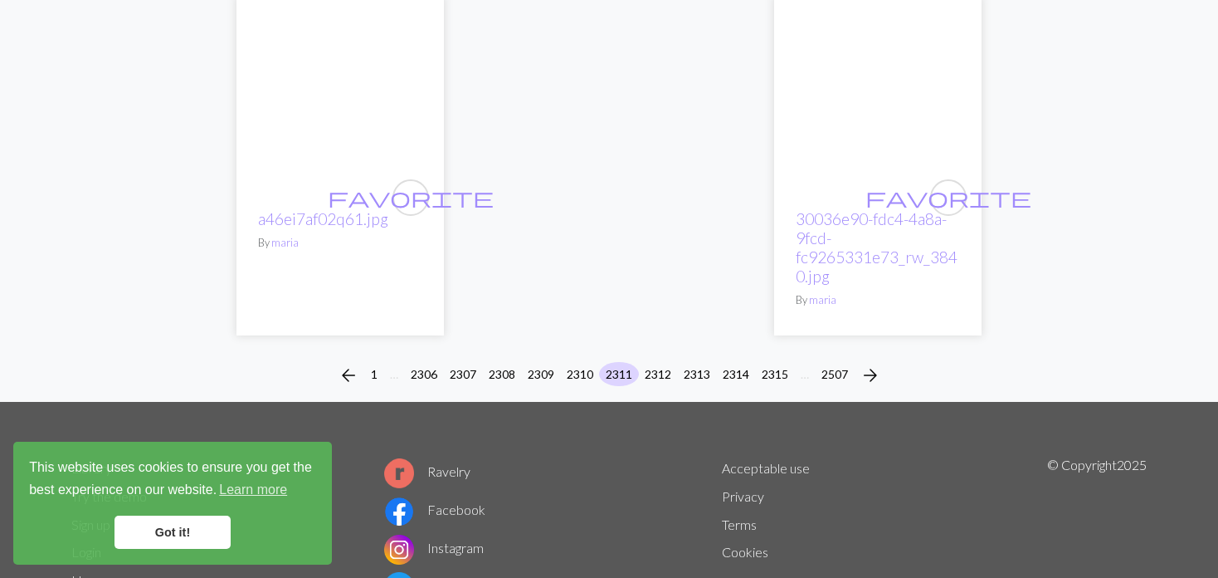
scroll to position [4276, 0]
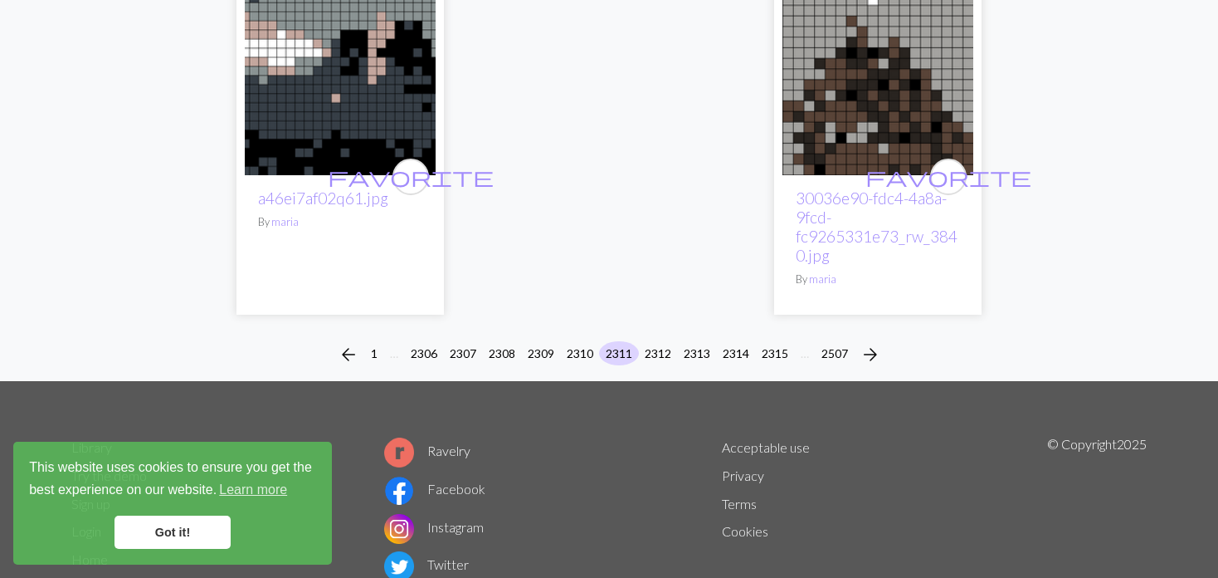
click at [617, 341] on li "2311" at bounding box center [619, 354] width 39 height 27
click at [651, 341] on button "2312" at bounding box center [658, 353] width 40 height 24
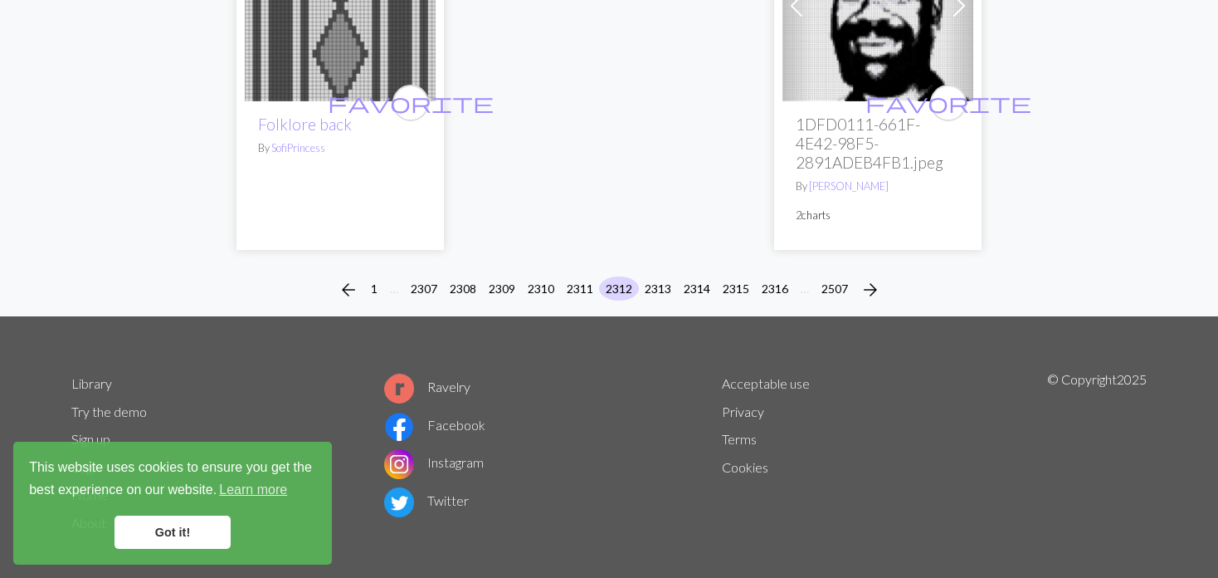
scroll to position [4313, 0]
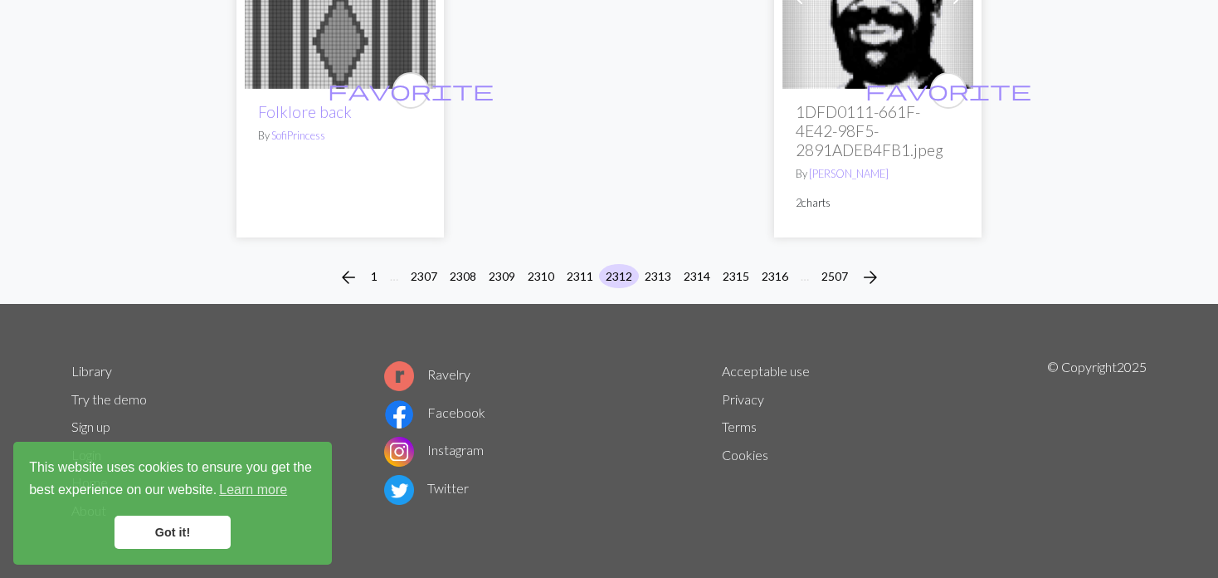
click at [646, 261] on div "arrow_back 1 … 2307 2308 2309 2310 2311 2312 2313 2314 2315 2316 … 2507 arrow_f…" at bounding box center [609, 277] width 1218 height 53
click at [658, 266] on button "2313" at bounding box center [658, 276] width 40 height 24
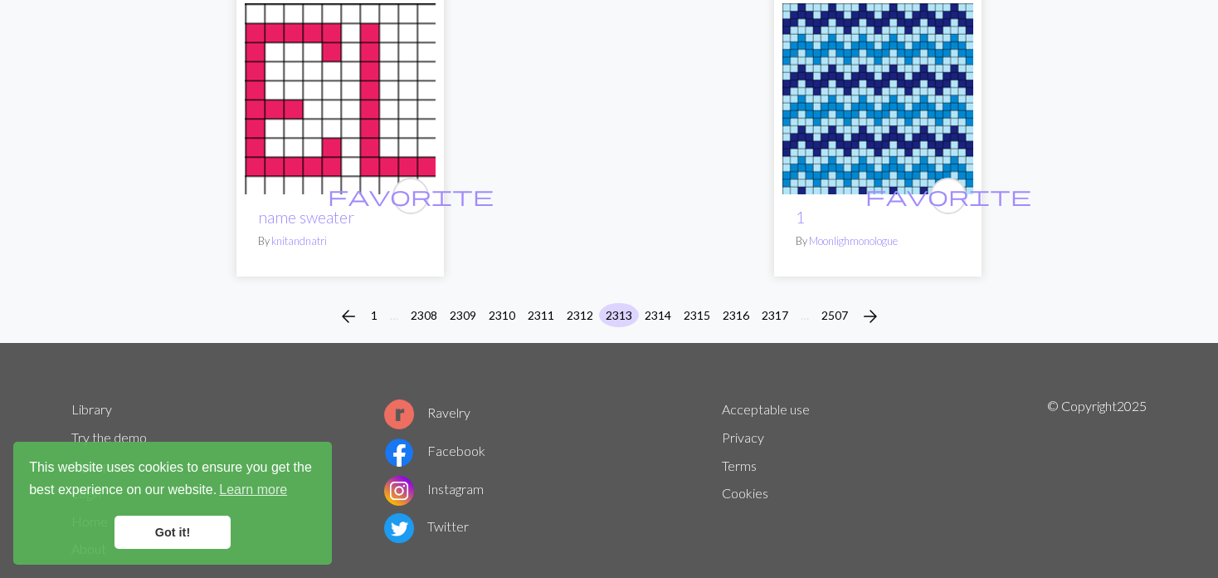
scroll to position [4303, 0]
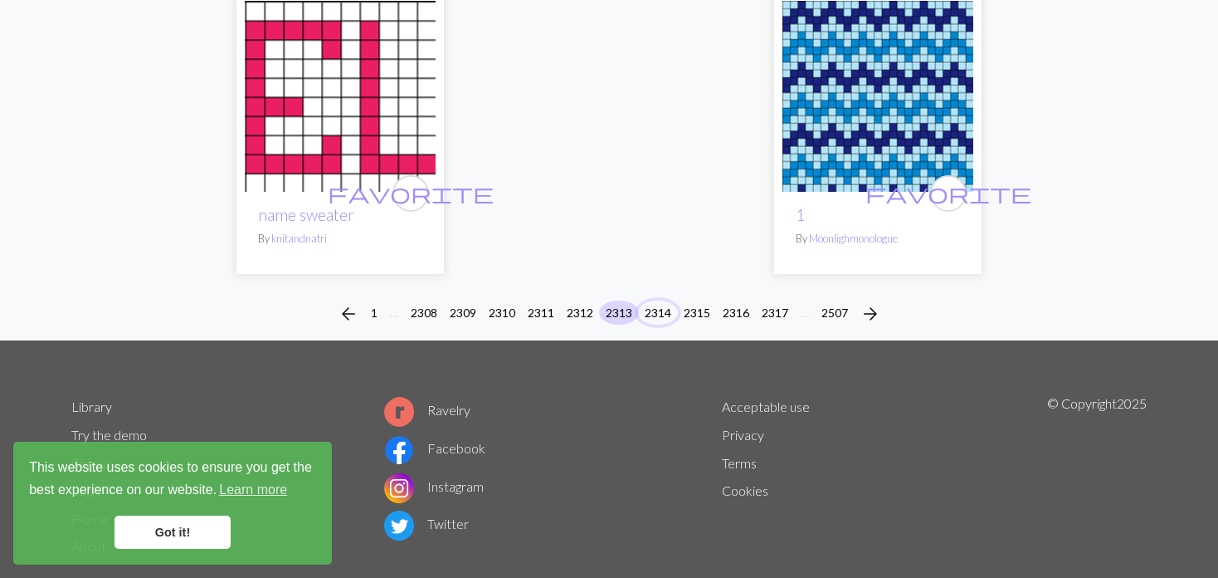
click at [658, 300] on button "2314" at bounding box center [658, 312] width 40 height 24
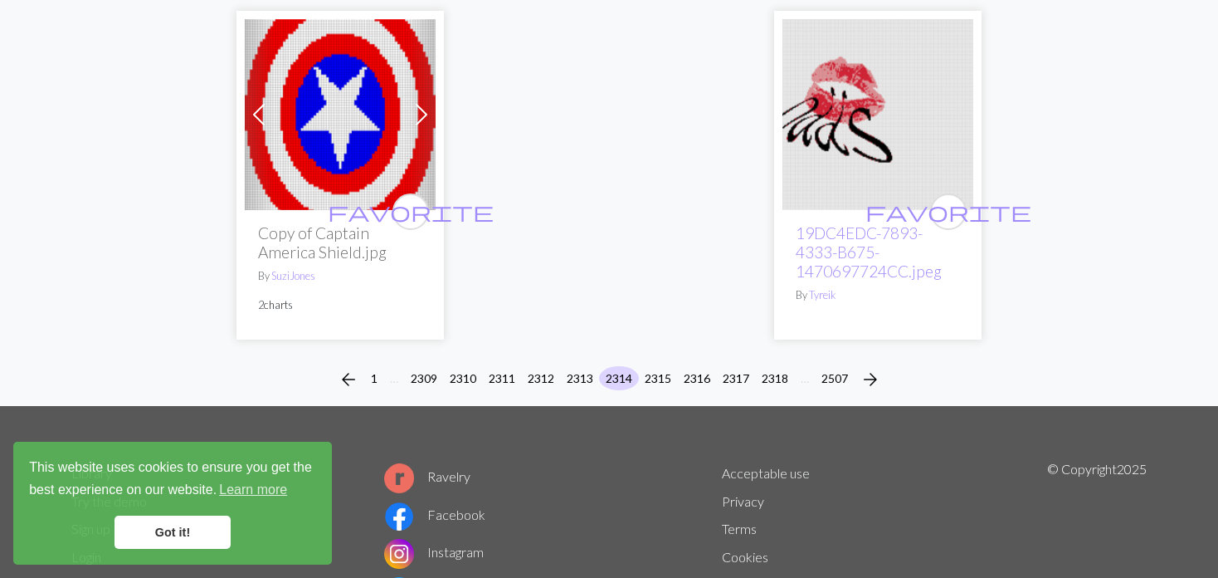
scroll to position [4295, 0]
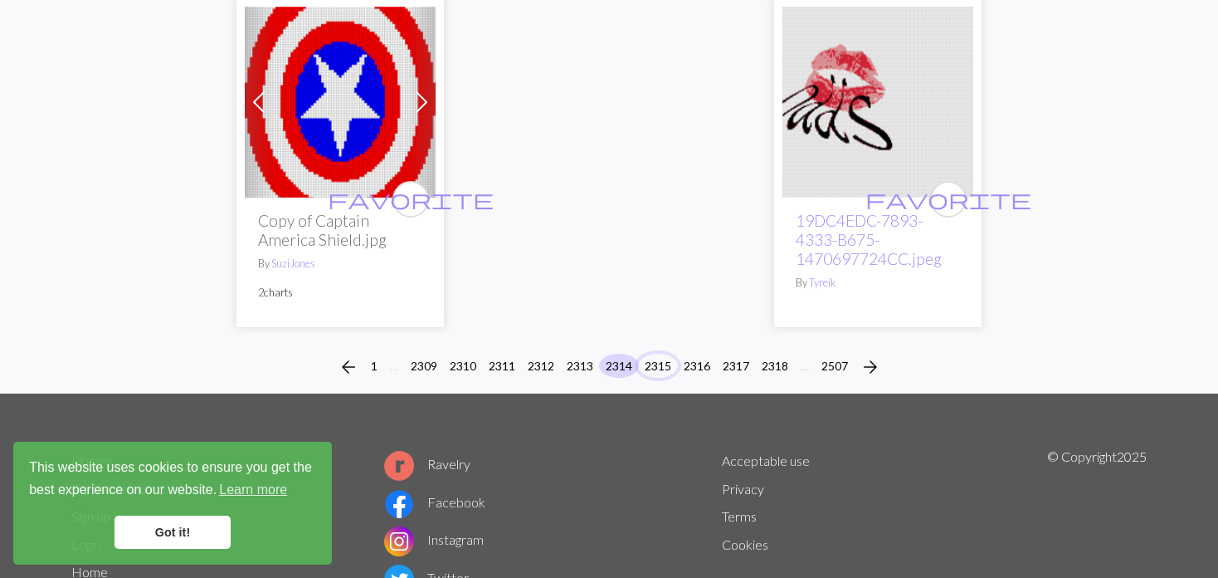
click at [652, 354] on button "2315" at bounding box center [658, 366] width 40 height 24
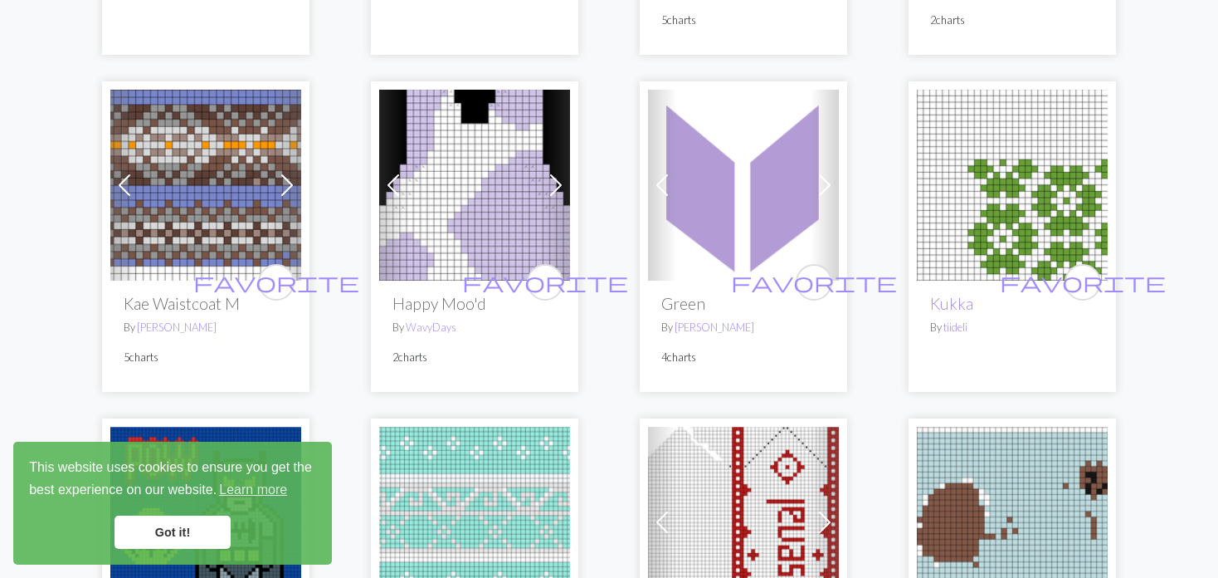
scroll to position [3569, 0]
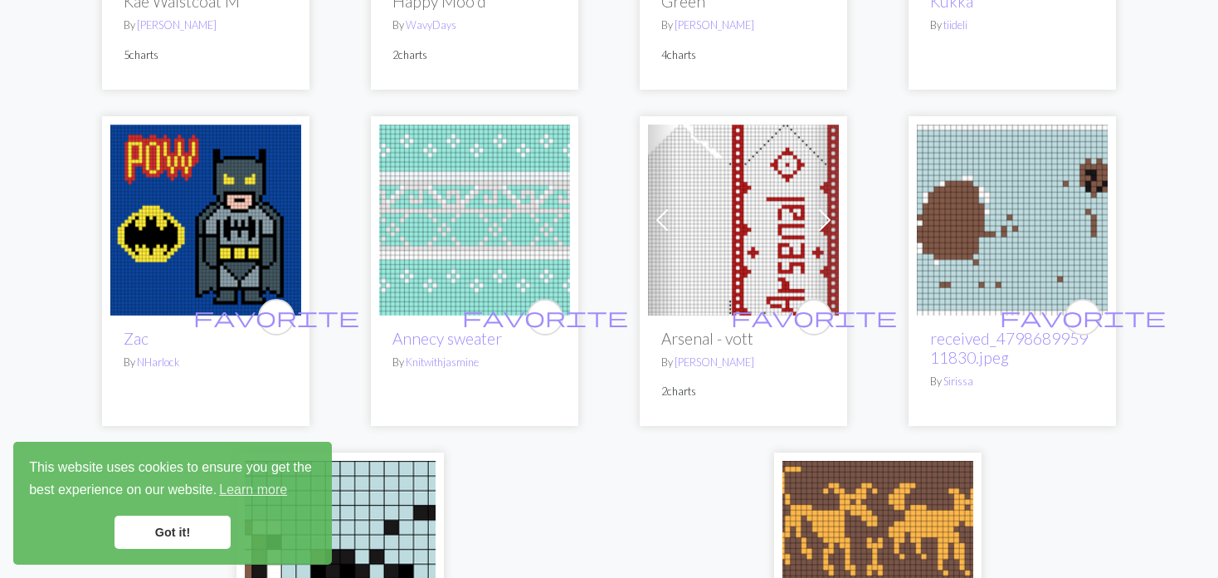
click at [662, 217] on span at bounding box center [662, 220] width 27 height 27
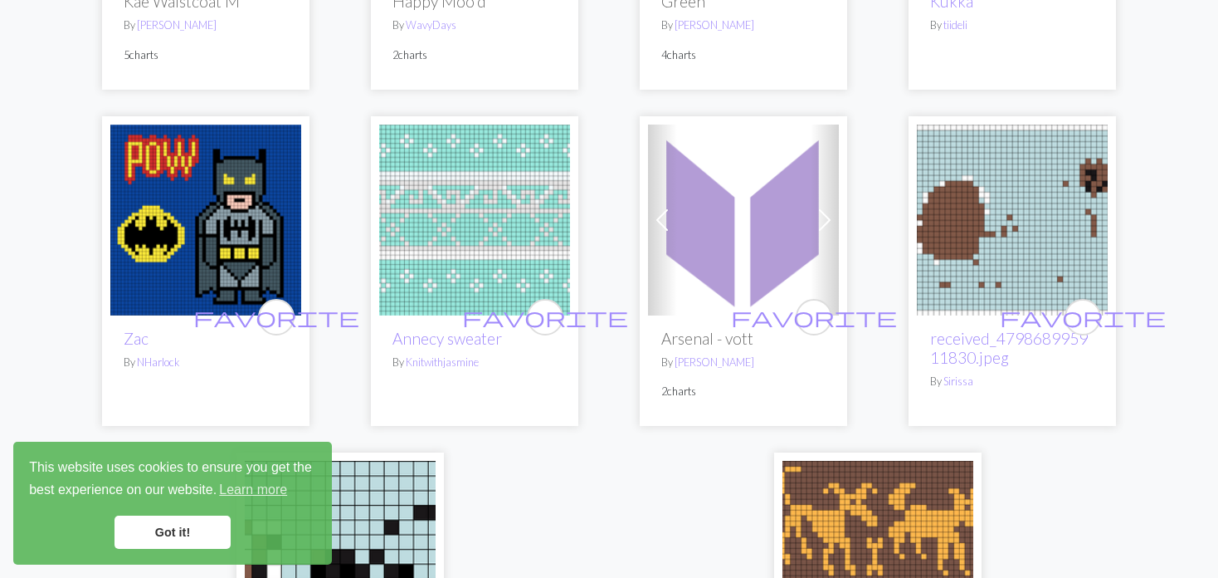
click at [800, 221] on img at bounding box center [743, 220] width 191 height 191
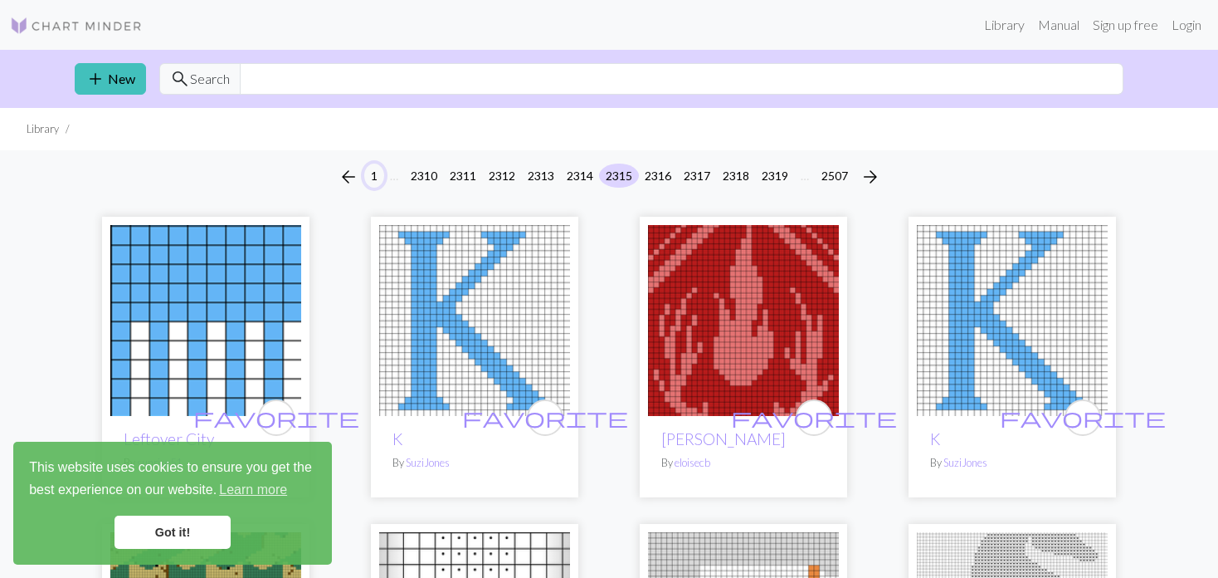
click at [376, 173] on button "1" at bounding box center [374, 176] width 20 height 24
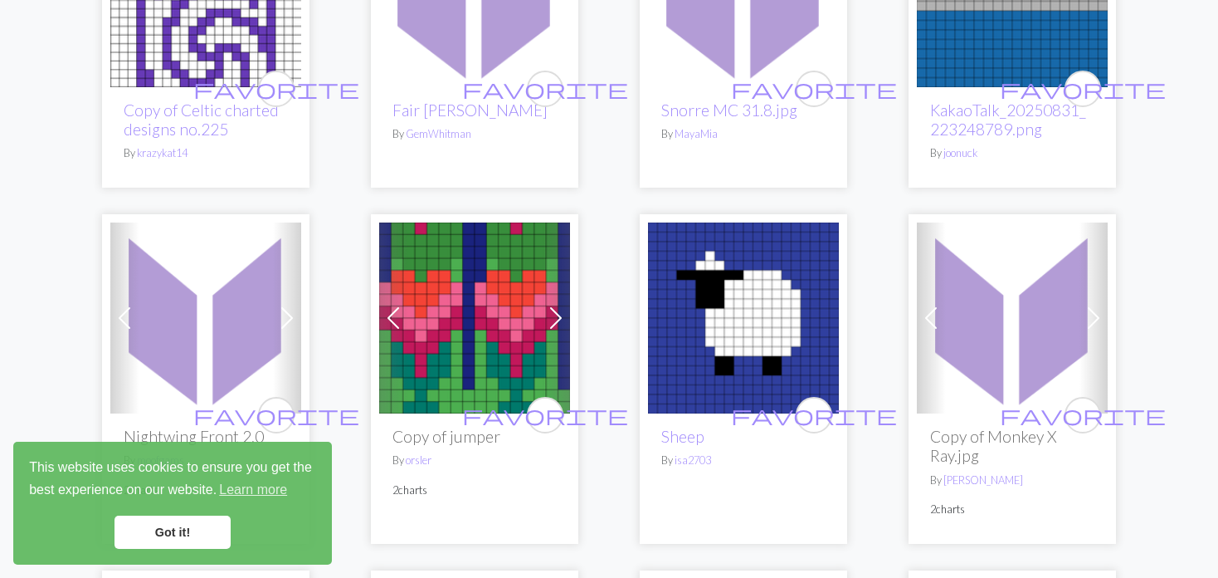
scroll to position [332, 0]
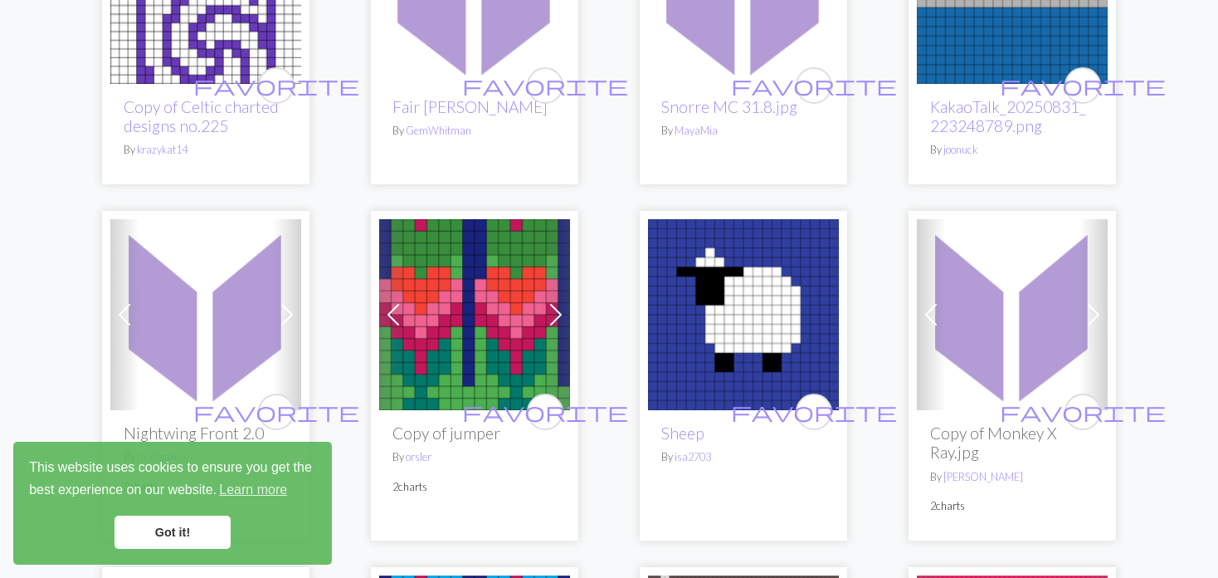
click at [398, 307] on span at bounding box center [393, 314] width 27 height 27
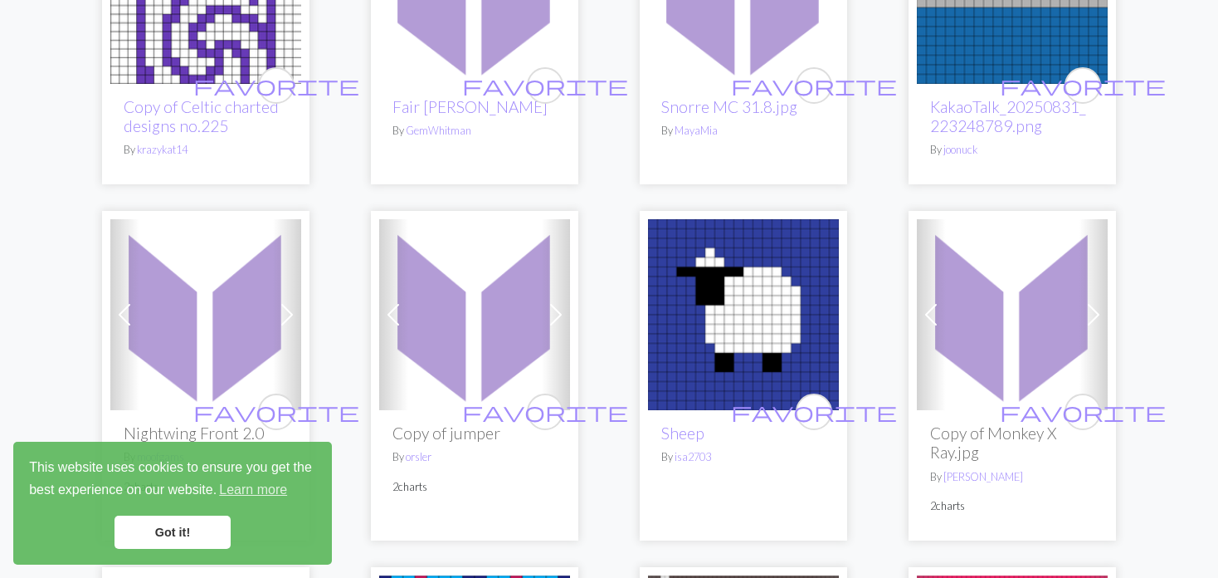
click at [398, 307] on span at bounding box center [393, 314] width 27 height 27
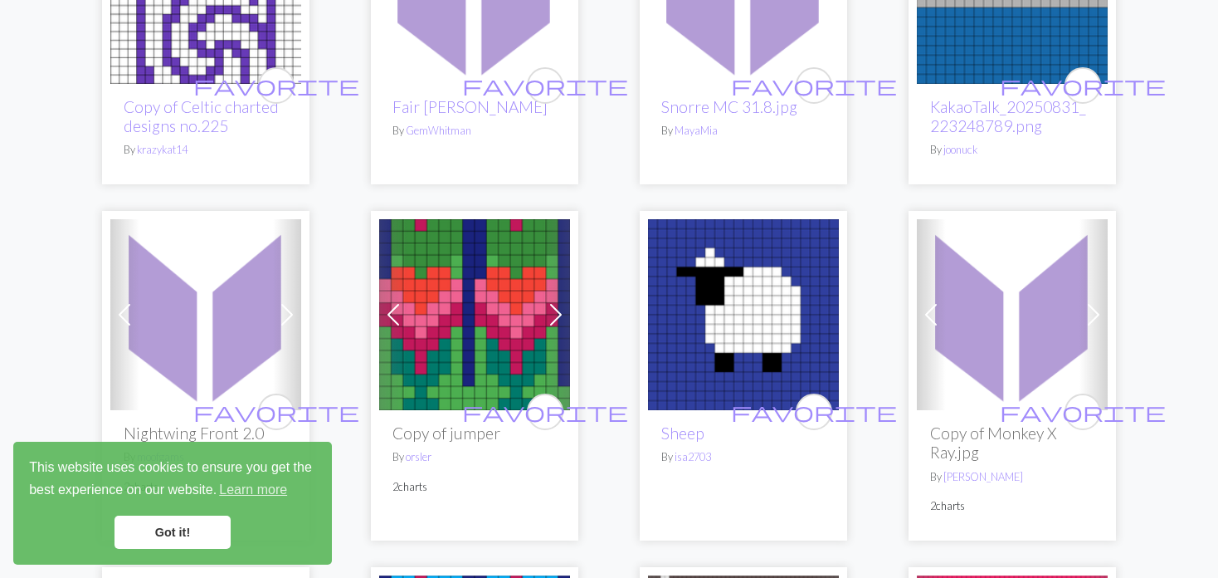
click at [487, 334] on img at bounding box center [474, 314] width 191 height 191
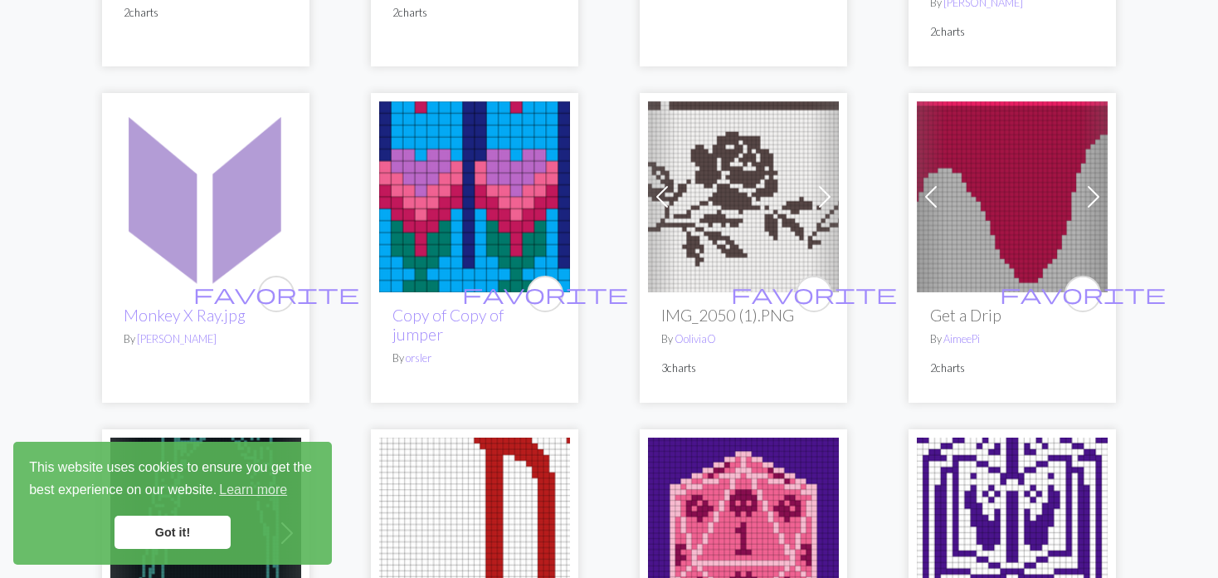
scroll to position [830, 0]
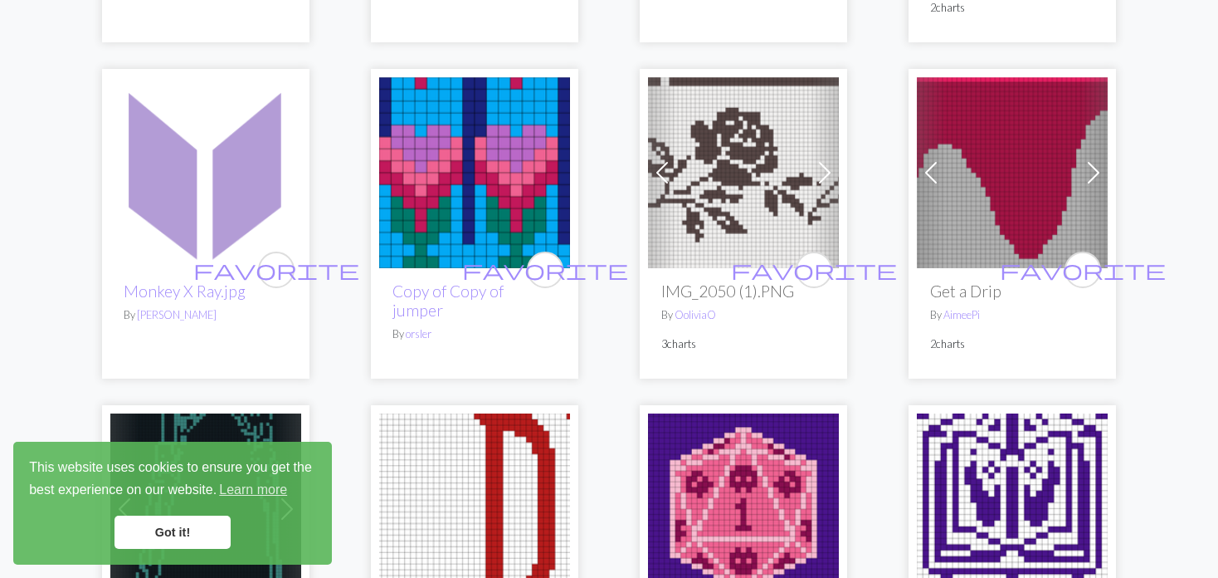
click at [1090, 172] on span at bounding box center [1094, 172] width 27 height 27
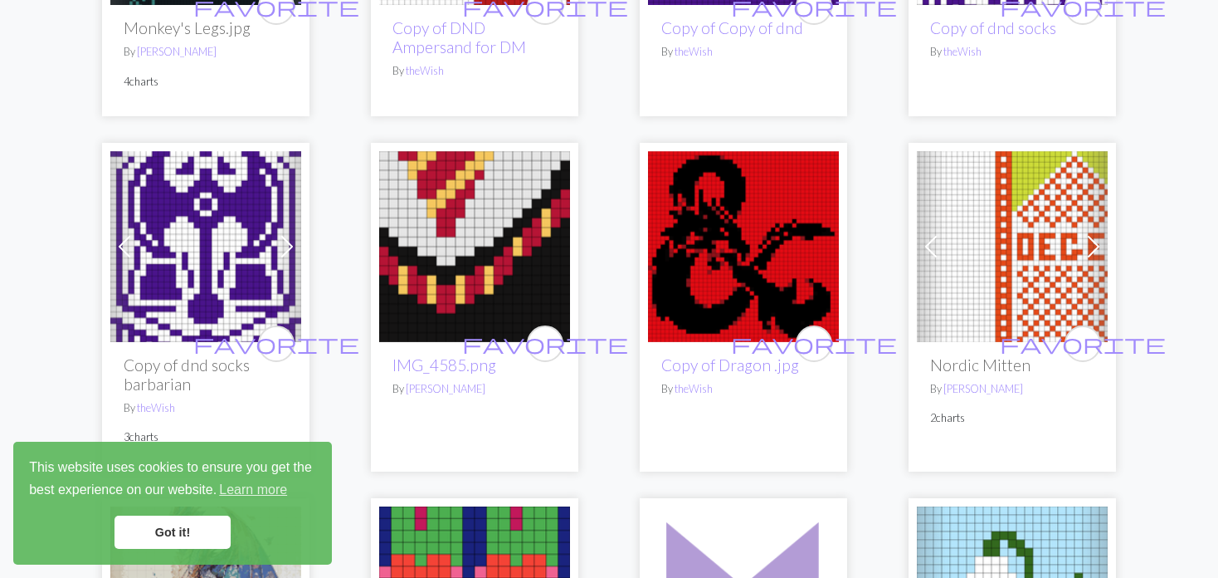
scroll to position [1494, 0]
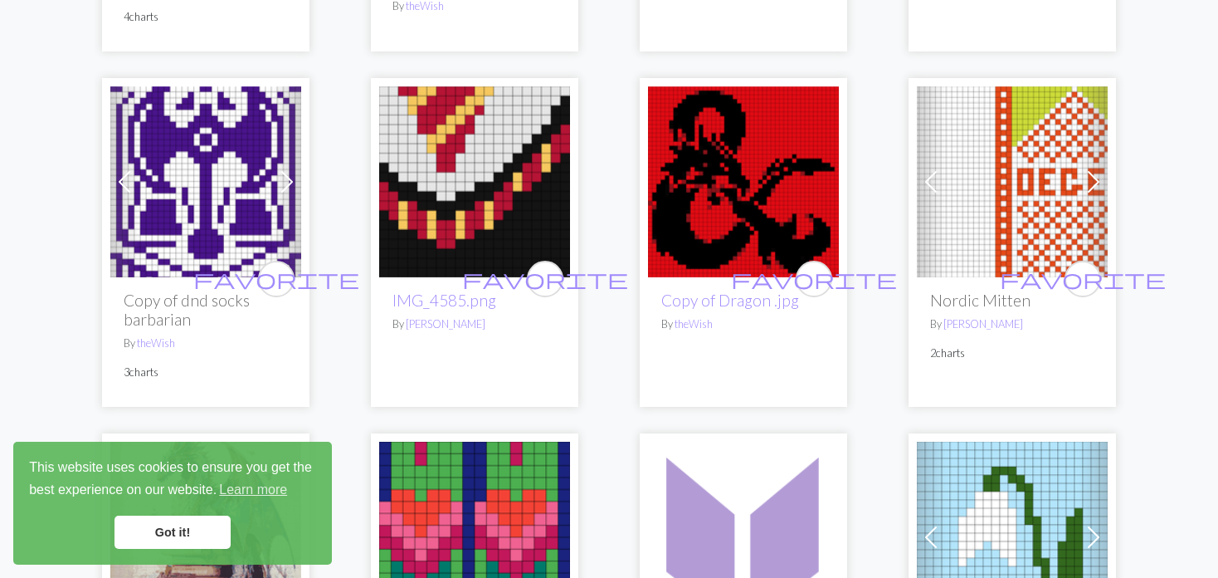
click at [178, 182] on img at bounding box center [205, 181] width 191 height 191
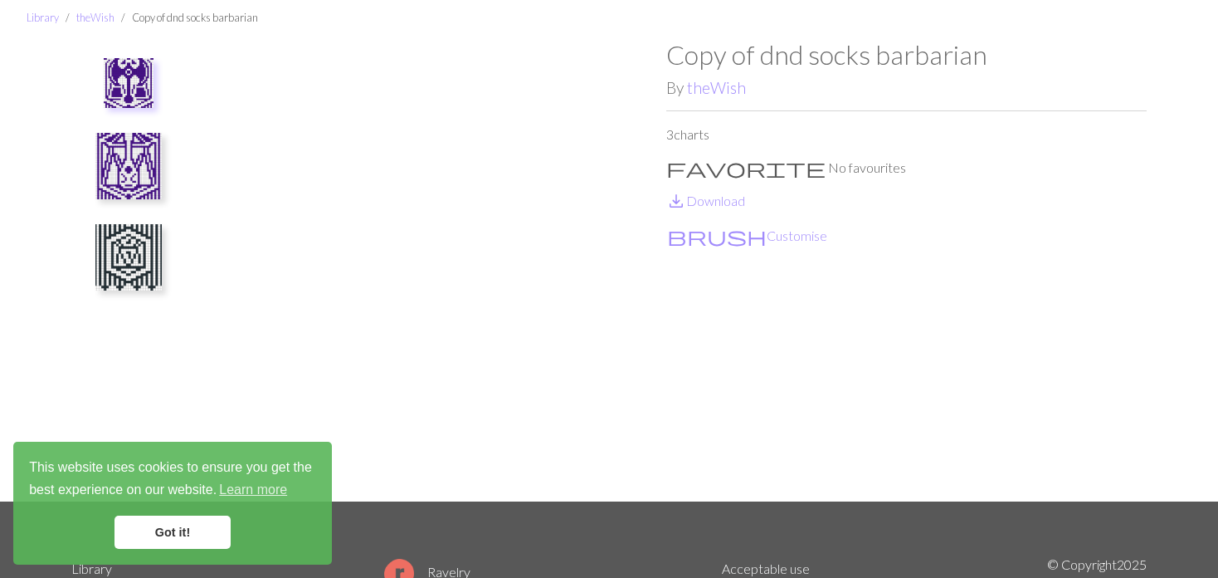
scroll to position [83, 0]
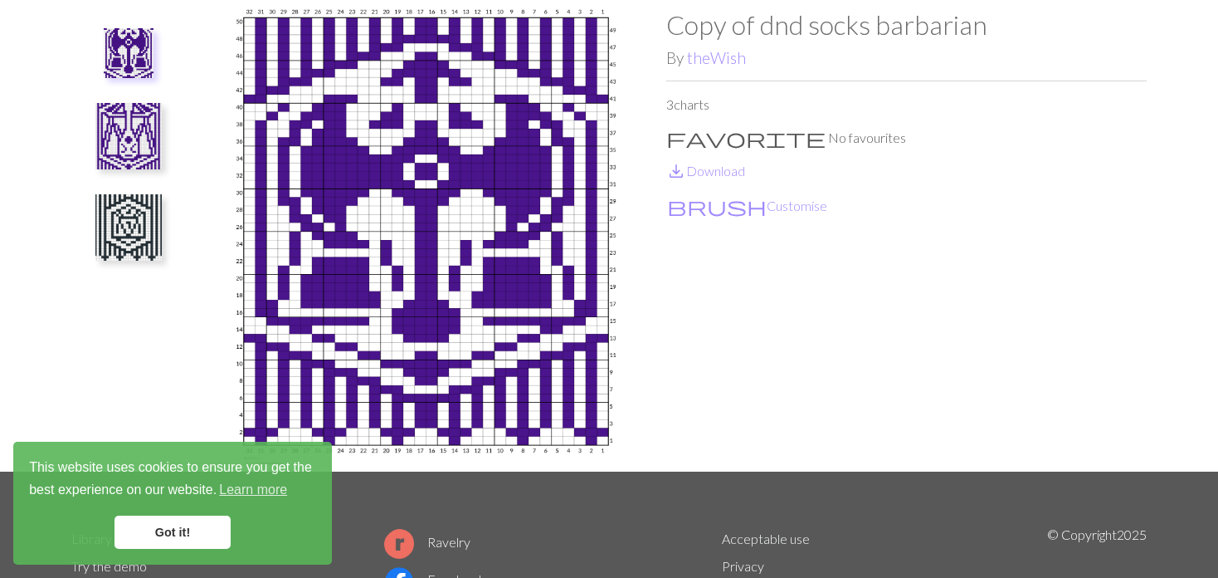
click at [132, 230] on img at bounding box center [128, 227] width 66 height 66
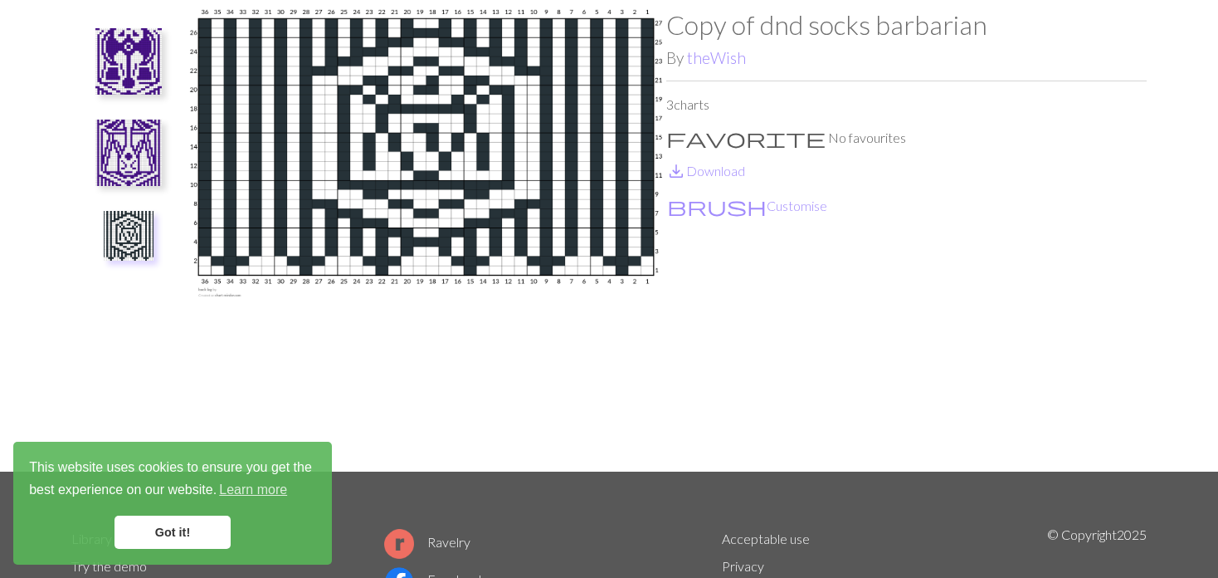
click at [136, 152] on img at bounding box center [128, 153] width 66 height 66
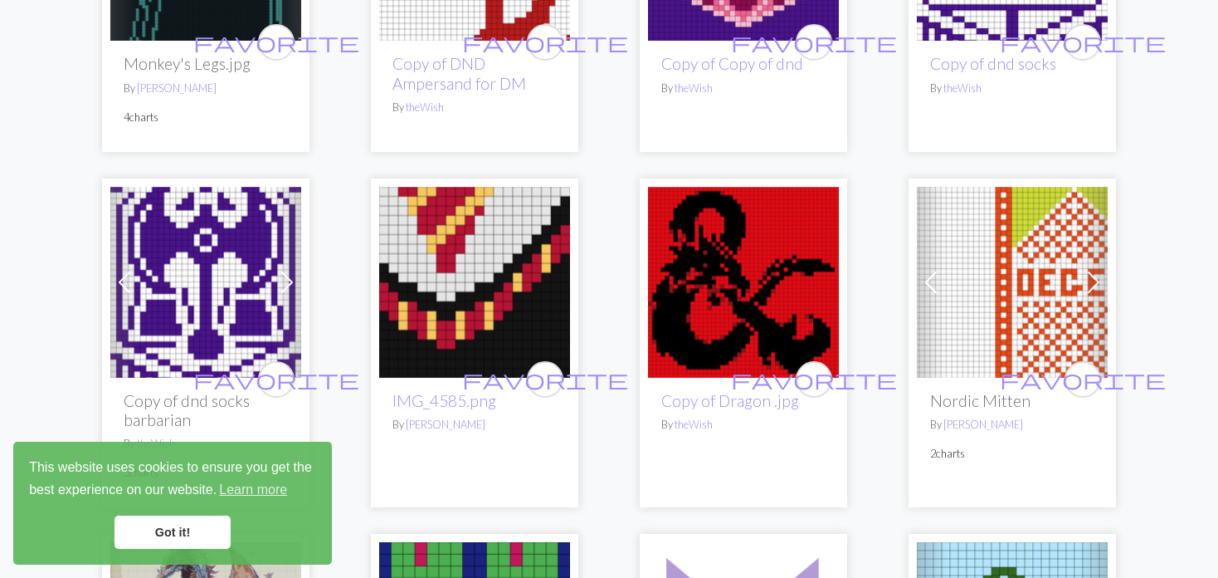
scroll to position [1494, 0]
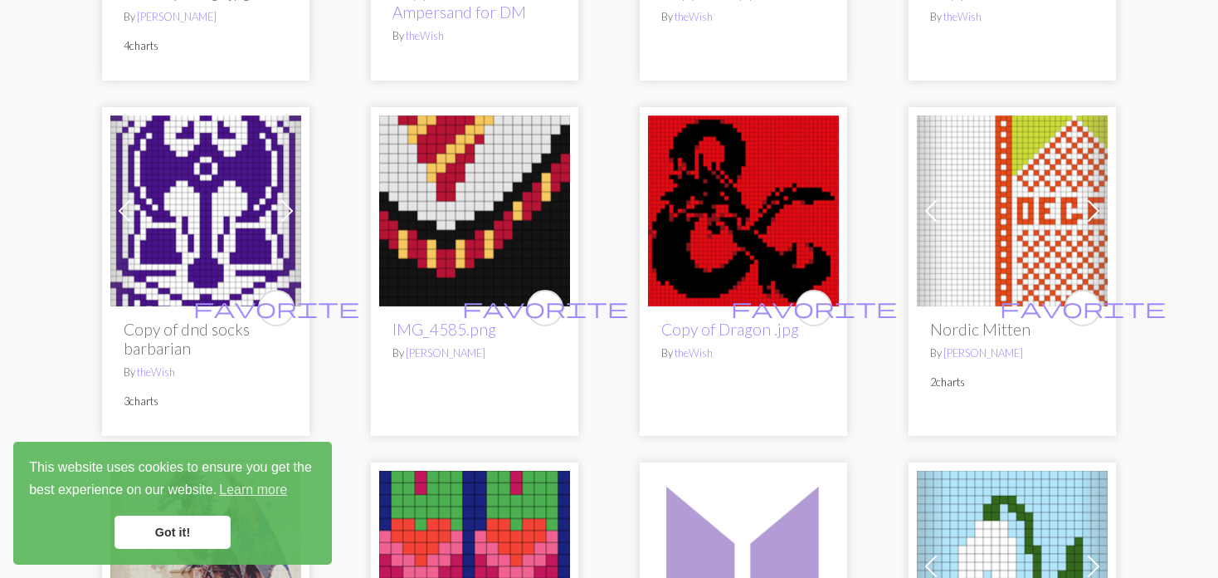
click at [923, 208] on span at bounding box center [931, 211] width 27 height 27
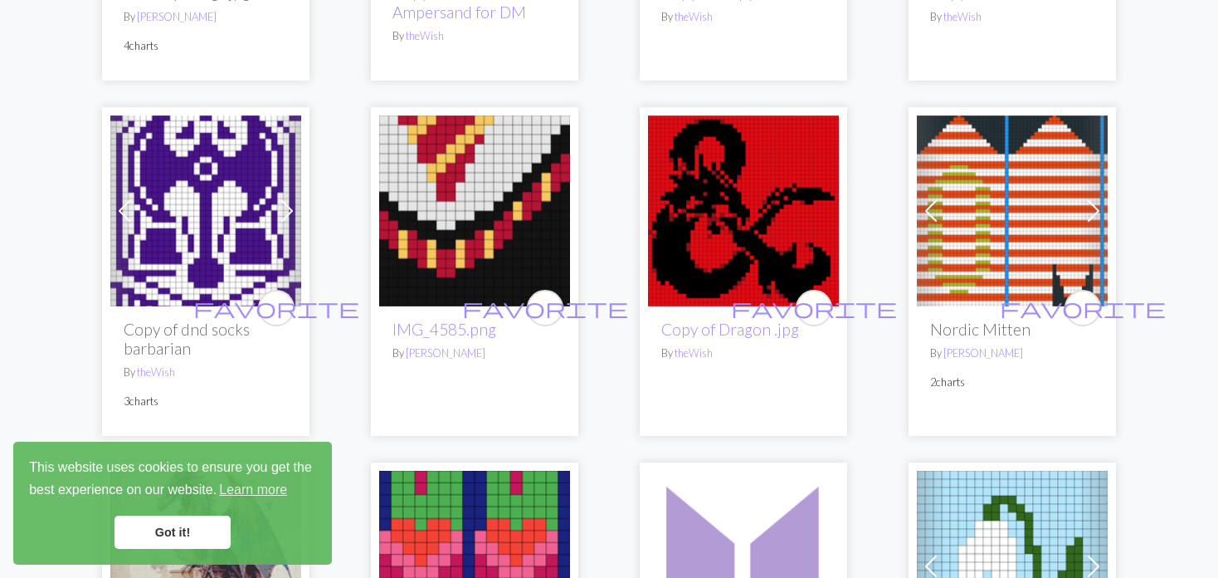
click at [923, 208] on span at bounding box center [931, 211] width 27 height 27
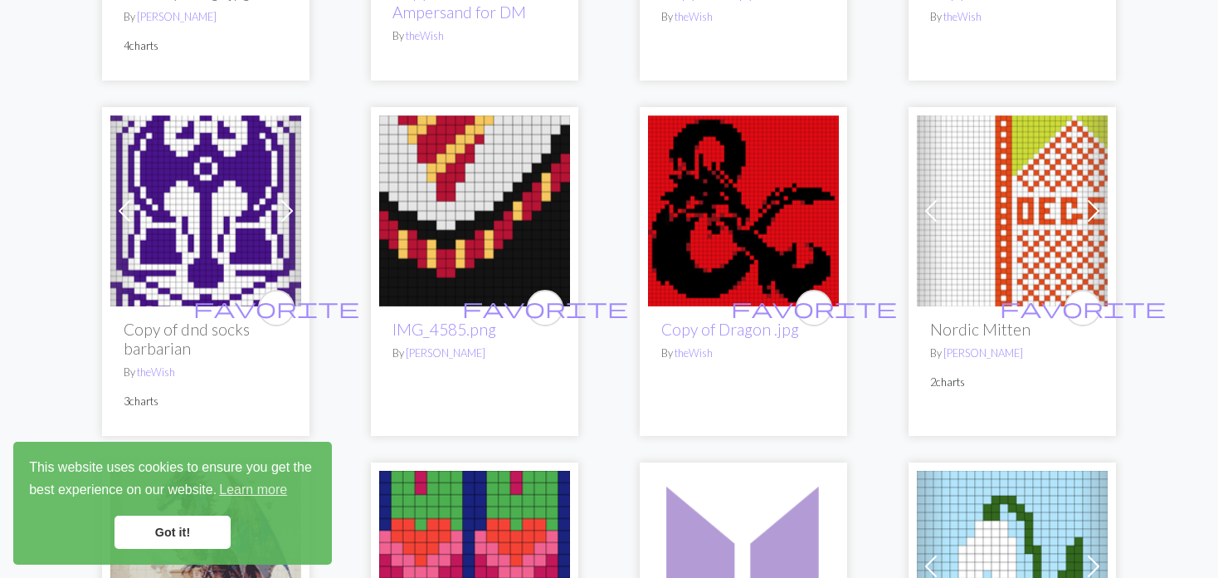
click at [922, 208] on span at bounding box center [931, 211] width 27 height 27
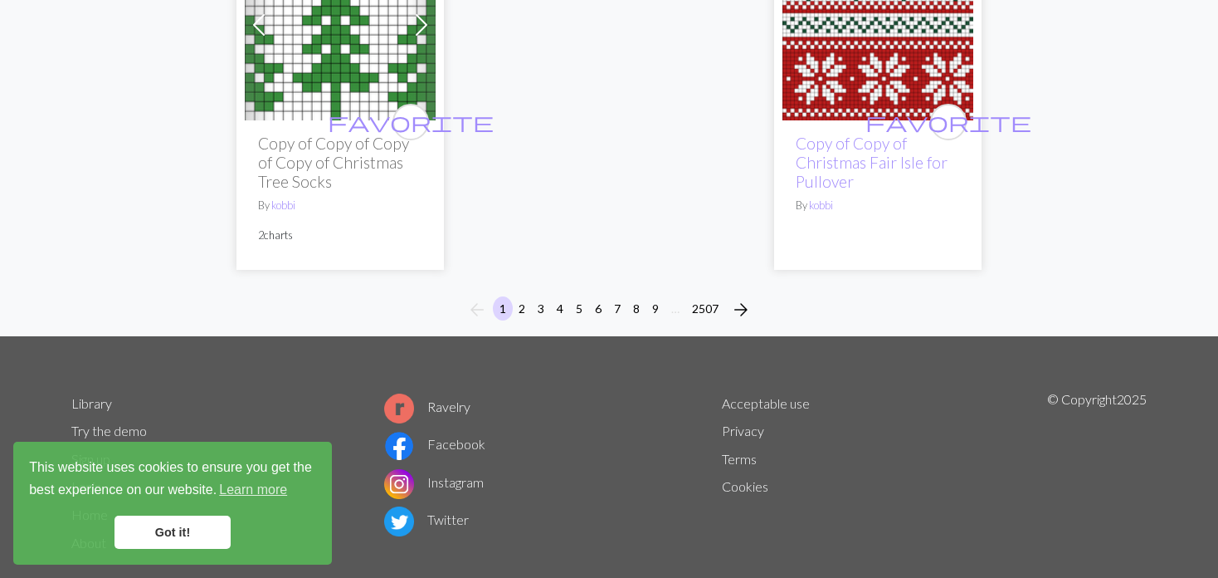
scroll to position [4537, 0]
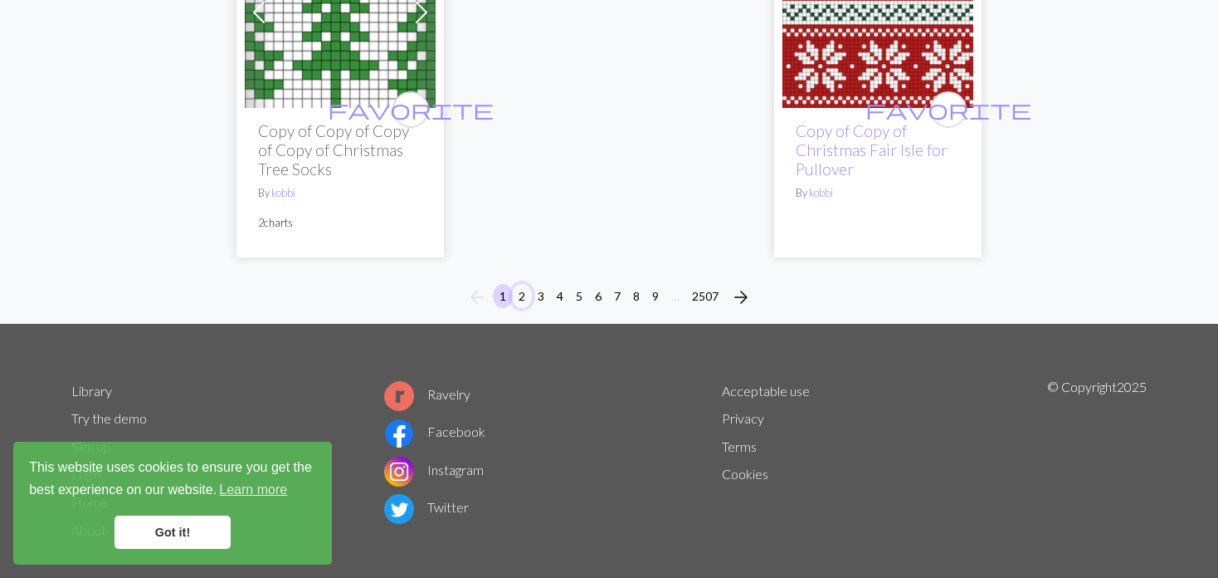
click at [514, 284] on button "2" at bounding box center [522, 296] width 20 height 24
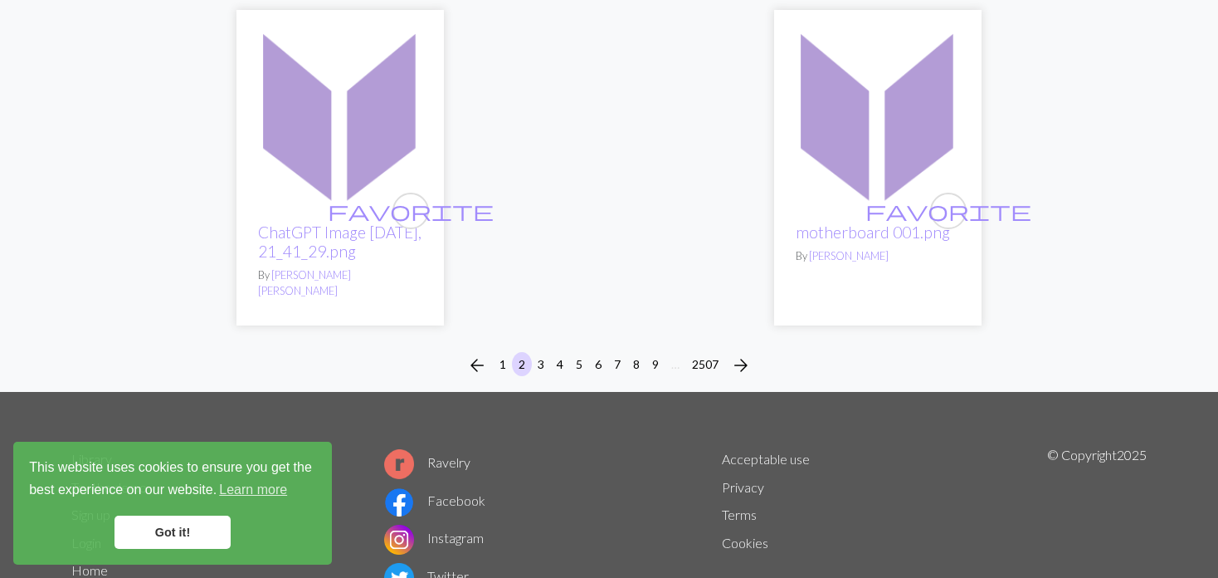
scroll to position [4438, 0]
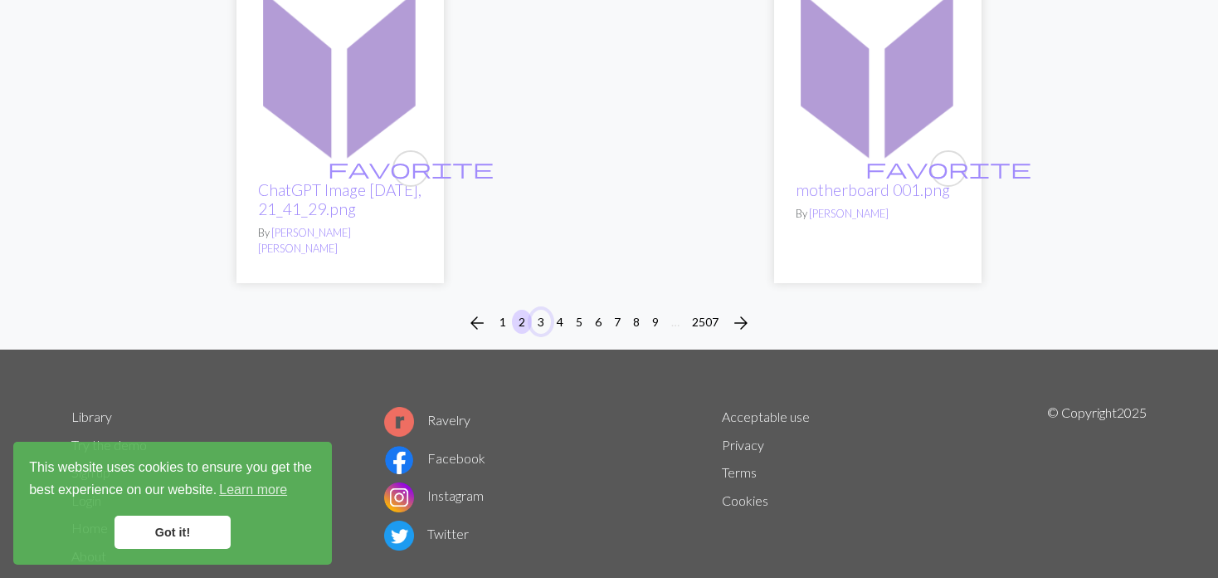
click at [539, 310] on button "3" at bounding box center [541, 322] width 20 height 24
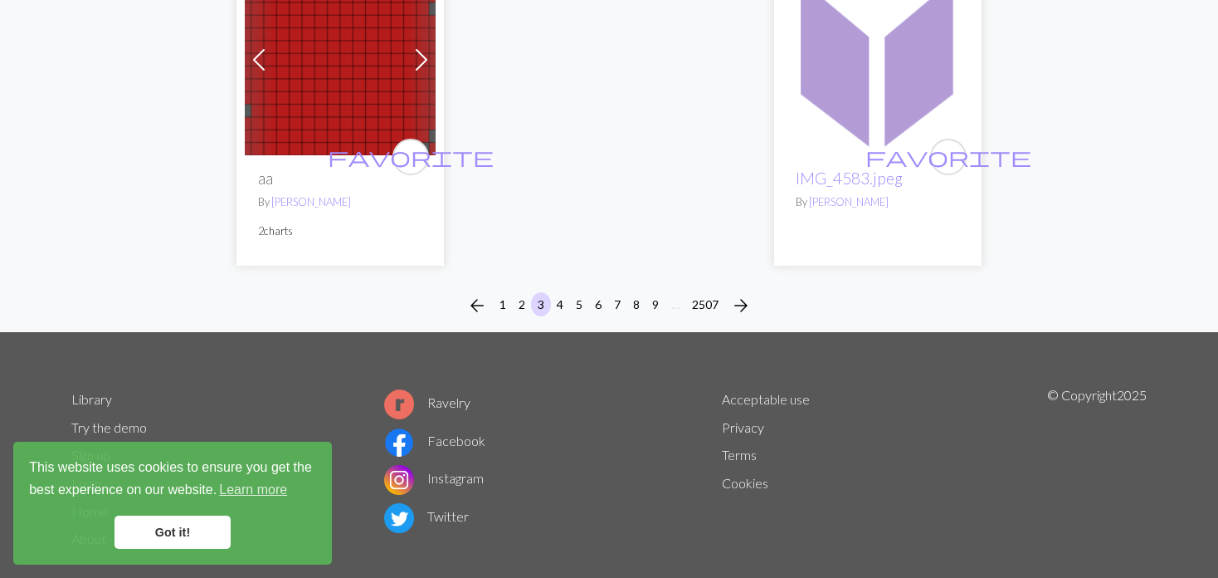
scroll to position [4313, 0]
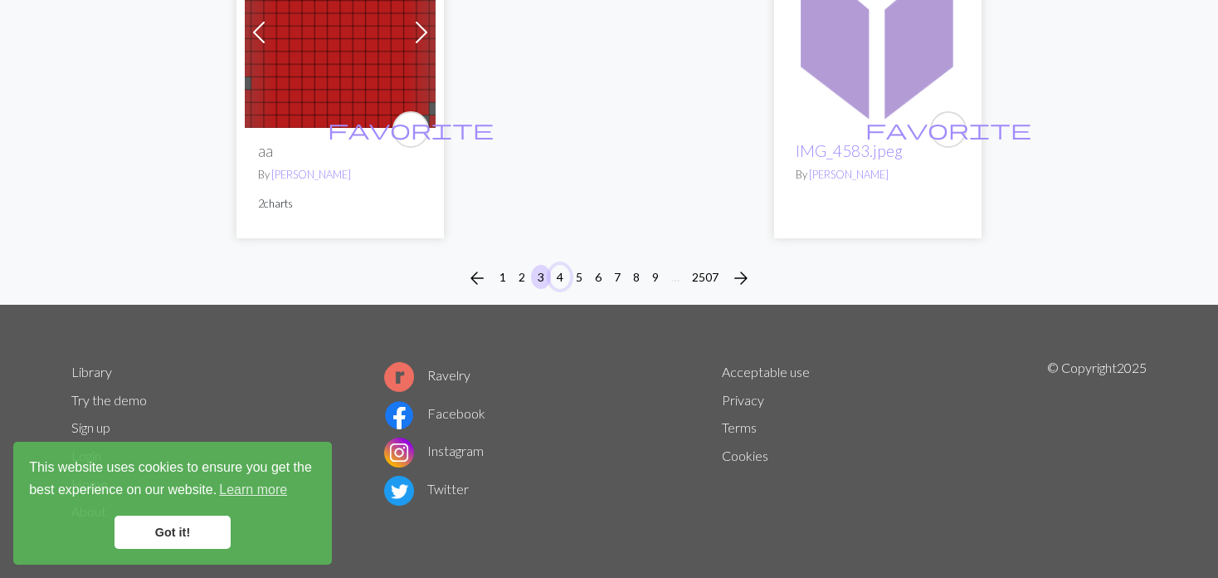
click at [559, 272] on button "4" at bounding box center [560, 277] width 20 height 24
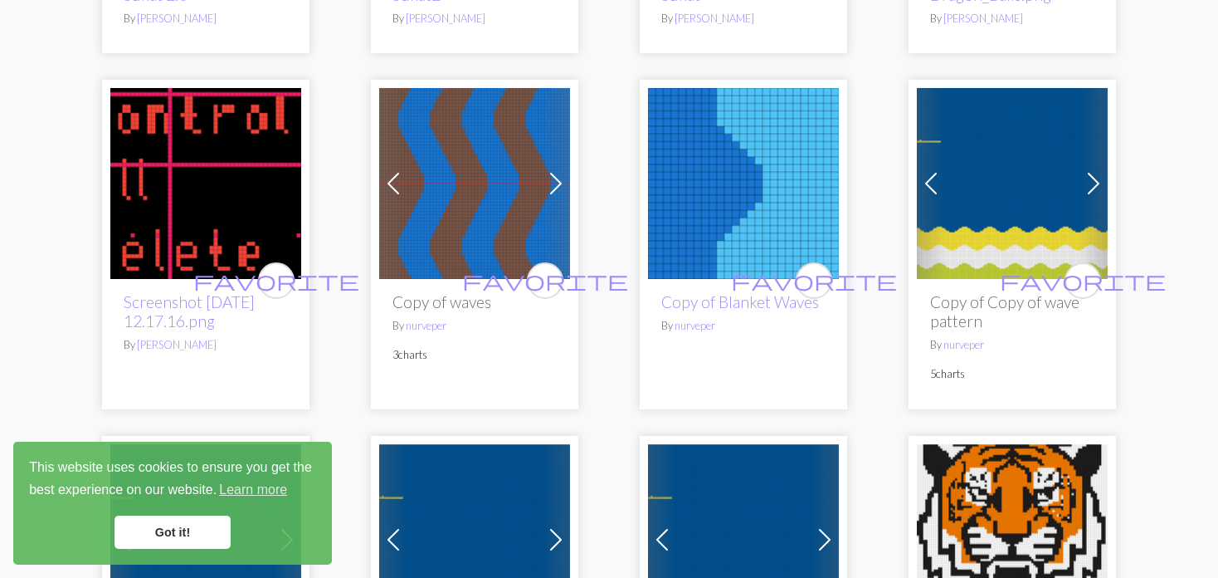
scroll to position [2075, 0]
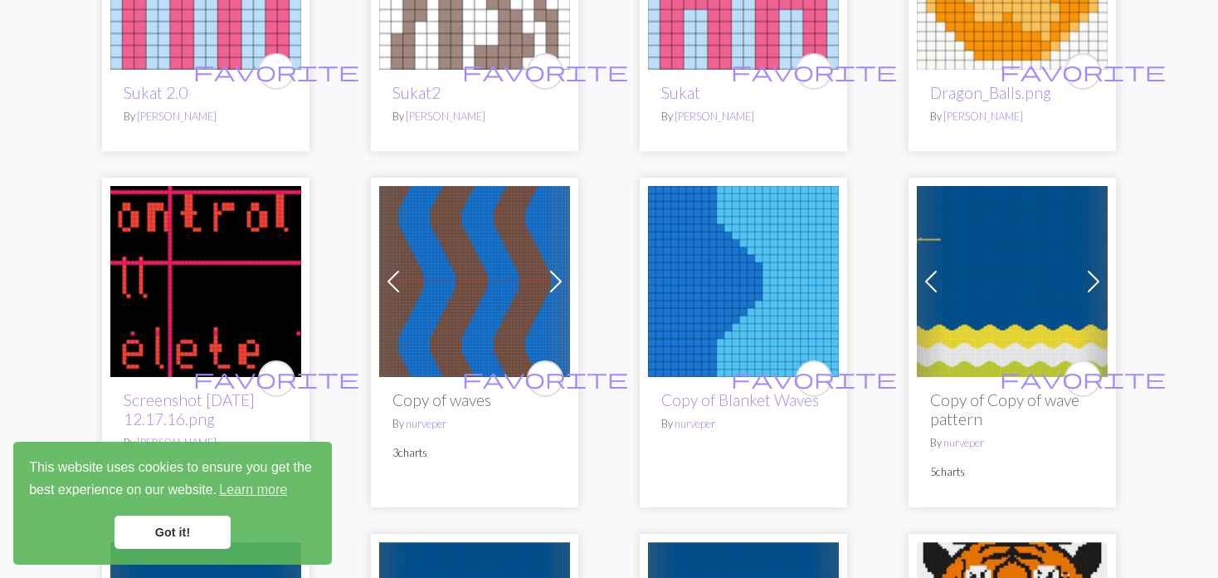
click at [934, 268] on span at bounding box center [931, 281] width 27 height 27
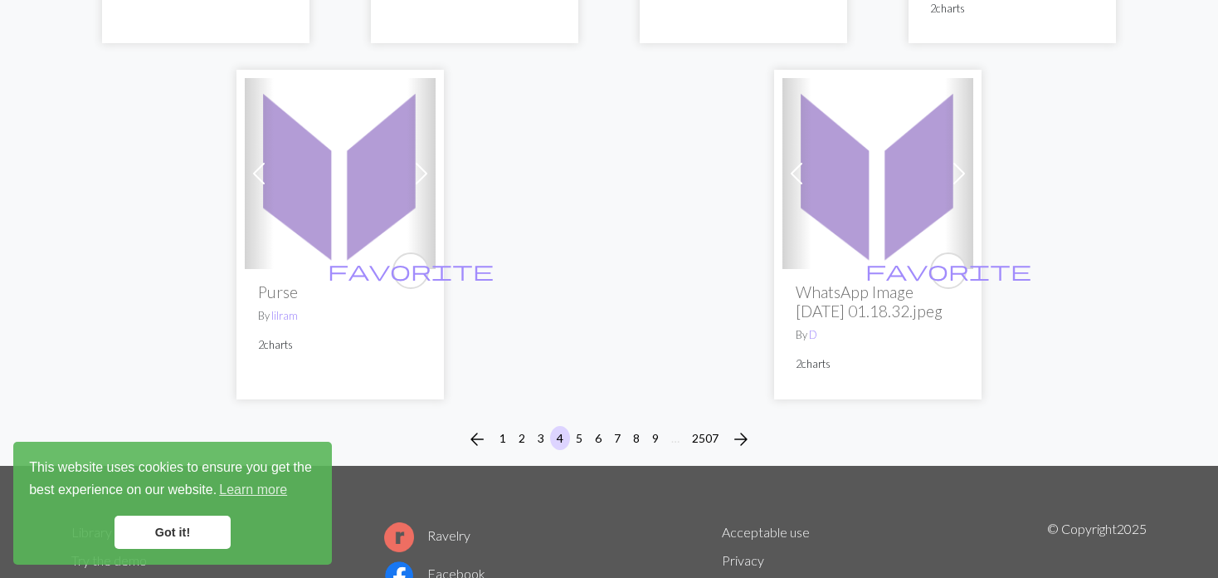
scroll to position [4352, 0]
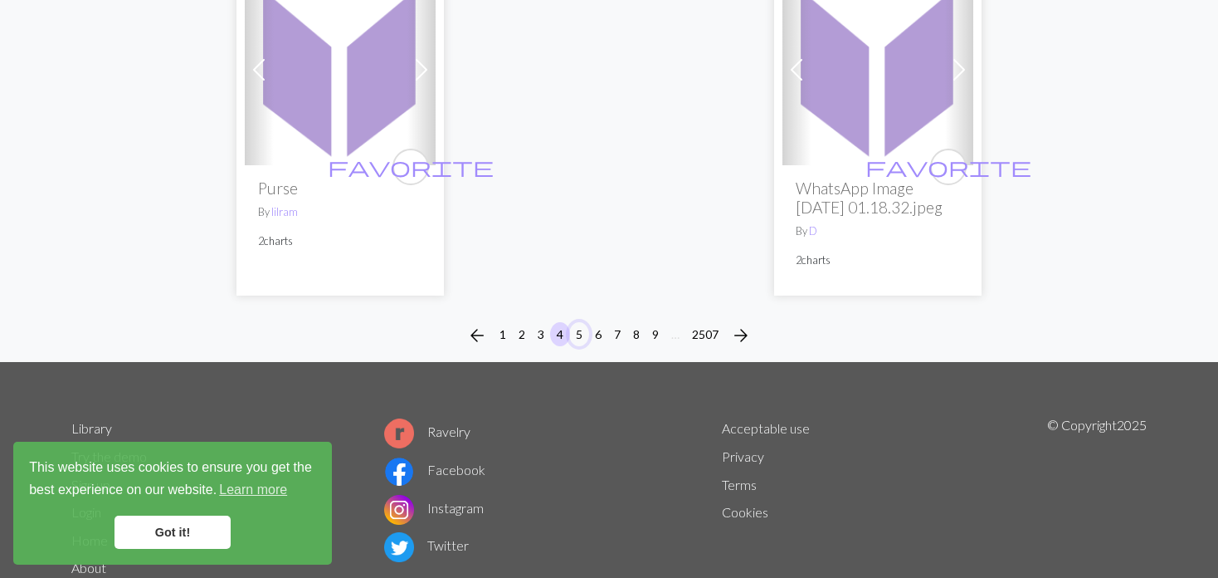
click at [577, 322] on button "5" at bounding box center [579, 334] width 20 height 24
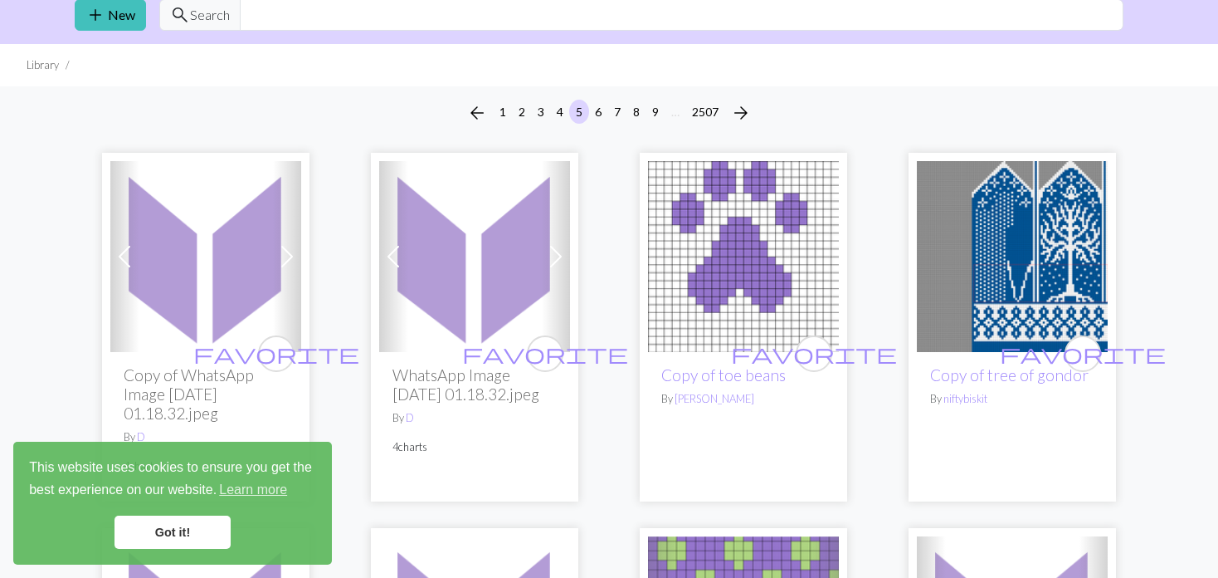
scroll to position [166, 0]
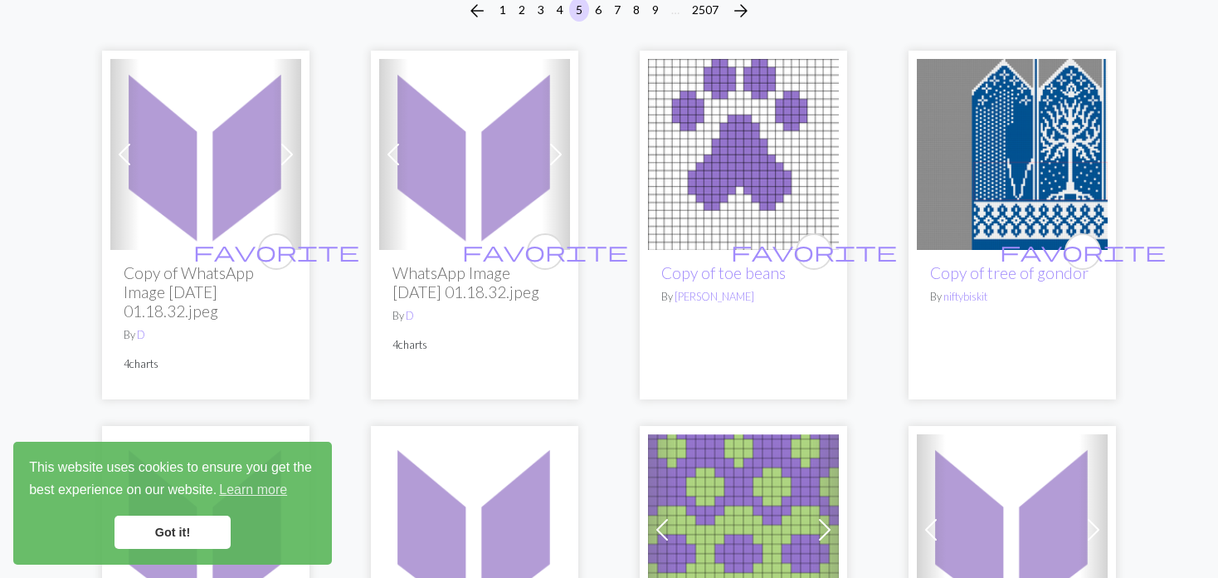
click at [1058, 178] on img at bounding box center [1012, 154] width 191 height 191
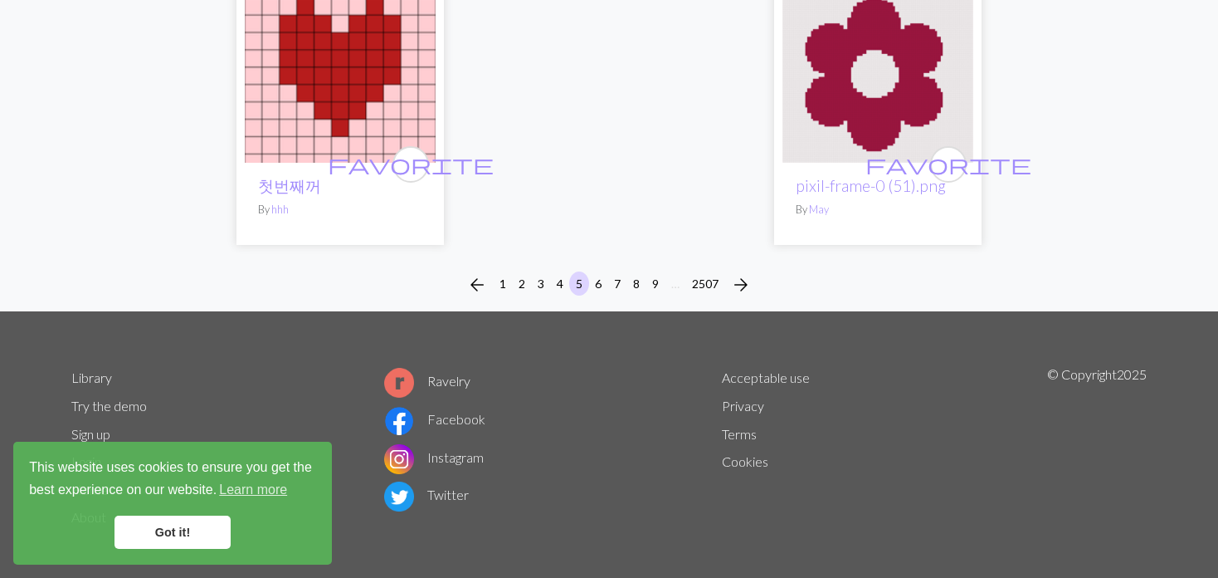
scroll to position [4390, 0]
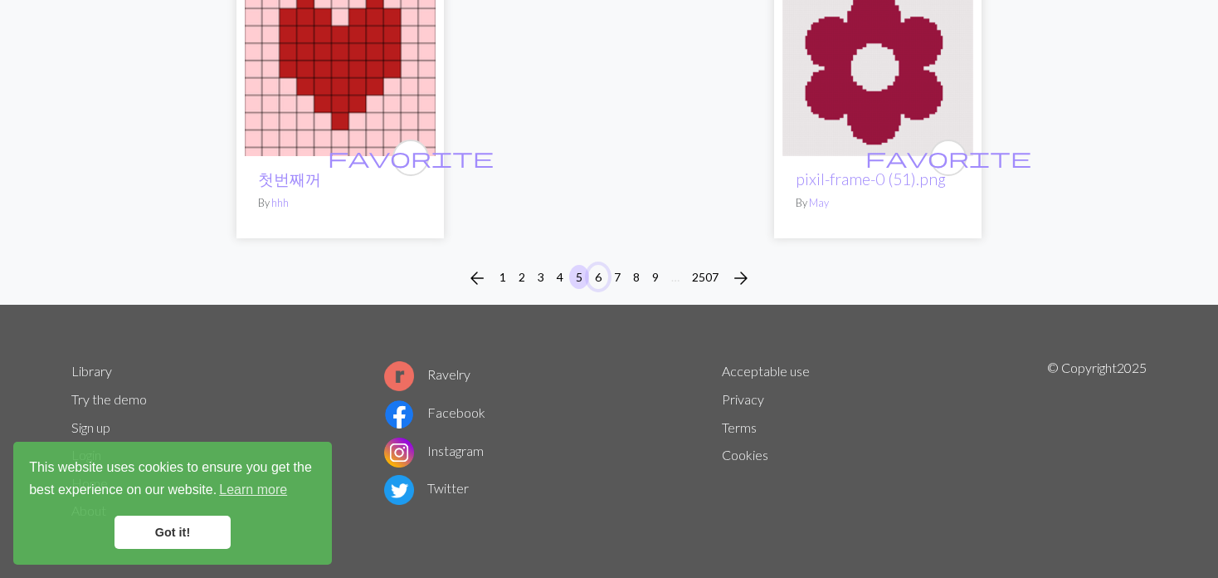
click at [596, 268] on button "6" at bounding box center [598, 277] width 20 height 24
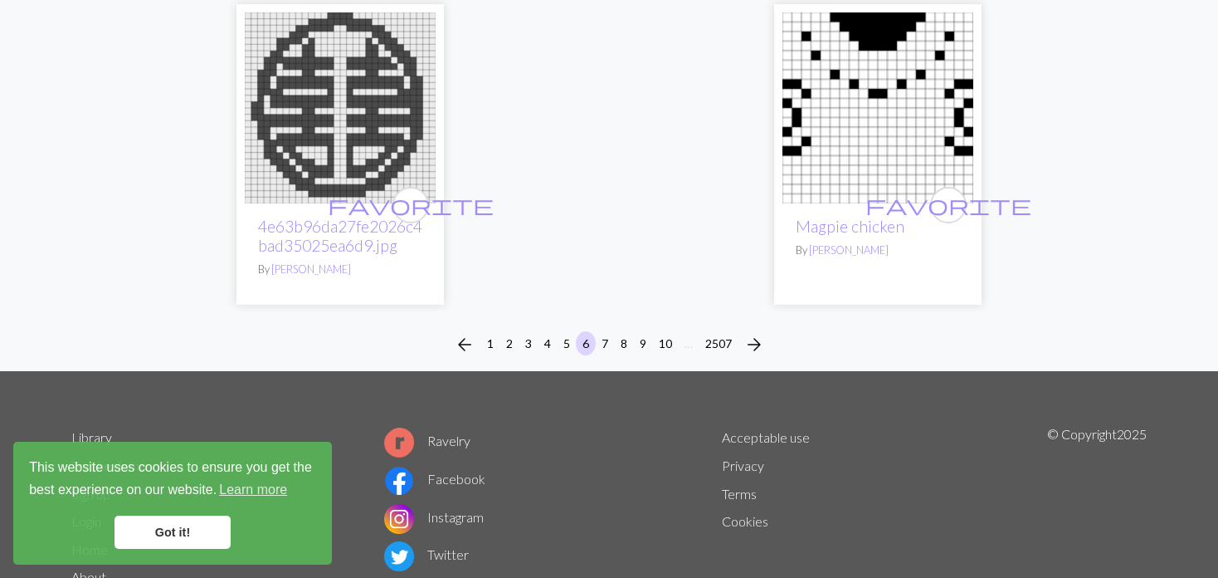
scroll to position [4409, 0]
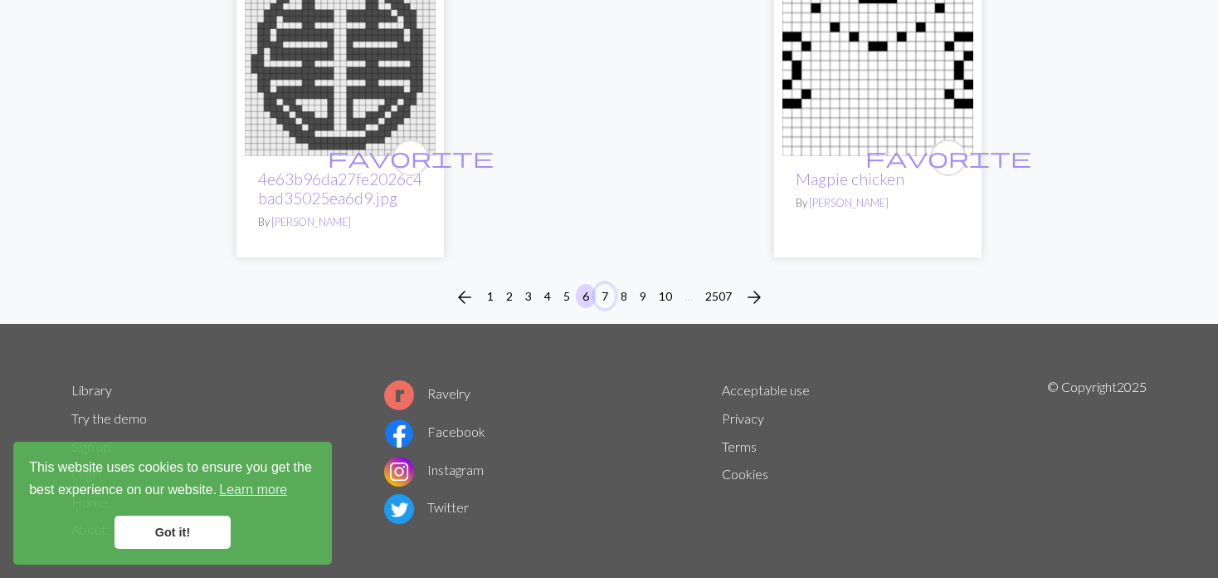
click at [600, 284] on button "7" at bounding box center [605, 296] width 20 height 24
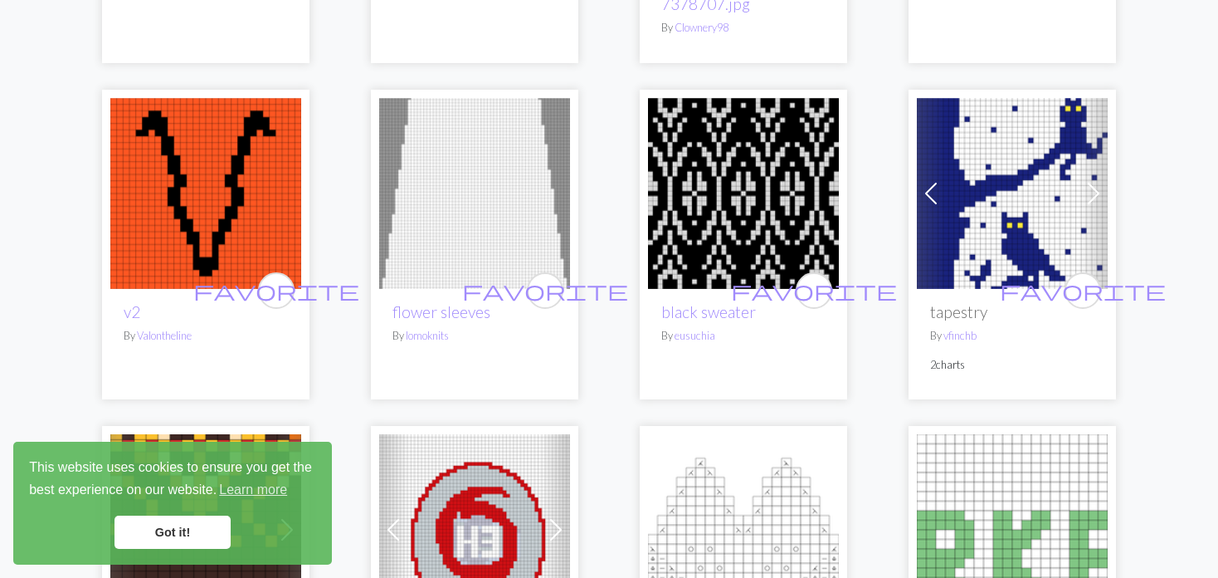
scroll to position [1577, 0]
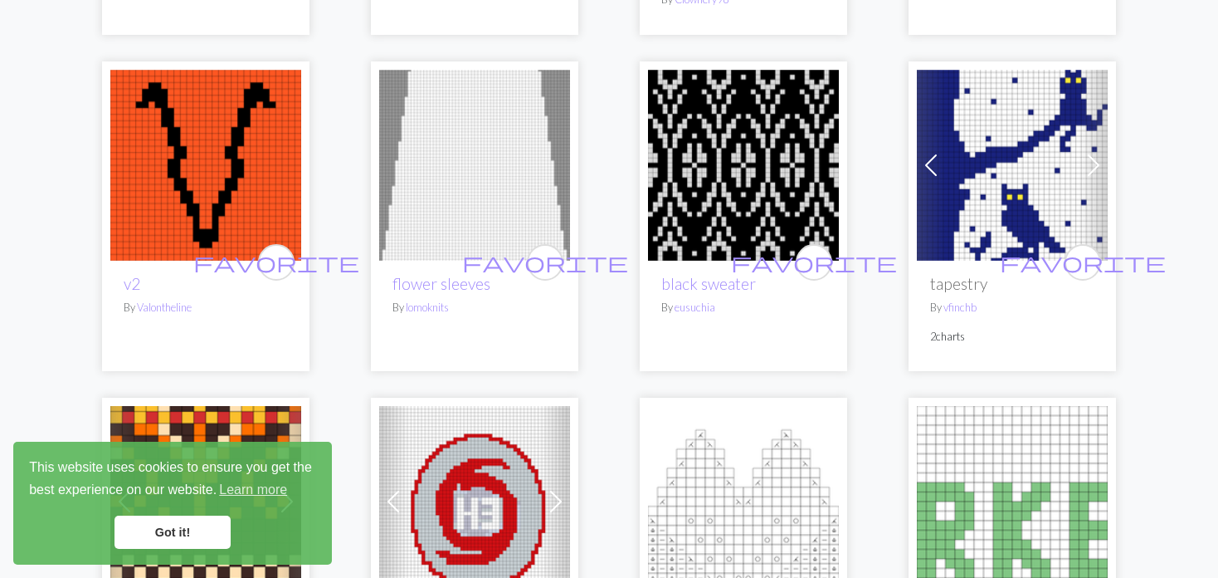
click at [942, 154] on span at bounding box center [931, 165] width 27 height 27
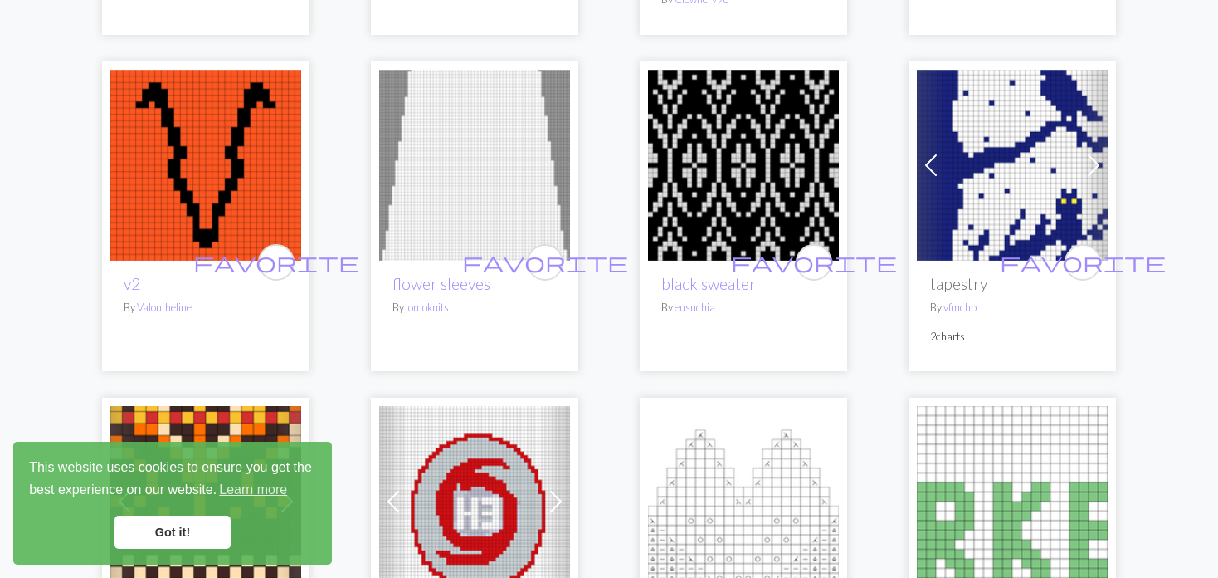
click at [942, 154] on span at bounding box center [931, 165] width 27 height 27
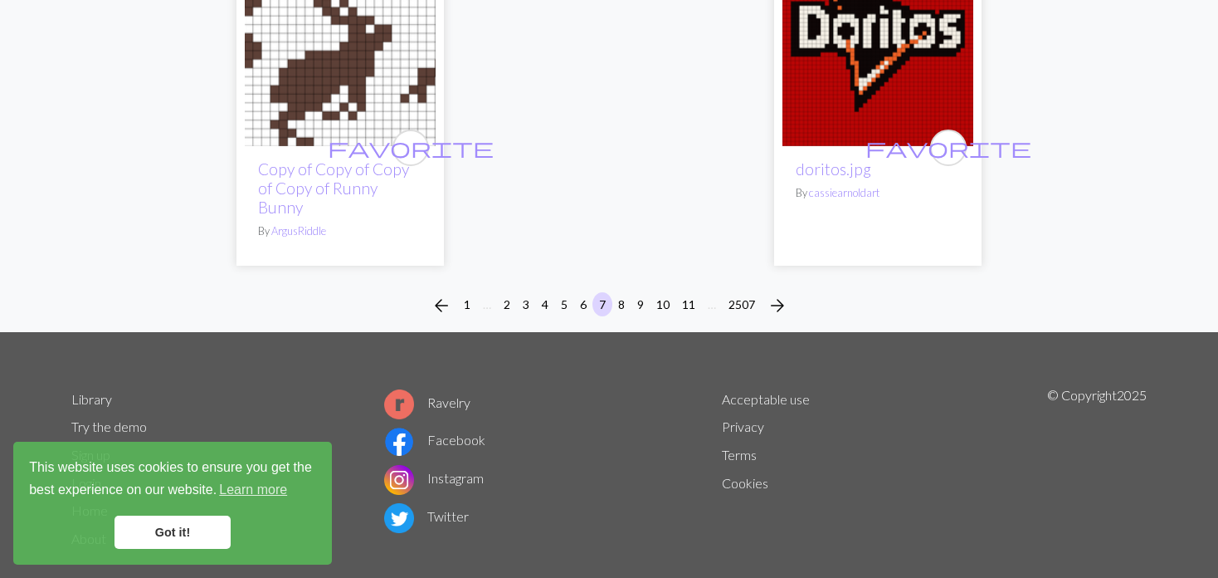
scroll to position [4409, 0]
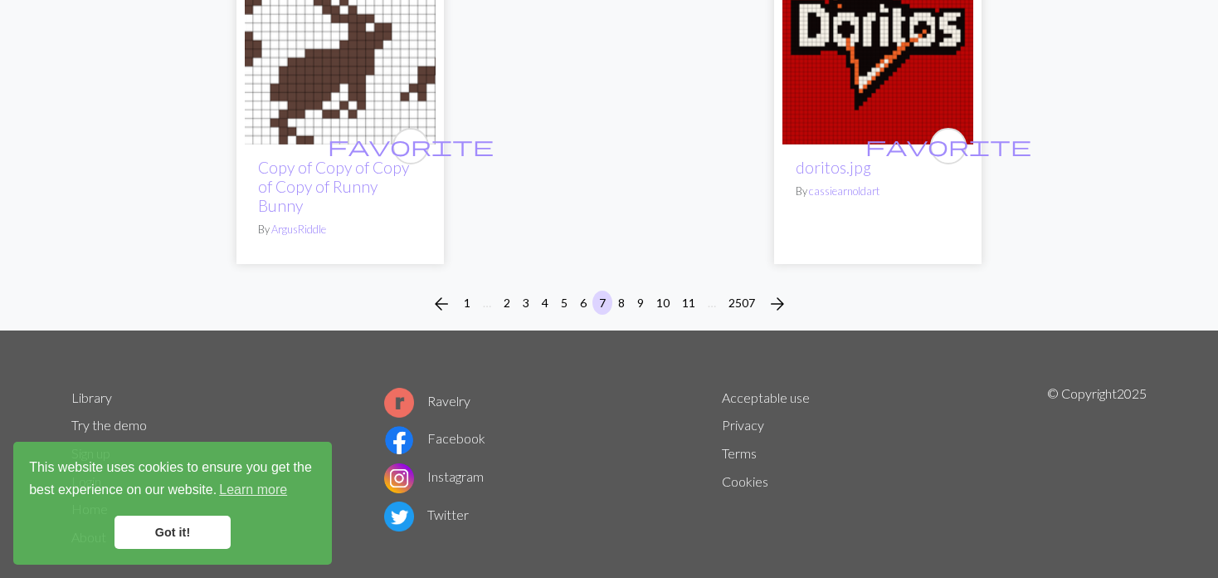
click at [589, 300] on div "arrow_back 1 … 2 3 4 5 6 7 8 9 10 11 … 2507 arrow_forward" at bounding box center [609, 303] width 1218 height 53
click at [618, 291] on button "8" at bounding box center [622, 303] width 20 height 24
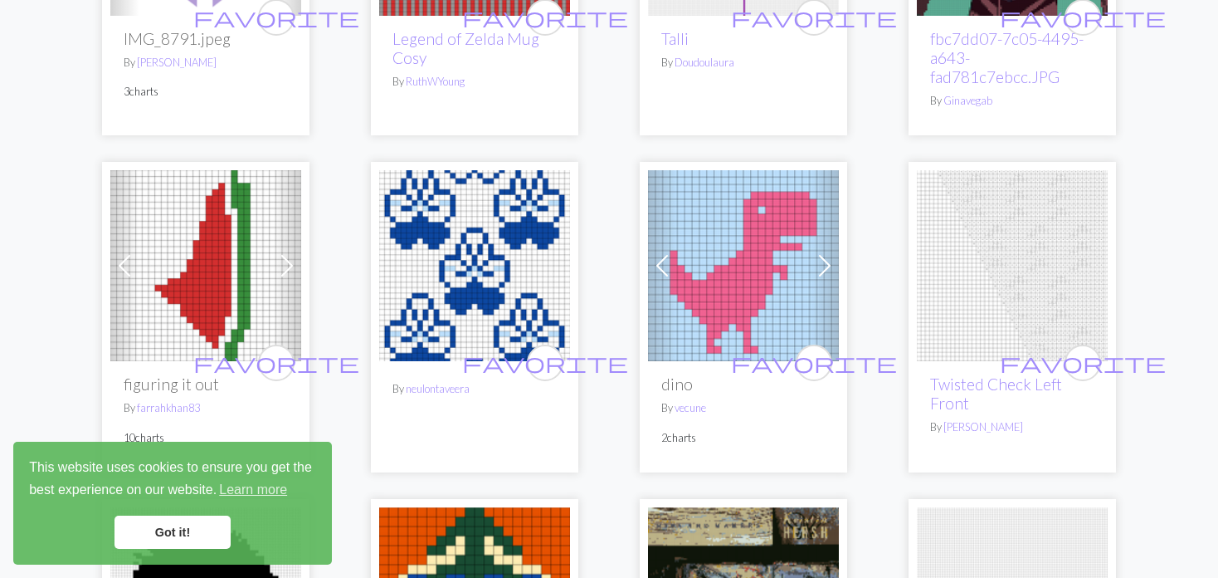
scroll to position [1411, 0]
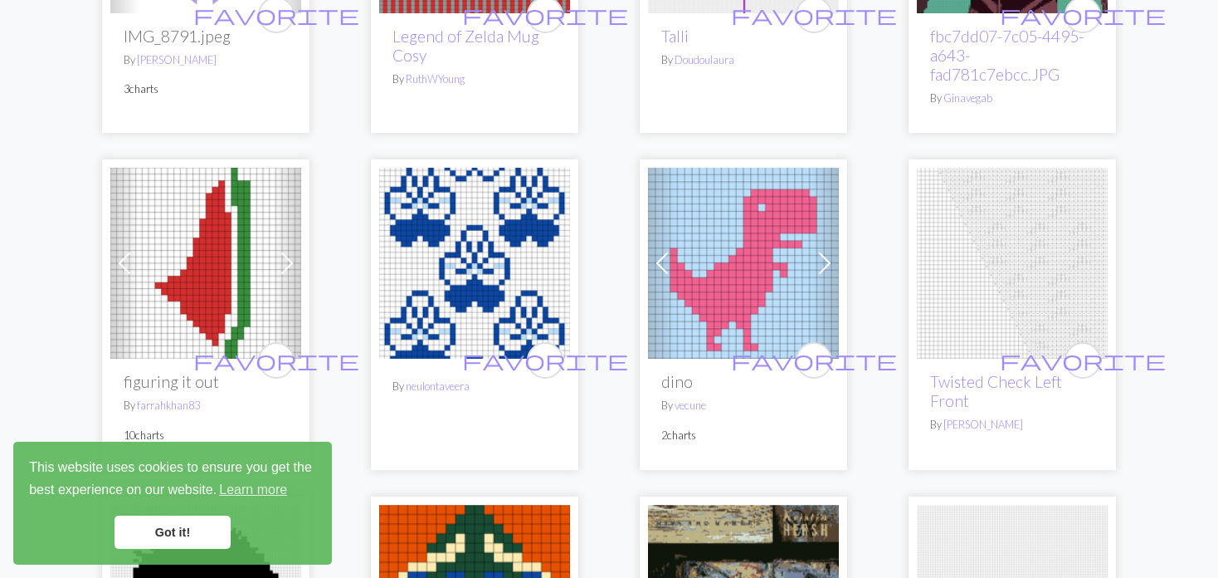
click at [510, 300] on img at bounding box center [474, 263] width 191 height 191
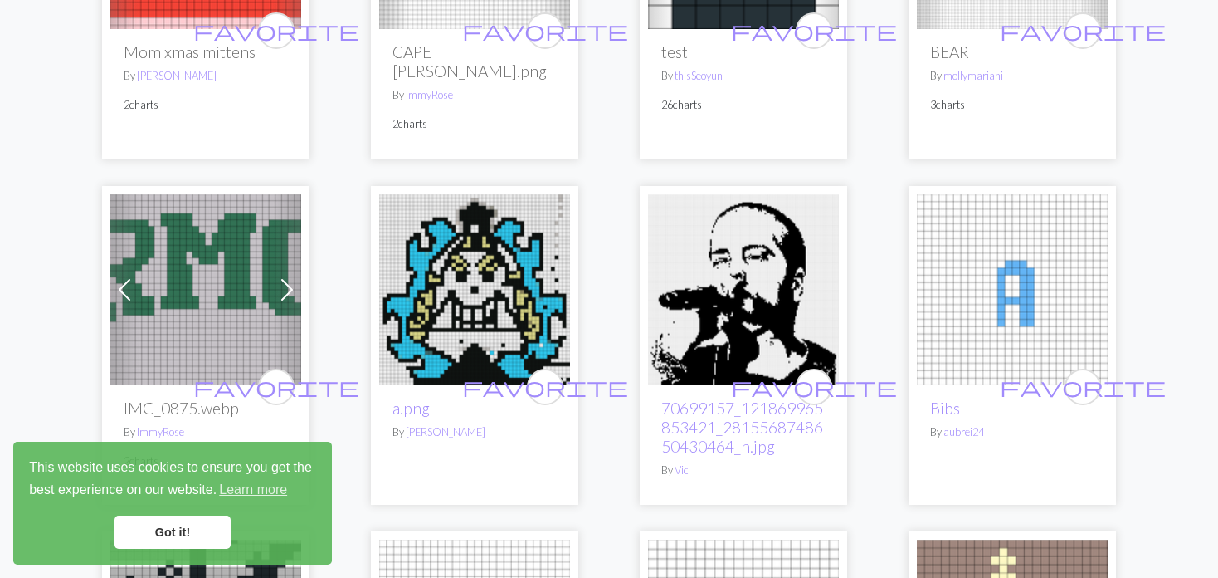
scroll to position [0, 0]
